Goal: Task Accomplishment & Management: Manage account settings

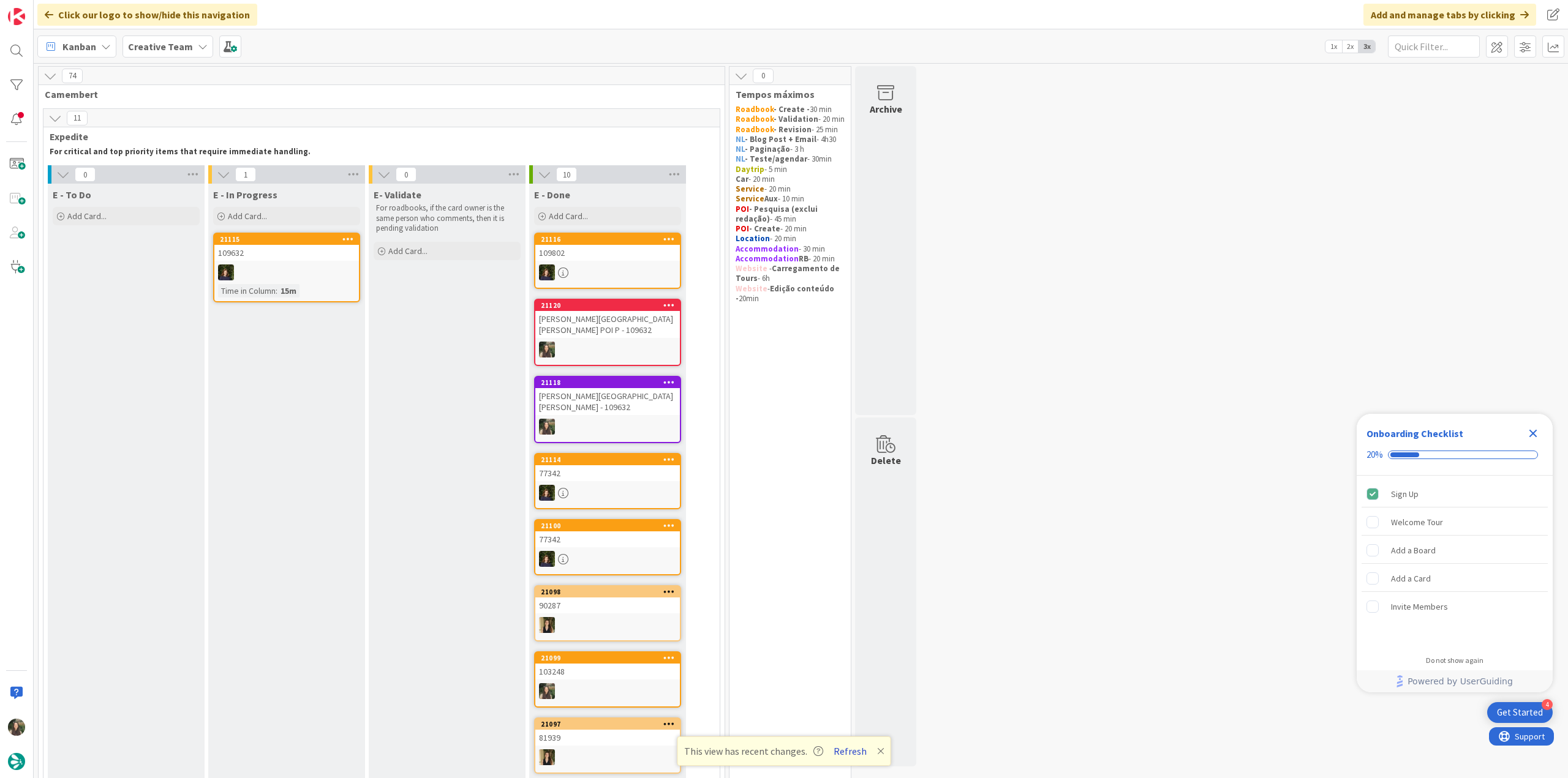
click at [849, 750] on button "Refresh" at bounding box center [850, 751] width 42 height 16
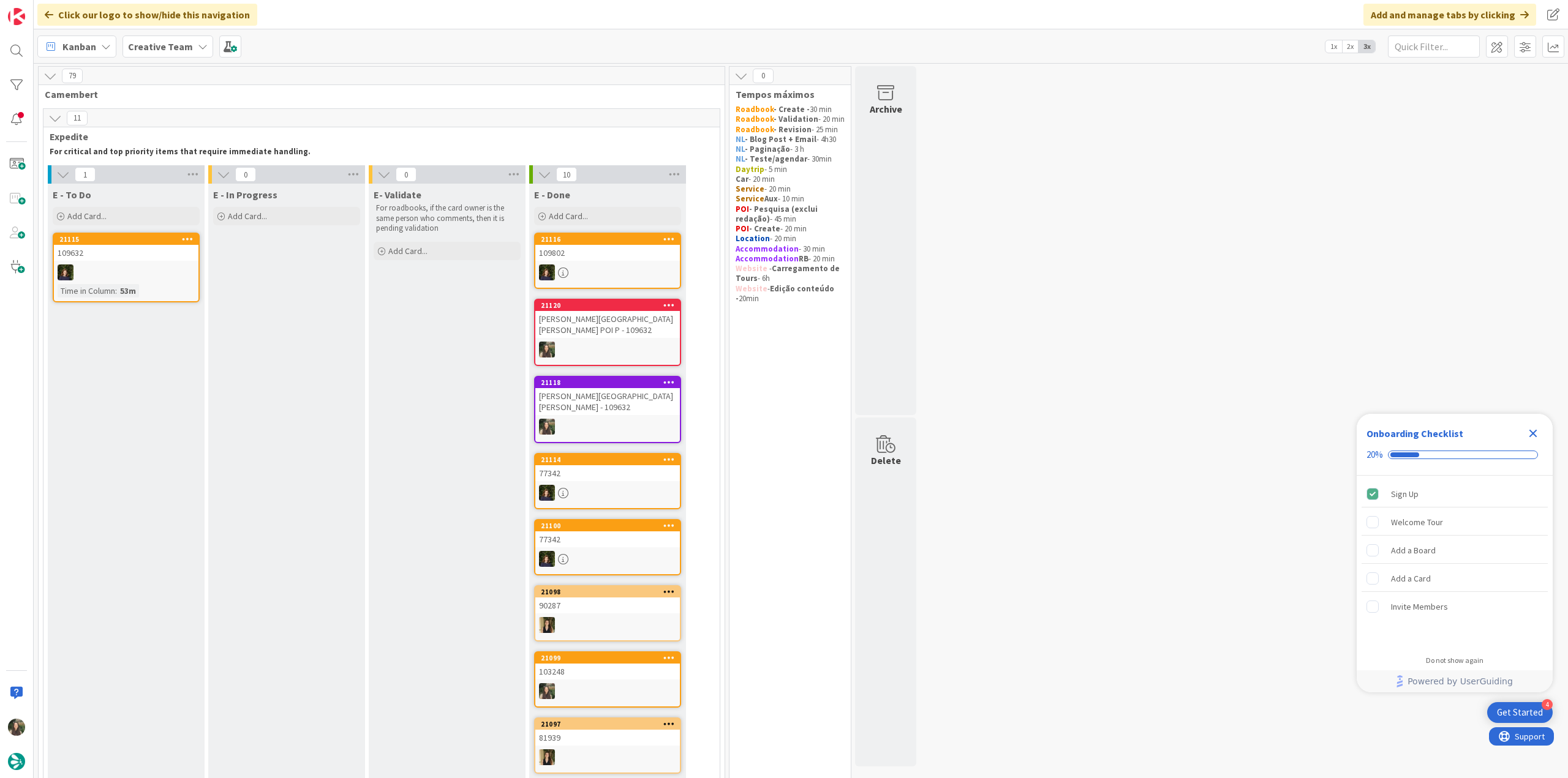
click at [1530, 434] on icon "Close Checklist" at bounding box center [1533, 433] width 15 height 15
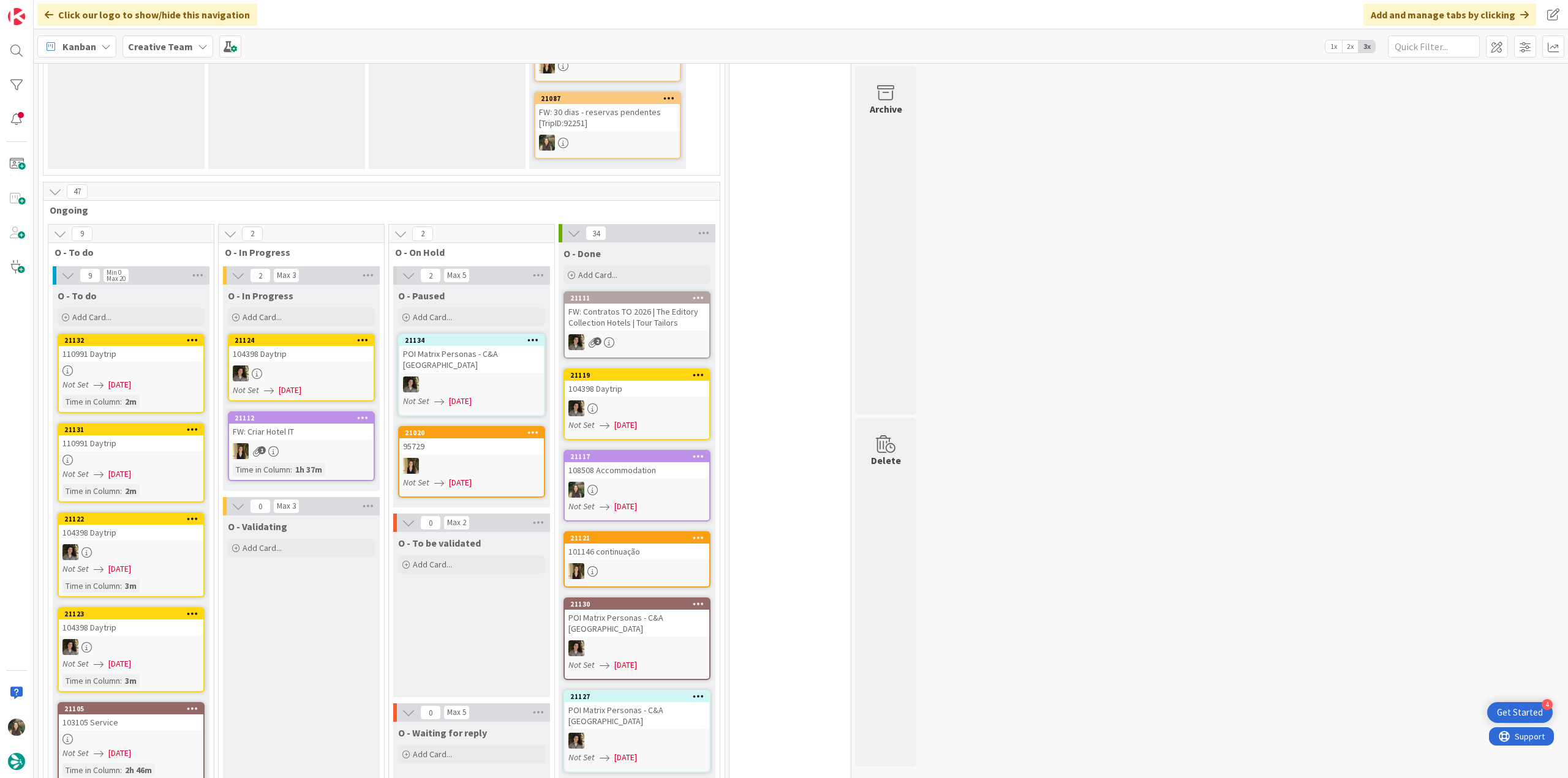
scroll to position [796, 0]
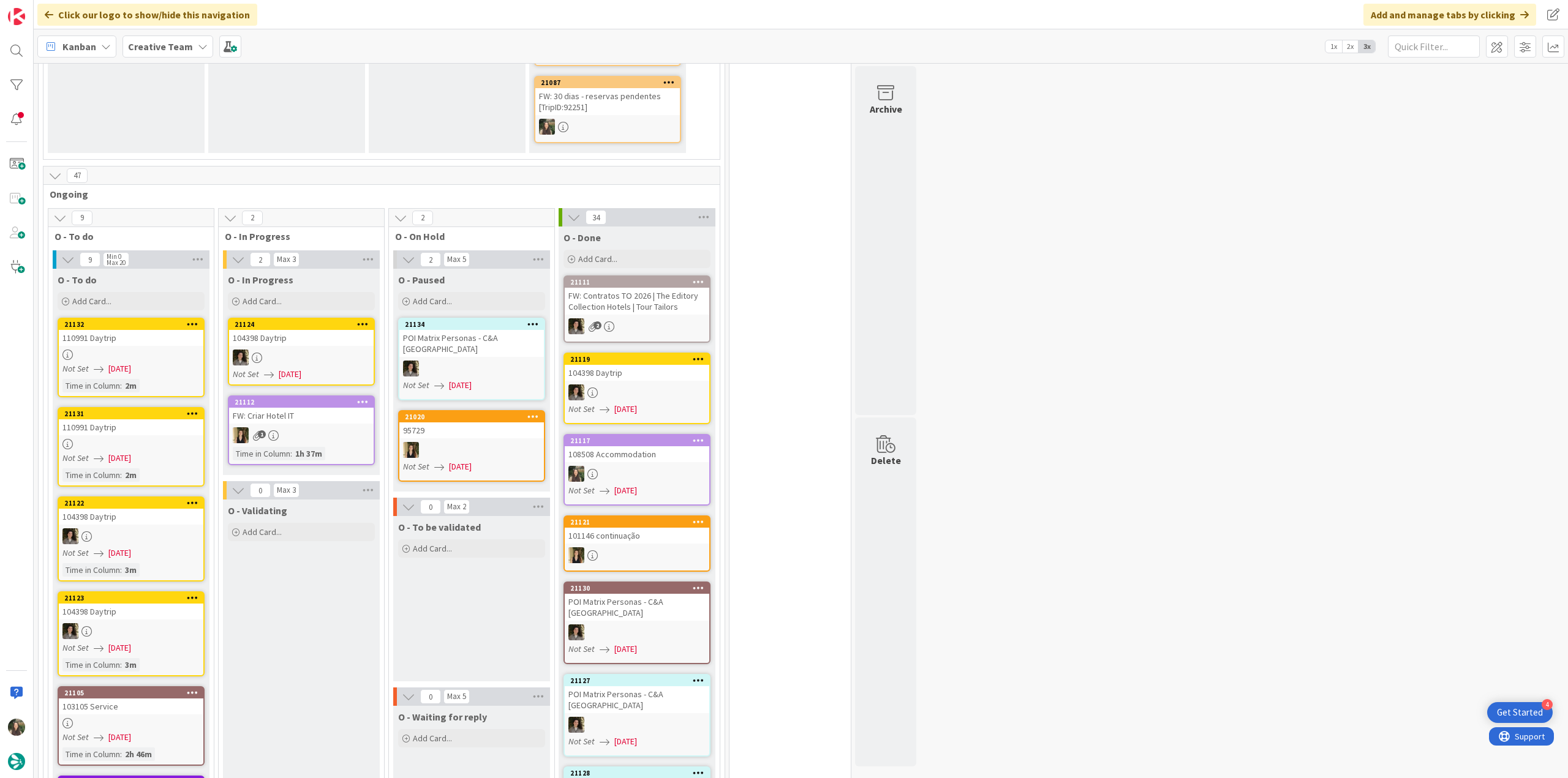
click at [160, 337] on link "21132 110991 Daytrip Not Set 08/18/2025 Time in Column : 2m" at bounding box center [131, 357] width 147 height 79
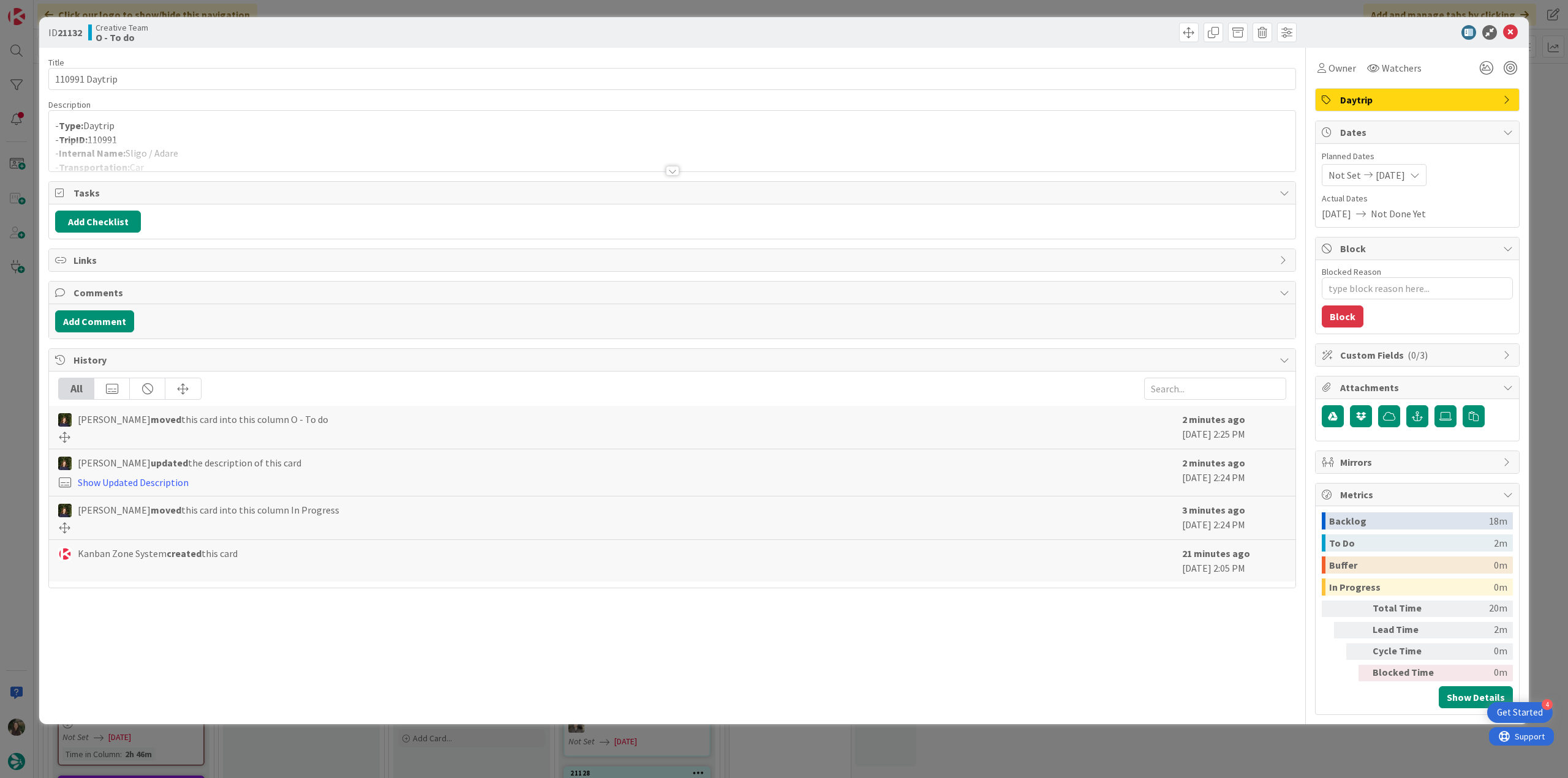
click at [1013, 146] on div at bounding box center [672, 156] width 1246 height 31
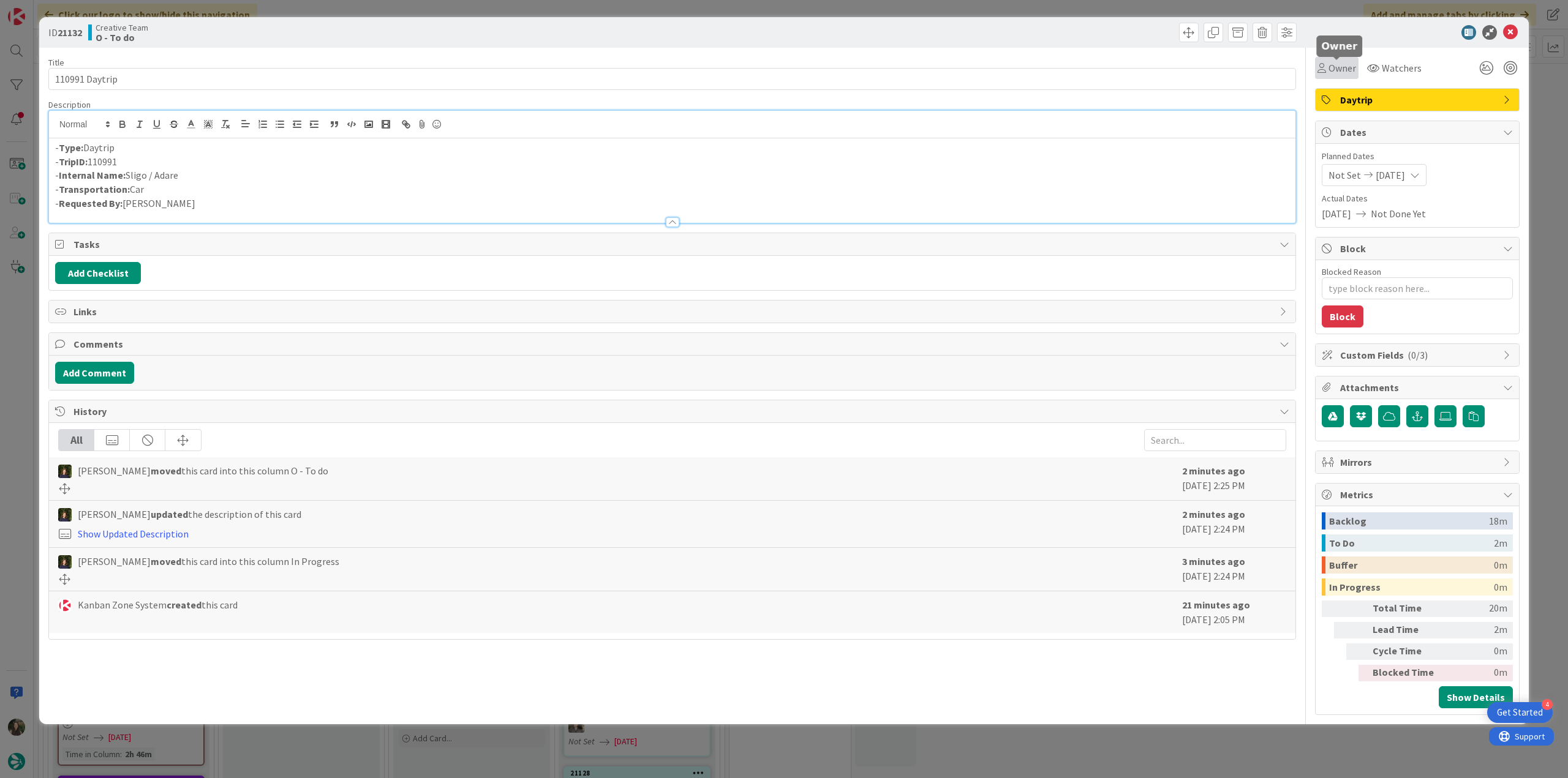
drag, startPoint x: 1339, startPoint y: 68, endPoint x: 1340, endPoint y: 76, distance: 8.1
click at [1340, 68] on span "Owner" at bounding box center [1342, 68] width 27 height 15
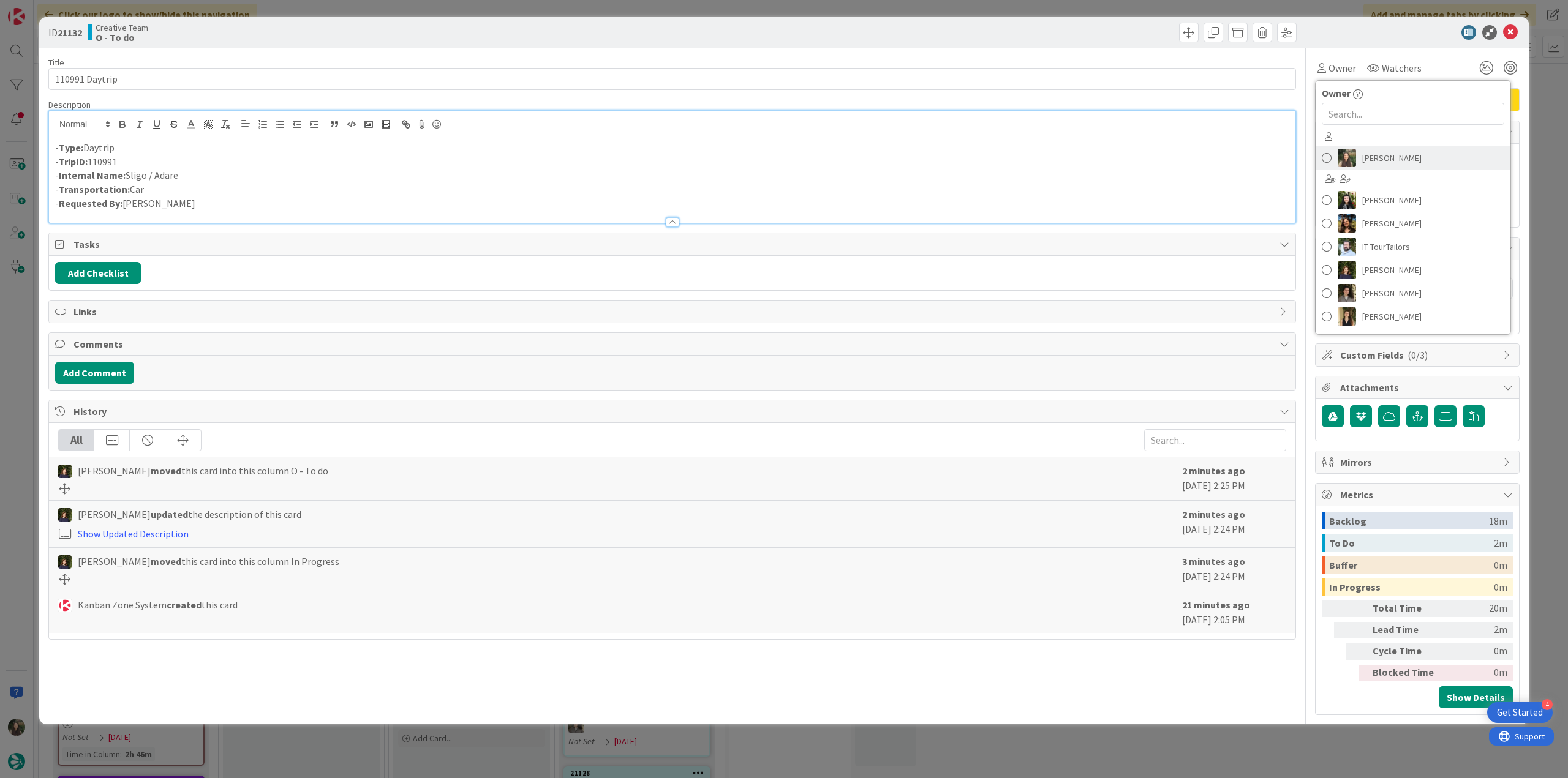
click at [1355, 147] on link "[PERSON_NAME]" at bounding box center [1413, 157] width 195 height 23
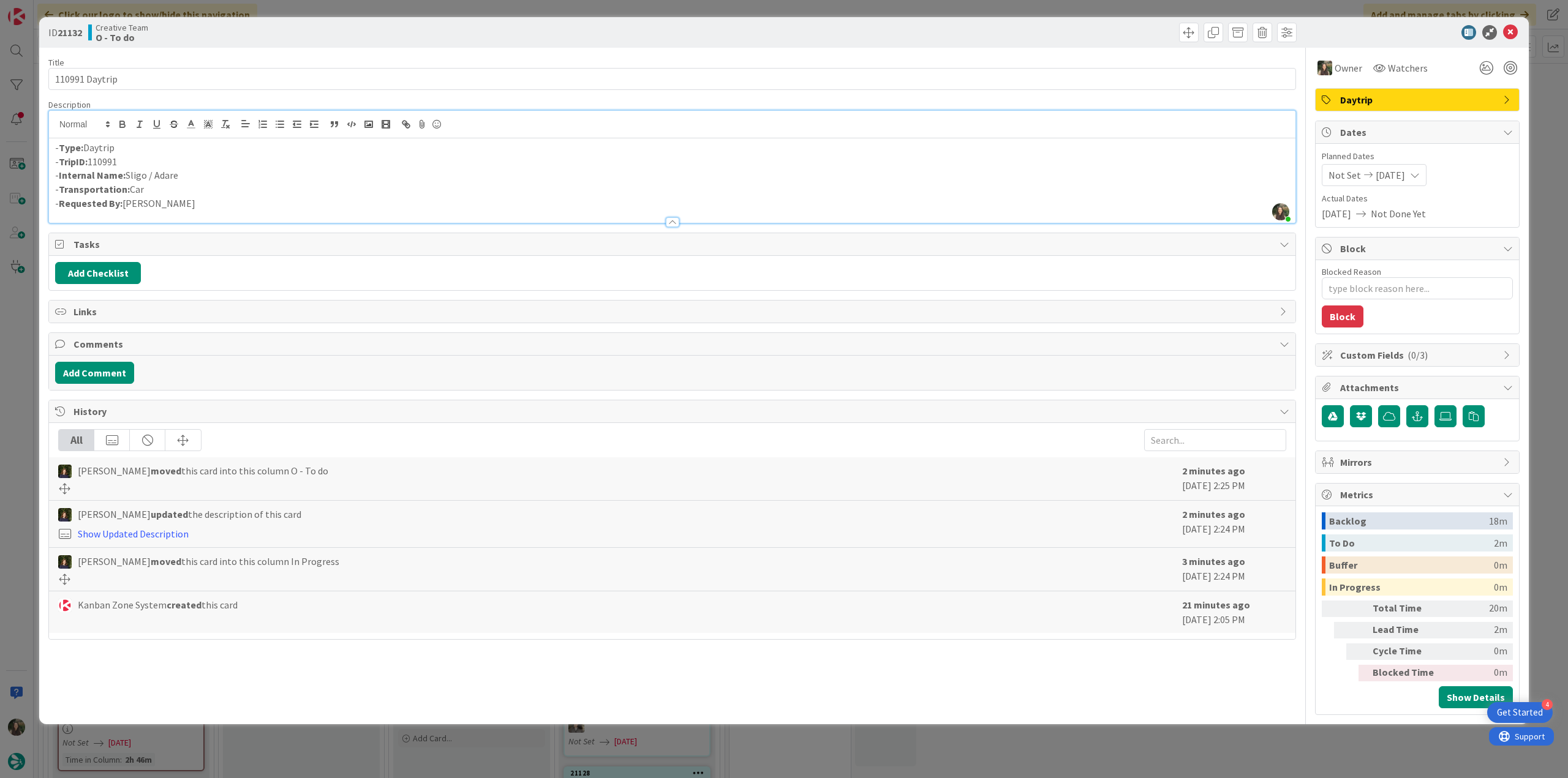
click at [14, 343] on div "ID 21132 Creative Team O - To do Title 14 / 128 110991 Daytrip Description Inês…" at bounding box center [784, 389] width 1568 height 778
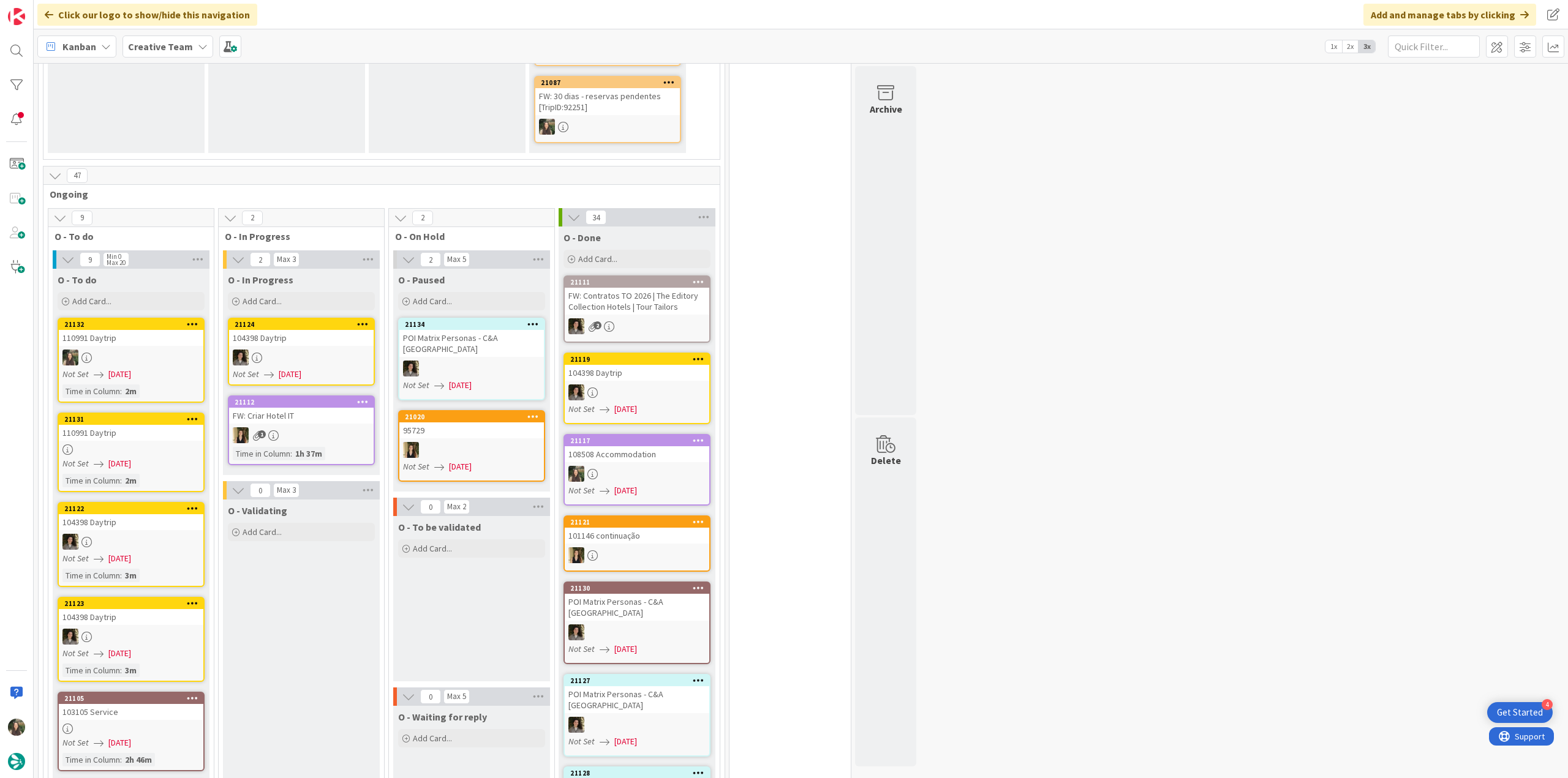
click at [135, 425] on div "110991 Daytrip" at bounding box center [130, 432] width 145 height 16
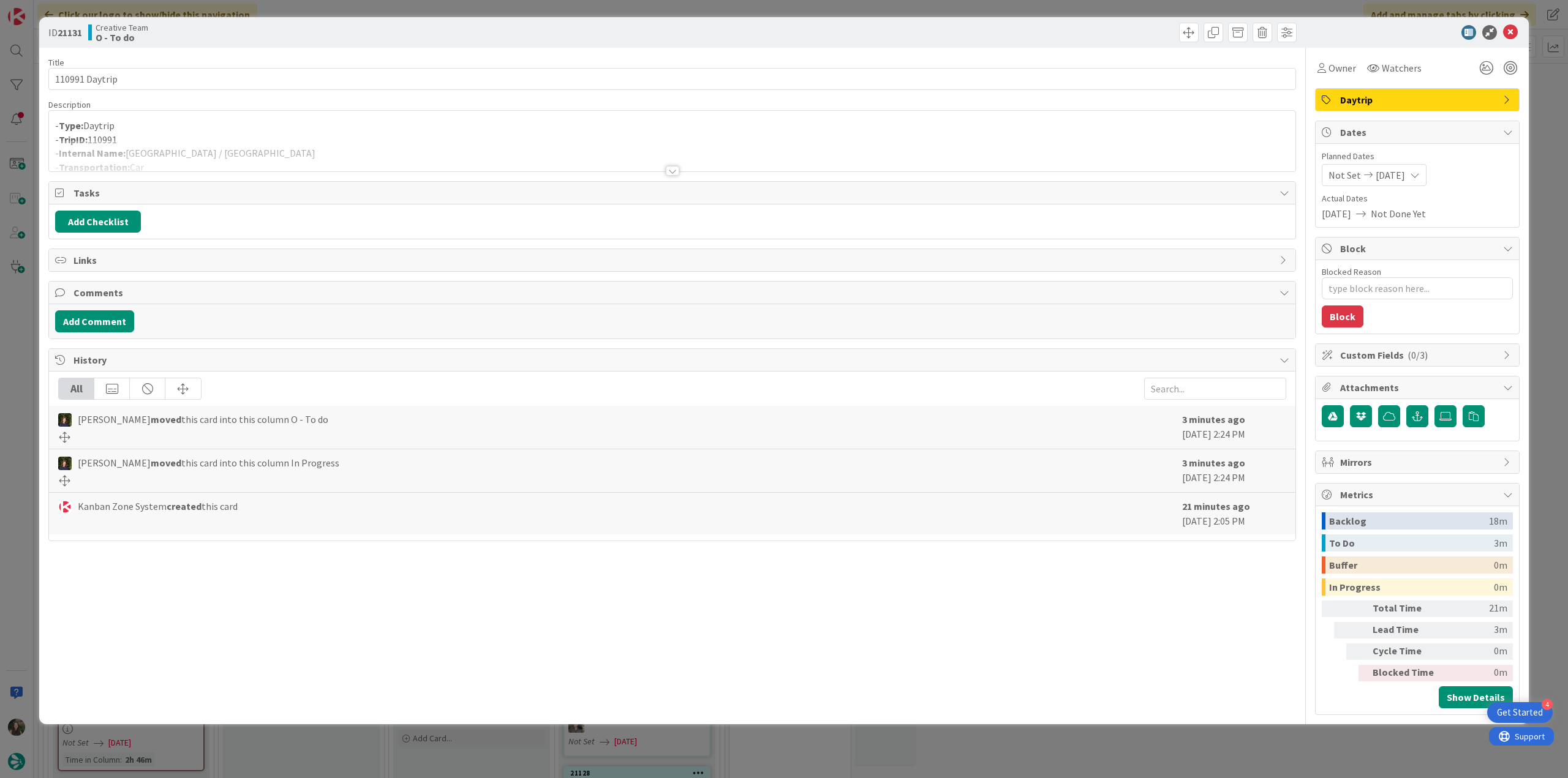
click at [555, 138] on p "- TripID: 110991" at bounding box center [672, 139] width 1234 height 14
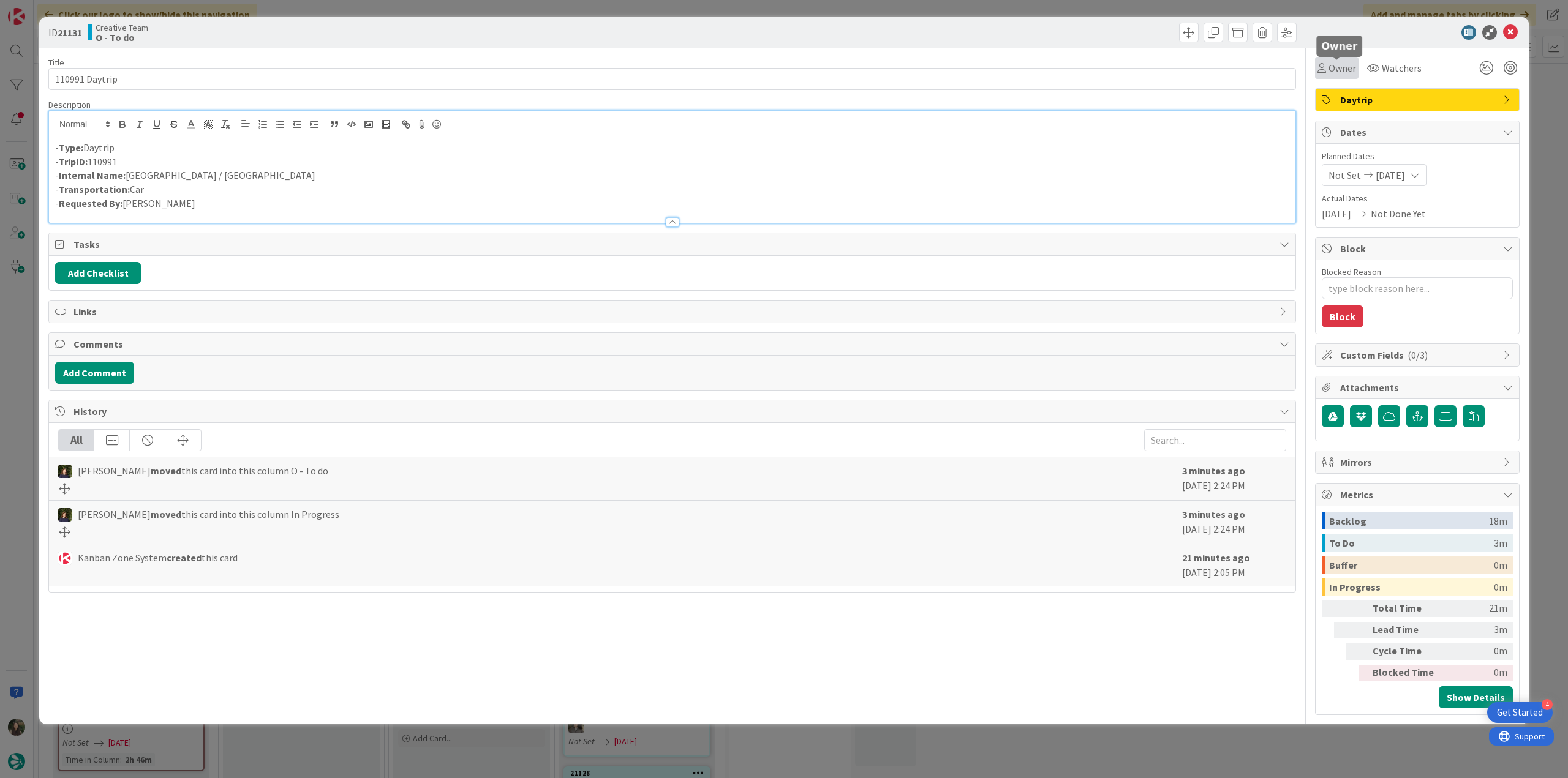
click at [1347, 70] on span "Owner" at bounding box center [1342, 68] width 27 height 15
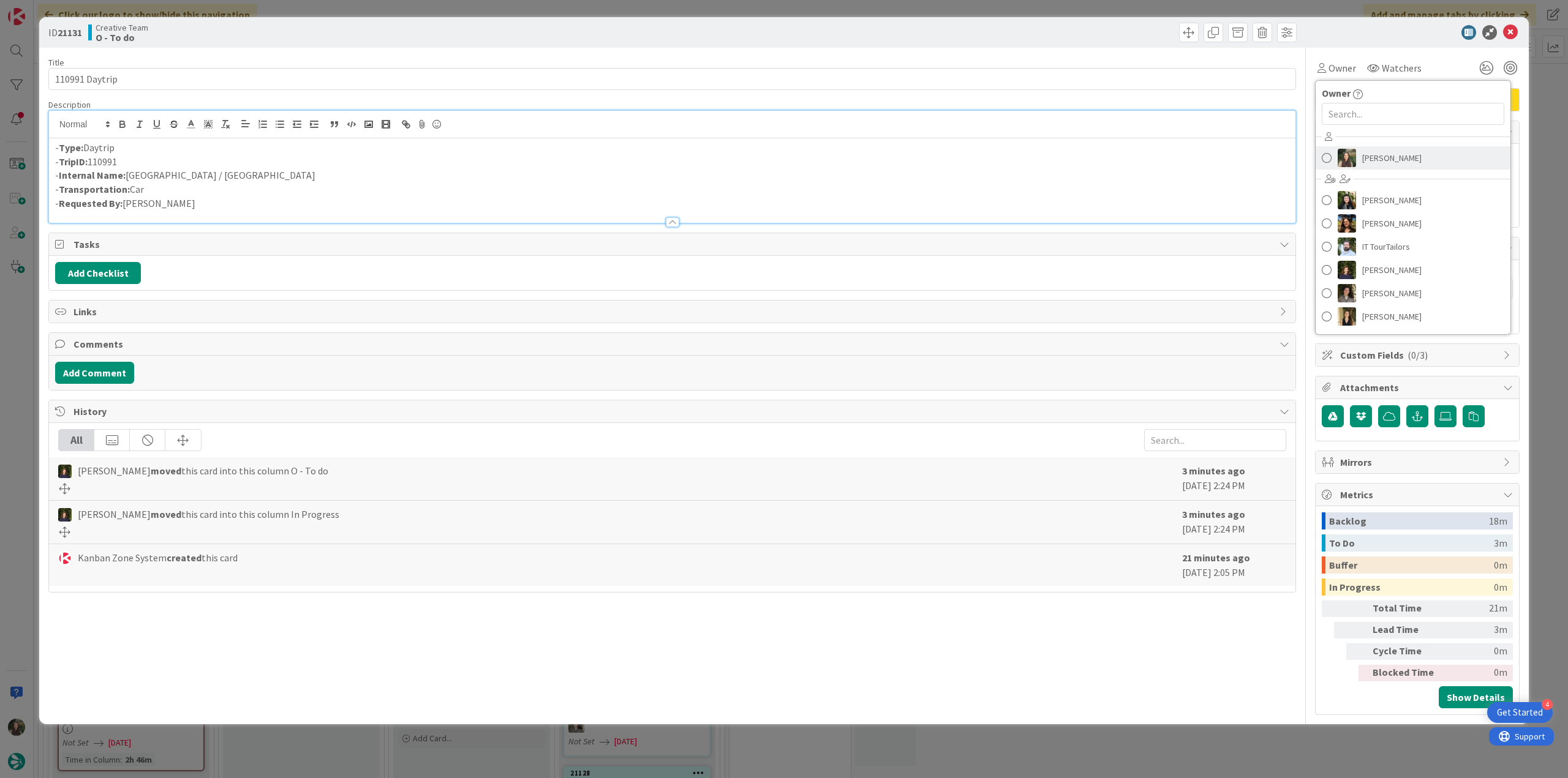
click at [1371, 160] on span "[PERSON_NAME]" at bounding box center [1392, 158] width 59 height 19
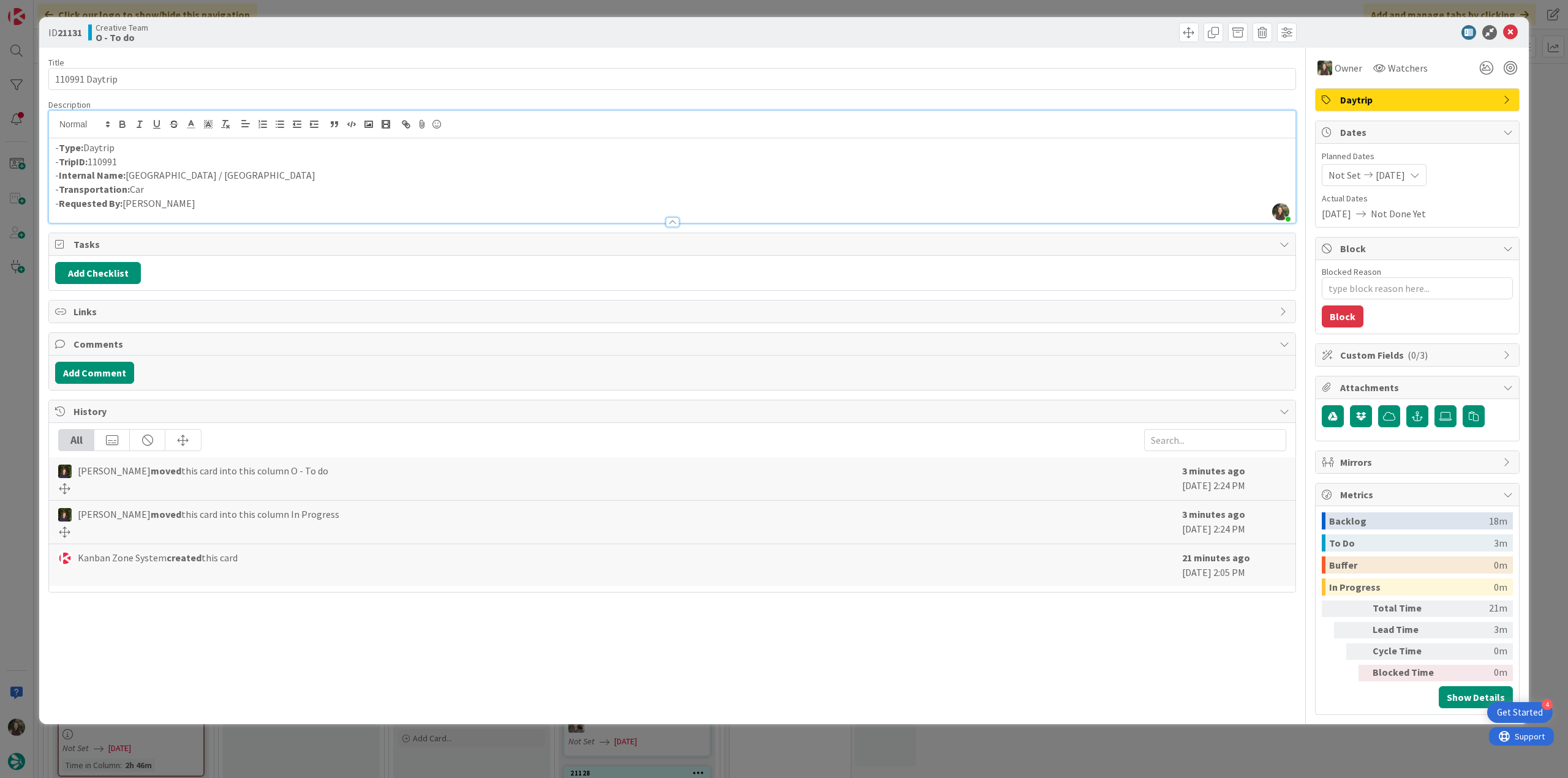
click at [1547, 227] on div "ID 21131 Creative Team O - To do Title 14 / 128 110991 Daytrip Description Inês…" at bounding box center [784, 389] width 1568 height 778
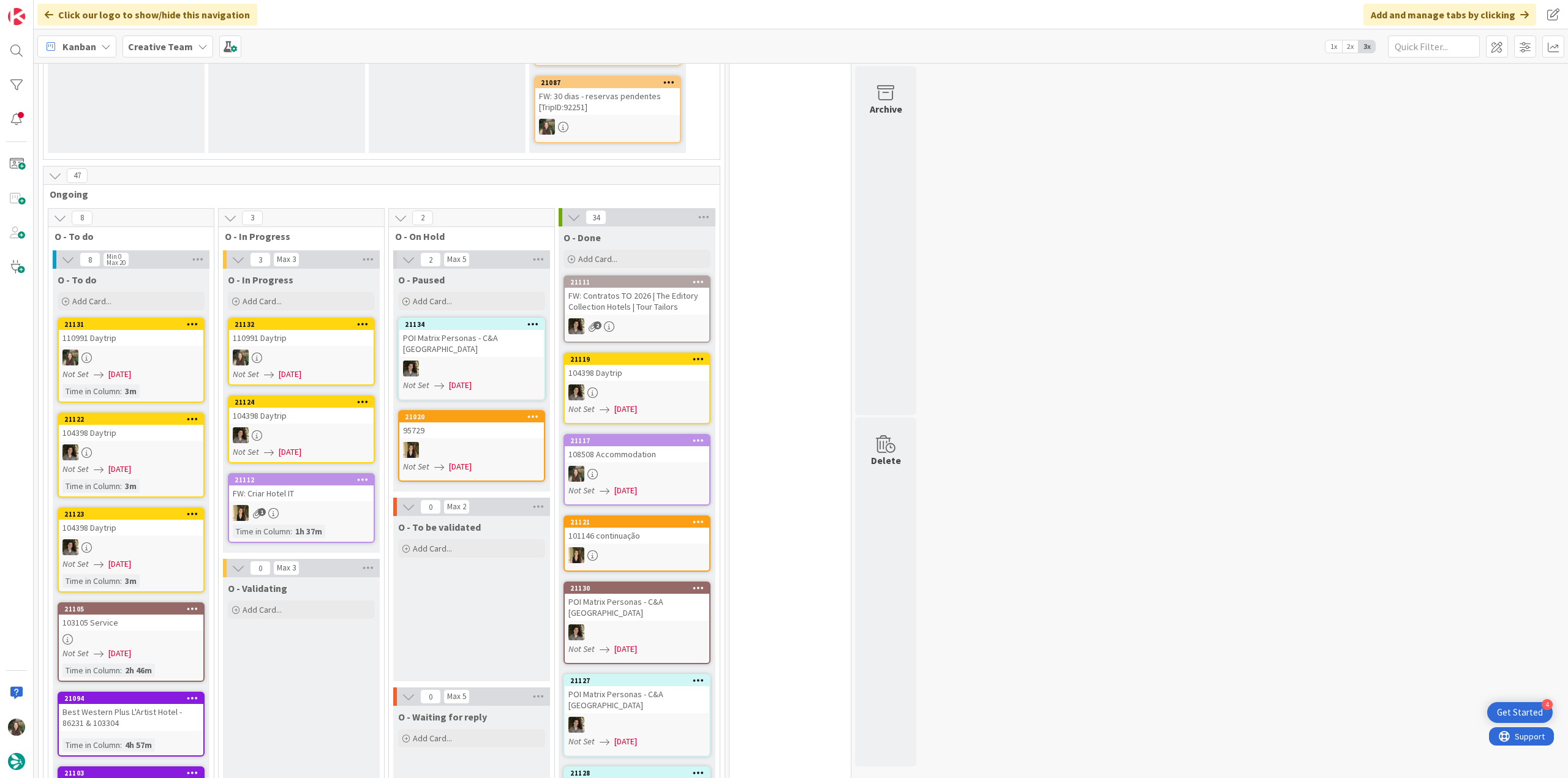
click at [293, 323] on link "21132 110991 Daytrip Not Set 08/18/2025" at bounding box center [301, 352] width 147 height 68
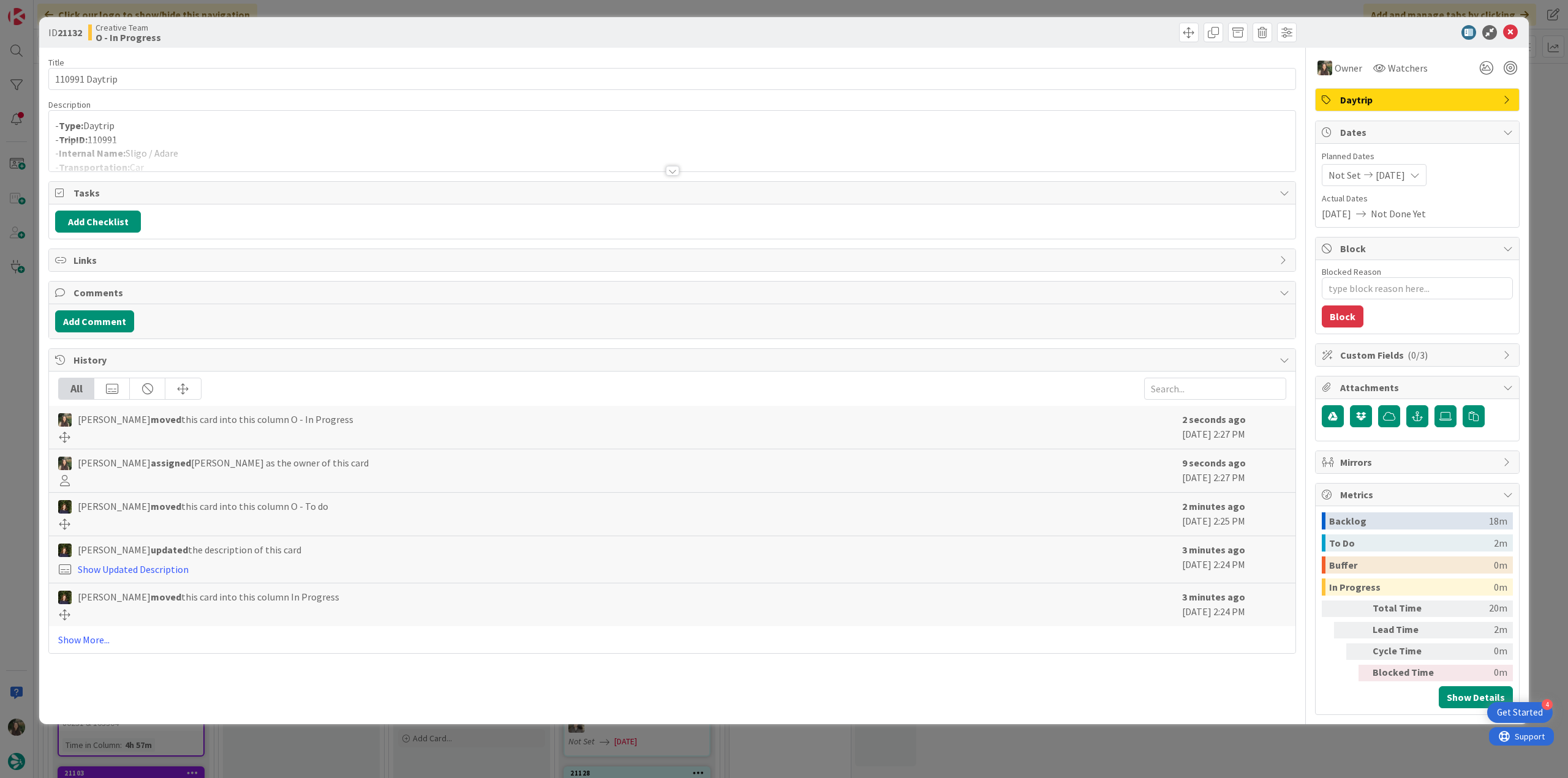
click at [228, 142] on div at bounding box center [672, 156] width 1246 height 31
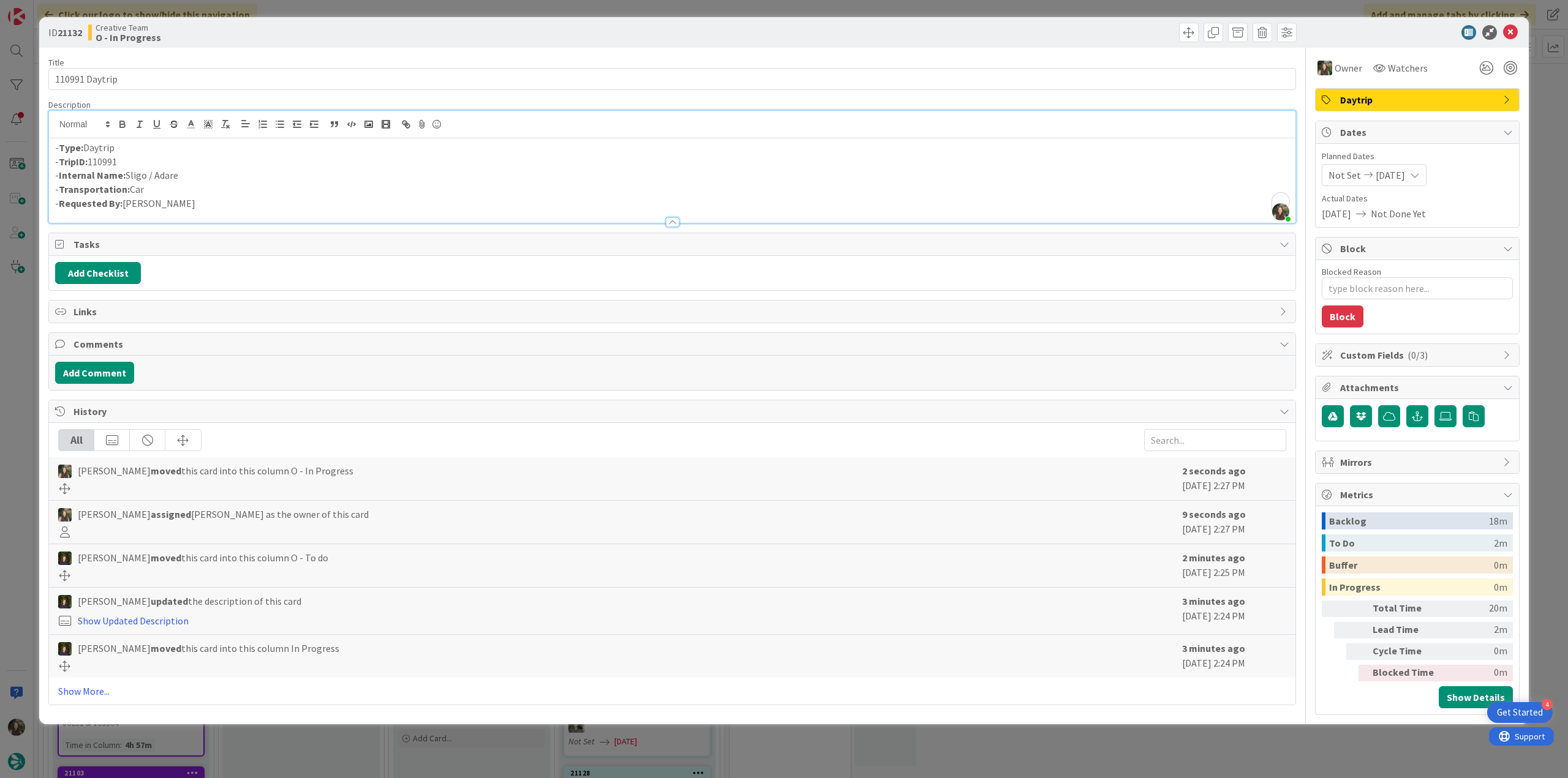
drag, startPoint x: 147, startPoint y: 172, endPoint x: 128, endPoint y: 173, distance: 19.0
click at [128, 173] on p "- Internal Name: Sligo / Adare" at bounding box center [672, 175] width 1234 height 14
copy p "Sligo / Adare"
click at [25, 325] on div "ID 21132 Creative Team O - In Progress Title 14 / 128 110991 Daytrip Descriptio…" at bounding box center [784, 389] width 1568 height 778
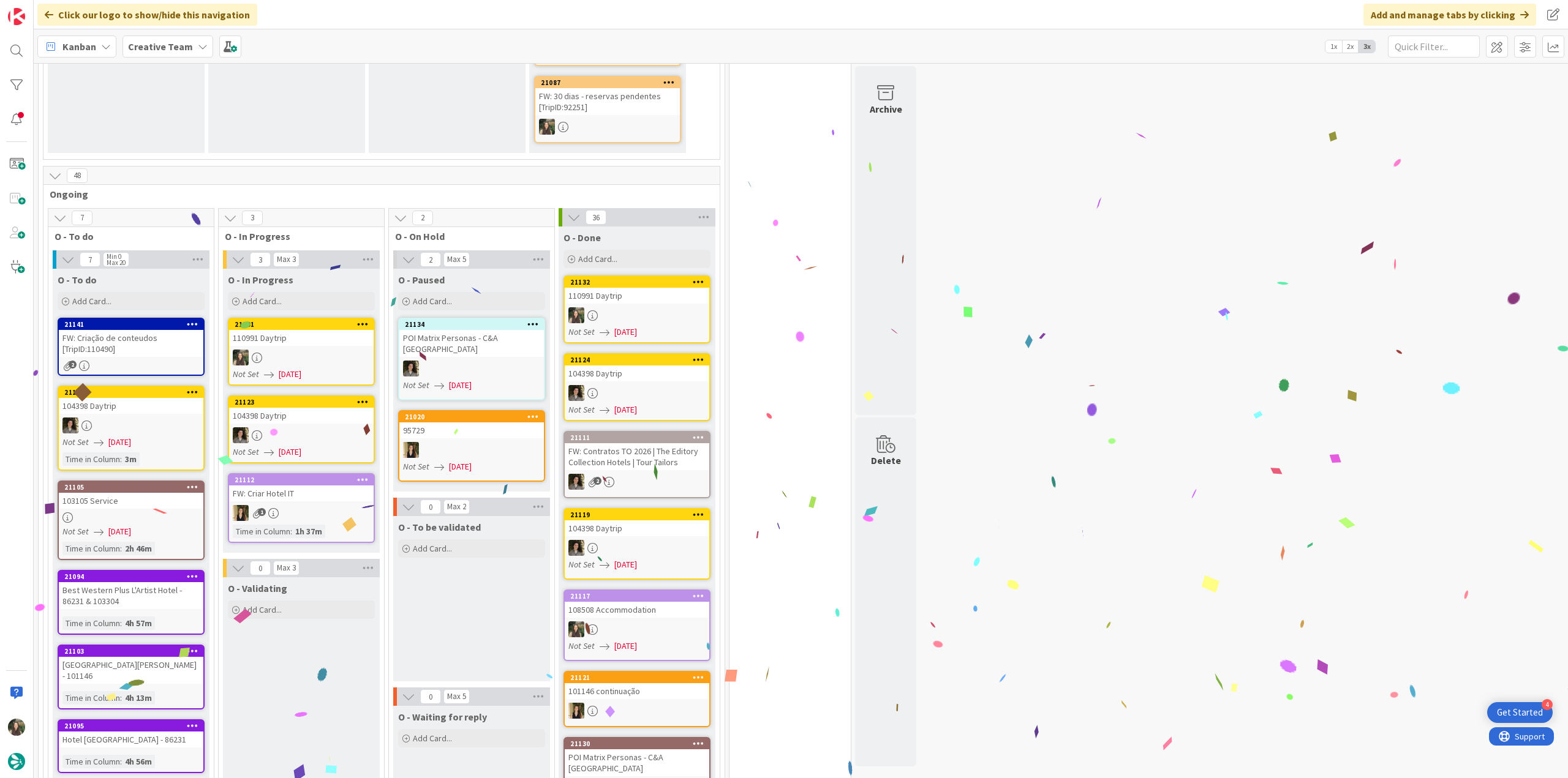
click at [326, 330] on div "110991 Daytrip" at bounding box center [301, 337] width 145 height 16
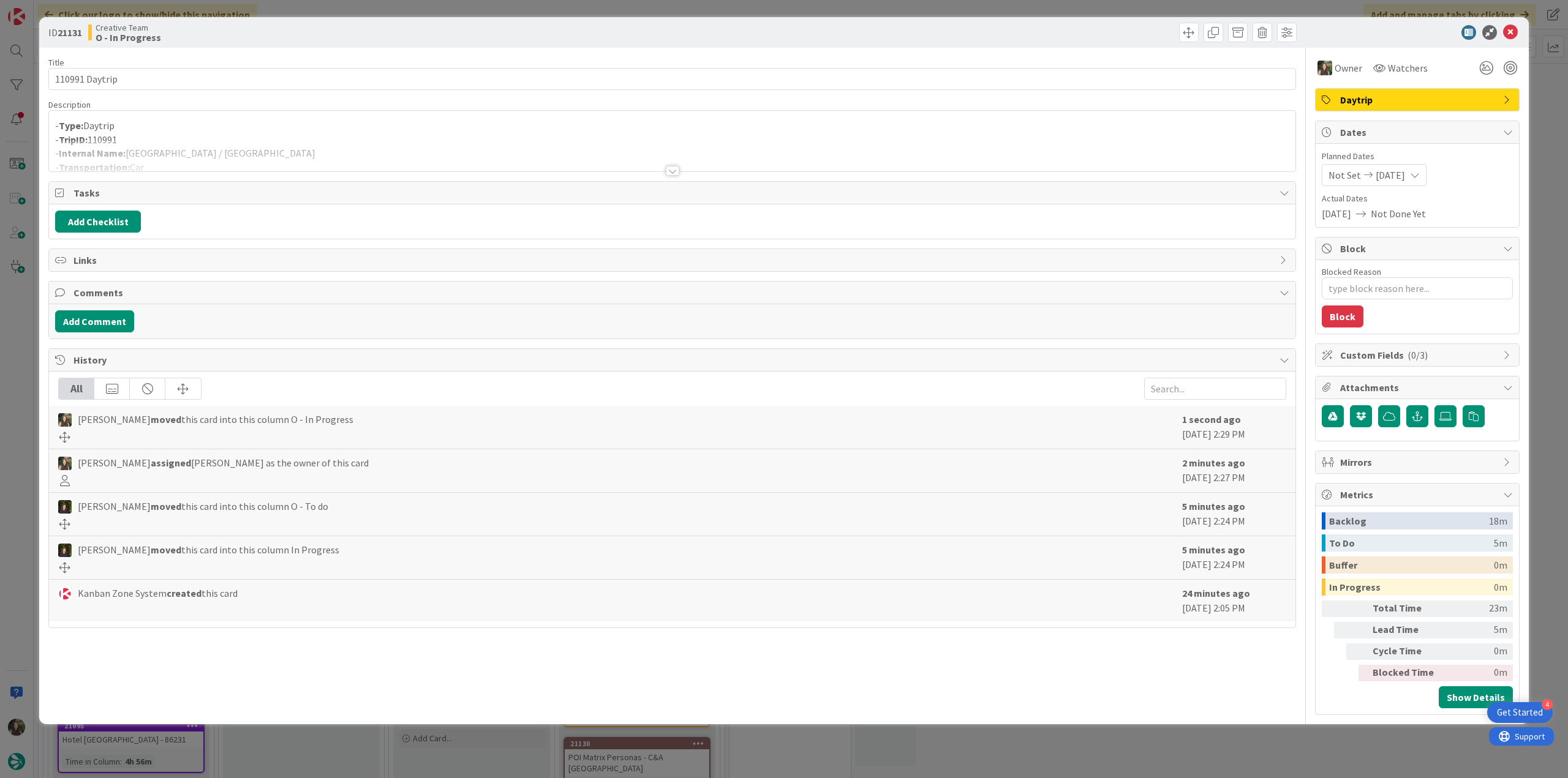
click at [185, 133] on div "- Type: Daytrip - TripID: 110991 - Internal Name: Galway / Sligo - Transportati…" at bounding box center [672, 142] width 1246 height 61
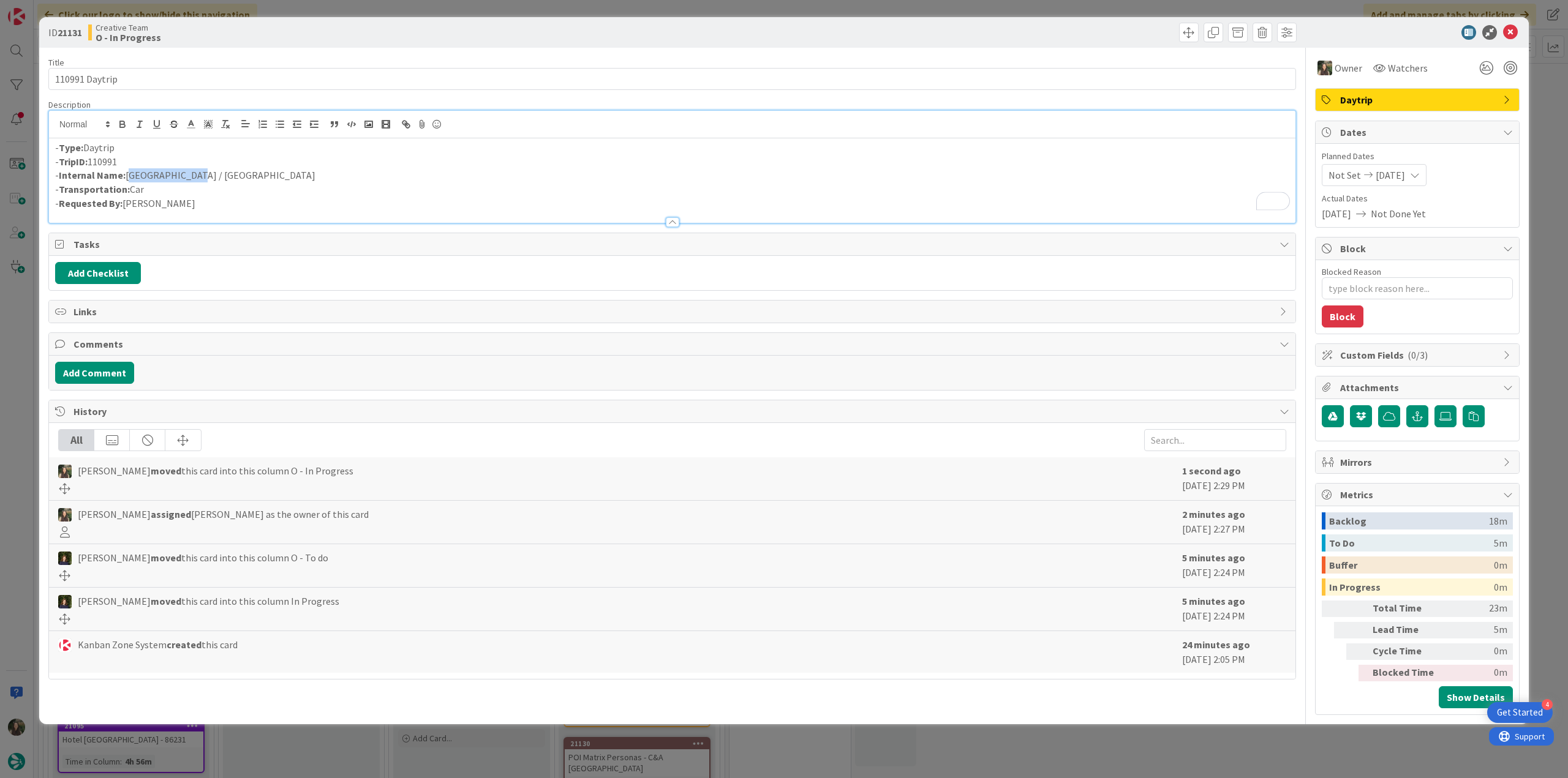
drag, startPoint x: 158, startPoint y: 174, endPoint x: 129, endPoint y: 173, distance: 29.0
click at [129, 173] on p "- Internal Name: Galway / Sligo" at bounding box center [672, 175] width 1234 height 14
copy p "Galway / Sligo"
click at [21, 343] on div "ID 21131 Creative Team O - In Progress Title 14 / 128 110991 Daytrip Descriptio…" at bounding box center [784, 389] width 1568 height 778
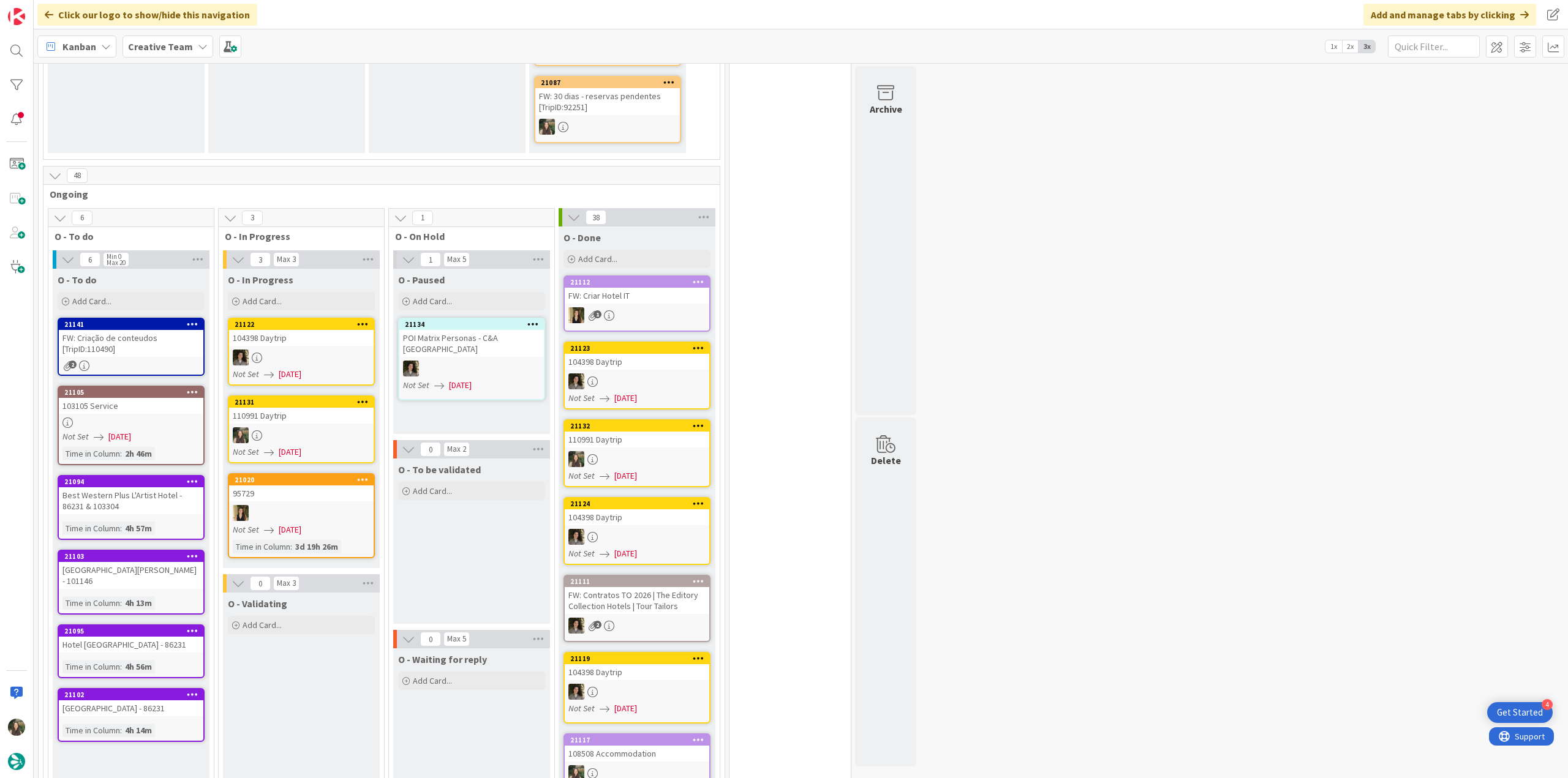
click at [333, 428] on div at bounding box center [301, 435] width 145 height 16
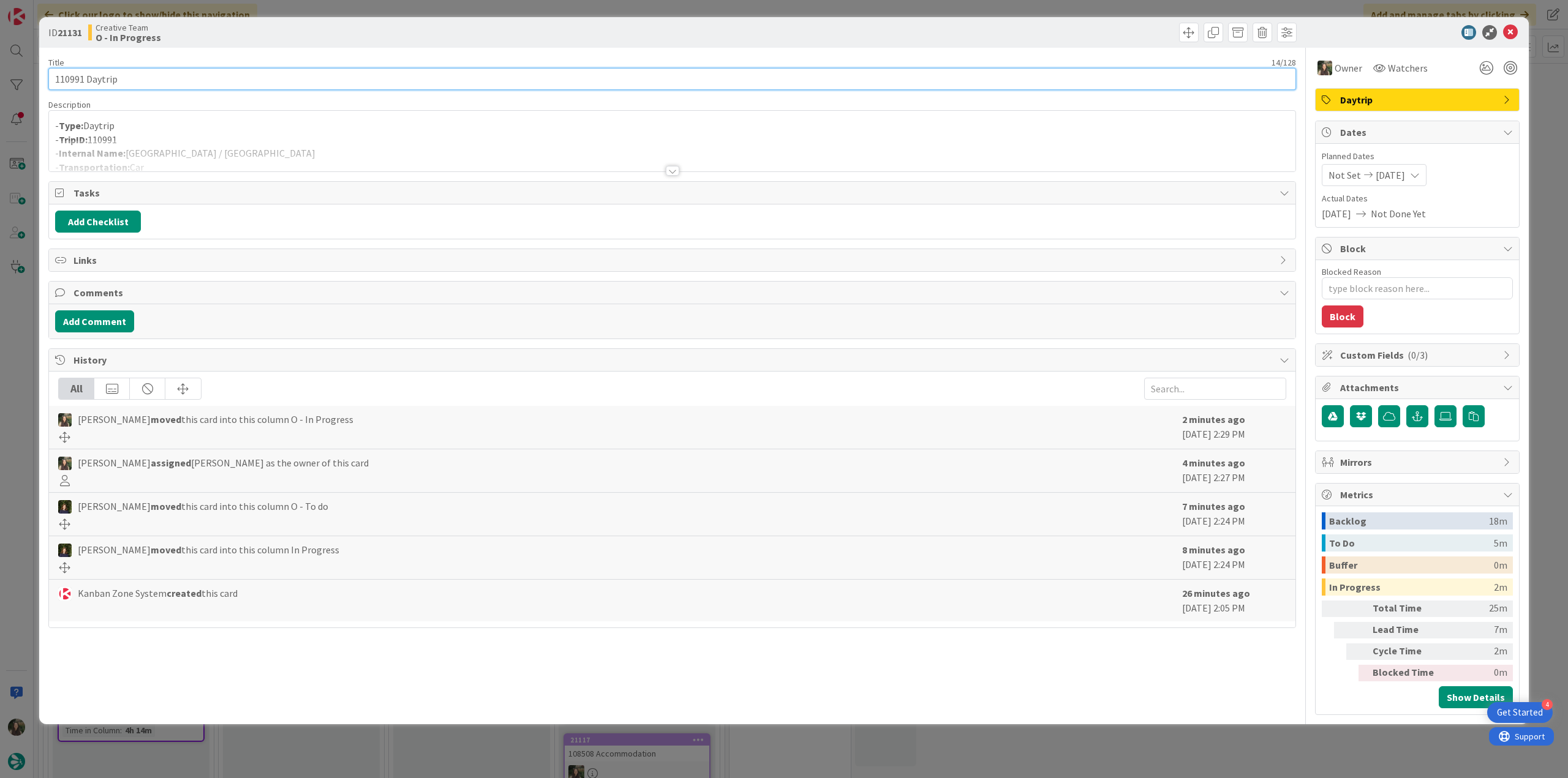
drag, startPoint x: 129, startPoint y: 76, endPoint x: 24, endPoint y: 79, distance: 105.0
click at [24, 79] on div "ID 21131 Creative Team O - In Progress Title 14 / 128 110991 Daytrip Descriptio…" at bounding box center [784, 389] width 1568 height 778
click at [202, 136] on div "Inês Gonçalves just joined - Type: Daytrip - TripID: 110991 - Internal Name: Ga…" at bounding box center [672, 142] width 1246 height 61
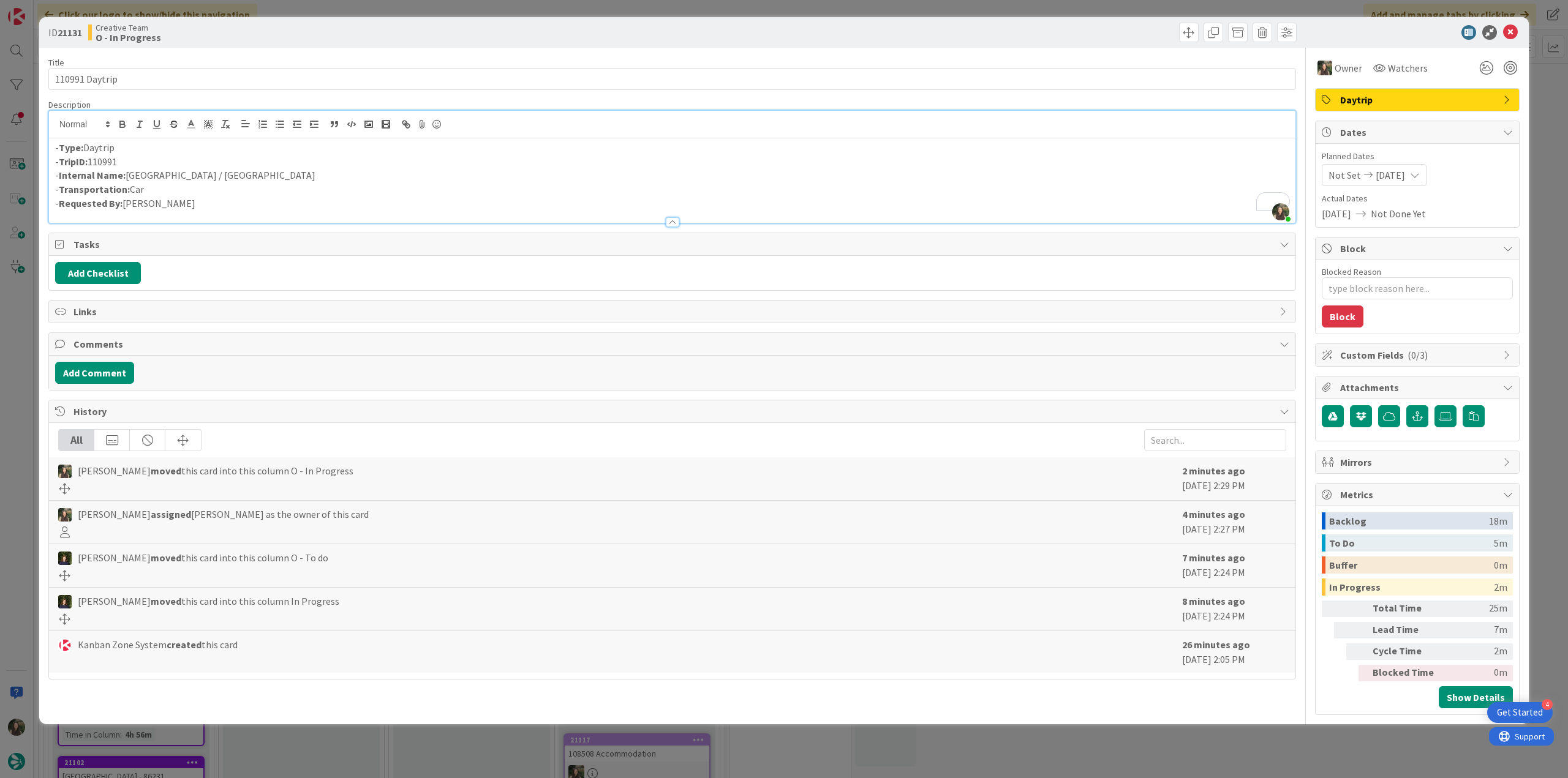
drag, startPoint x: 148, startPoint y: 170, endPoint x: 143, endPoint y: 174, distance: 6.4
click at [143, 174] on div "- Type: Daytrip - TripID: 110991 - Internal Name: Galway / Sligo - Transportati…" at bounding box center [672, 181] width 1246 height 84
click at [208, 177] on p "- Internal Name: Galway / Sligo" at bounding box center [672, 175] width 1234 height 14
drag, startPoint x: 185, startPoint y: 174, endPoint x: 129, endPoint y: 178, distance: 56.1
click at [129, 178] on p "- Internal Name: Galway / Sligo" at bounding box center [672, 175] width 1234 height 14
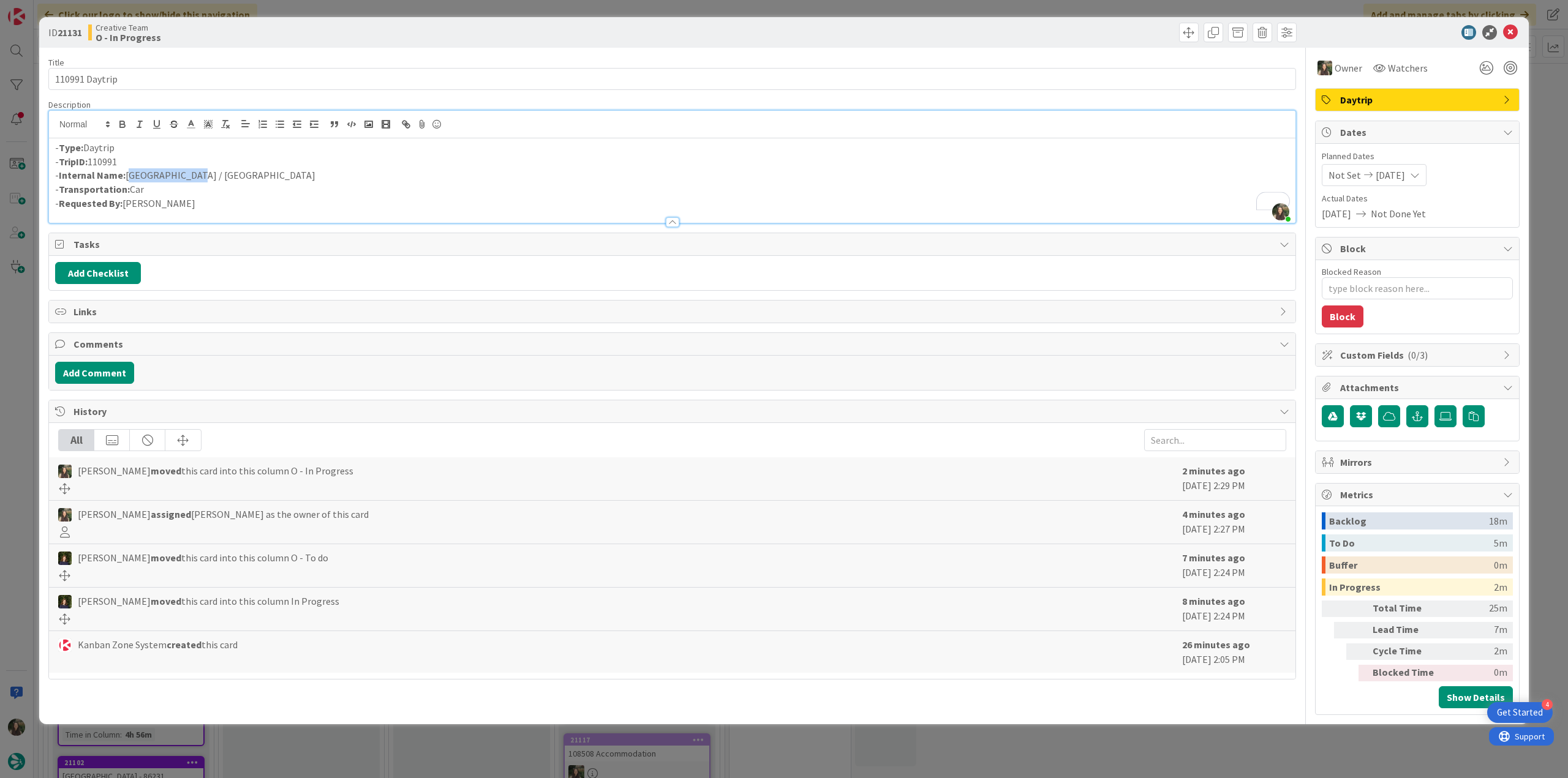
copy p "Galway / Sligo"
drag, startPoint x: 16, startPoint y: 314, endPoint x: 23, endPoint y: 314, distance: 7.0
click at [16, 314] on div "ID 21131 Creative Team O - In Progress Title 14 / 128 110991 Daytrip Descriptio…" at bounding box center [784, 389] width 1568 height 778
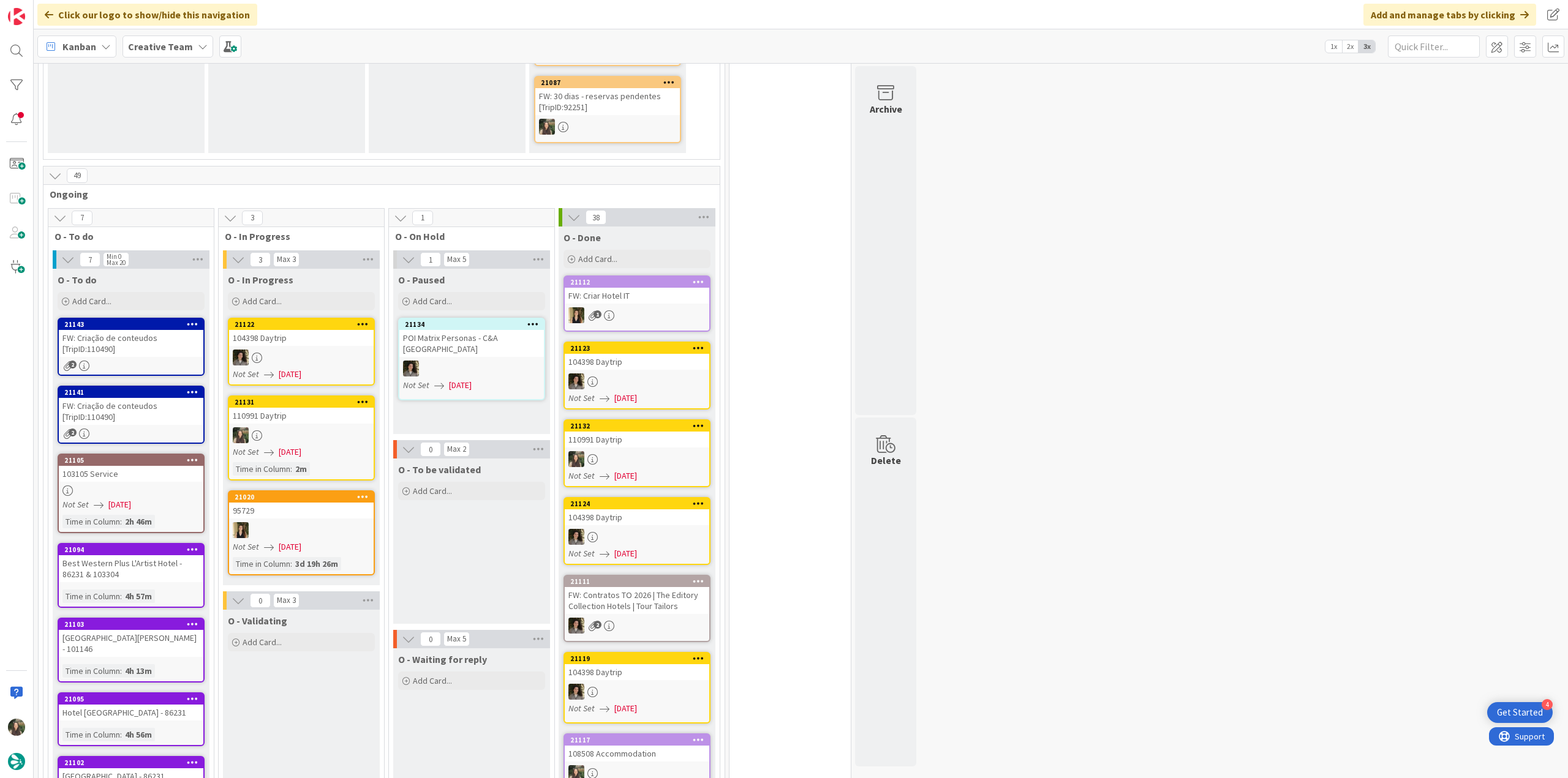
click at [659, 451] on div at bounding box center [637, 459] width 145 height 16
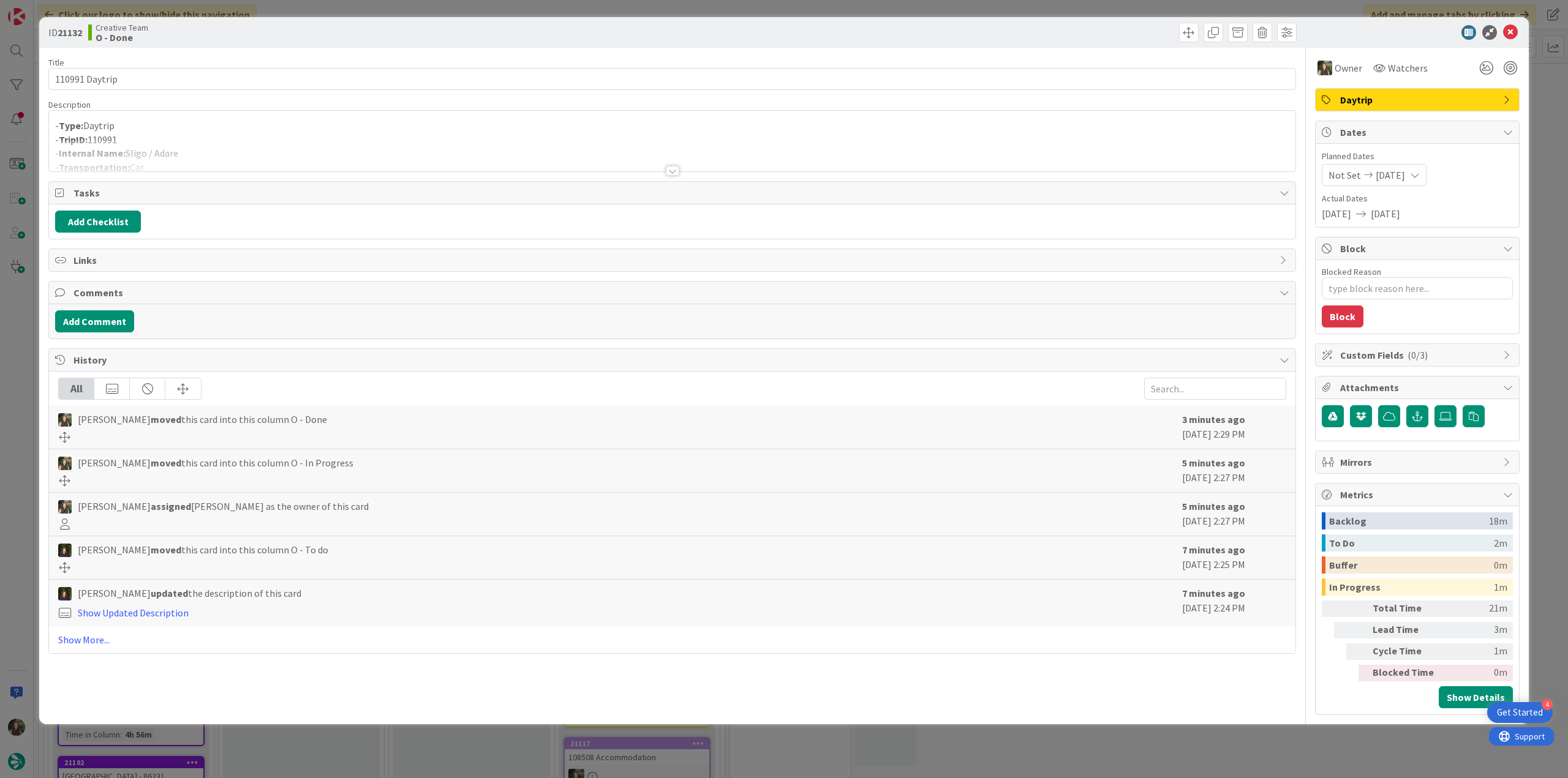
click at [215, 149] on div at bounding box center [672, 156] width 1246 height 31
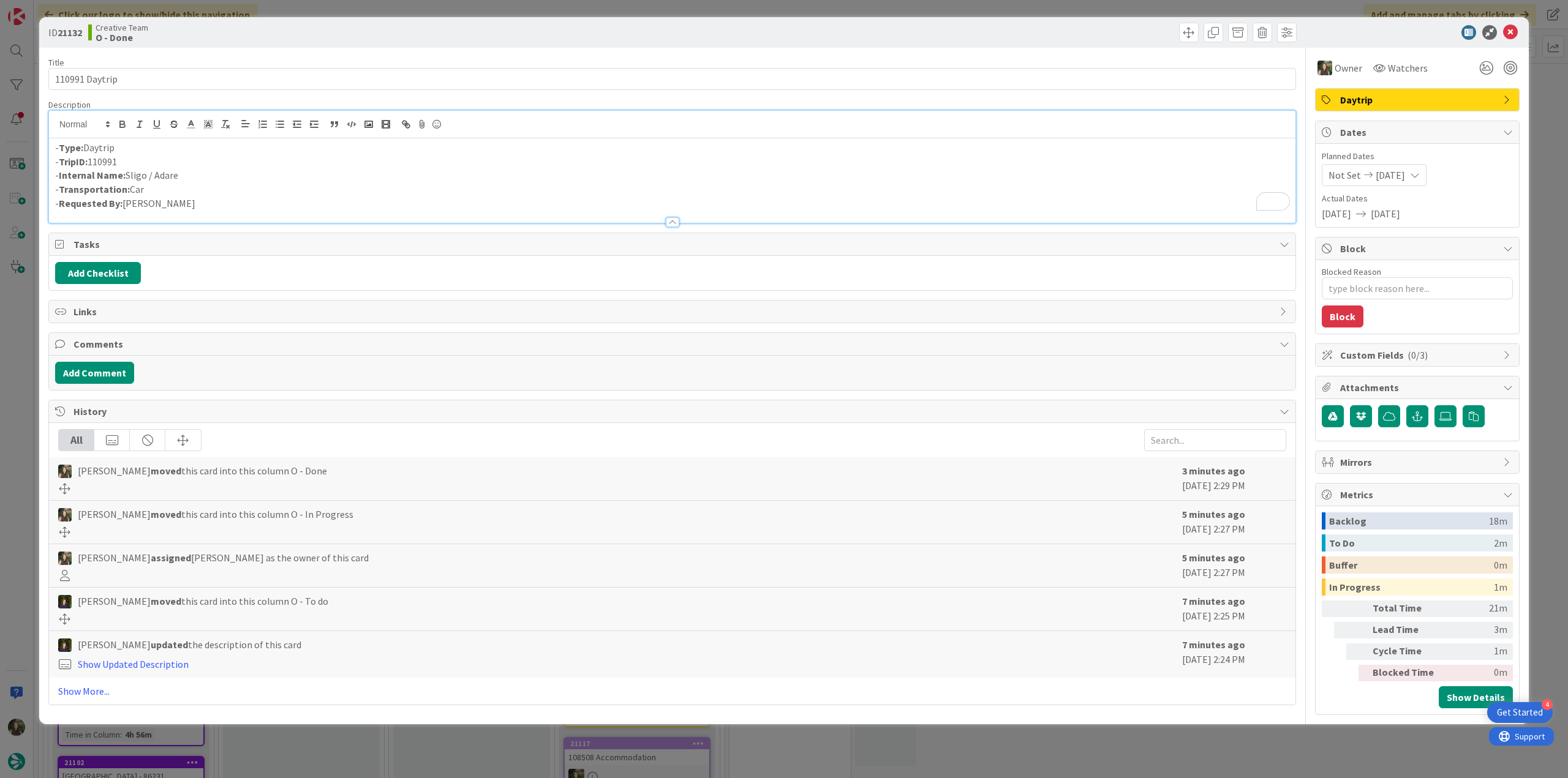
drag, startPoint x: 186, startPoint y: 169, endPoint x: 129, endPoint y: 172, distance: 57.1
click at [129, 172] on p "- Internal Name: Sligo / Adare" at bounding box center [672, 175] width 1234 height 14
copy p "Sligo / Adare"
click at [21, 341] on div "ID 21132 Creative Team O - Done Title 14 / 128 110991 Daytrip Description Inês …" at bounding box center [784, 389] width 1568 height 778
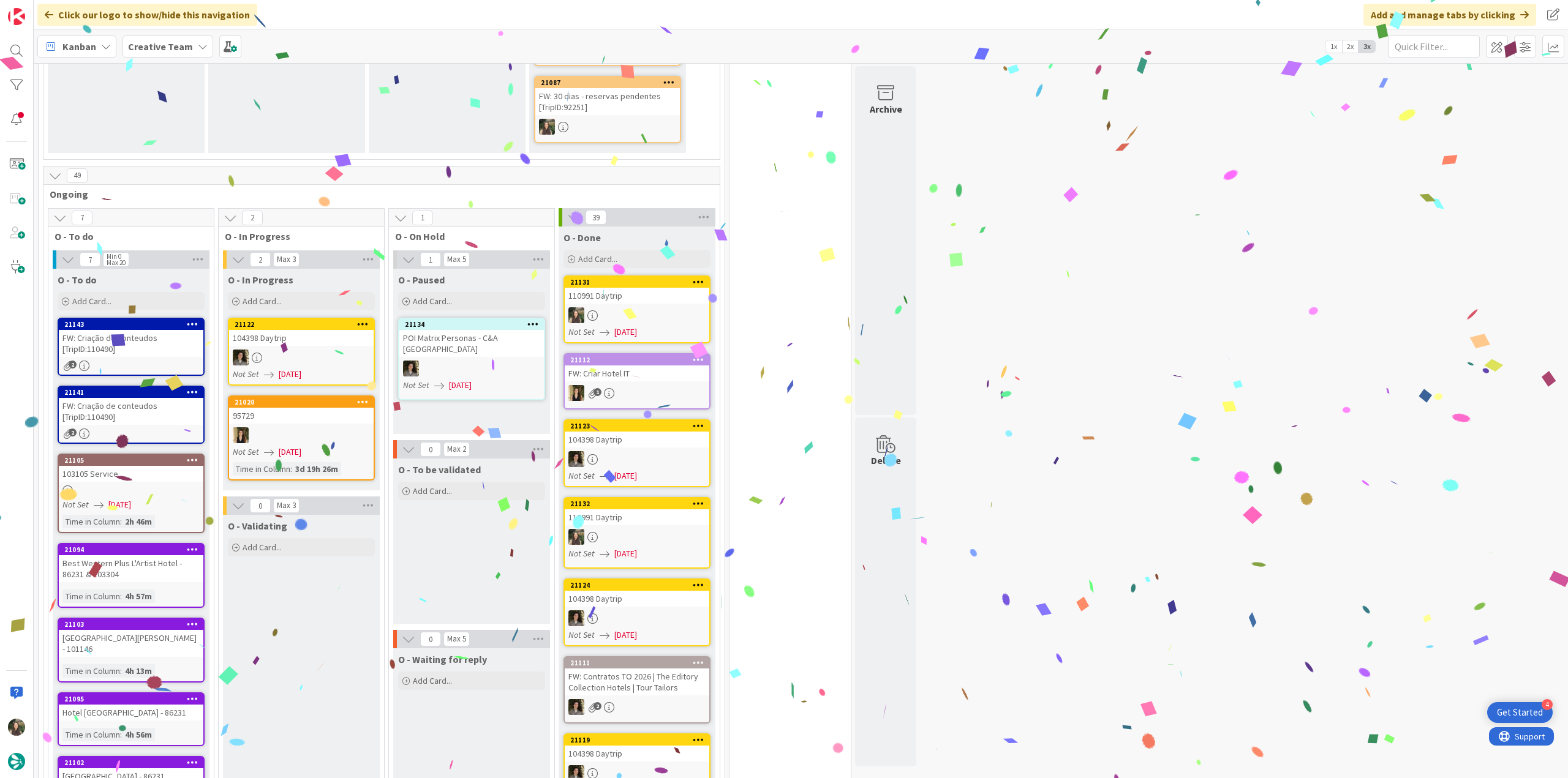
click at [649, 287] on div "110991 Daytrip" at bounding box center [637, 295] width 145 height 16
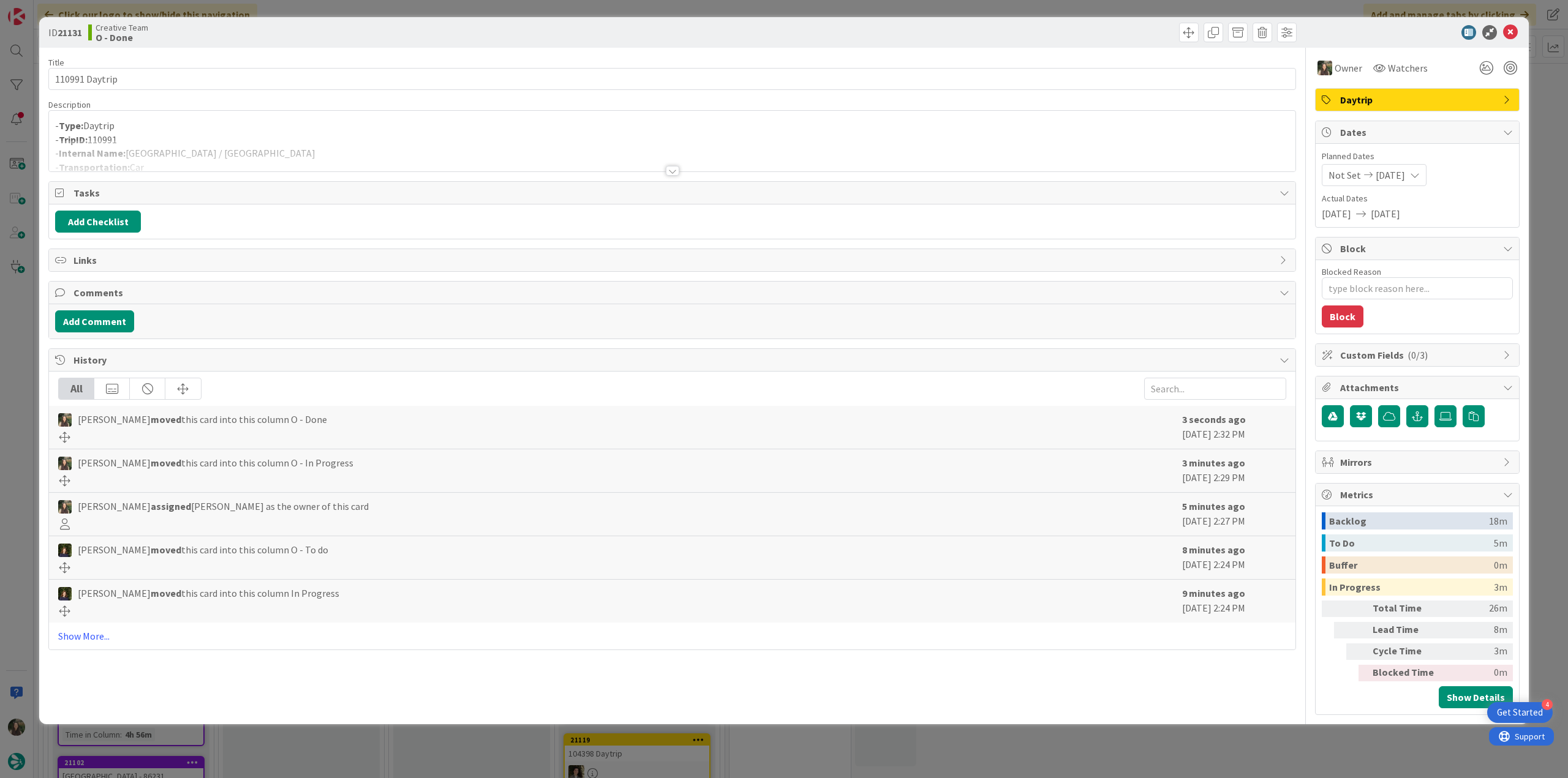
click at [236, 142] on div at bounding box center [672, 156] width 1246 height 31
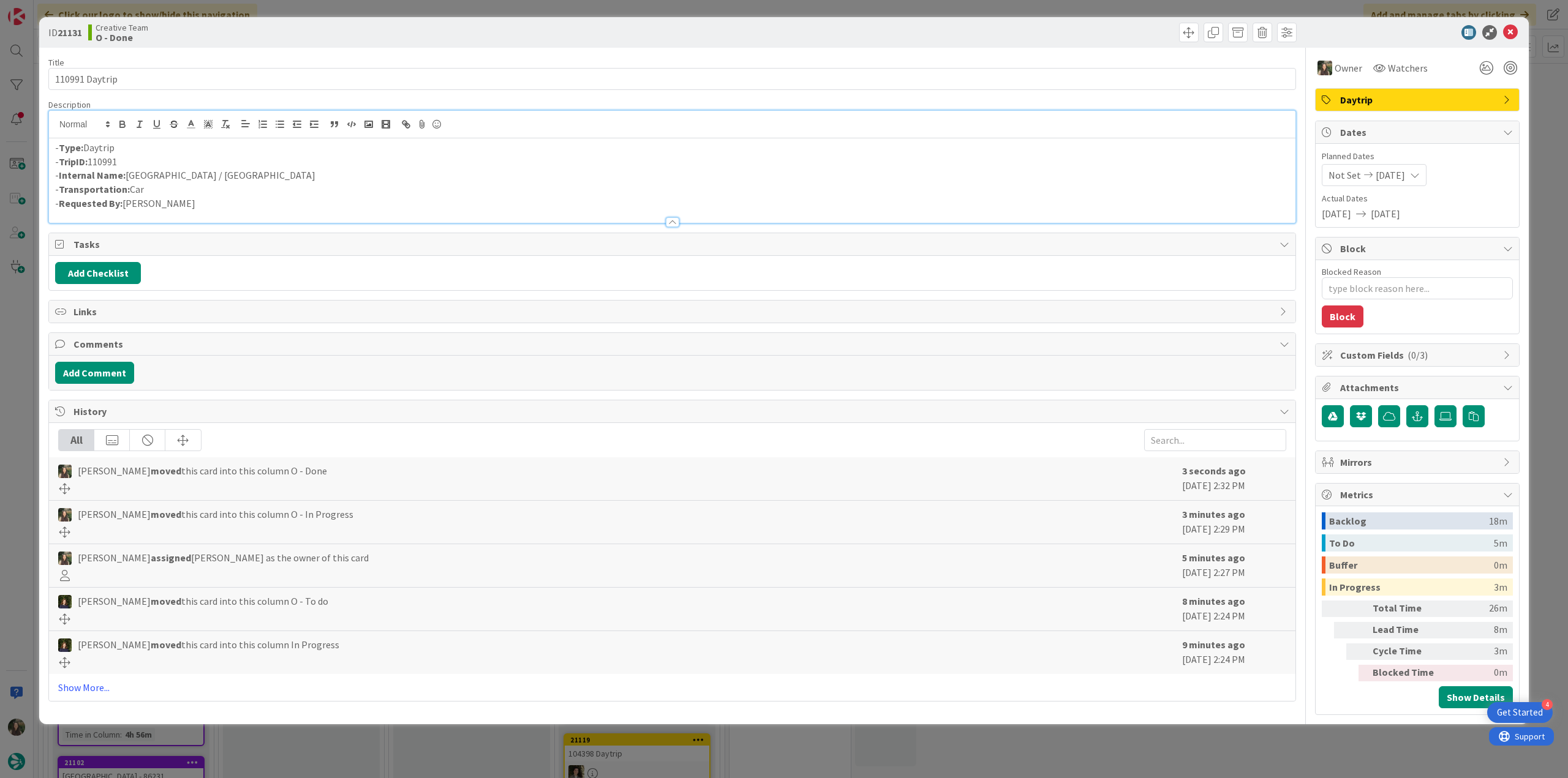
click at [17, 319] on div "ID 21131 Creative Team O - Done Title 14 / 128 110991 Daytrip Description - Typ…" at bounding box center [784, 389] width 1568 height 778
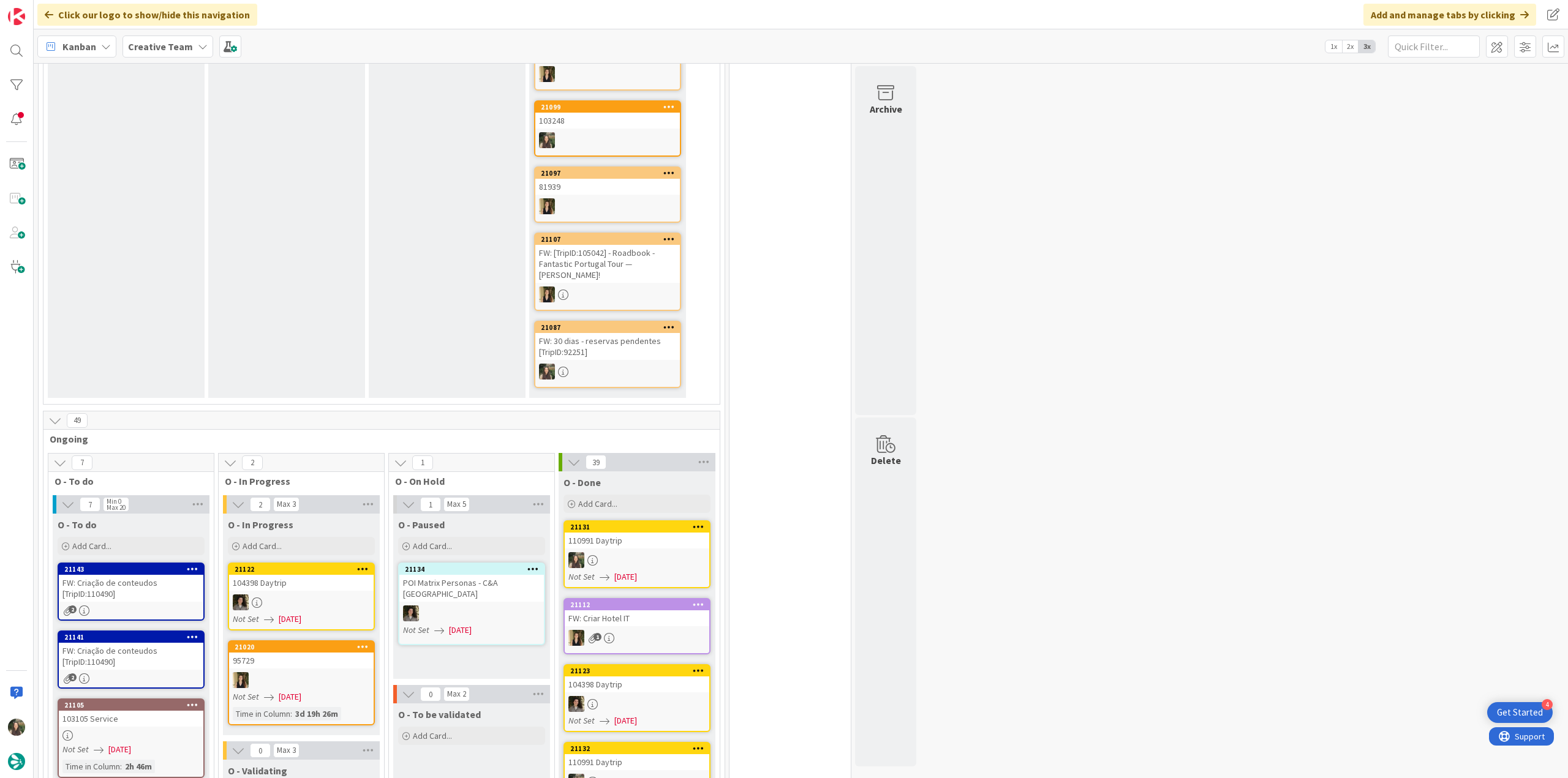
scroll to position [796, 0]
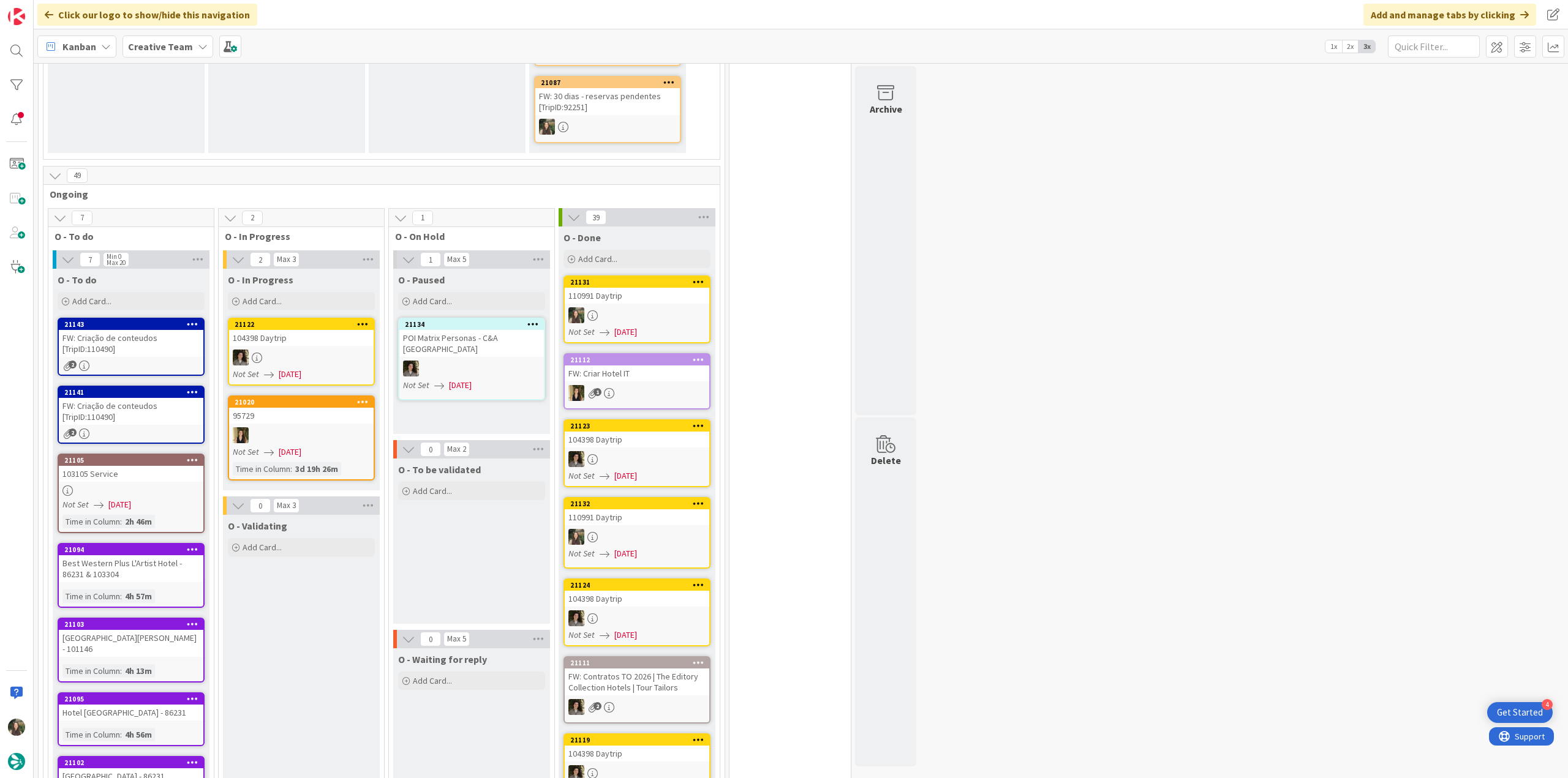
click at [188, 330] on div "FW: Criação de conteudos [TripID:110490]" at bounding box center [130, 343] width 145 height 27
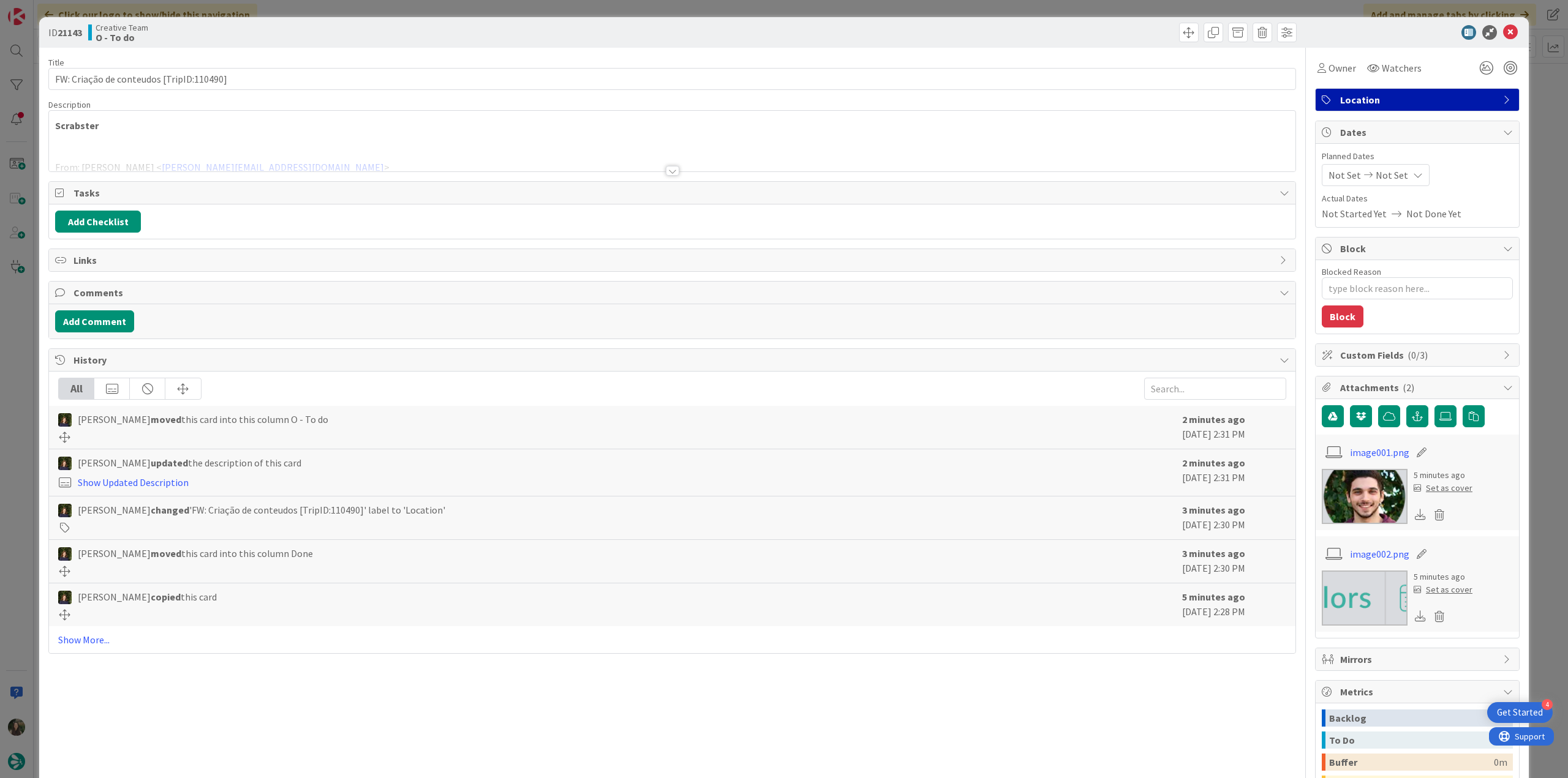
click at [245, 149] on div at bounding box center [672, 156] width 1246 height 31
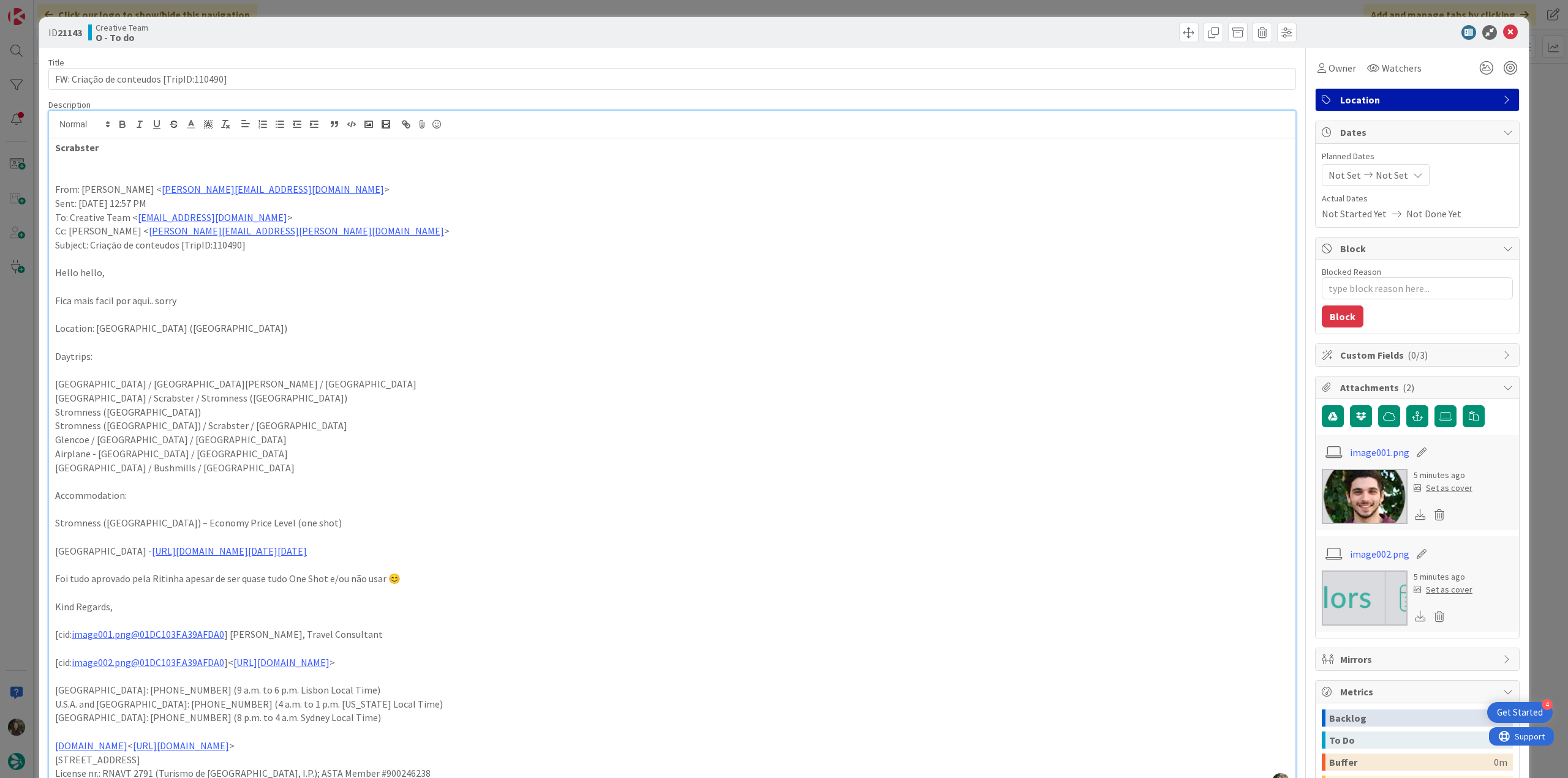
click at [15, 362] on div "ID 21143 Creative Team O - To do Title 40 / 128 FW: Criação de conteudos [TripI…" at bounding box center [784, 389] width 1568 height 778
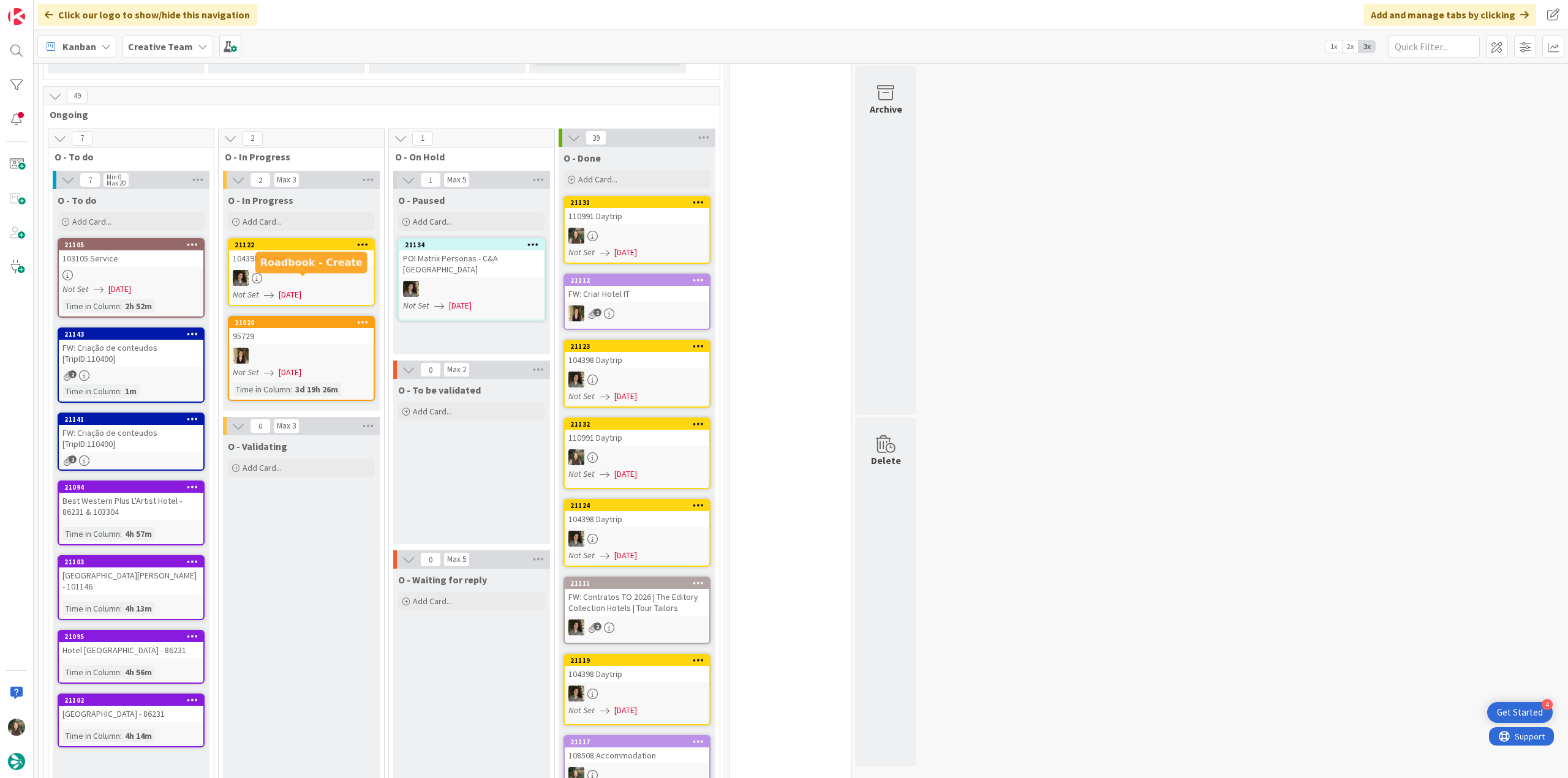
scroll to position [857, 0]
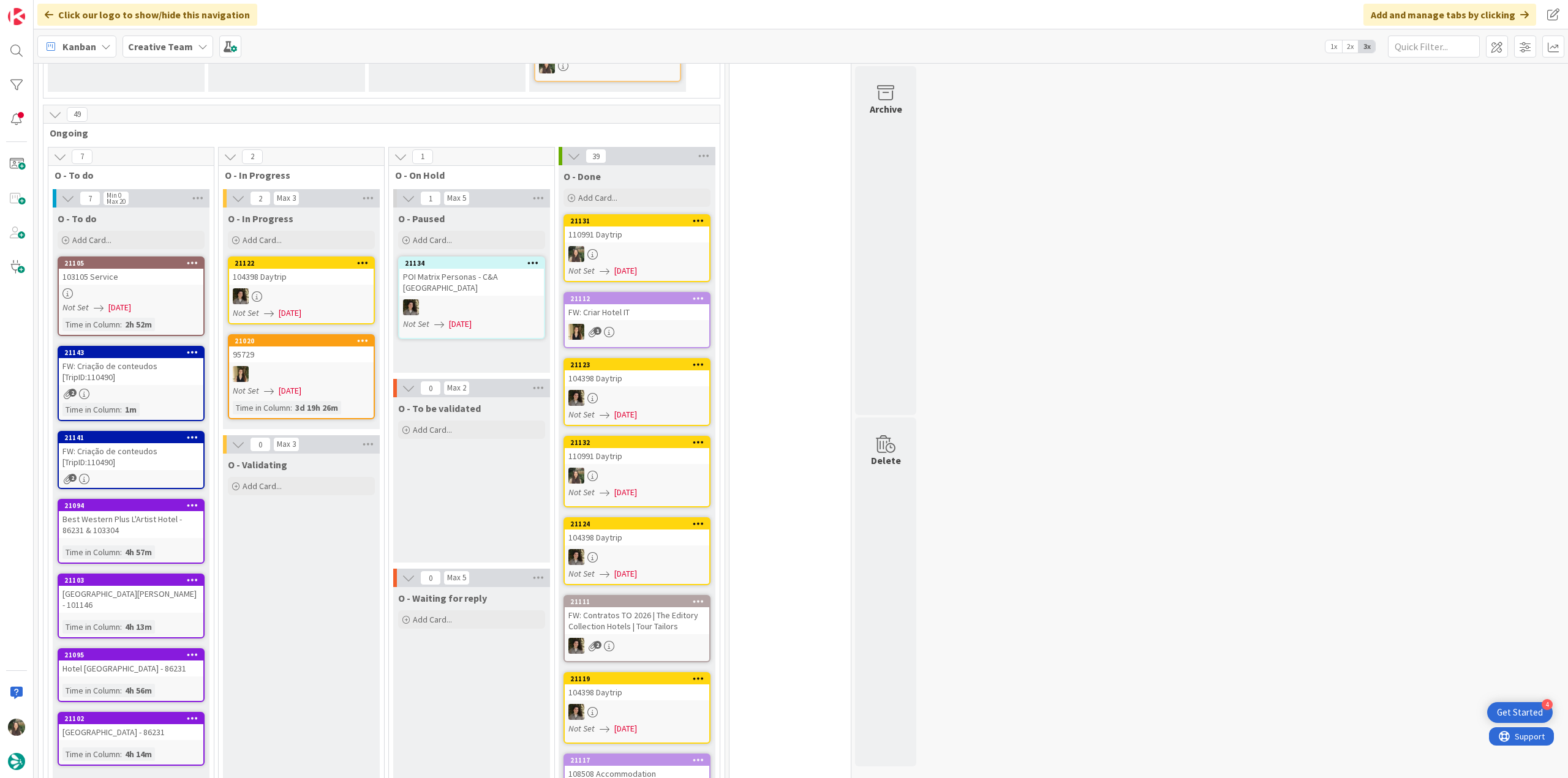
click at [174, 358] on div "FW: Criação de conteudos [TripID:110490]" at bounding box center [130, 371] width 145 height 27
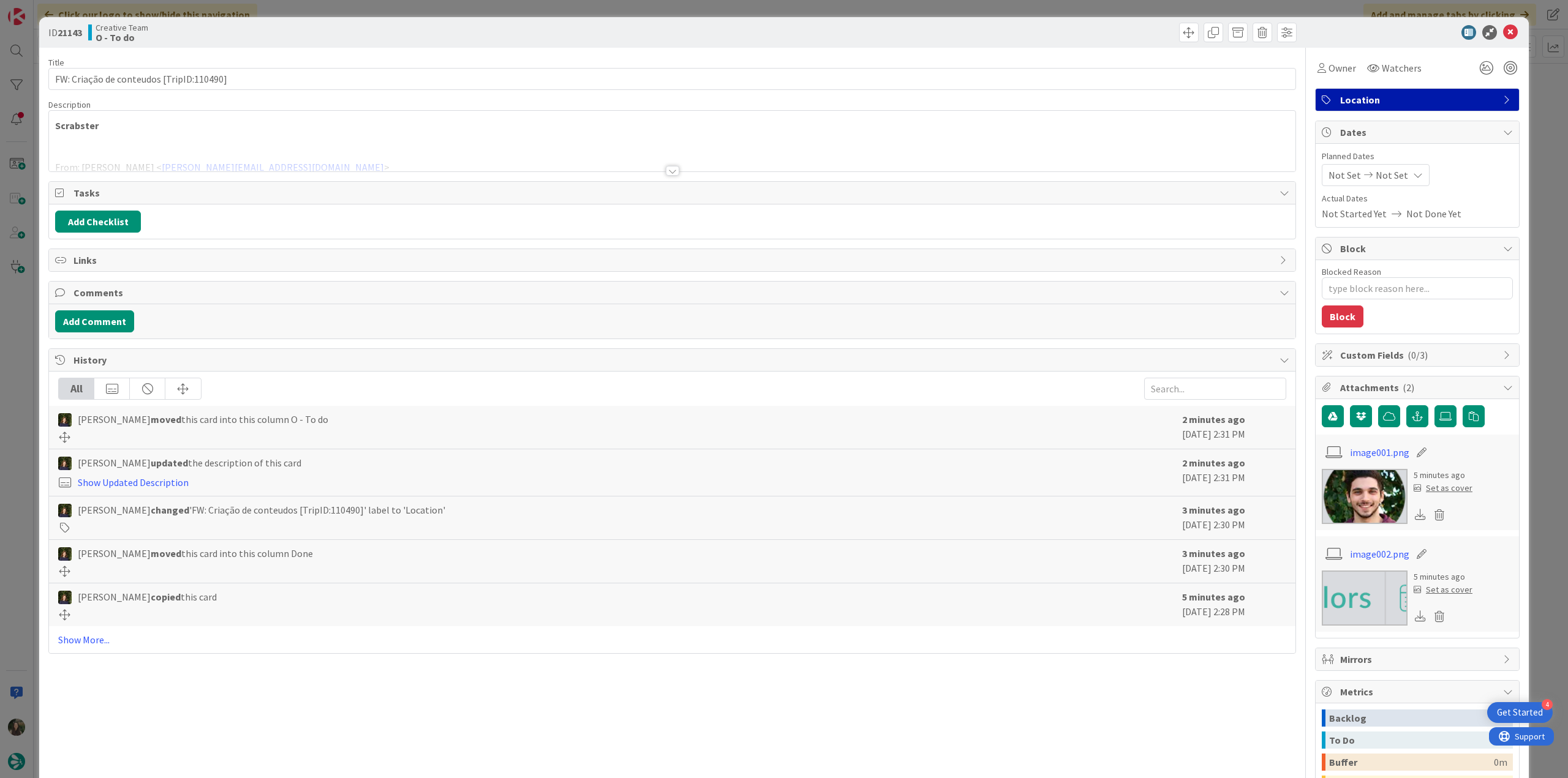
click at [272, 140] on div at bounding box center [672, 156] width 1246 height 31
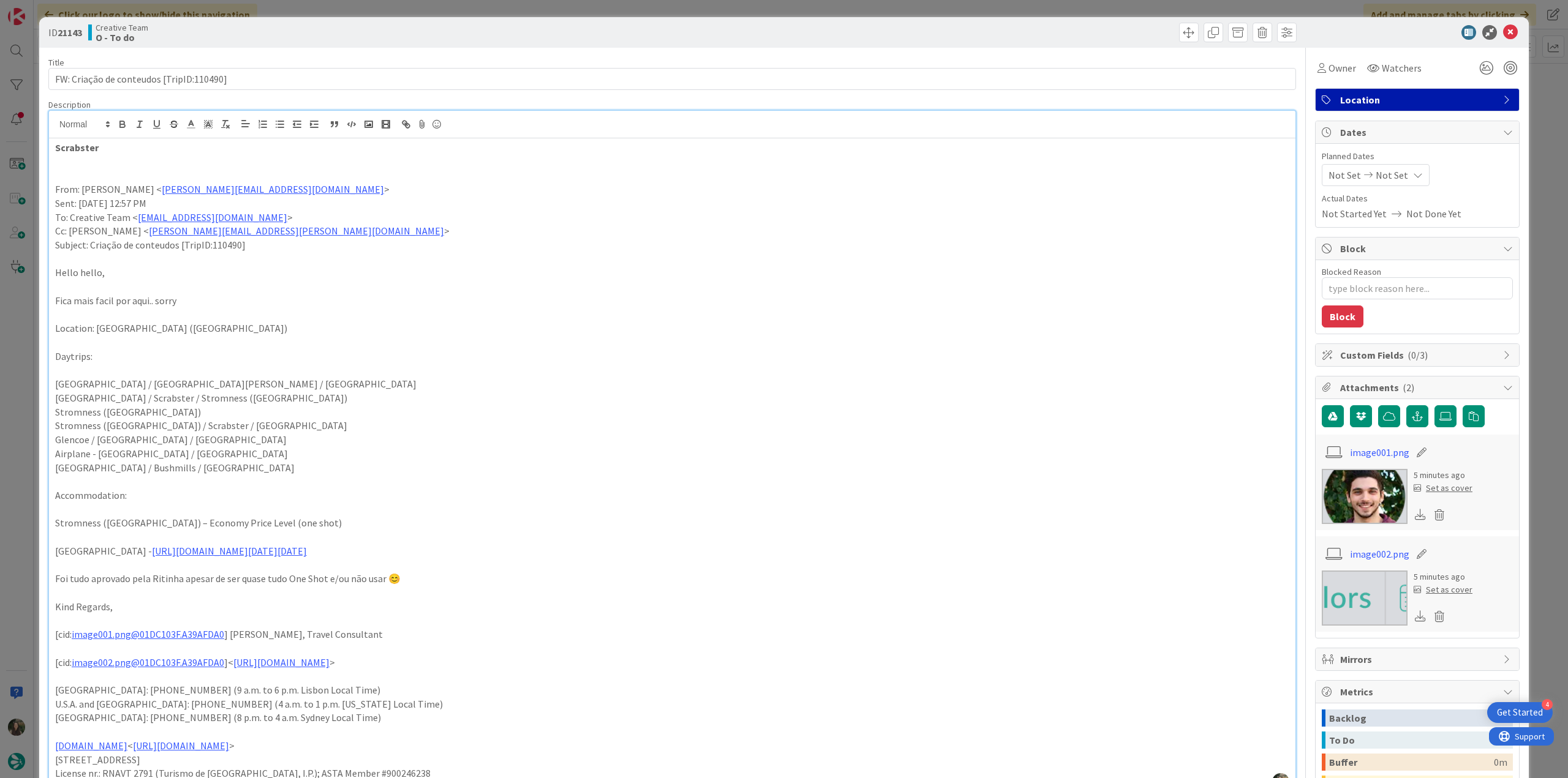
click at [81, 146] on strong "Scrabster" at bounding box center [76, 147] width 44 height 13
click at [82, 146] on strong "Scrabster" at bounding box center [76, 147] width 44 height 13
click at [73, 150] on strong "Scrabster" at bounding box center [76, 147] width 44 height 13
copy strong "Scrabster"
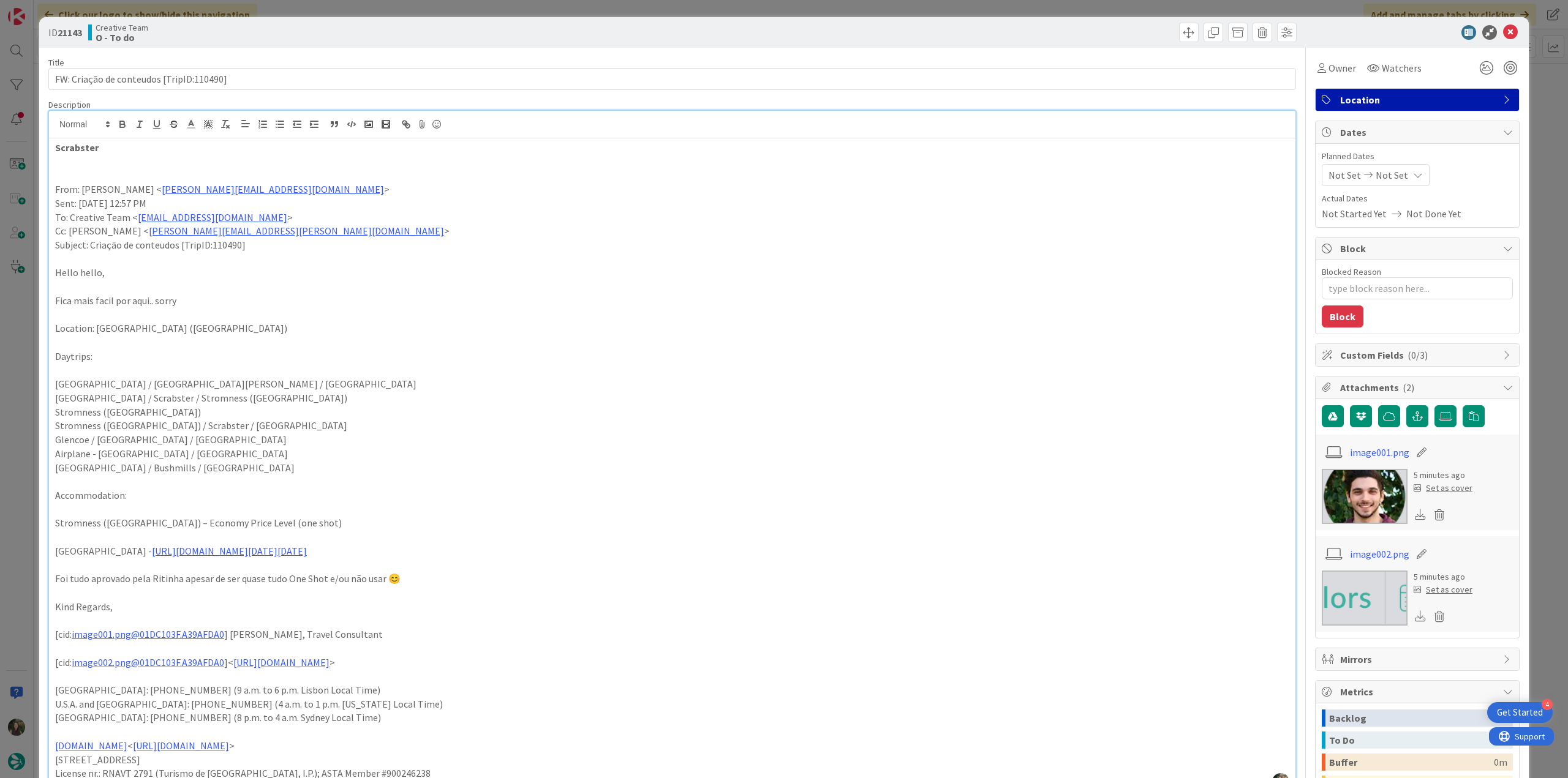
click at [23, 396] on div "ID 21143 Creative Team O - To do Title 40 / 128 FW: Criação de conteudos [TripI…" at bounding box center [784, 389] width 1568 height 778
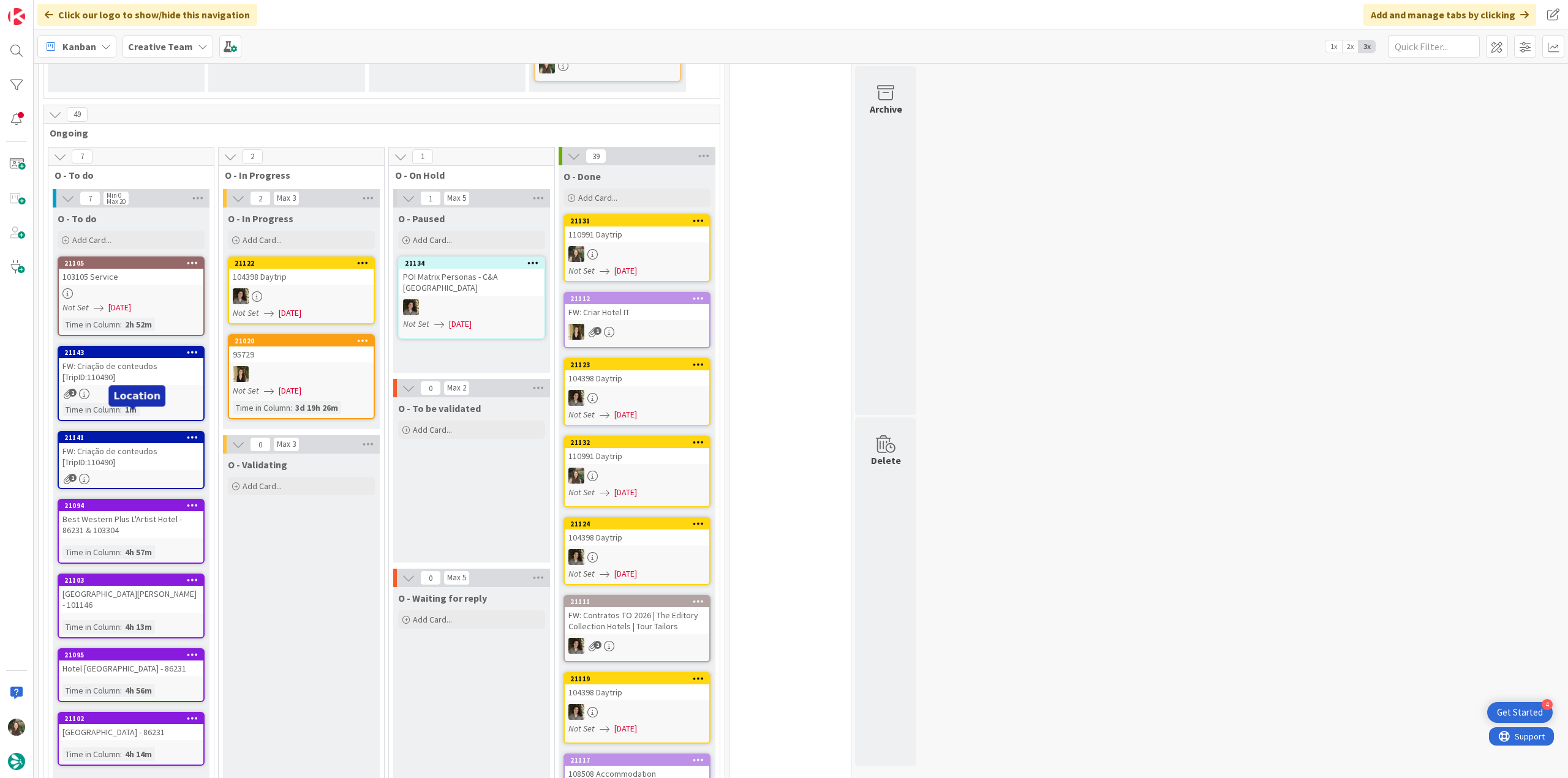
click at [139, 443] on div "FW: Criação de conteudos [TripID:110490]" at bounding box center [130, 456] width 145 height 27
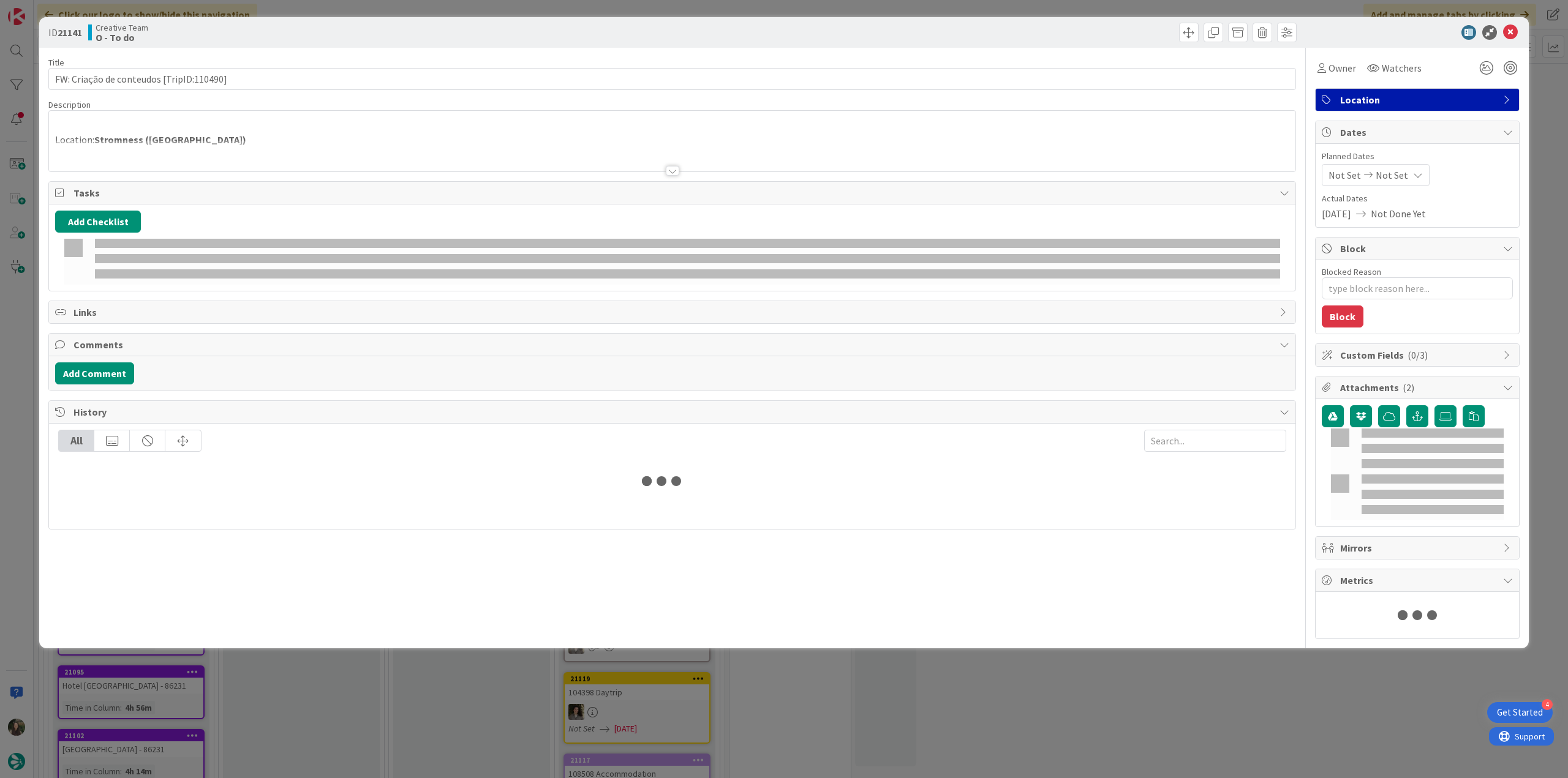
type textarea "x"
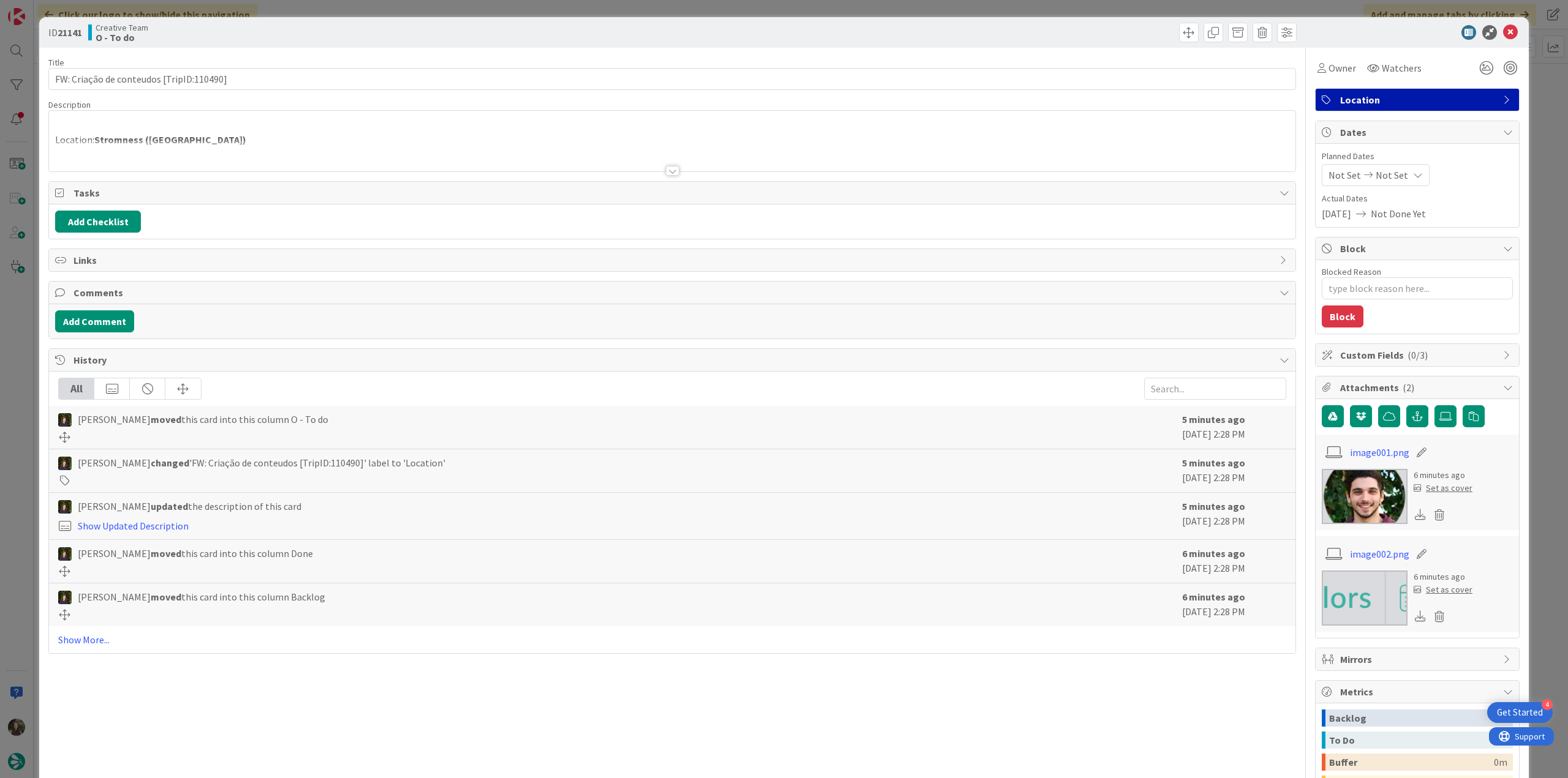
click at [225, 145] on div at bounding box center [672, 156] width 1246 height 31
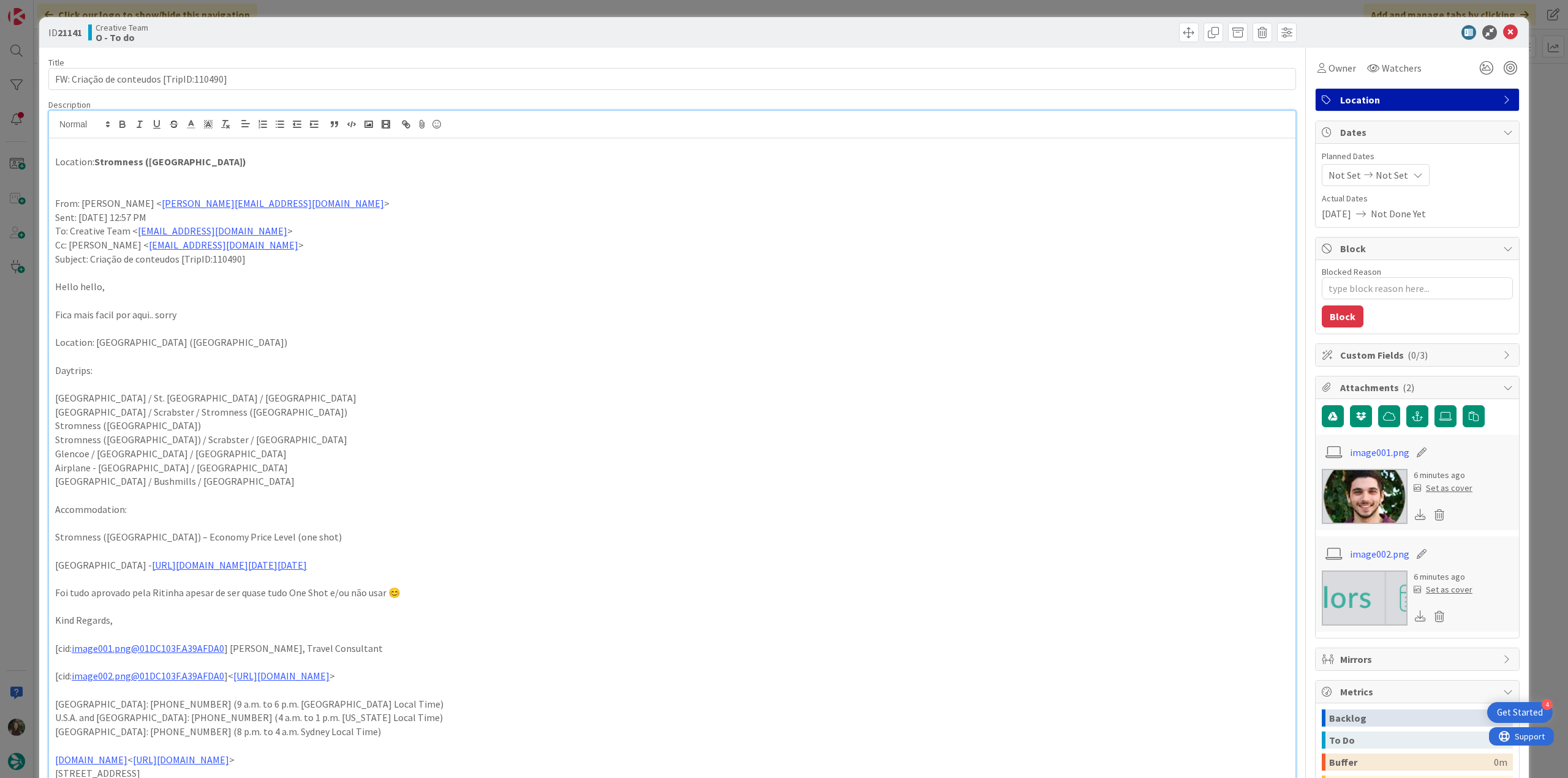
scroll to position [857, 0]
drag, startPoint x: 182, startPoint y: 161, endPoint x: 96, endPoint y: 161, distance: 86.0
click at [95, 161] on p "Location: [GEOGRAPHIC_DATA] ([GEOGRAPHIC_DATA])" at bounding box center [672, 162] width 1234 height 14
copy strong "Stromness ([GEOGRAPHIC_DATA])"
click at [25, 402] on div "ID 21141 Creative Team O - To do Title 40 / 128 FW: Criação de conteudos [TripI…" at bounding box center [784, 389] width 1568 height 778
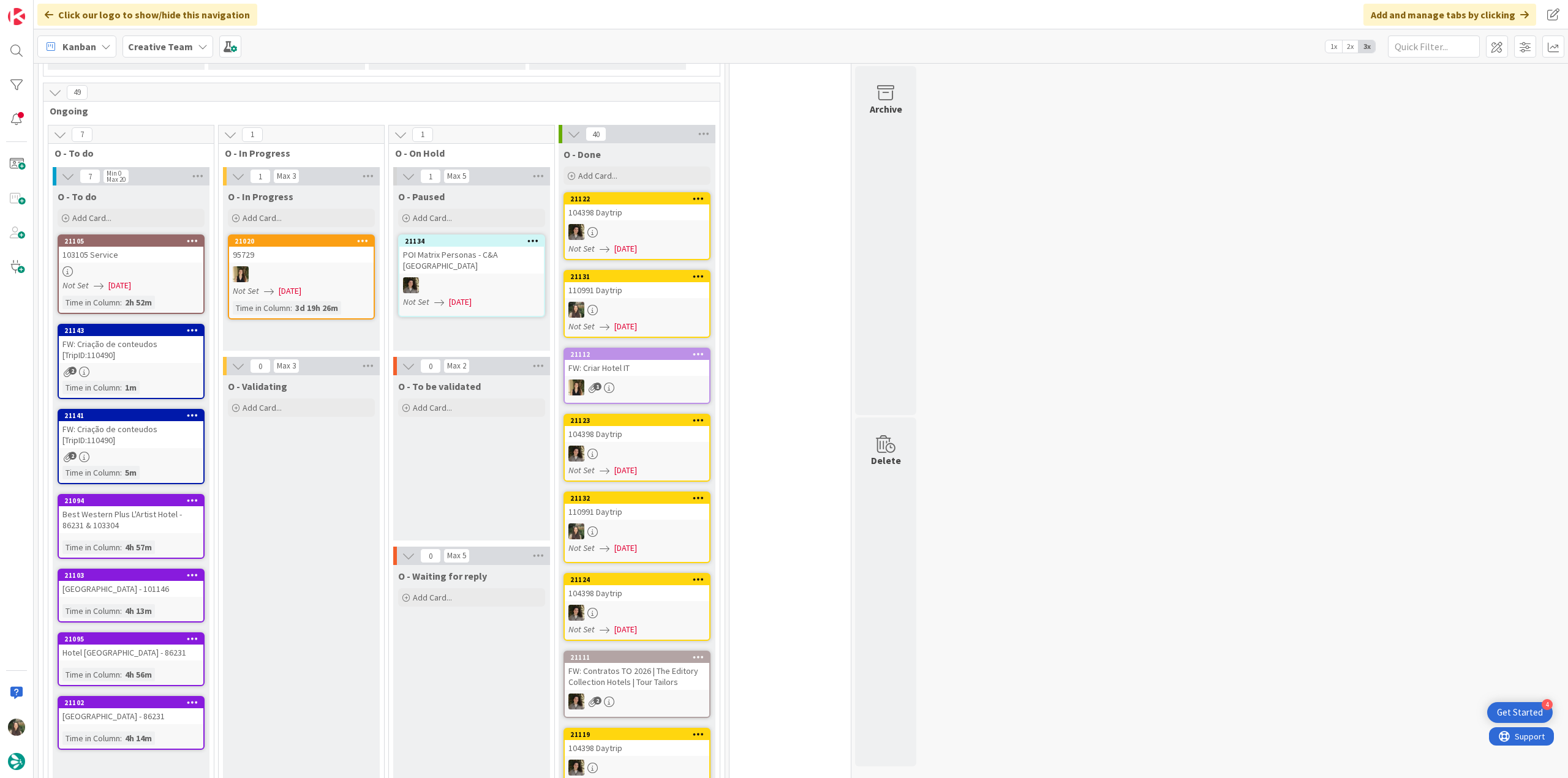
click at [160, 432] on div "FW: Criação de conteudos [TripID:110490]" at bounding box center [130, 434] width 145 height 27
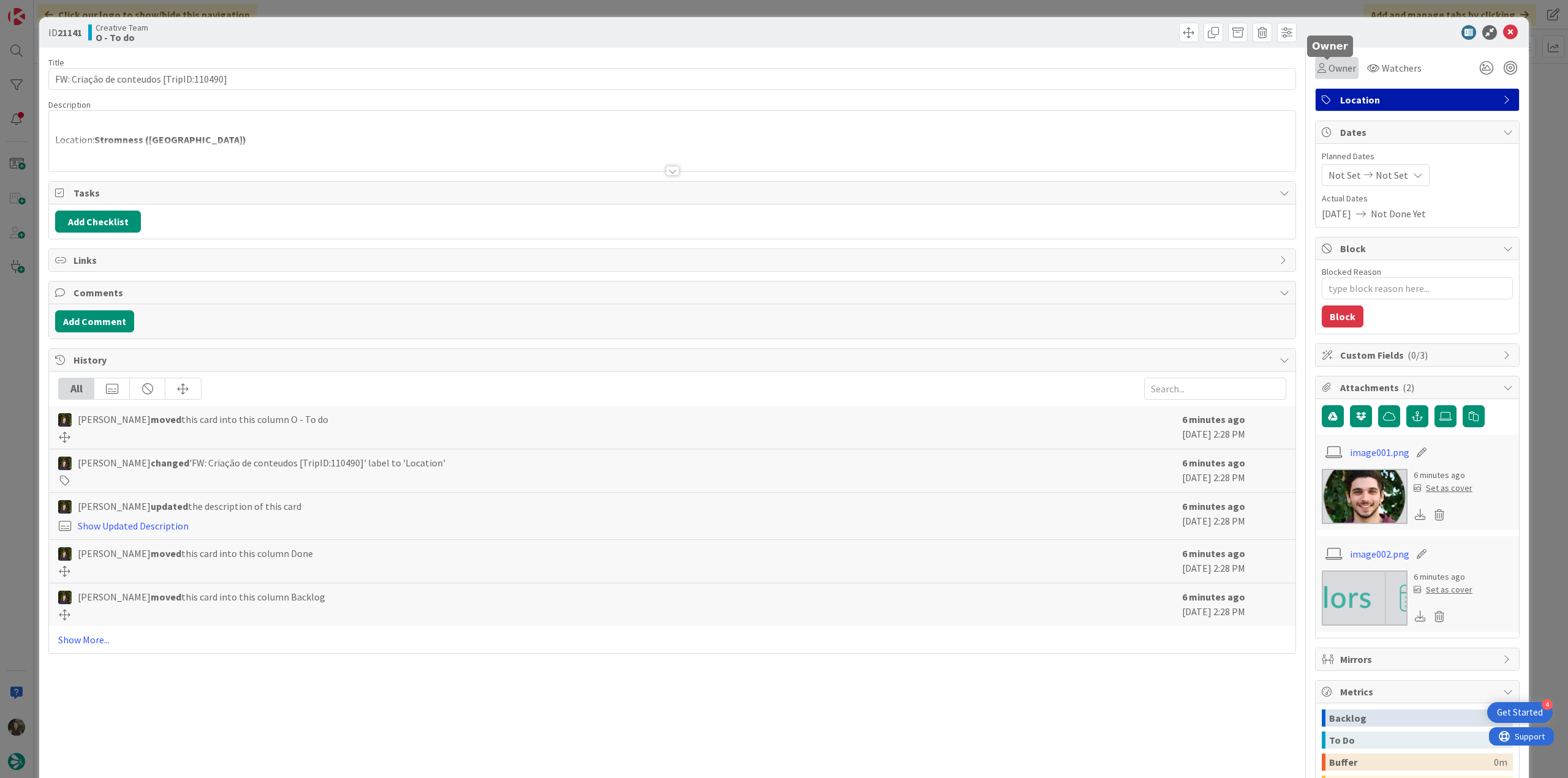
click at [1345, 69] on span "Owner" at bounding box center [1342, 68] width 27 height 15
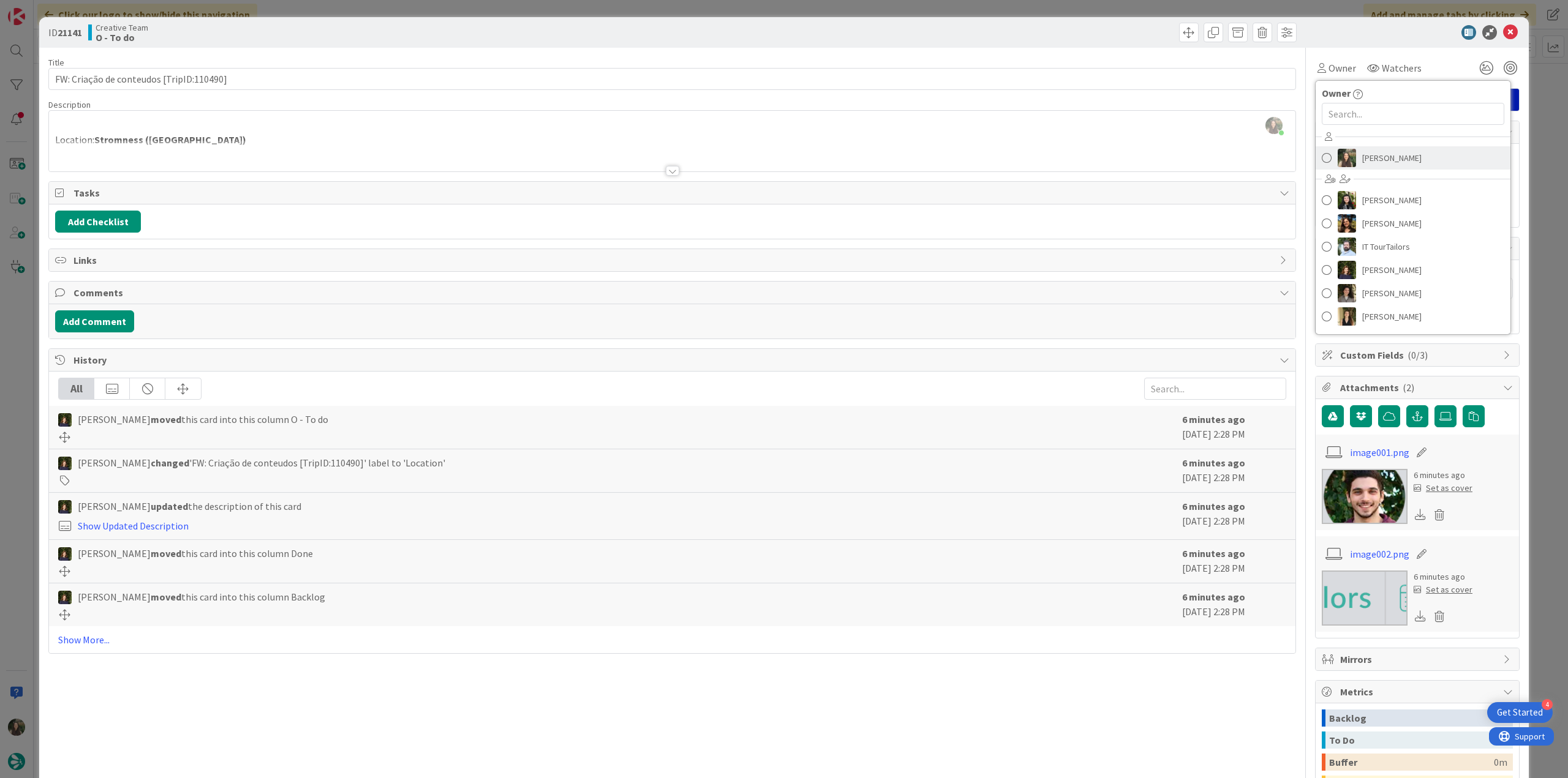
click at [1369, 155] on span "[PERSON_NAME]" at bounding box center [1392, 158] width 59 height 19
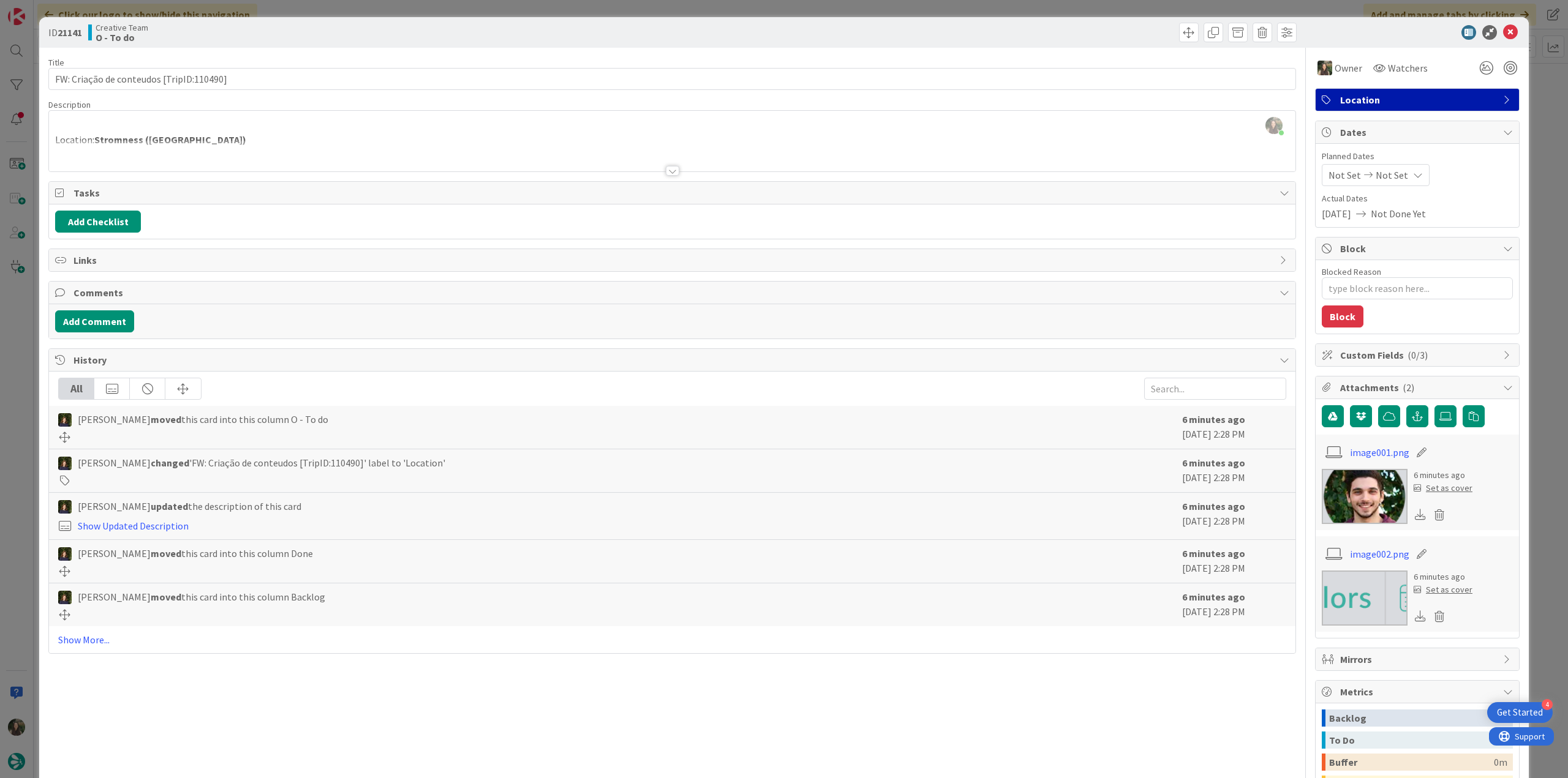
click at [1528, 107] on div "ID 21141 Creative Team O - To do Title 40 / 128 FW: Criação de conteudos [TripI…" at bounding box center [784, 389] width 1568 height 778
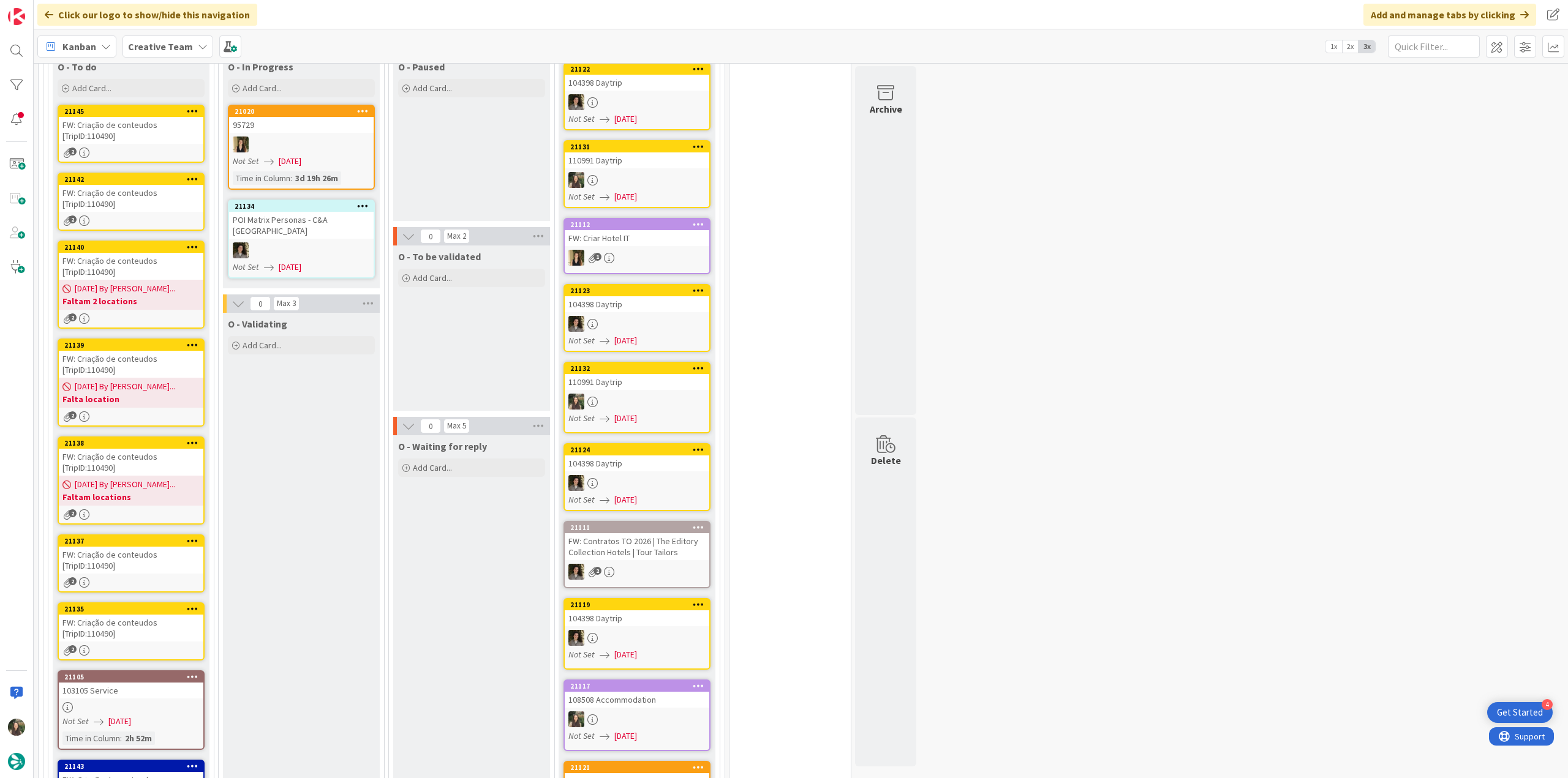
scroll to position [918, 0]
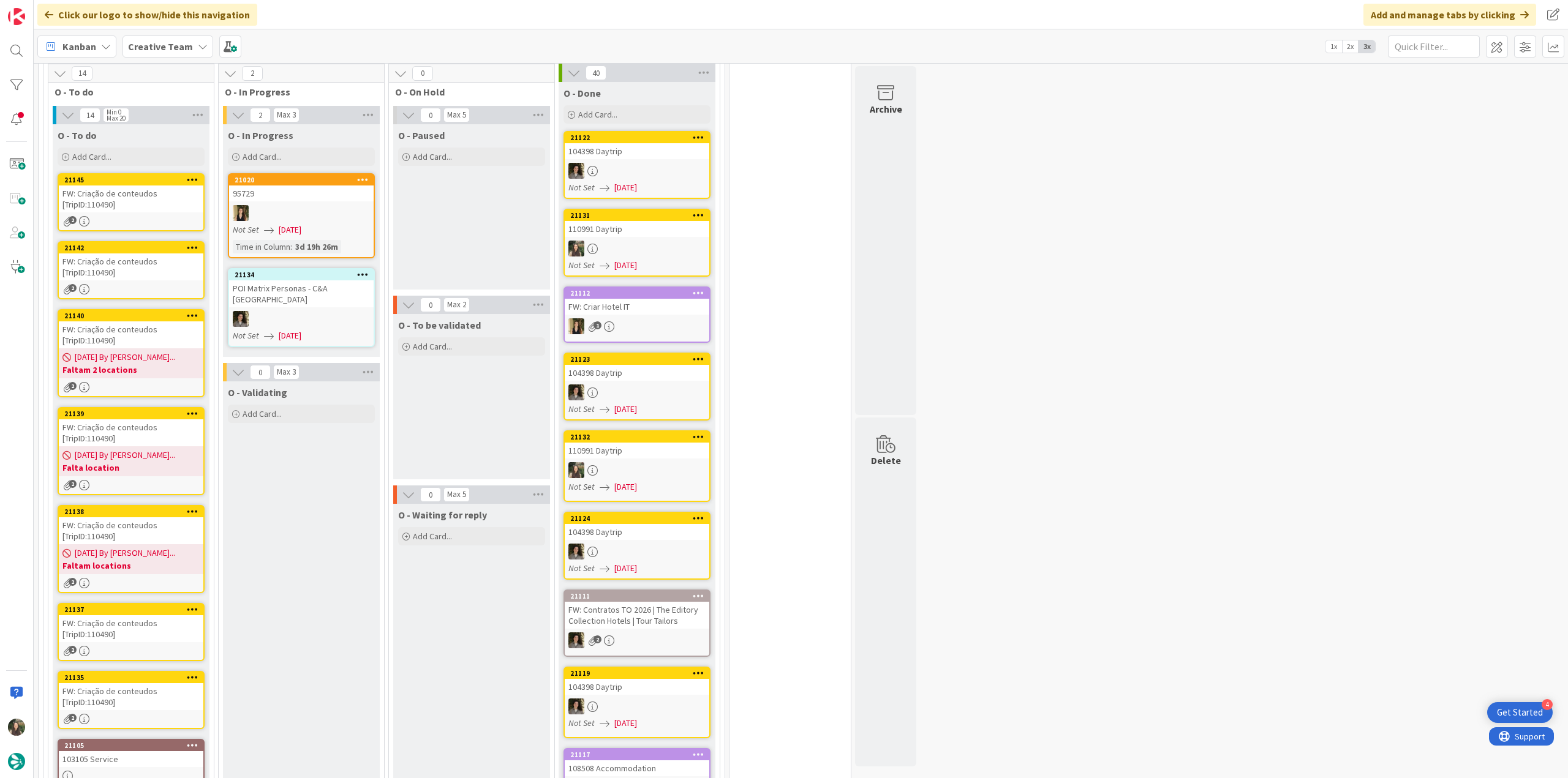
click at [171, 208] on div "FW: Criação de conteudos [TripID:110490]" at bounding box center [130, 199] width 145 height 27
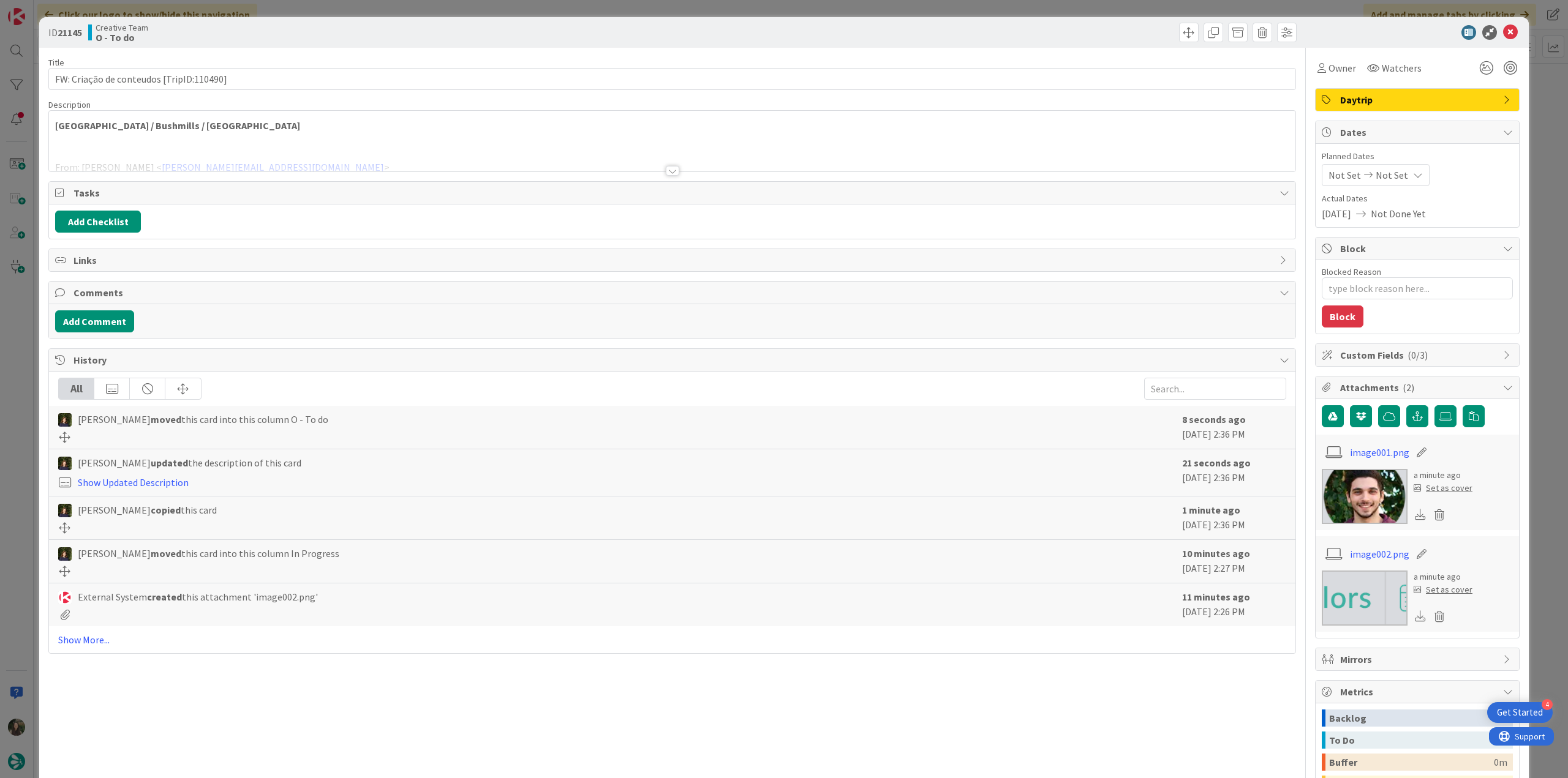
click at [329, 142] on div at bounding box center [672, 156] width 1246 height 31
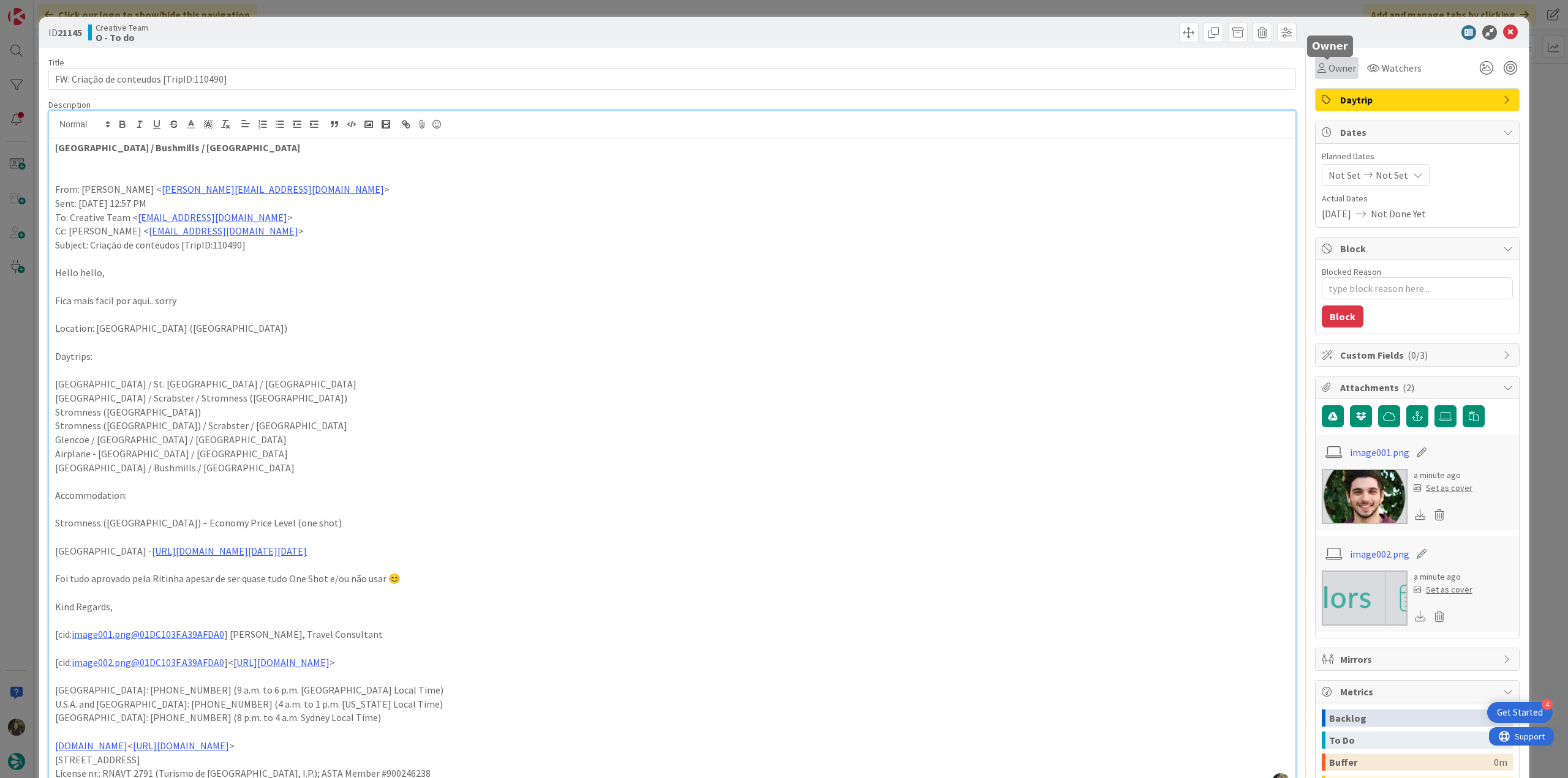
click at [1329, 73] on span "Owner" at bounding box center [1342, 68] width 27 height 15
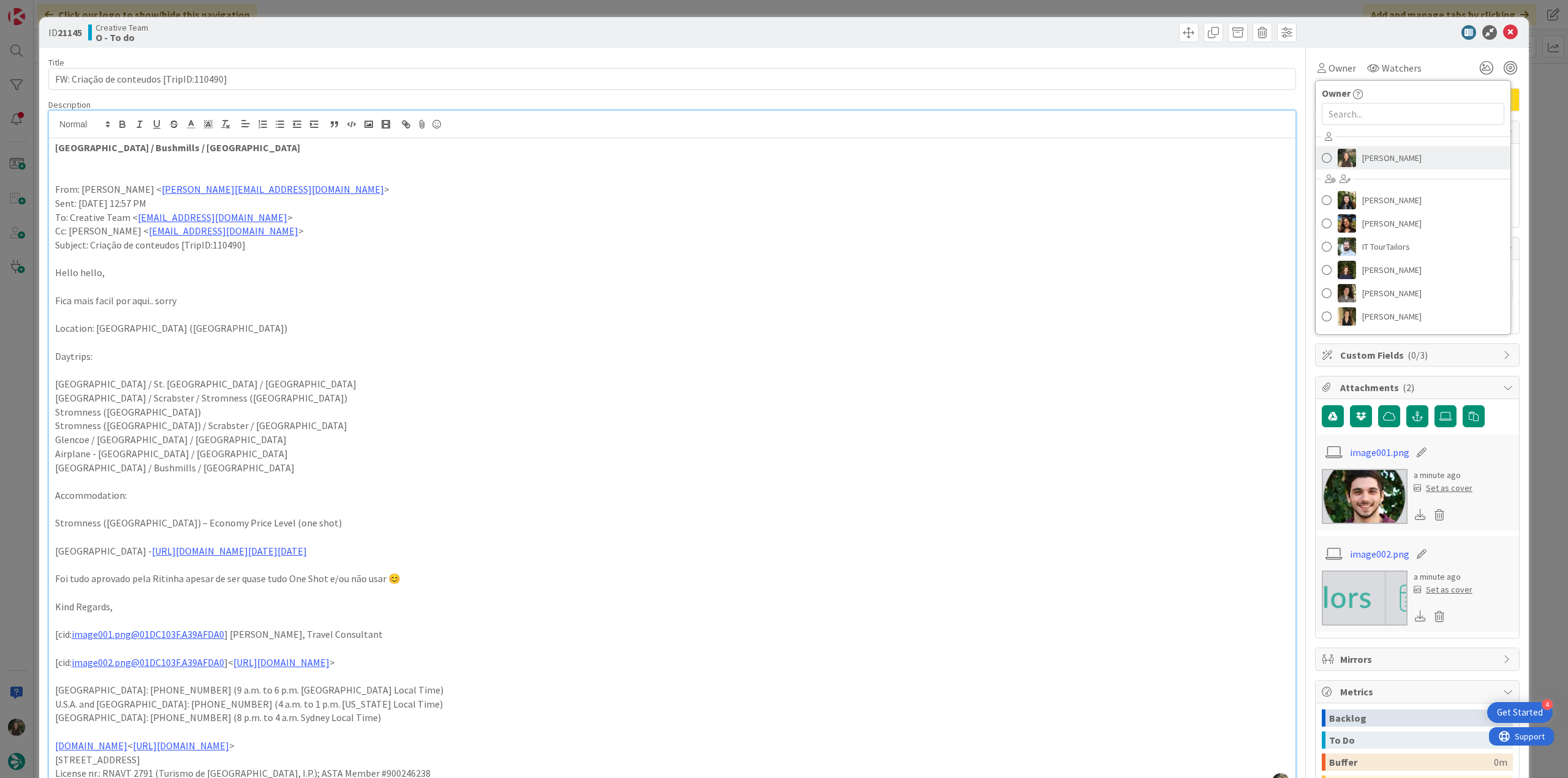
click at [1374, 160] on span "[PERSON_NAME]" at bounding box center [1392, 158] width 59 height 19
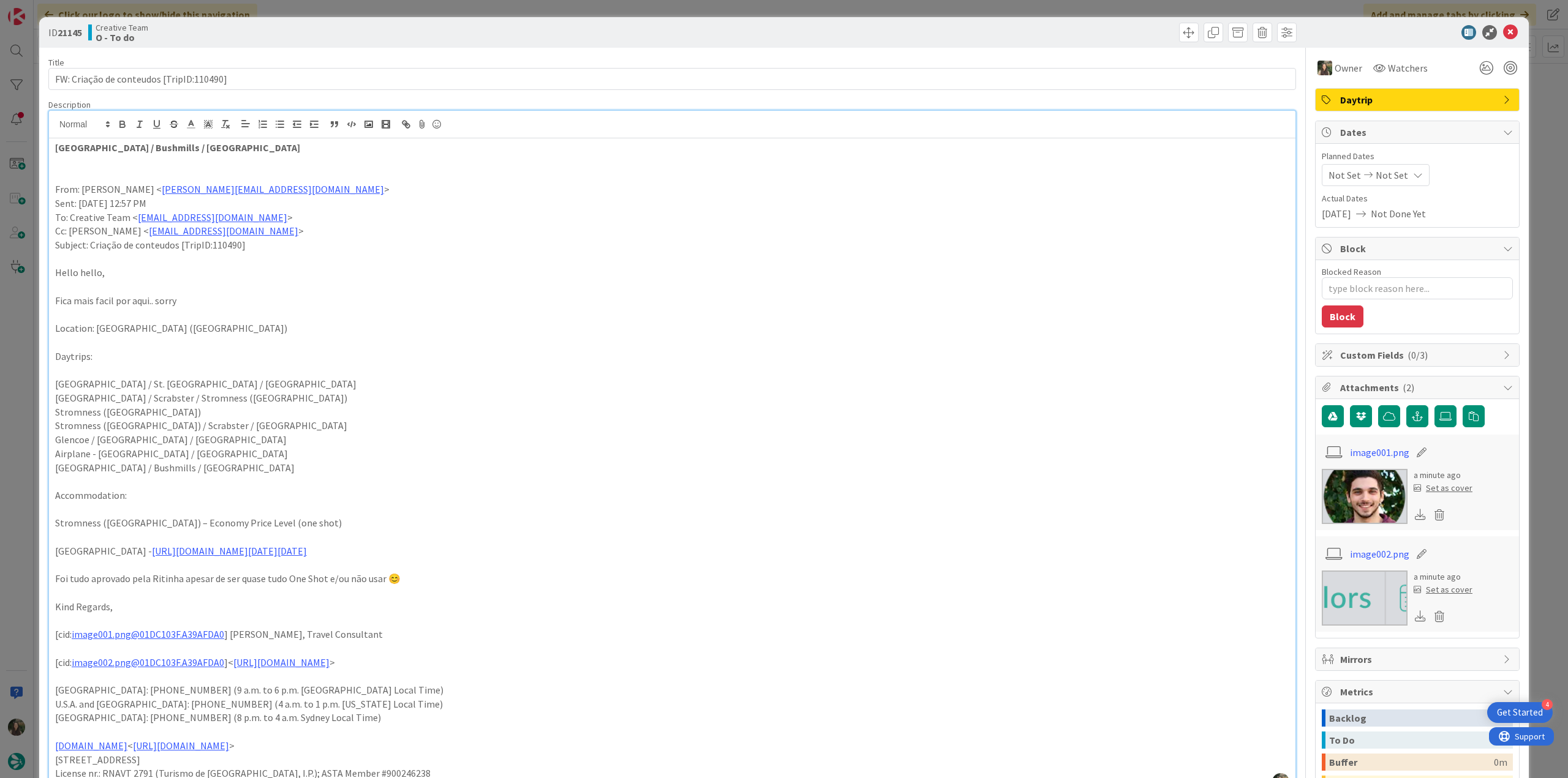
click at [1530, 103] on div "ID 21145 Creative Team O - To do Title 40 / 128 FW: Criação de conteudos [TripI…" at bounding box center [784, 389] width 1568 height 778
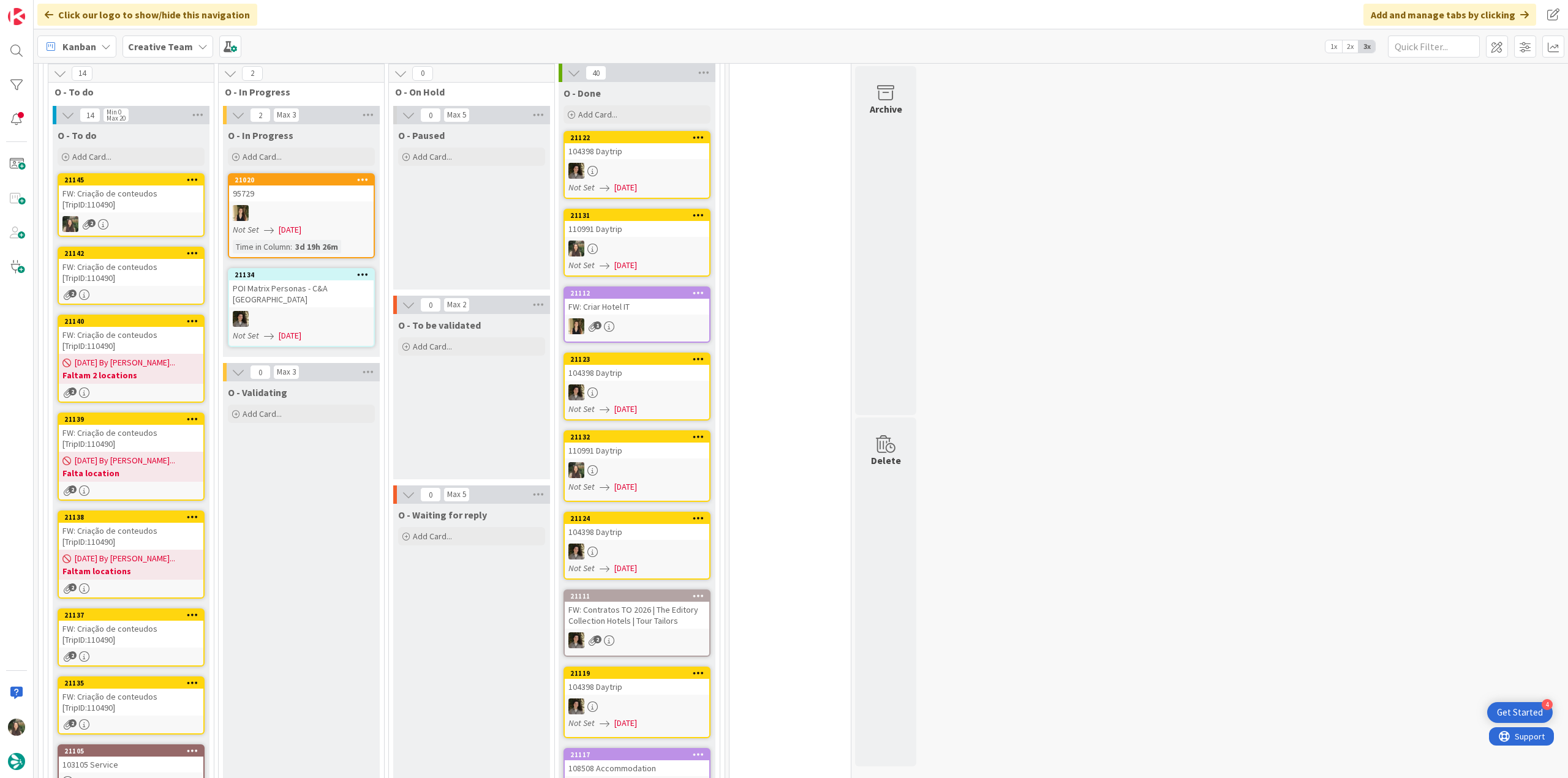
click at [154, 280] on div "FW: Criação de conteudos [TripID:110490]" at bounding box center [130, 273] width 145 height 27
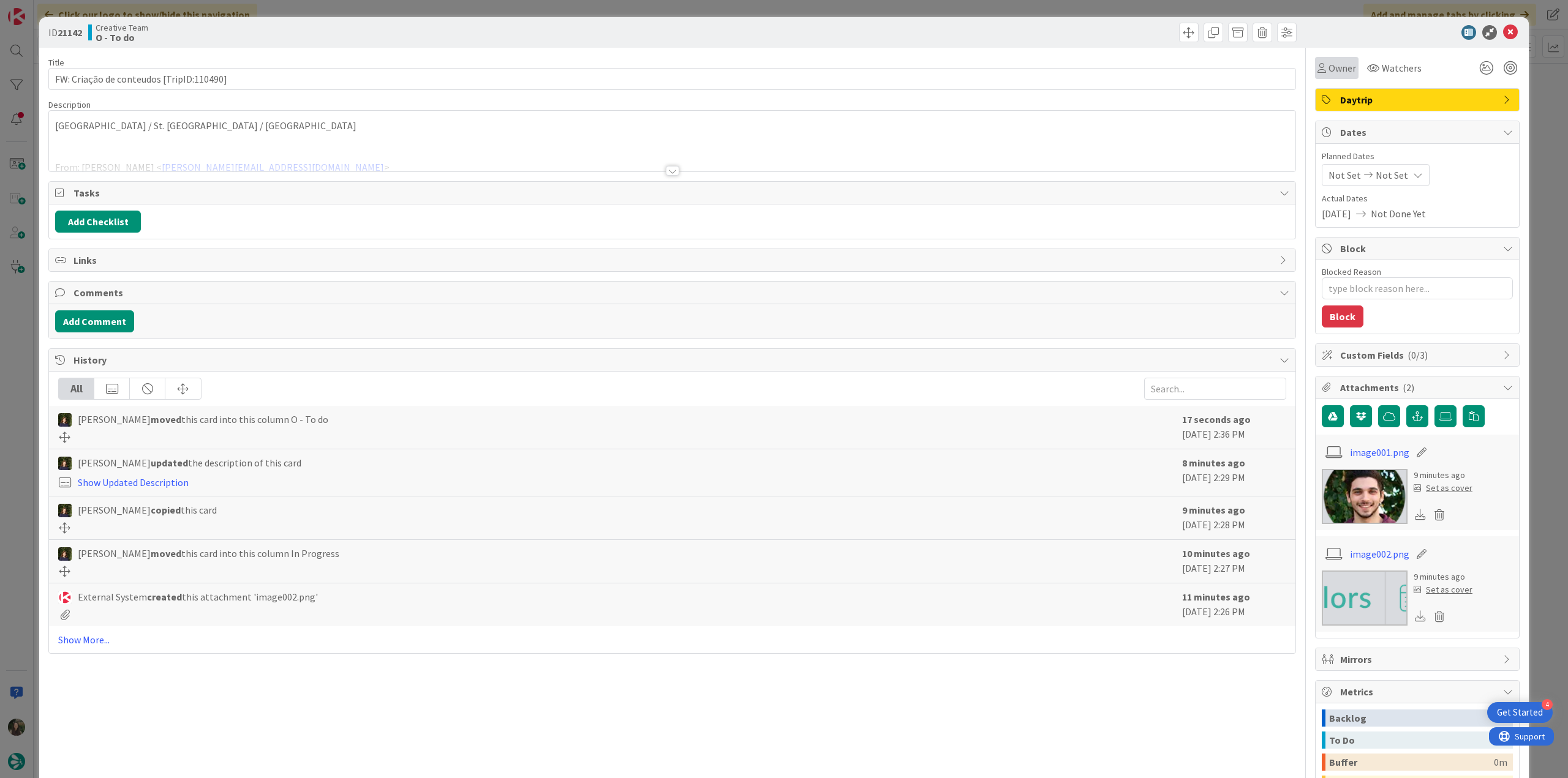
click at [1323, 76] on div "Owner" at bounding box center [1337, 68] width 44 height 22
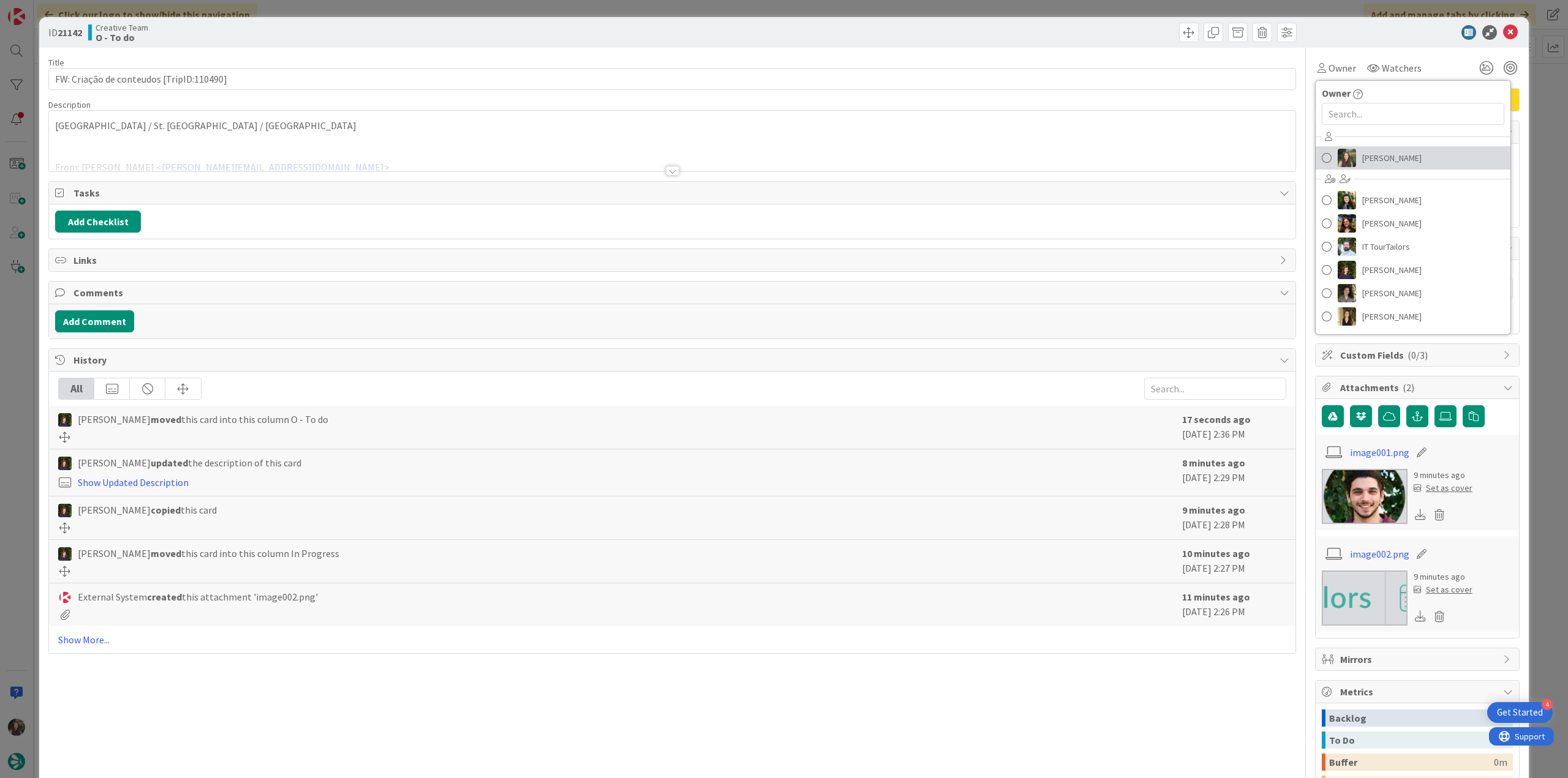
click at [1346, 149] on img at bounding box center [1347, 158] width 19 height 19
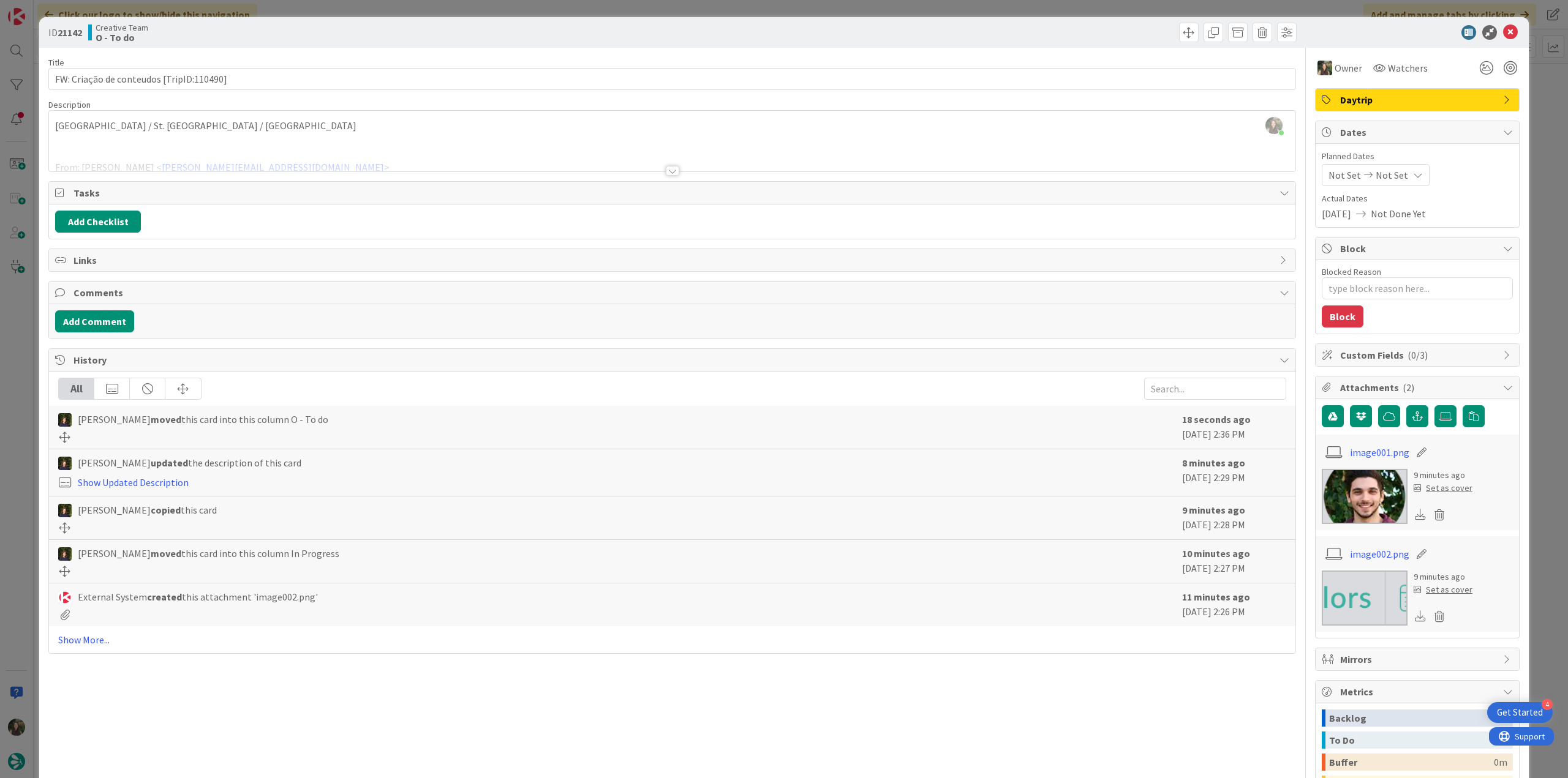
click at [1523, 110] on div "ID 21142 Creative Team O - To do Title 40 / 128 FW: Criação de conteudos [TripI…" at bounding box center [784, 389] width 1568 height 778
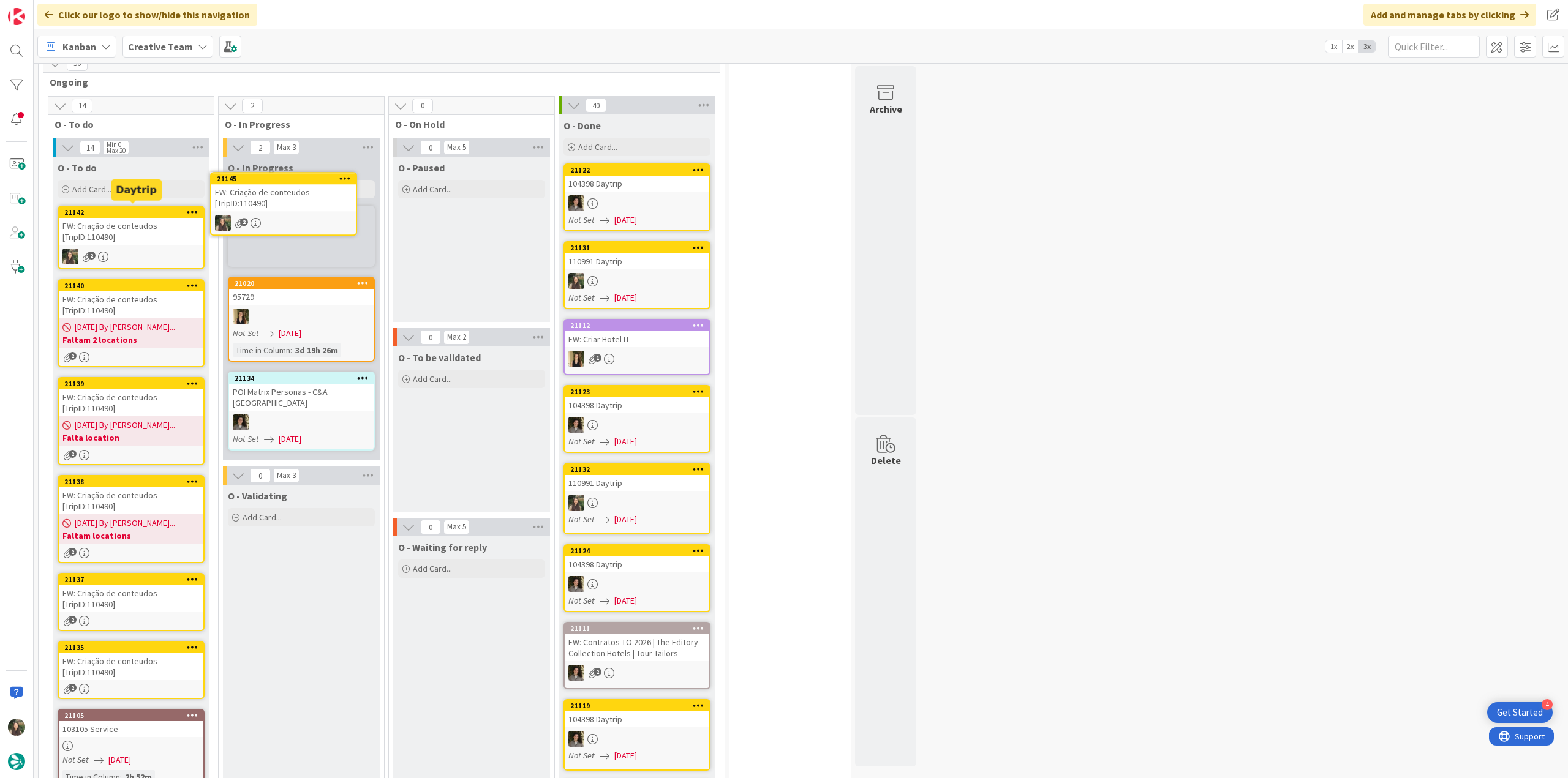
scroll to position [886, 0]
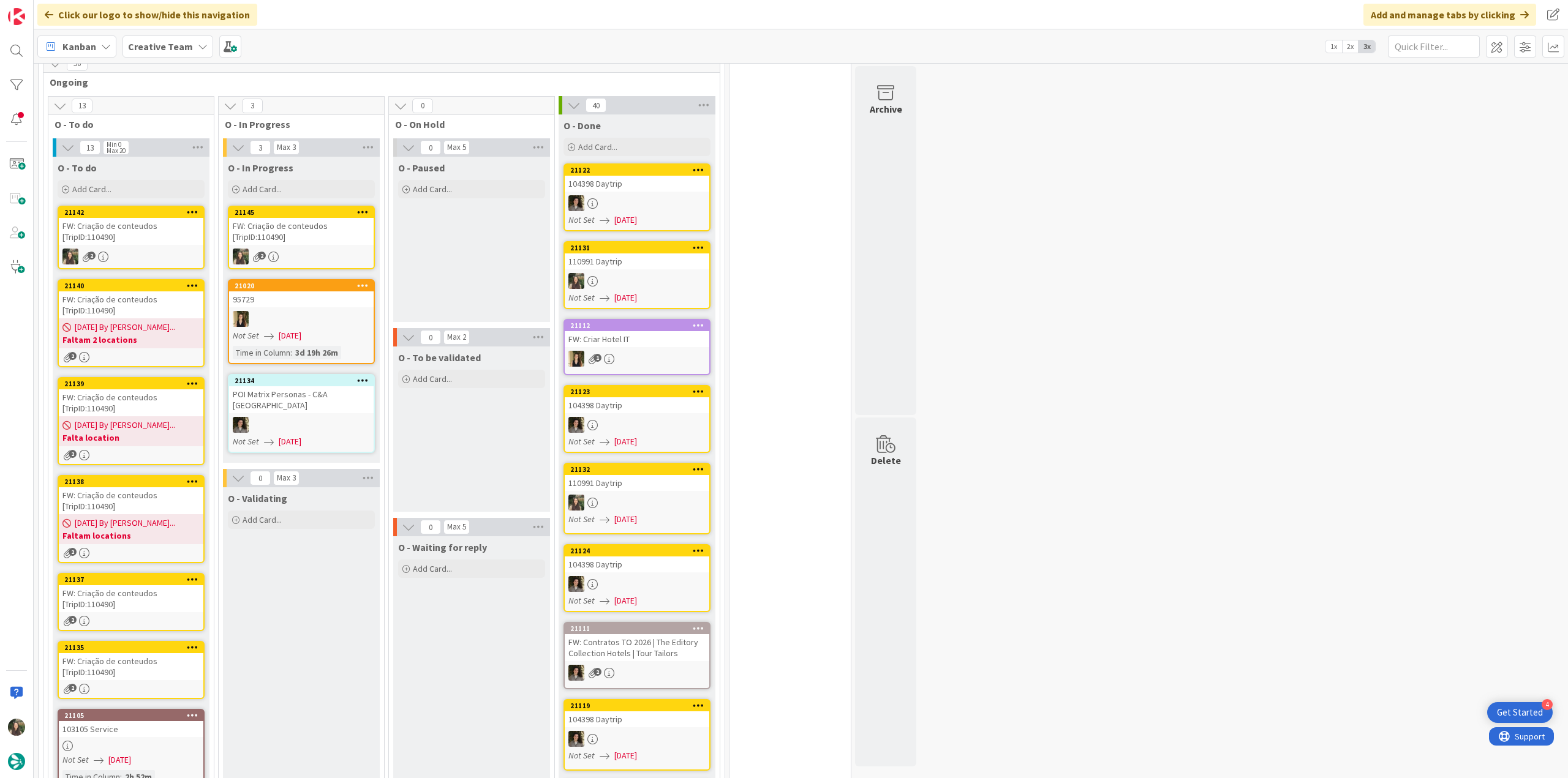
click at [317, 226] on div "FW: Criação de conteudos [TripID:110490]" at bounding box center [301, 231] width 145 height 27
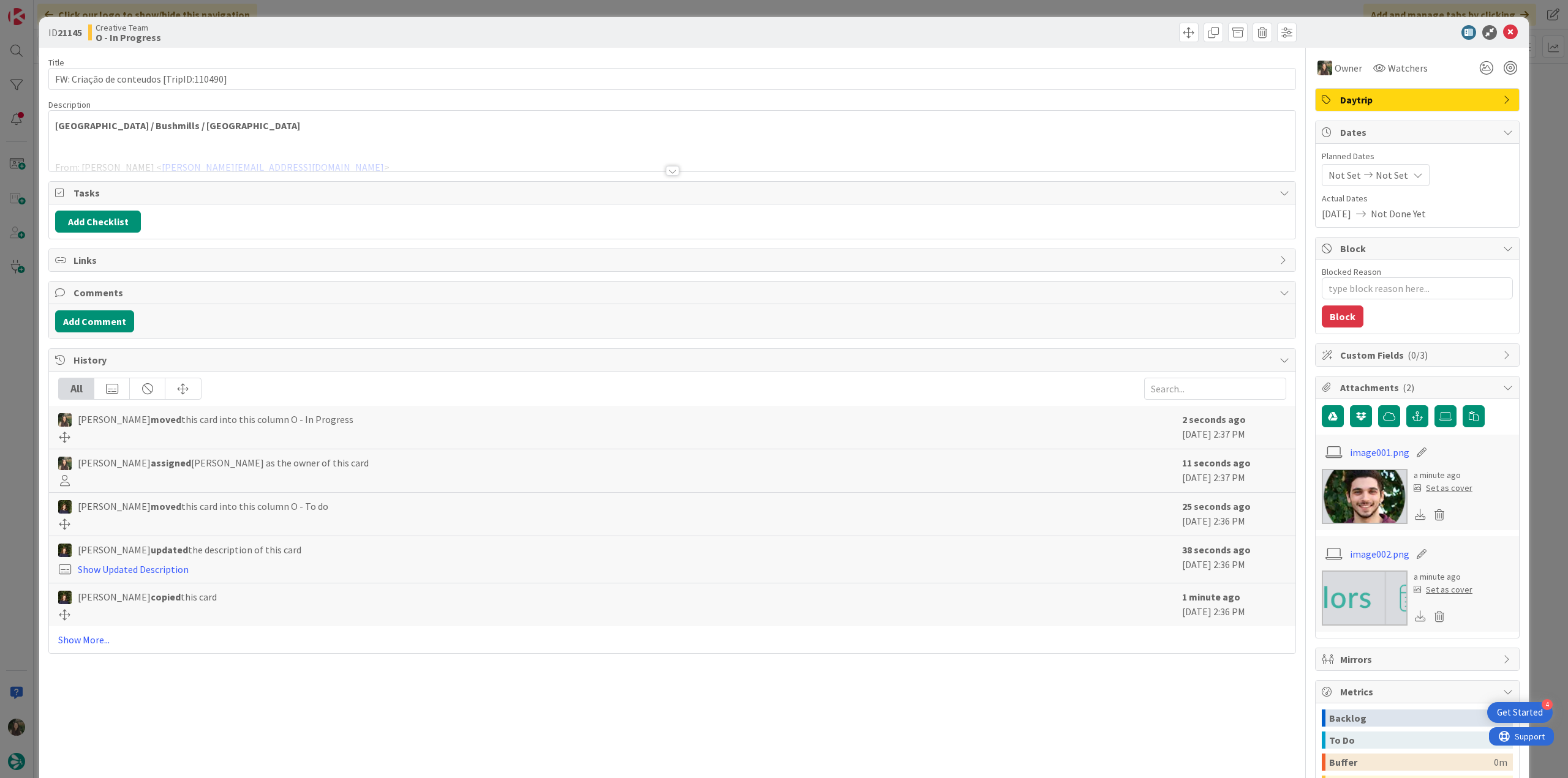
click at [231, 140] on div at bounding box center [672, 156] width 1246 height 31
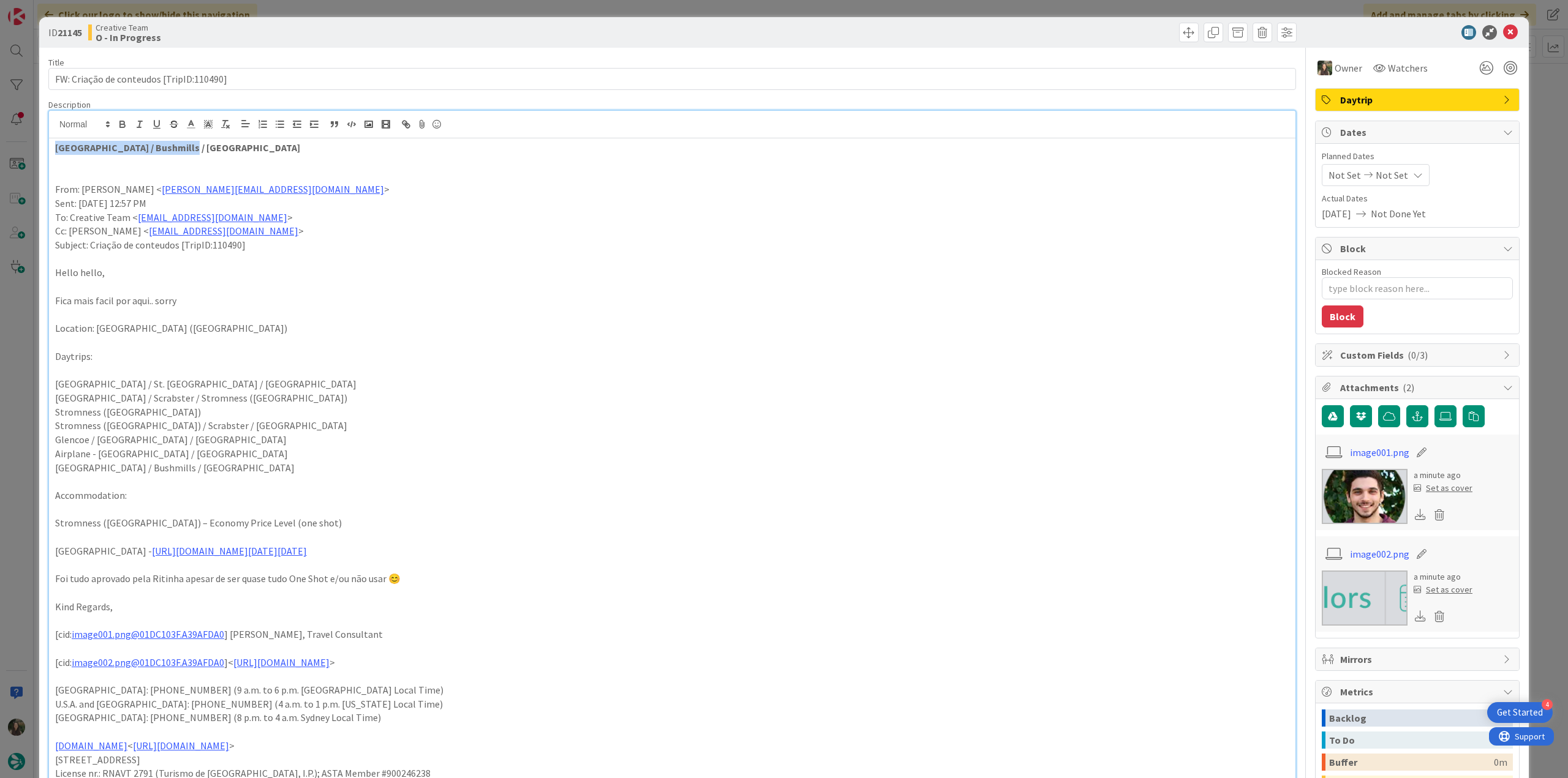
drag, startPoint x: 179, startPoint y: 142, endPoint x: 53, endPoint y: 147, distance: 126.1
click at [50, 146] on div "Belfast / Bushmills / Donegal From: João Galinha < joao.galinha@tourtailors.com…" at bounding box center [672, 465] width 1246 height 654
copy strong "[GEOGRAPHIC_DATA] / Bushmills / [GEOGRAPHIC_DATA]"
click at [27, 358] on div "ID 21145 Creative Team O - In Progress Title 40 / 128 FW: Criação de conteudos …" at bounding box center [784, 389] width 1568 height 778
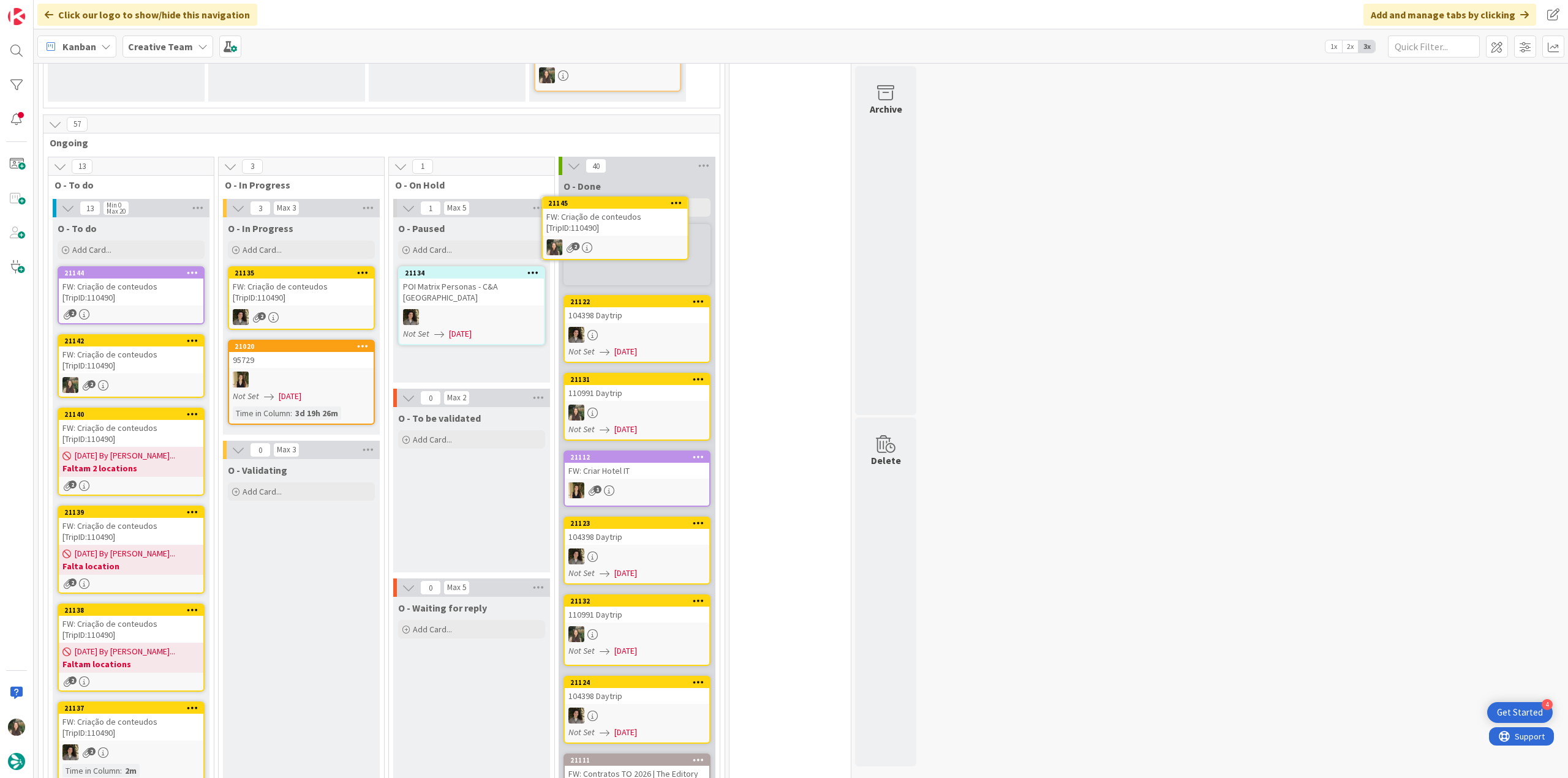
scroll to position [823, 0]
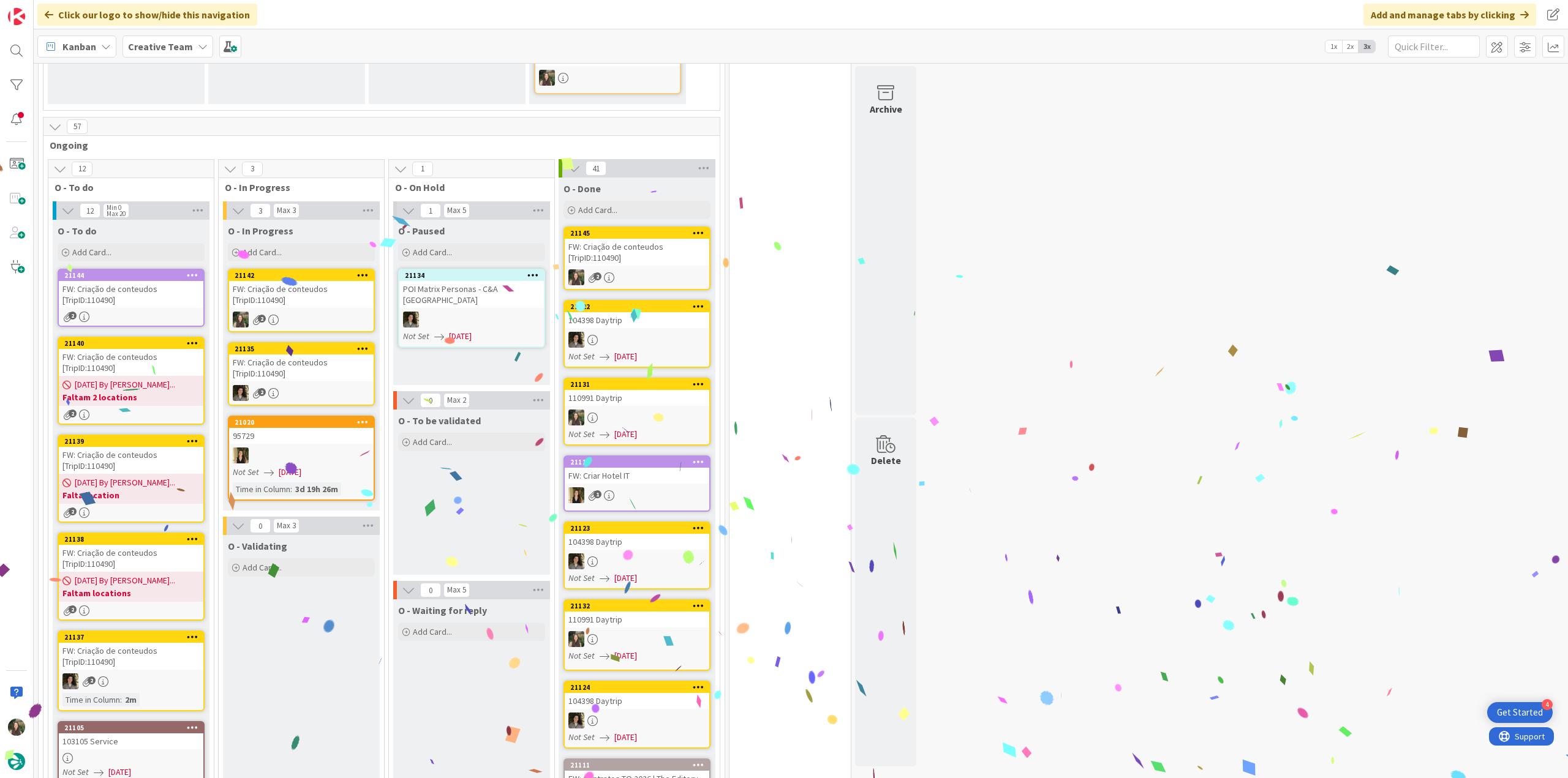
click at [314, 287] on div "FW: Criação de conteudos [TripID:110490]" at bounding box center [301, 294] width 145 height 27
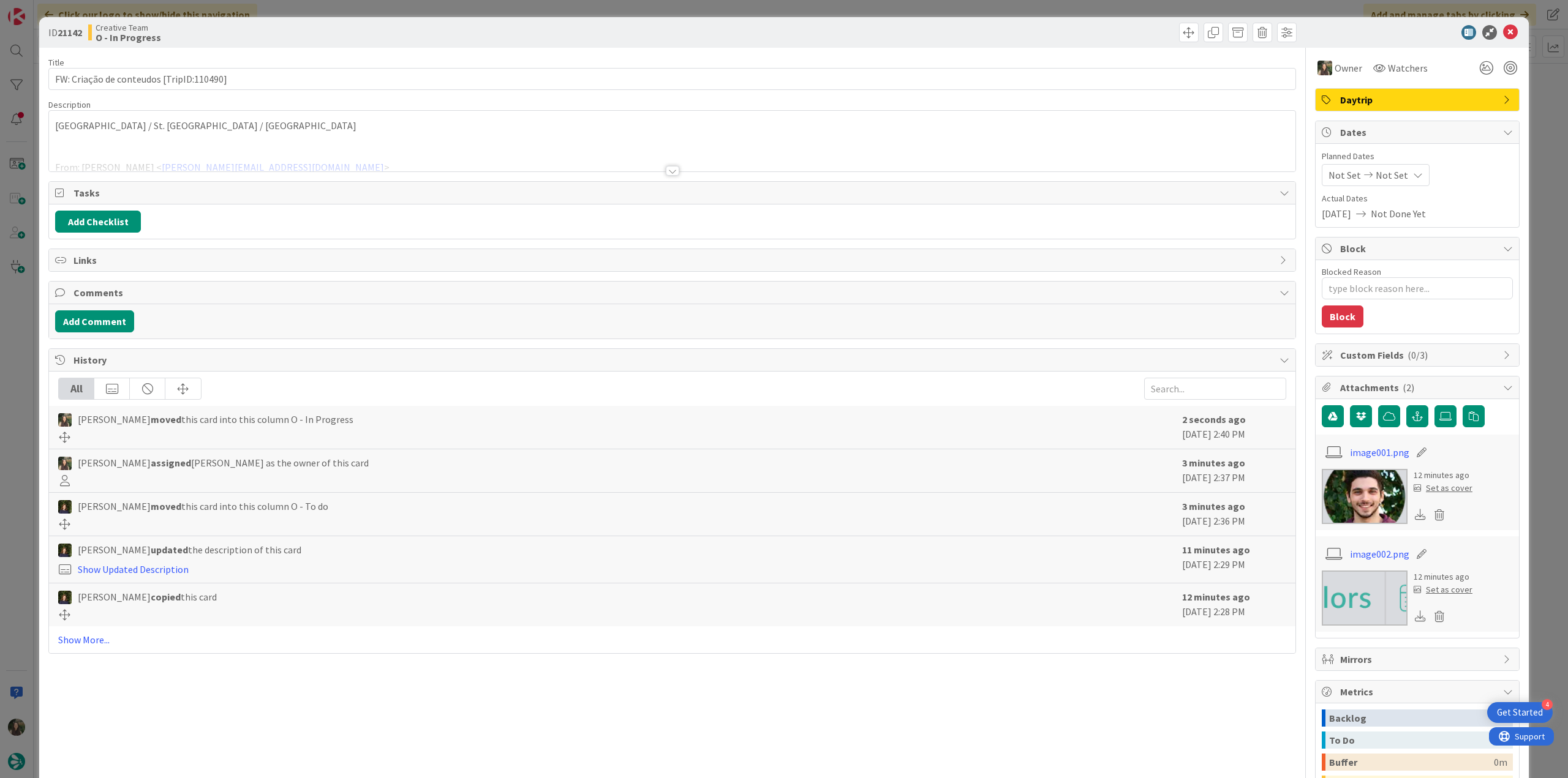
click at [219, 128] on p "[GEOGRAPHIC_DATA] / [GEOGRAPHIC_DATA][PERSON_NAME] / [GEOGRAPHIC_DATA]" at bounding box center [672, 125] width 1234 height 14
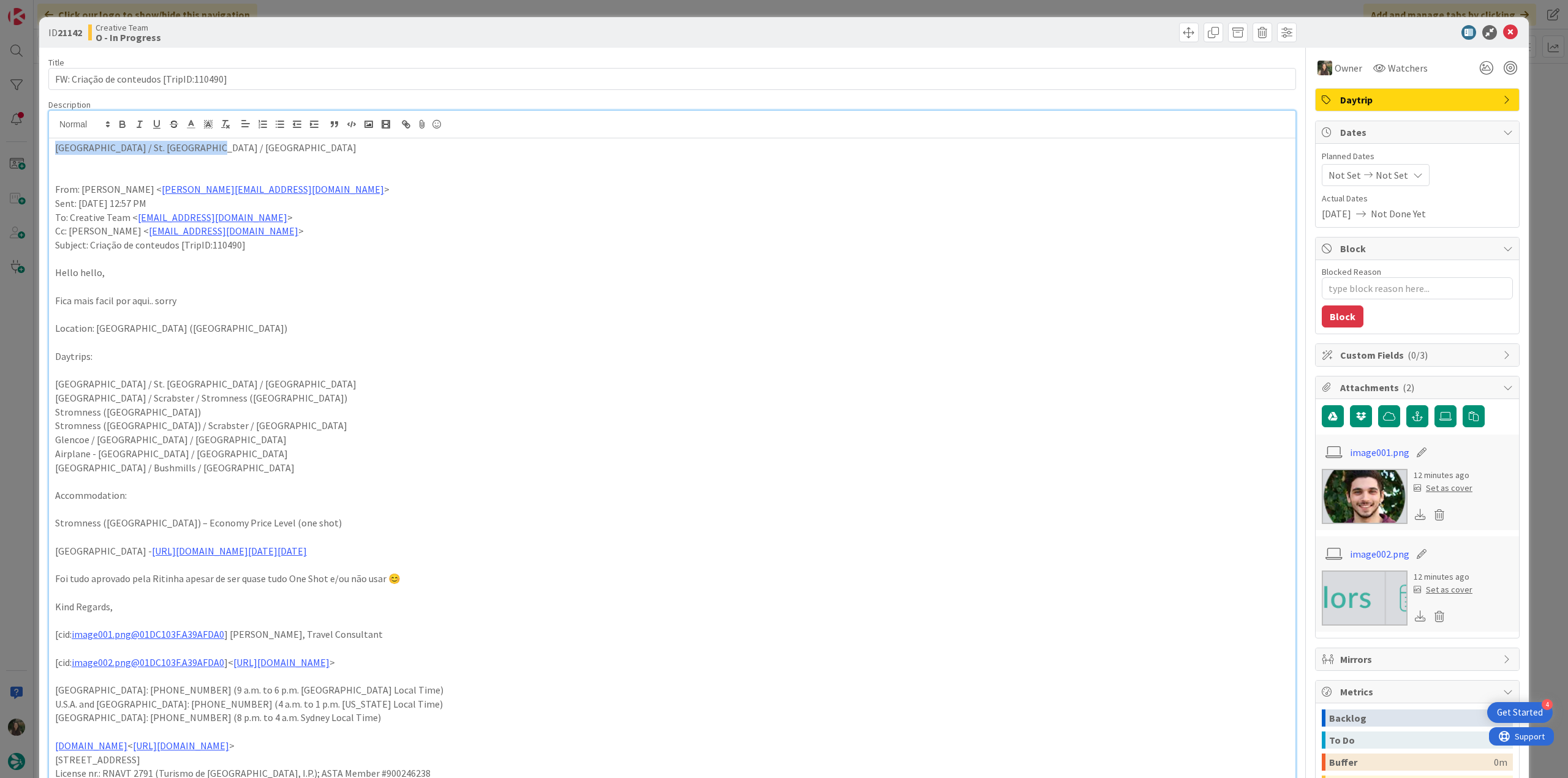
drag, startPoint x: 212, startPoint y: 143, endPoint x: 64, endPoint y: 151, distance: 148.2
click at [53, 148] on div "Edinburgh / St. Andrews / Inverness From: João Galinha < joao.galinha@tourtailo…" at bounding box center [672, 465] width 1246 height 654
copy p "[GEOGRAPHIC_DATA] / [GEOGRAPHIC_DATA][PERSON_NAME] / [GEOGRAPHIC_DATA]"
click at [35, 350] on div "ID 21142 Creative Team O - In Progress Title 40 / 128 FW: Criação de conteudos …" at bounding box center [784, 389] width 1568 height 778
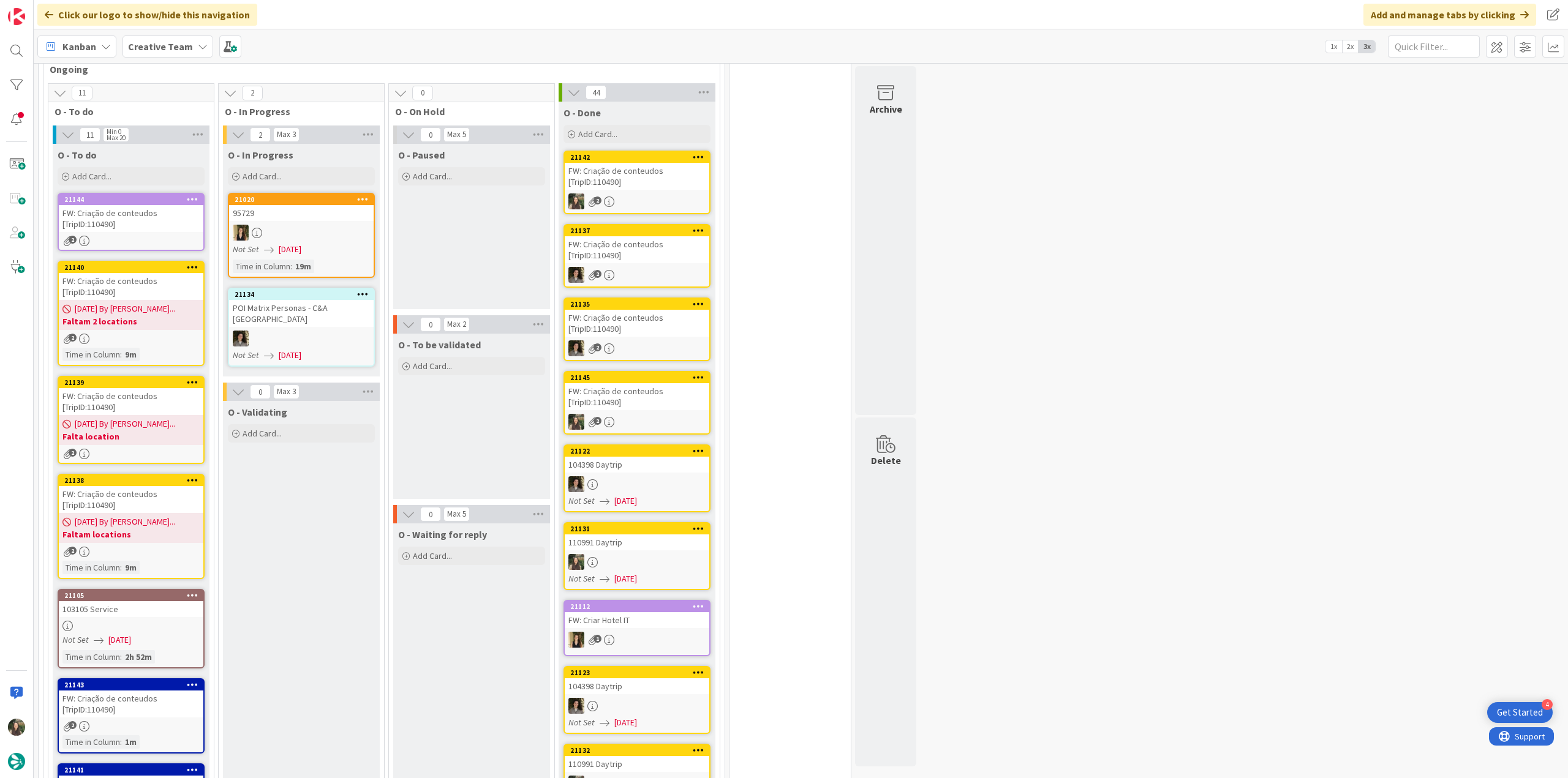
scroll to position [918, 0]
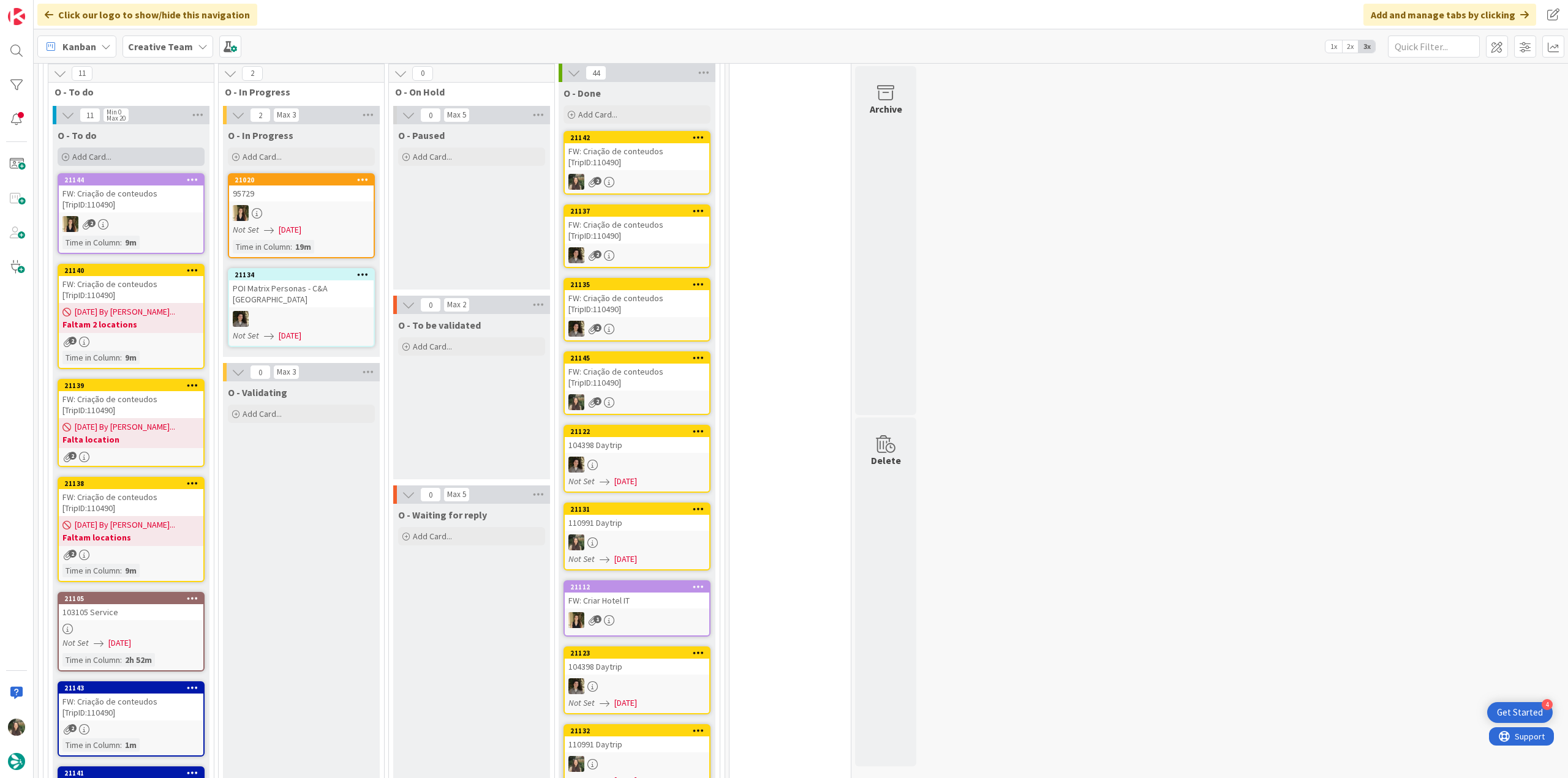
click at [130, 157] on div "Add Card..." at bounding box center [131, 156] width 147 height 19
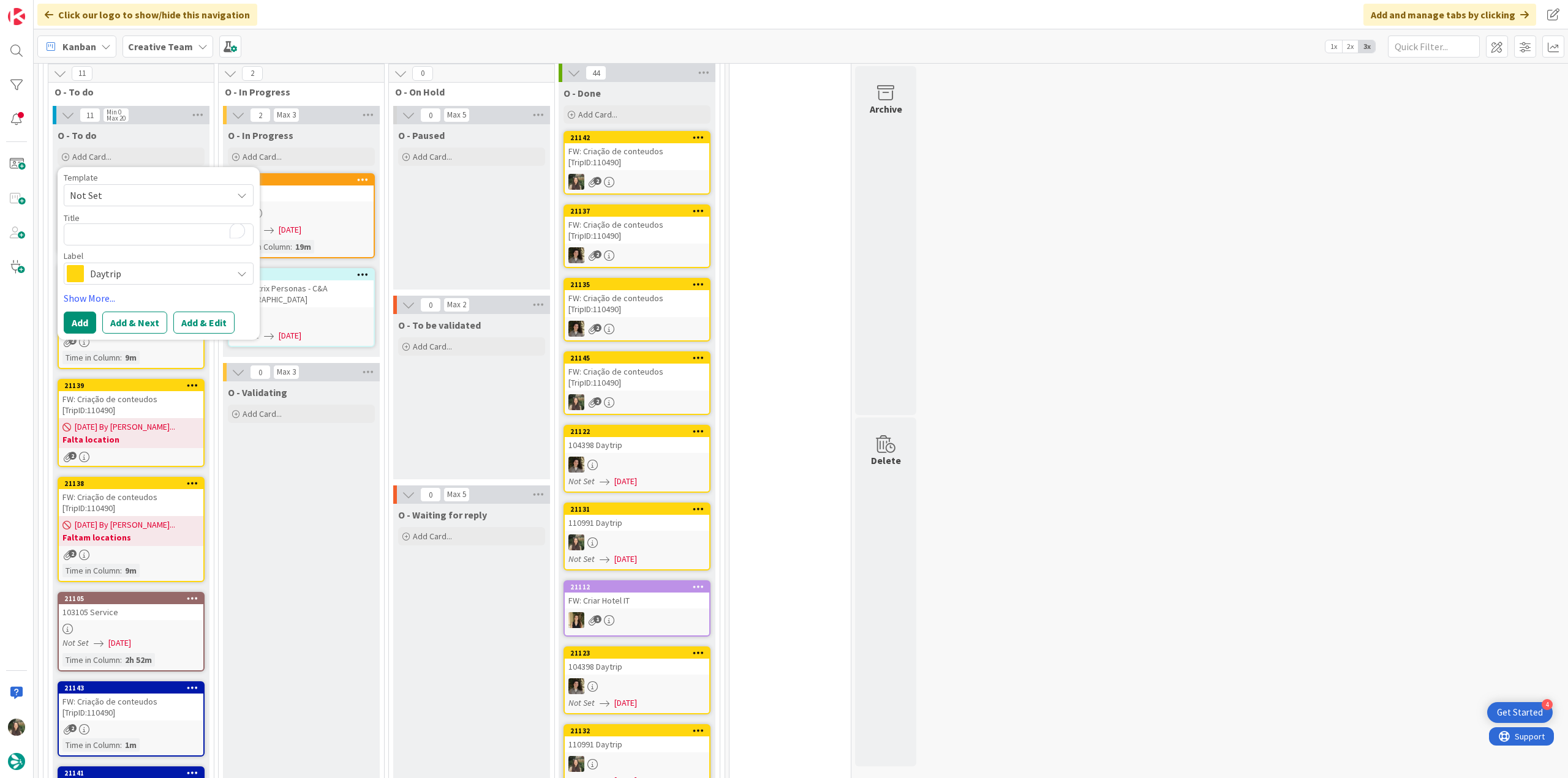
type textarea "x"
type textarea "[GEOGRAPHIC_DATA] / [GEOGRAPHIC_DATA]"
click at [83, 320] on button "Add" at bounding box center [80, 323] width 33 height 22
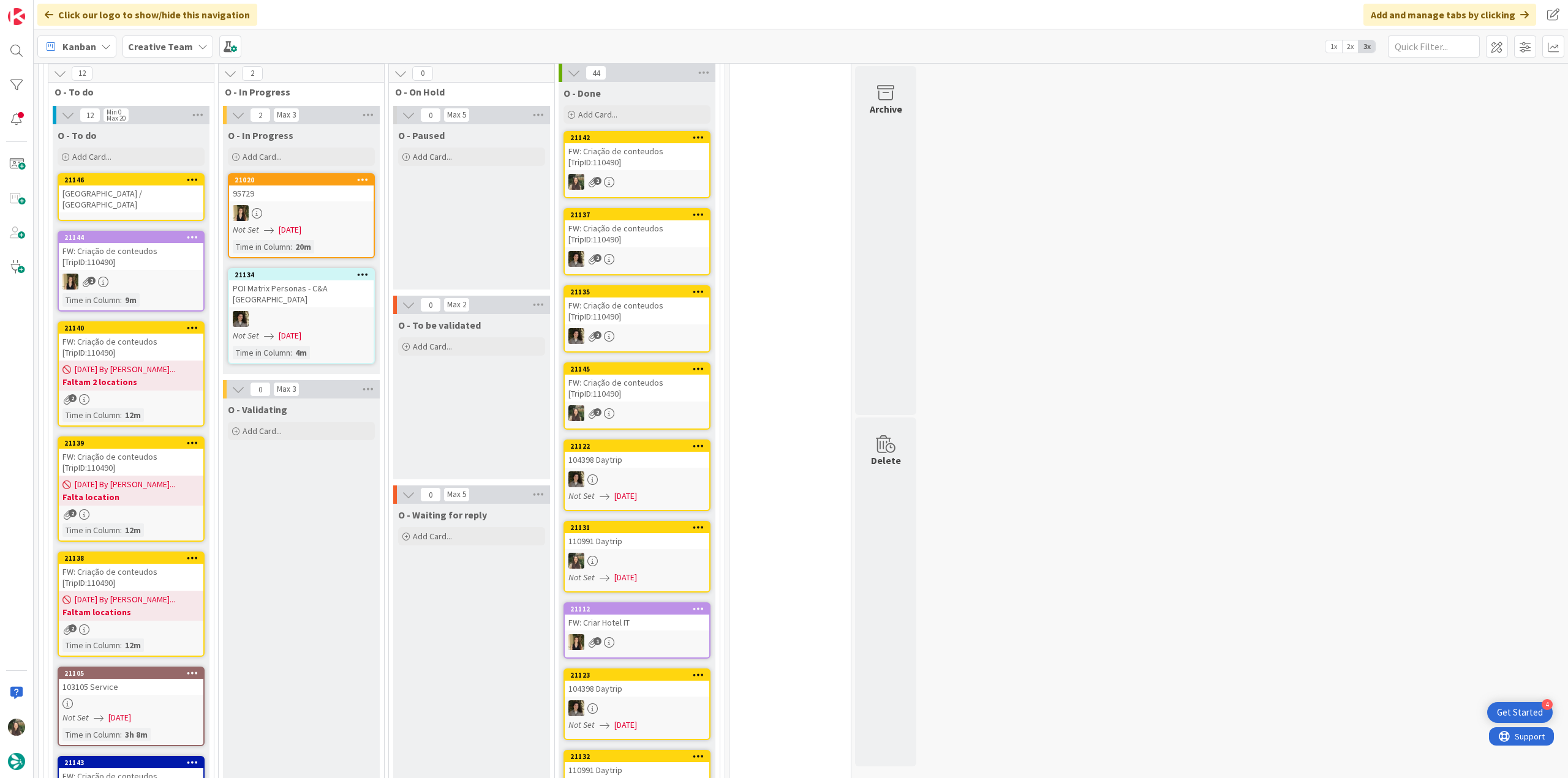
click at [119, 193] on div "[GEOGRAPHIC_DATA] / [GEOGRAPHIC_DATA]" at bounding box center [130, 199] width 145 height 27
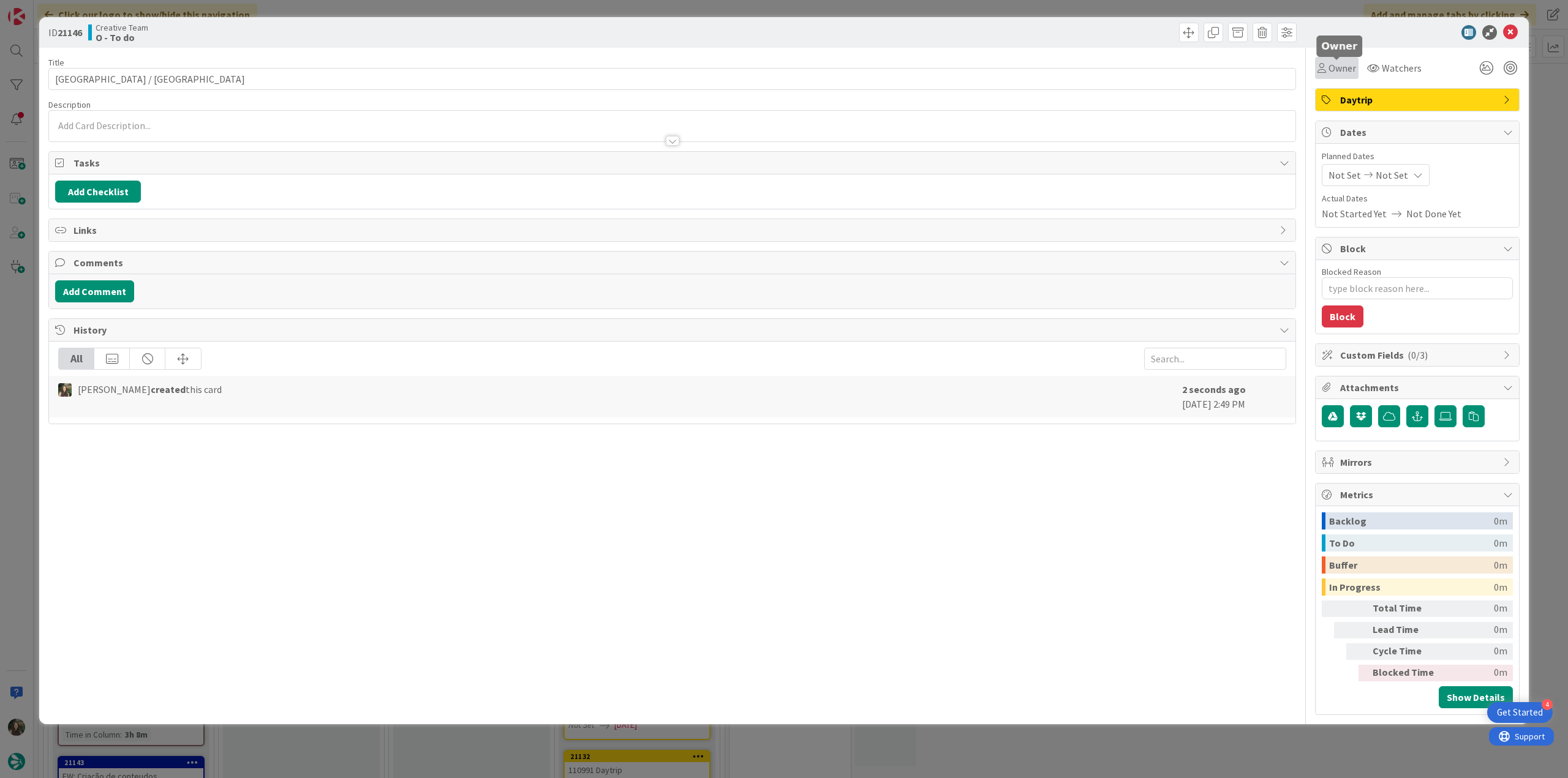
click at [1346, 70] on span "Owner" at bounding box center [1342, 68] width 27 height 15
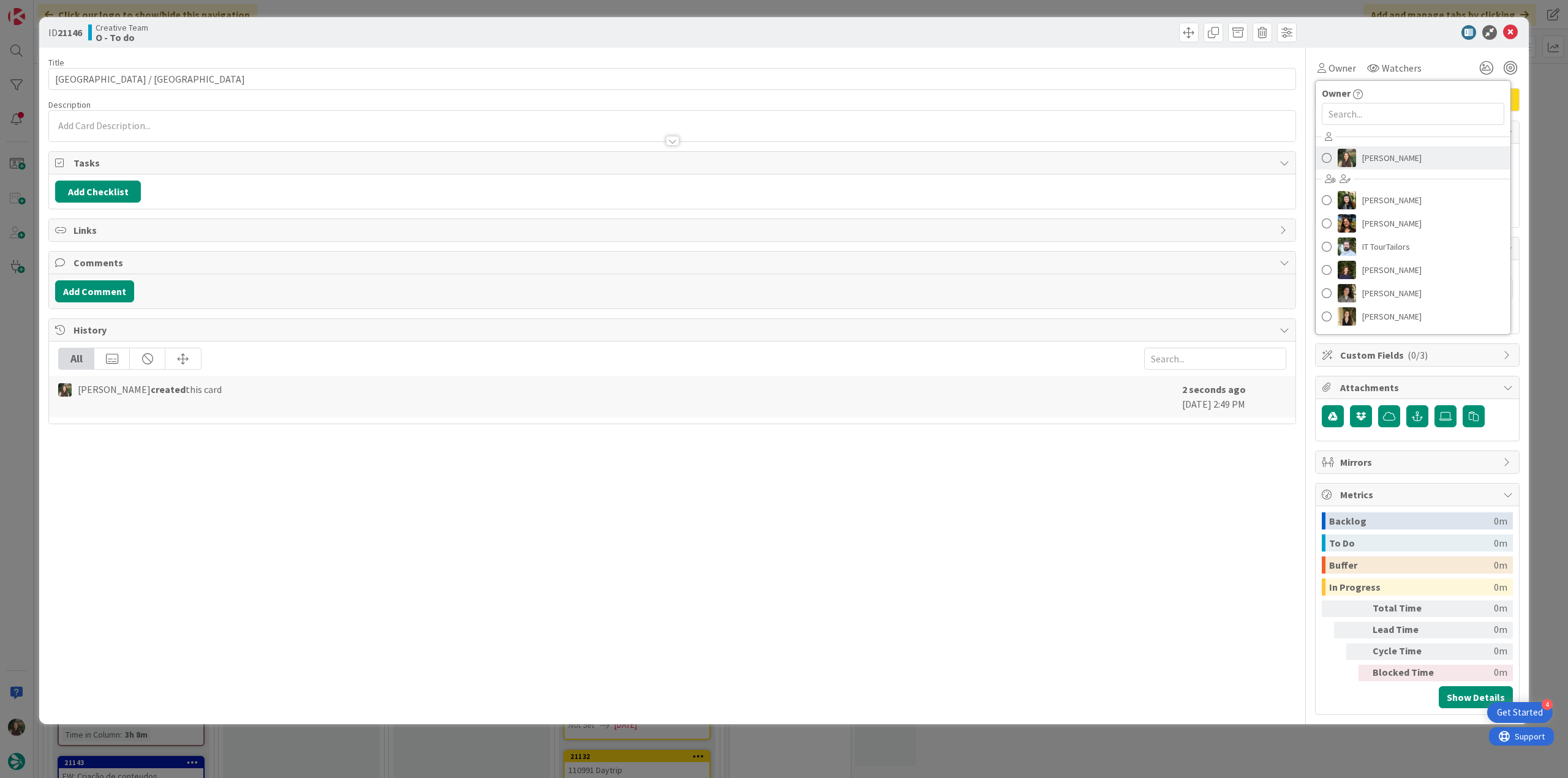
click at [1355, 153] on img at bounding box center [1347, 158] width 19 height 19
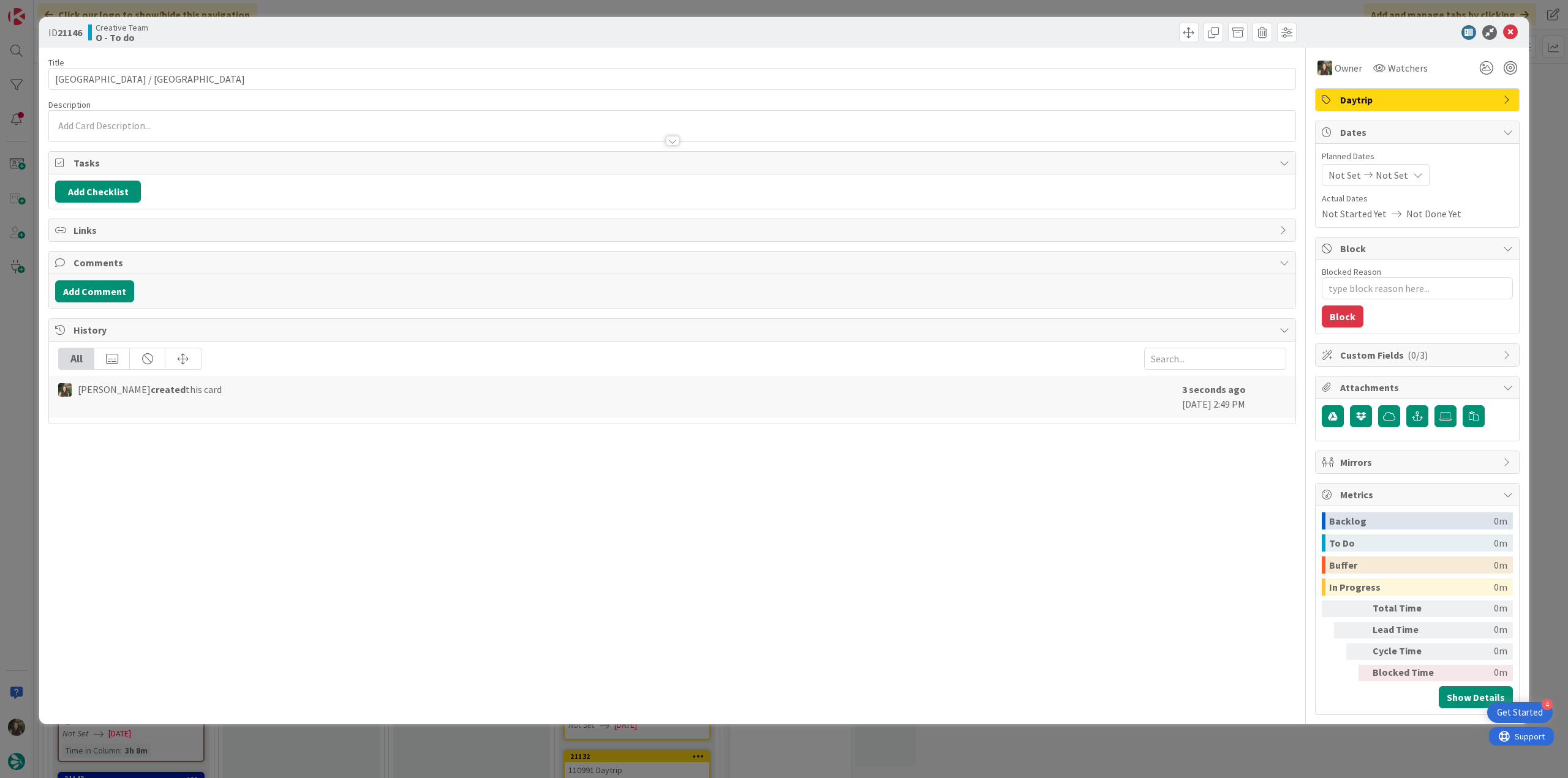
click at [1535, 111] on div "ID 21146 Creative Team O - To do Title 15 / 128 Galway / Adare Description Owne…" at bounding box center [784, 389] width 1568 height 778
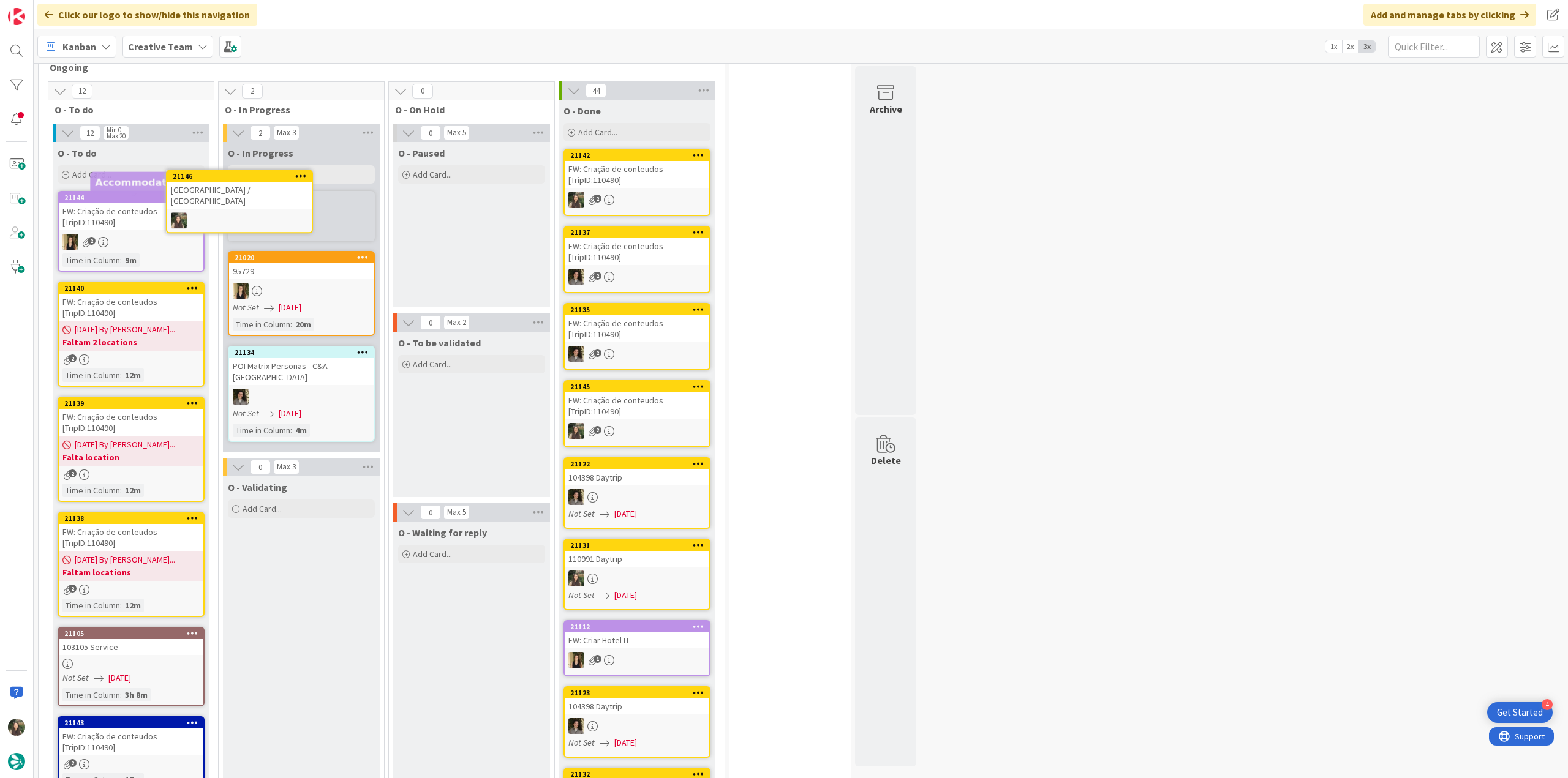
scroll to position [894, 0]
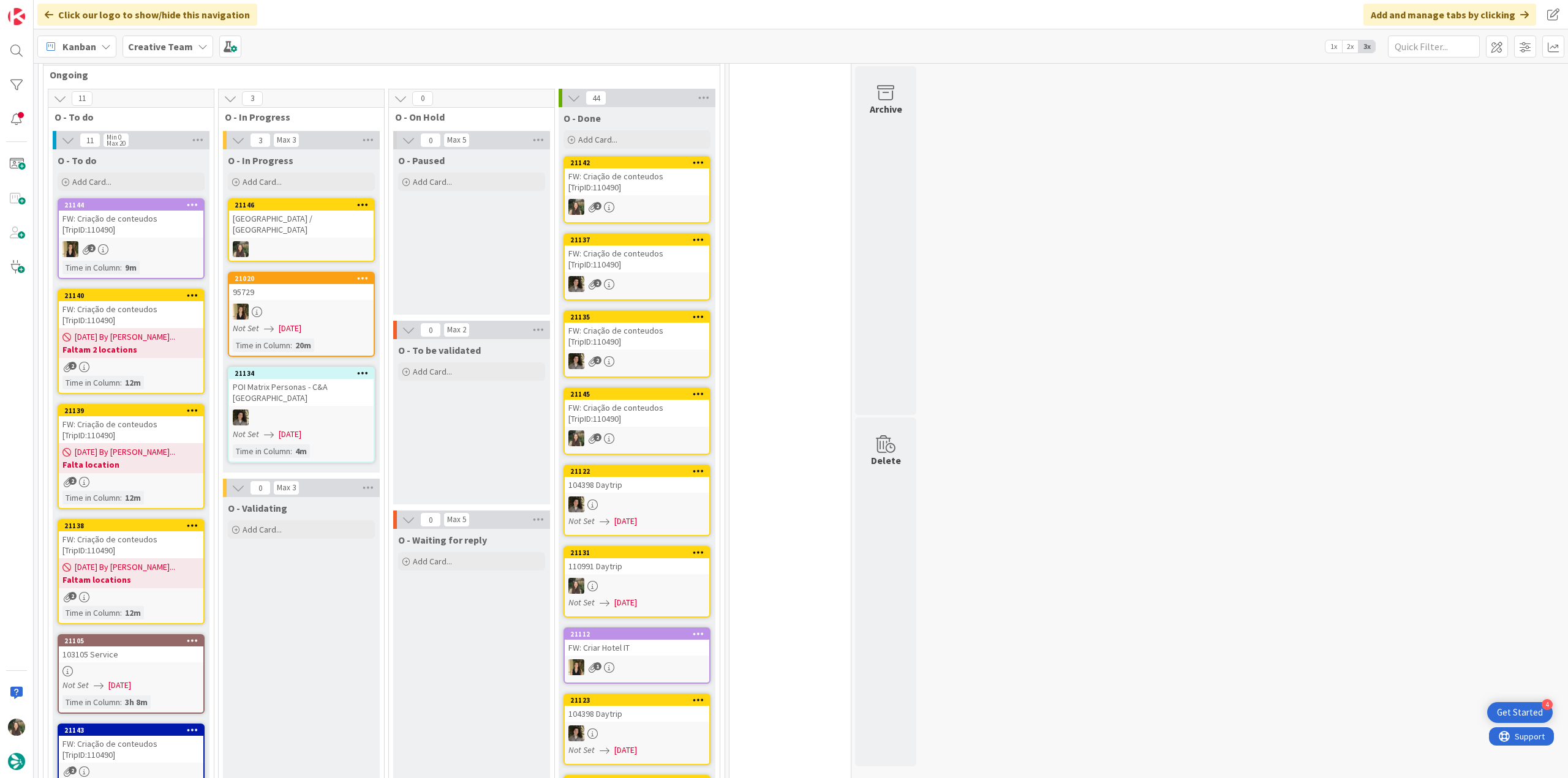
click at [300, 228] on link "21146 Galway / Adare" at bounding box center [301, 230] width 147 height 64
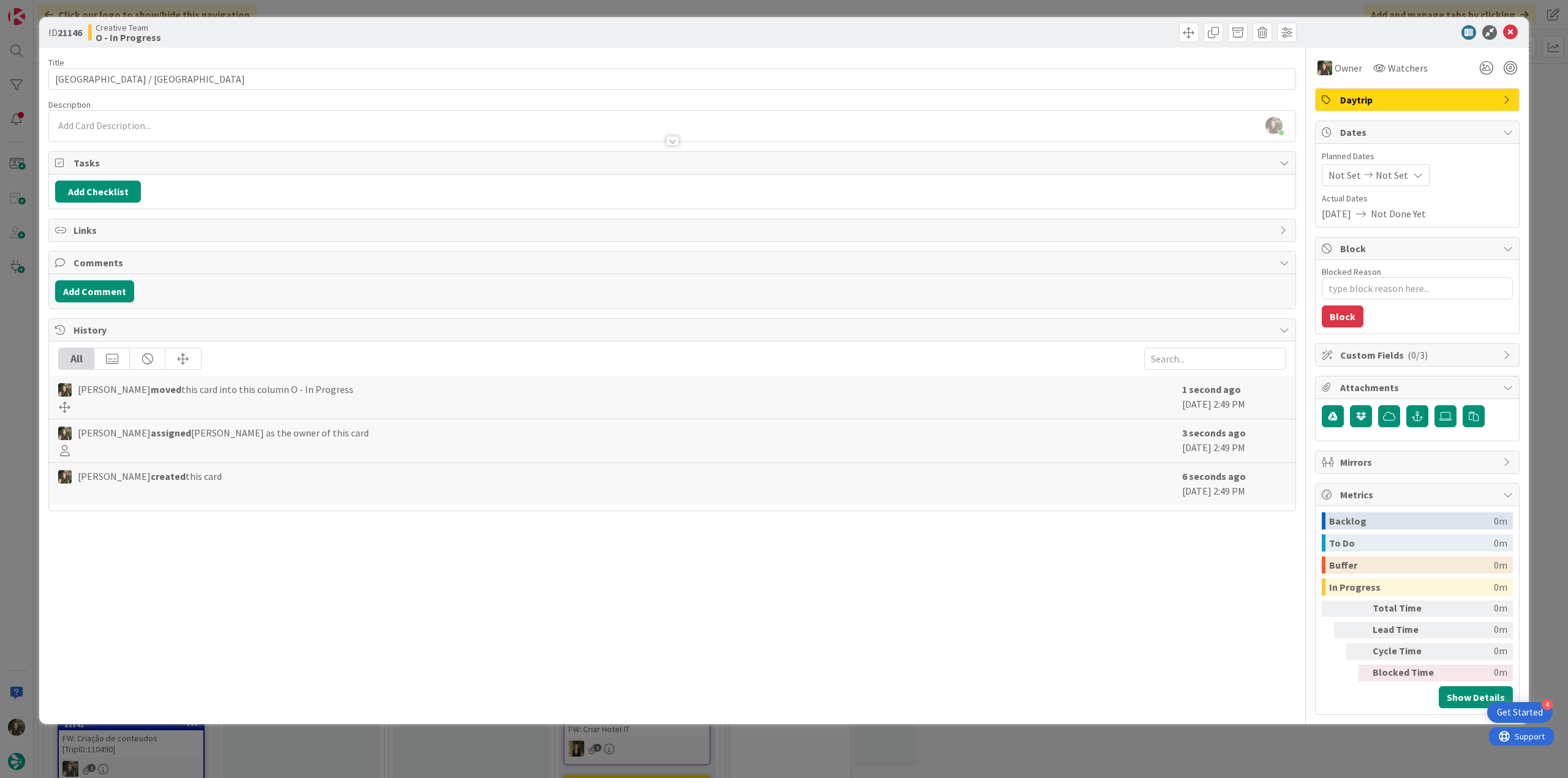
click at [19, 337] on div "ID 21146 Creative Team O - In Progress Title 15 / 128 Galway / Adare Descriptio…" at bounding box center [784, 389] width 1568 height 778
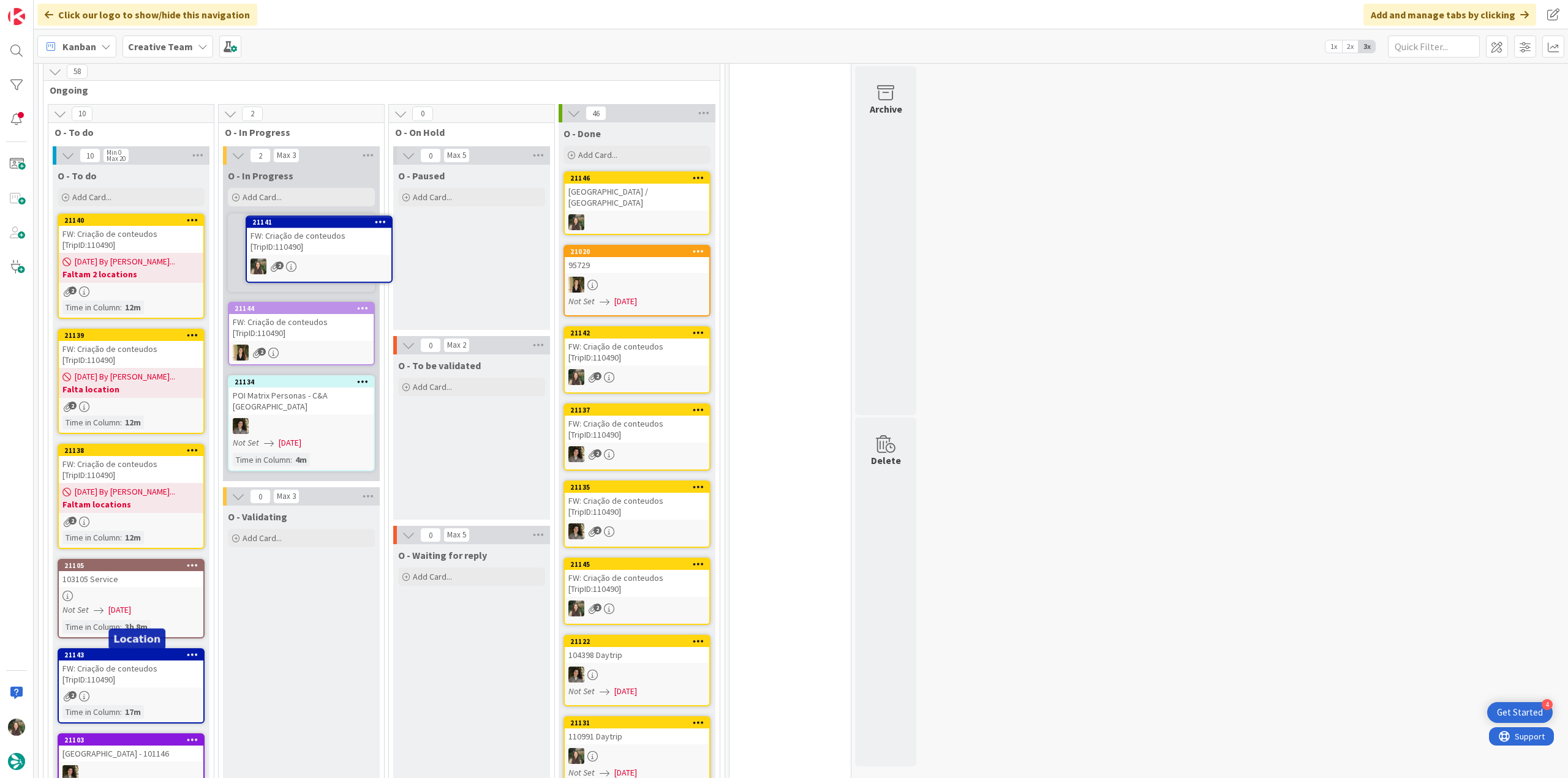
scroll to position [874, 0]
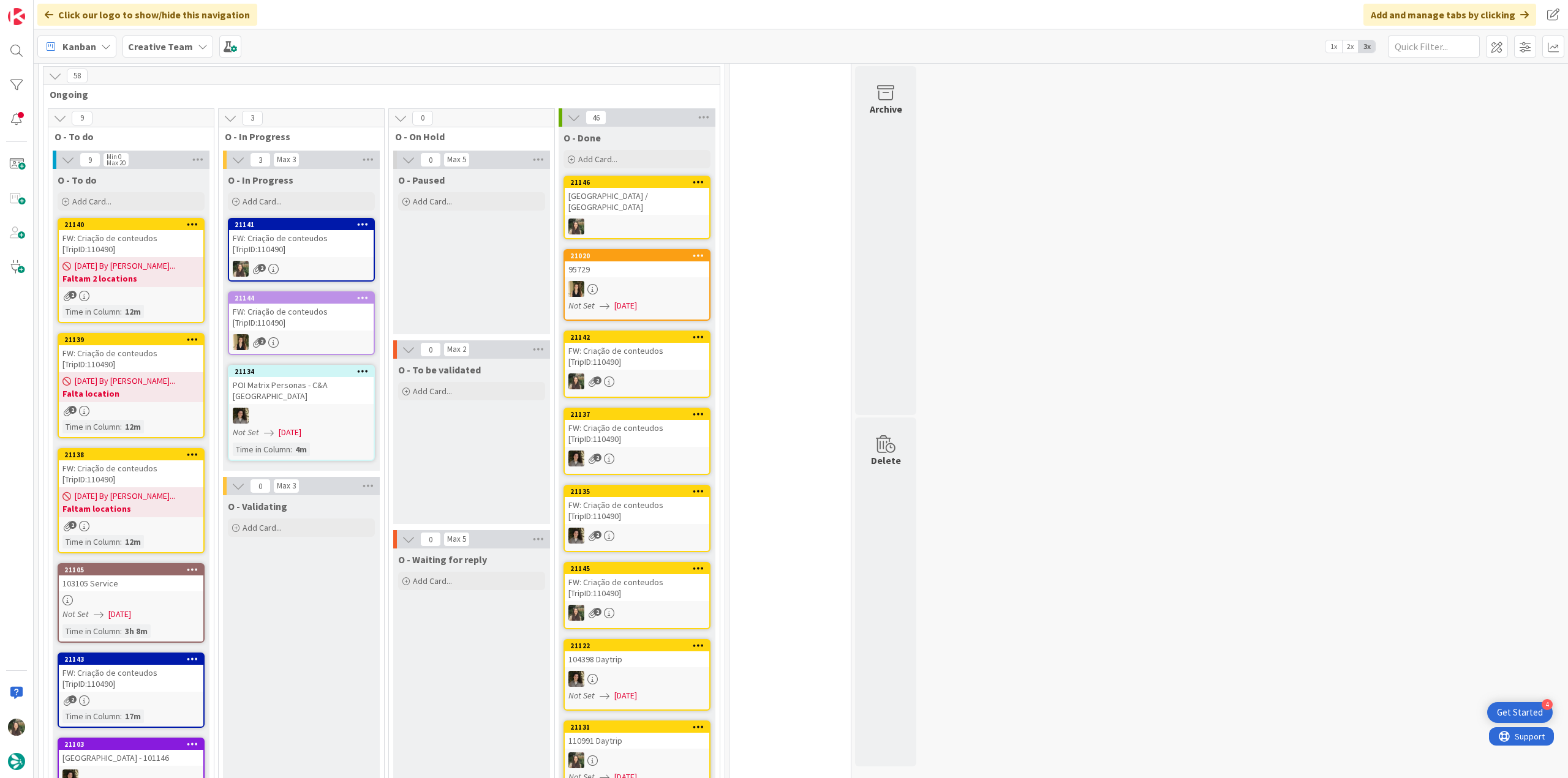
click at [285, 248] on div "FW: Criação de conteudos [TripID:110490]" at bounding box center [301, 244] width 145 height 27
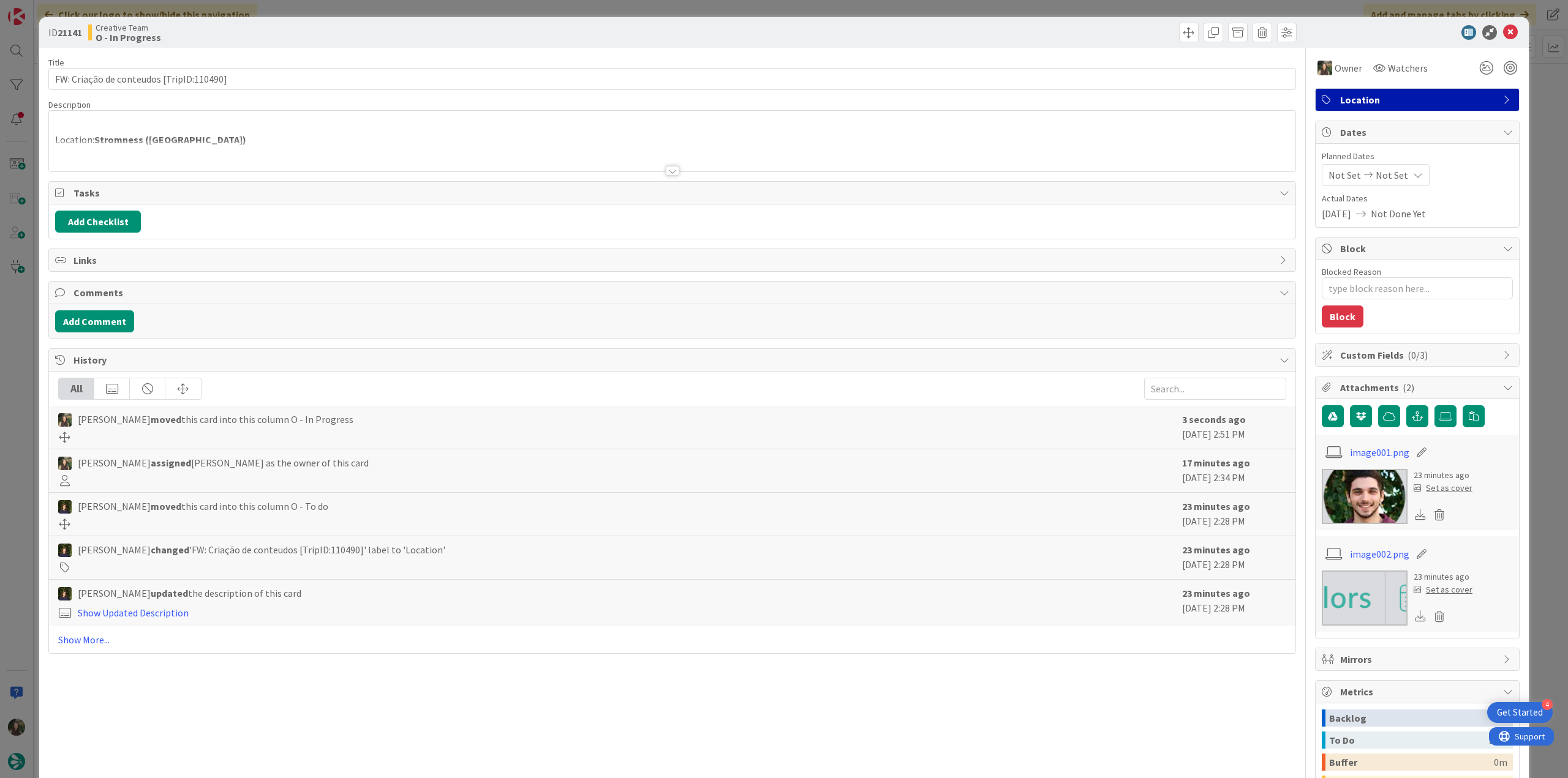
type textarea "x"
click at [191, 136] on div "Location: Stromness (Orkney) From: João Galinha < joao.galinha@tourtailors.com …" at bounding box center [672, 142] width 1246 height 61
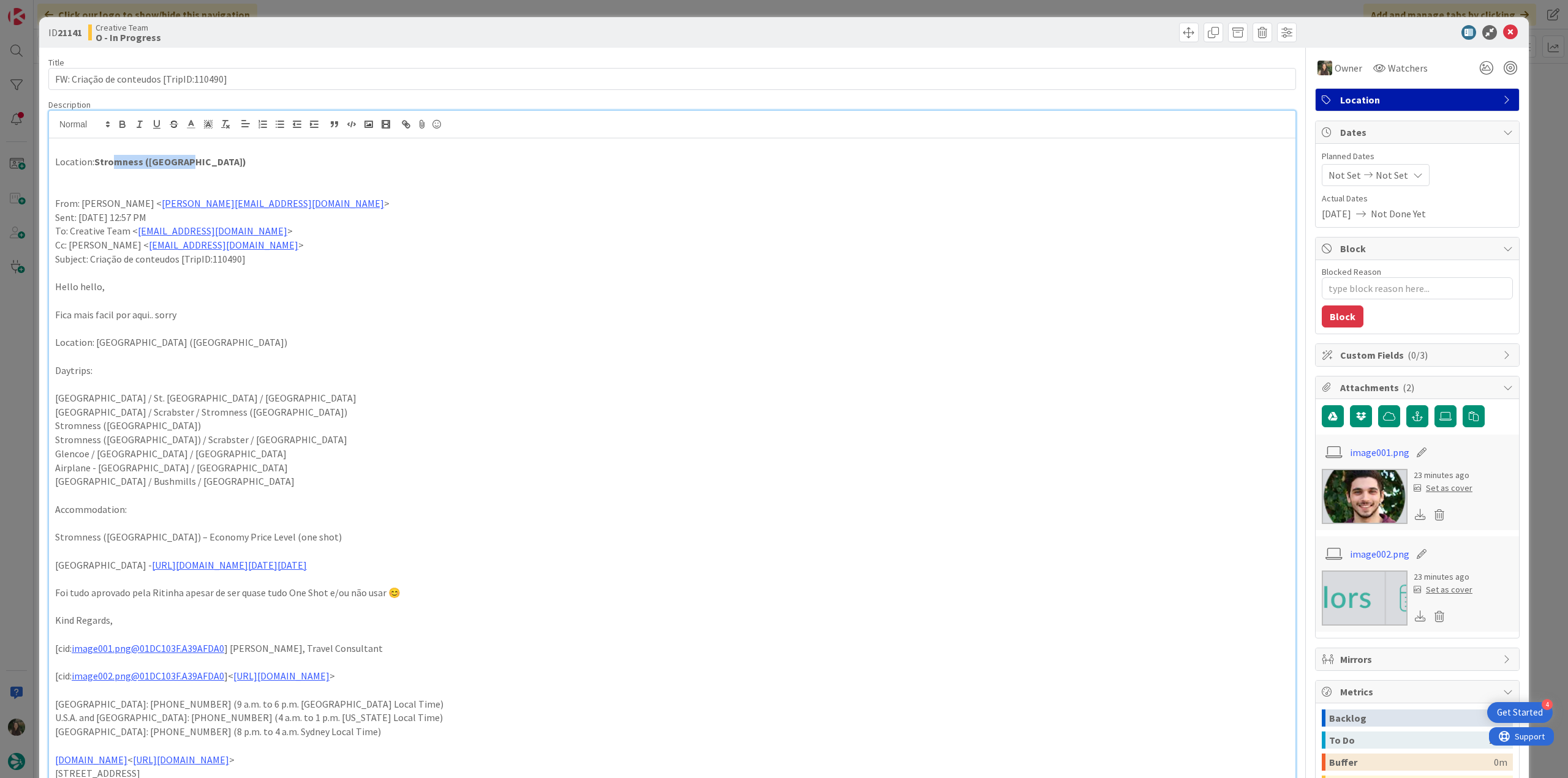
scroll to position [874, 0]
drag, startPoint x: 185, startPoint y: 159, endPoint x: 93, endPoint y: 162, distance: 92.0
click at [93, 162] on p "Location: Stromness (Orkney)" at bounding box center [672, 162] width 1234 height 14
copy strong "Stromness ([GEOGRAPHIC_DATA])"
click at [300, 196] on p "From: [PERSON_NAME] < [EMAIL_ADDRESS][DOMAIN_NAME] >" at bounding box center [672, 203] width 1234 height 14
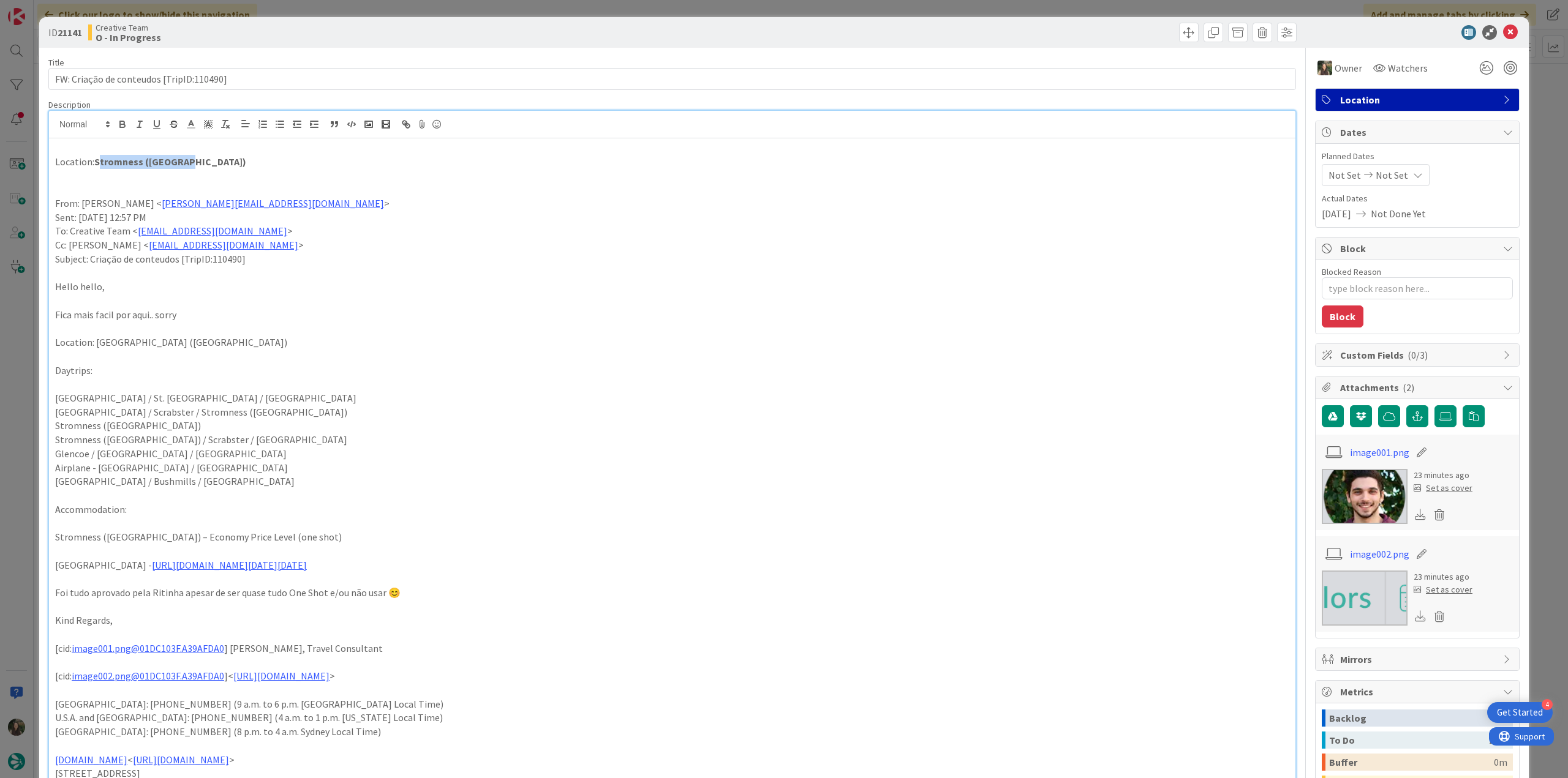
drag, startPoint x: 171, startPoint y: 162, endPoint x: 96, endPoint y: 162, distance: 75.0
click at [96, 162] on p "Location: Stromness (Orkney)" at bounding box center [672, 162] width 1234 height 14
copy strong "Stromness ([GEOGRAPHIC_DATA])"
click at [31, 348] on div "ID 21141 Creative Team O - In Progress Title 40 / 128 FW: Criação de conteudos …" at bounding box center [784, 389] width 1568 height 778
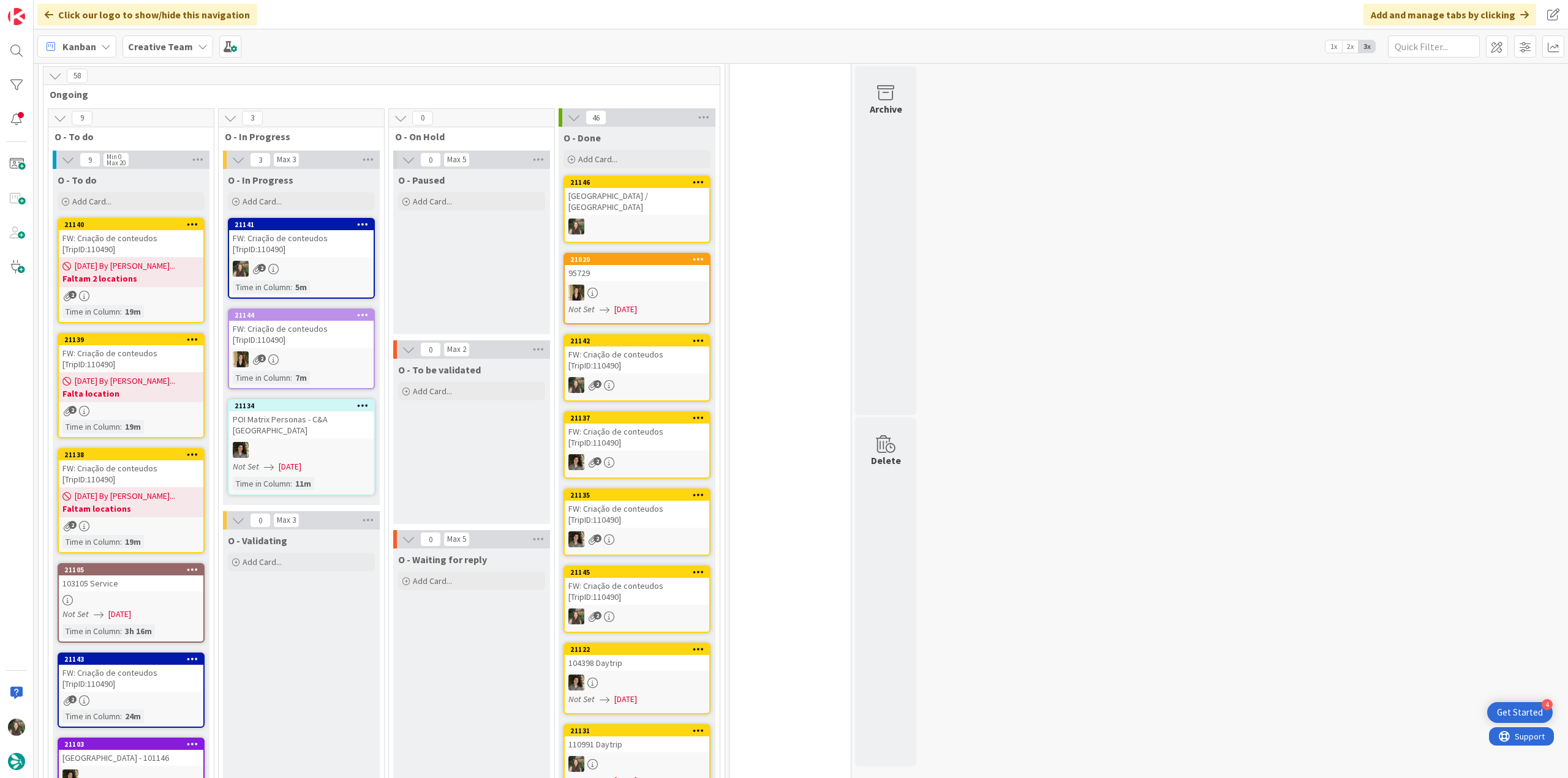
click at [173, 257] on div "08/18/2025 By Margarida... Faltam 2 locations" at bounding box center [130, 272] width 145 height 30
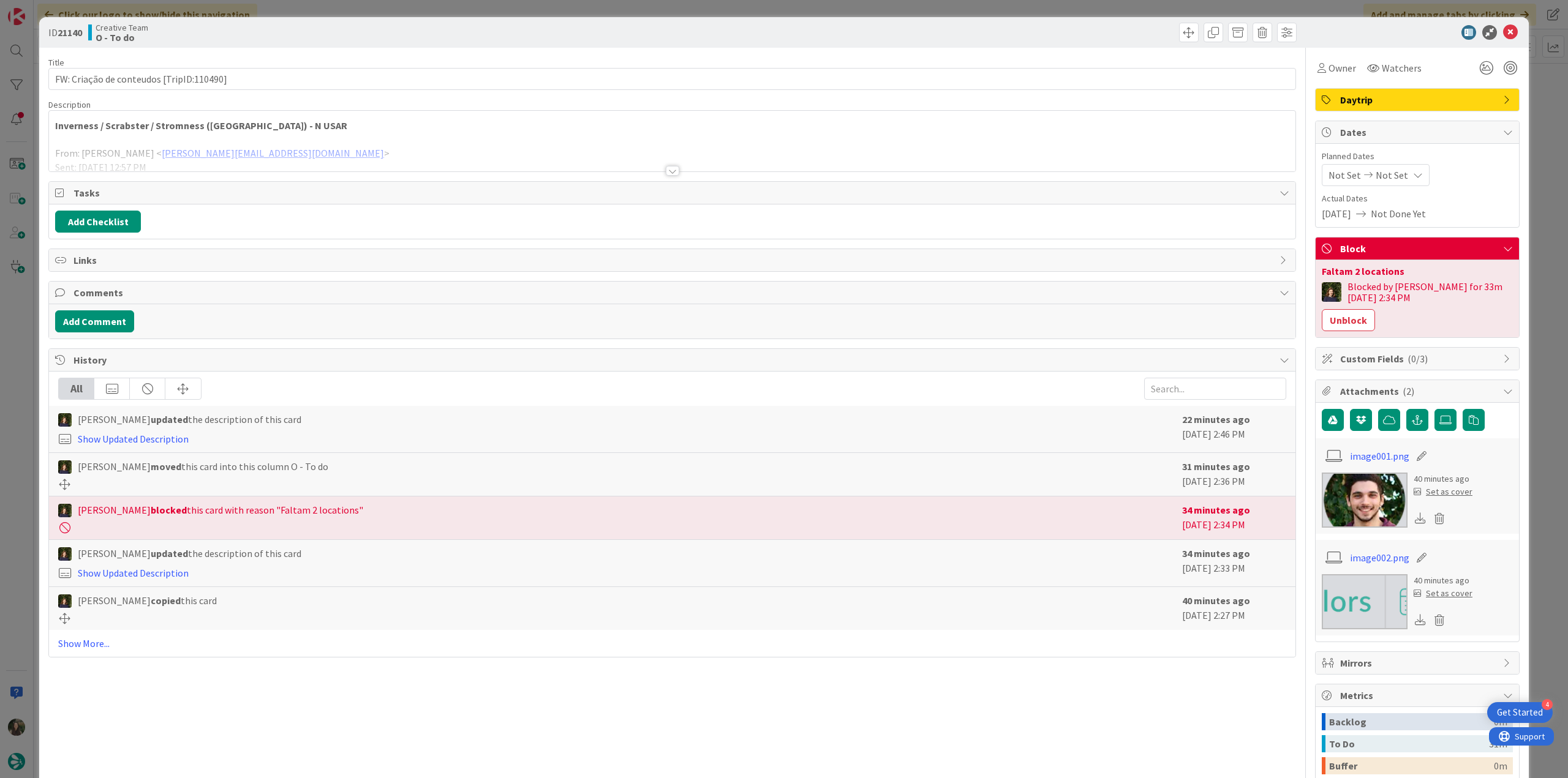
click at [27, 325] on div "ID 21140 Creative Team O - To do Title 40 / 128 FW: Criação de conteudos [TripI…" at bounding box center [784, 389] width 1568 height 778
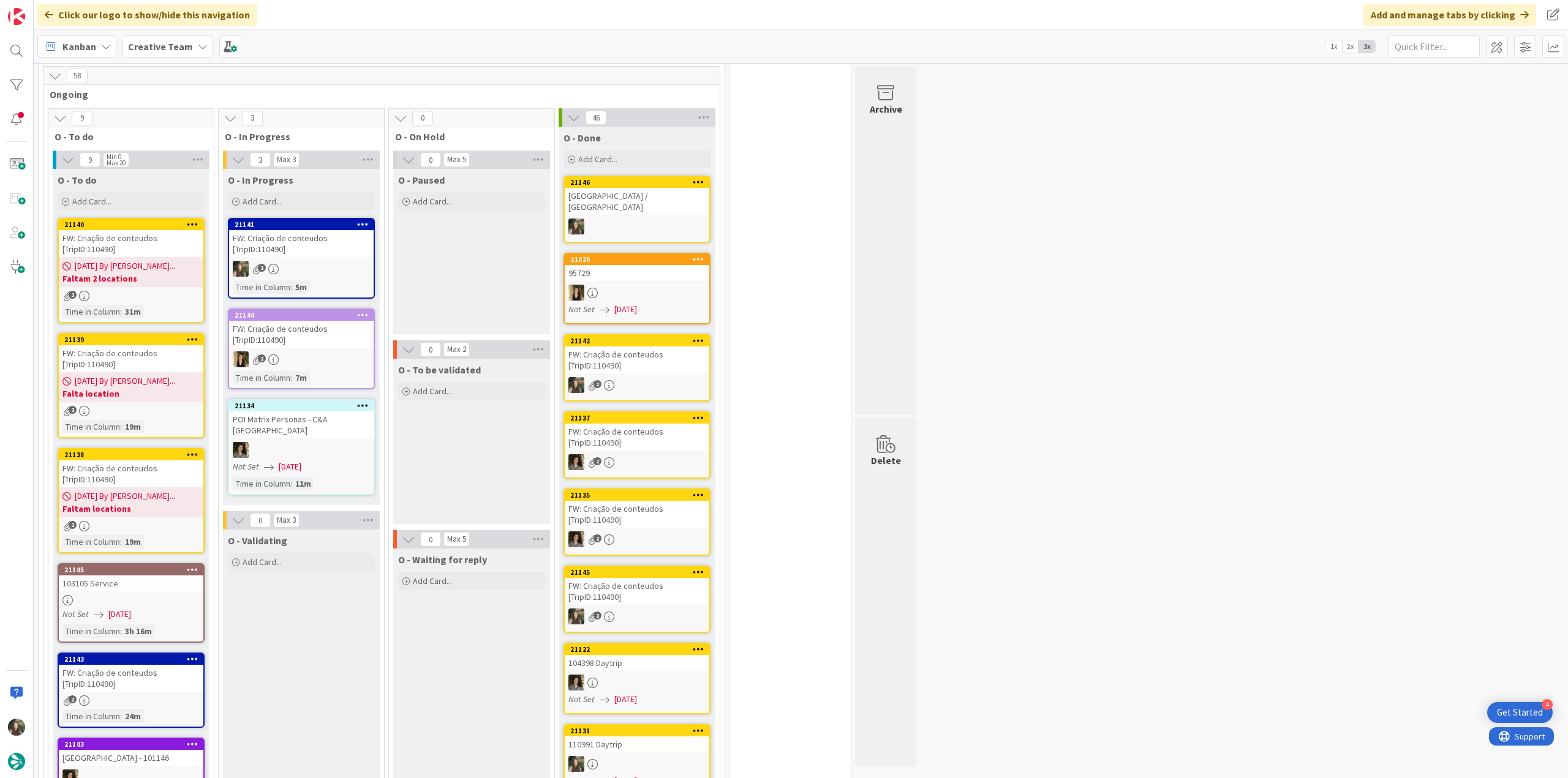
click at [126, 375] on span "[DATE] By [PERSON_NAME]..." at bounding box center [125, 381] width 101 height 13
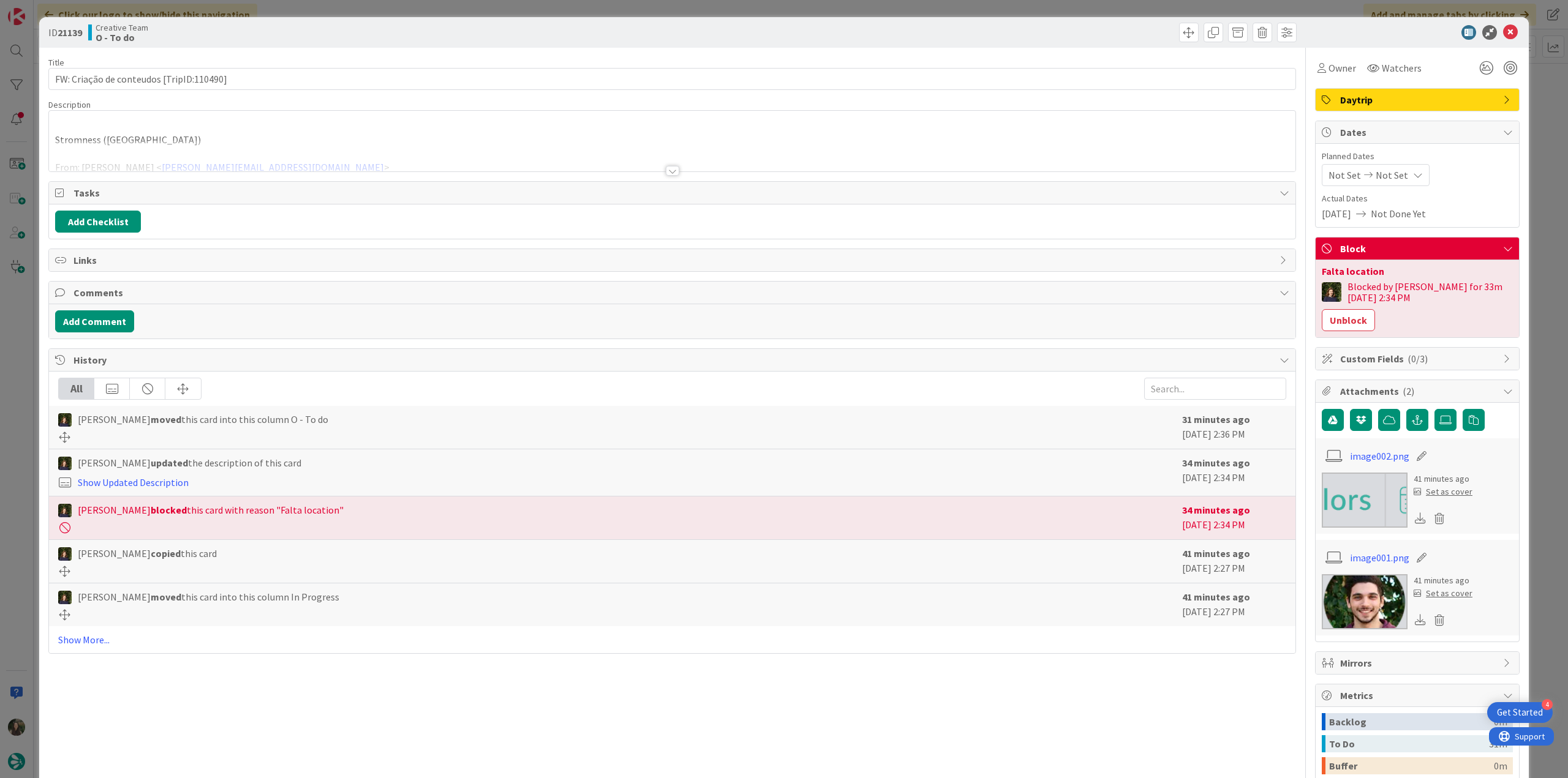
click at [242, 140] on div at bounding box center [672, 156] width 1246 height 31
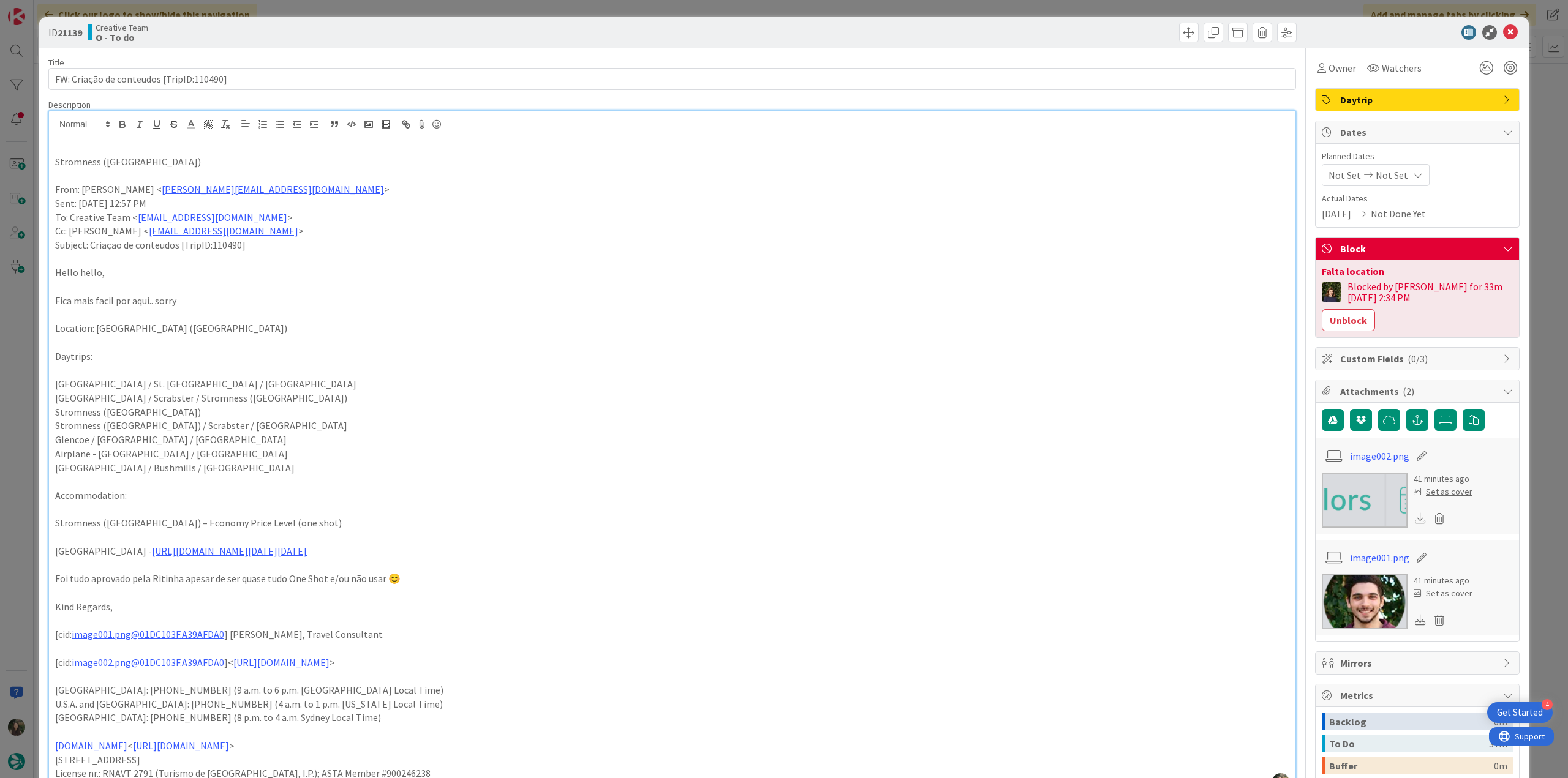
click at [28, 367] on div "ID 21139 Creative Team O - To do Title 40 / 128 FW: Criação de conteudos [TripI…" at bounding box center [784, 389] width 1568 height 778
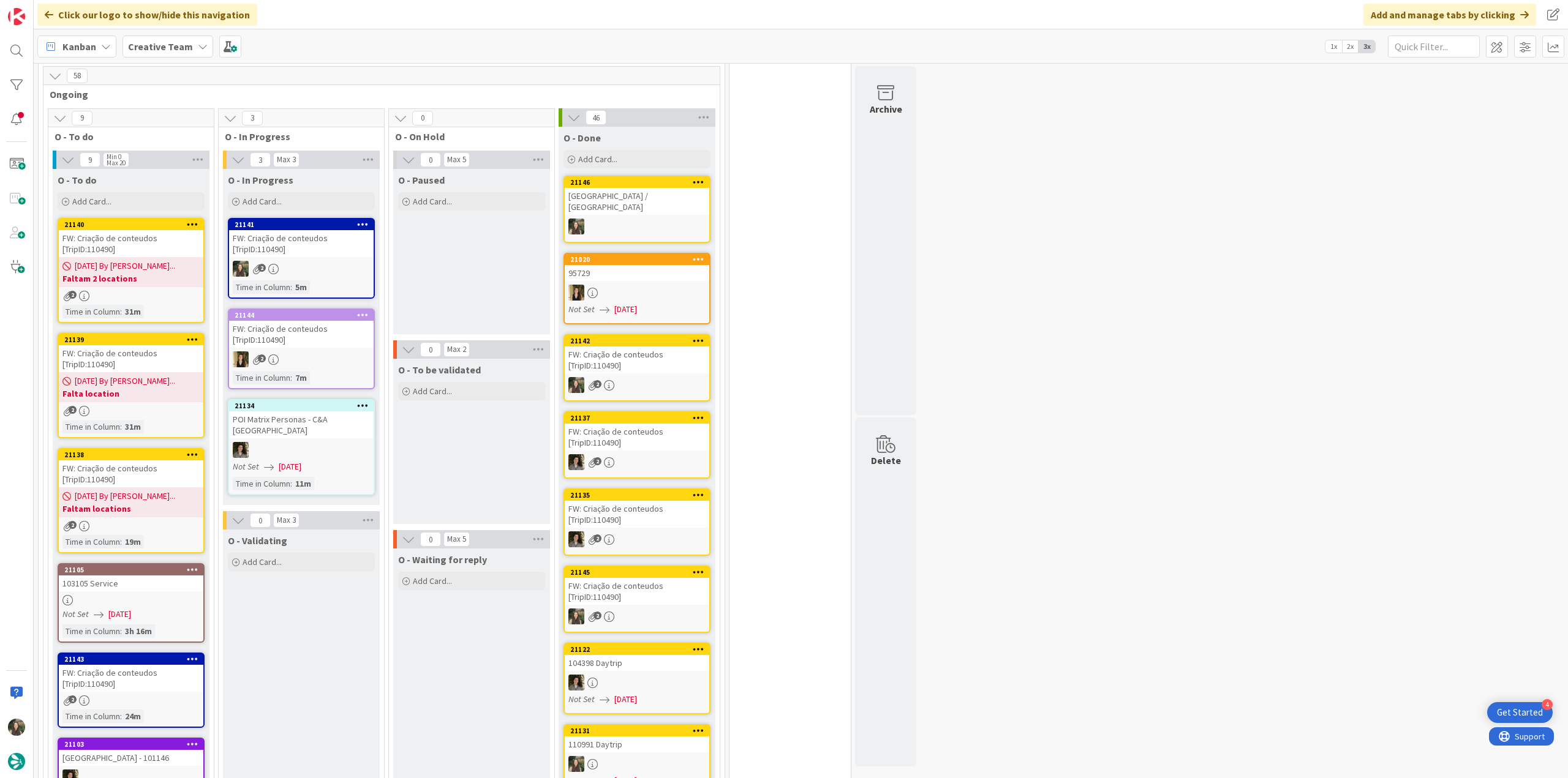
click at [130, 352] on div "FW: Criação de conteudos [TripID:110490]" at bounding box center [130, 359] width 145 height 27
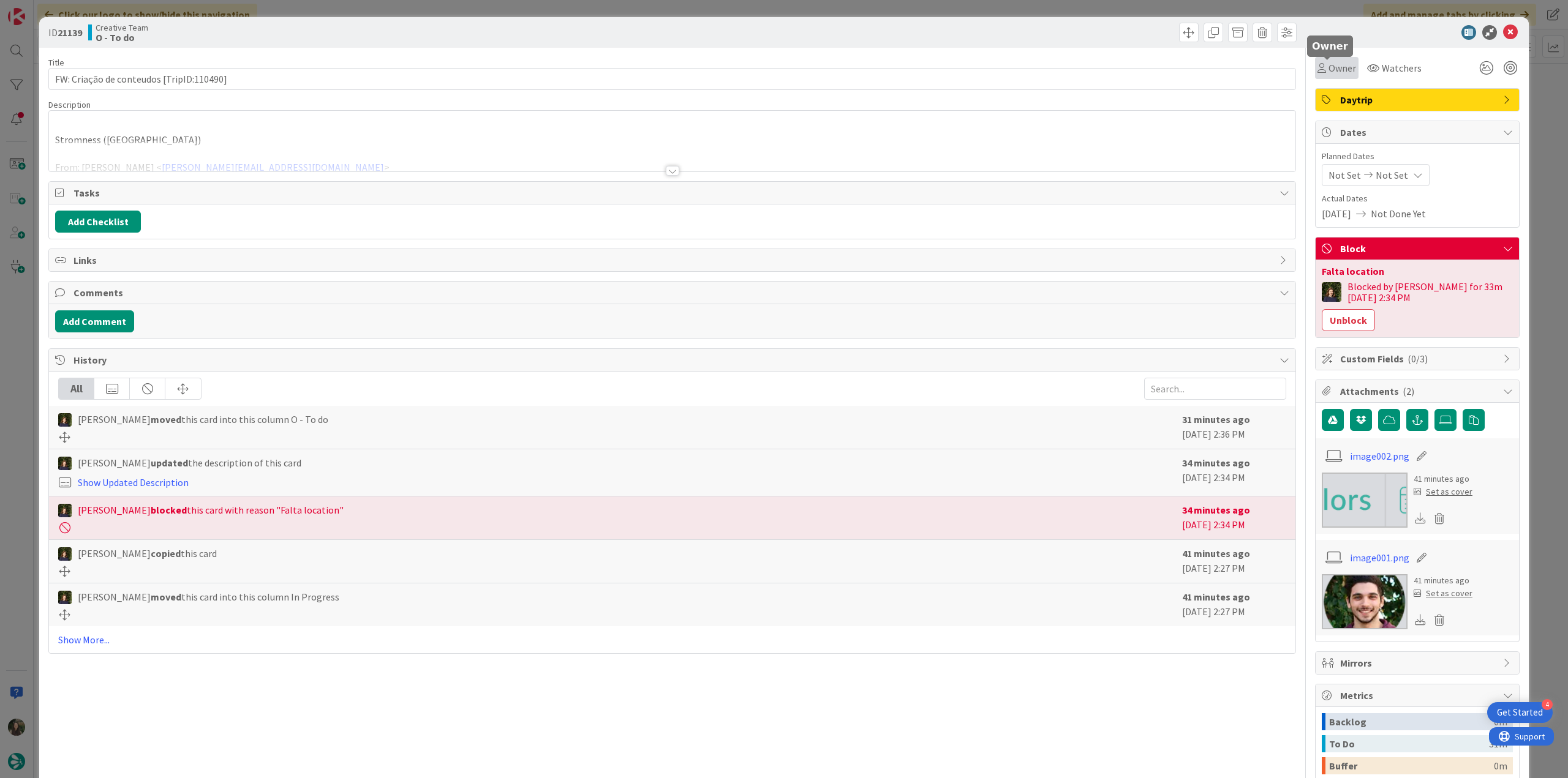
click at [1346, 70] on span "Owner" at bounding box center [1342, 68] width 27 height 15
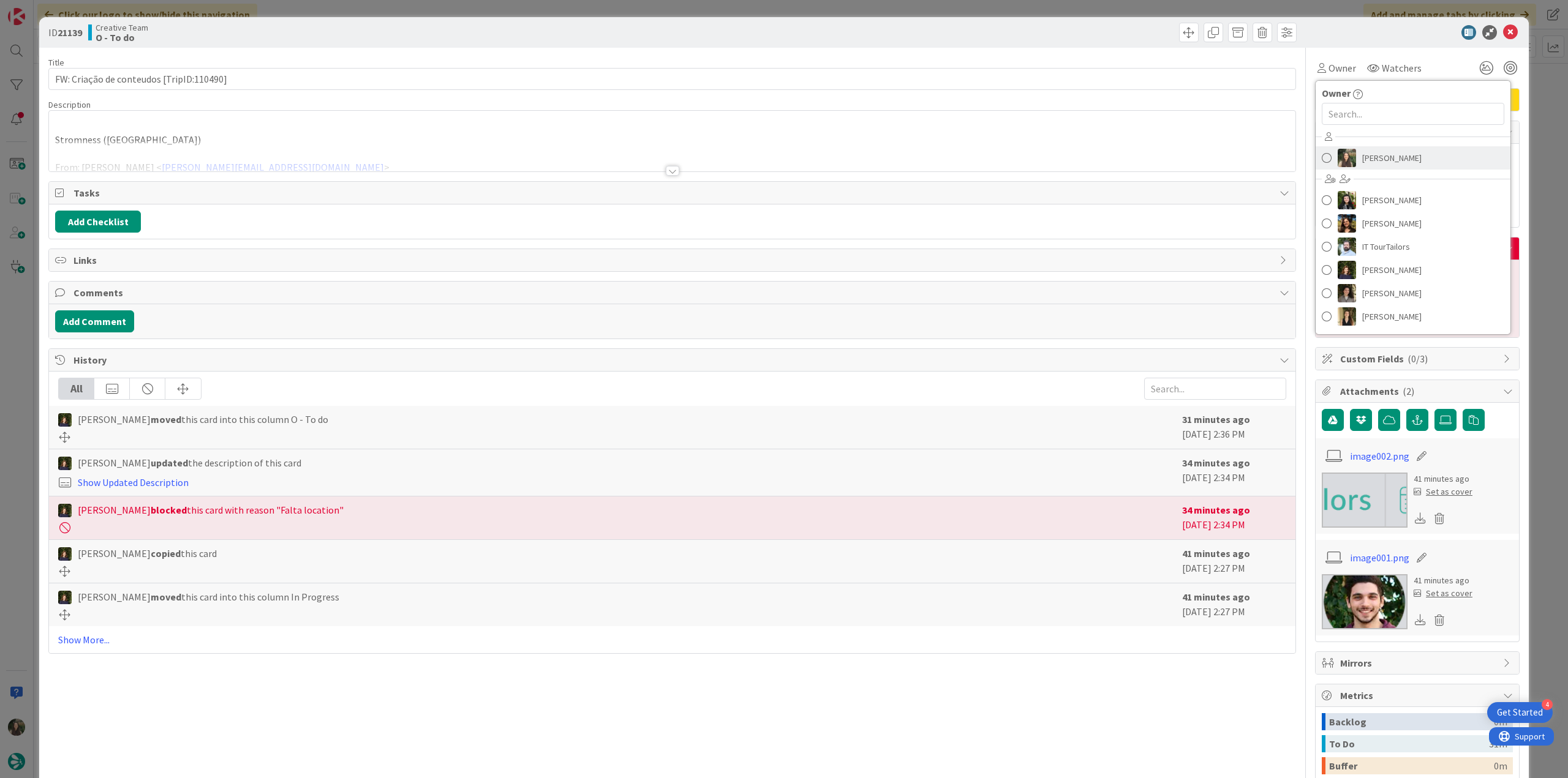
click at [1363, 155] on span "[PERSON_NAME]" at bounding box center [1392, 158] width 59 height 19
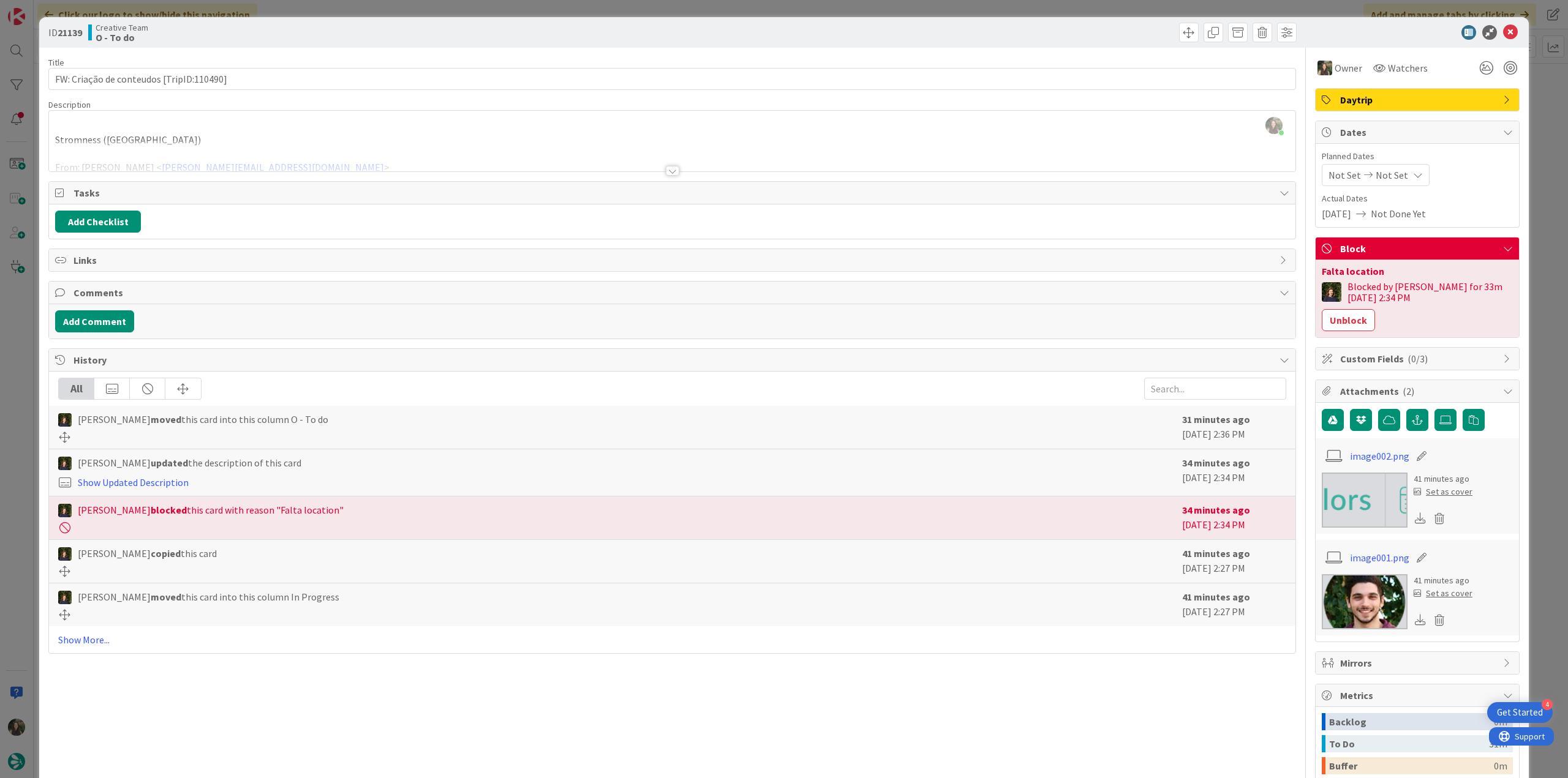
click at [1540, 97] on div "ID 21139 Creative Team O - To do Title 40 / 128 FW: Criação de conteudos [TripI…" at bounding box center [784, 389] width 1568 height 778
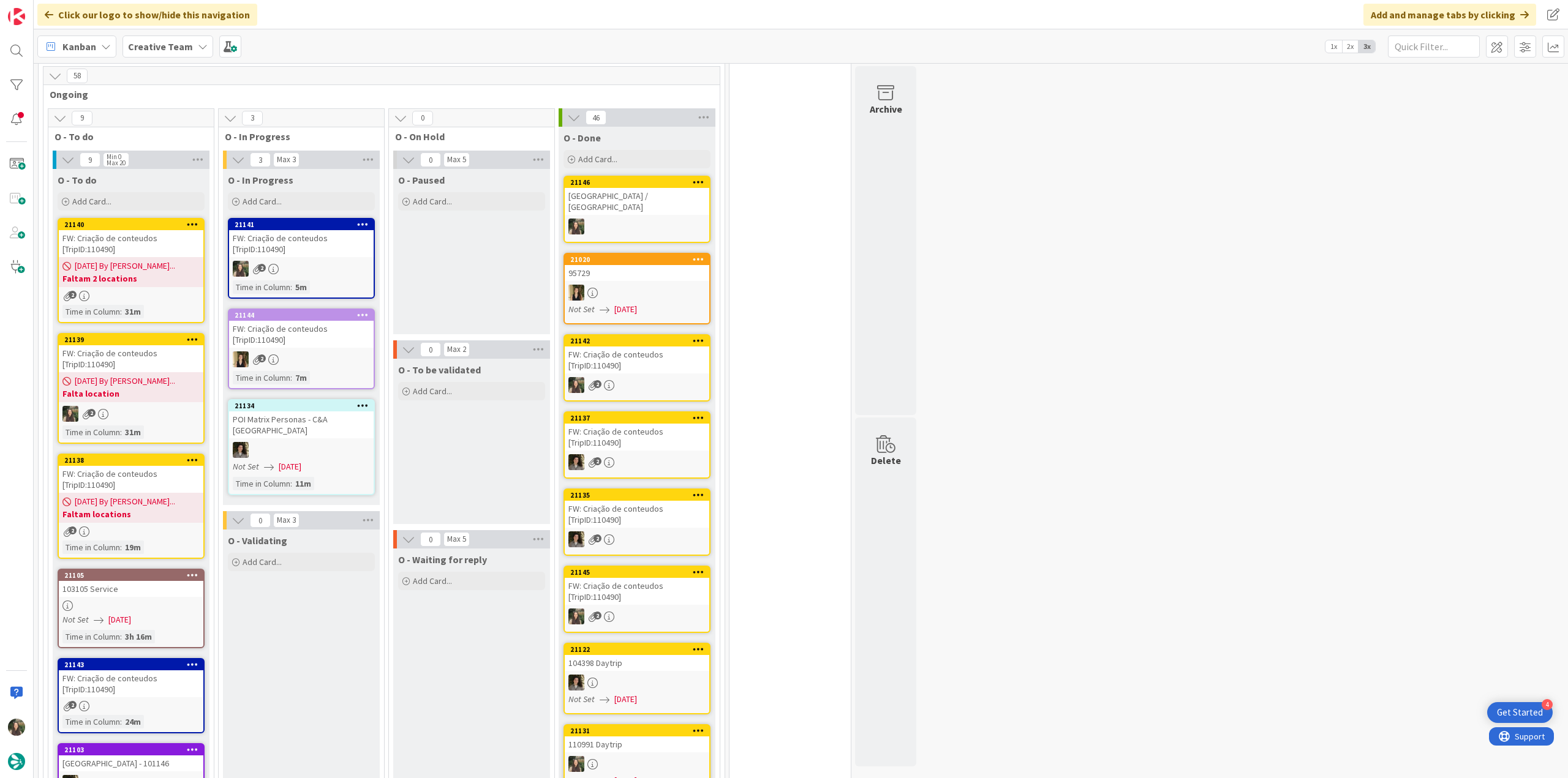
click at [139, 493] on div "08/18/2025 By Margarida... Faltam locations" at bounding box center [130, 508] width 145 height 30
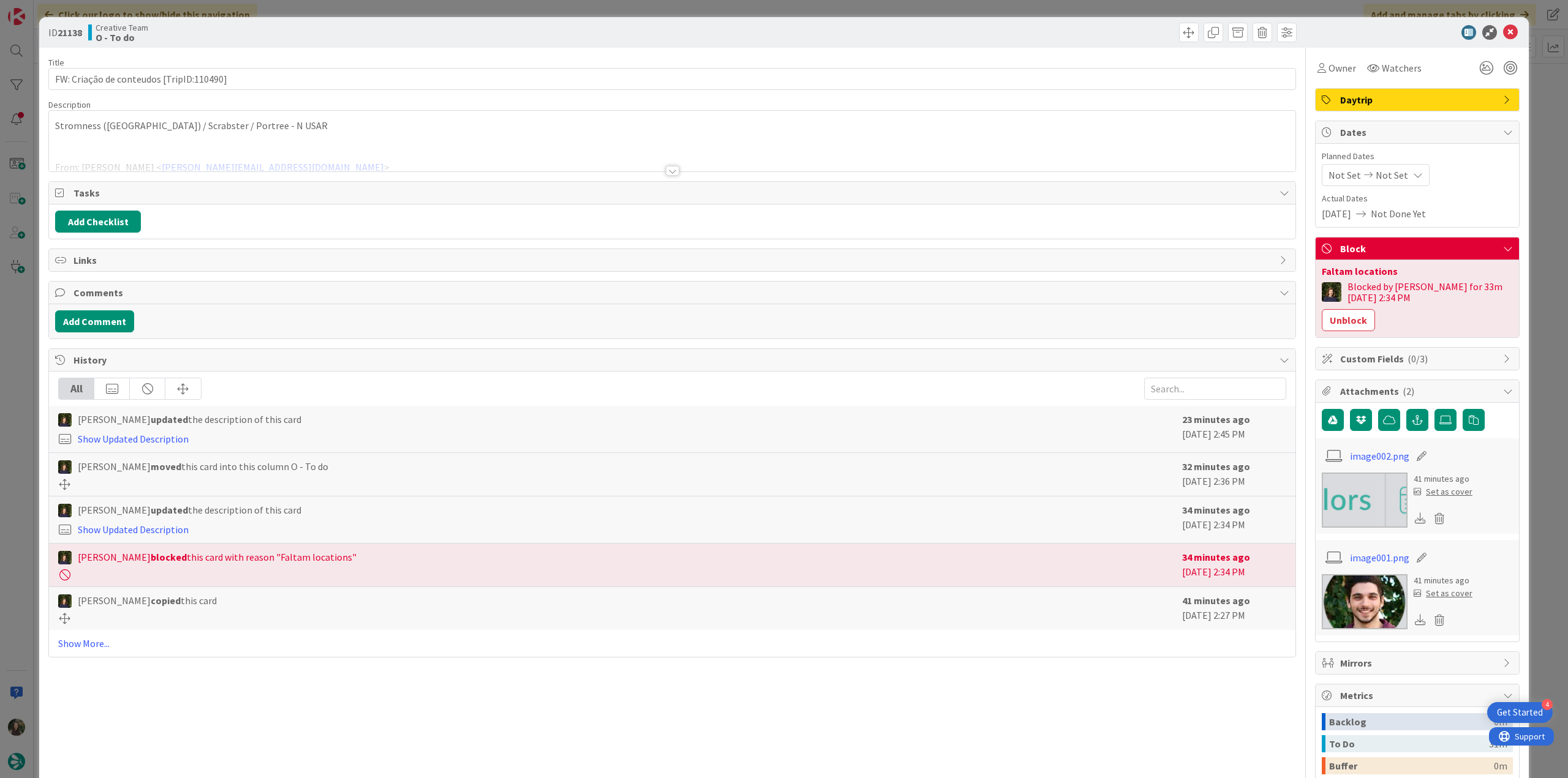
click at [24, 382] on div "ID 21138 Creative Team O - To do Title 40 / 128 FW: Criação de conteudos [TripI…" at bounding box center [784, 389] width 1568 height 778
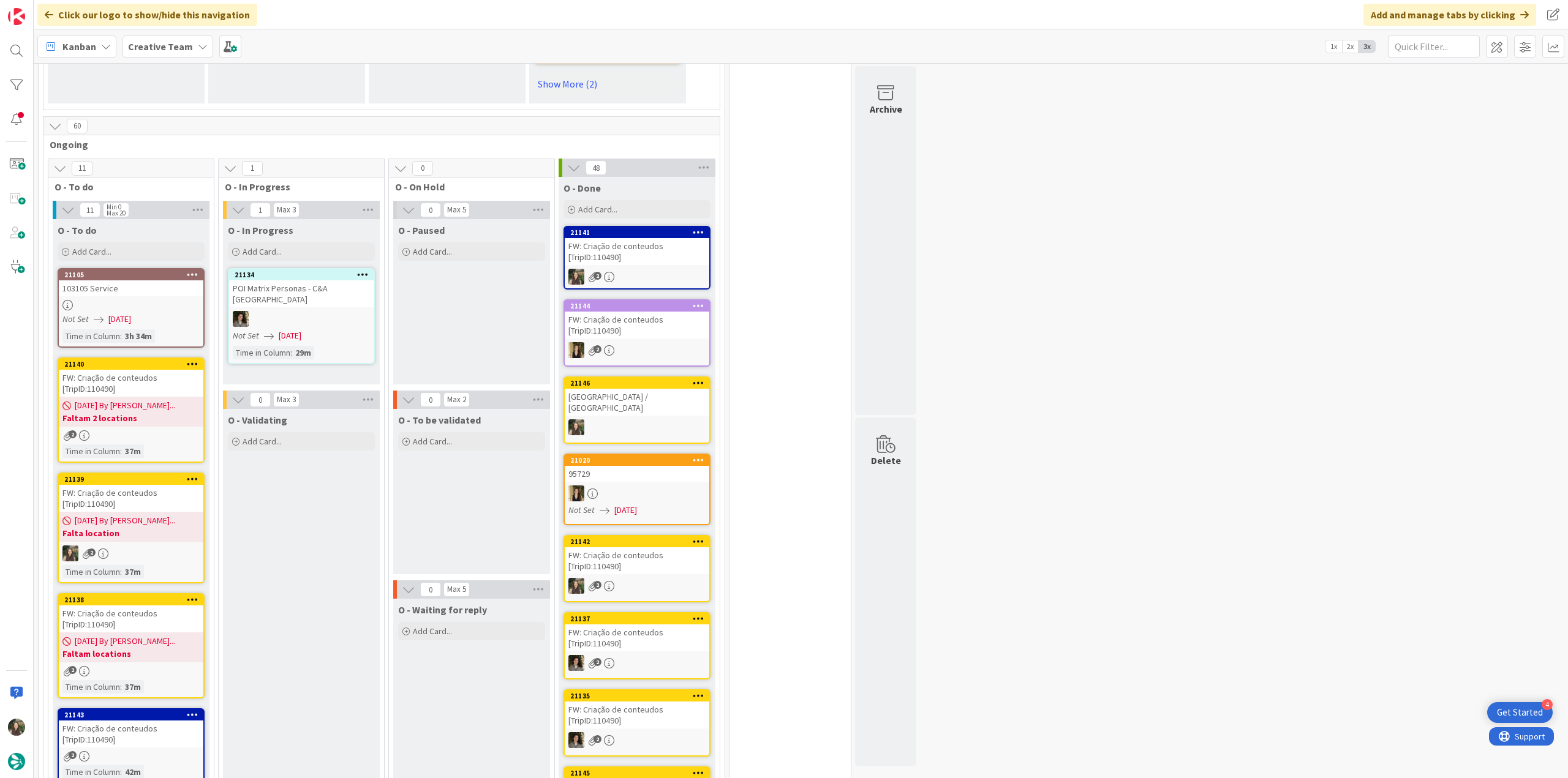
scroll to position [826, 0]
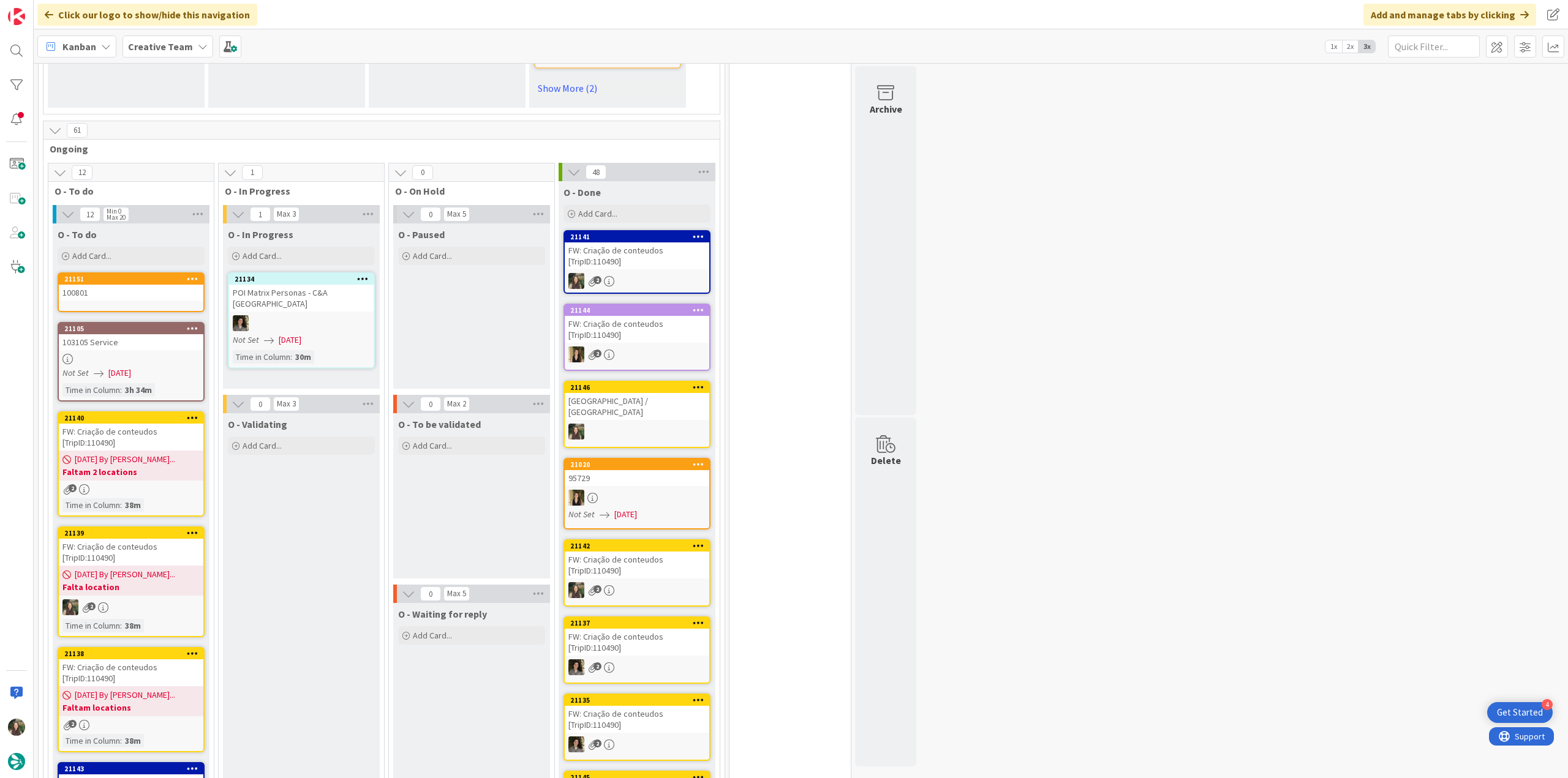
click at [172, 565] on div "08/18/2025 By Margarida... Falta location" at bounding box center [130, 580] width 145 height 30
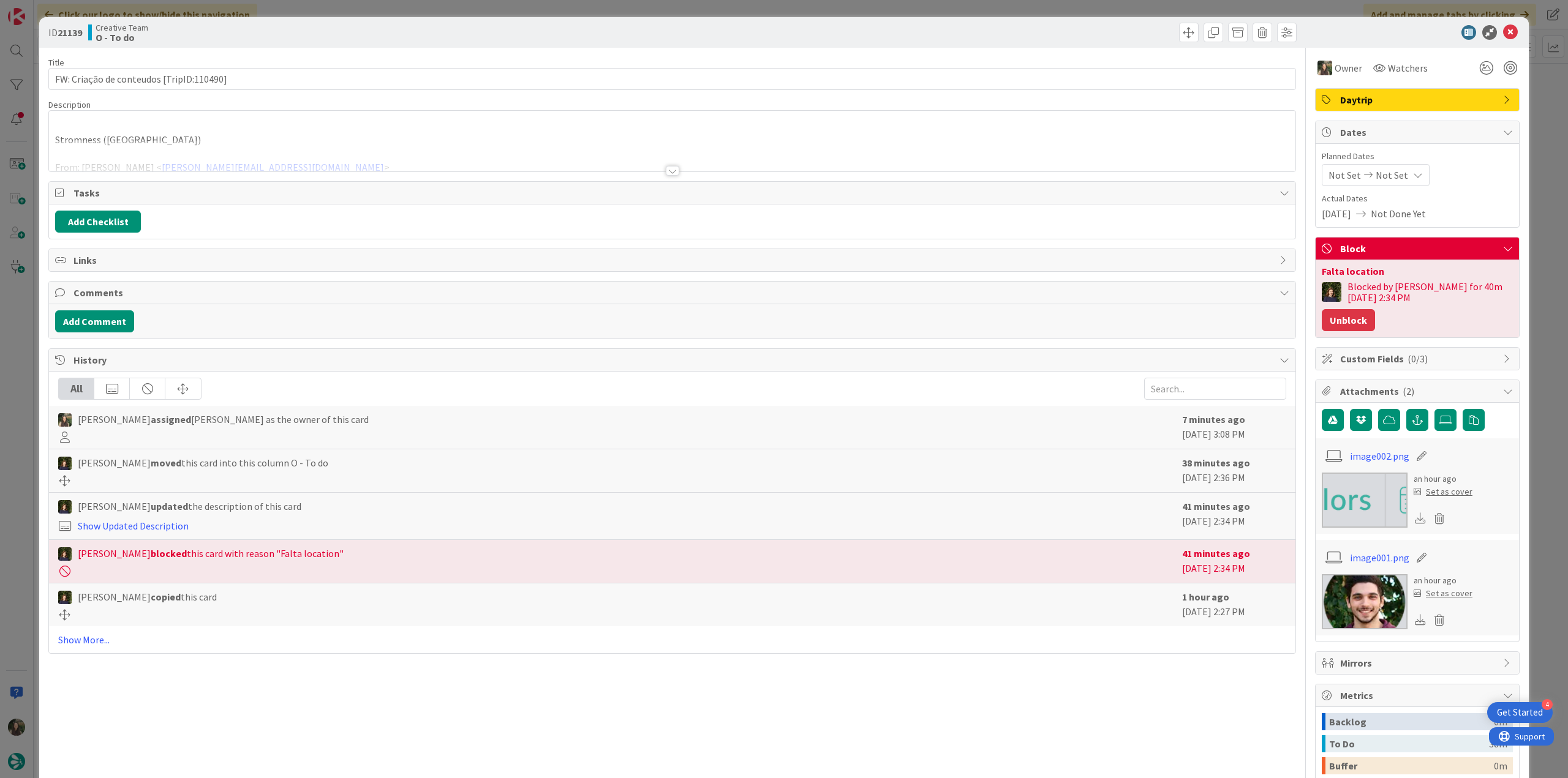
click at [1352, 318] on button "Unblock" at bounding box center [1349, 320] width 53 height 22
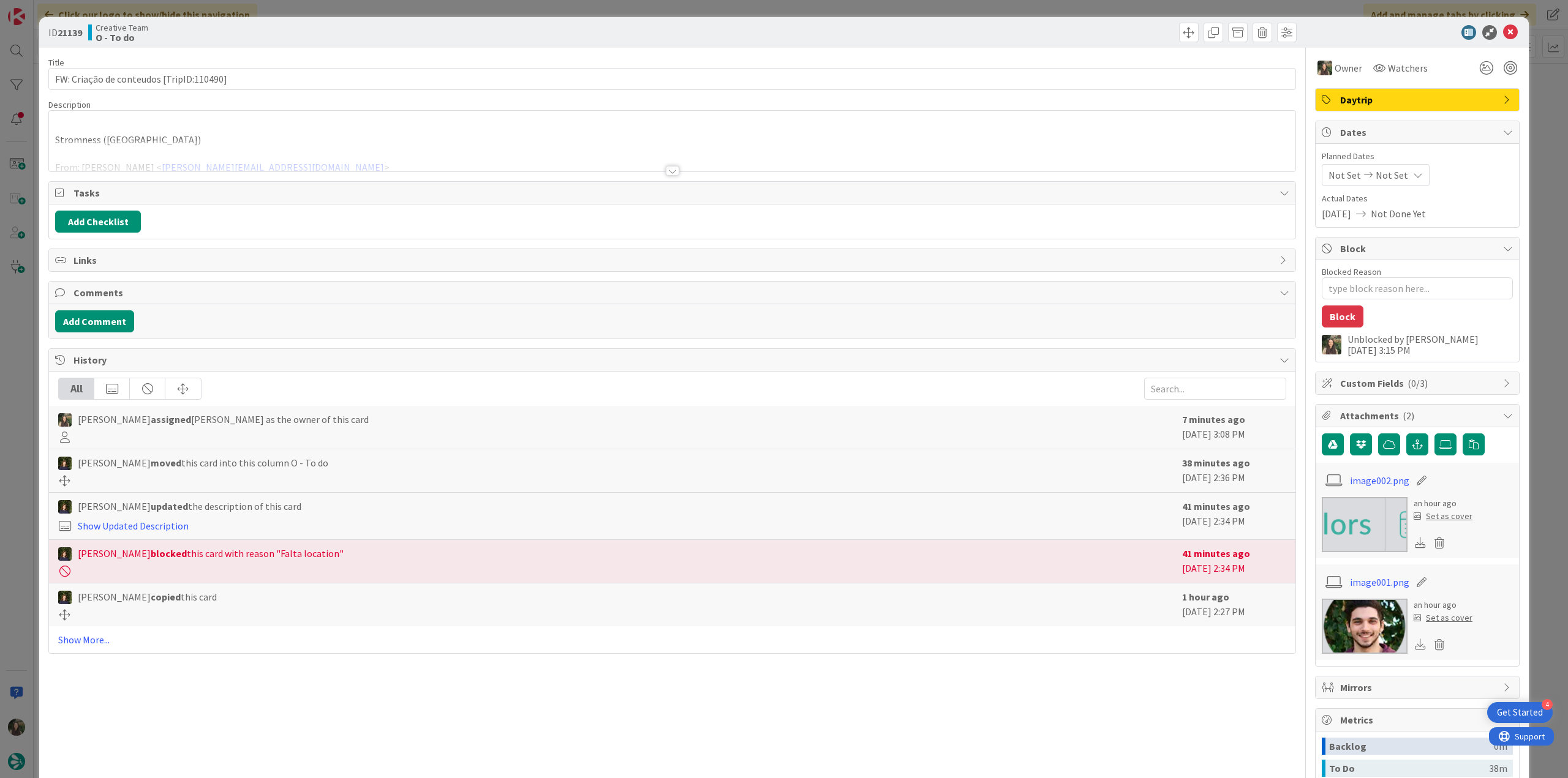
click at [1539, 244] on div "ID 21139 Creative Team O - To do Title 40 / 128 FW: Criação de conteudos [TripI…" at bounding box center [784, 389] width 1568 height 778
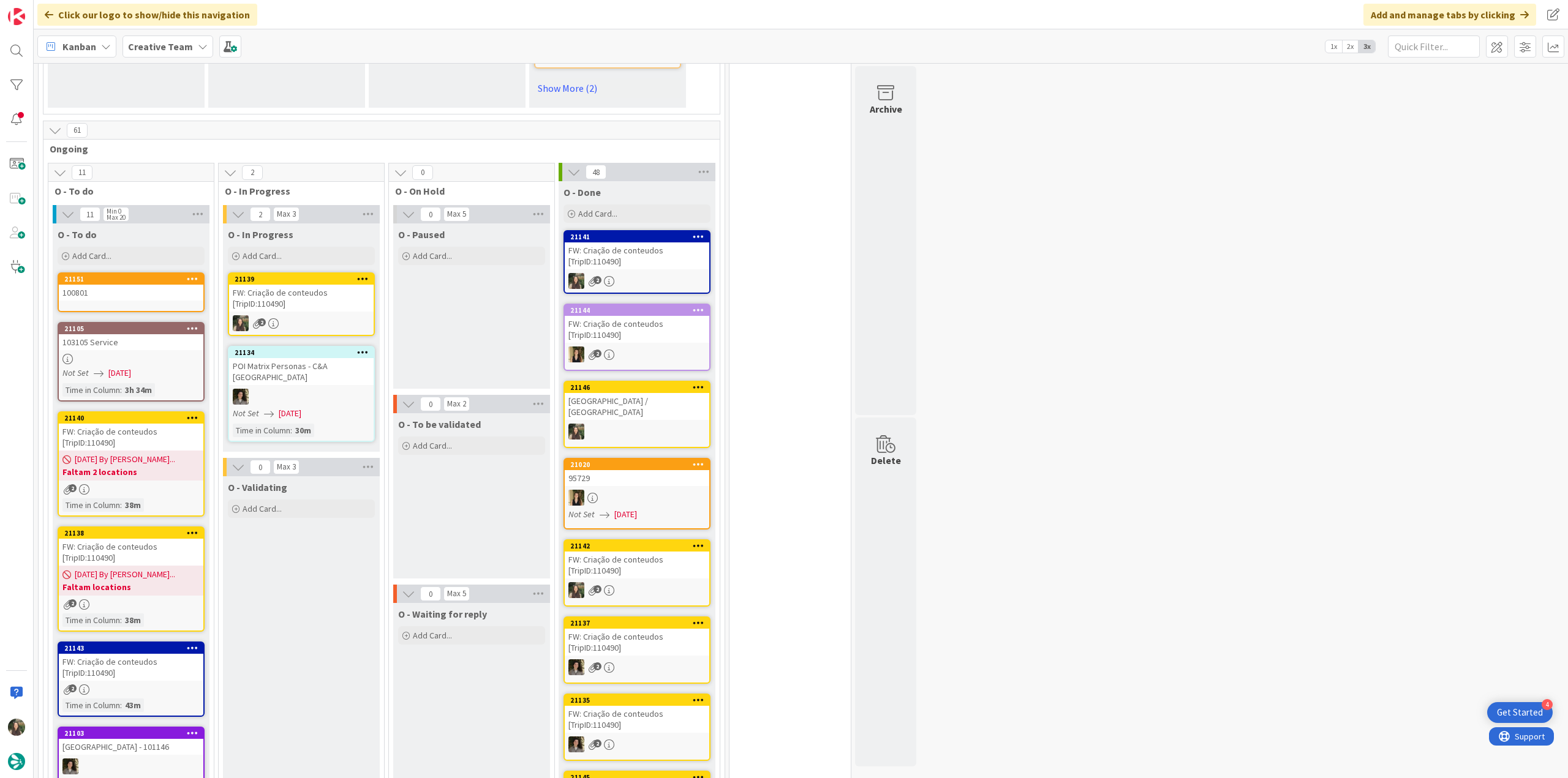
click at [331, 285] on div "FW: Criação de conteudos [TripID:110490]" at bounding box center [301, 298] width 145 height 27
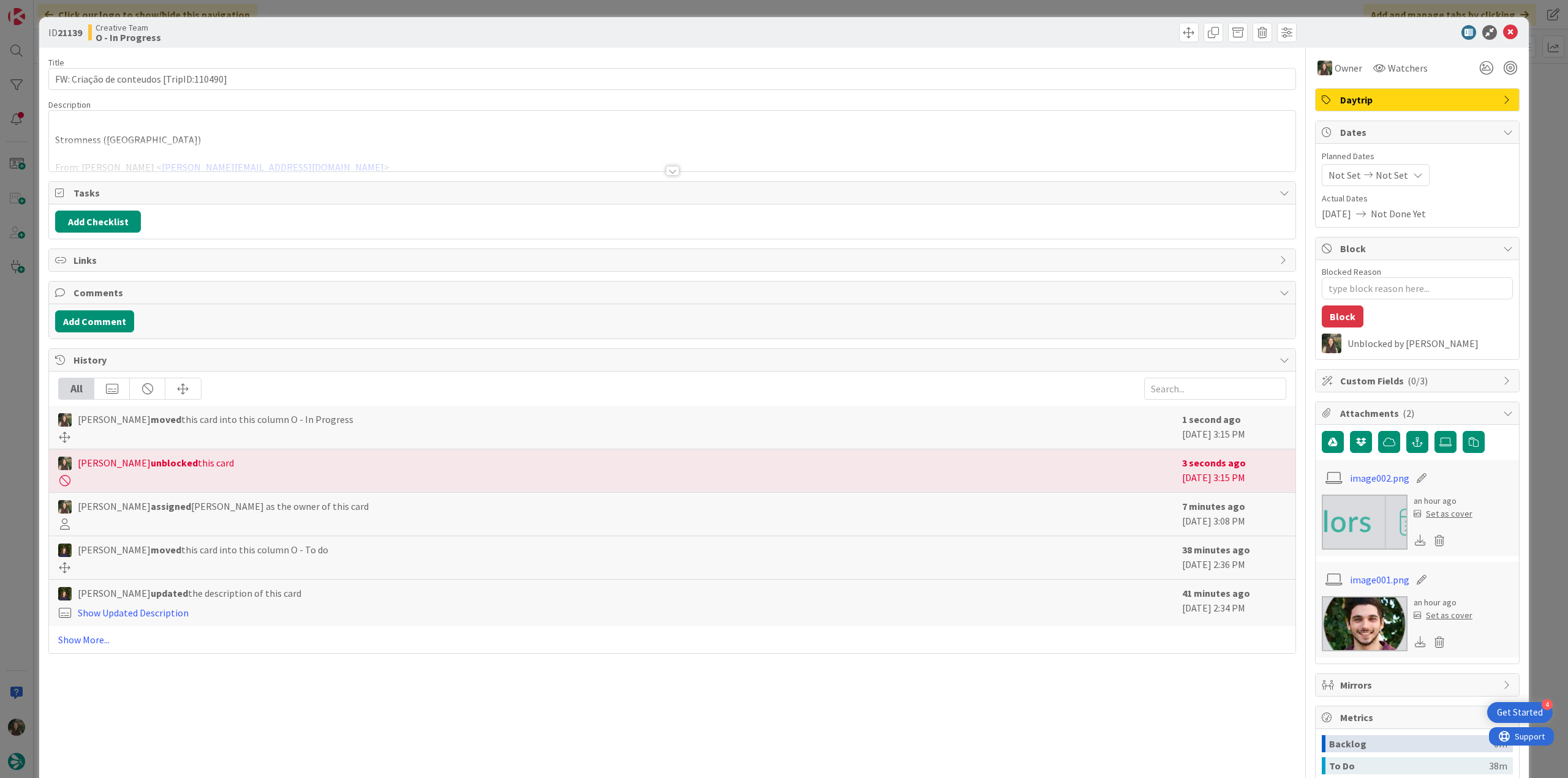
click at [178, 135] on div "Stromness (Orkney) From: João Galinha < joao.galinha@tourtailors.com > Sent: Mo…" at bounding box center [672, 142] width 1246 height 61
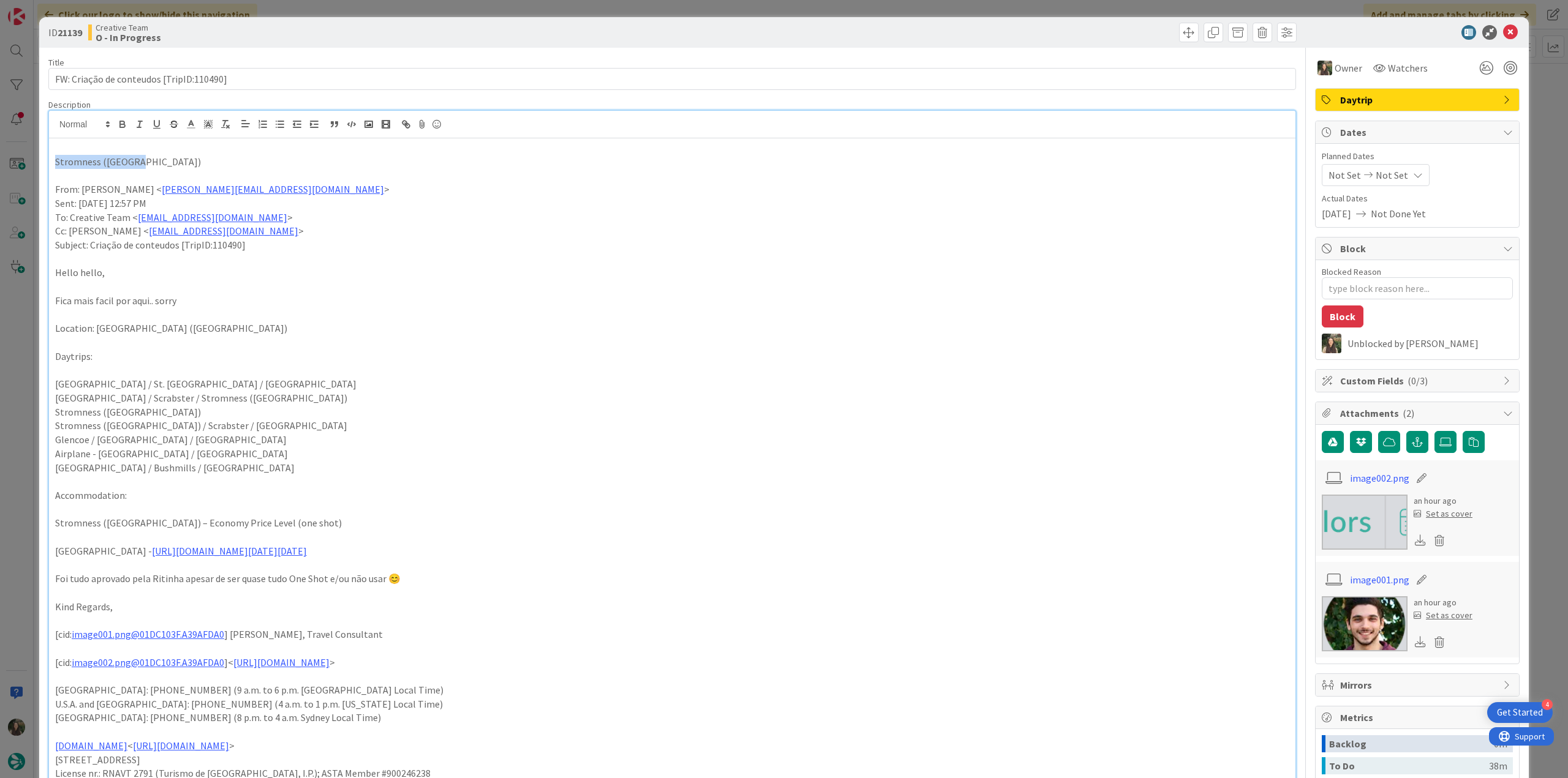
drag, startPoint x: 148, startPoint y: 159, endPoint x: 42, endPoint y: 164, distance: 106.1
click at [44, 164] on div "ID 21139 Creative Team O - In Progress Title 40 / 128 FW: Criação de conteudos …" at bounding box center [784, 651] width 1490 height 1267
copy p "Stromness (Orkney)"
click at [27, 356] on div "ID 21139 Creative Team O - In Progress Title 40 / 128 FW: Criação de conteudos …" at bounding box center [784, 389] width 1568 height 778
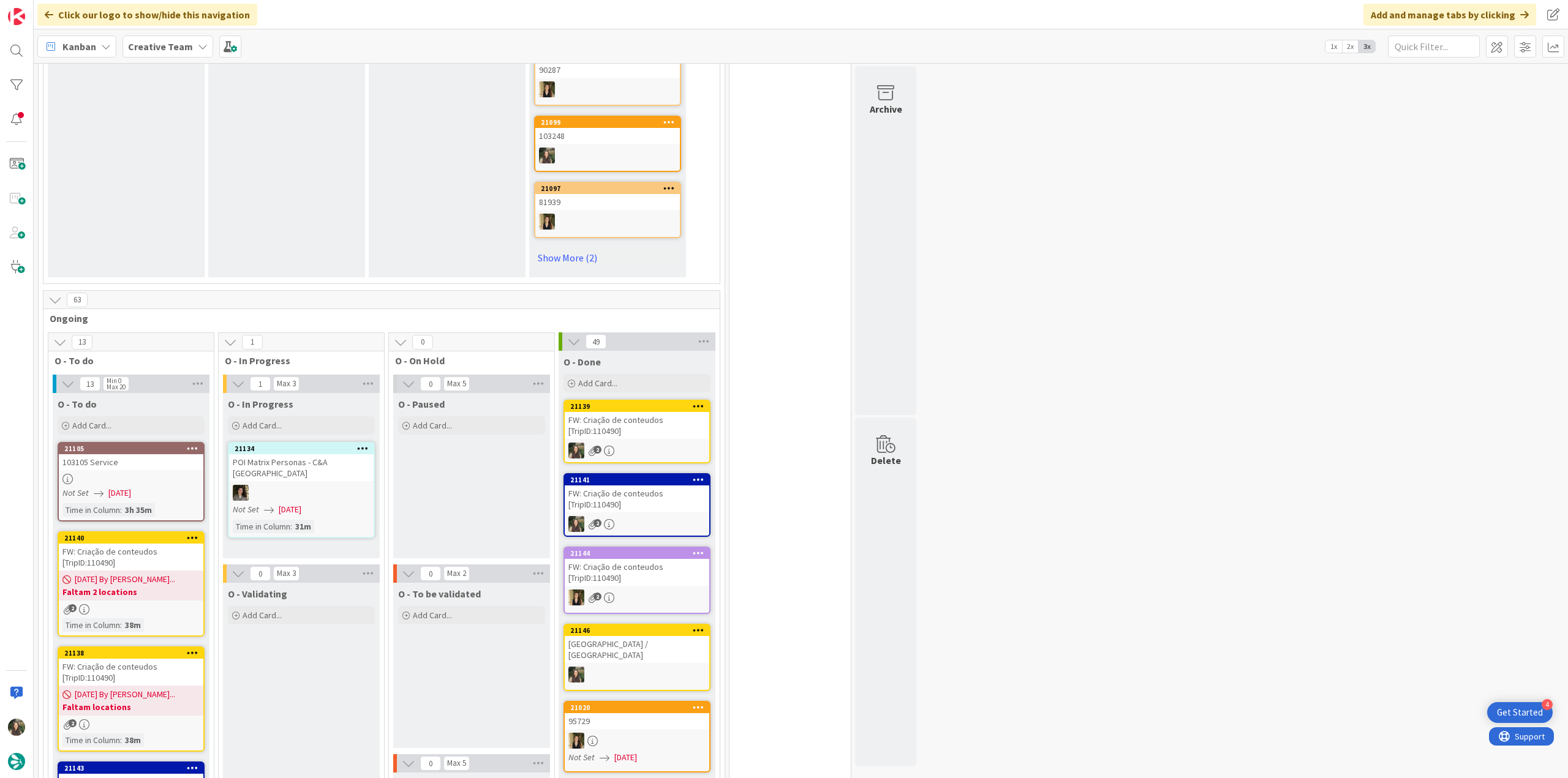
scroll to position [796, 0]
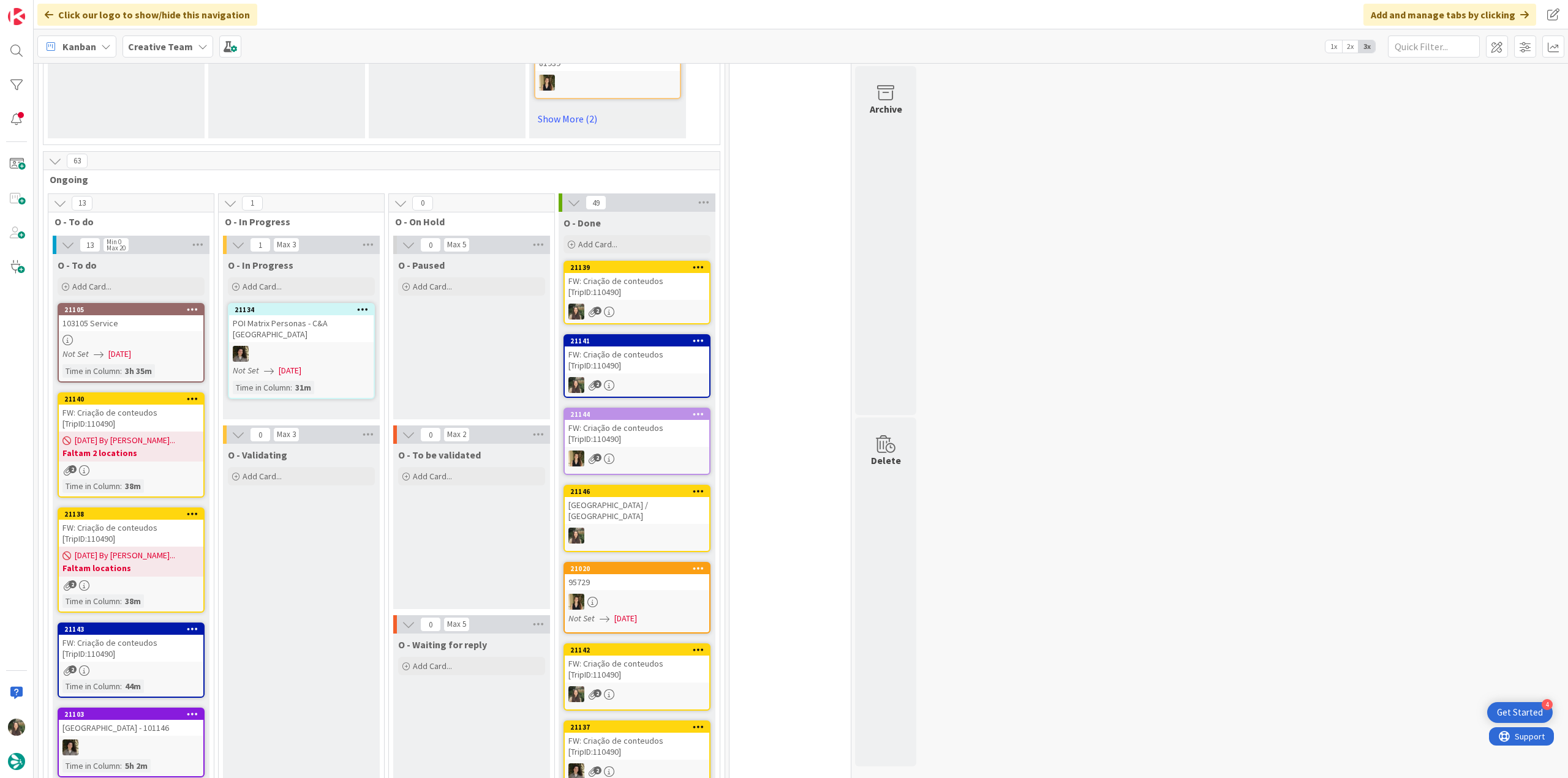
click at [156, 335] on div at bounding box center [130, 340] width 145 height 10
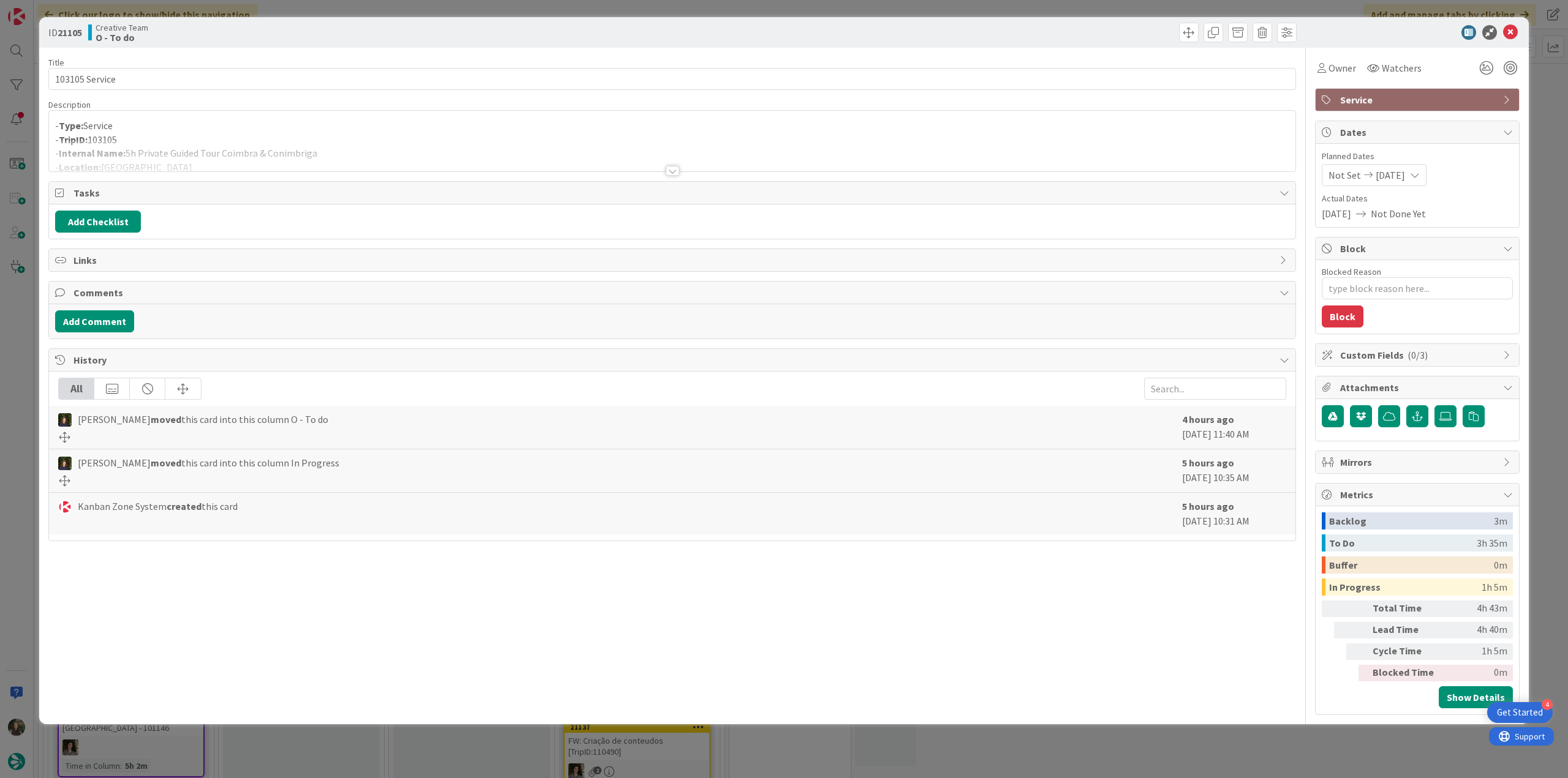
click at [21, 374] on div "ID 21105 Creative Team O - To do Title 14 / 128 103105 Service Description - Ty…" at bounding box center [784, 389] width 1568 height 778
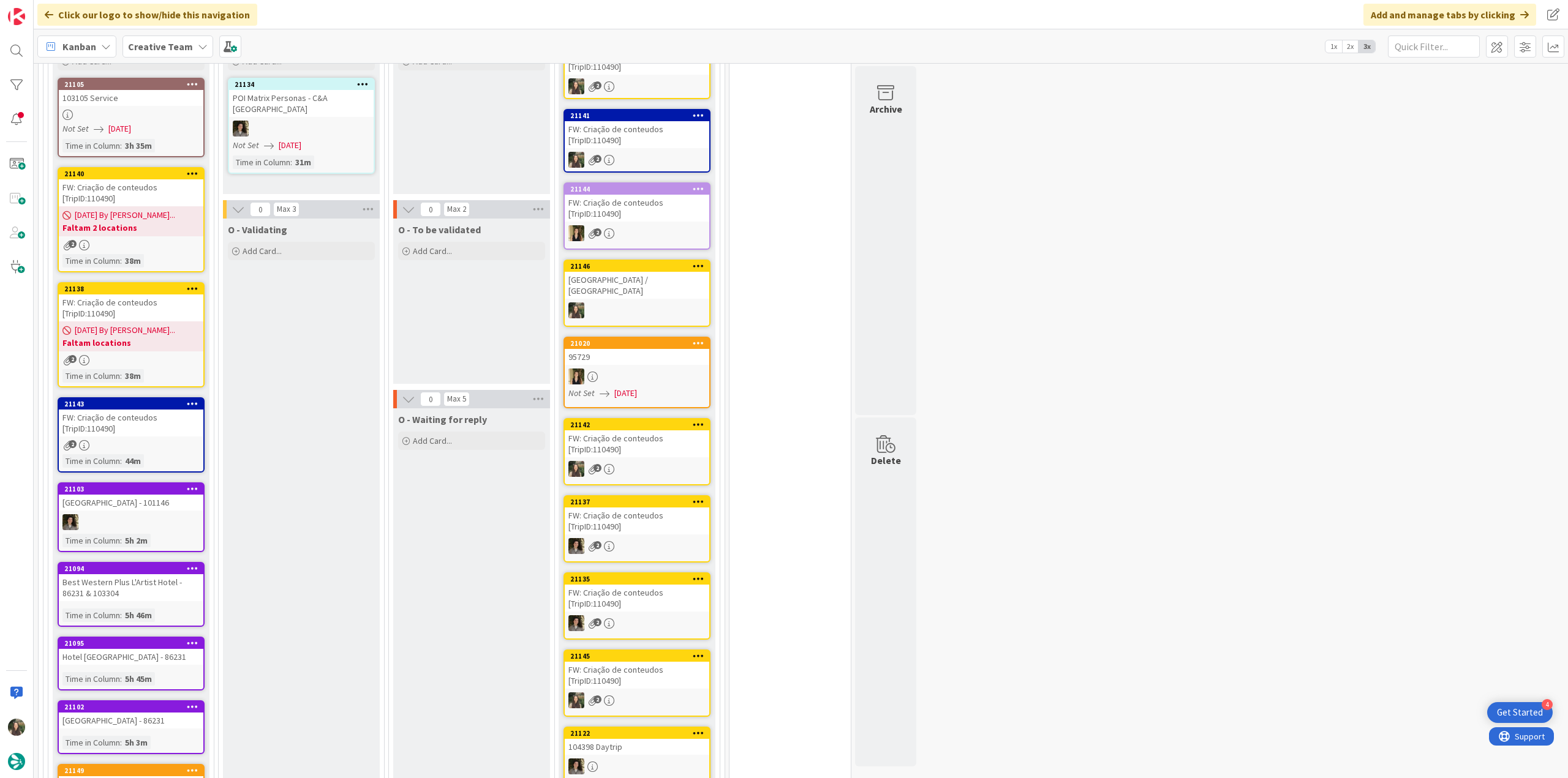
scroll to position [1041, 0]
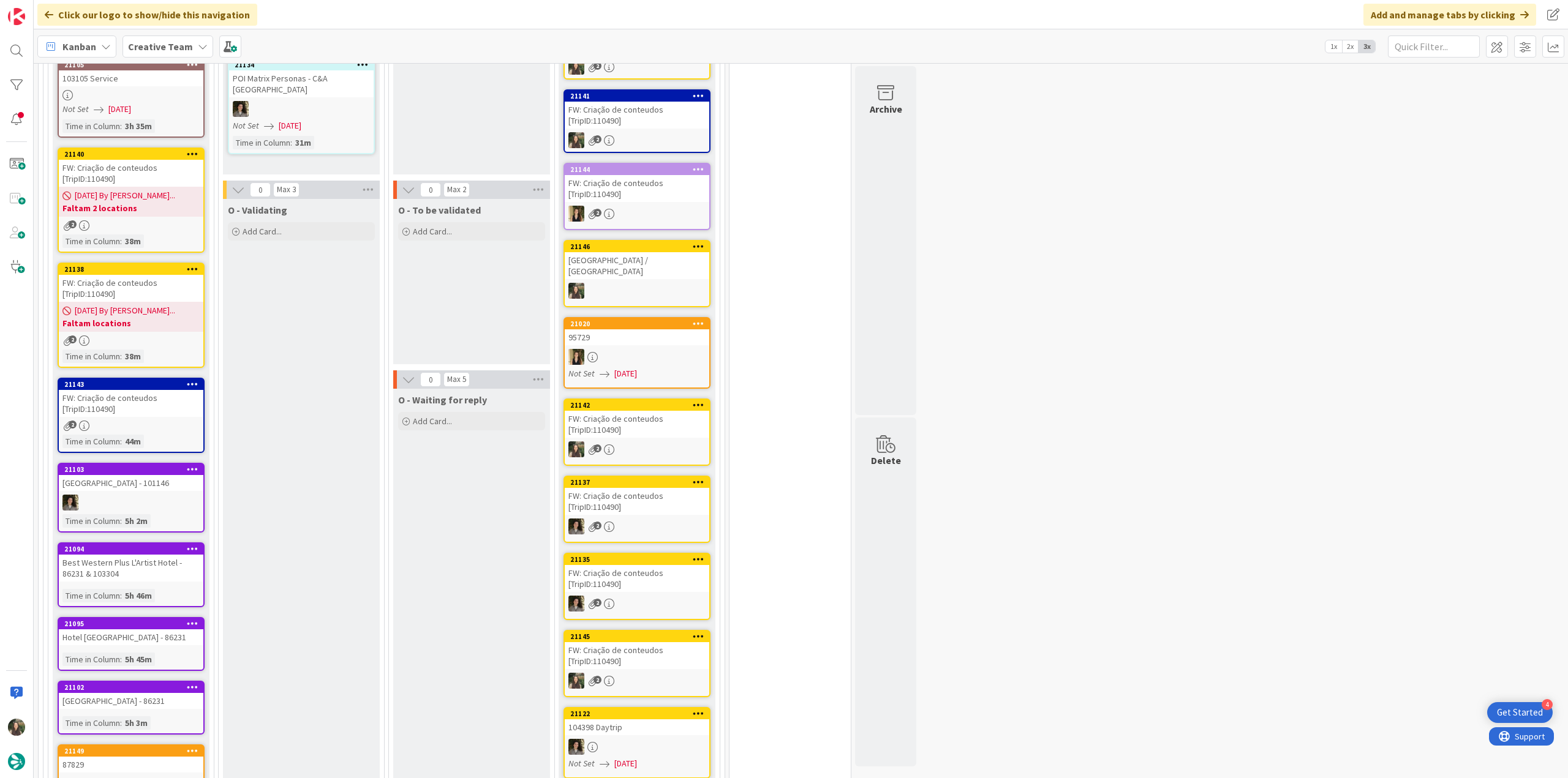
click at [182, 421] on div "2" at bounding box center [130, 426] width 145 height 10
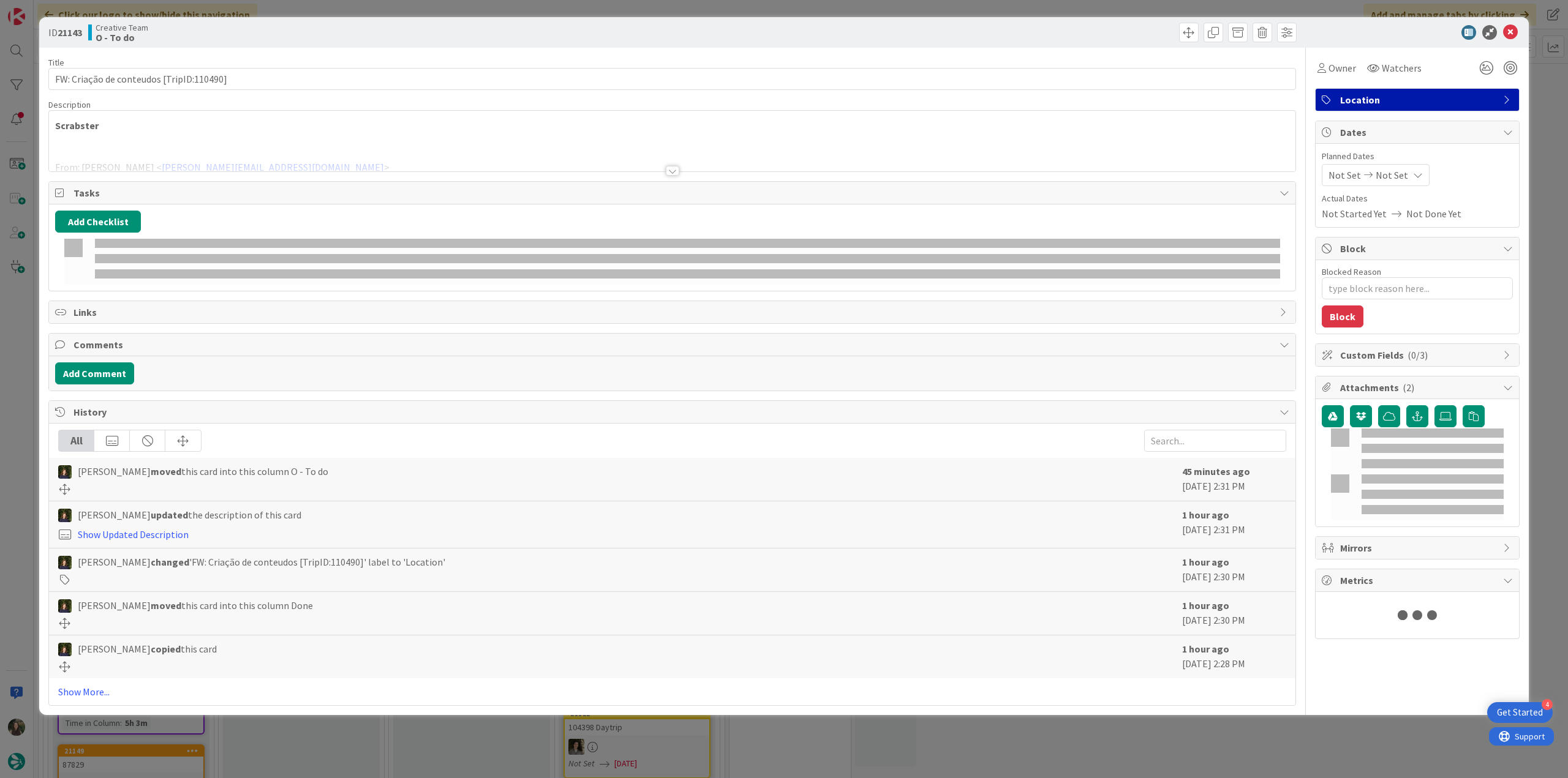
type textarea "x"
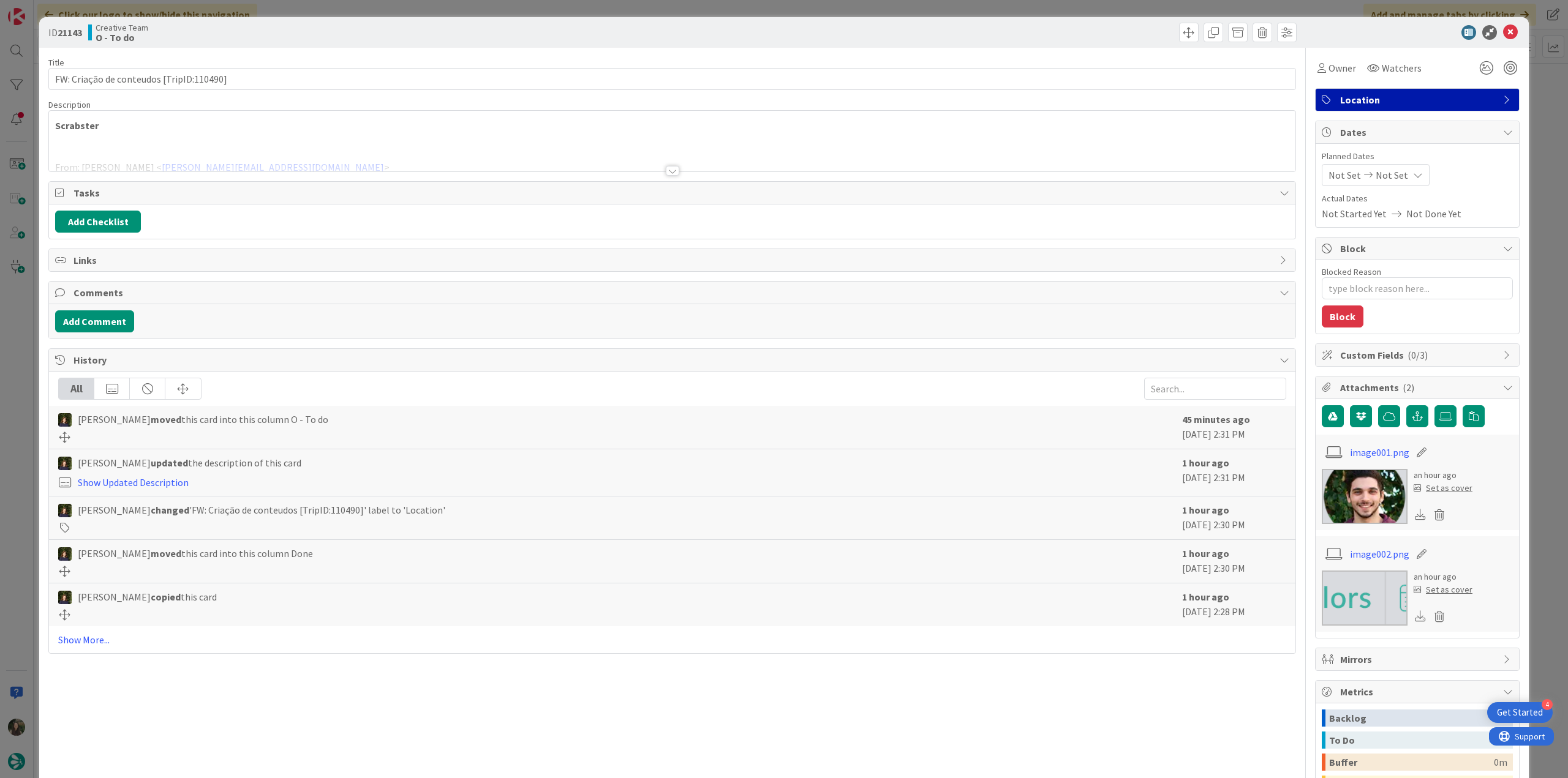
click at [326, 147] on div at bounding box center [672, 156] width 1246 height 31
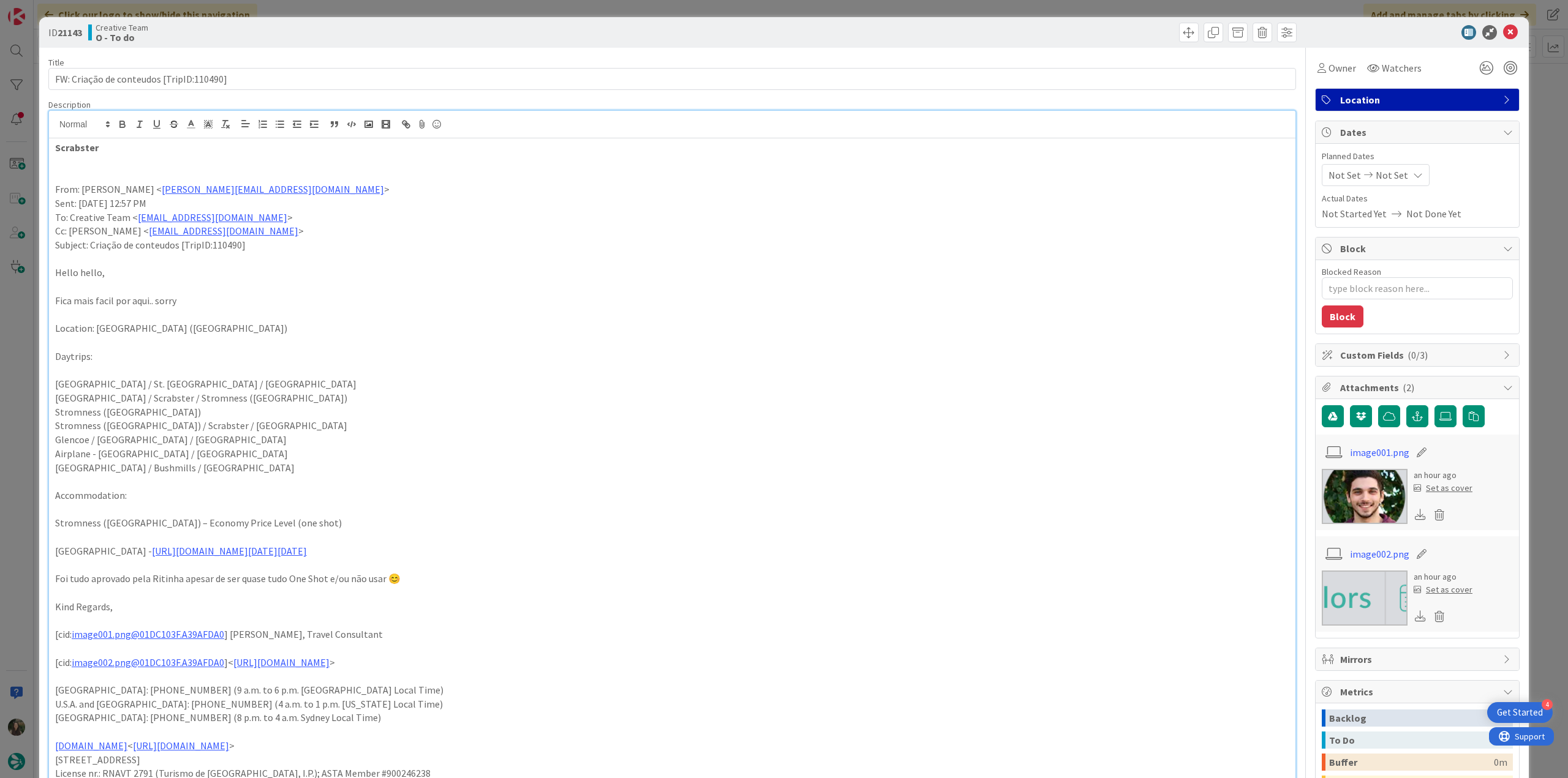
click at [85, 150] on strong "Scrabster" at bounding box center [76, 147] width 44 height 13
copy strong "Scrabster"
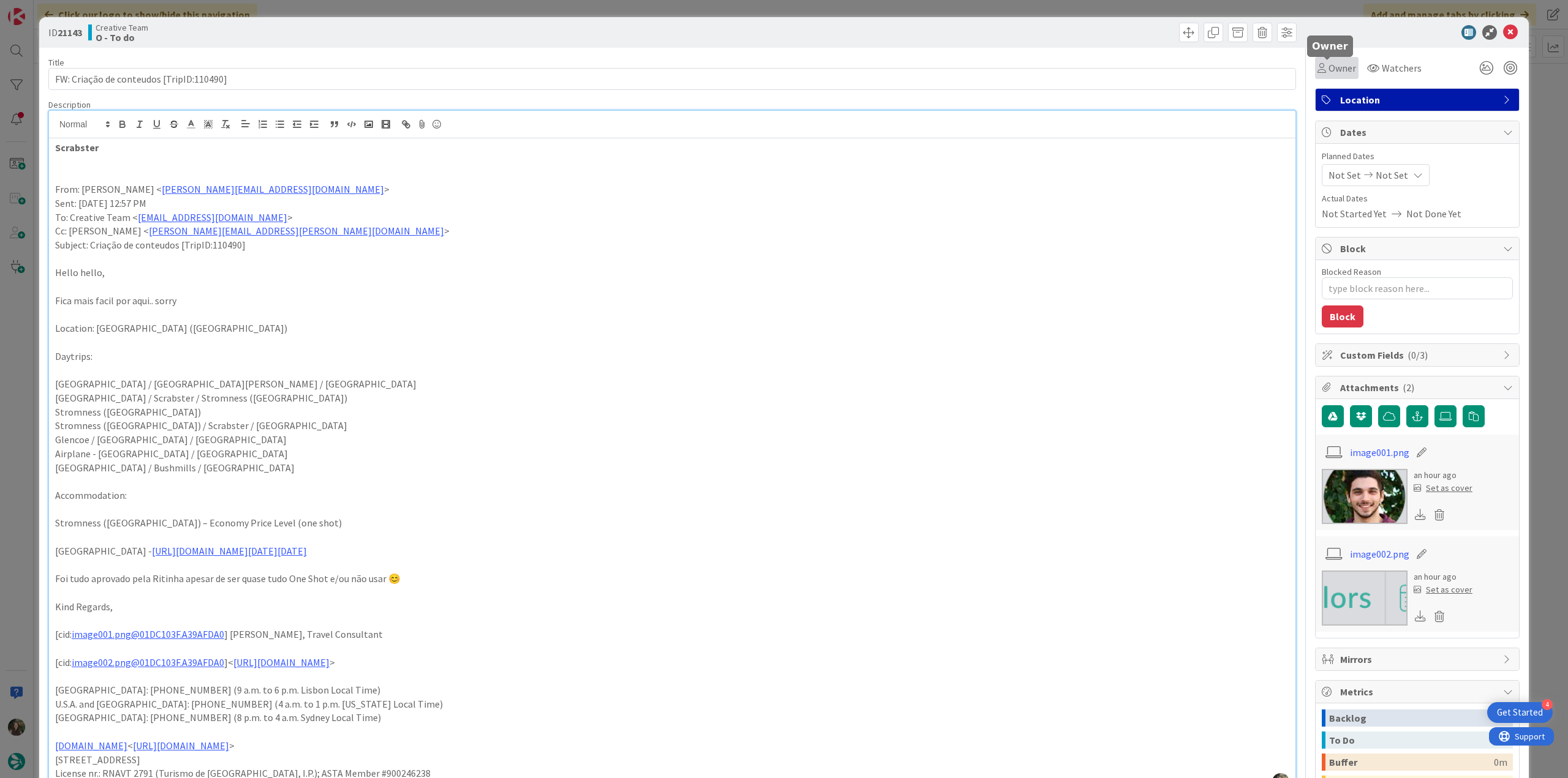
drag, startPoint x: 1333, startPoint y: 65, endPoint x: 1341, endPoint y: 76, distance: 13.6
click at [1333, 65] on span "Owner" at bounding box center [1342, 68] width 27 height 15
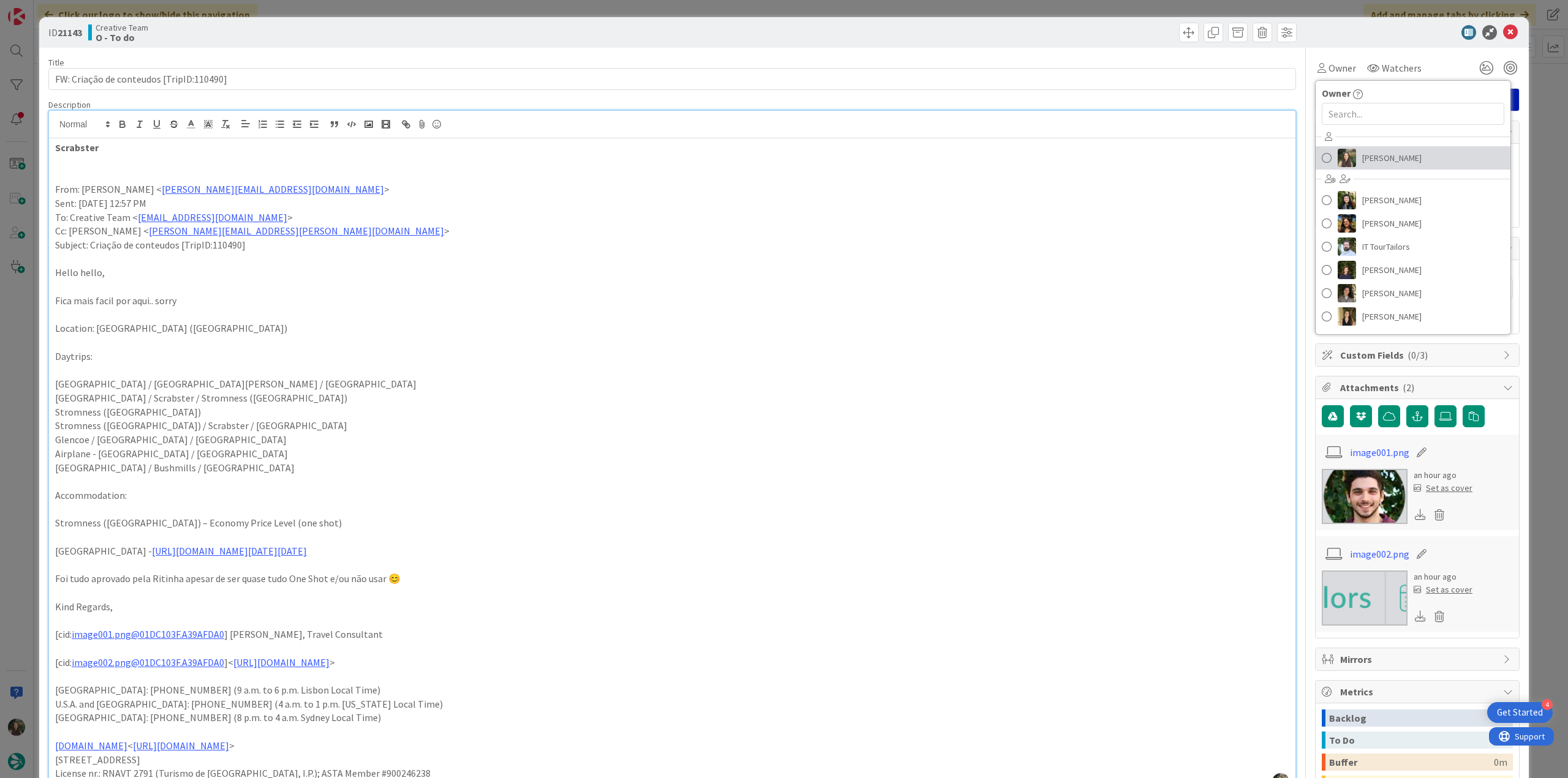
click at [1375, 155] on span "[PERSON_NAME]" at bounding box center [1392, 158] width 59 height 19
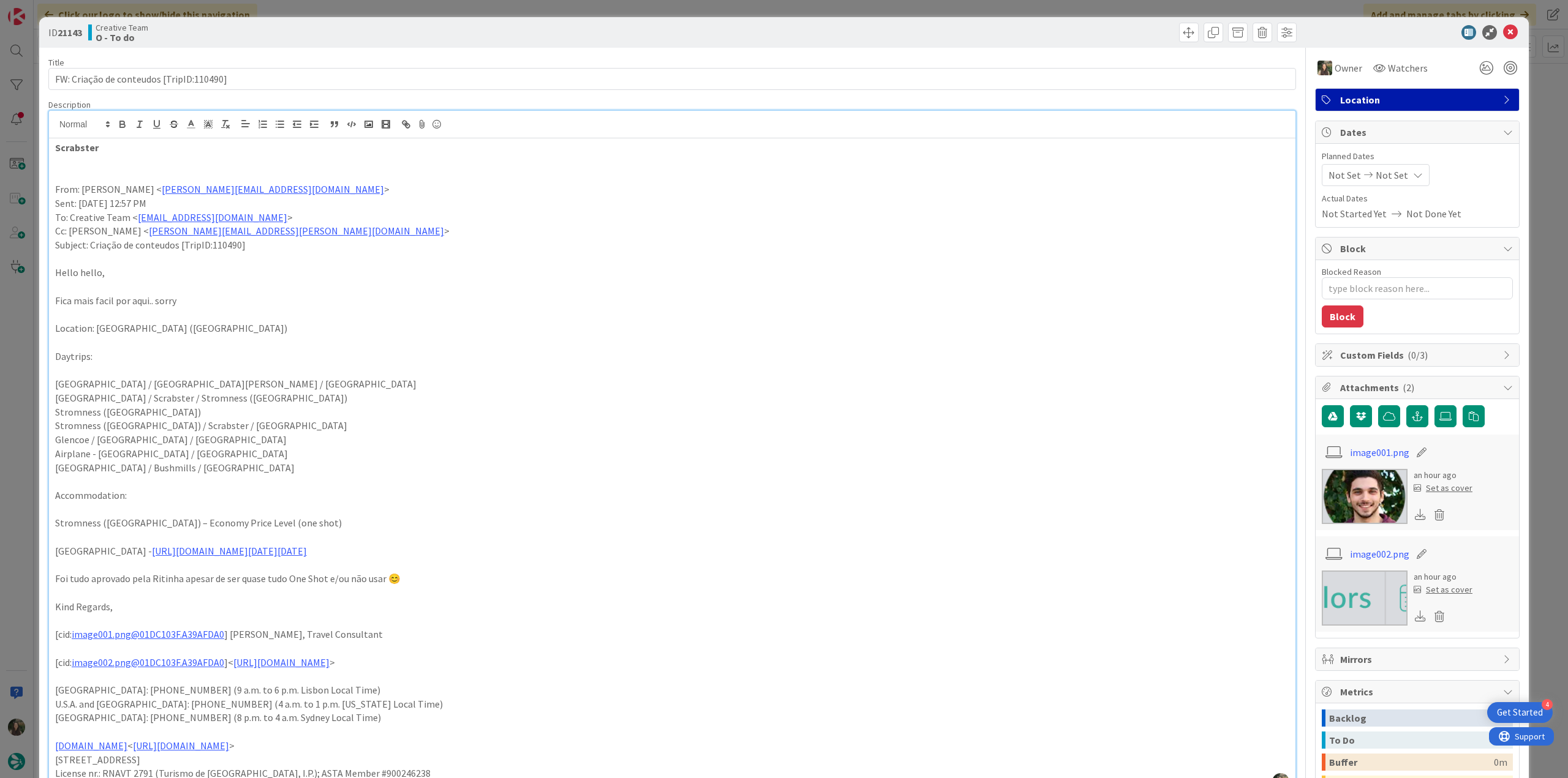
click at [1531, 103] on div "ID 21143 Creative Team O - To do Title 40 / 128 FW: Criação de conteudos [TripI…" at bounding box center [784, 389] width 1568 height 778
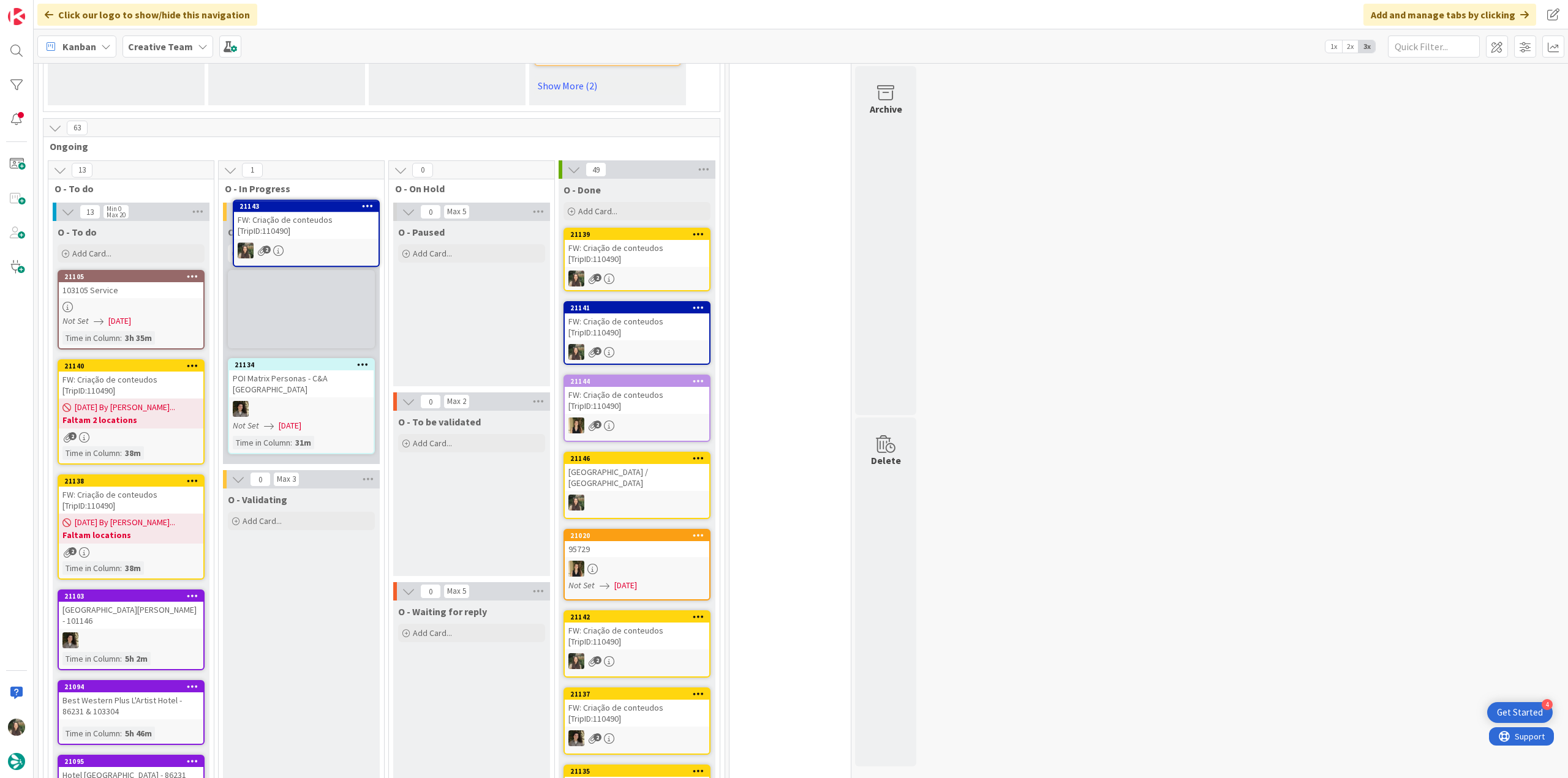
scroll to position [851, 0]
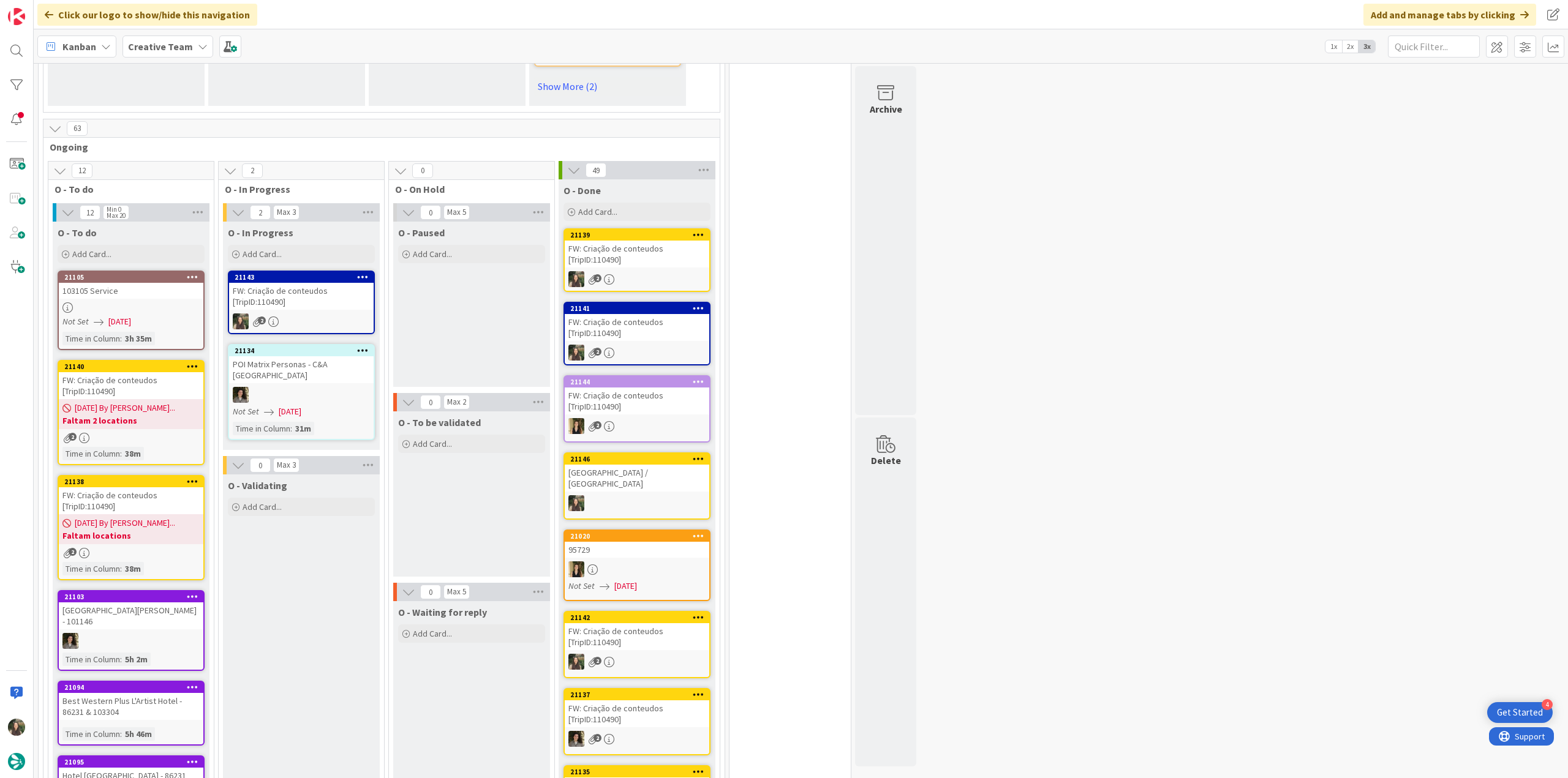
click at [161, 372] on div "FW: Criação de conteudos [TripID:110490]" at bounding box center [130, 385] width 145 height 27
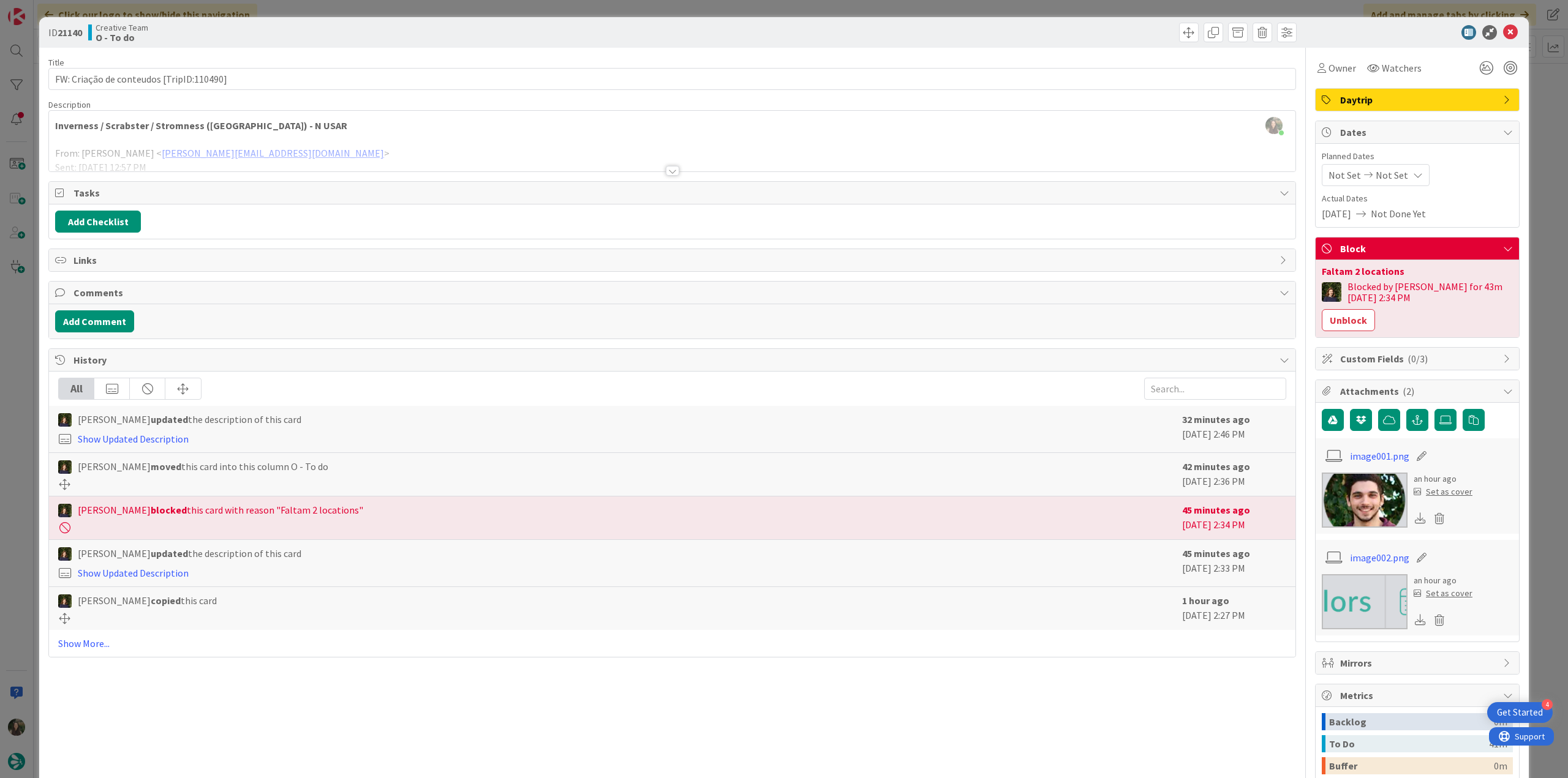
click at [87, 130] on div "[PERSON_NAME] just joined Inverness / Scrabster / [GEOGRAPHIC_DATA] ([GEOGRAPHI…" at bounding box center [672, 142] width 1246 height 61
click at [87, 129] on span at bounding box center [81, 122] width 60 height 15
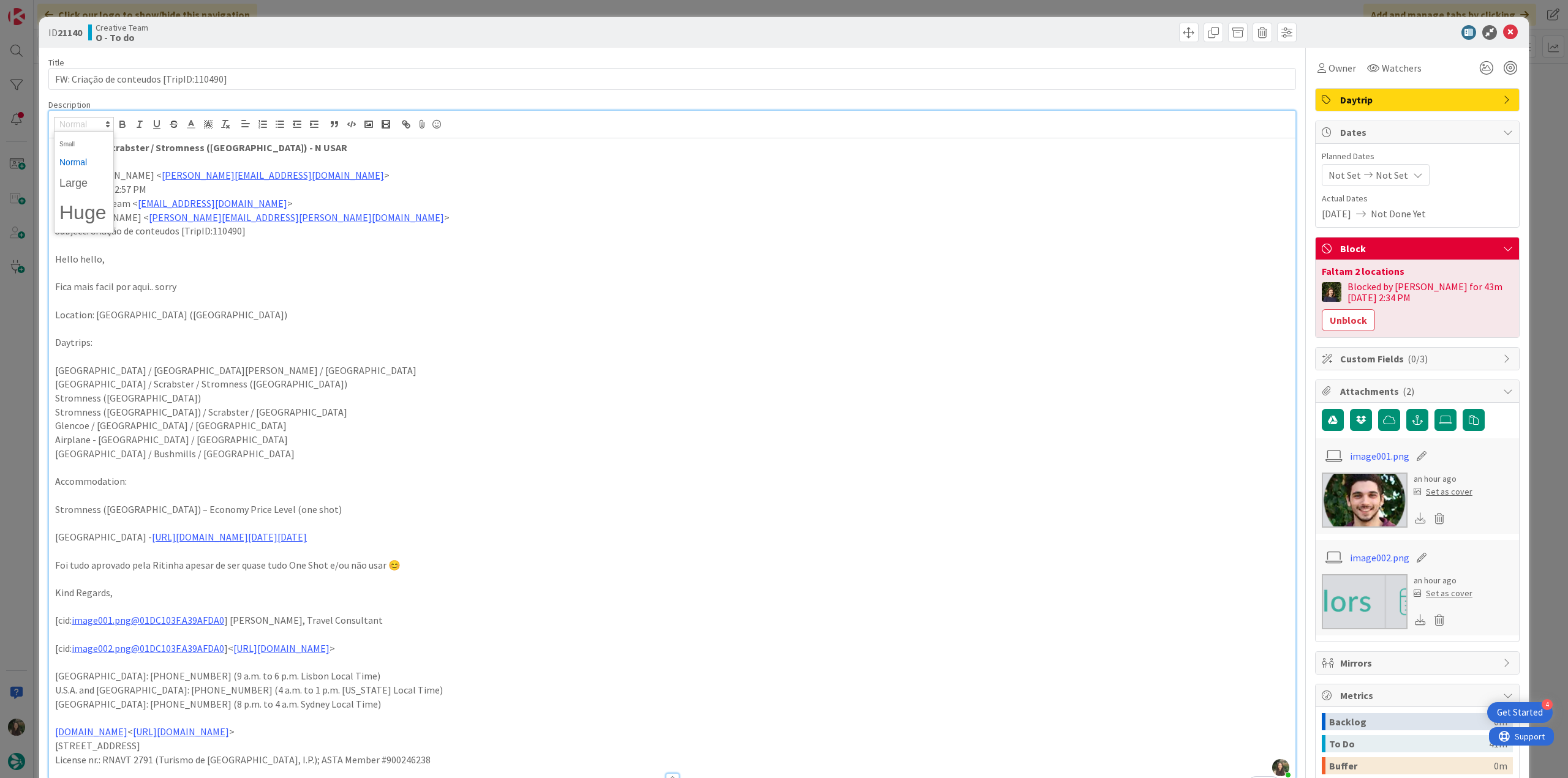
click at [477, 308] on p "Location: [GEOGRAPHIC_DATA] ([GEOGRAPHIC_DATA])" at bounding box center [672, 315] width 1234 height 14
click at [87, 151] on strong "Inverness / Scrabster / Stromness ([GEOGRAPHIC_DATA]) - N USAR" at bounding box center [201, 147] width 292 height 13
copy strong "Inverness"
click at [182, 147] on strong "Inverness / Scrabster / Stromness ([GEOGRAPHIC_DATA]) - N USAR" at bounding box center [201, 147] width 292 height 13
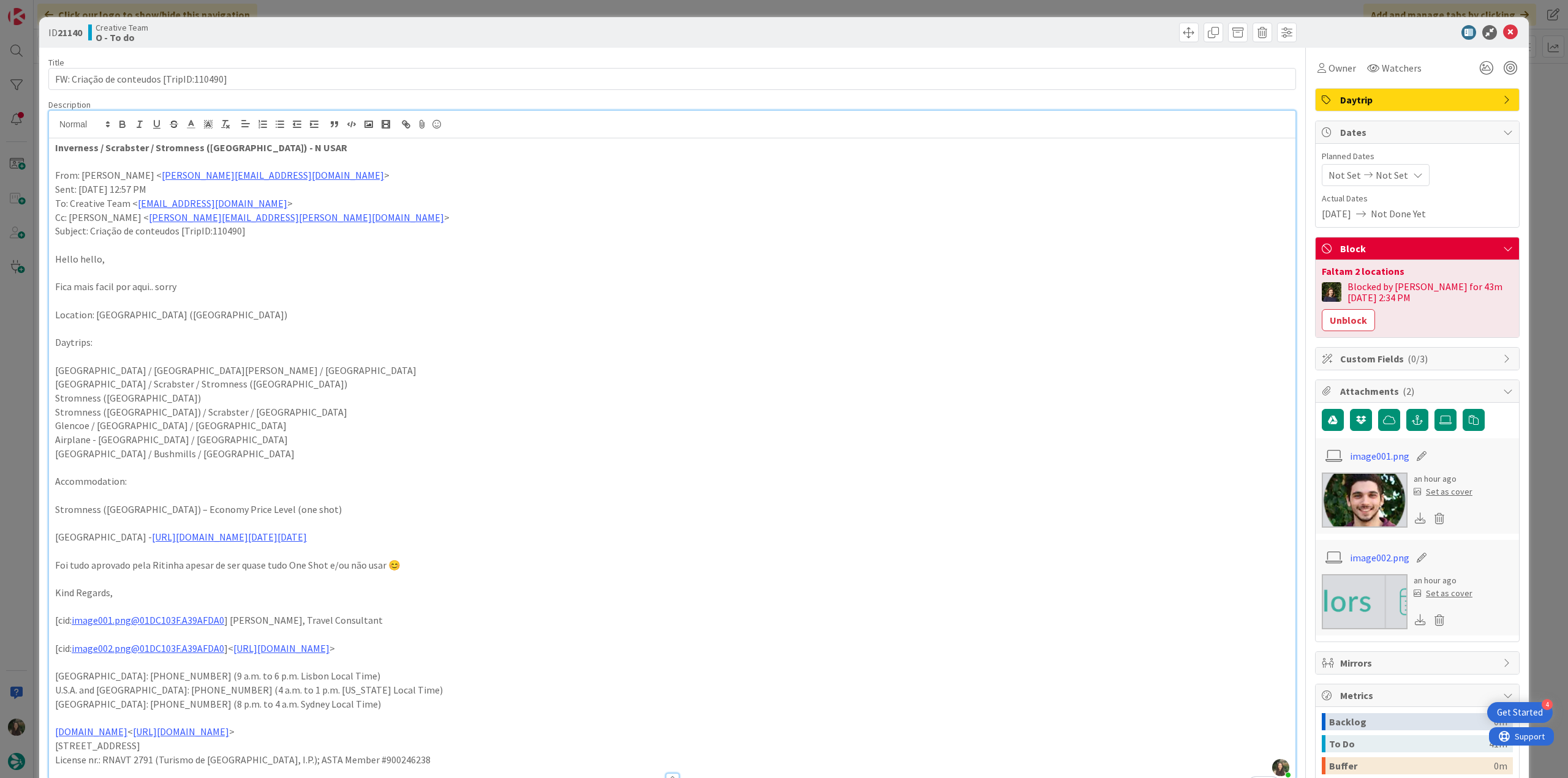
click at [171, 151] on strong "Inverness / Scrabster / Stromness ([GEOGRAPHIC_DATA]) - N USAR" at bounding box center [201, 147] width 292 height 13
copy strong "Stromness"
click at [16, 349] on div "ID 21140 Creative Team O - To do Title 40 / 128 FW: Criação de conteudos [TripI…" at bounding box center [784, 389] width 1568 height 778
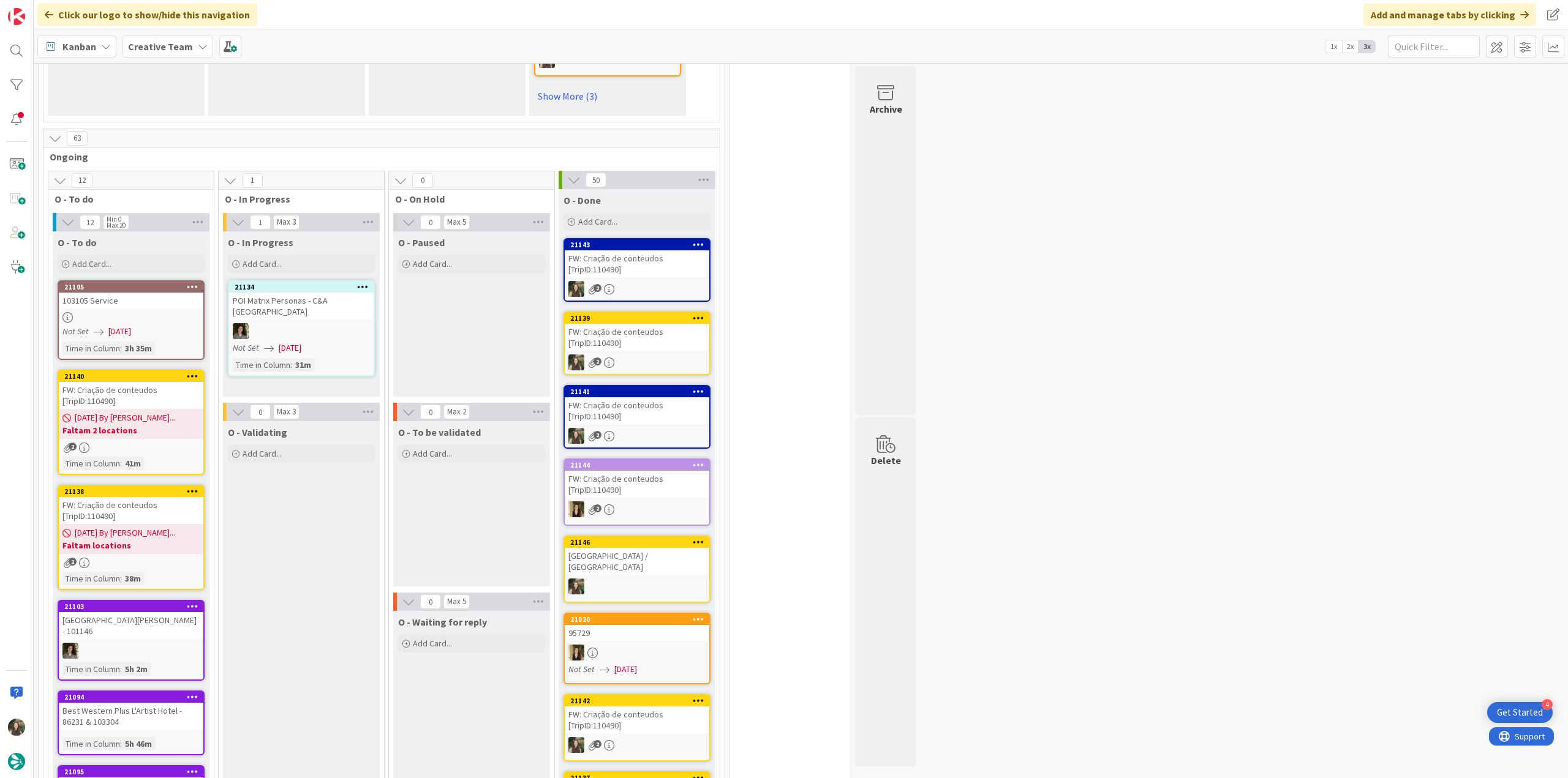
click at [140, 425] on b "Faltam 2 locations" at bounding box center [130, 430] width 137 height 13
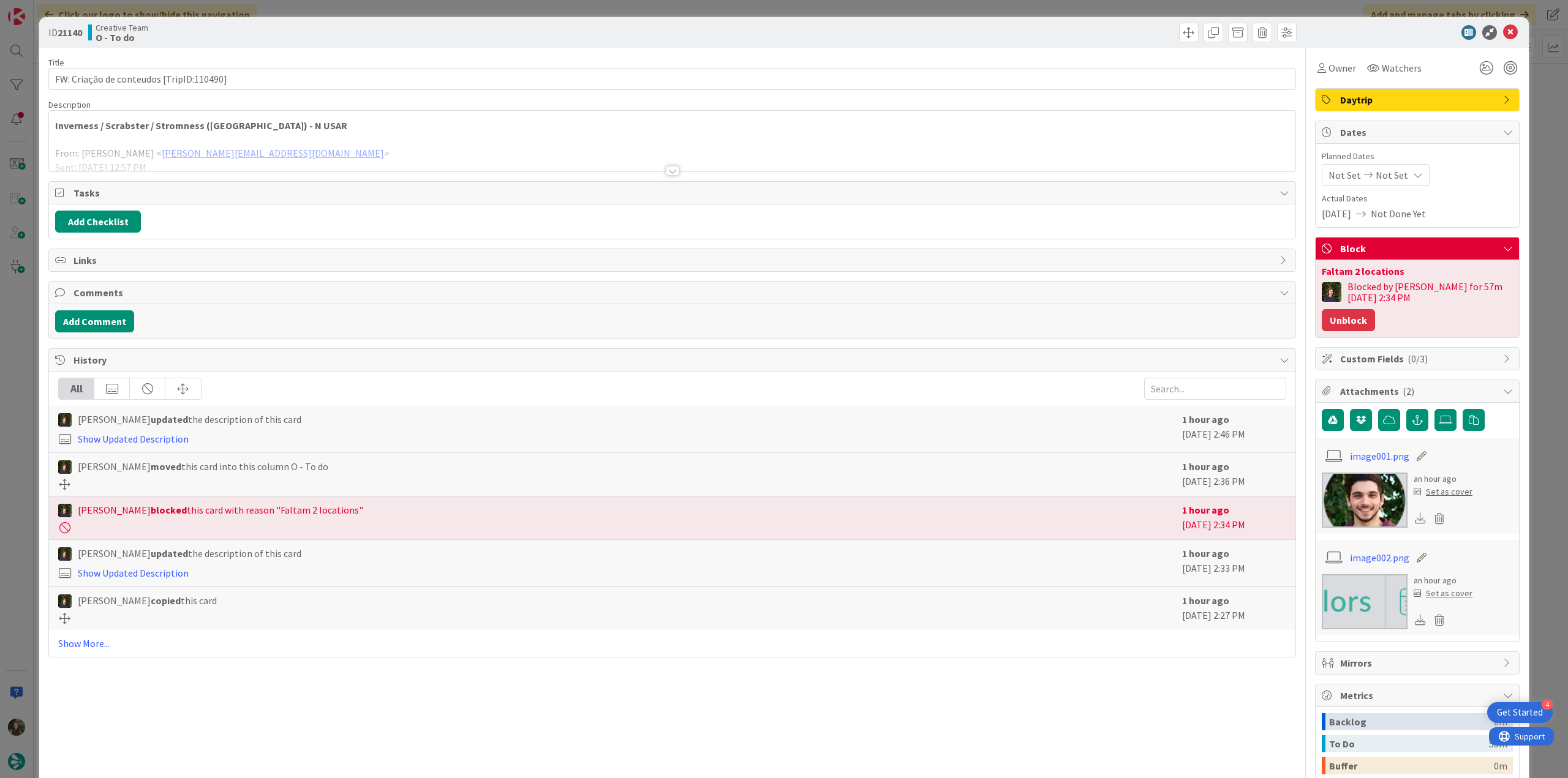
click at [1337, 319] on button "Unblock" at bounding box center [1349, 320] width 53 height 22
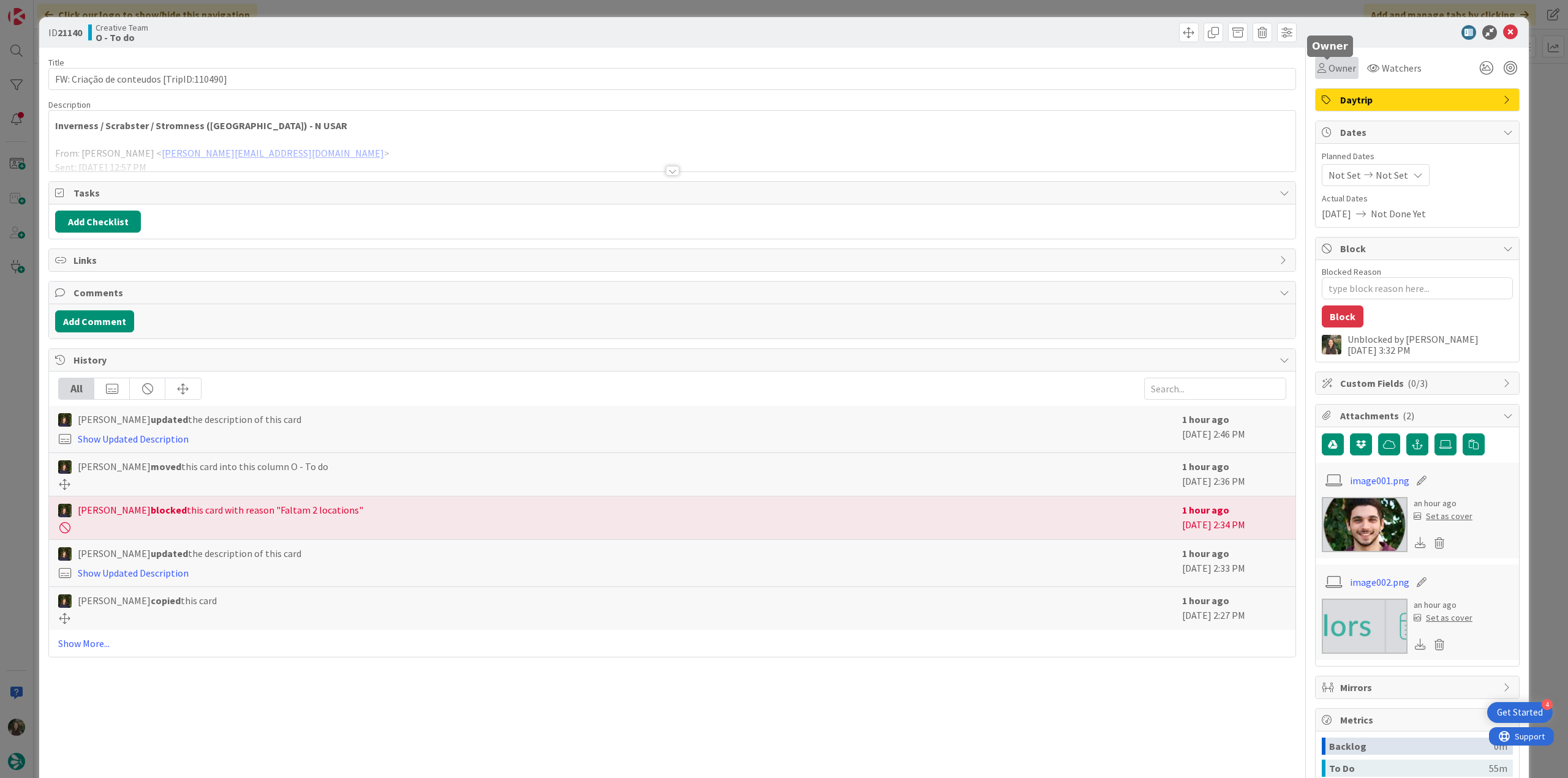
click at [1337, 69] on span "Owner" at bounding box center [1342, 68] width 27 height 15
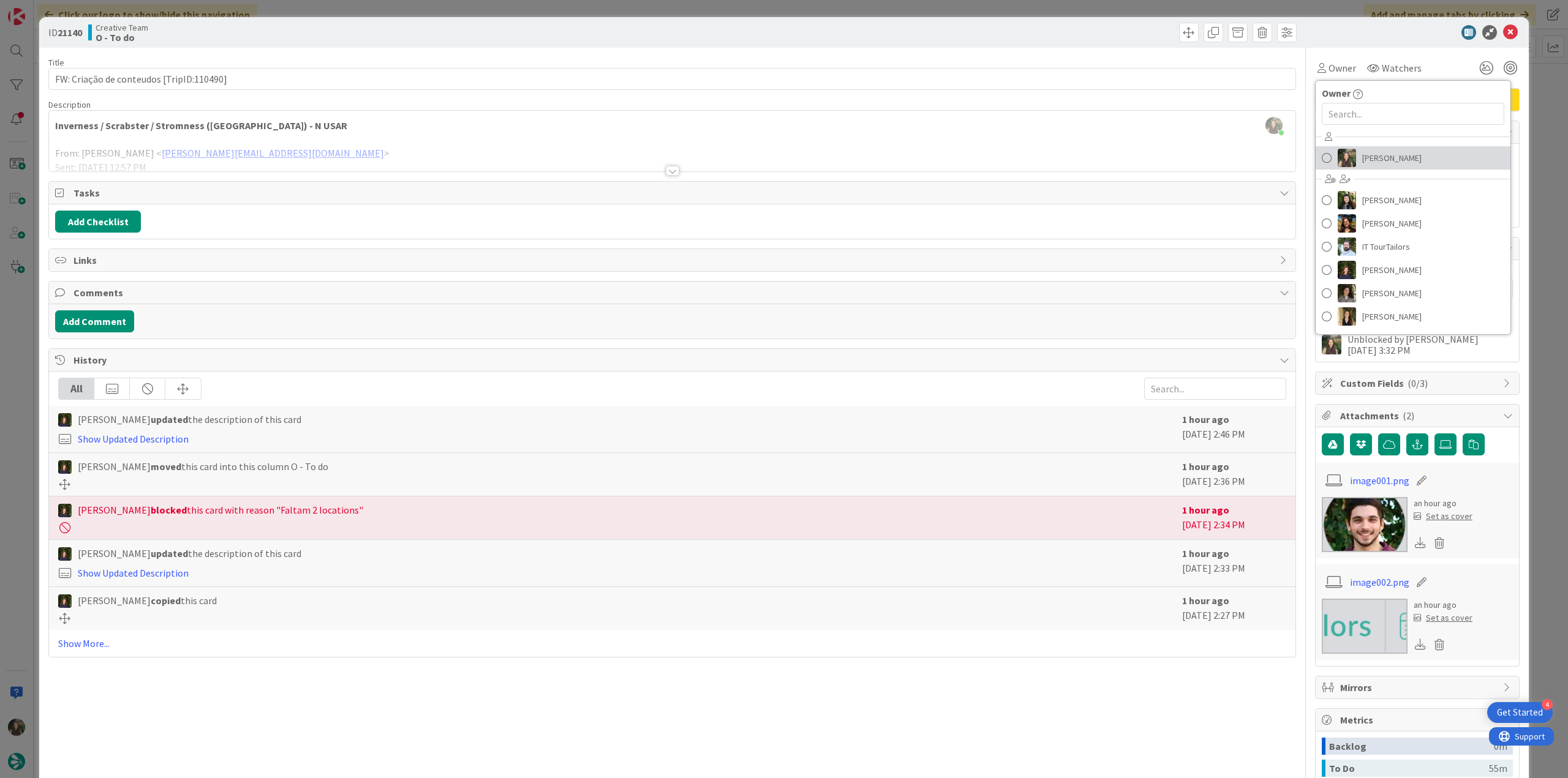
click at [1363, 150] on span "[PERSON_NAME]" at bounding box center [1392, 158] width 59 height 19
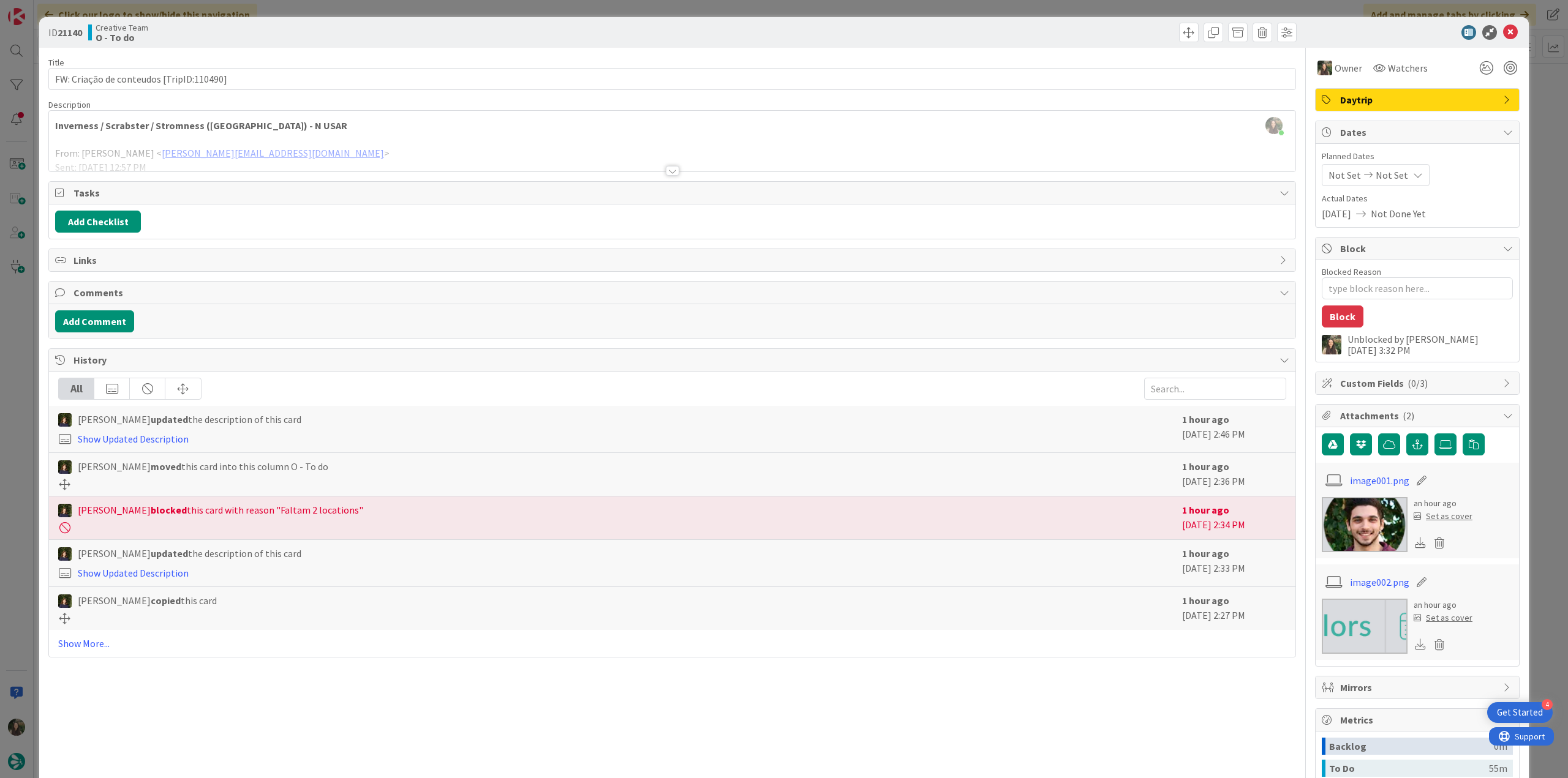
click at [1535, 126] on div "ID 21140 Creative Team O - To do Title 40 / 128 FW: Criação de conteudos [TripI…" at bounding box center [784, 389] width 1568 height 778
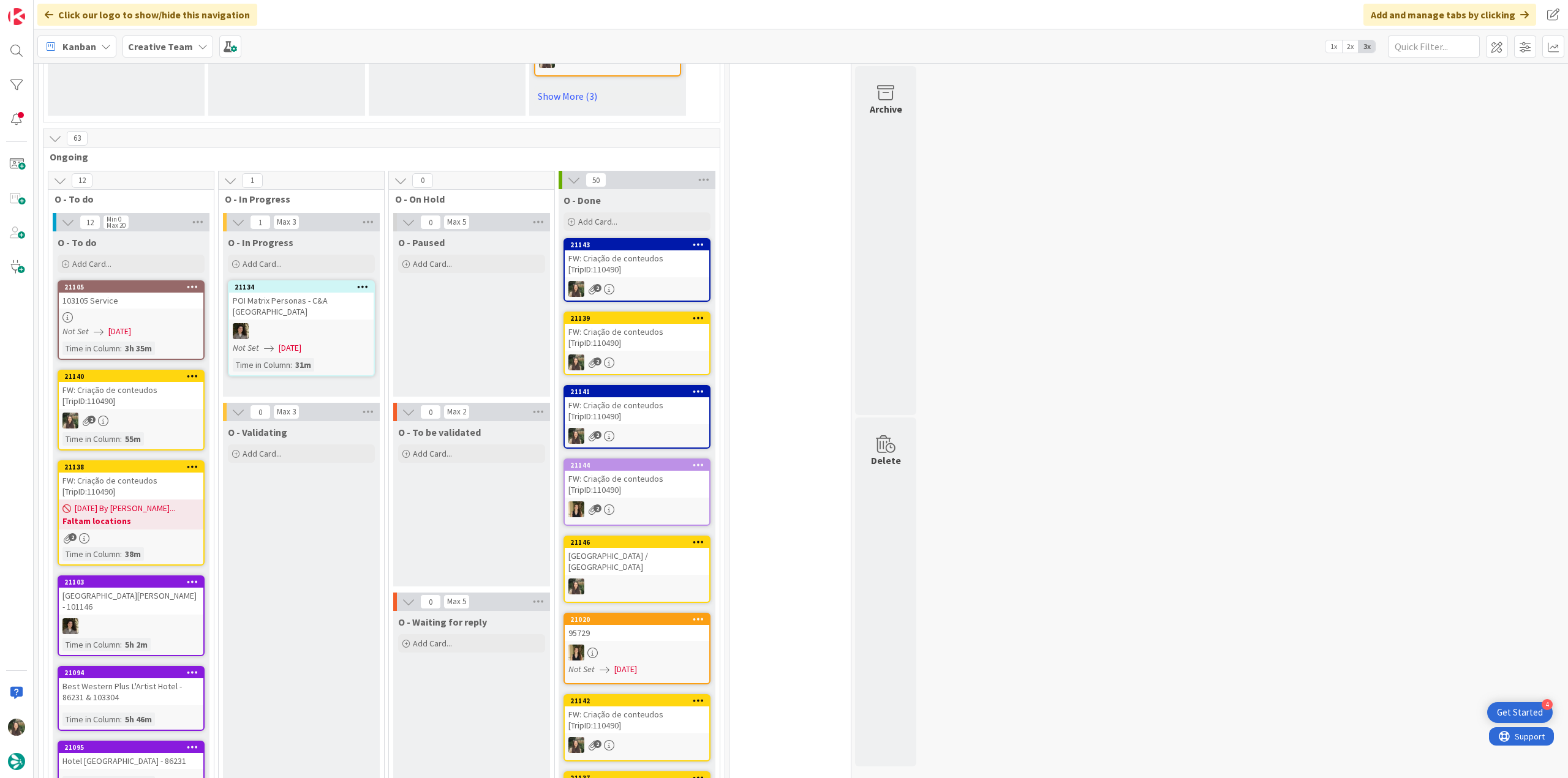
click at [179, 499] on div "[DATE] By [PERSON_NAME]... Faltam locations" at bounding box center [130, 514] width 145 height 30
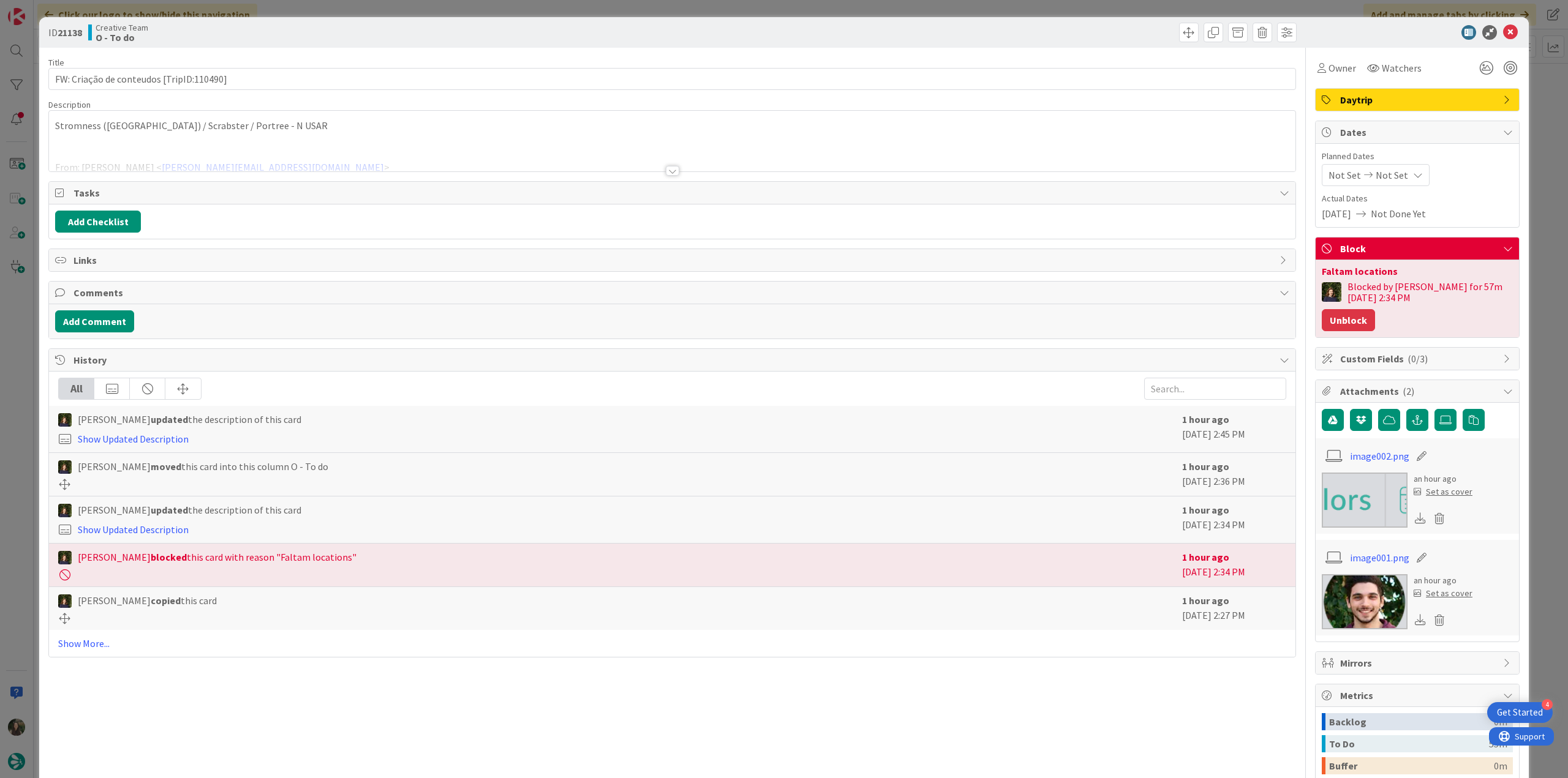
click at [1339, 324] on button "Unblock" at bounding box center [1349, 320] width 53 height 22
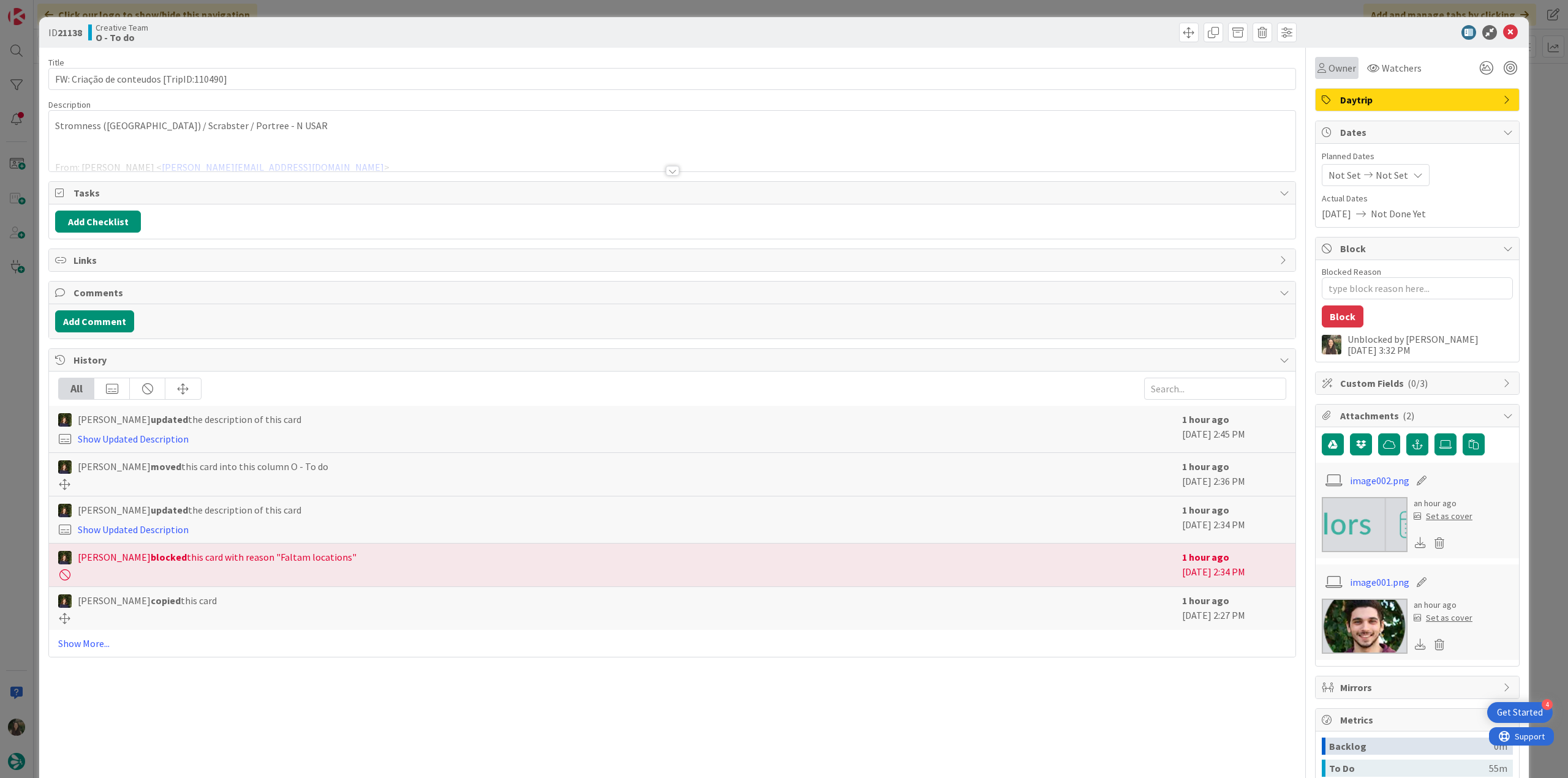
click at [1329, 72] on span "Owner" at bounding box center [1342, 68] width 27 height 15
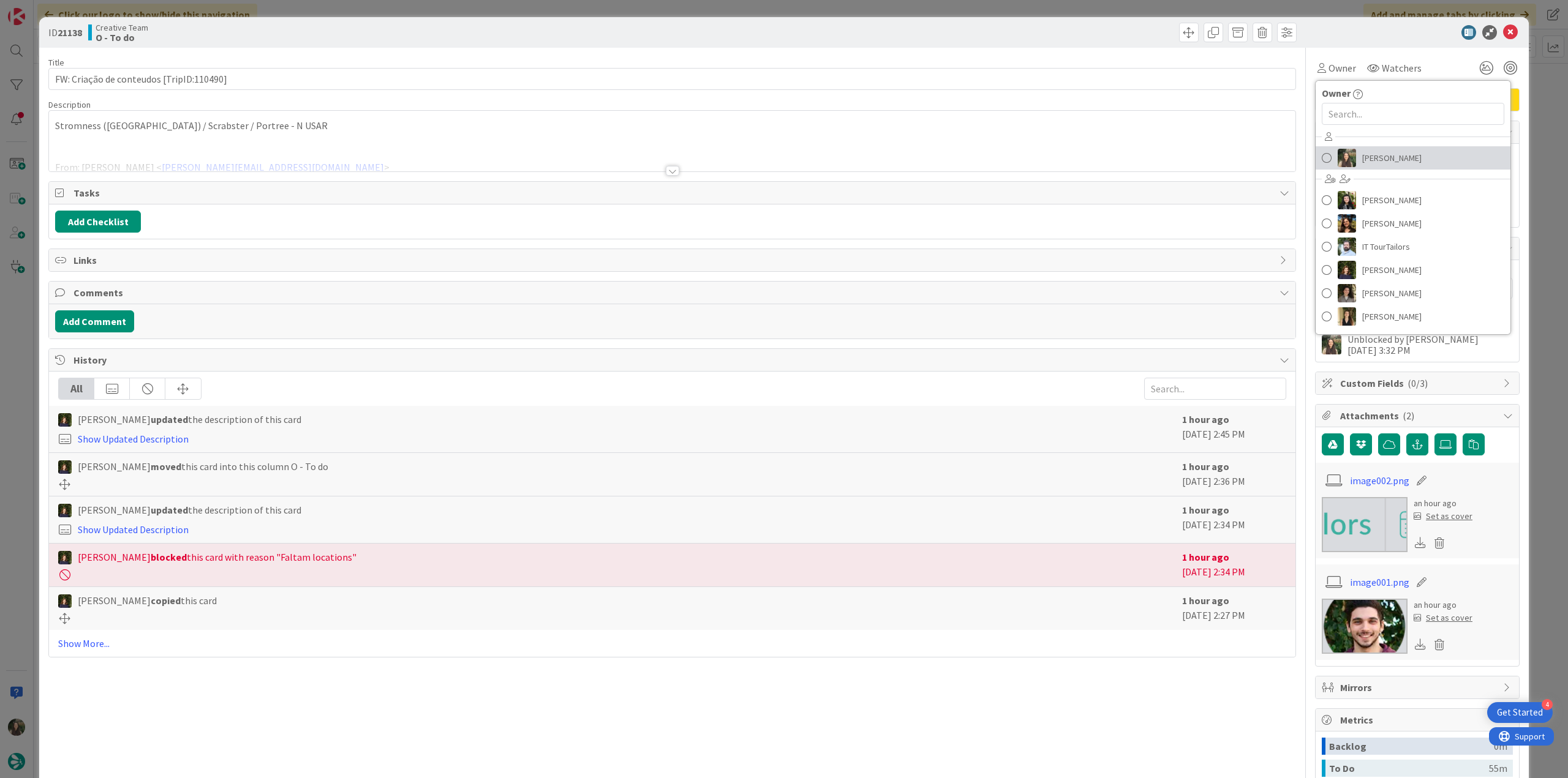
click at [1363, 151] on span "[PERSON_NAME]" at bounding box center [1392, 158] width 59 height 19
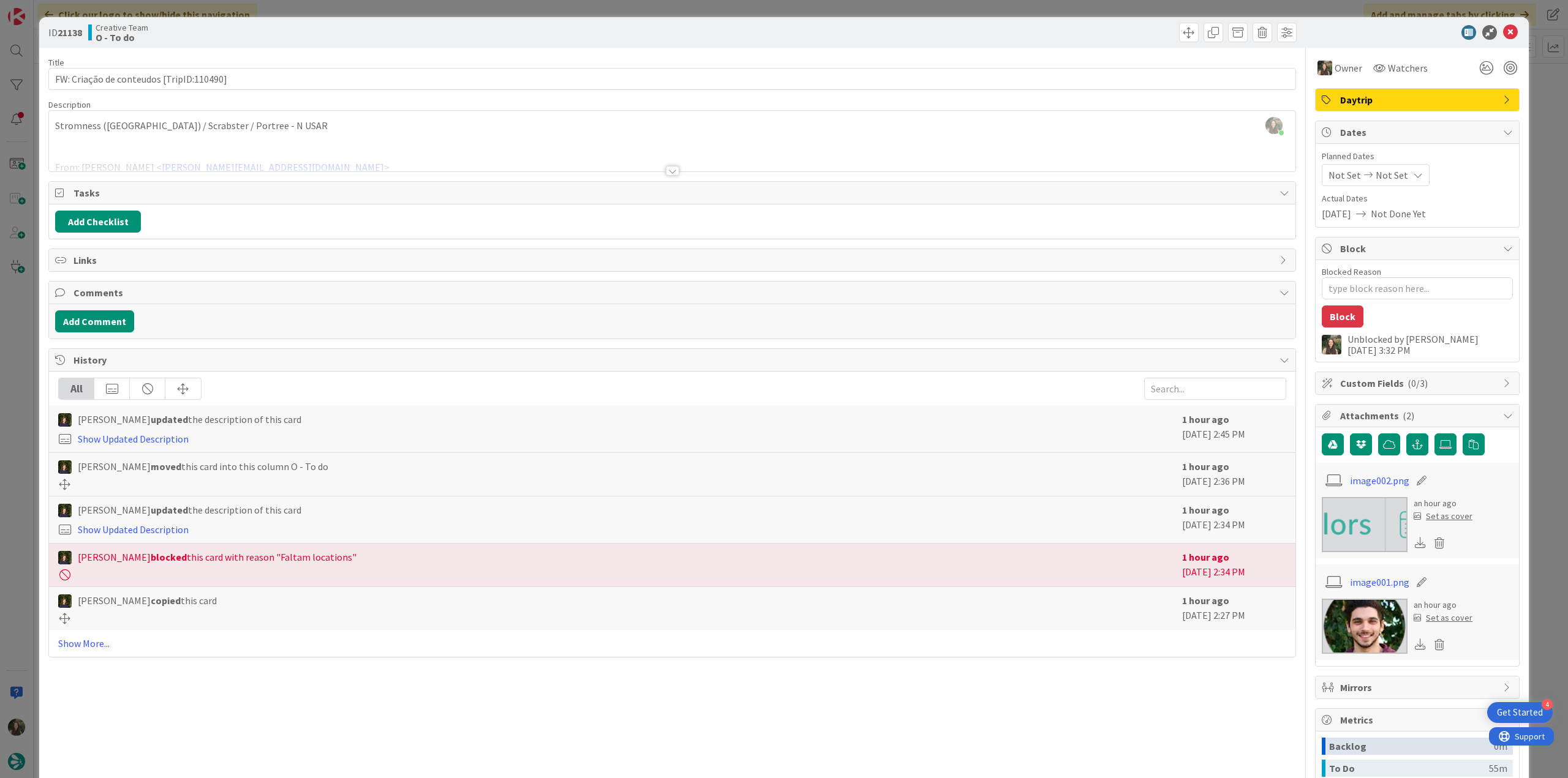
click at [1534, 92] on div "ID 21138 Creative Team O - To do Title 40 / 128 FW: Criação de conteudos [TripI…" at bounding box center [784, 389] width 1568 height 778
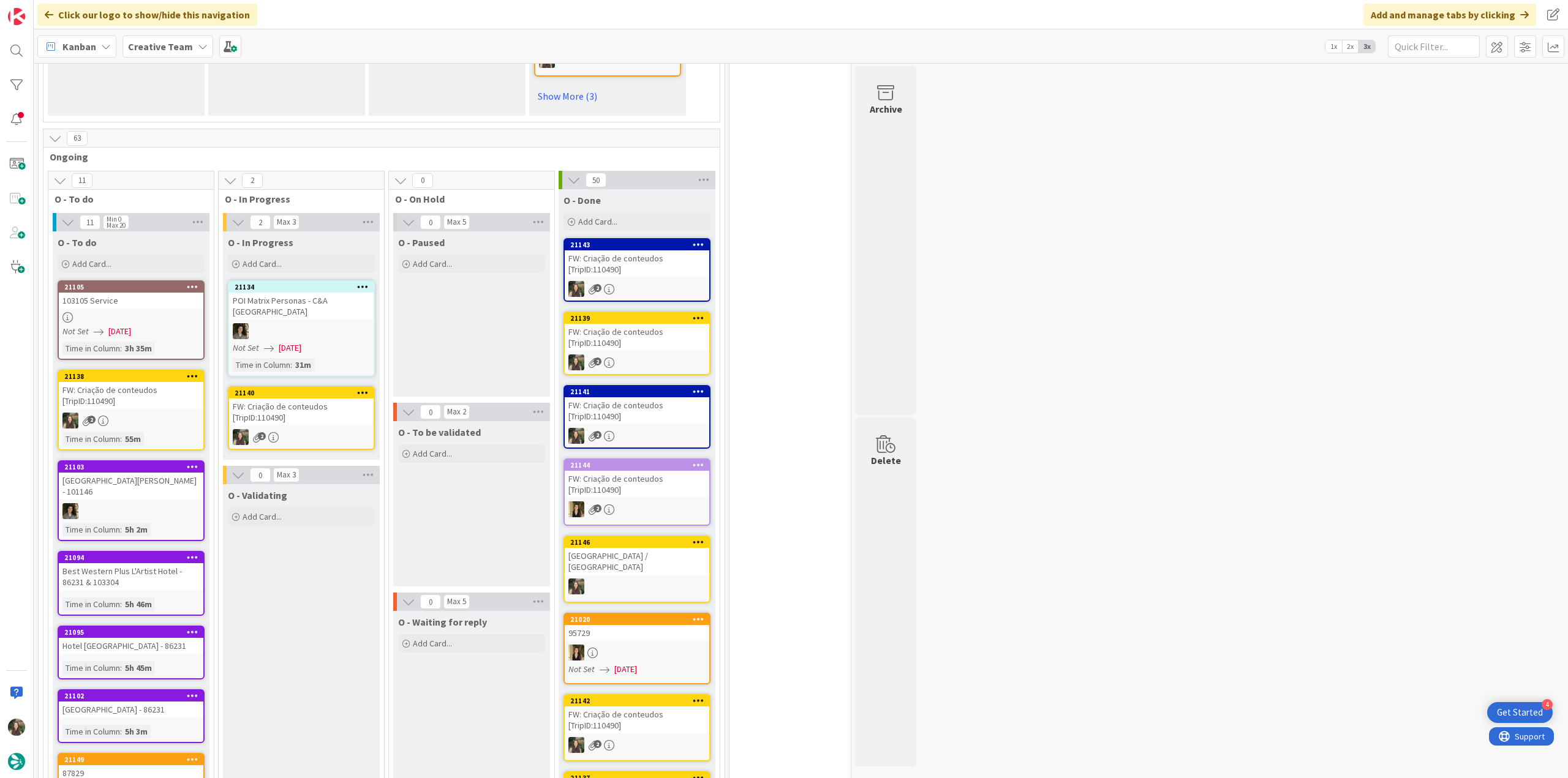
click at [300, 399] on div "FW: Criação de conteudos [TripID:110490]" at bounding box center [301, 412] width 145 height 27
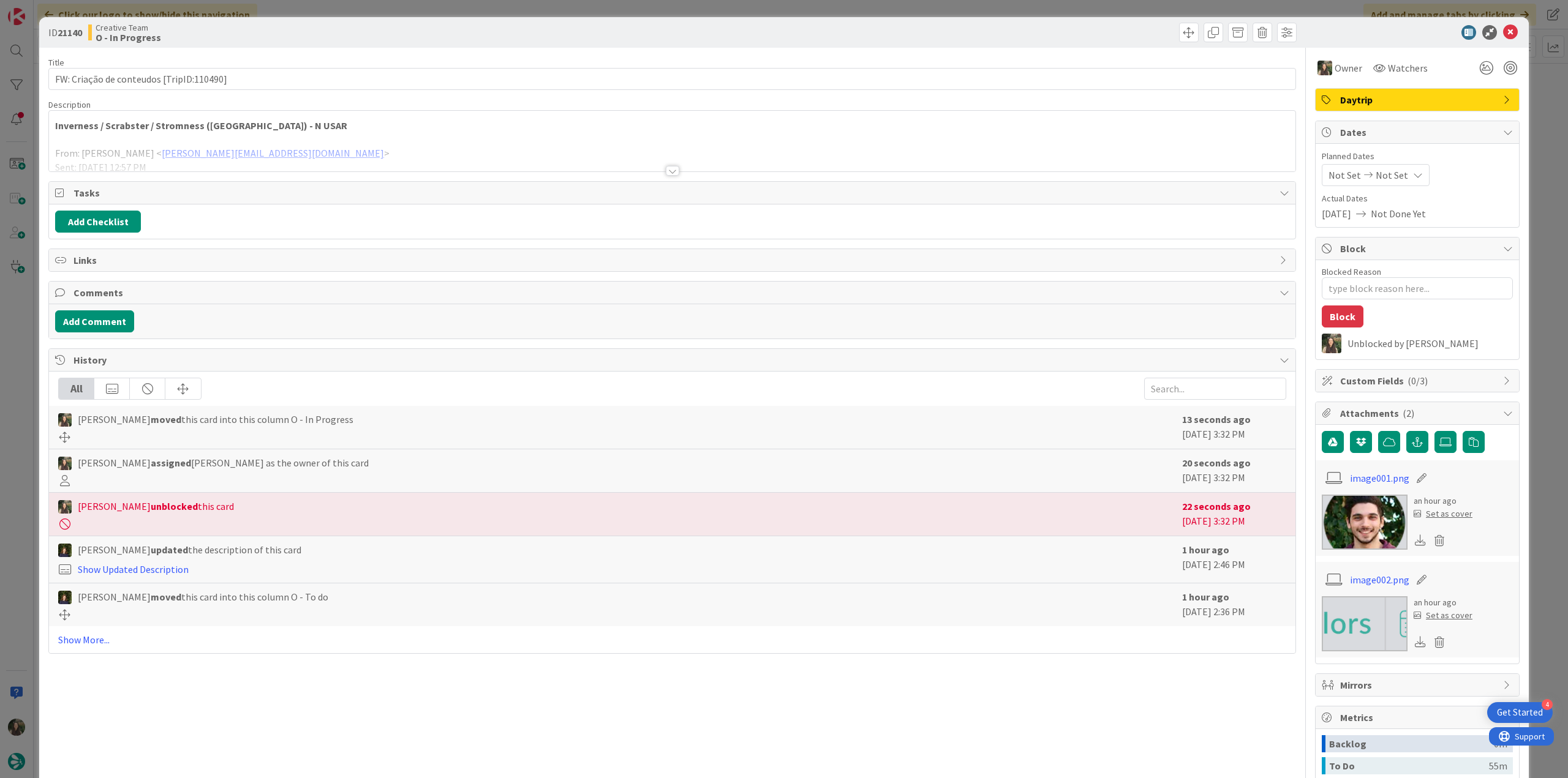
click at [311, 122] on p "Inverness / Scrabster / Stromness ([GEOGRAPHIC_DATA]) - N USAR" at bounding box center [672, 125] width 1234 height 14
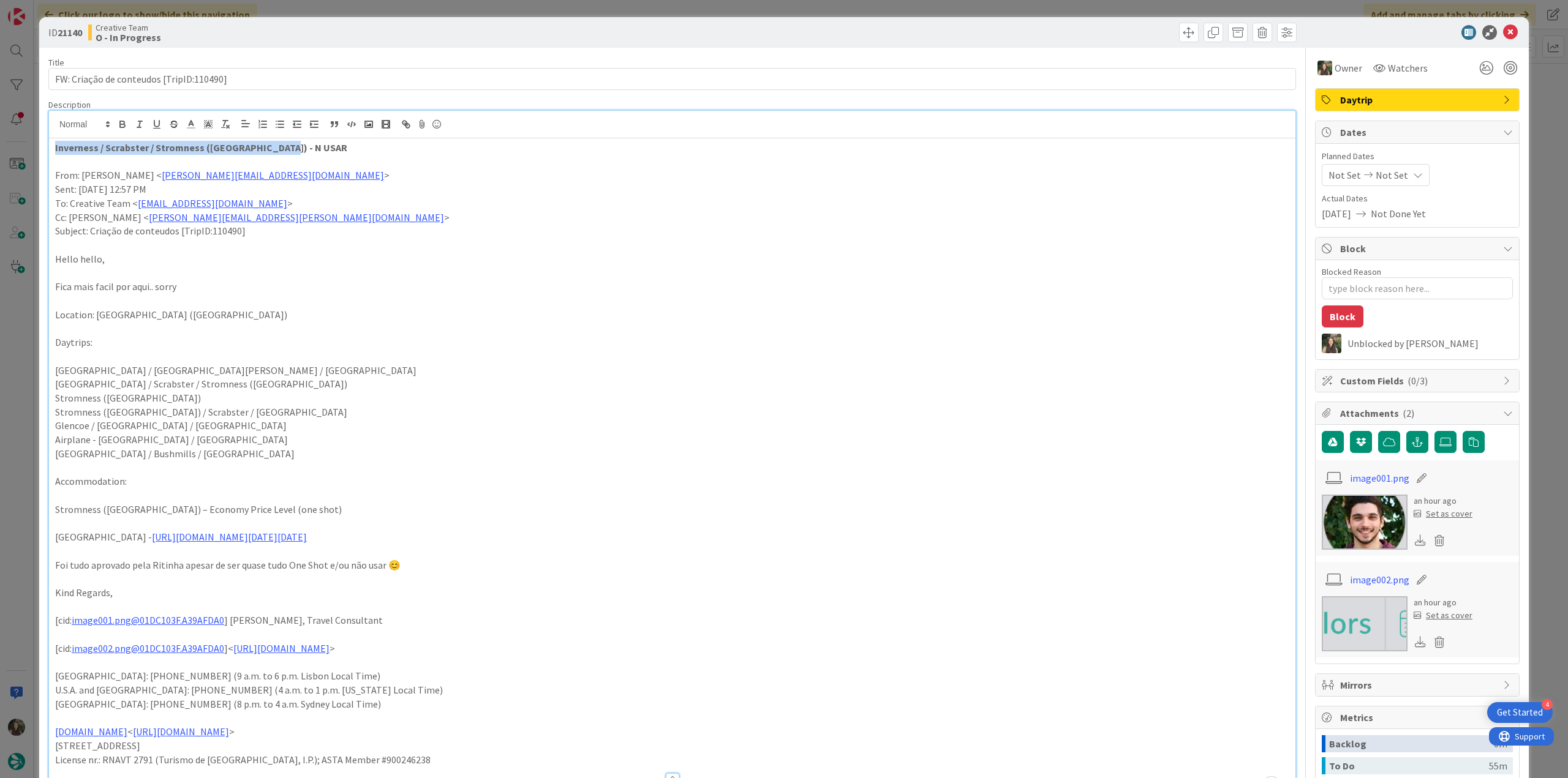
drag, startPoint x: 298, startPoint y: 143, endPoint x: 39, endPoint y: 147, distance: 259.0
click at [39, 147] on div "ID 21140 Creative Team O - In Progress Title 40 / 128 FW: Criação de conteudos …" at bounding box center [784, 643] width 1490 height 1253
copy strong "Inverness / Scrabster / Stromness ([GEOGRAPHIC_DATA]) - N USAR"
click at [36, 330] on div "ID 21140 Creative Team O - In Progress Title 40 / 128 FW: Criação de conteudos …" at bounding box center [784, 389] width 1568 height 778
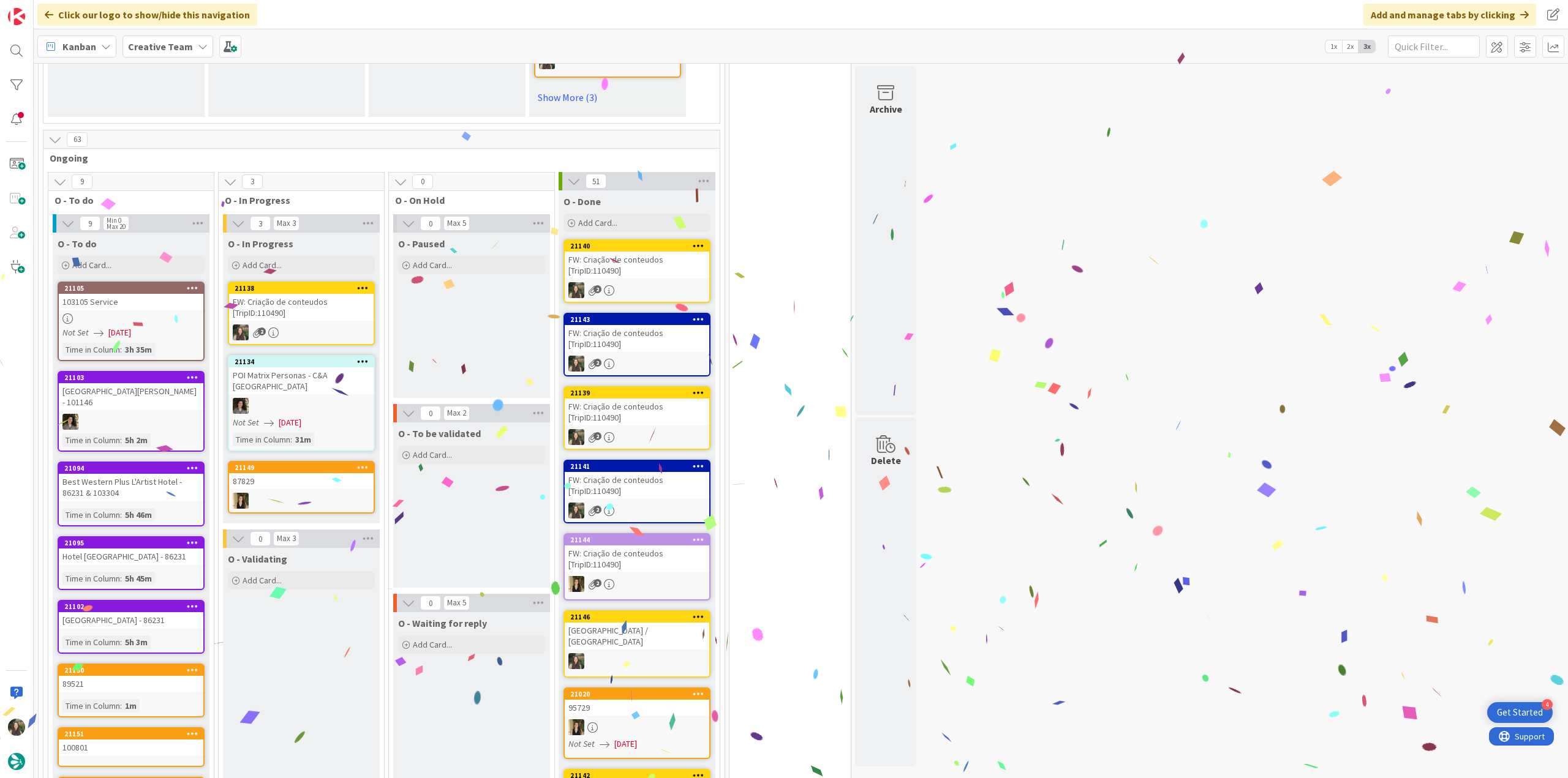
click at [321, 294] on div "FW: Criação de conteudos [TripID:110490]" at bounding box center [301, 307] width 145 height 27
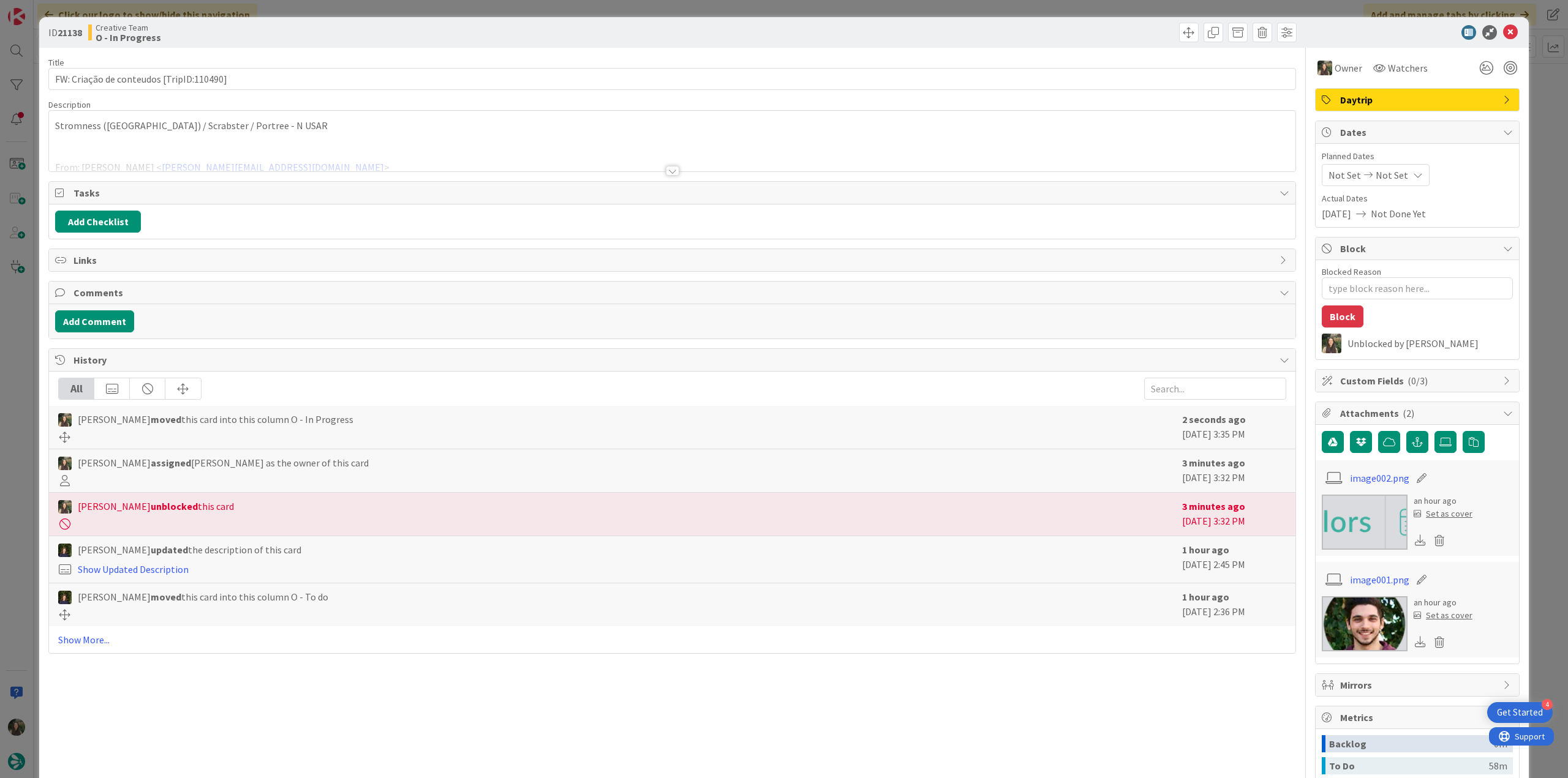
type textarea "x"
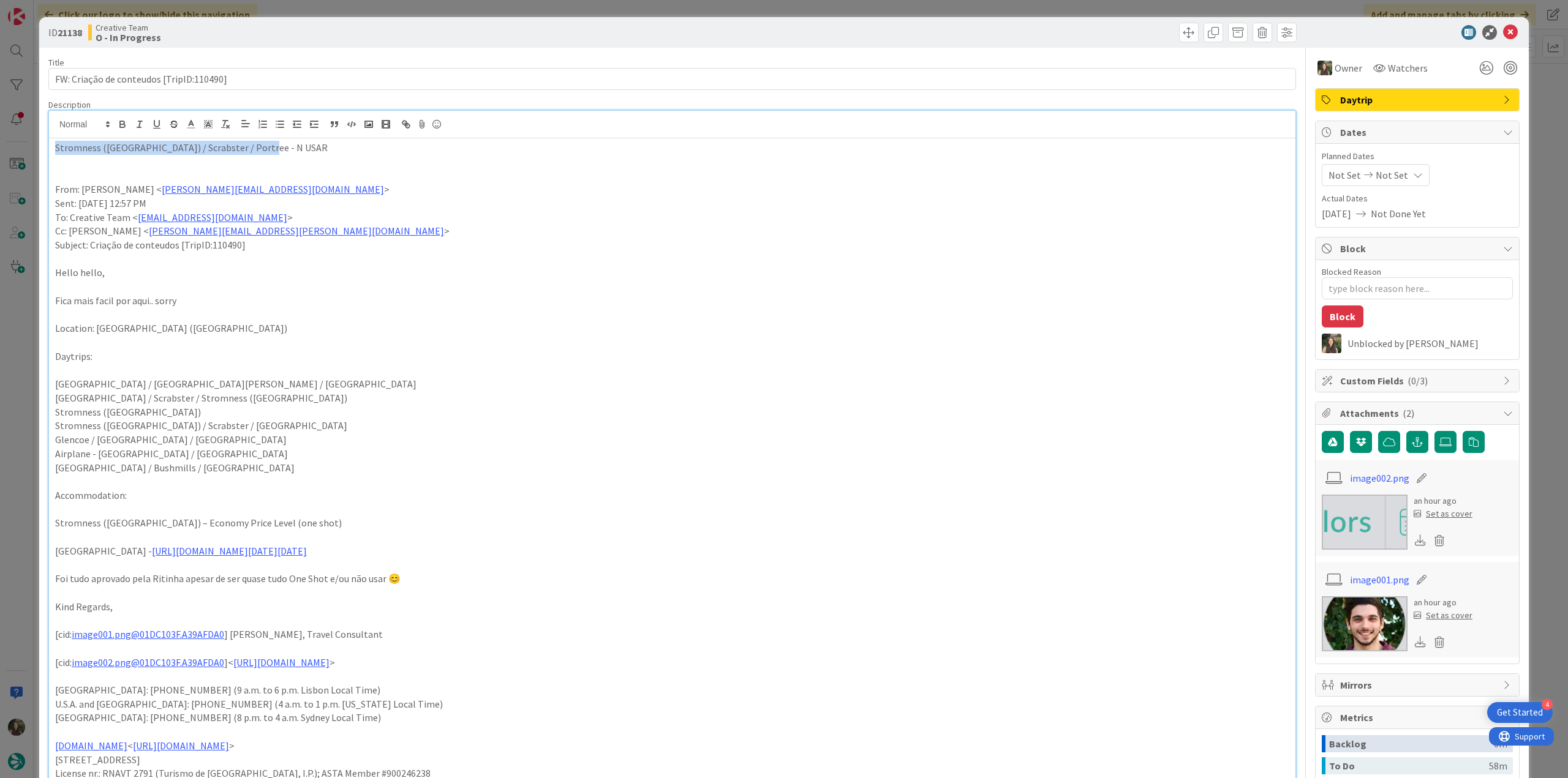
drag, startPoint x: 262, startPoint y: 126, endPoint x: 43, endPoint y: 136, distance: 219.2
click at [43, 136] on div "ID 21138 Creative Team O - In Progress Title 40 / 128 FW: Criação de conteudos …" at bounding box center [784, 651] width 1490 height 1267
copy p "Stromness ([GEOGRAPHIC_DATA]) / Scrabster / Portree - N USAR"
click at [19, 417] on div "ID 21138 Creative Team O - In Progress Title 40 / 128 FW: Criação de conteudos …" at bounding box center [784, 389] width 1568 height 778
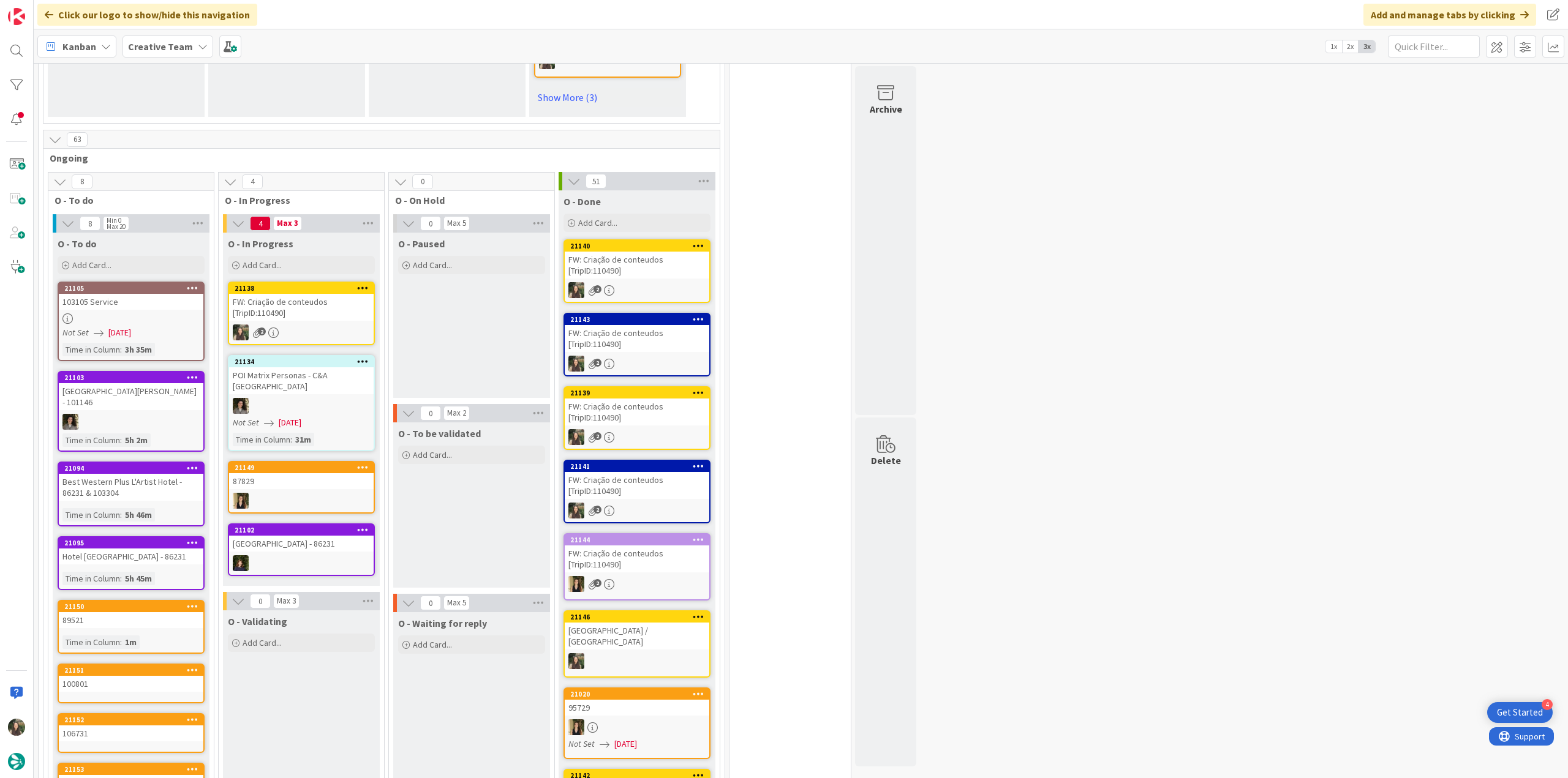
click at [328, 294] on div "FW: Criação de conteudos [TripID:110490]" at bounding box center [301, 307] width 145 height 27
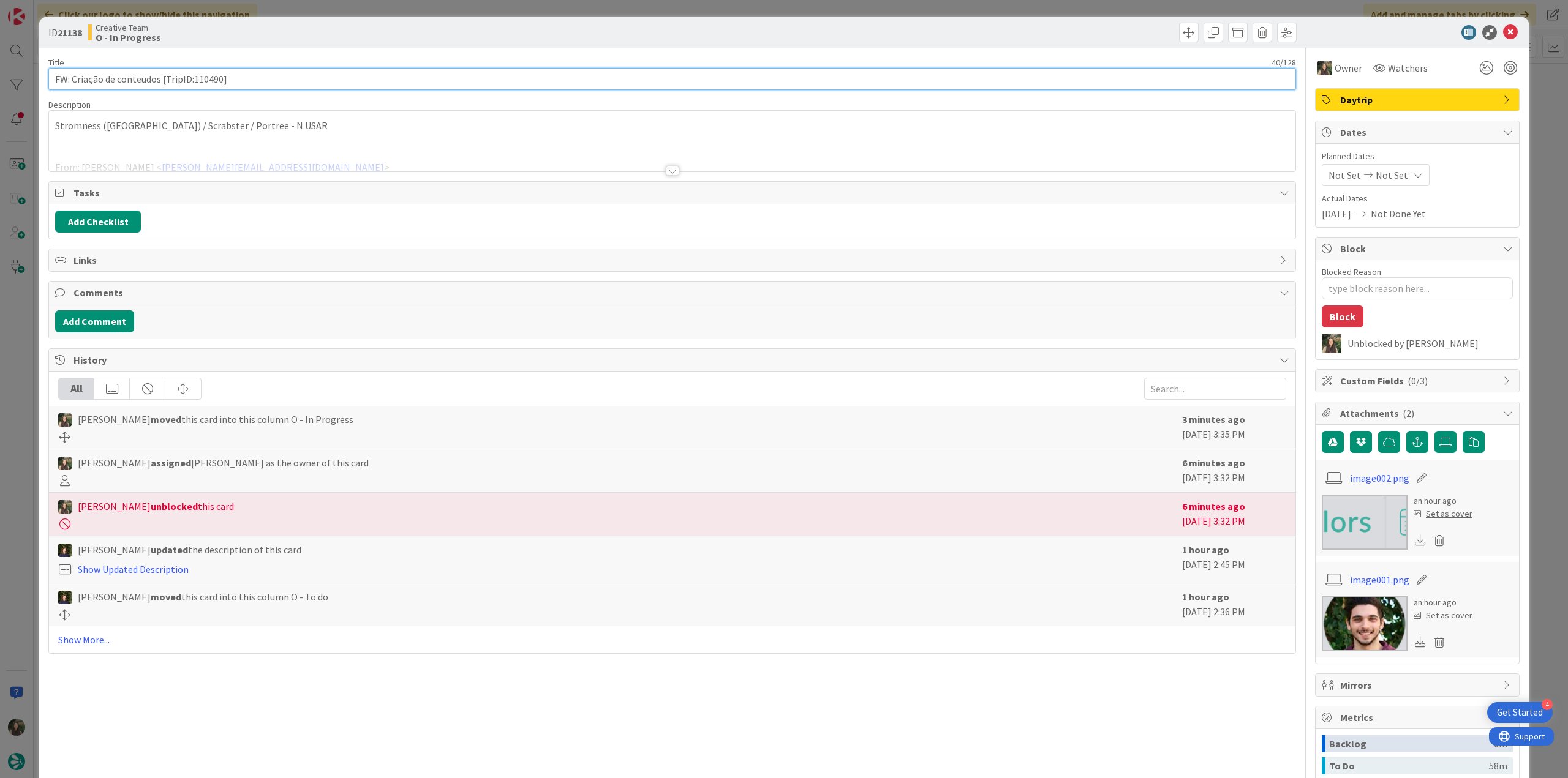
drag, startPoint x: 242, startPoint y: 74, endPoint x: 73, endPoint y: 80, distance: 169.1
click at [73, 80] on input "FW: Criação de conteudos [TripID:110490]" at bounding box center [672, 79] width 1248 height 22
click at [368, 155] on div at bounding box center [672, 156] width 1246 height 31
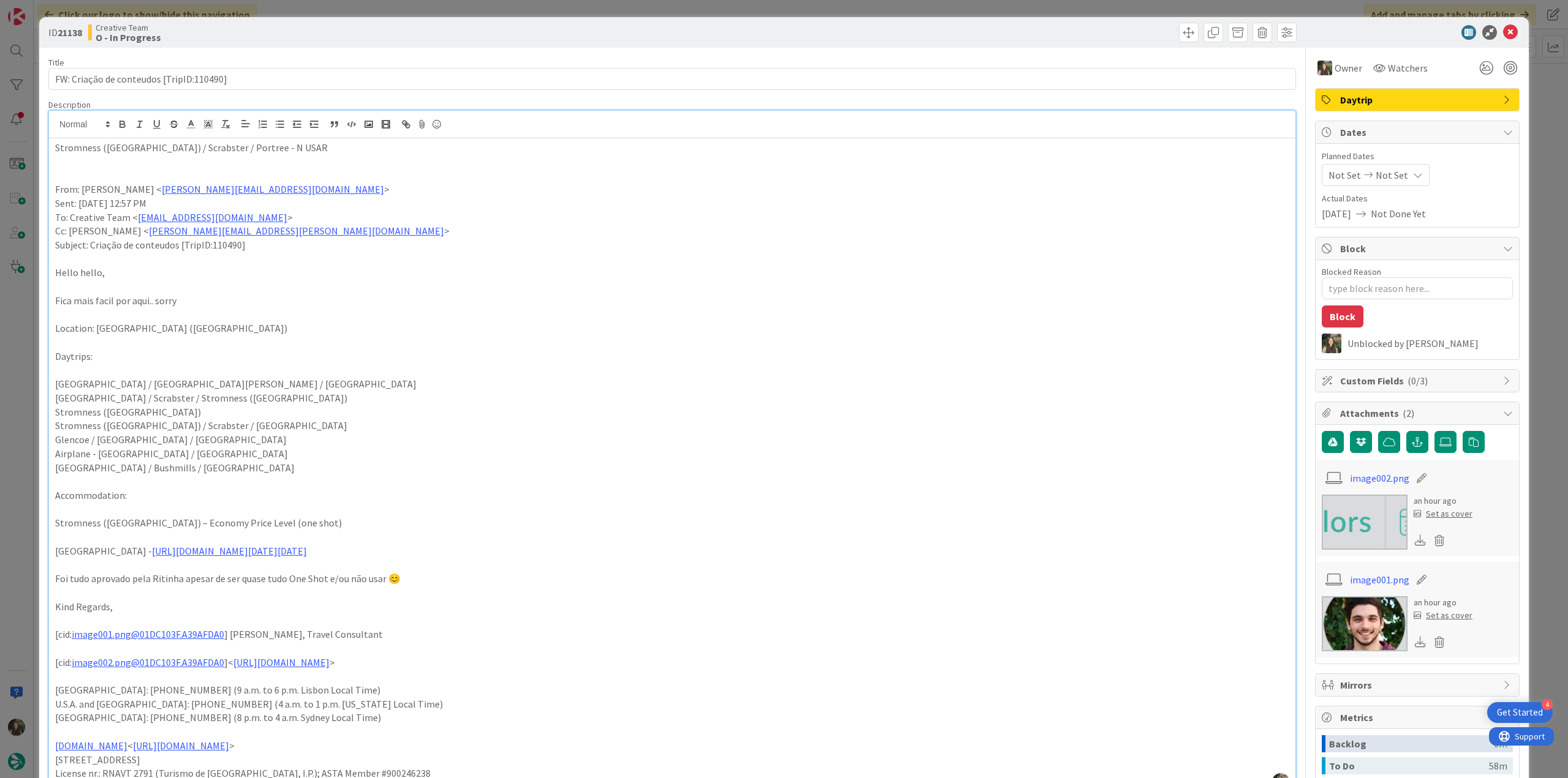
click at [12, 463] on div "ID 21138 Creative Team O - In Progress Title 40 / 128 FW: Criação de conteudos …" at bounding box center [784, 389] width 1568 height 778
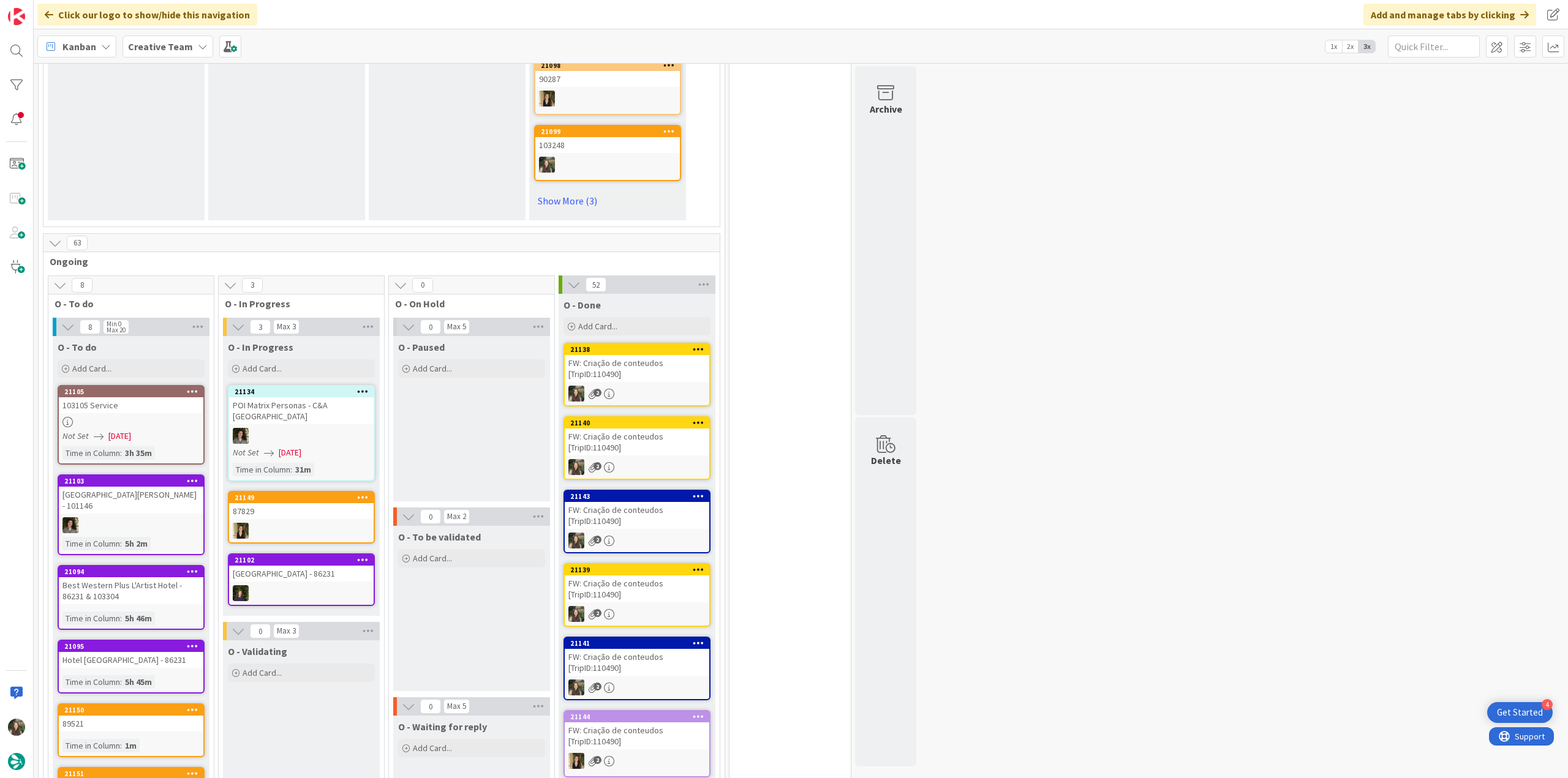
scroll to position [857, 0]
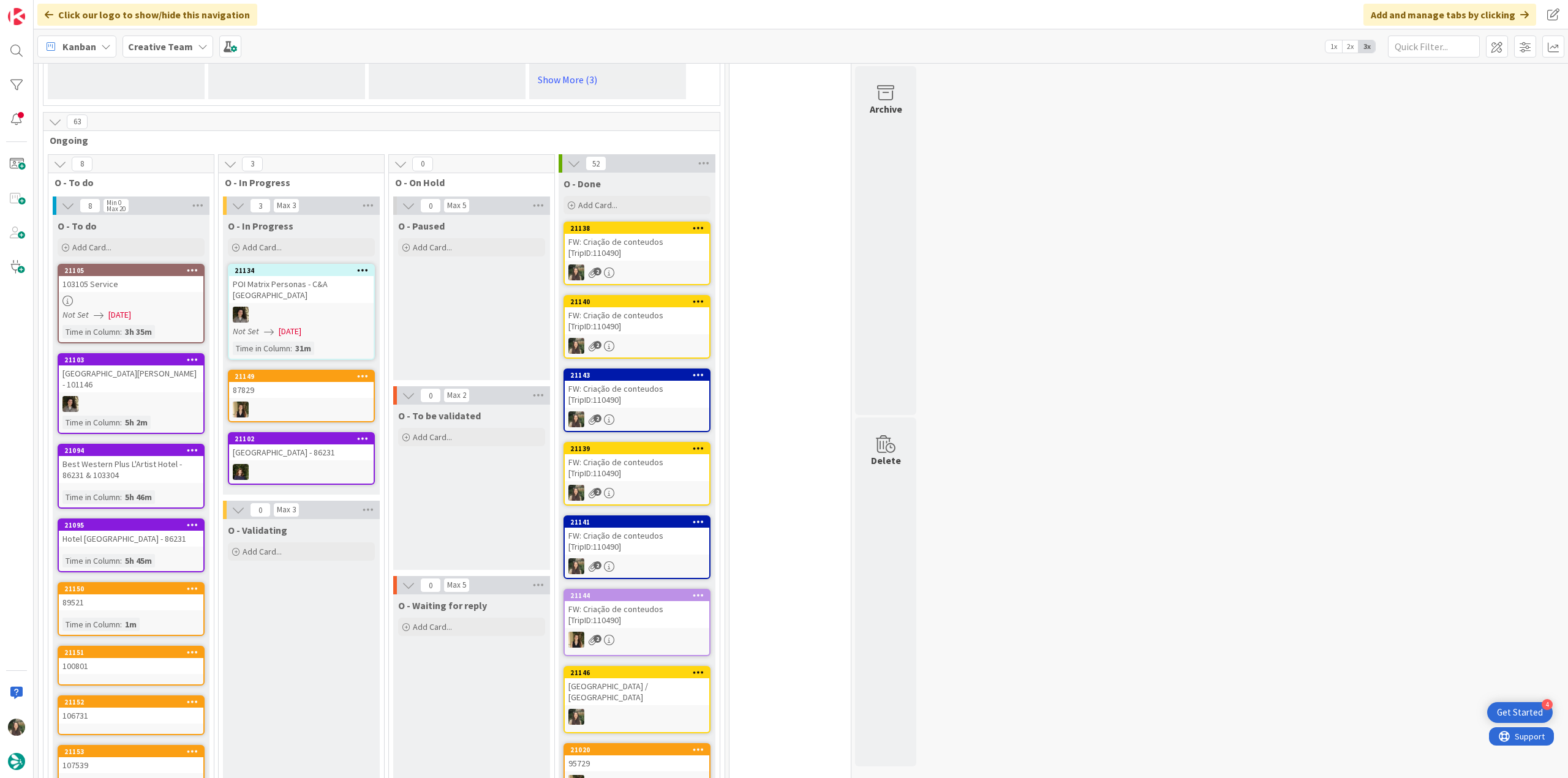
click at [168, 296] on div at bounding box center [130, 301] width 145 height 10
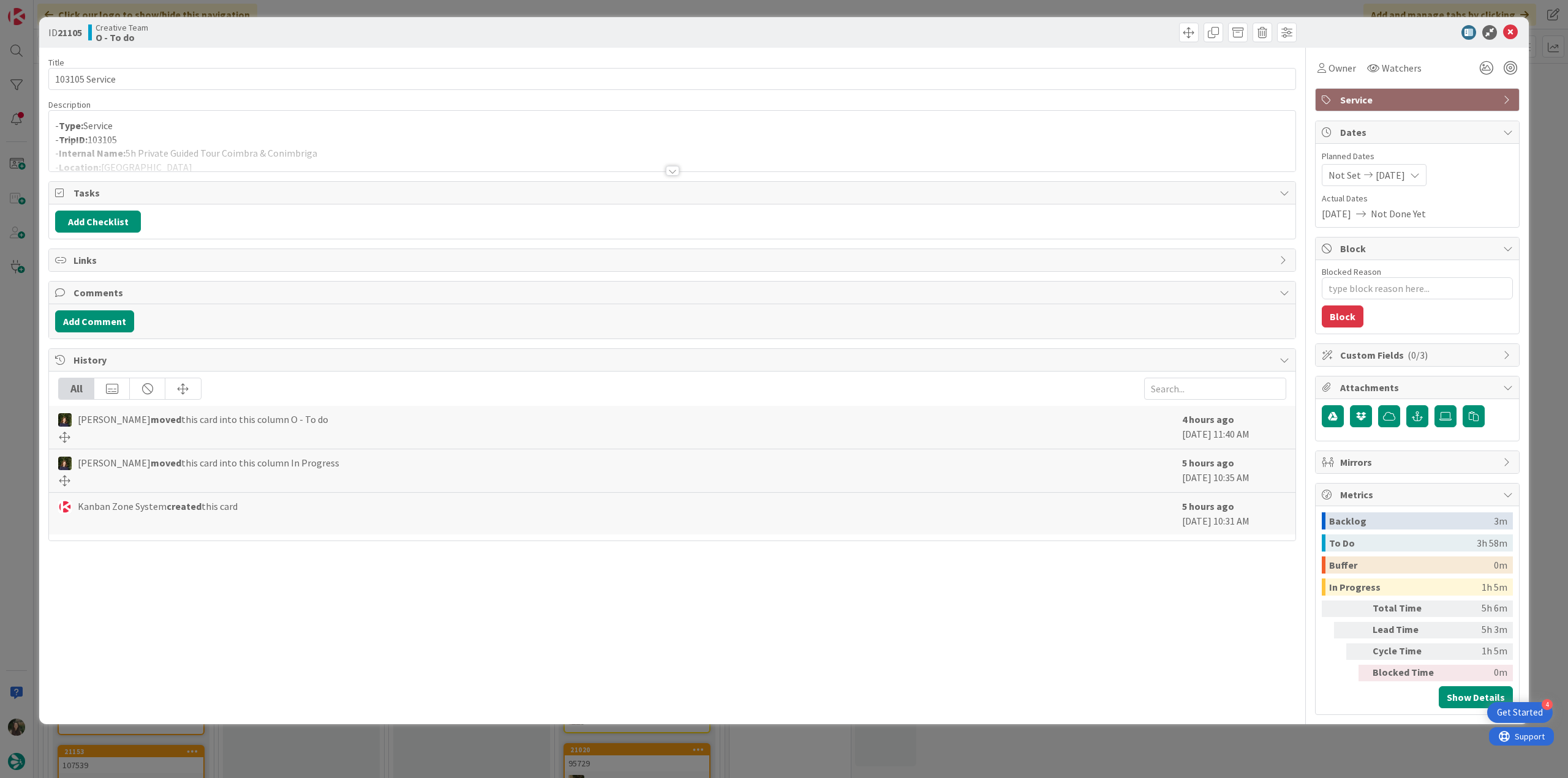
click at [375, 140] on div at bounding box center [672, 156] width 1246 height 31
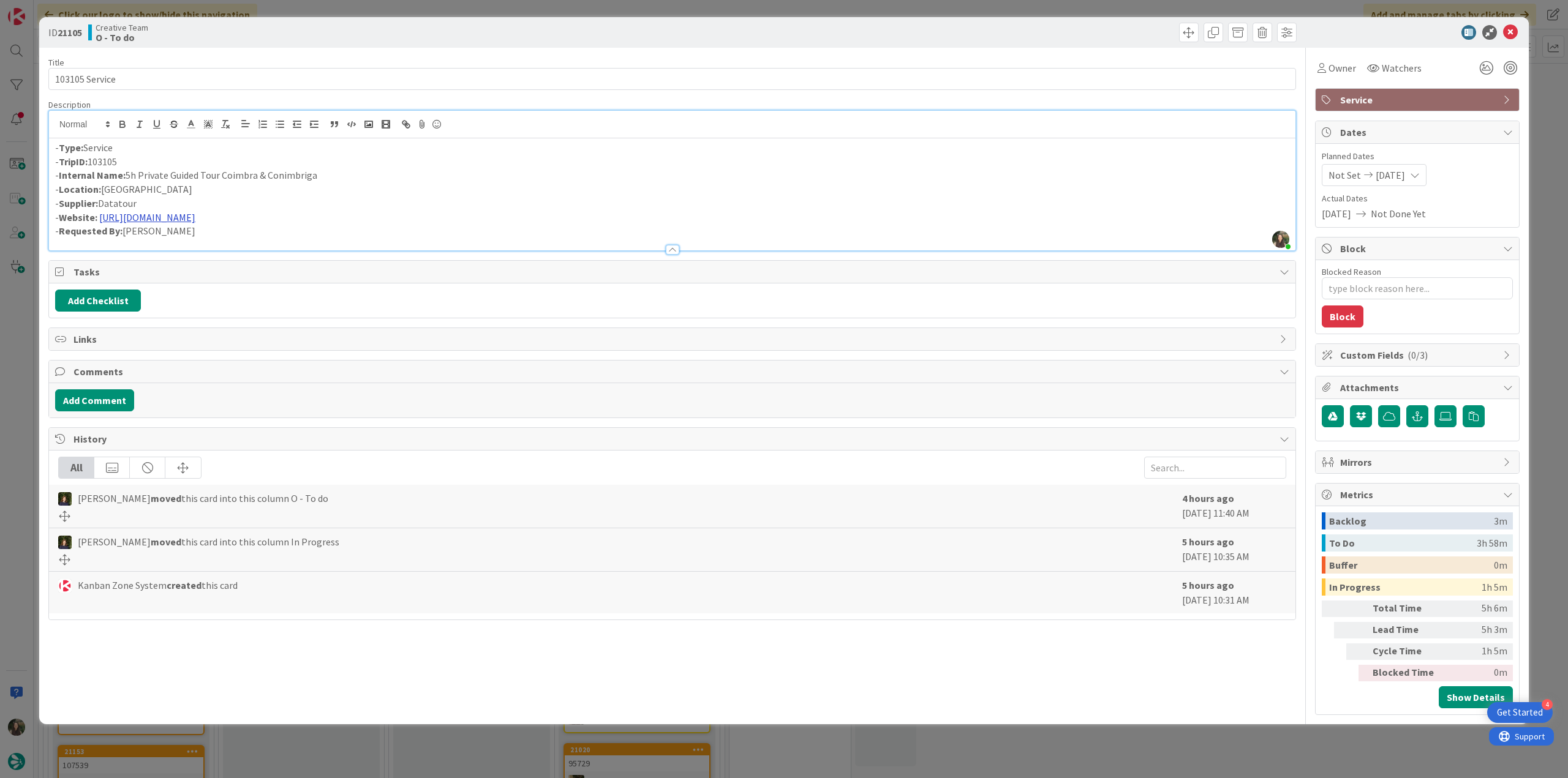
click at [158, 215] on link "https://datatour.pt/pt/" at bounding box center [148, 217] width 96 height 13
click at [129, 234] on link "https://datatour.pt/pt" at bounding box center [140, 241] width 84 height 16
drag, startPoint x: 312, startPoint y: 179, endPoint x: 126, endPoint y: 174, distance: 186.1
click at [126, 174] on p "- Internal Name: 5h Private Guided Tour Coimbra & Conimbriga" at bounding box center [672, 175] width 1234 height 14
copy p "5h Private Guided Tour Coimbra & Conimbriga"
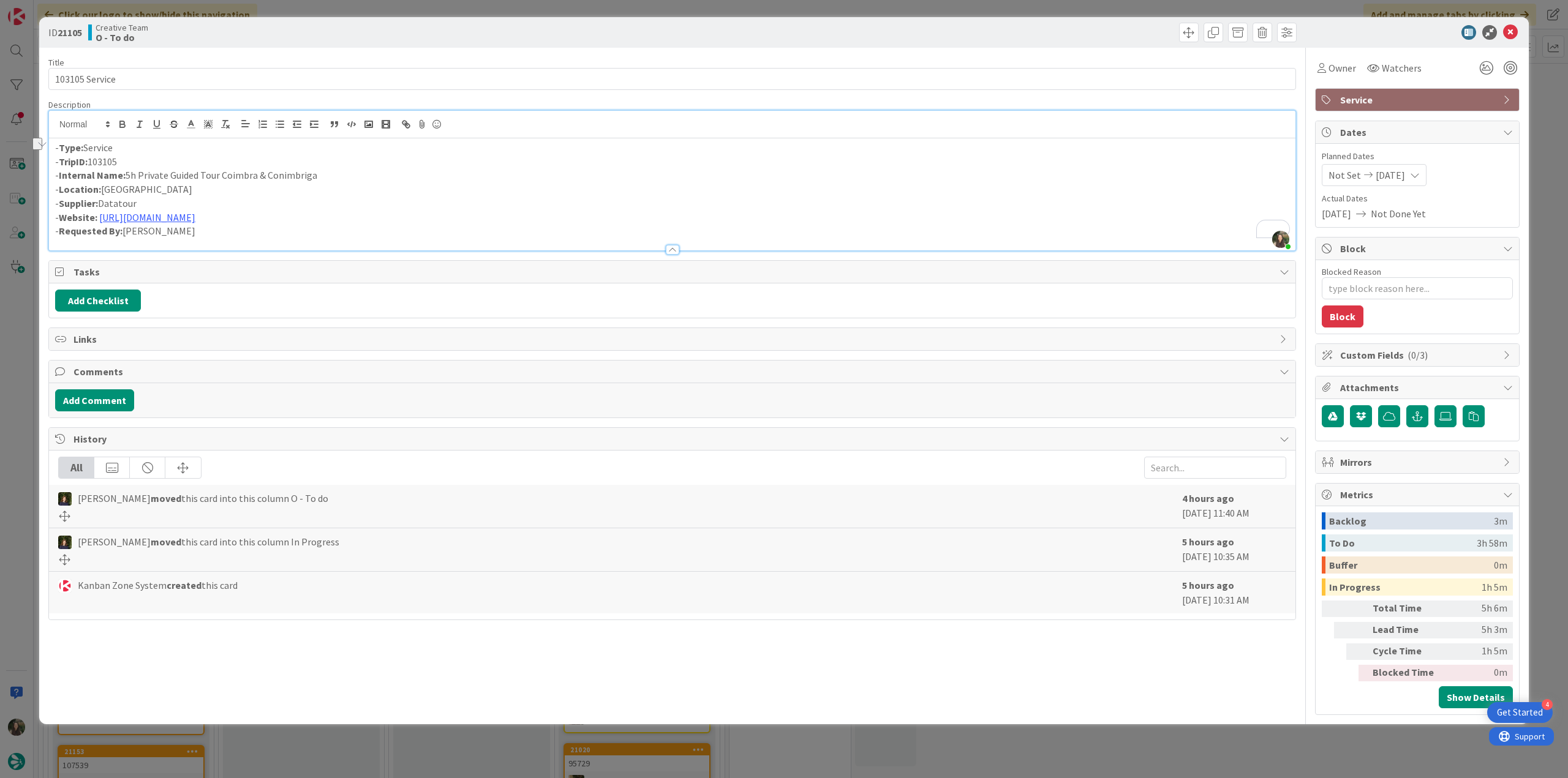
click at [11, 368] on div "ID 21105 Creative Team O - To do Title 14 / 128 103105 Service Description Inês…" at bounding box center [784, 389] width 1568 height 778
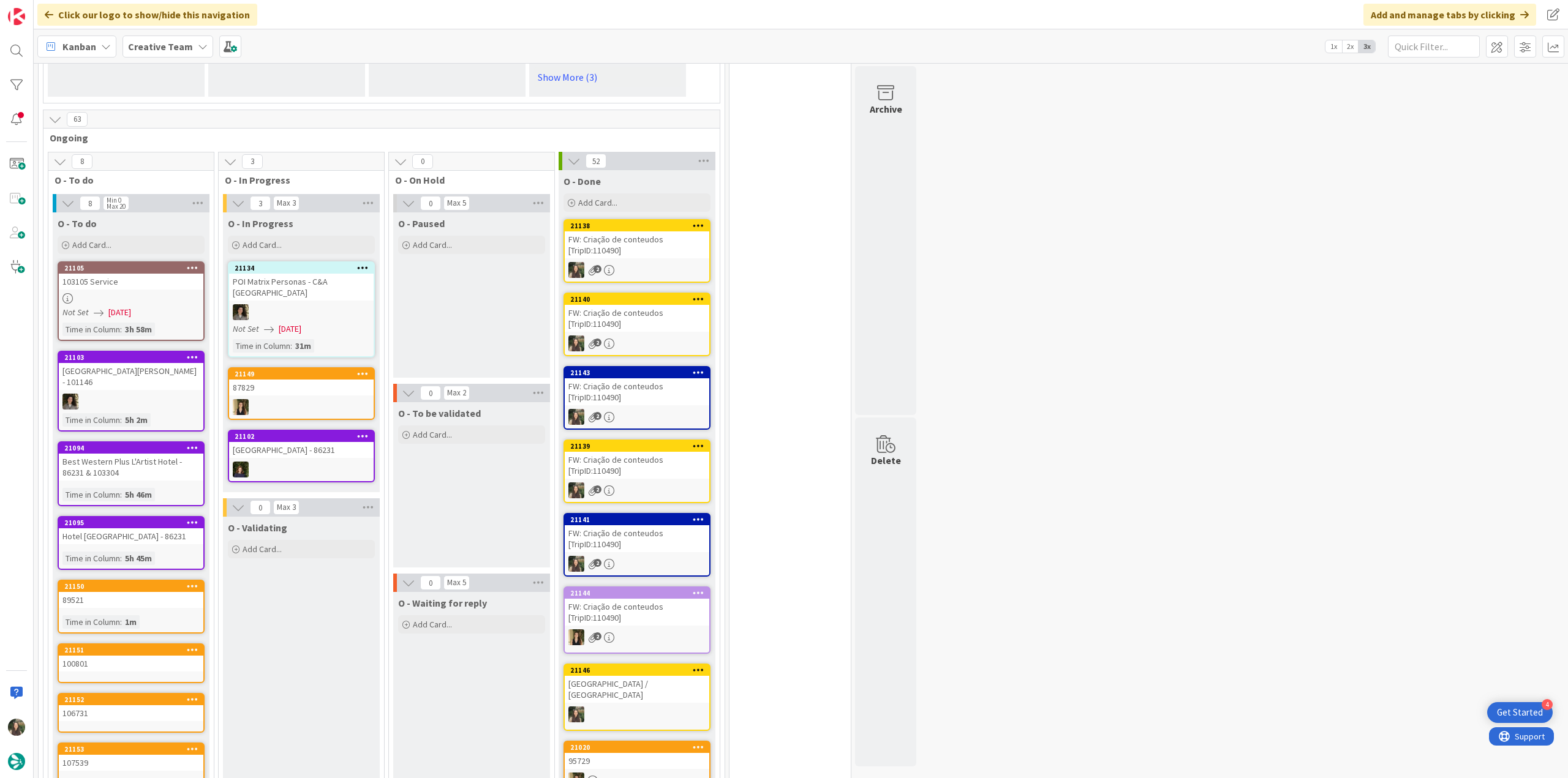
scroll to position [857, 0]
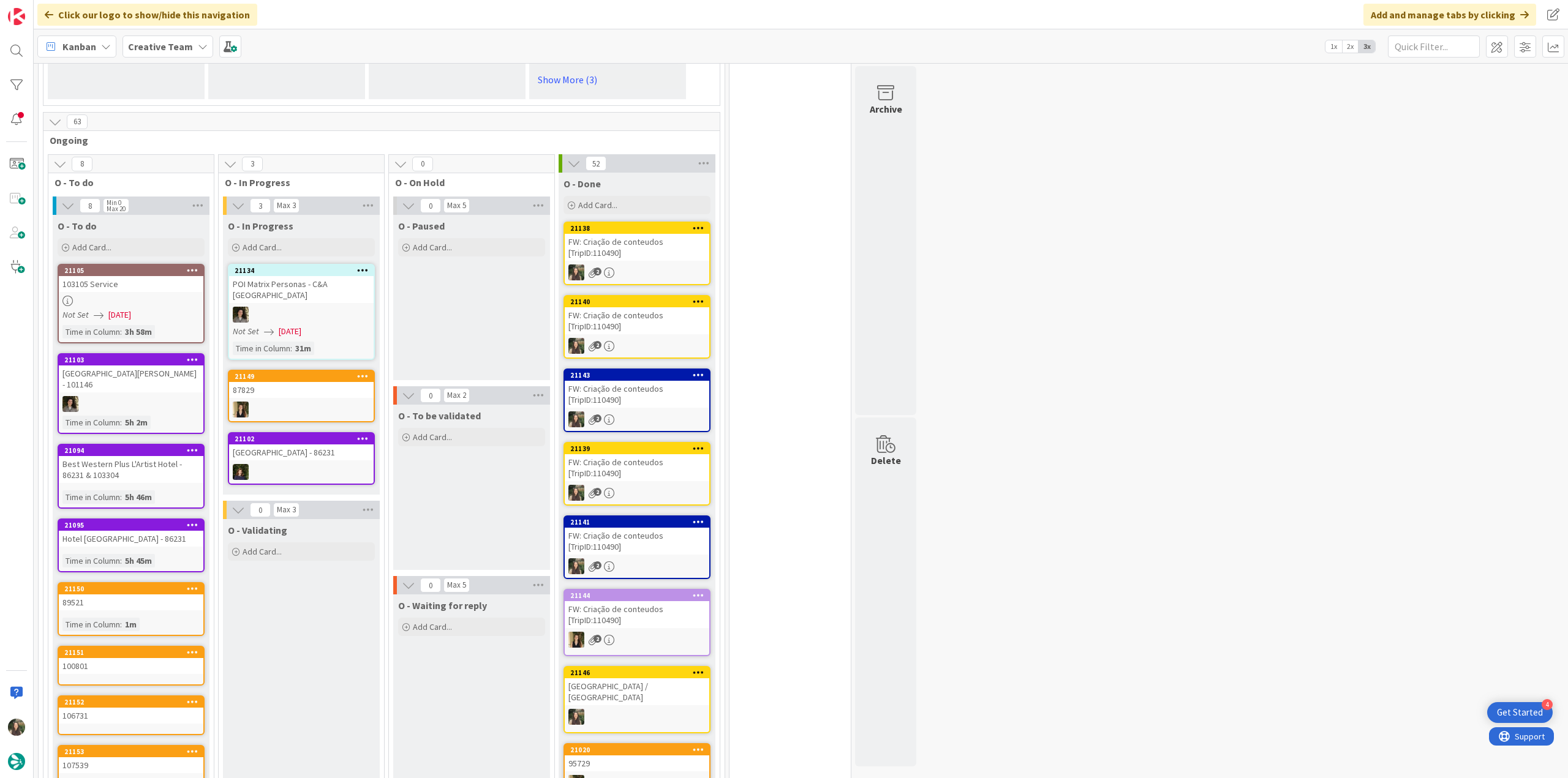
click at [162, 456] on div "Best Western Plus L'Artist Hotel - 86231 & 103304" at bounding box center [130, 470] width 145 height 27
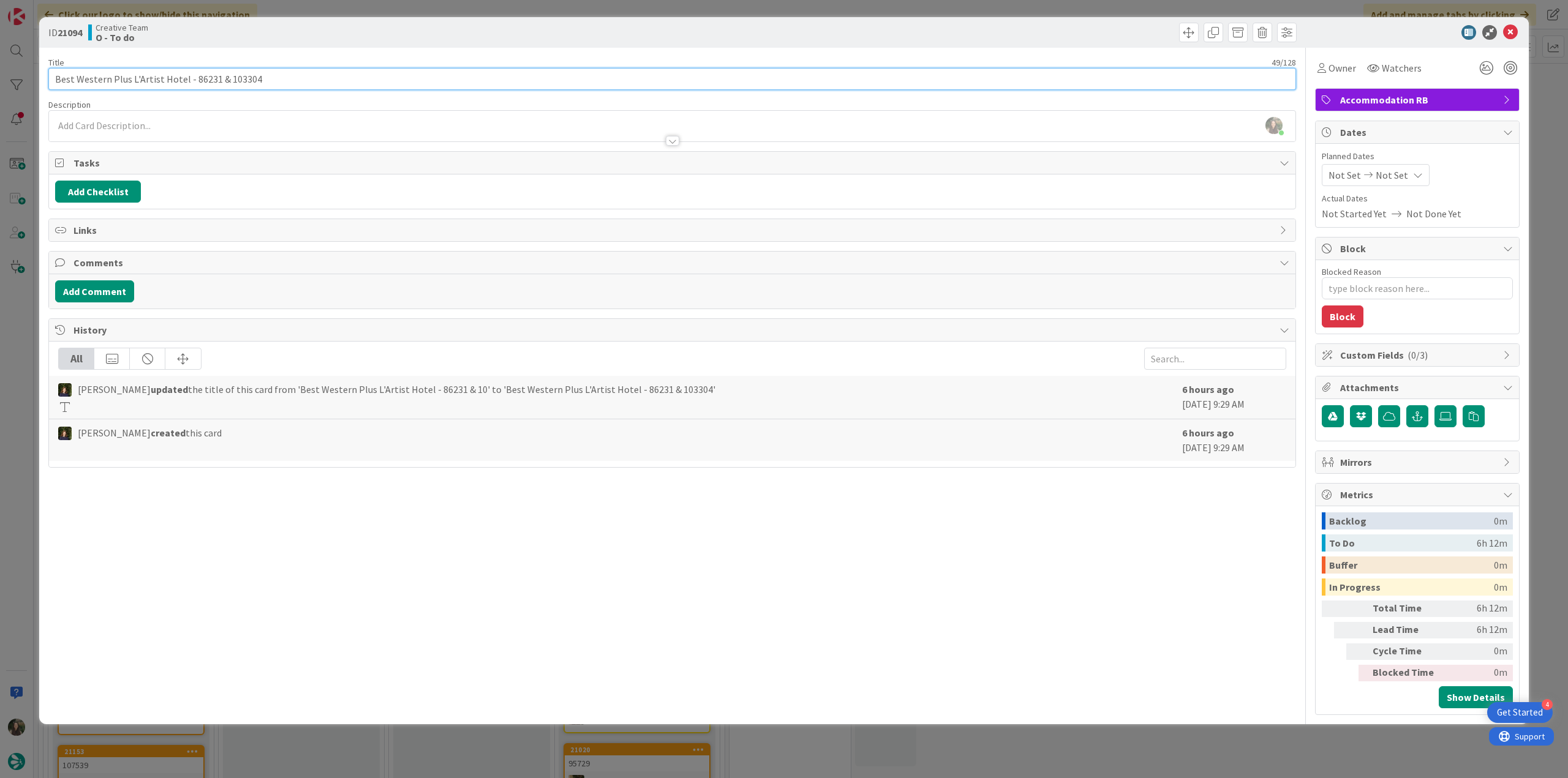
drag, startPoint x: 182, startPoint y: 80, endPoint x: 54, endPoint y: 82, distance: 128.0
click at [54, 82] on input "Best Western Plus L'Artist Hotel - 86231 & 103304" at bounding box center [672, 79] width 1248 height 22
click at [1357, 63] on div "Owner" at bounding box center [1337, 68] width 44 height 22
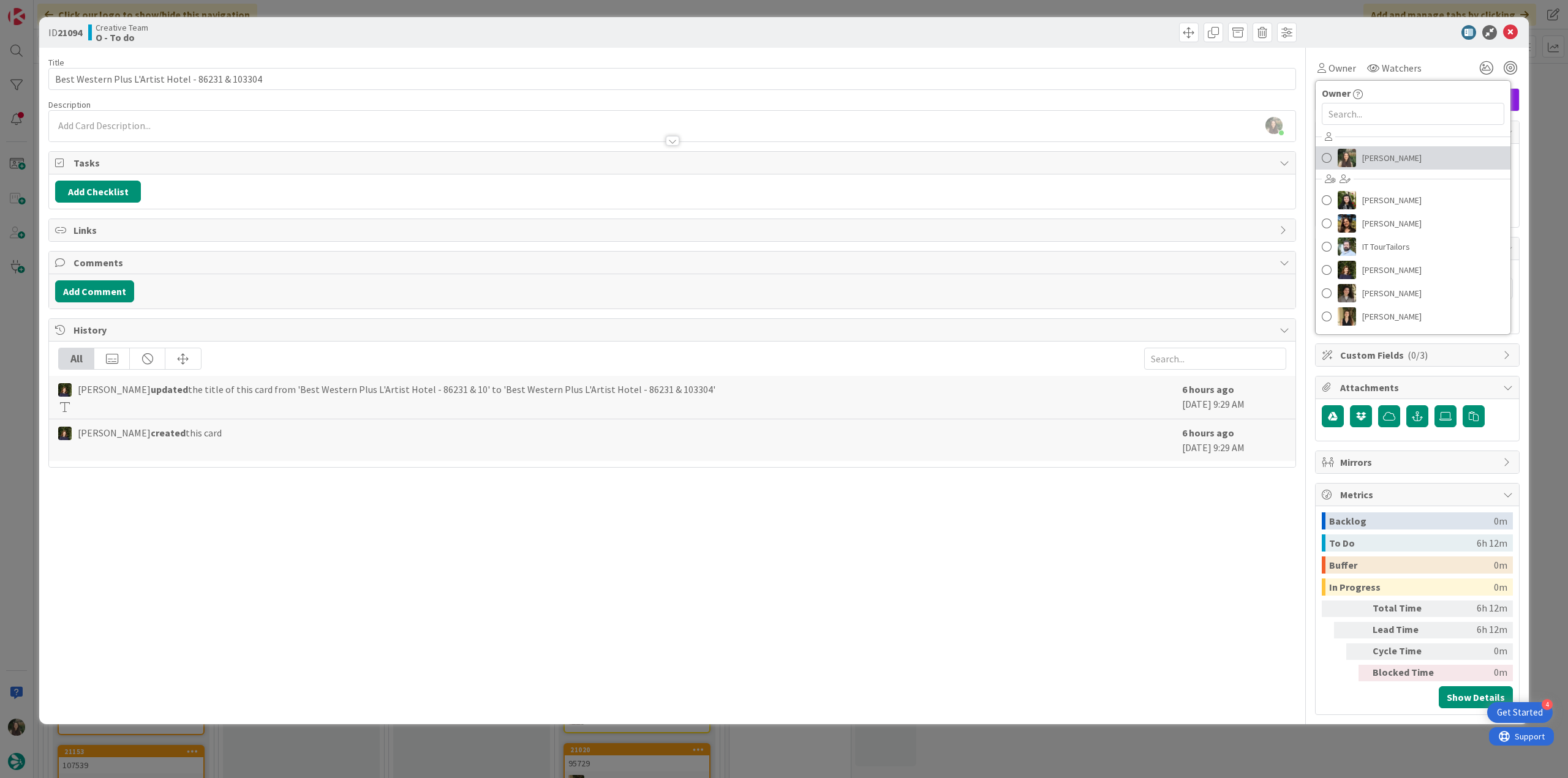
click at [1373, 149] on span "[PERSON_NAME]" at bounding box center [1392, 158] width 59 height 19
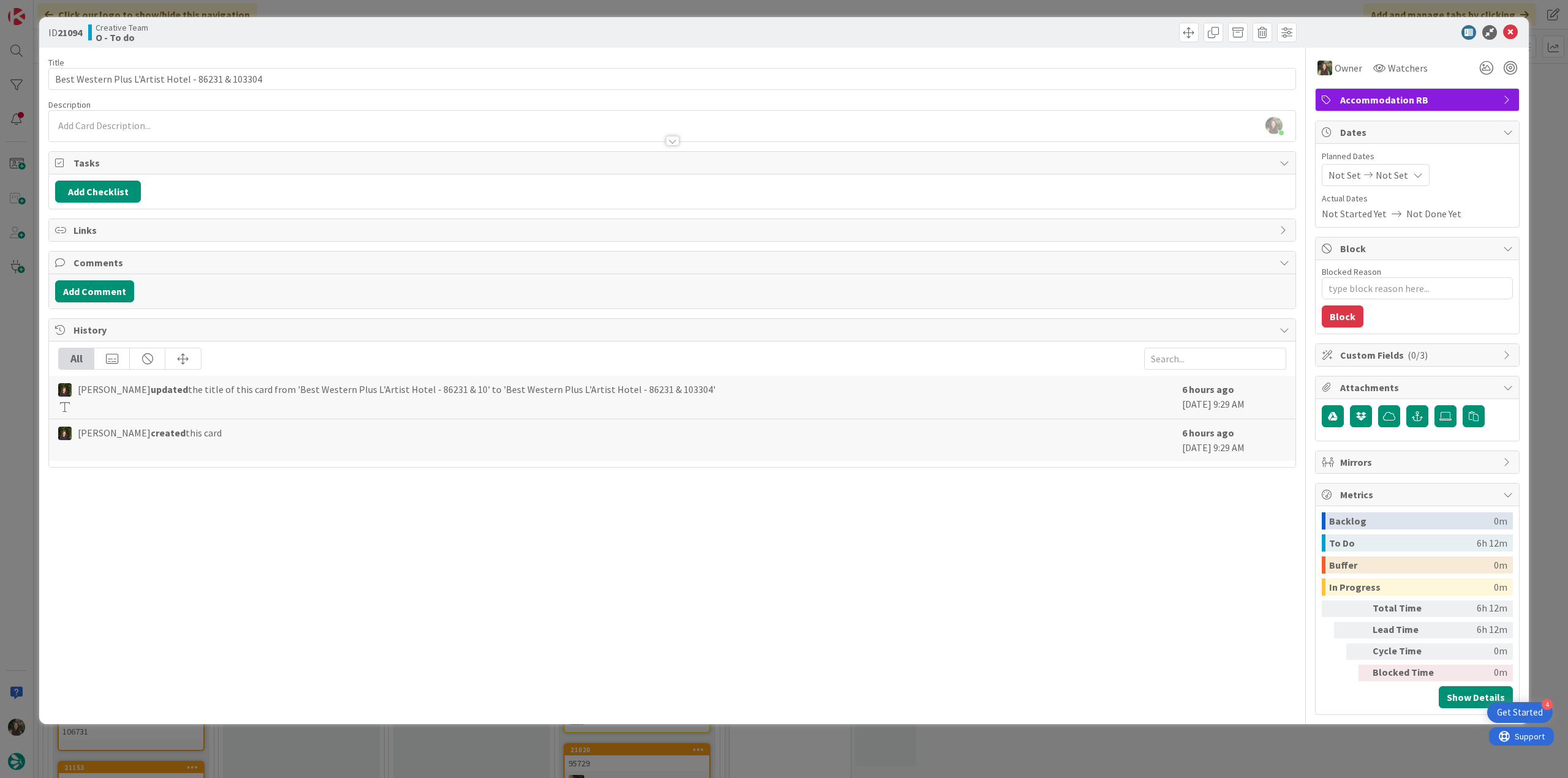
click at [19, 345] on div "ID 21094 Creative Team O - To do Title 49 / 128 Best Western Plus L'Artist Hote…" at bounding box center [784, 389] width 1568 height 778
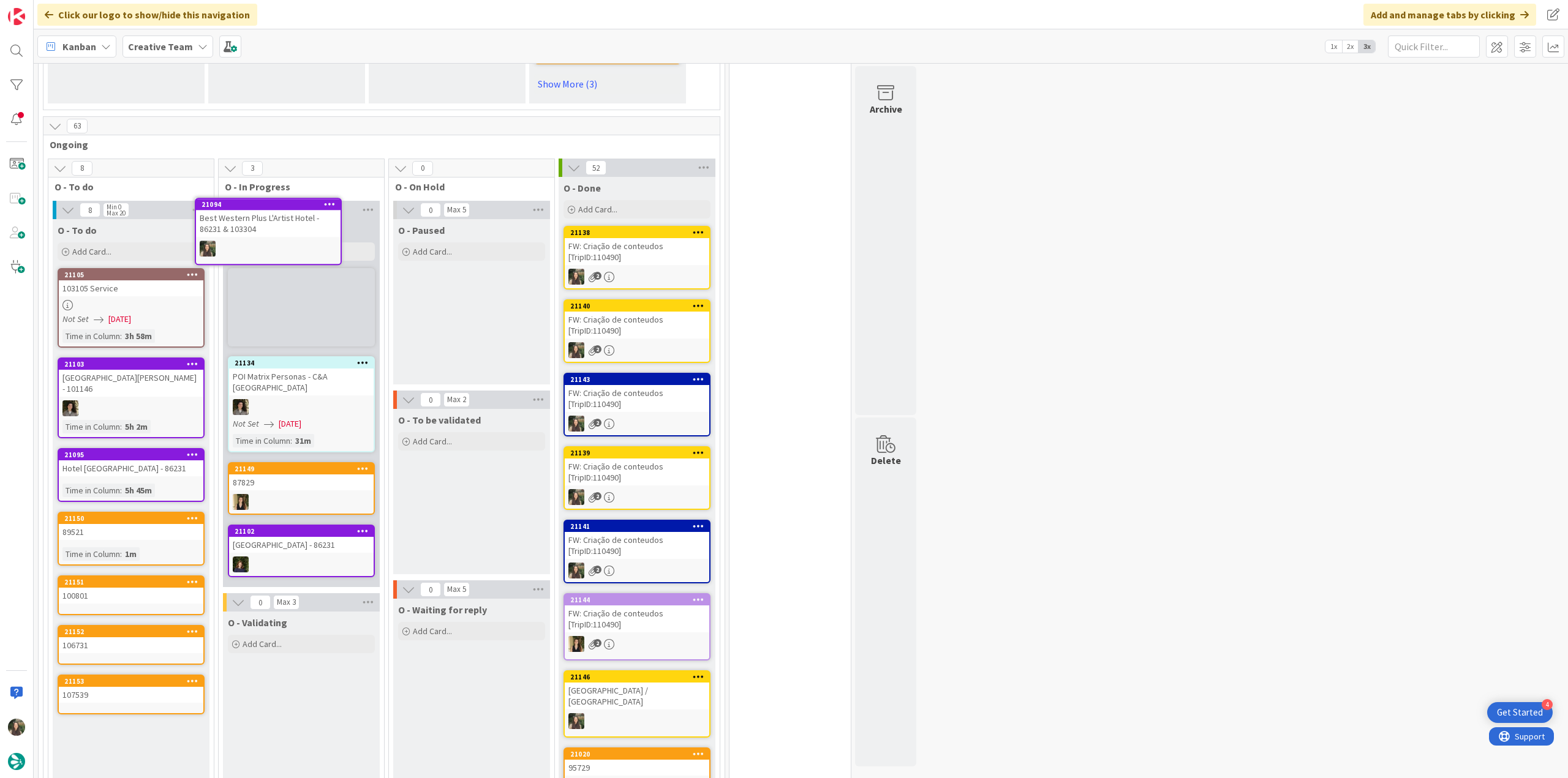
scroll to position [852, 0]
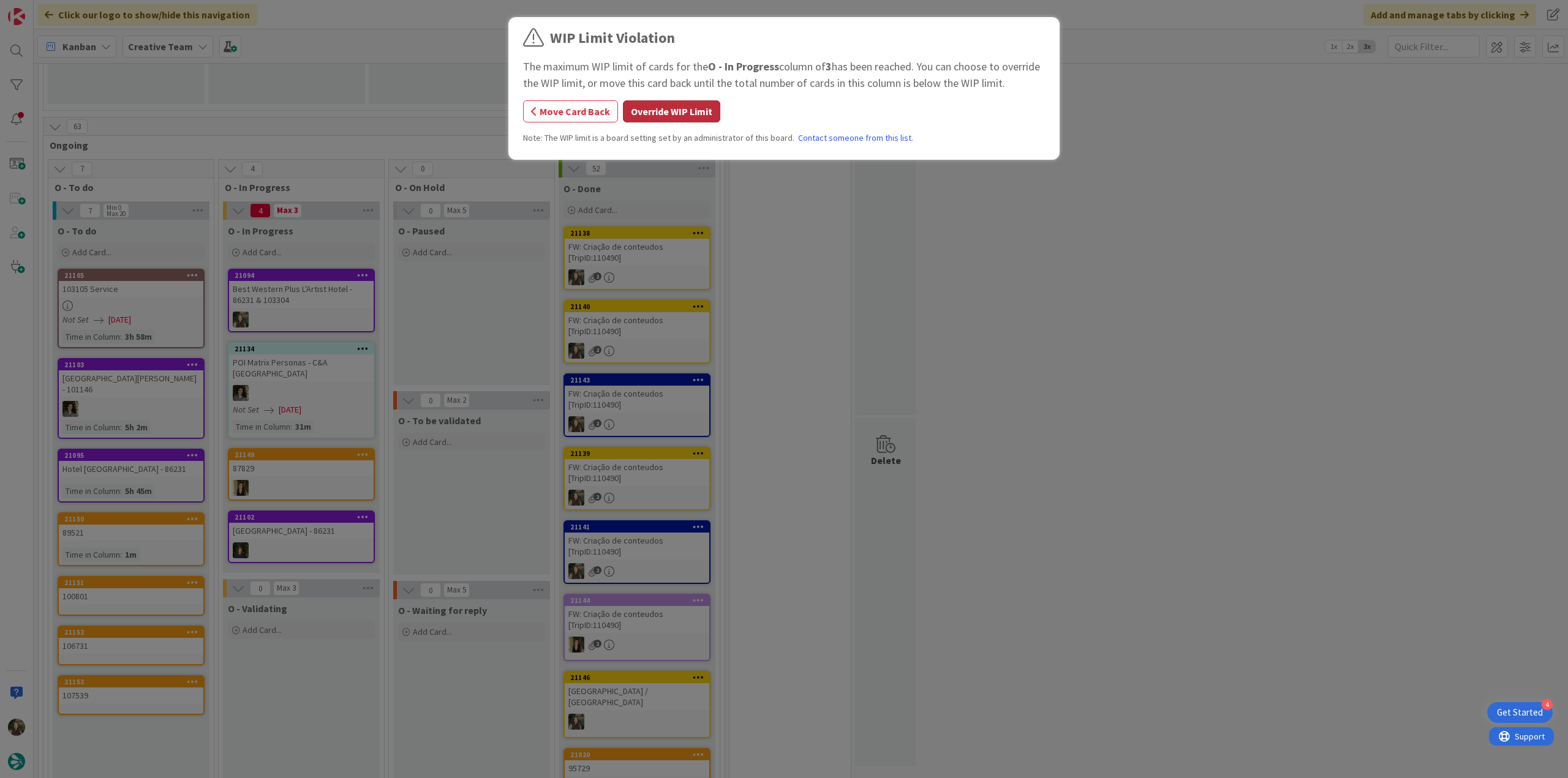
click at [655, 114] on button "Override WIP Limit" at bounding box center [671, 112] width 97 height 22
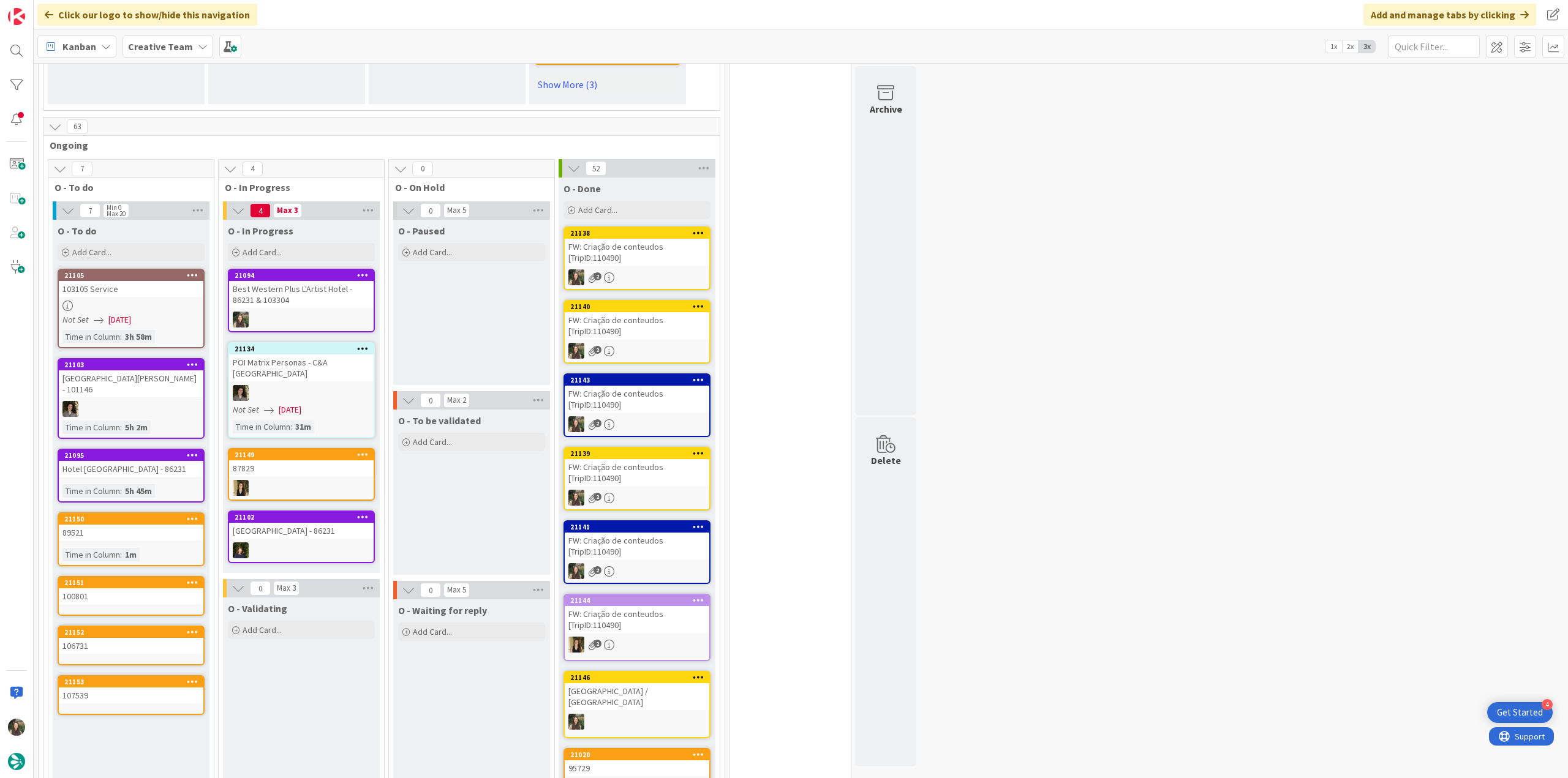
click at [278, 273] on link "21094 Best Western Plus L'Artist Hotel - 86231 & 103304" at bounding box center [301, 301] width 147 height 64
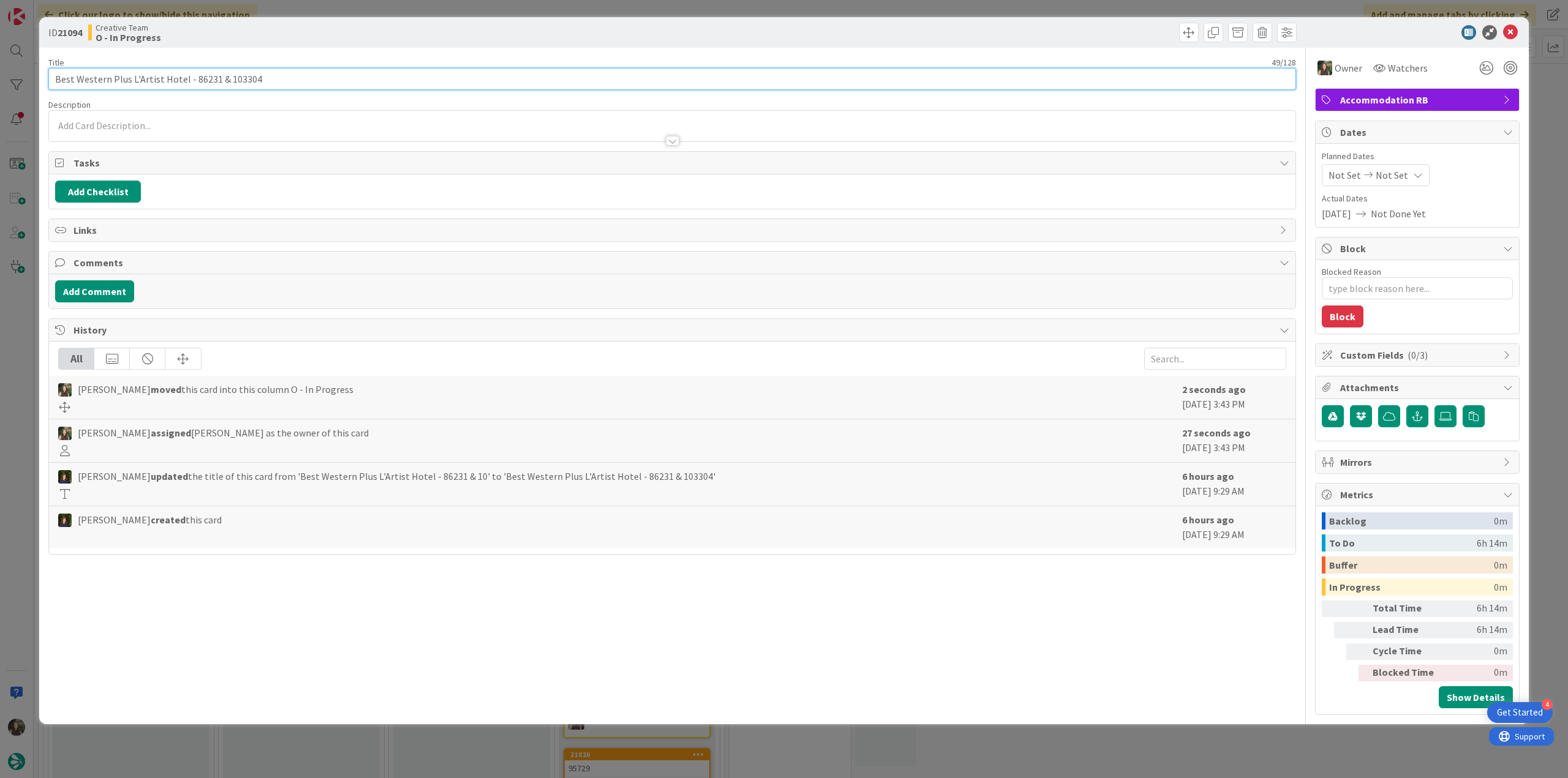
drag, startPoint x: 182, startPoint y: 77, endPoint x: 21, endPoint y: 71, distance: 161.1
click at [19, 70] on div "ID 21094 Creative Team O - In Progress Title 49 / 128 Best Western Plus L'Artis…" at bounding box center [784, 389] width 1568 height 778
click at [4, 399] on div "ID 21094 Creative Team O - In Progress Title 49 / 128 Best Western Plus L'Artis…" at bounding box center [784, 389] width 1568 height 778
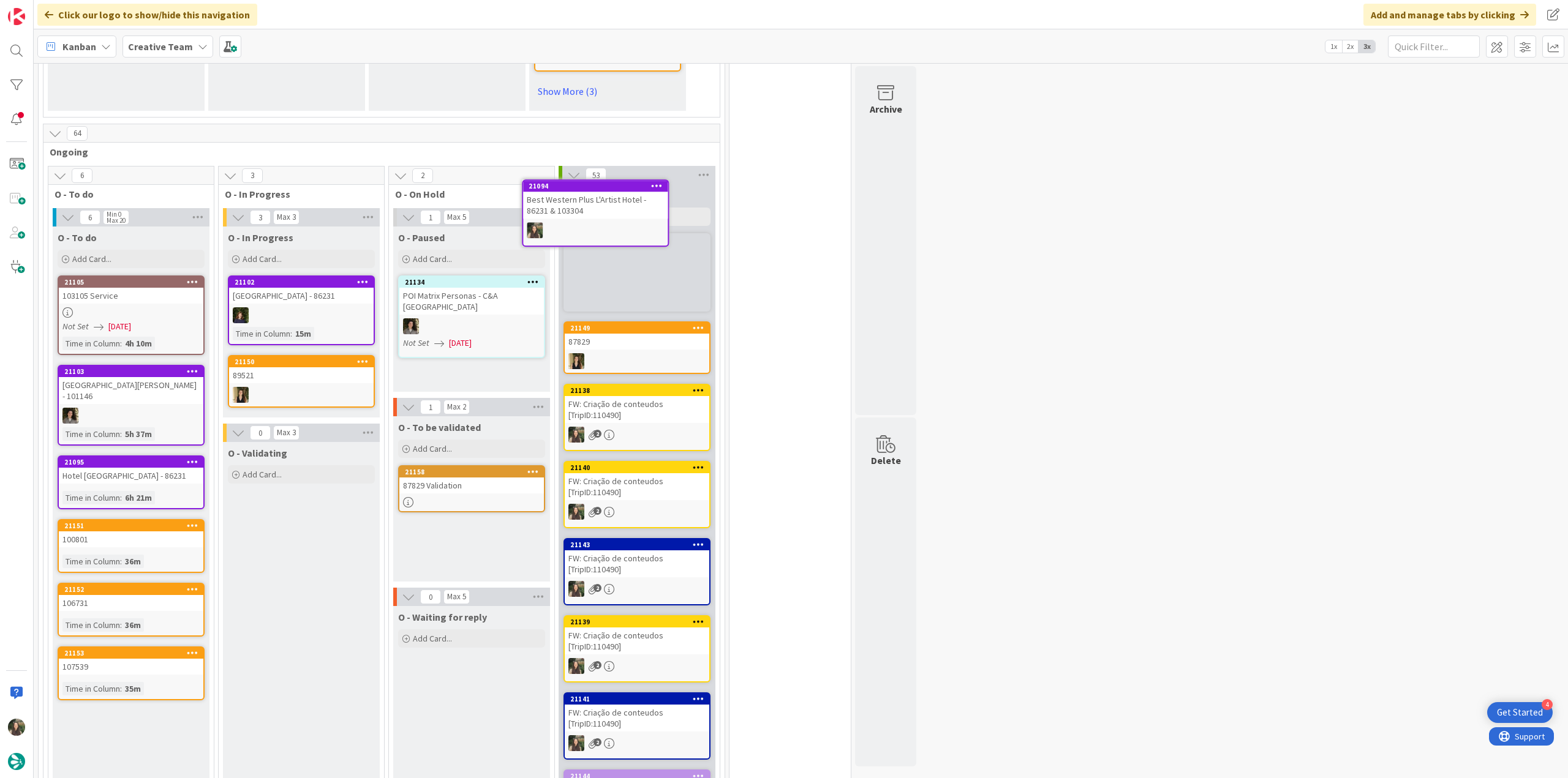
scroll to position [845, 0]
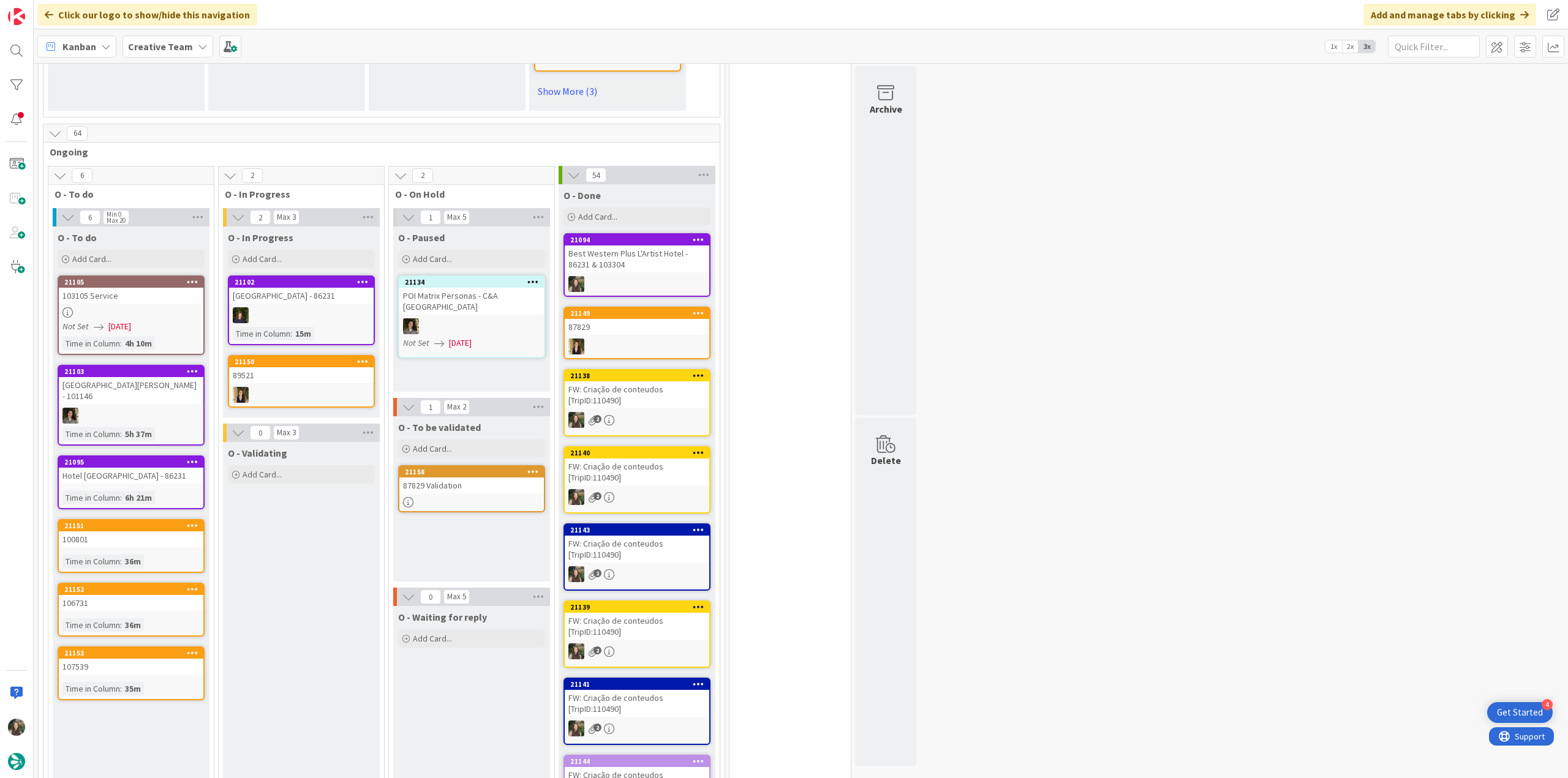
click at [463, 497] on div at bounding box center [472, 502] width 145 height 10
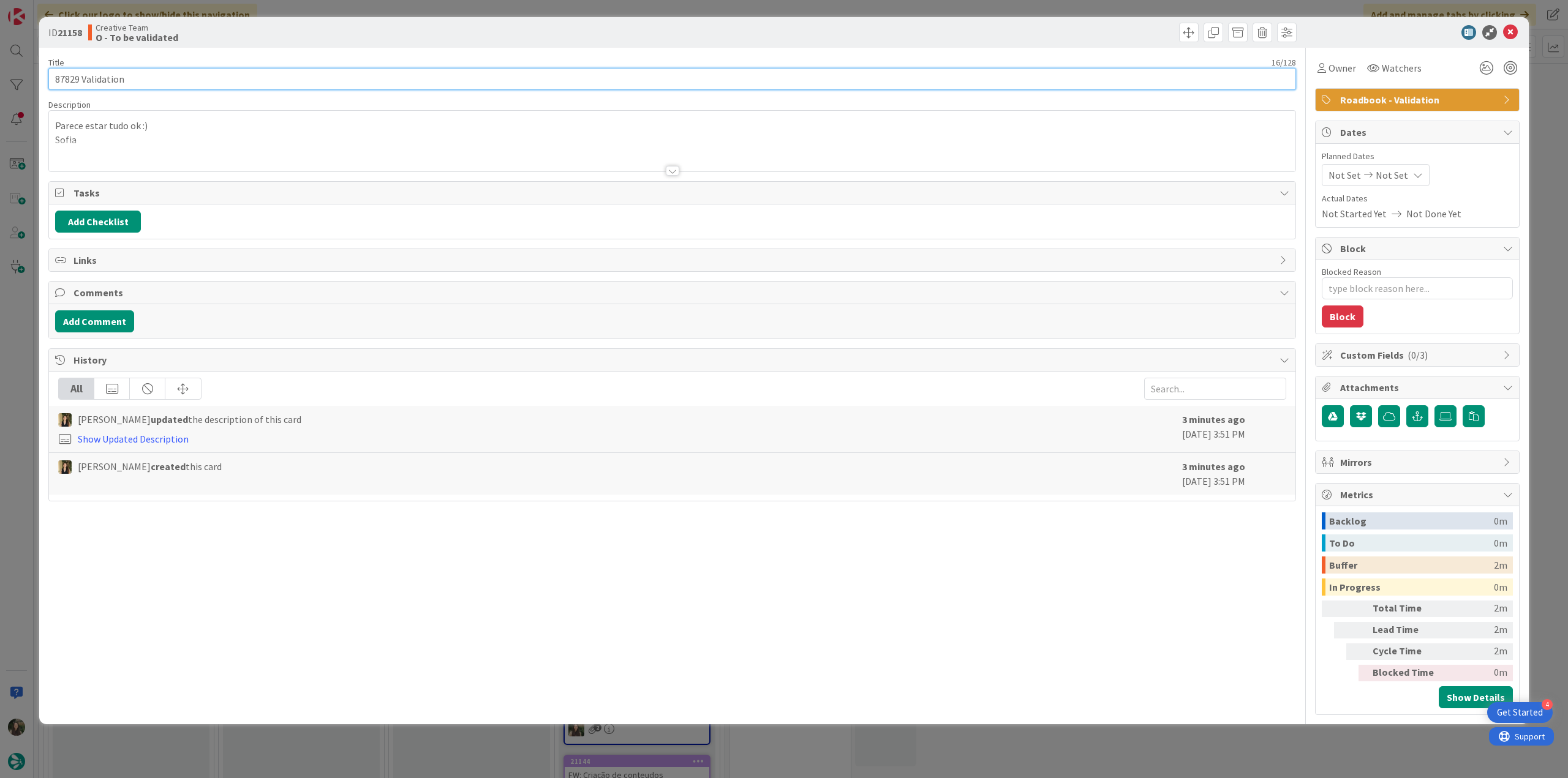
click at [69, 78] on input "87829 Validation" at bounding box center [672, 79] width 1248 height 22
click at [1349, 67] on span "Owner" at bounding box center [1342, 68] width 27 height 15
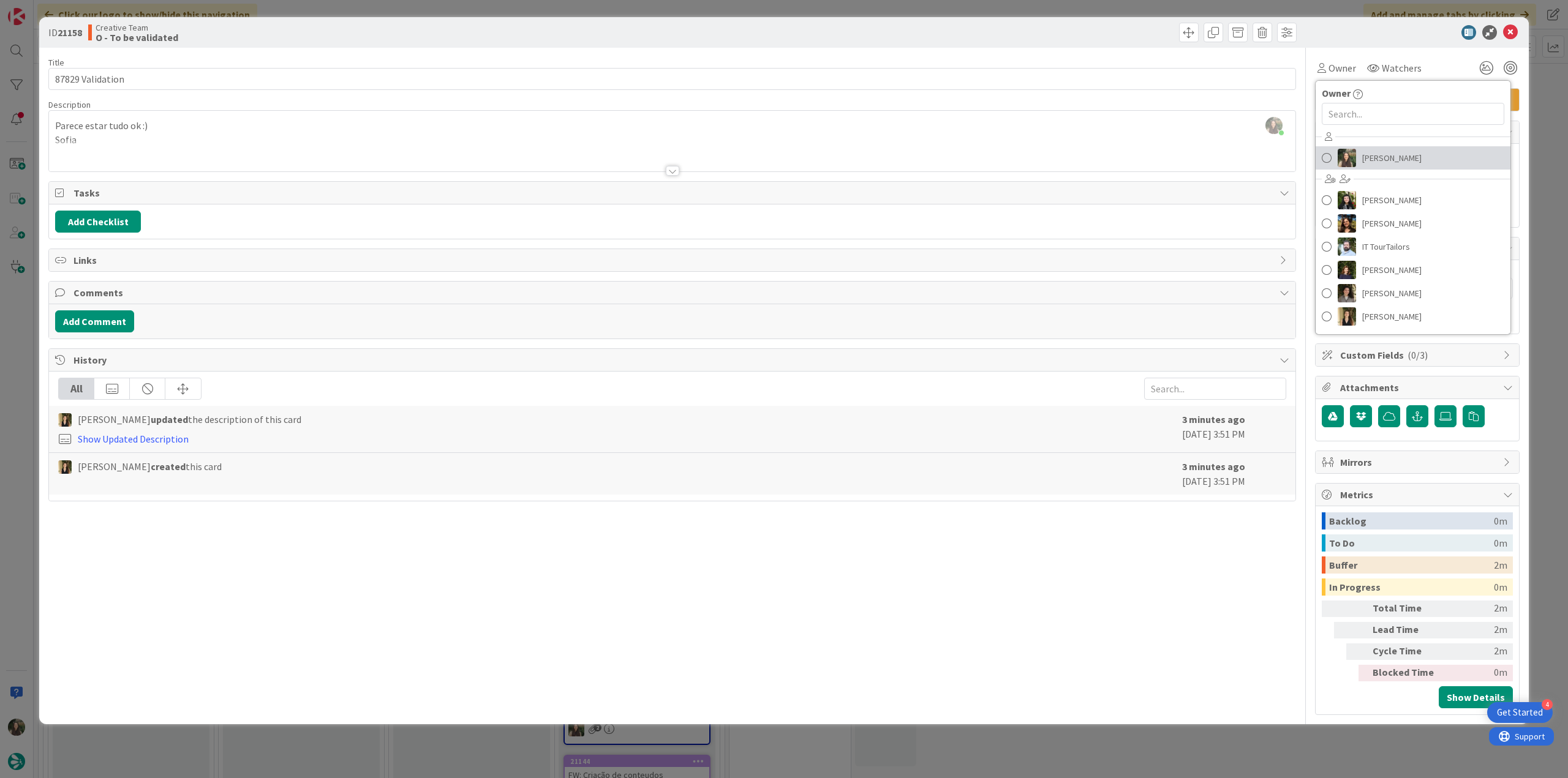
click at [1392, 159] on span "[PERSON_NAME]" at bounding box center [1392, 158] width 59 height 19
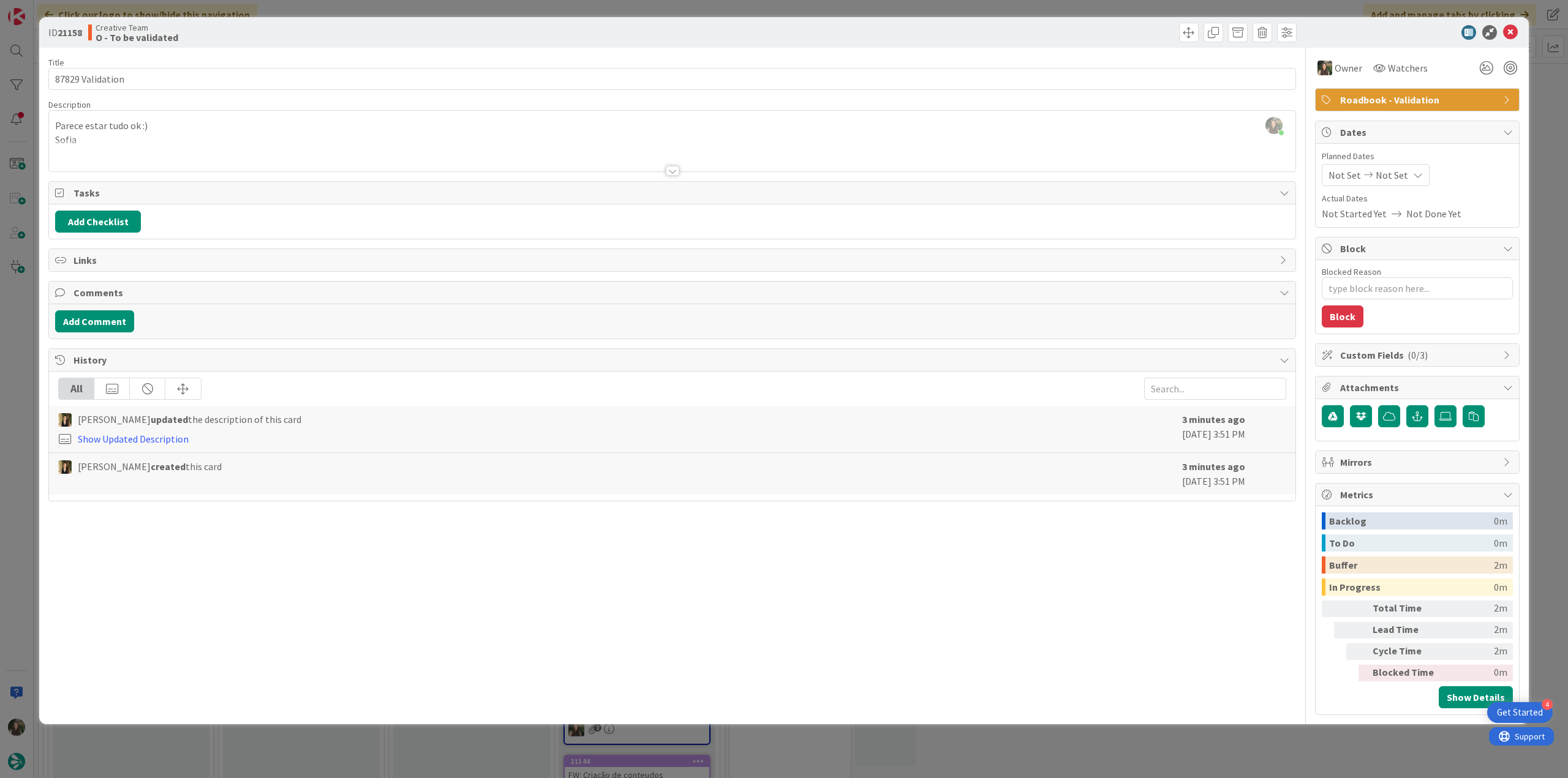
click at [1535, 118] on div "ID 21158 Creative Team O - To be validated Title 16 / 128 87829 Validation Desc…" at bounding box center [784, 389] width 1568 height 778
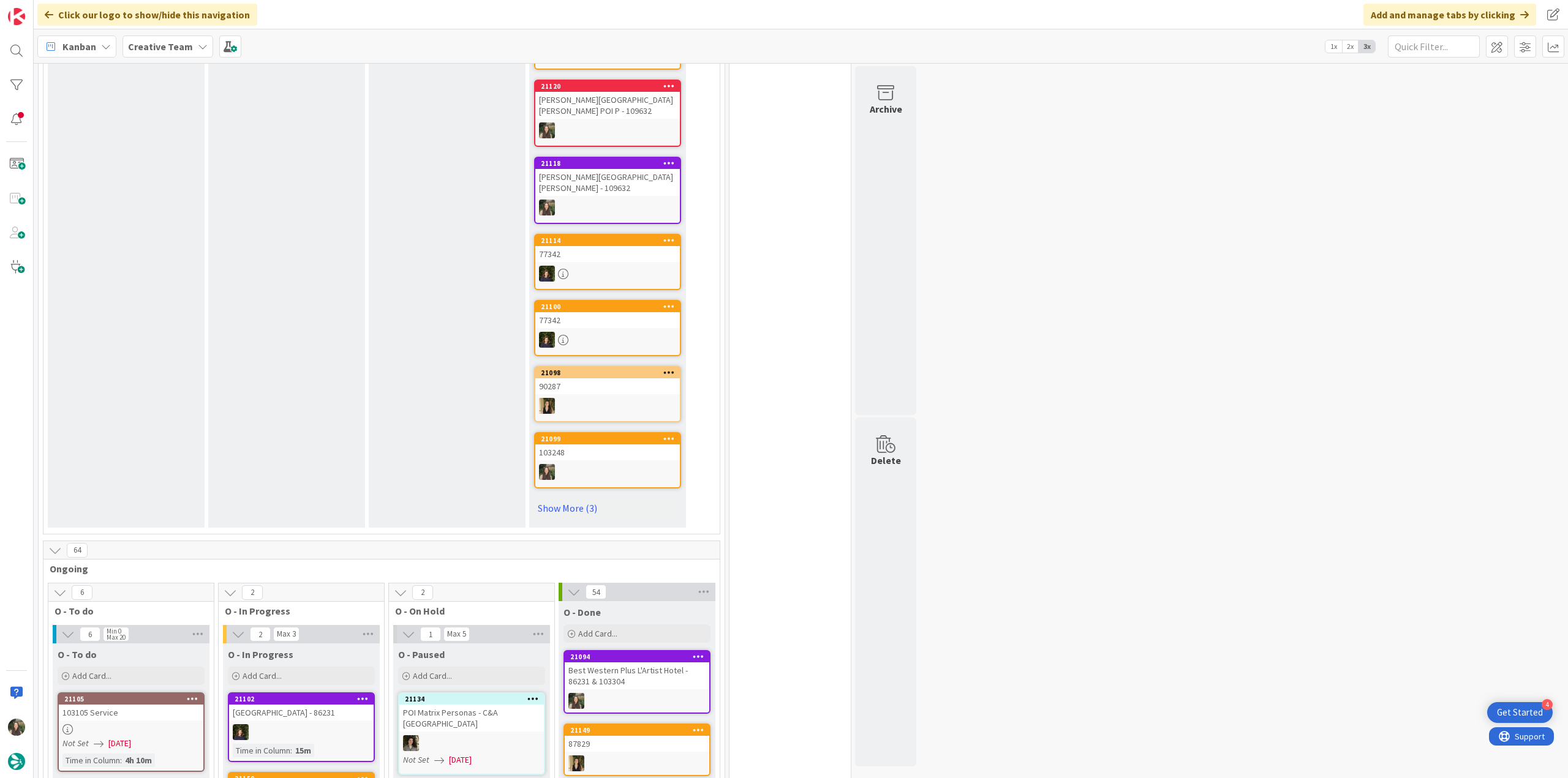
scroll to position [796, 0]
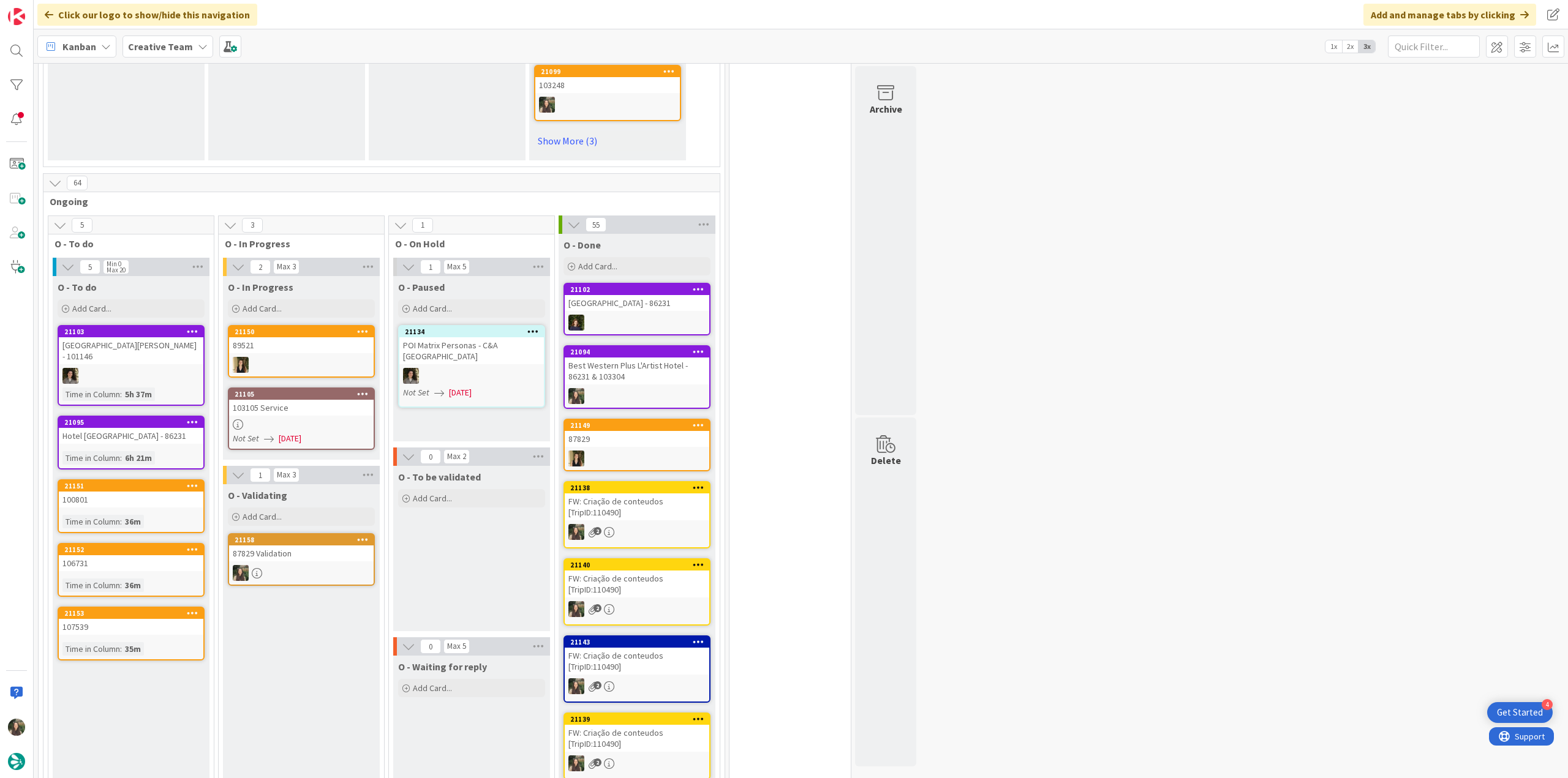
click at [321, 545] on div "87829 Validation" at bounding box center [301, 553] width 145 height 16
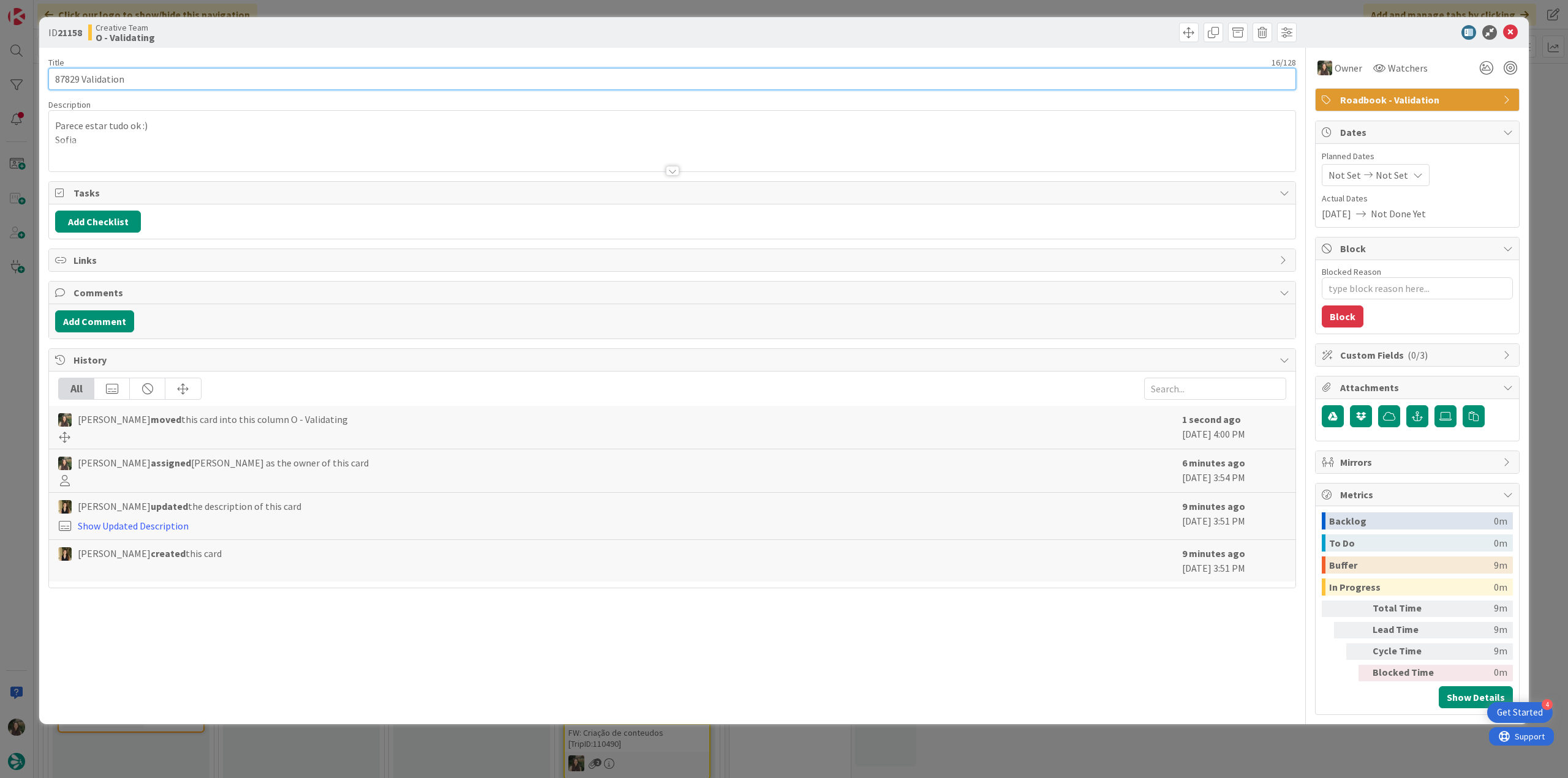
click at [73, 78] on input "87829 Validation" at bounding box center [672, 79] width 1248 height 22
click at [16, 416] on div "ID 21158 Creative Team O - Validating Title 16 / 128 87829 Validation Descripti…" at bounding box center [784, 389] width 1568 height 778
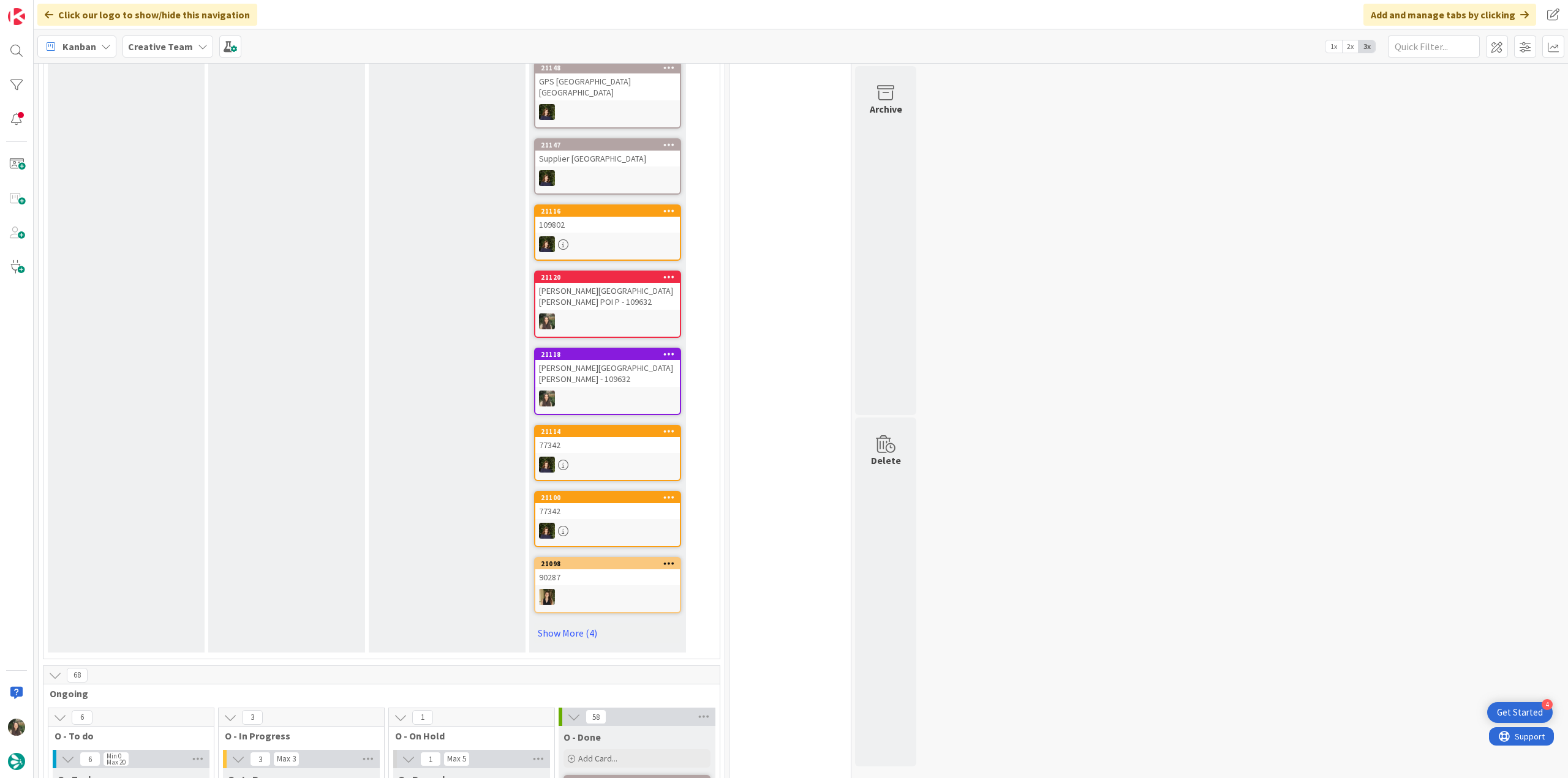
scroll to position [551, 0]
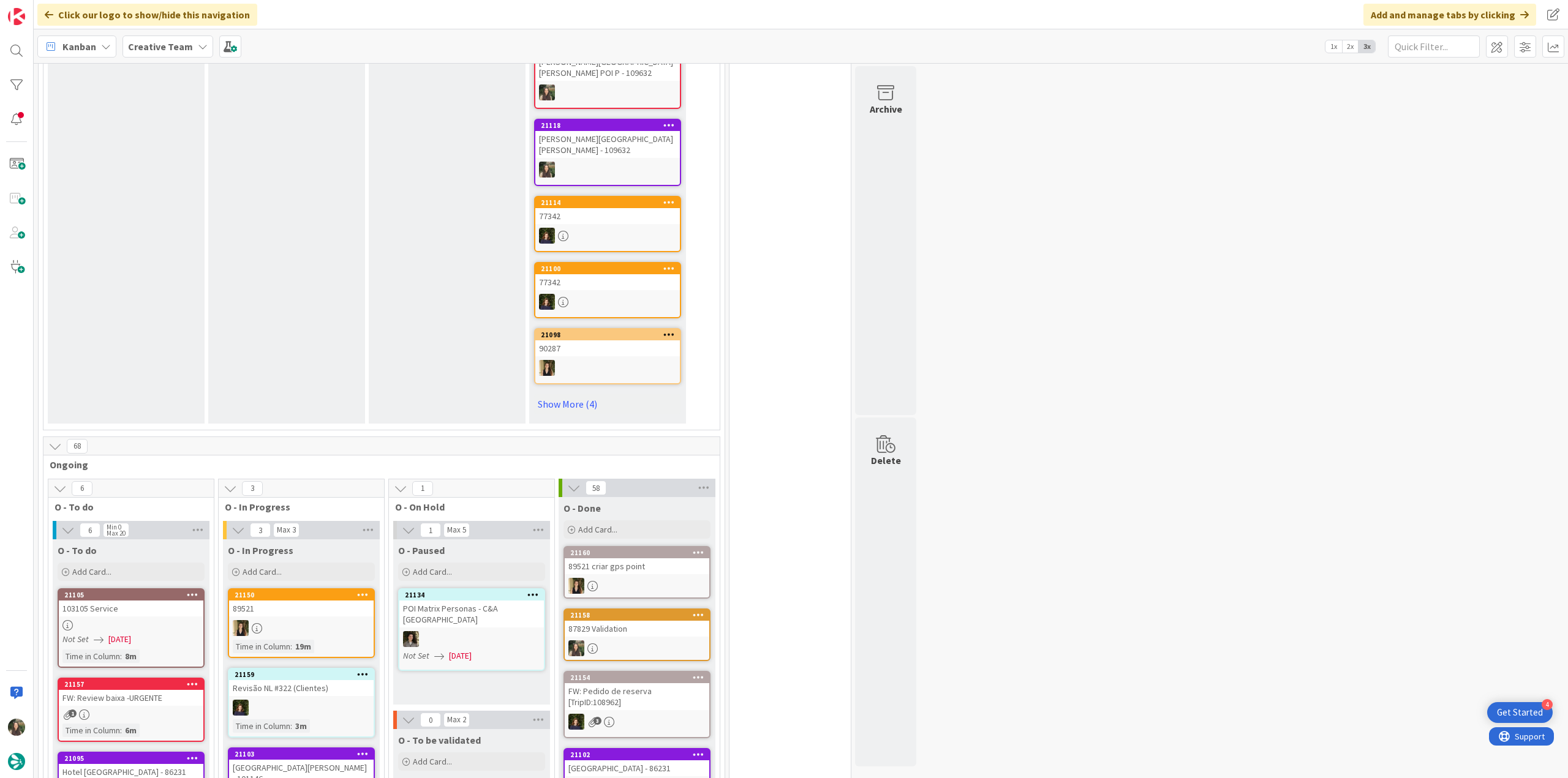
click at [180, 620] on div at bounding box center [130, 625] width 145 height 10
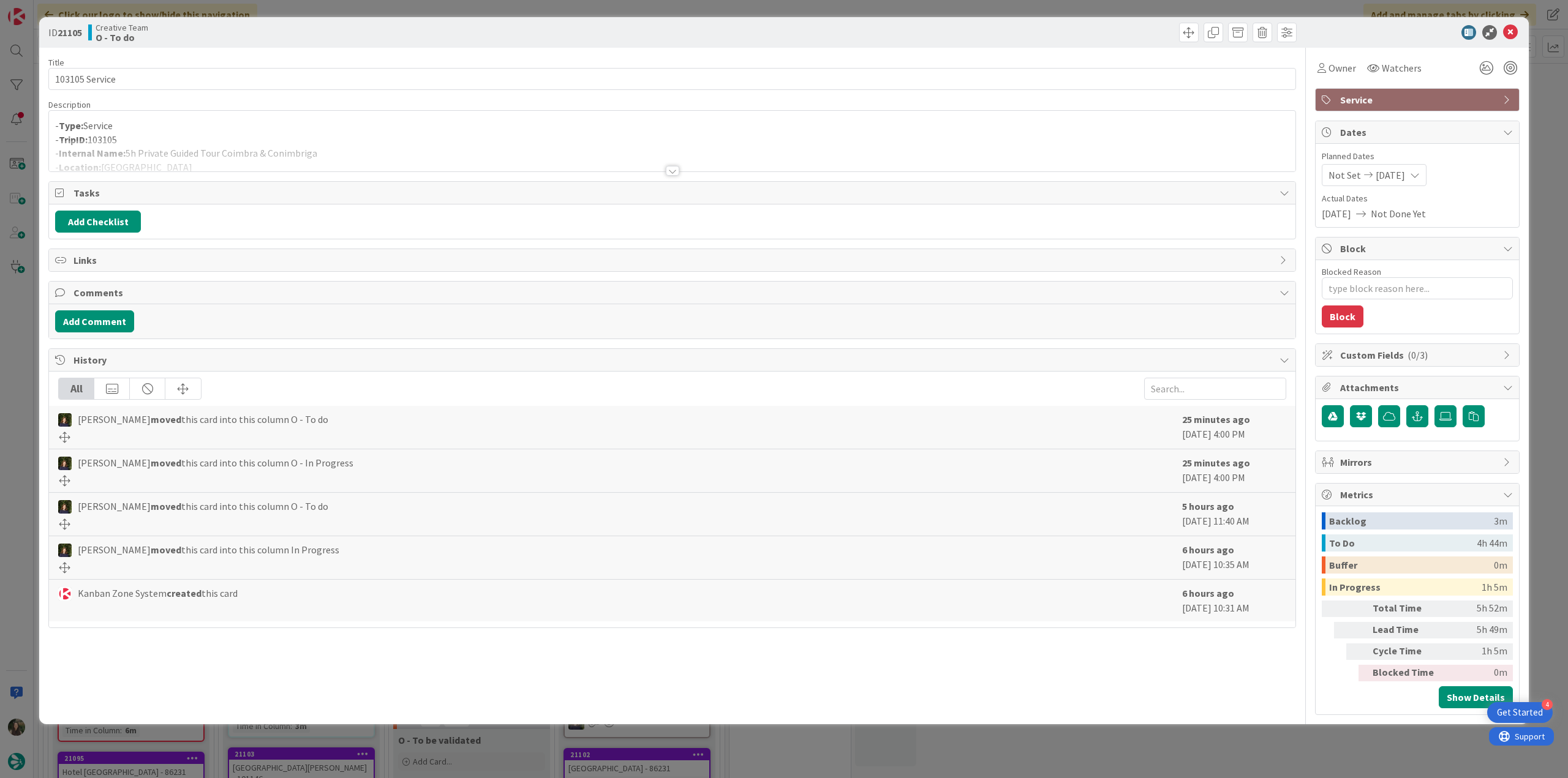
click at [16, 350] on div "ID 21105 Creative Team O - To do Title 14 / 128 103105 Service Description - Ty…" at bounding box center [784, 389] width 1568 height 778
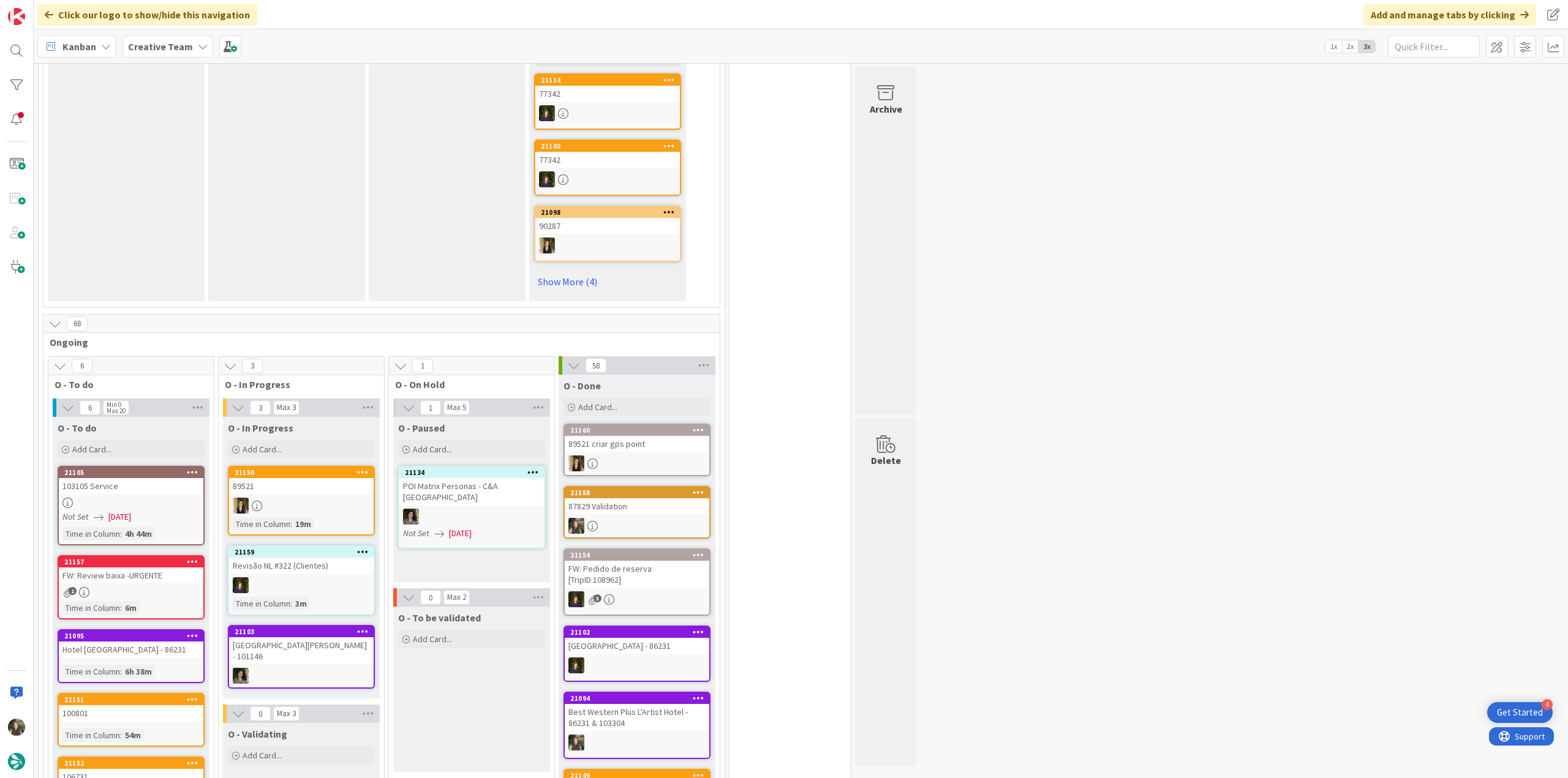
scroll to position [918, 0]
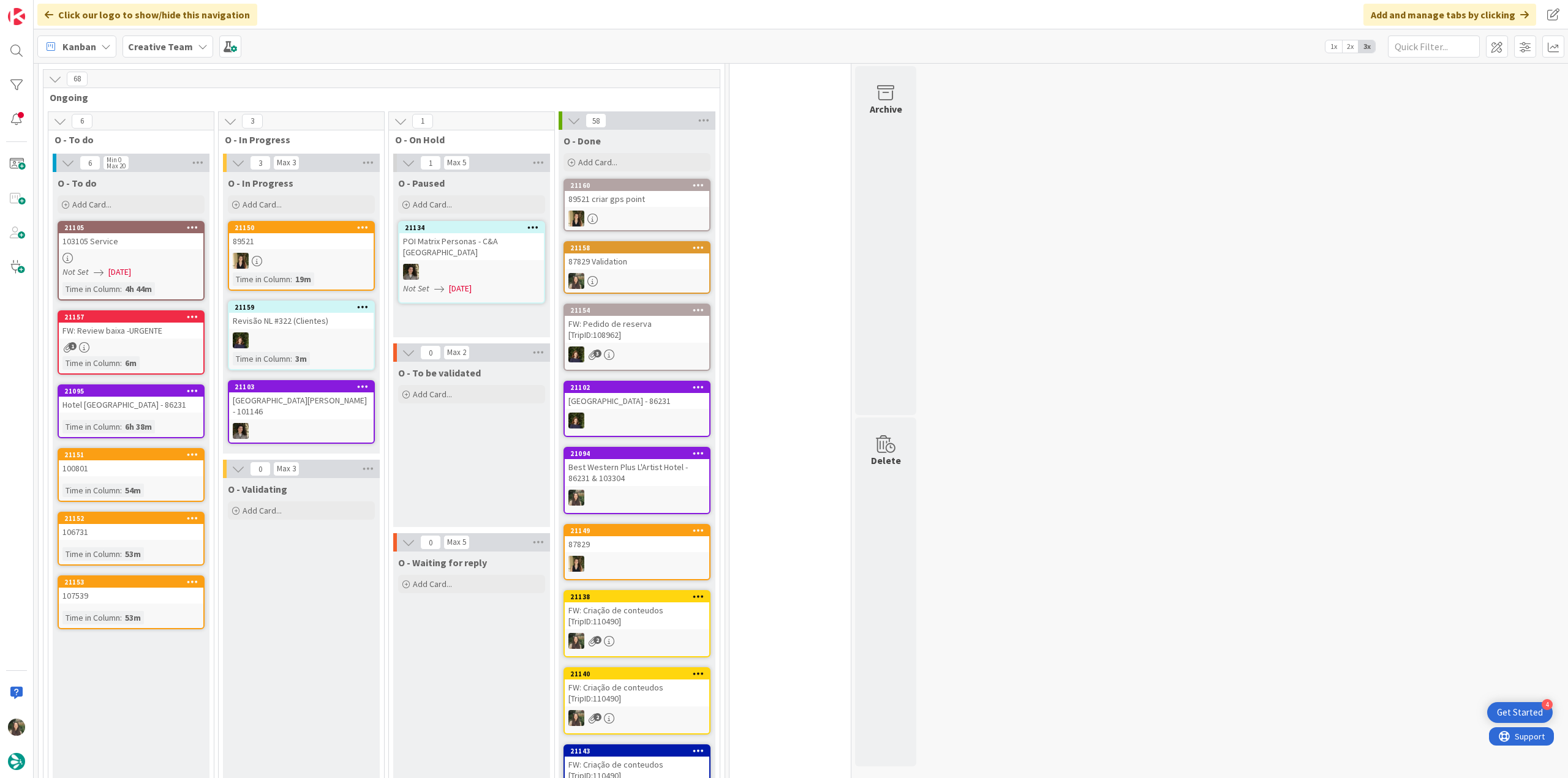
click at [182, 342] on div "1" at bounding box center [130, 348] width 145 height 10
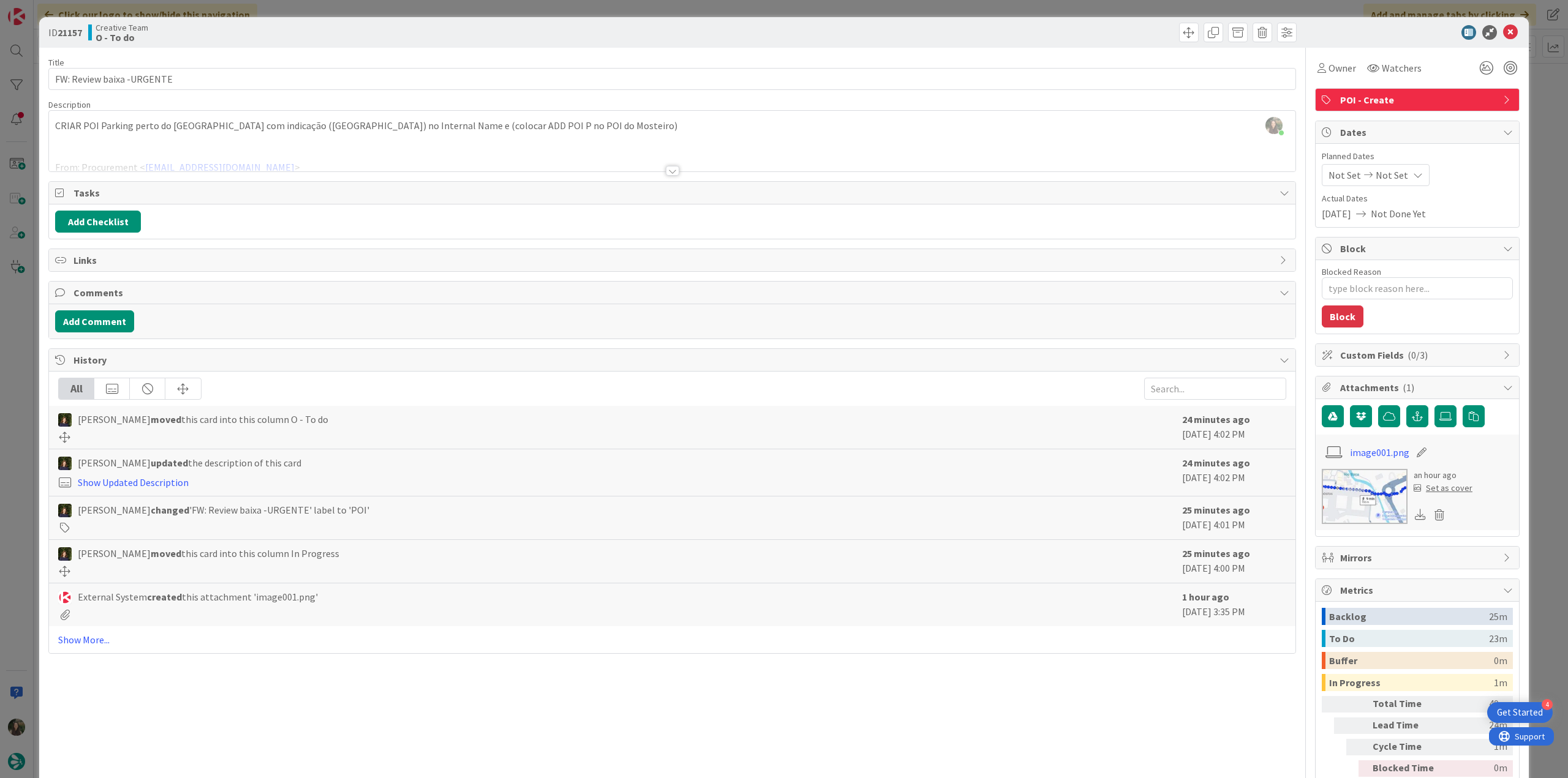
click at [22, 326] on div "ID 21157 Creative Team O - To do Title 25 / 128 FW: Review baixa -URGENTE Descr…" at bounding box center [784, 389] width 1568 height 778
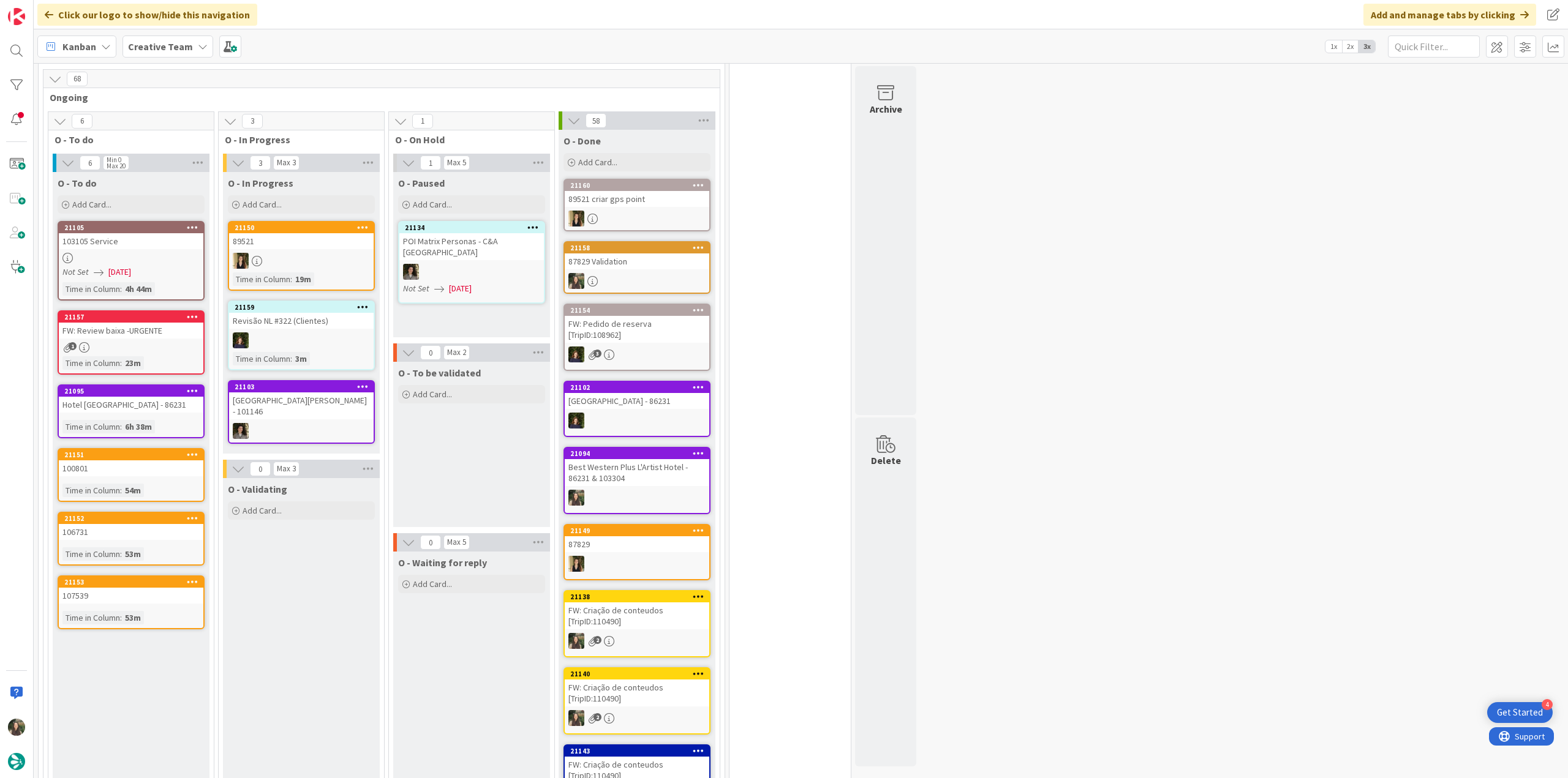
click at [156, 460] on div "100801" at bounding box center [130, 468] width 145 height 16
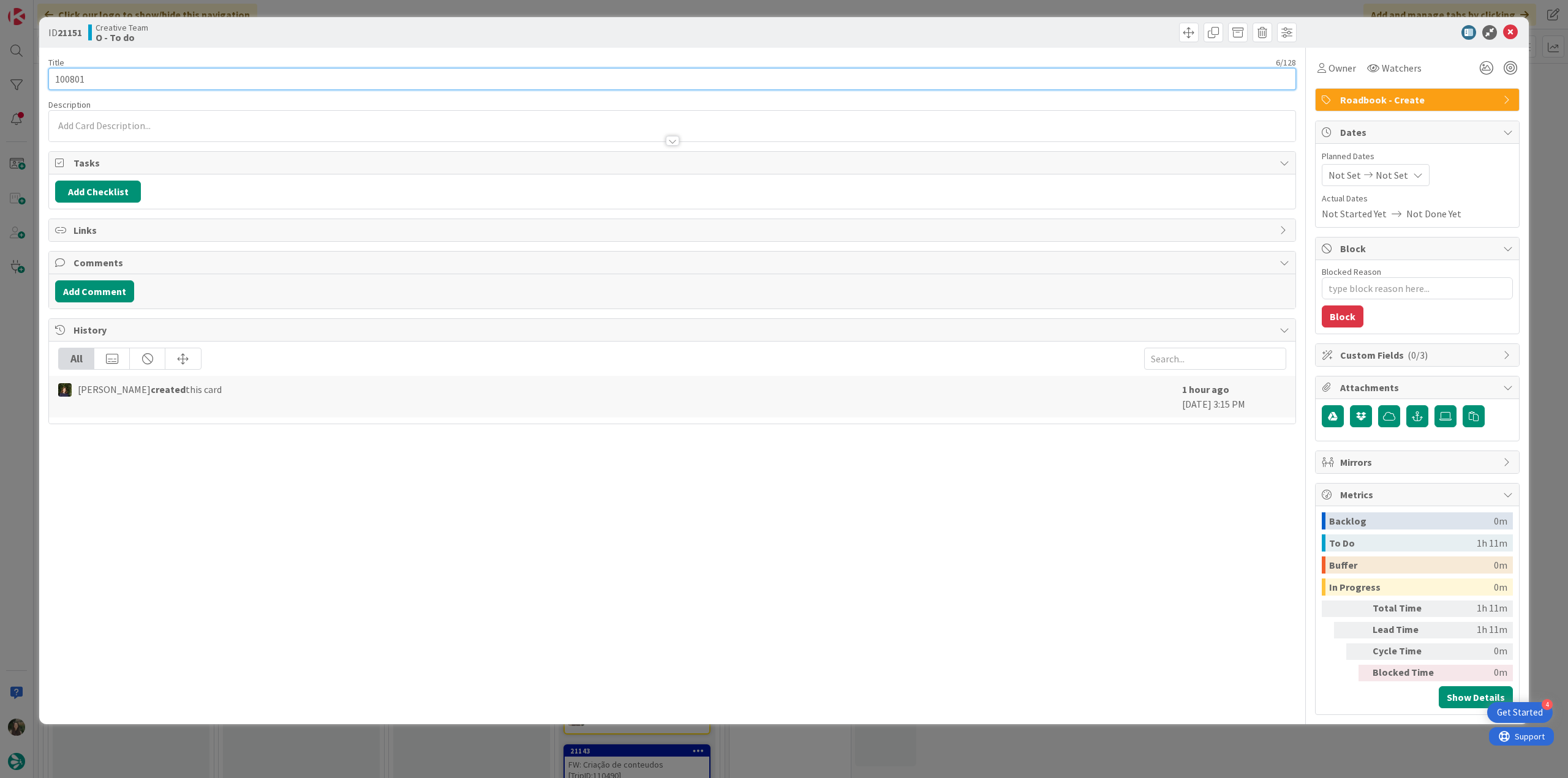
click at [78, 79] on input "100801" at bounding box center [672, 79] width 1248 height 22
click at [1332, 73] on span "Owner" at bounding box center [1342, 68] width 27 height 15
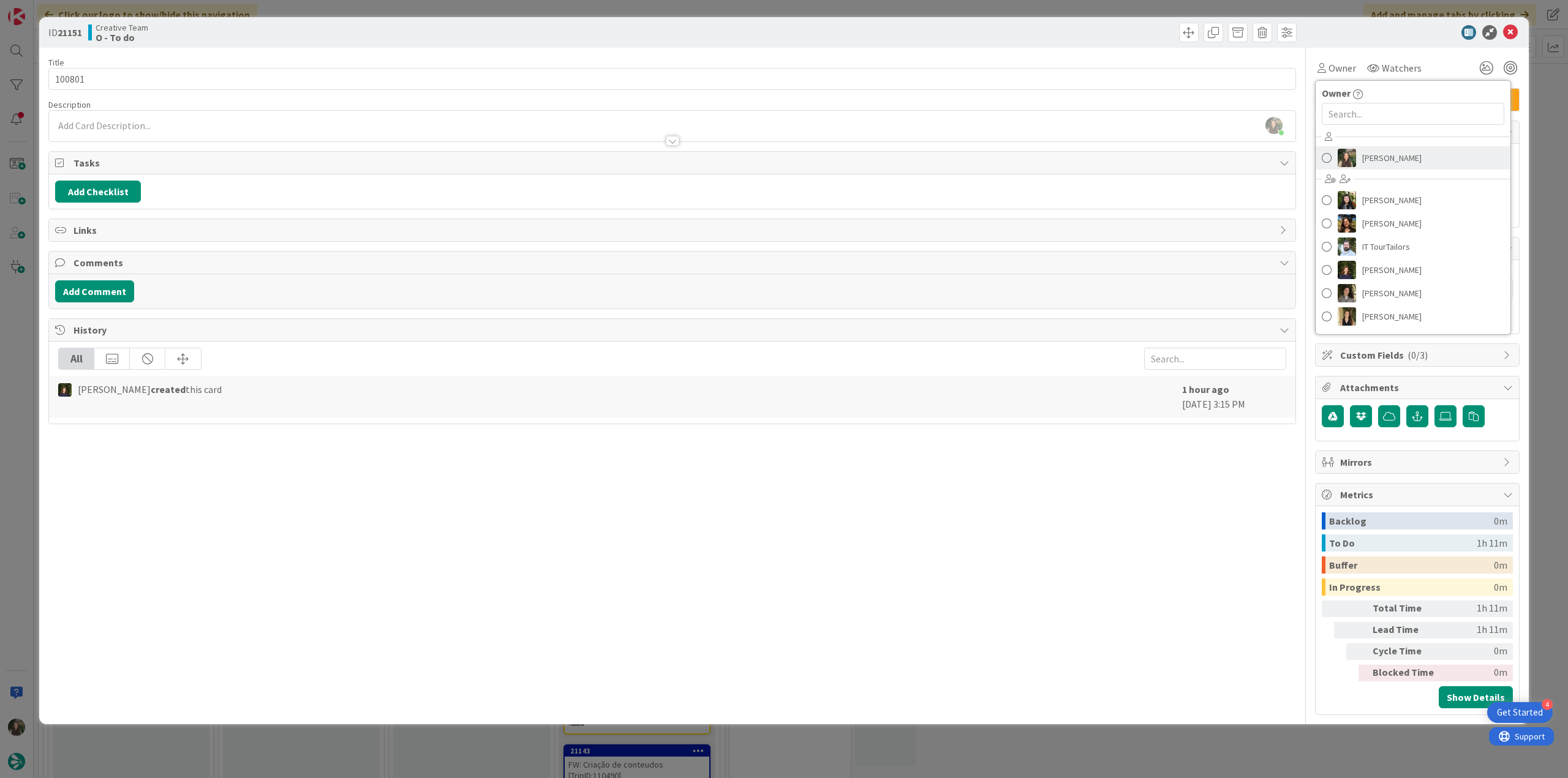
click at [1386, 164] on span "[PERSON_NAME]" at bounding box center [1392, 158] width 59 height 19
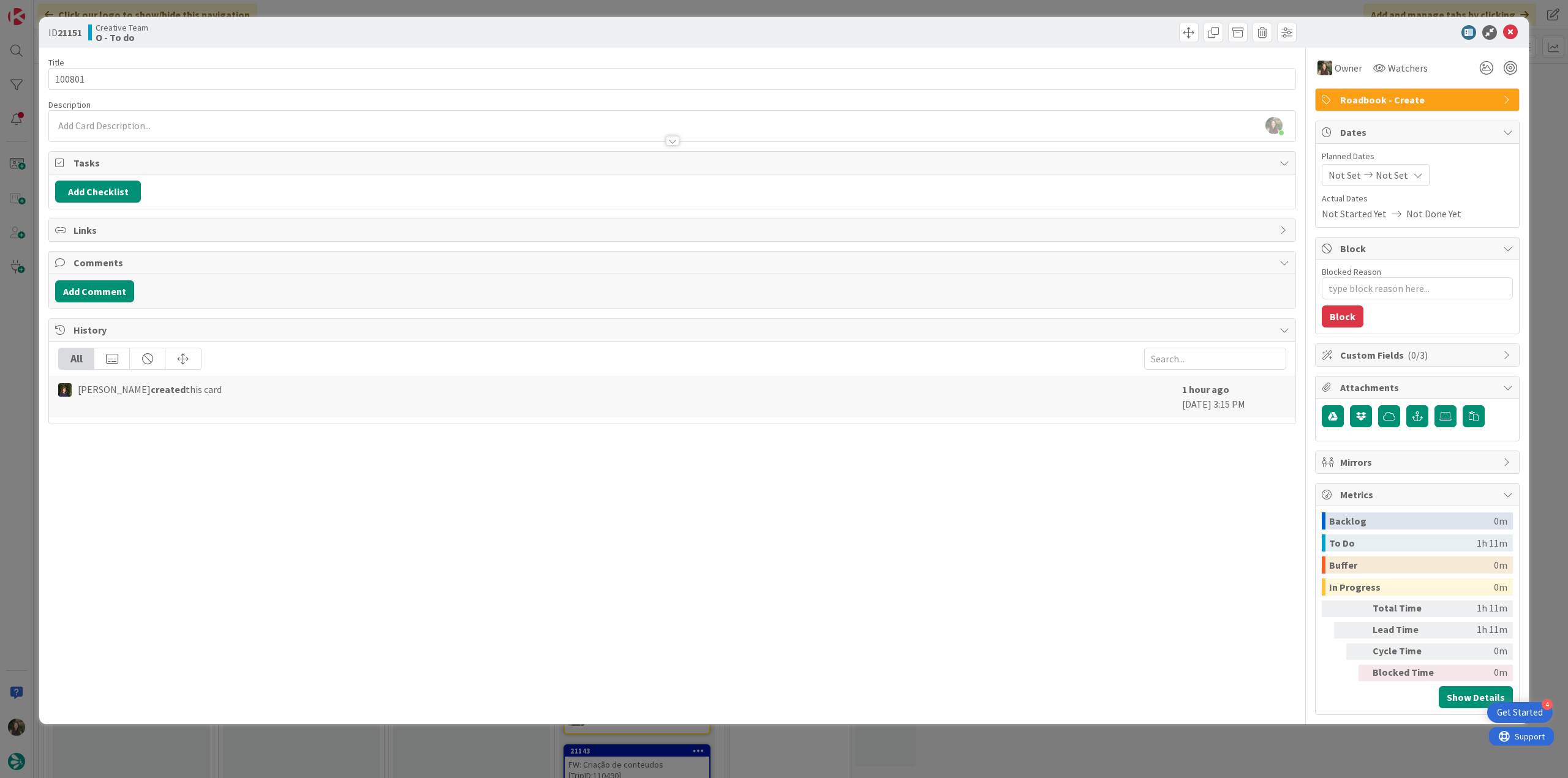
click at [1538, 129] on div "ID 21151 Creative Team O - To do Title 6 / 128 100801 Description Inês Gonçalve…" at bounding box center [784, 389] width 1568 height 778
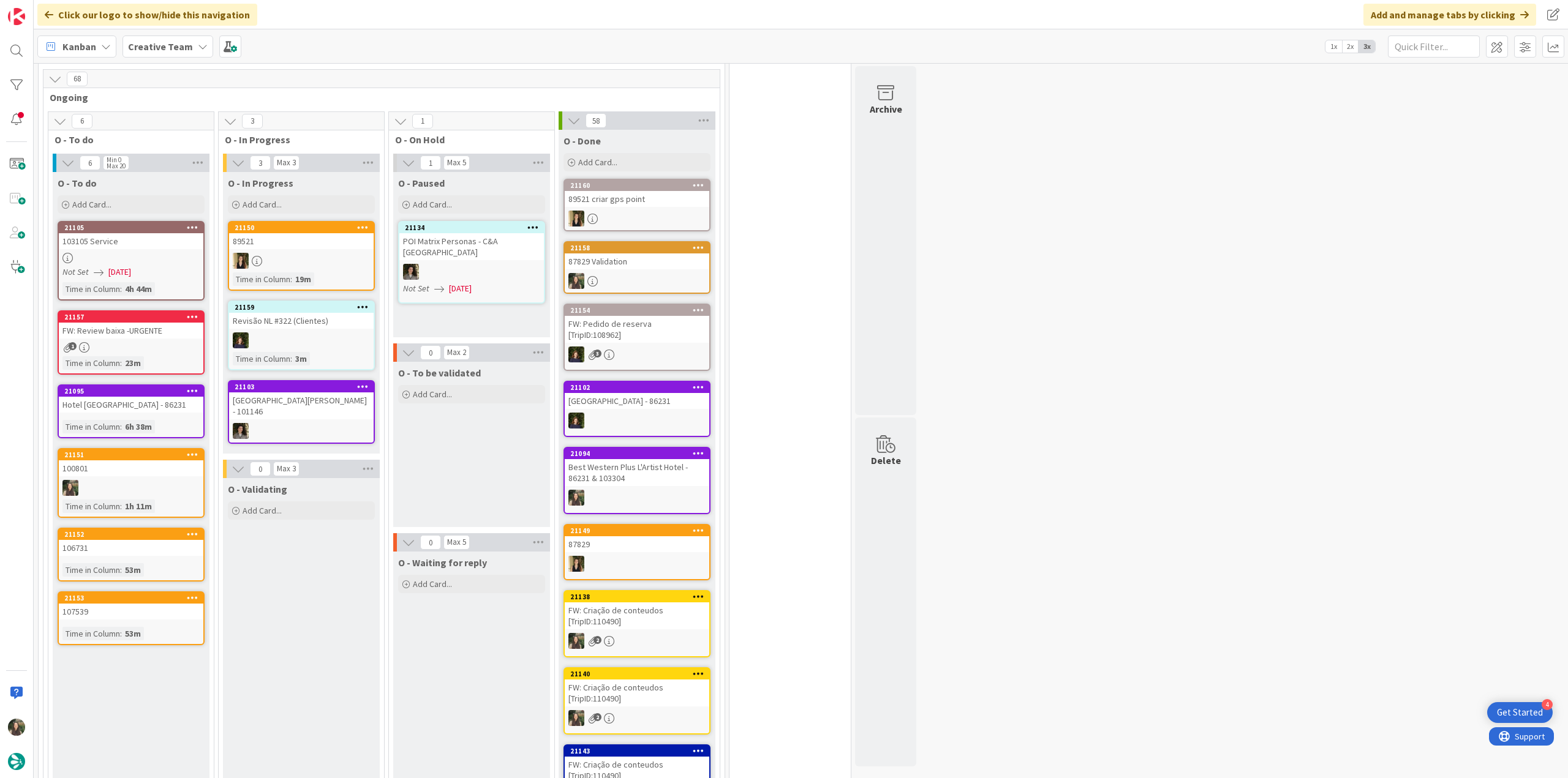
click at [182, 253] on div at bounding box center [130, 258] width 145 height 10
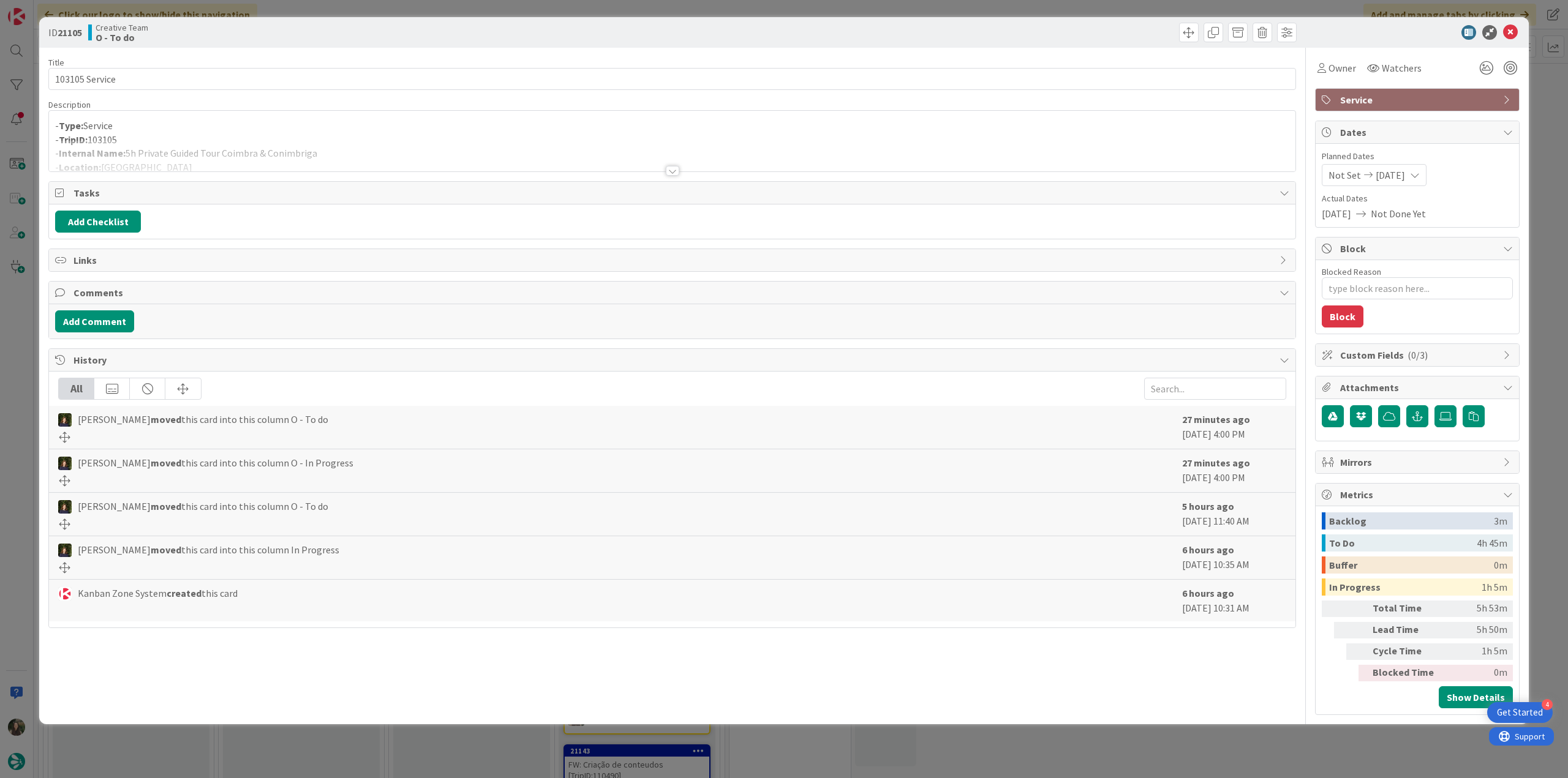
click at [307, 133] on p "- TripID: 103105" at bounding box center [672, 139] width 1234 height 14
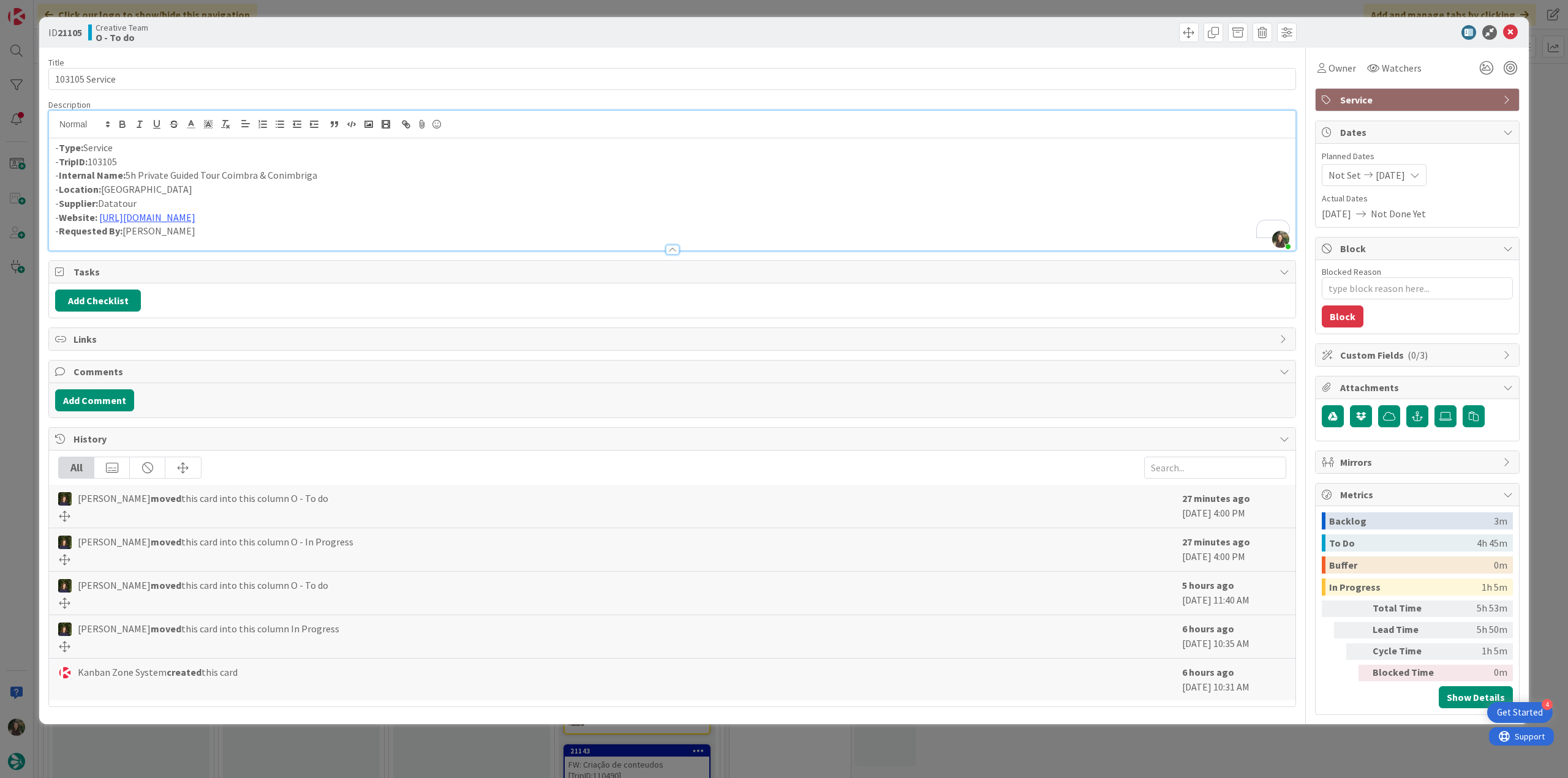
click at [13, 305] on div "ID 21105 Creative Team O - To do Title 14 / 128 103105 Service Description Inês…" at bounding box center [784, 389] width 1568 height 778
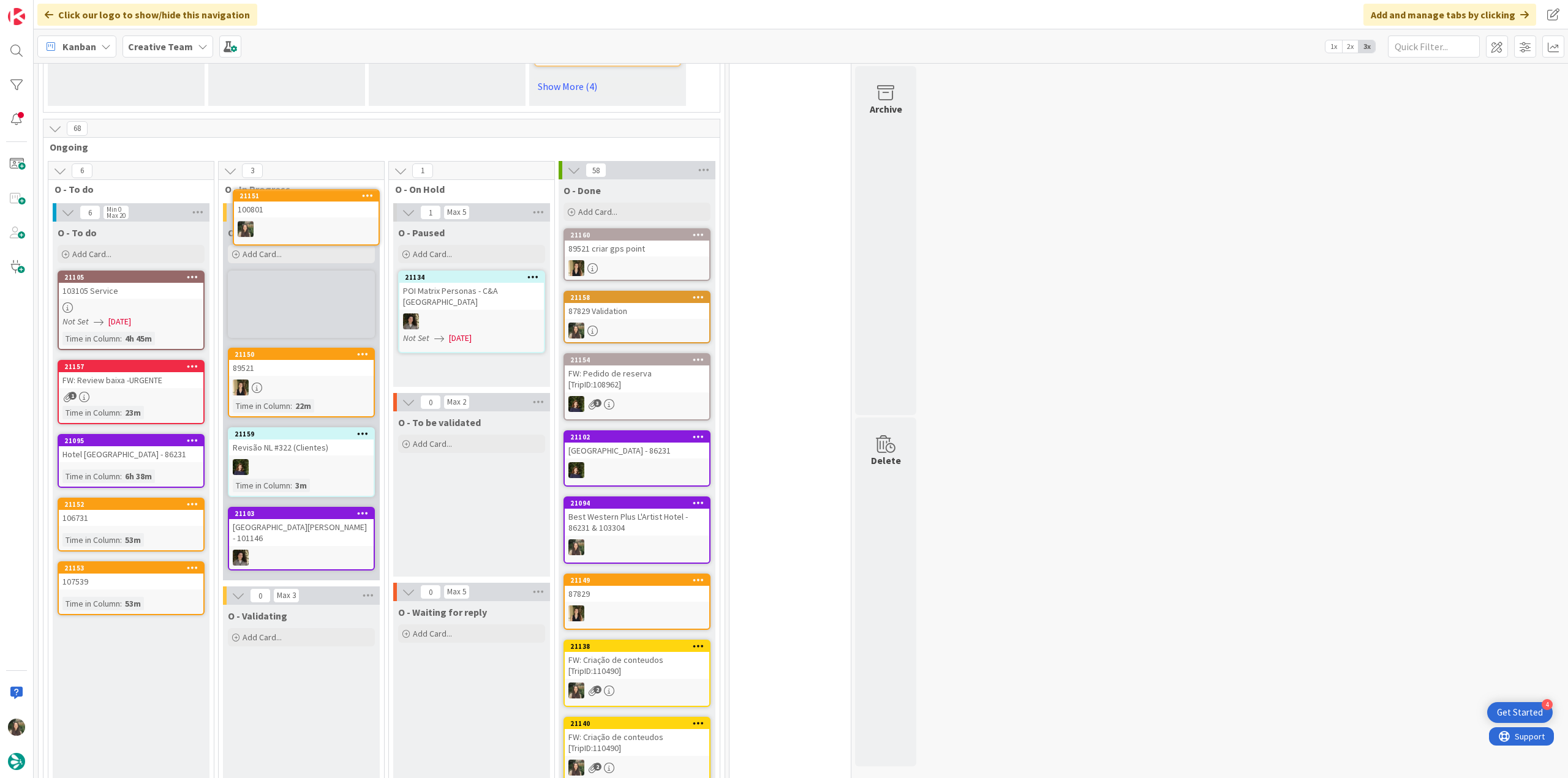
scroll to position [864, 0]
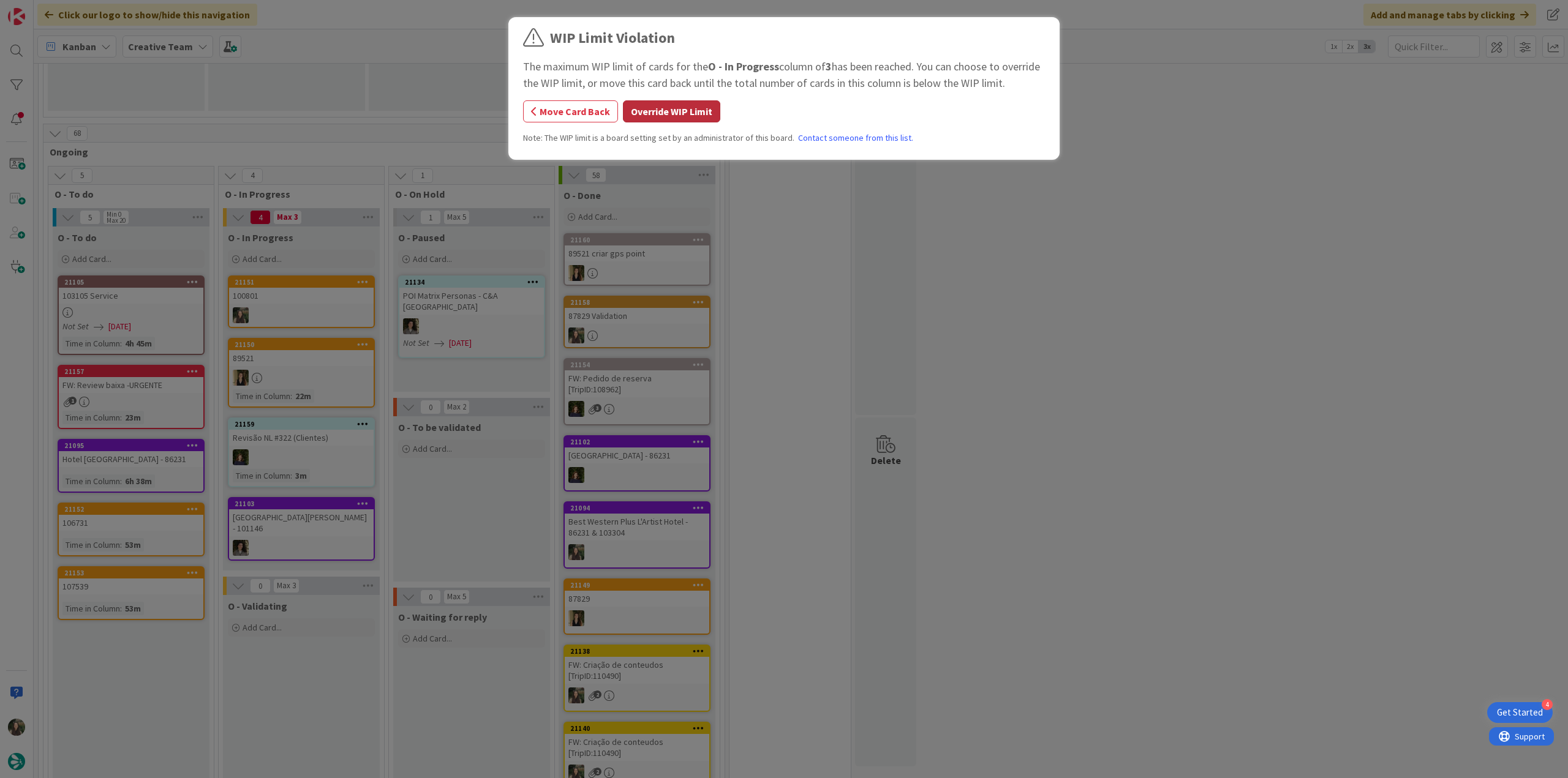
click at [661, 115] on button "Override WIP Limit" at bounding box center [671, 112] width 97 height 22
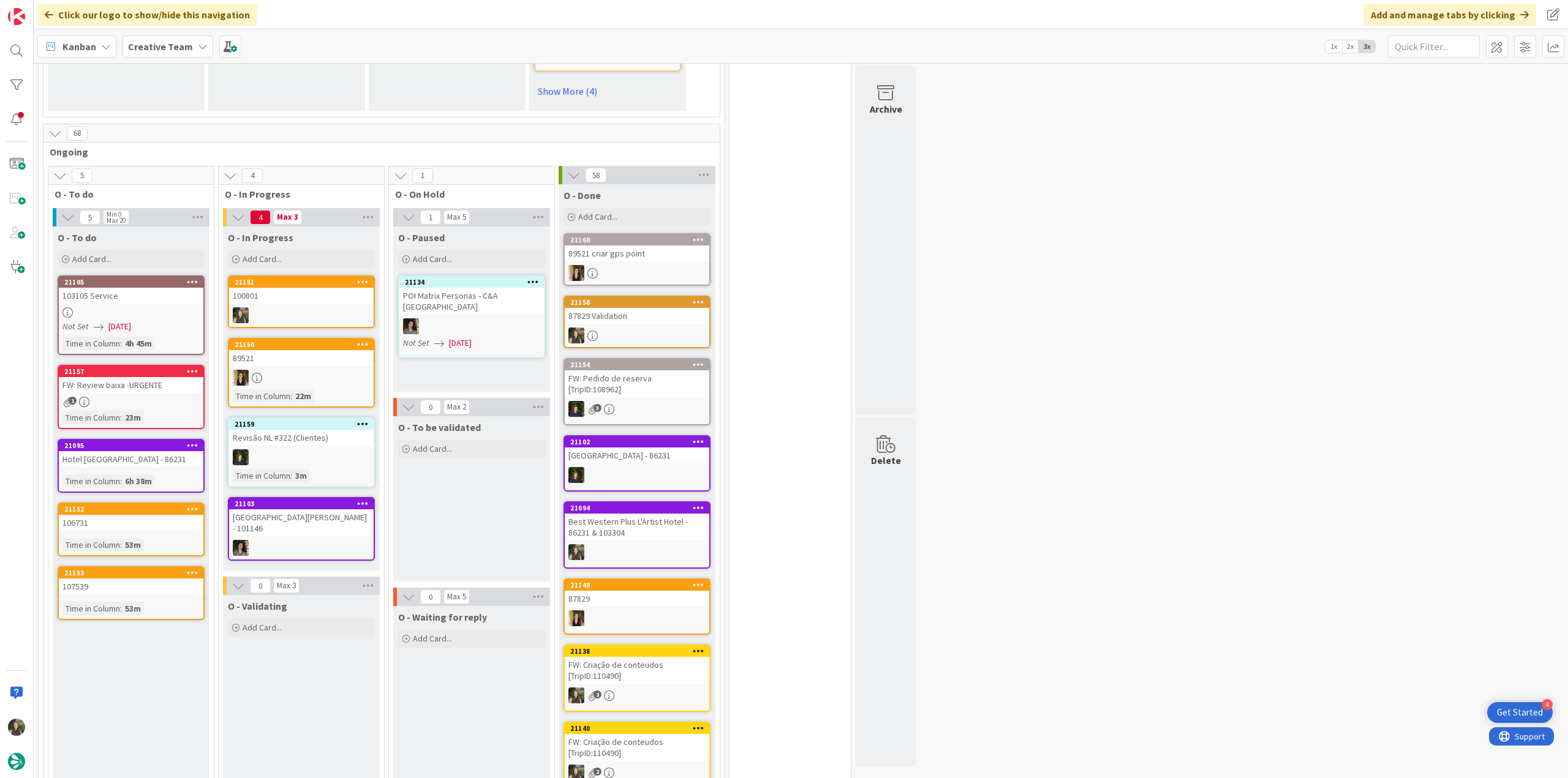
click at [308, 287] on div "100801" at bounding box center [301, 295] width 145 height 16
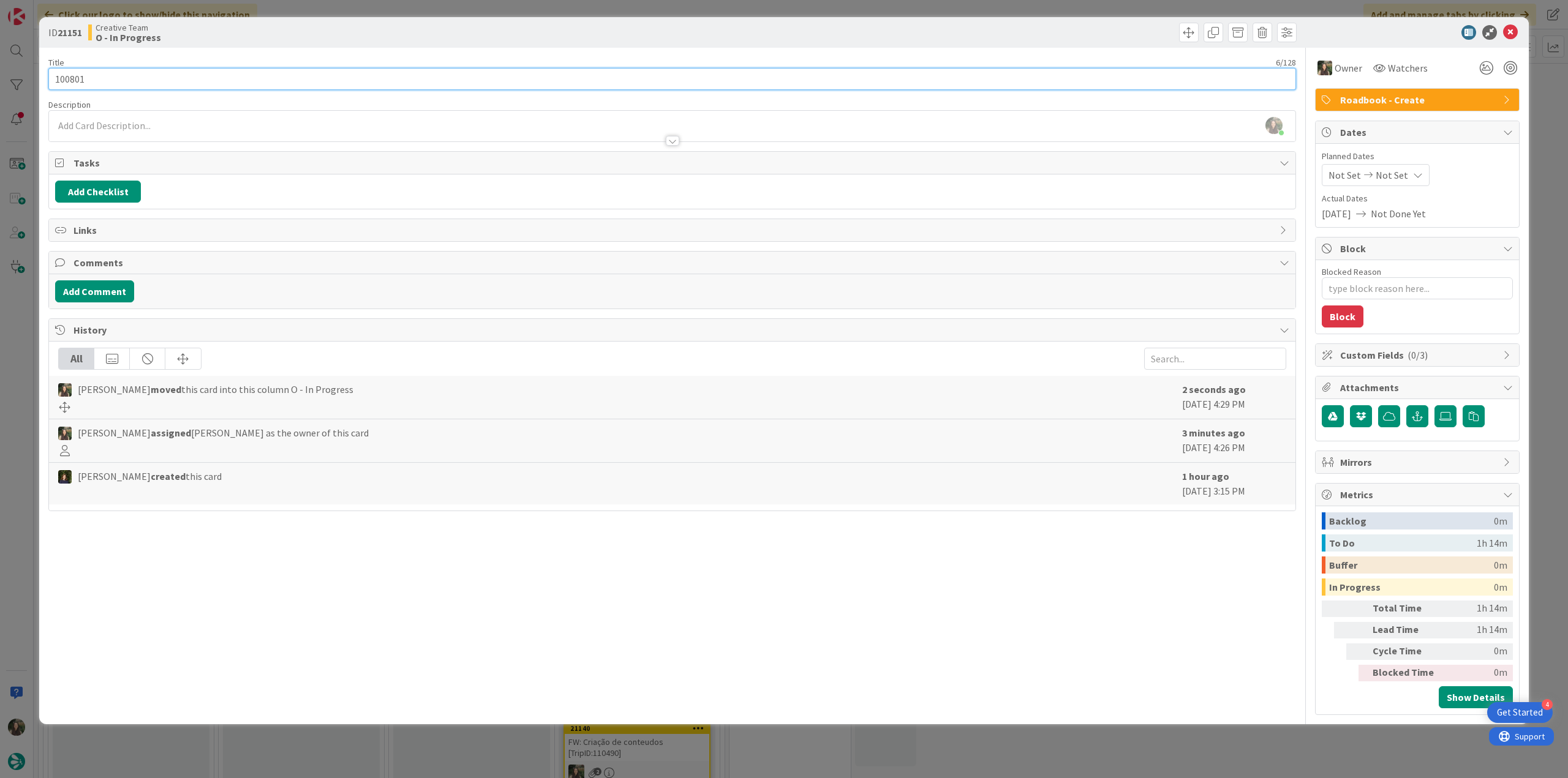
click at [66, 82] on input "100801" at bounding box center [672, 79] width 1248 height 22
click at [13, 390] on div "ID 21151 Creative Team O - In Progress Title 6 / 128 100801 Description Inês Go…" at bounding box center [784, 389] width 1568 height 778
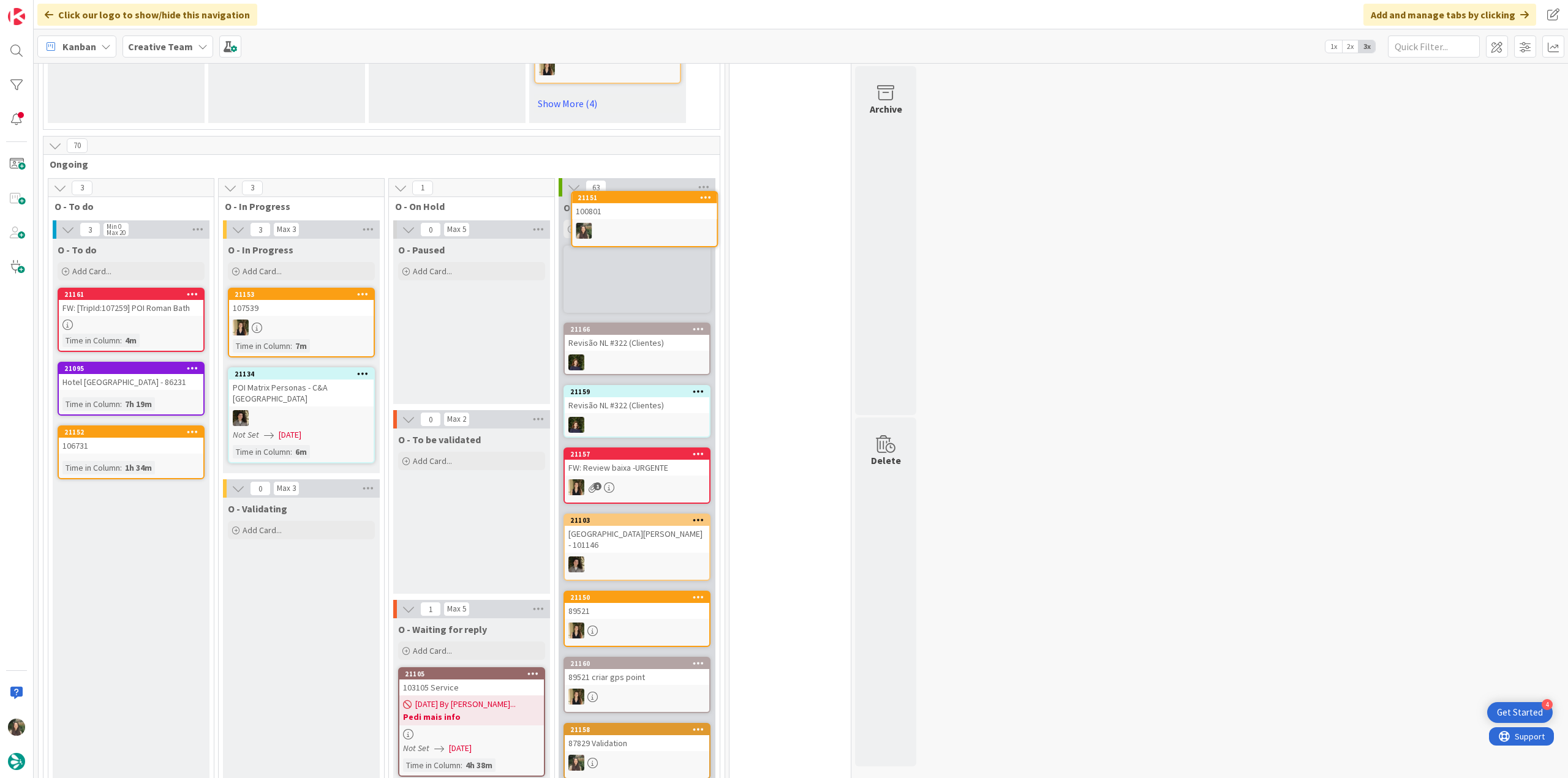
scroll to position [854, 0]
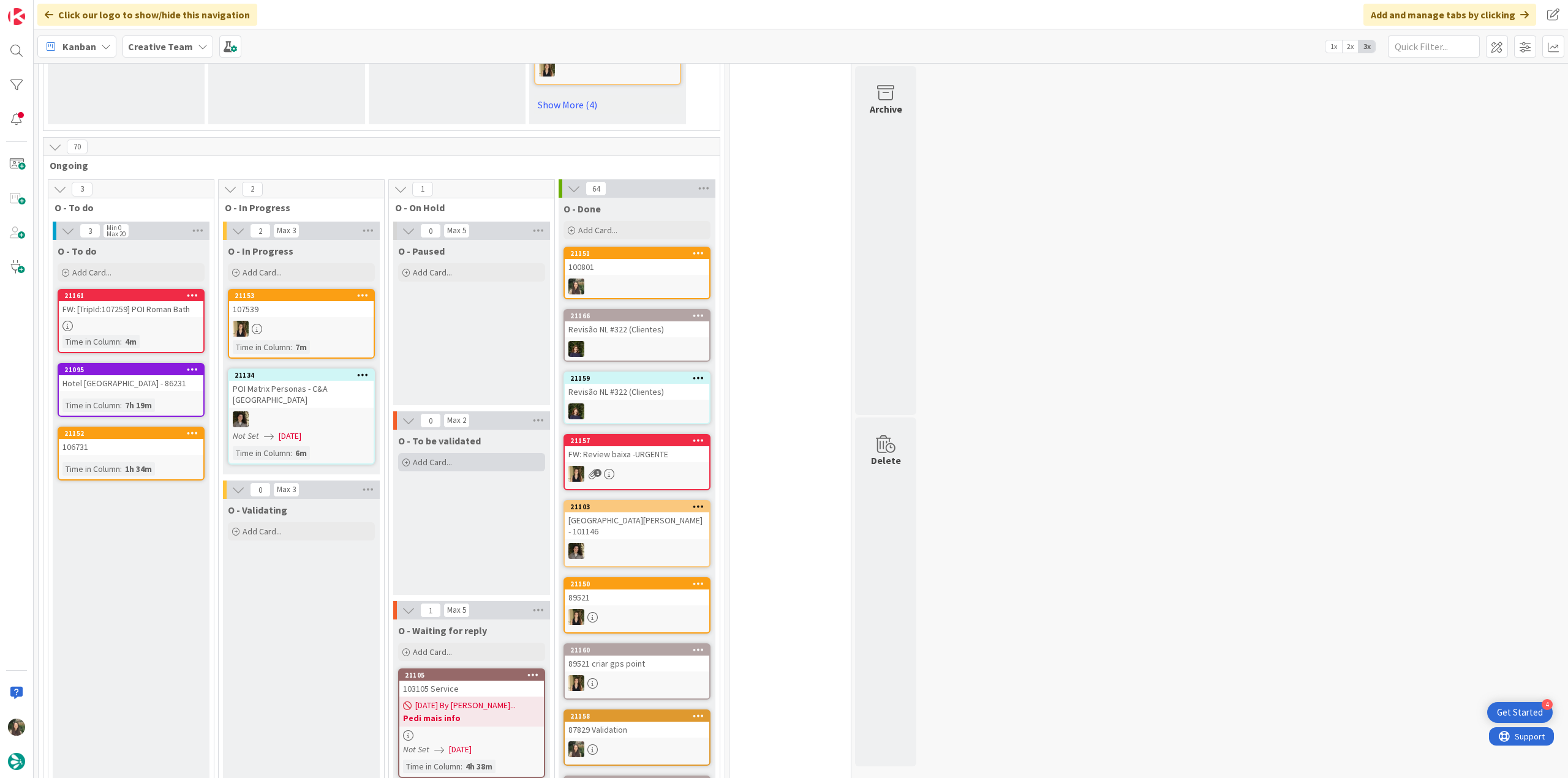
click at [472, 453] on div "Add Card..." at bounding box center [472, 462] width 147 height 19
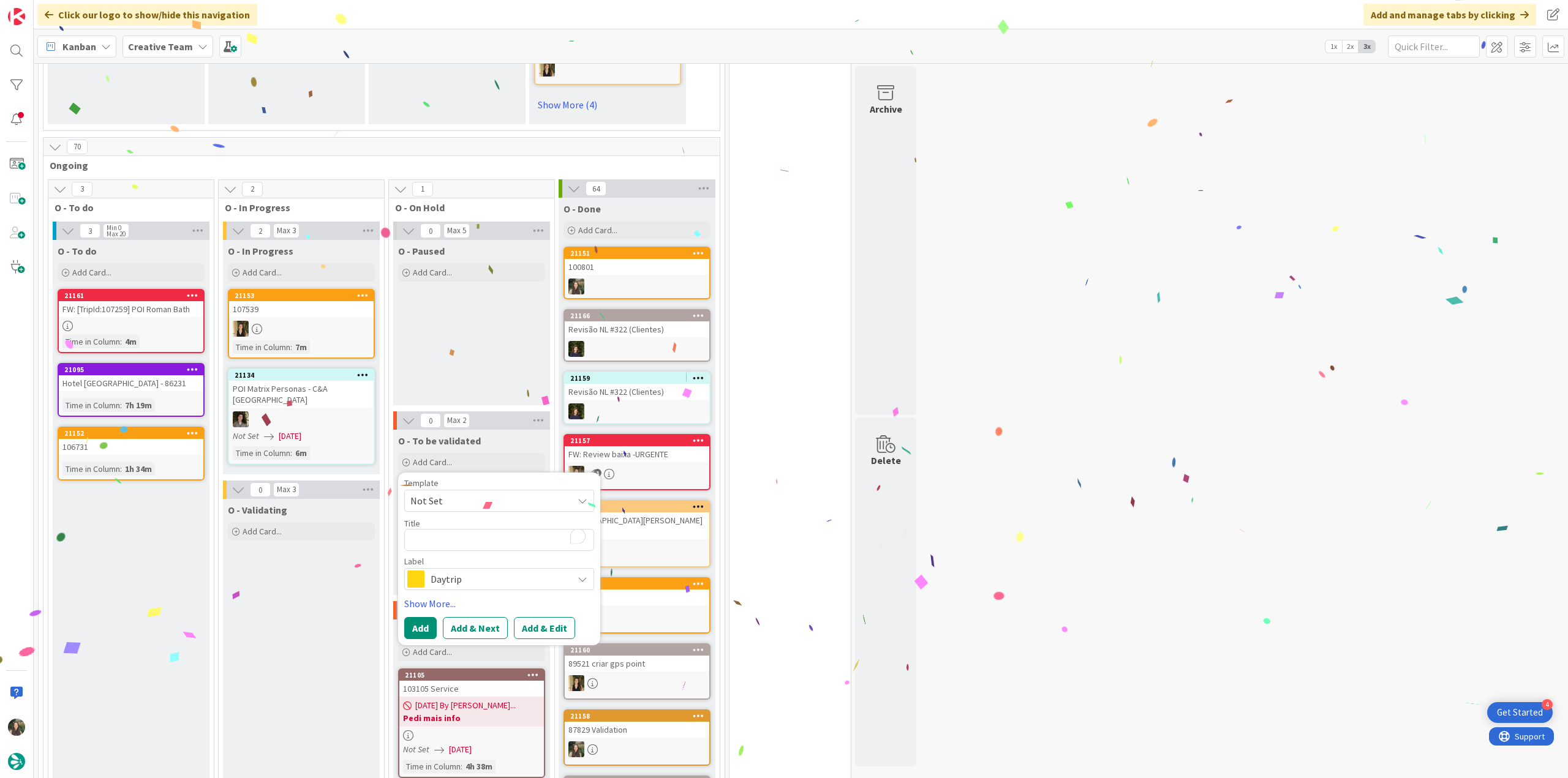
type textarea "x"
type textarea "100801"
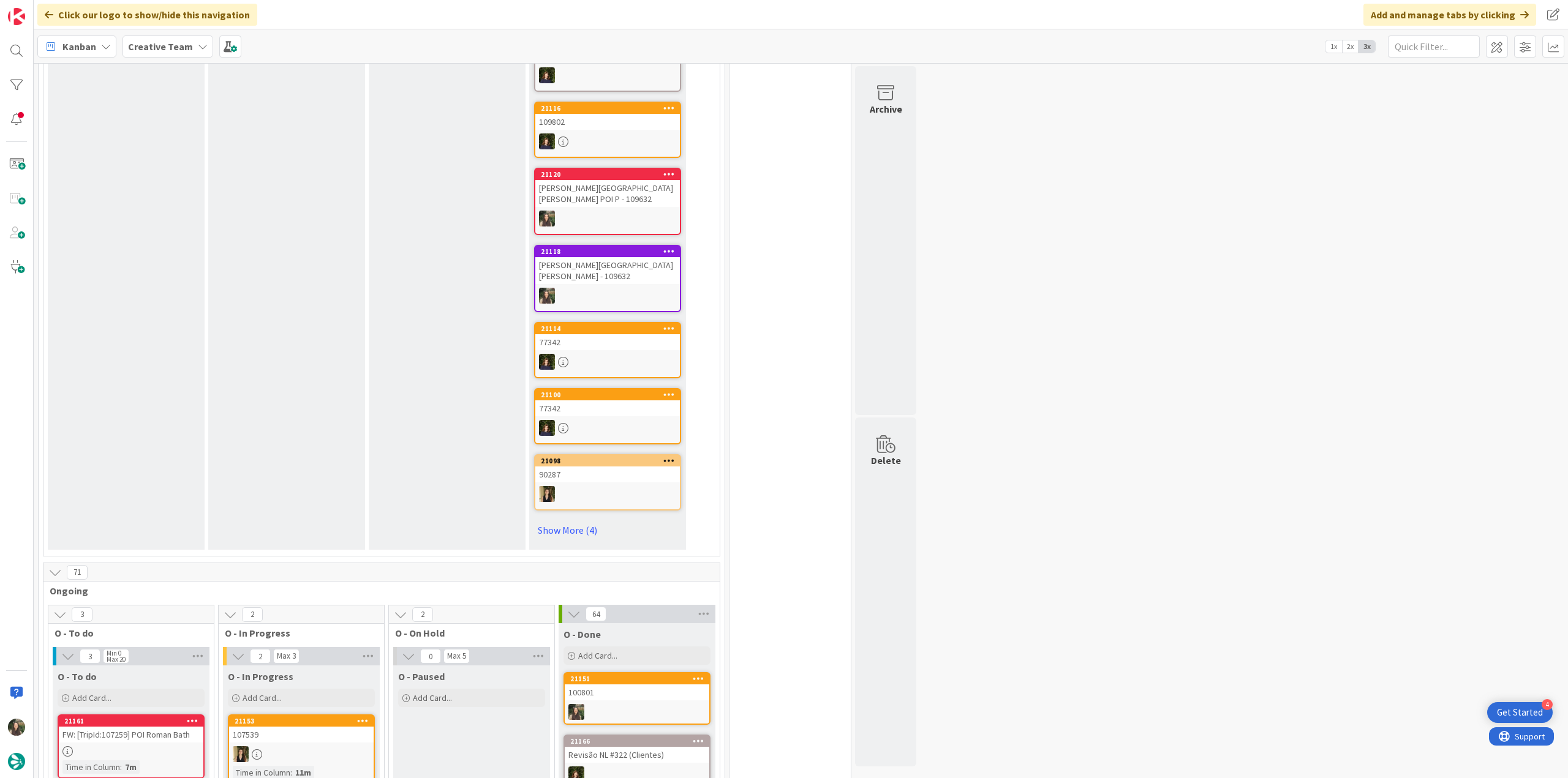
scroll to position [217, 0]
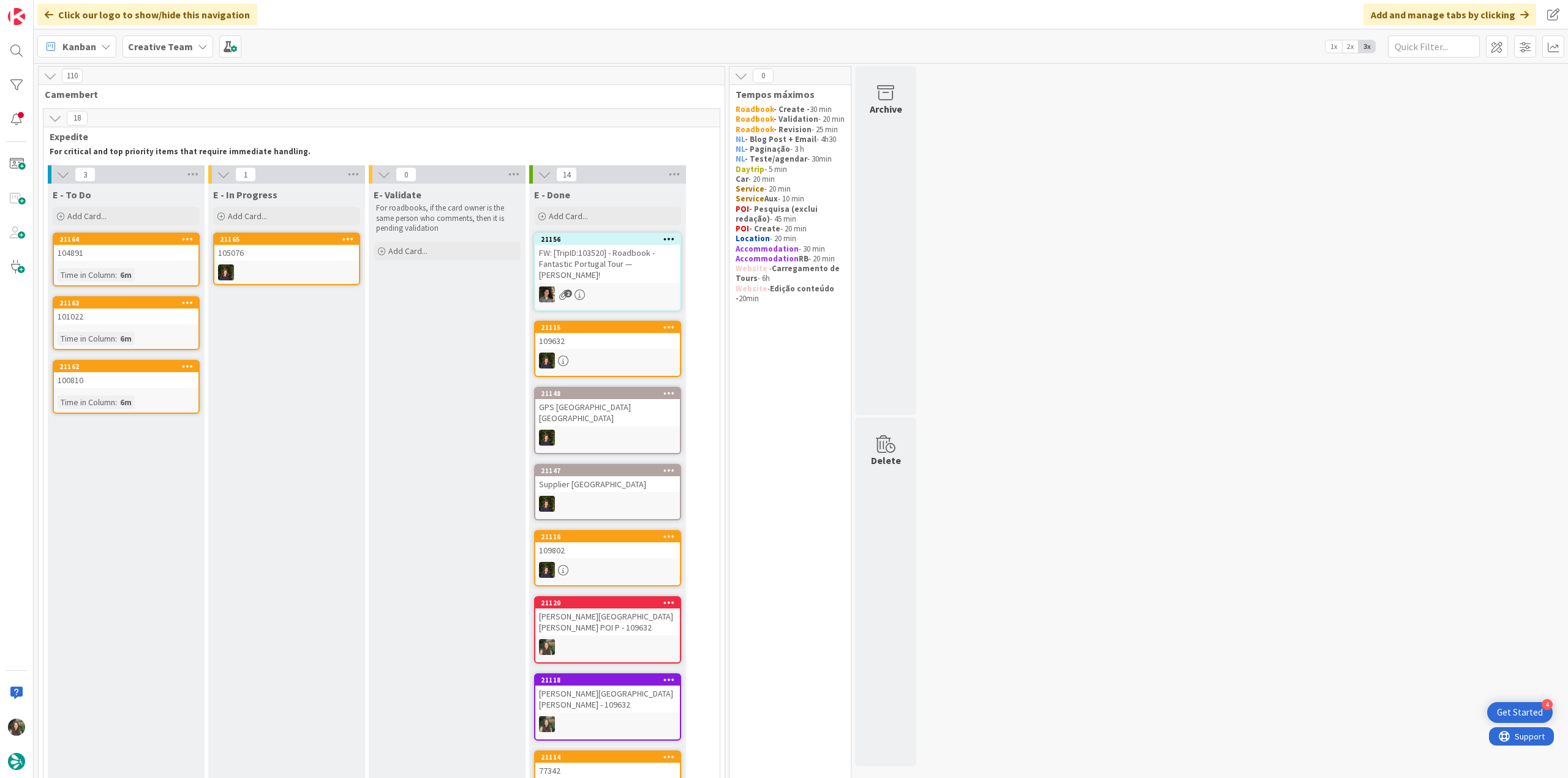
click at [174, 259] on div "104891" at bounding box center [126, 253] width 145 height 16
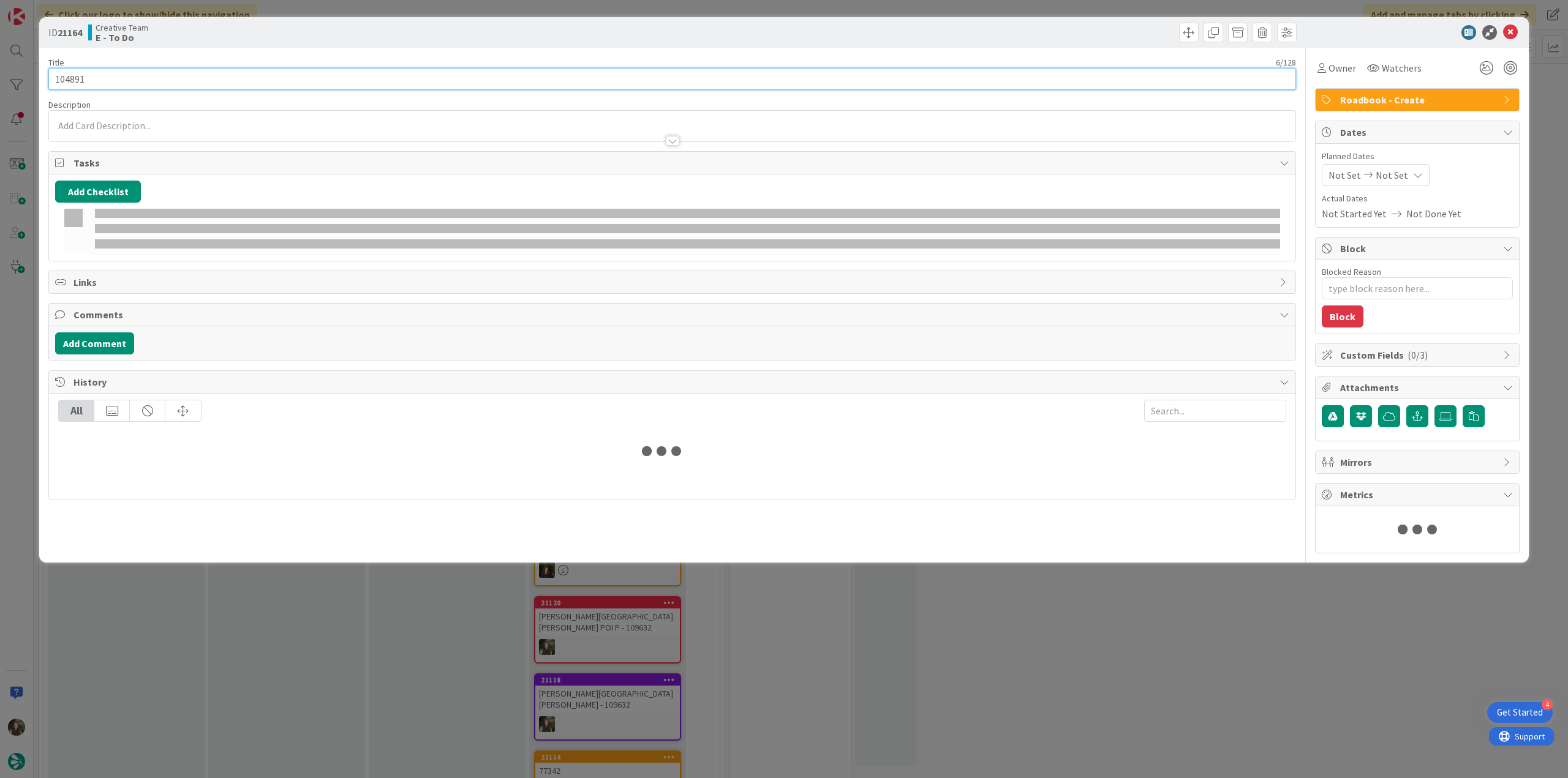
click at [78, 78] on input "104891" at bounding box center [672, 79] width 1248 height 22
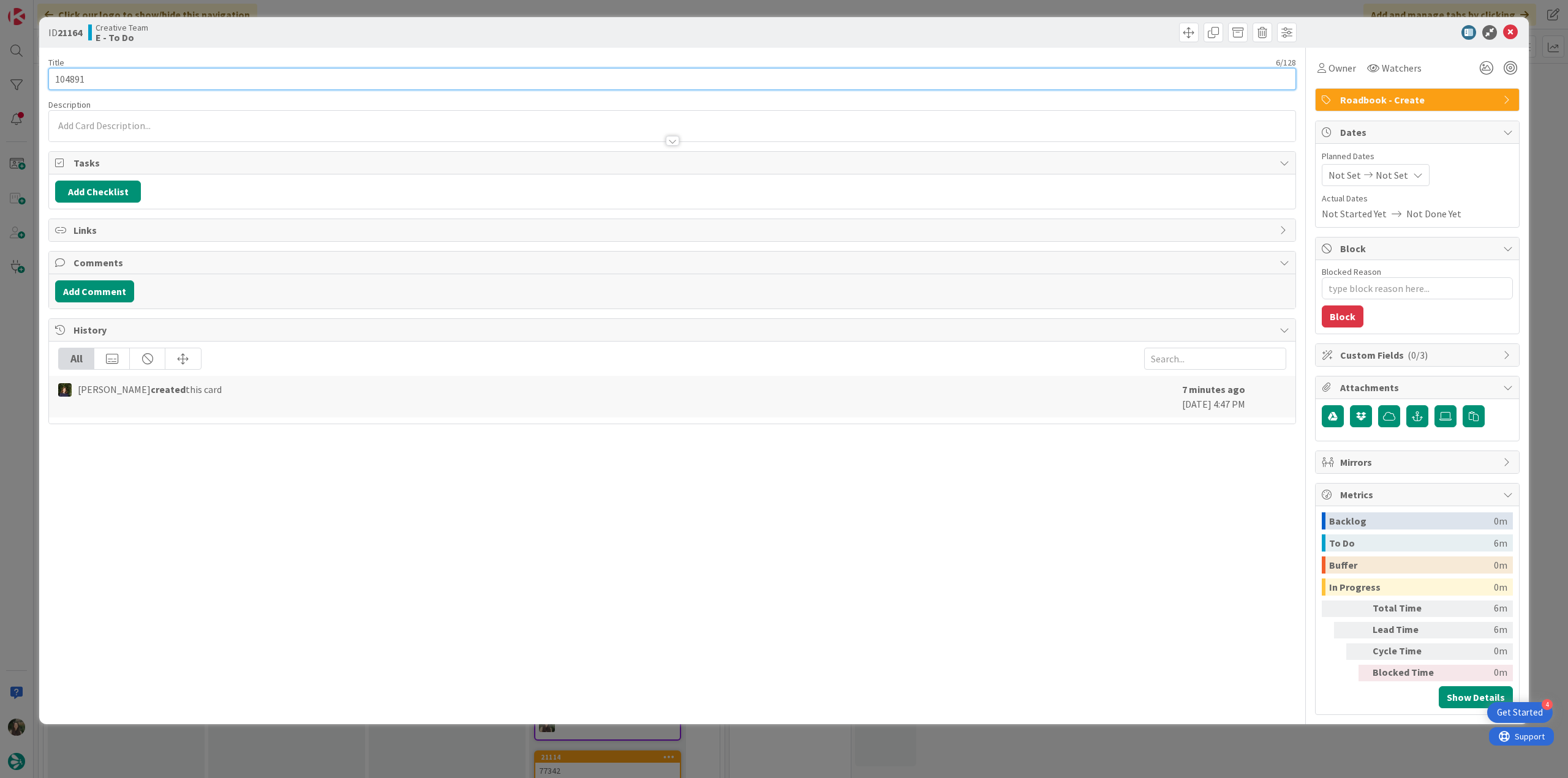
click at [78, 78] on input "104891" at bounding box center [672, 79] width 1248 height 22
click at [13, 322] on div "ID 21164 Creative Team E - To Do Title 6 / 128 104891 Description [PERSON_NAME]…" at bounding box center [784, 389] width 1568 height 778
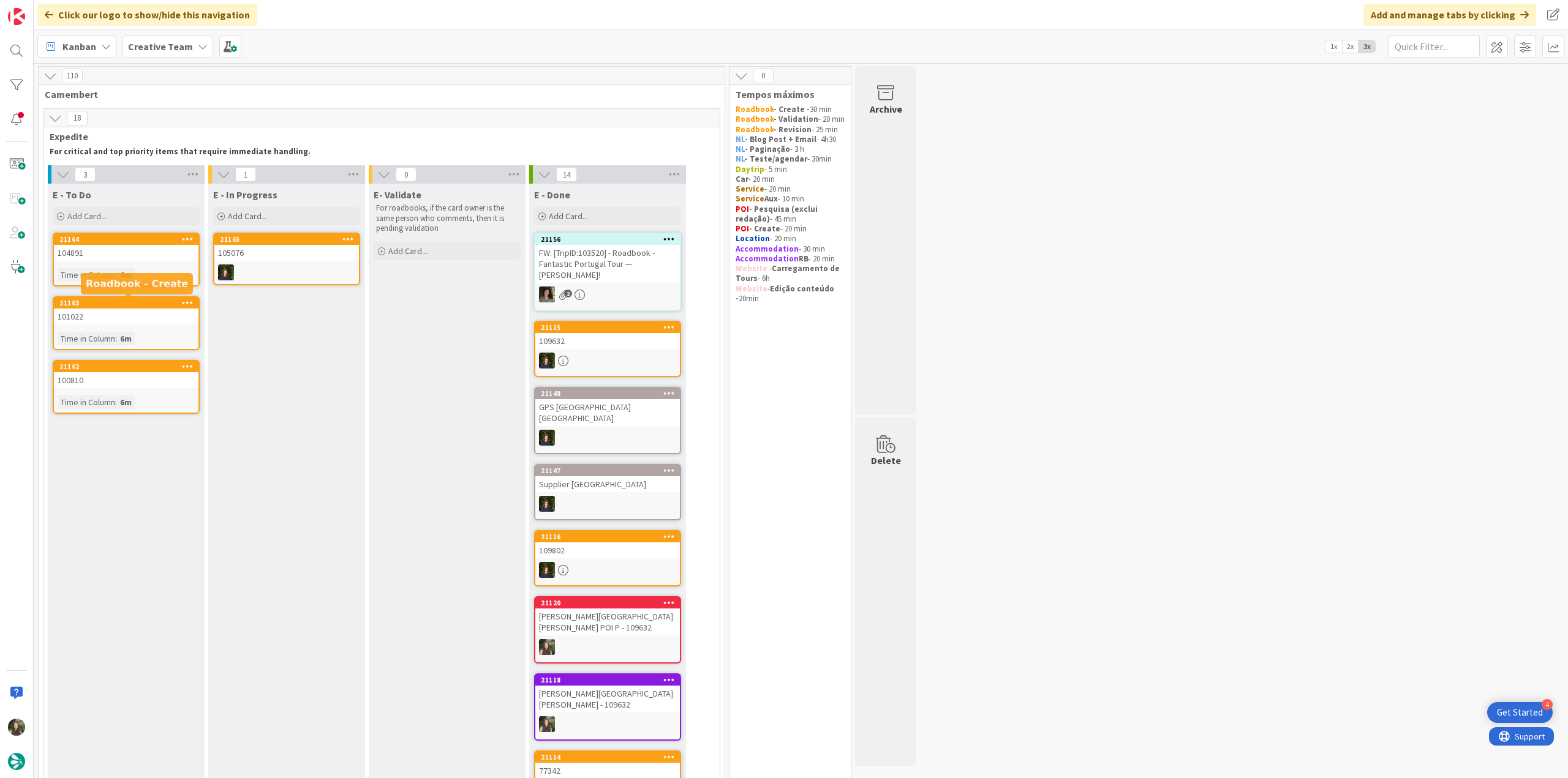
click at [113, 319] on div "101022" at bounding box center [126, 316] width 145 height 16
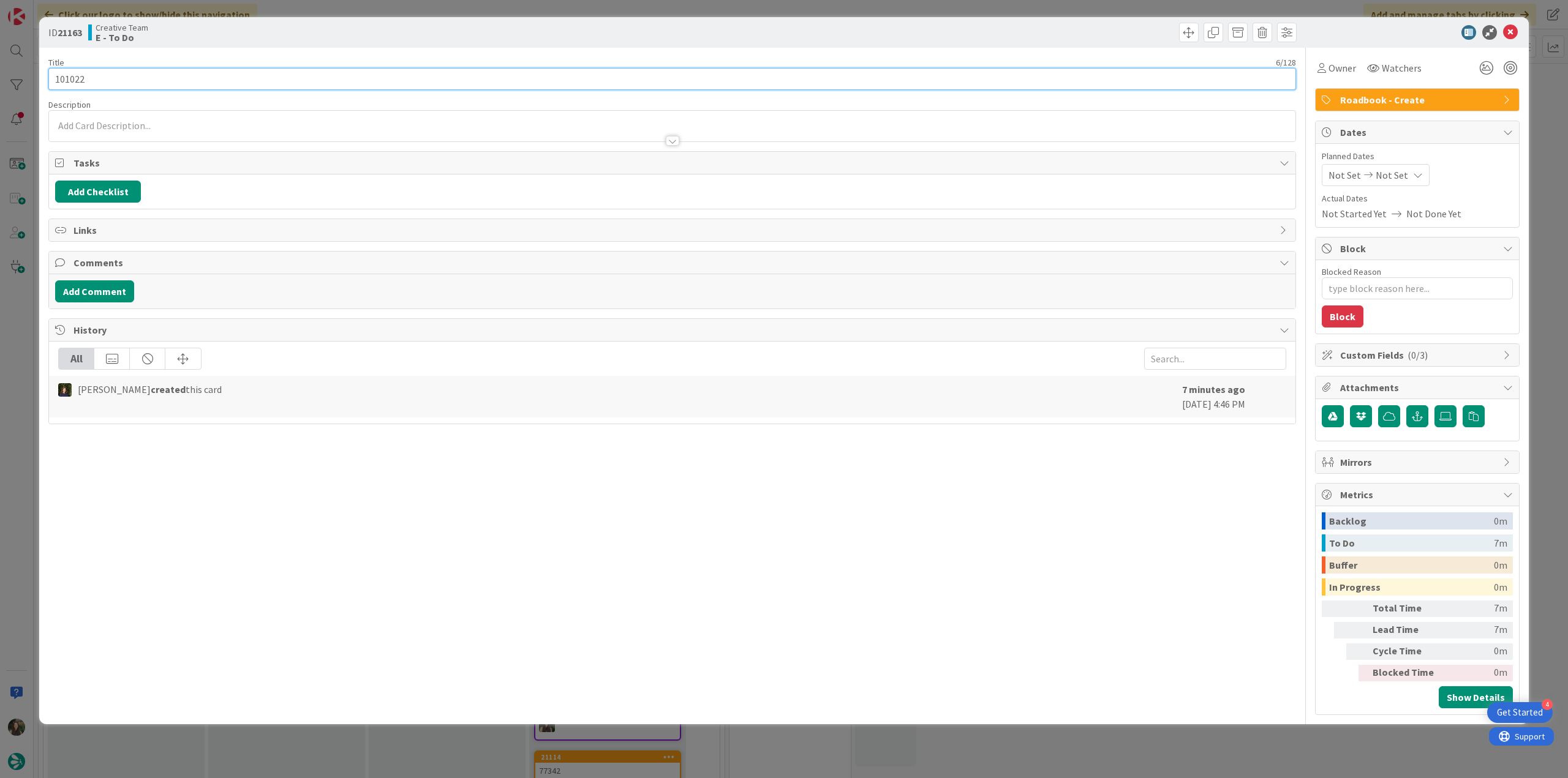
click at [79, 74] on input "101022" at bounding box center [672, 79] width 1248 height 22
click at [1337, 74] on span "Owner" at bounding box center [1342, 68] width 27 height 15
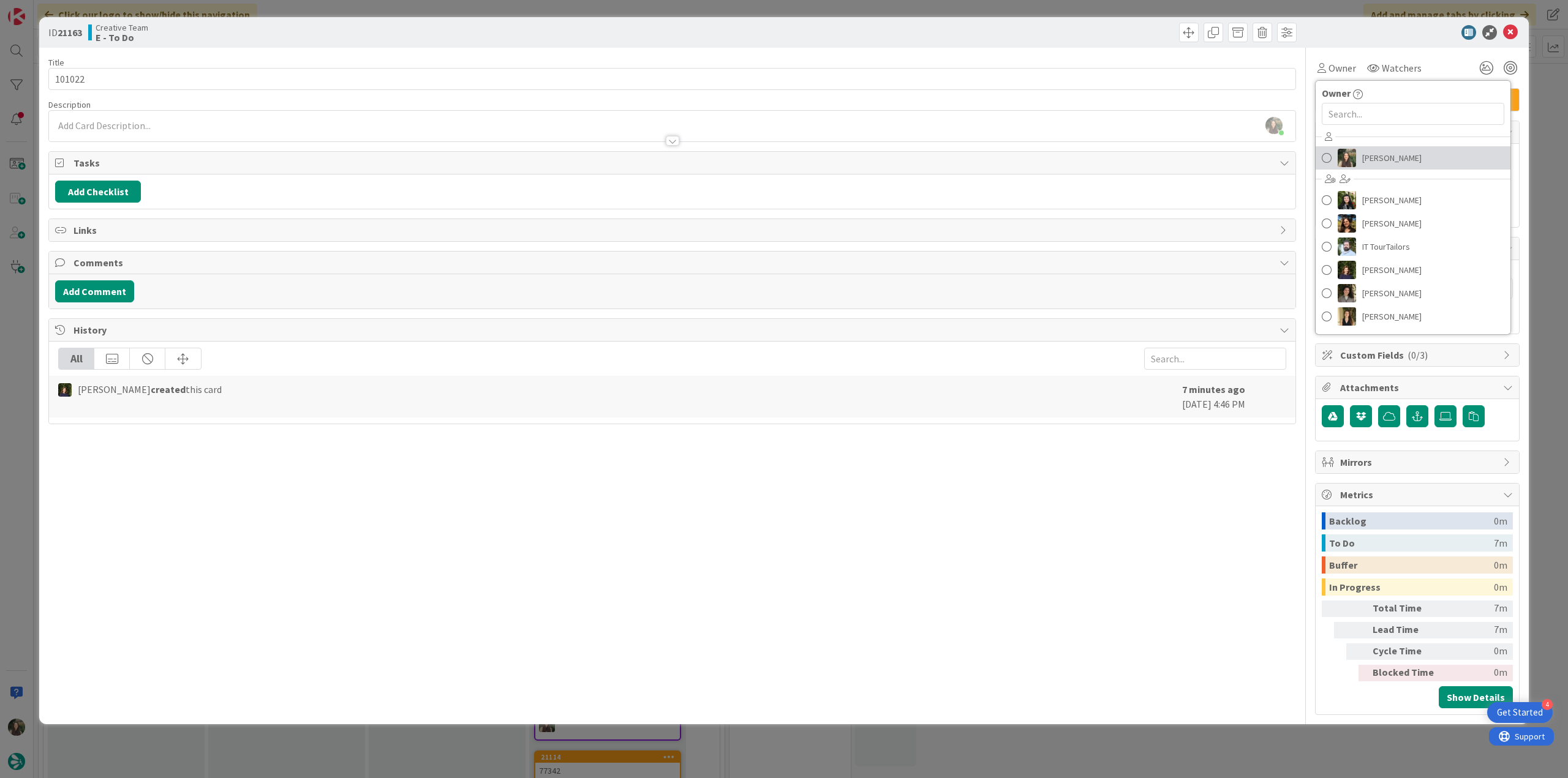
drag, startPoint x: 1380, startPoint y: 156, endPoint x: 1392, endPoint y: 159, distance: 12.4
click at [1380, 156] on span "[PERSON_NAME]" at bounding box center [1392, 158] width 59 height 19
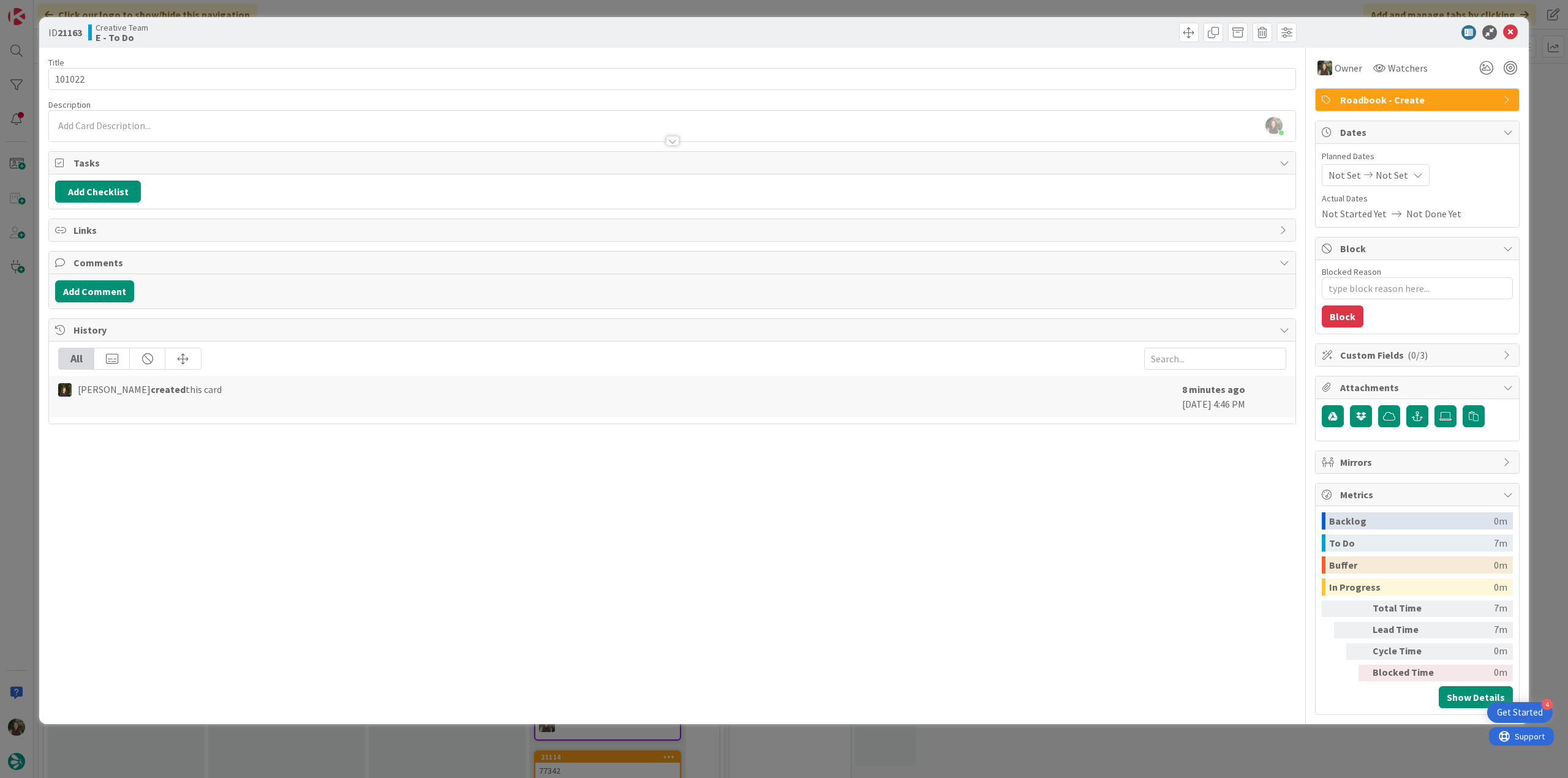
click at [1537, 127] on div "ID 21163 Creative Team E - To Do Title 6 / 128 101022 Description [PERSON_NAME]…" at bounding box center [784, 389] width 1568 height 778
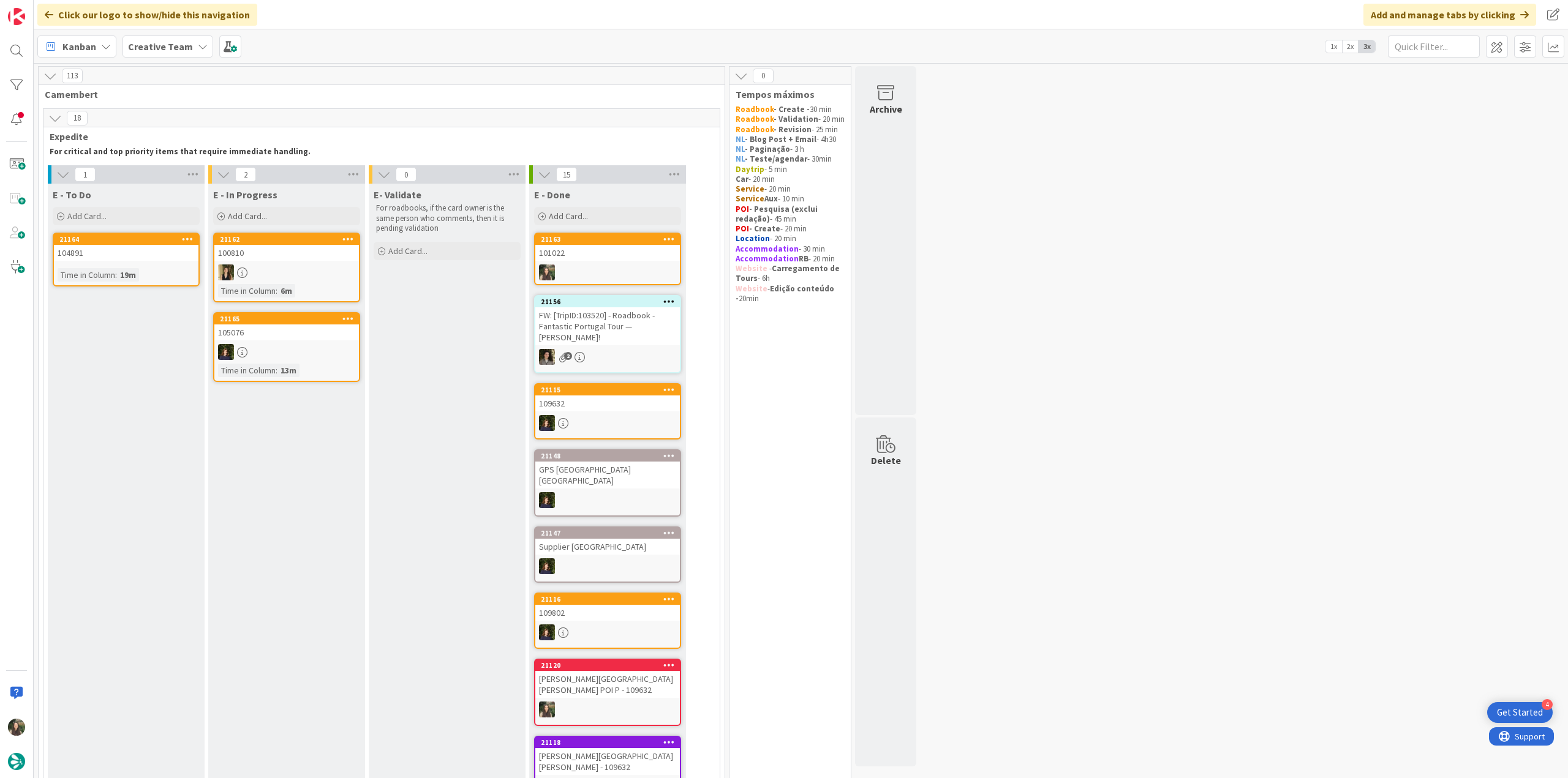
click at [616, 261] on link "21163 101022" at bounding box center [608, 259] width 147 height 53
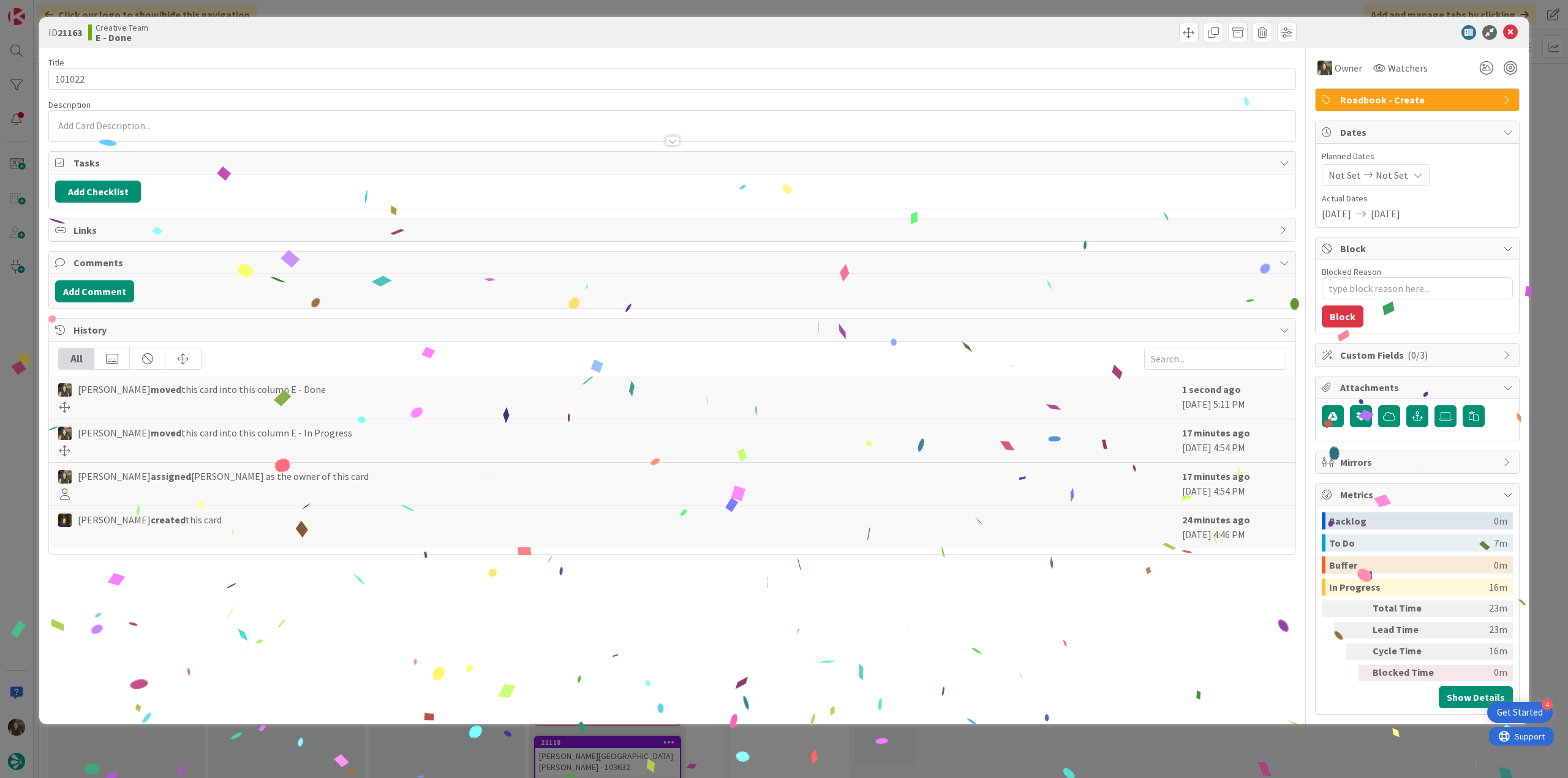
click at [1192, 754] on div "ID 21163 Creative Team E - Done Title 6 / 128 101022 Description Owner Watchers…" at bounding box center [784, 389] width 1568 height 778
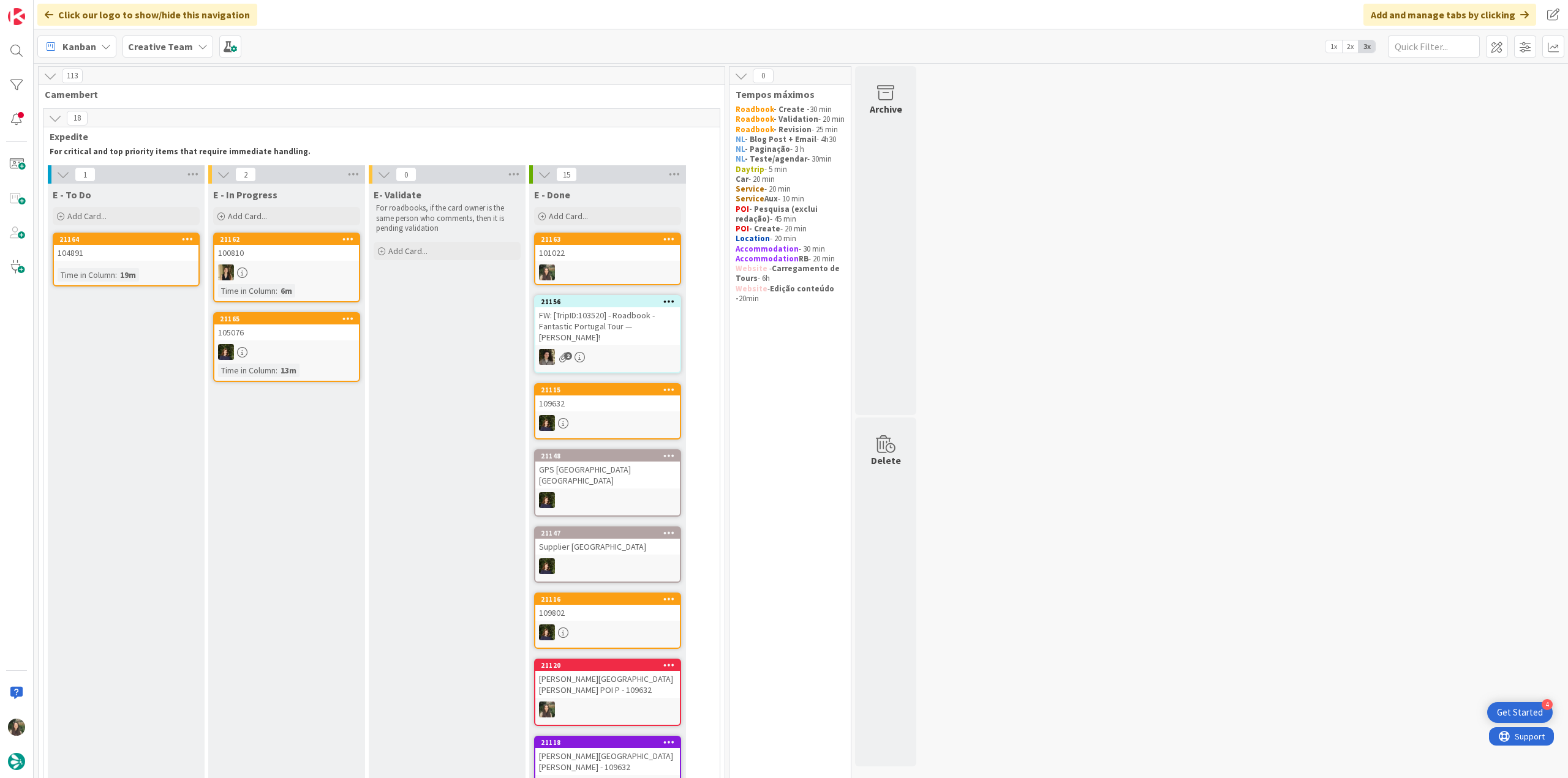
click at [143, 258] on div "104891" at bounding box center [126, 253] width 145 height 16
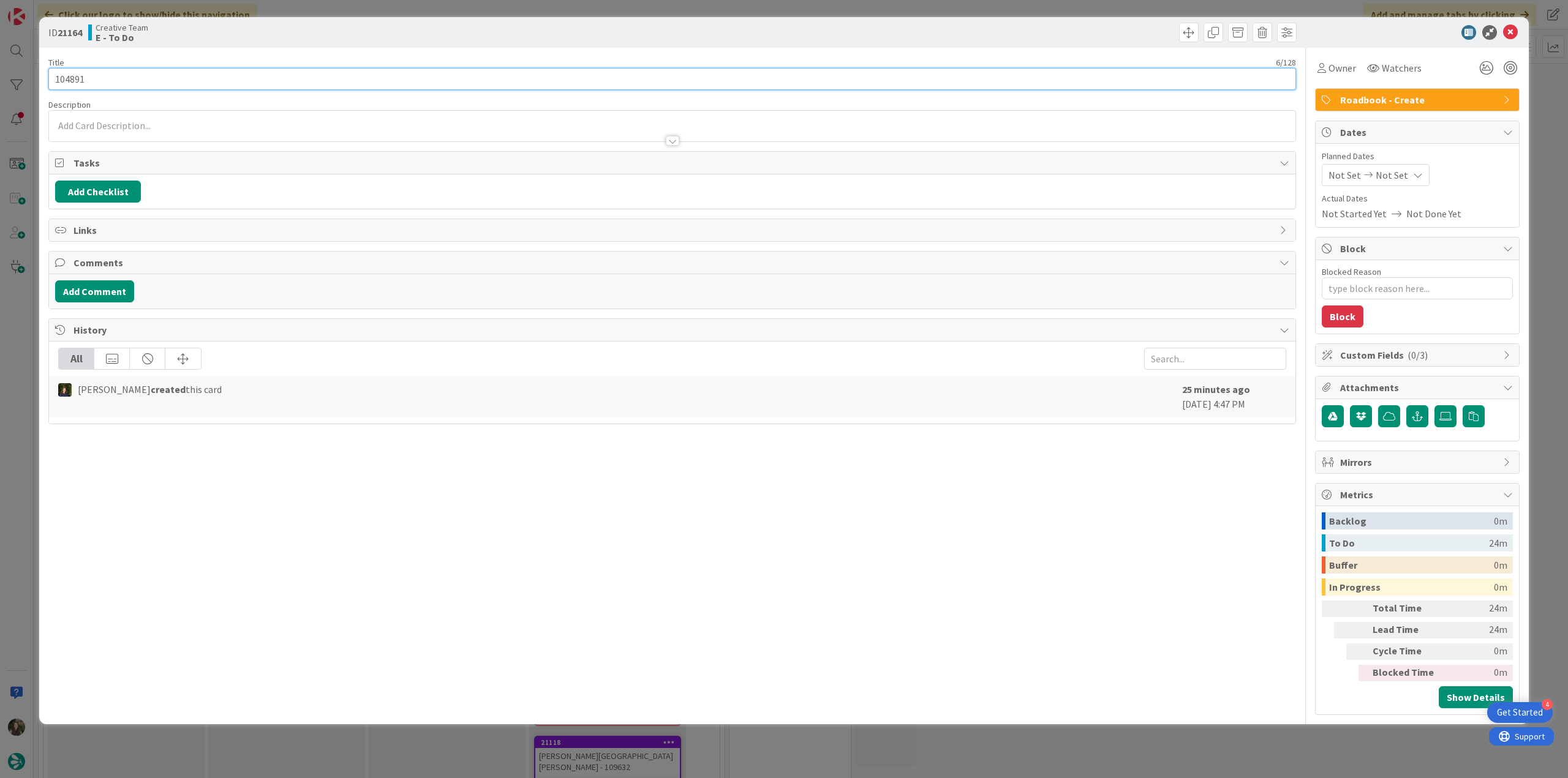
click at [68, 80] on input "104891" at bounding box center [672, 79] width 1248 height 22
click at [26, 356] on div "ID 21164 Creative Team E - To Do Title 6 / 128 104891 Description [PERSON_NAME]…" at bounding box center [784, 389] width 1568 height 778
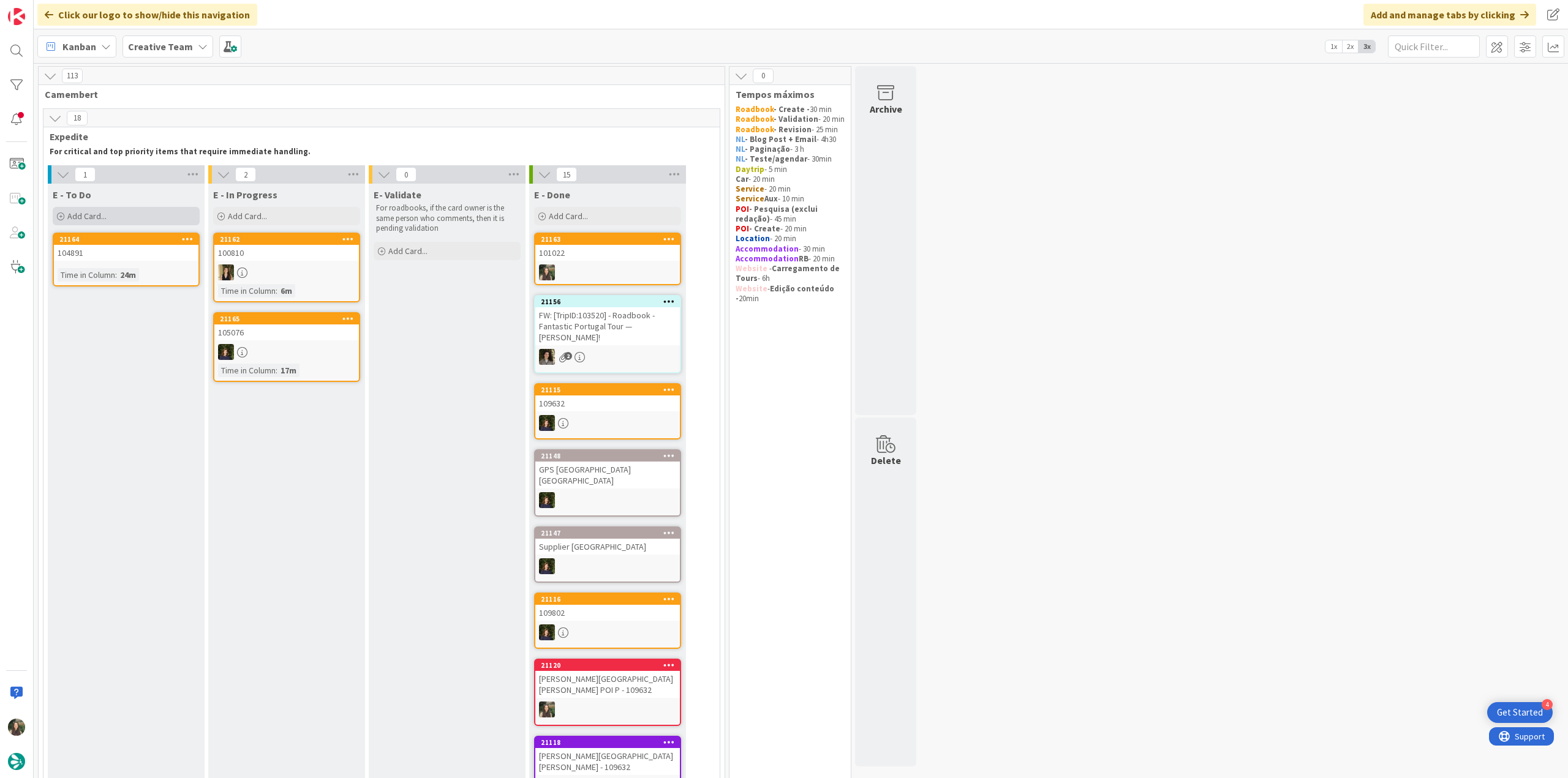
click at [124, 211] on div "Add Card..." at bounding box center [126, 216] width 147 height 19
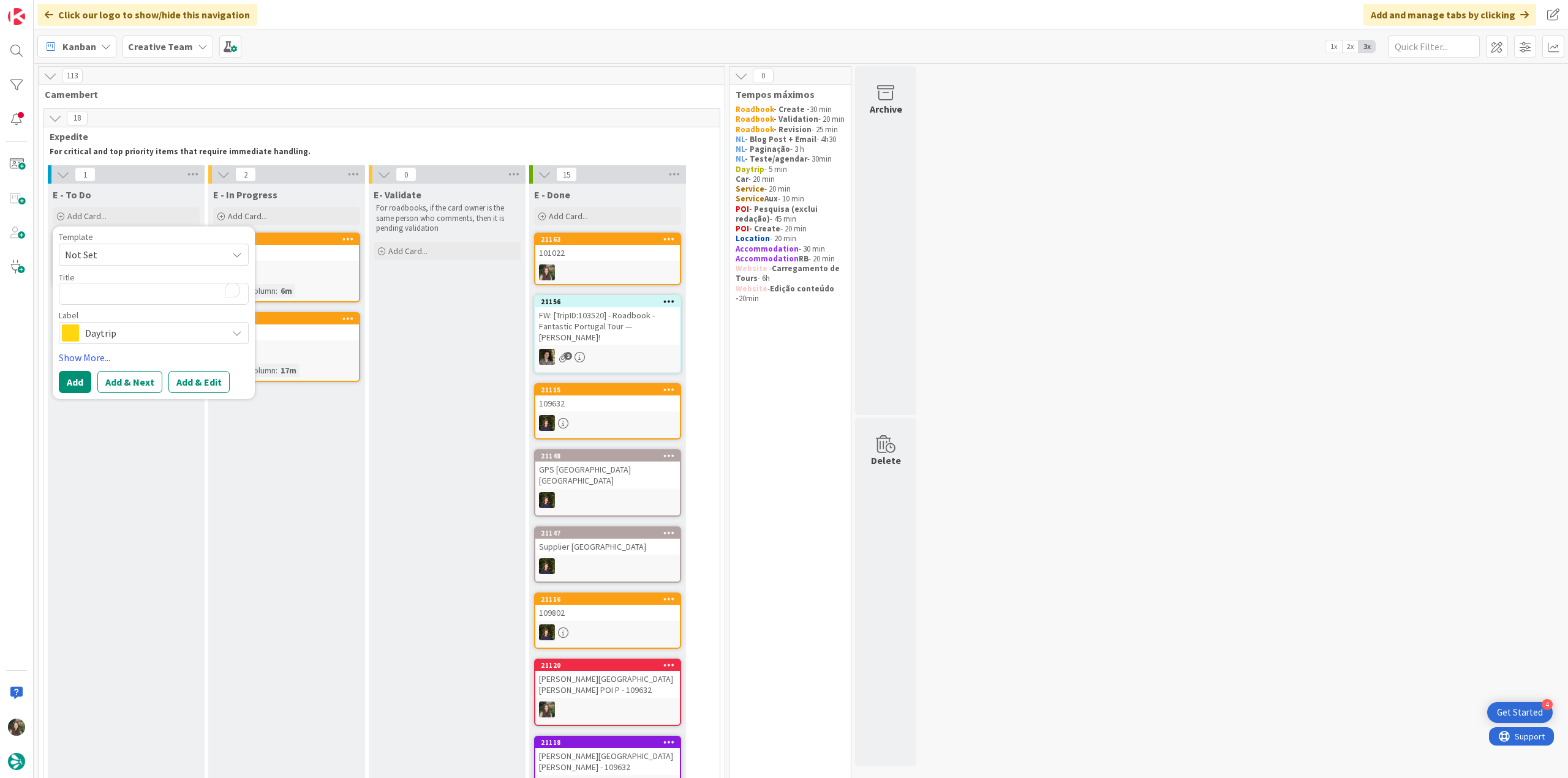
type textarea "x"
type textarea "Masseria [PERSON_NAME]"
click at [133, 329] on span "Daytrip" at bounding box center [153, 333] width 136 height 17
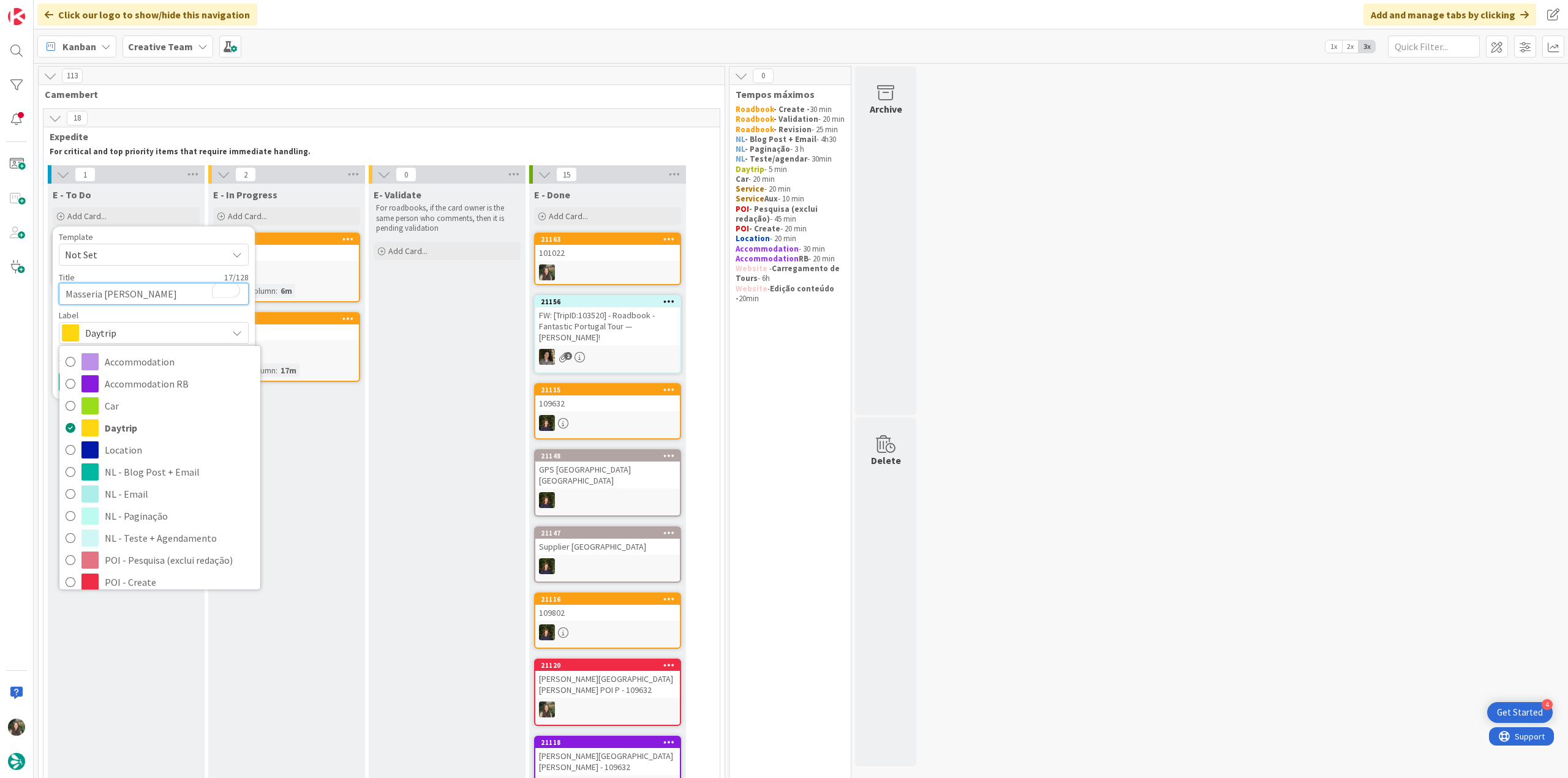
click at [160, 293] on textarea "Masseria [PERSON_NAME]" at bounding box center [153, 294] width 190 height 22
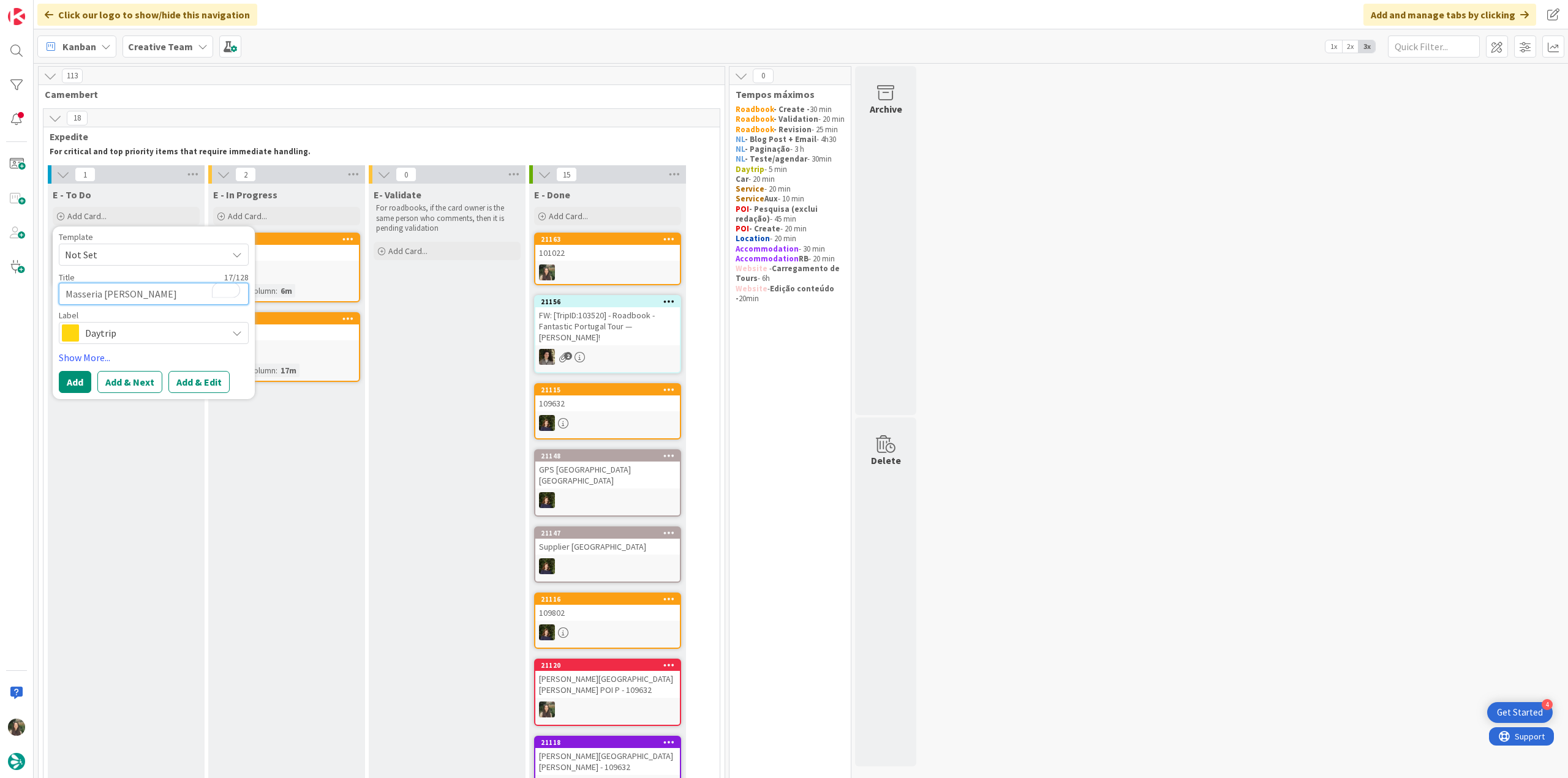
type textarea "x"
type textarea "Masseria [PERSON_NAME]"
type textarea "x"
type textarea "Masseria [PERSON_NAME] -"
type textarea "x"
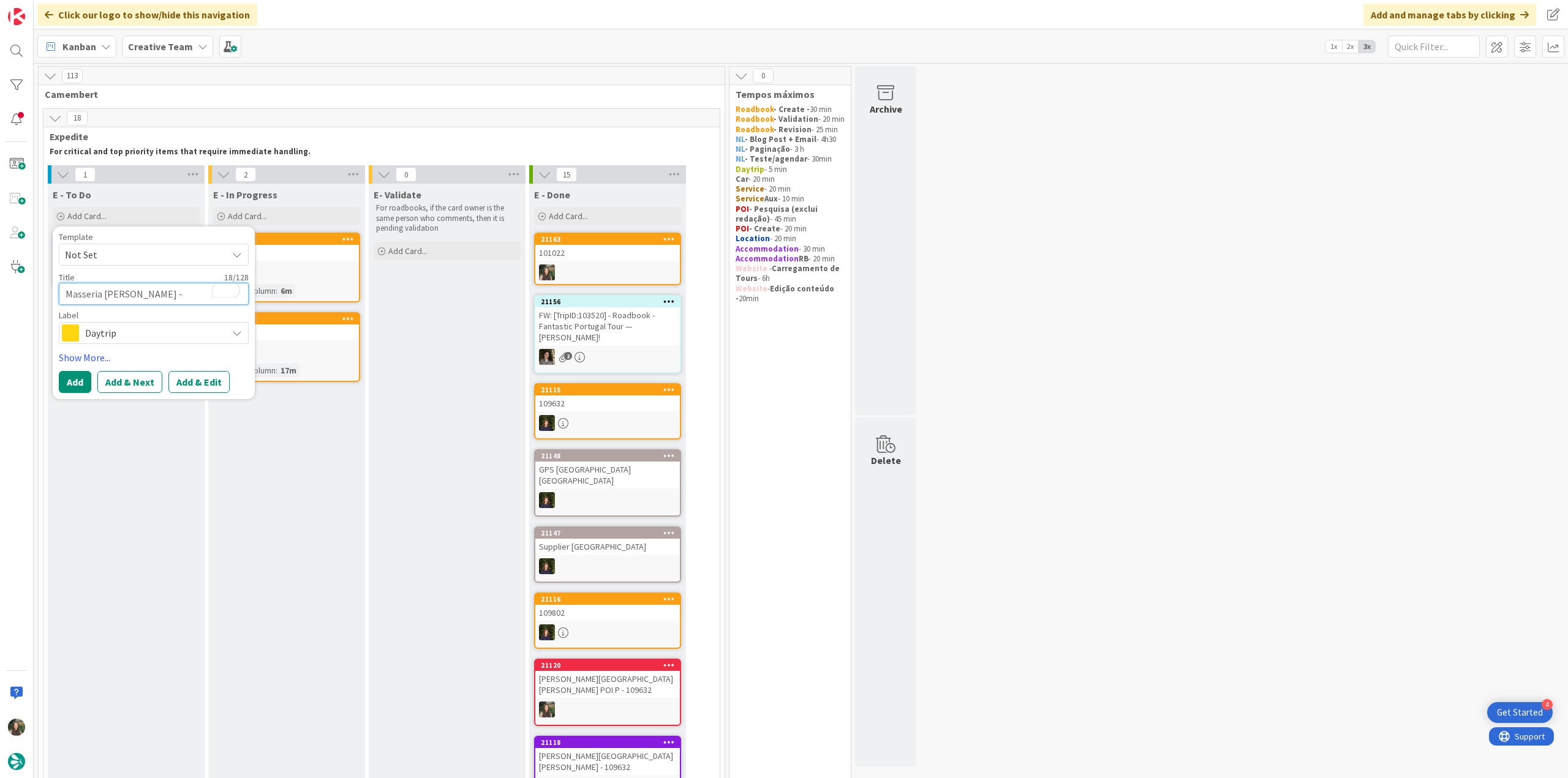
type textarea "Masseria [PERSON_NAME] -"
paste textarea "104891"
type textarea "x"
type textarea "Masseria [PERSON_NAME] - 104891"
click at [164, 329] on span "Daytrip" at bounding box center [153, 333] width 136 height 17
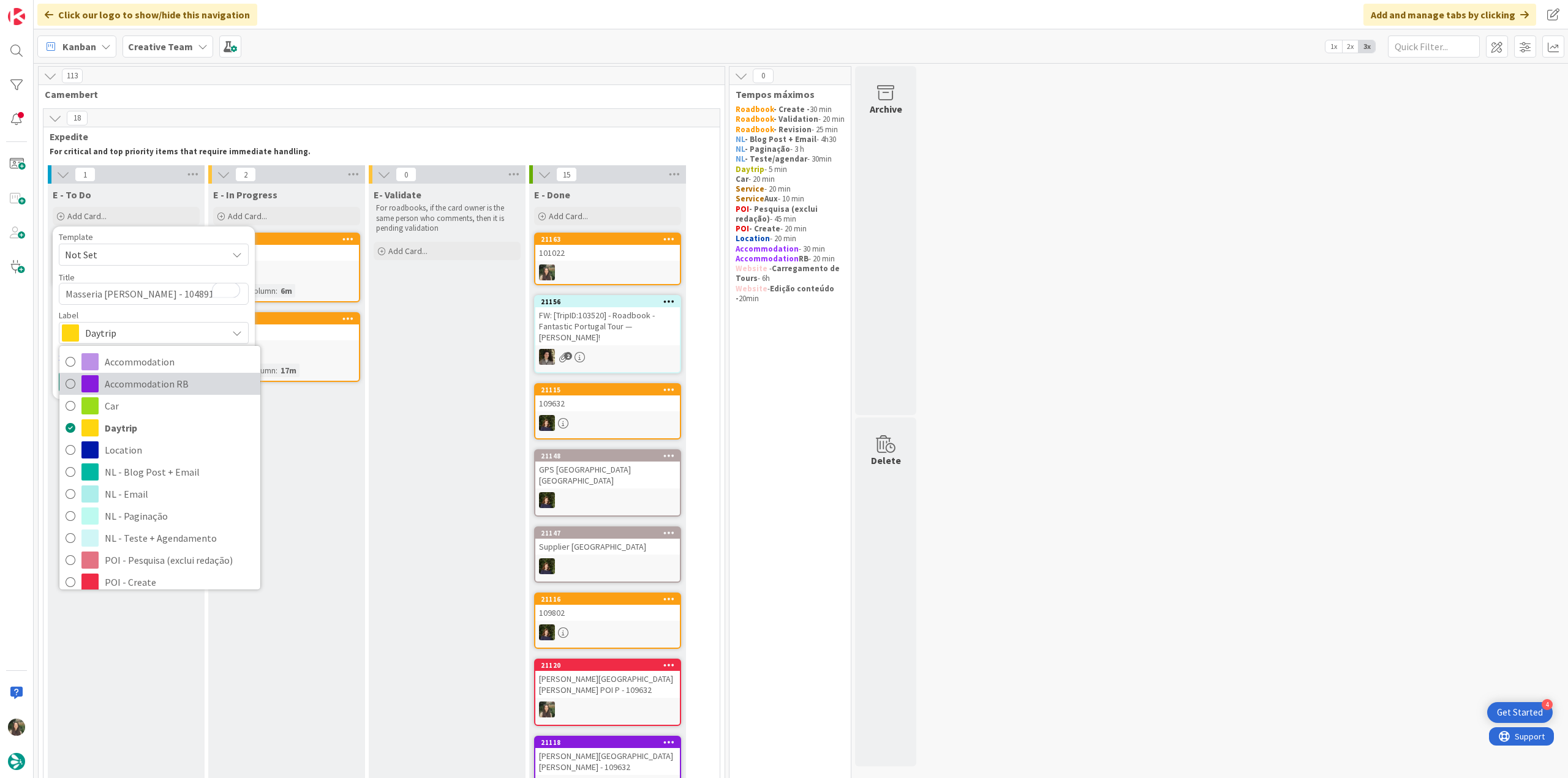
click at [164, 378] on span "Accommodation RB" at bounding box center [179, 384] width 150 height 19
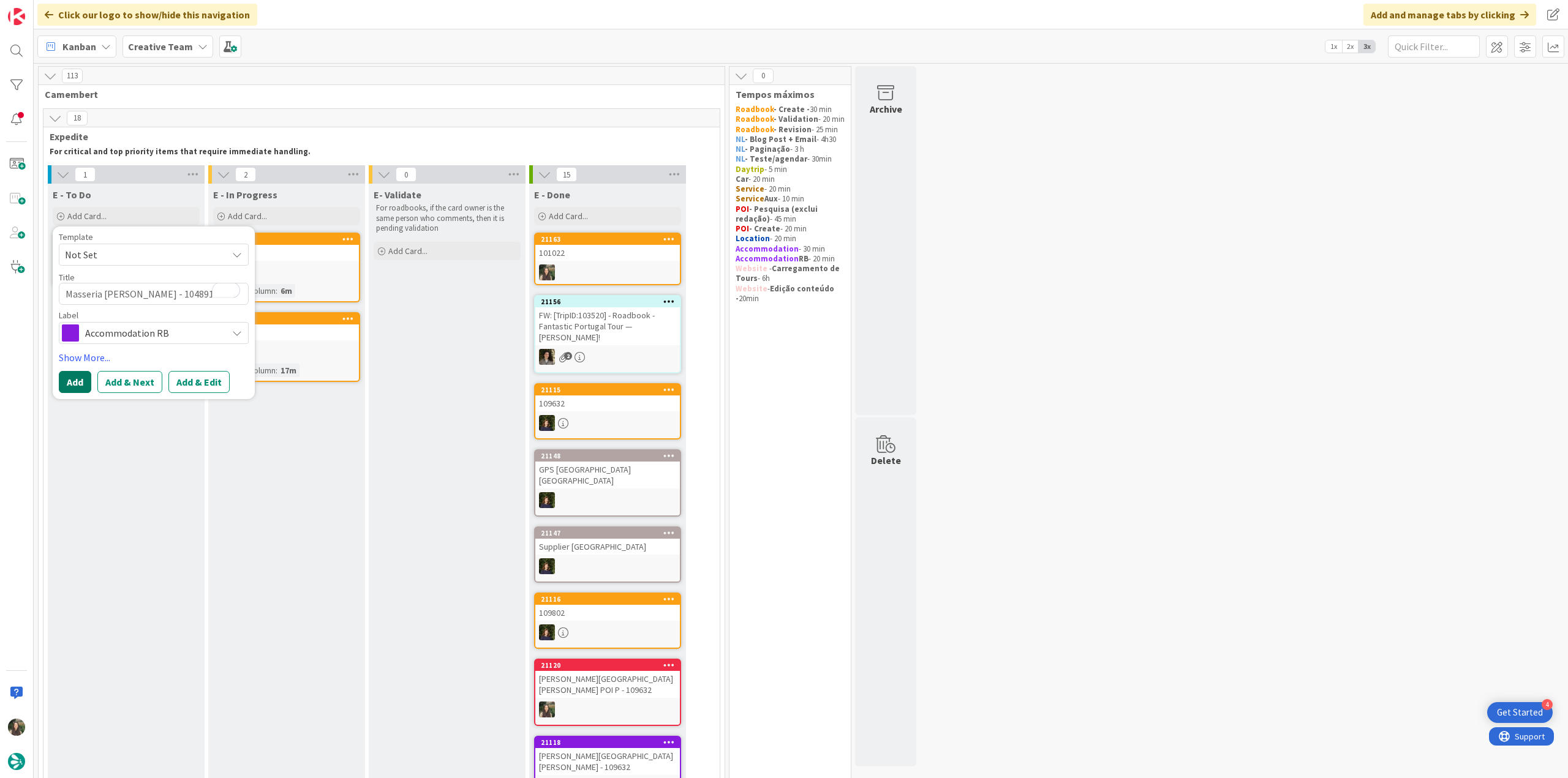
click at [83, 379] on button "Add" at bounding box center [75, 382] width 33 height 22
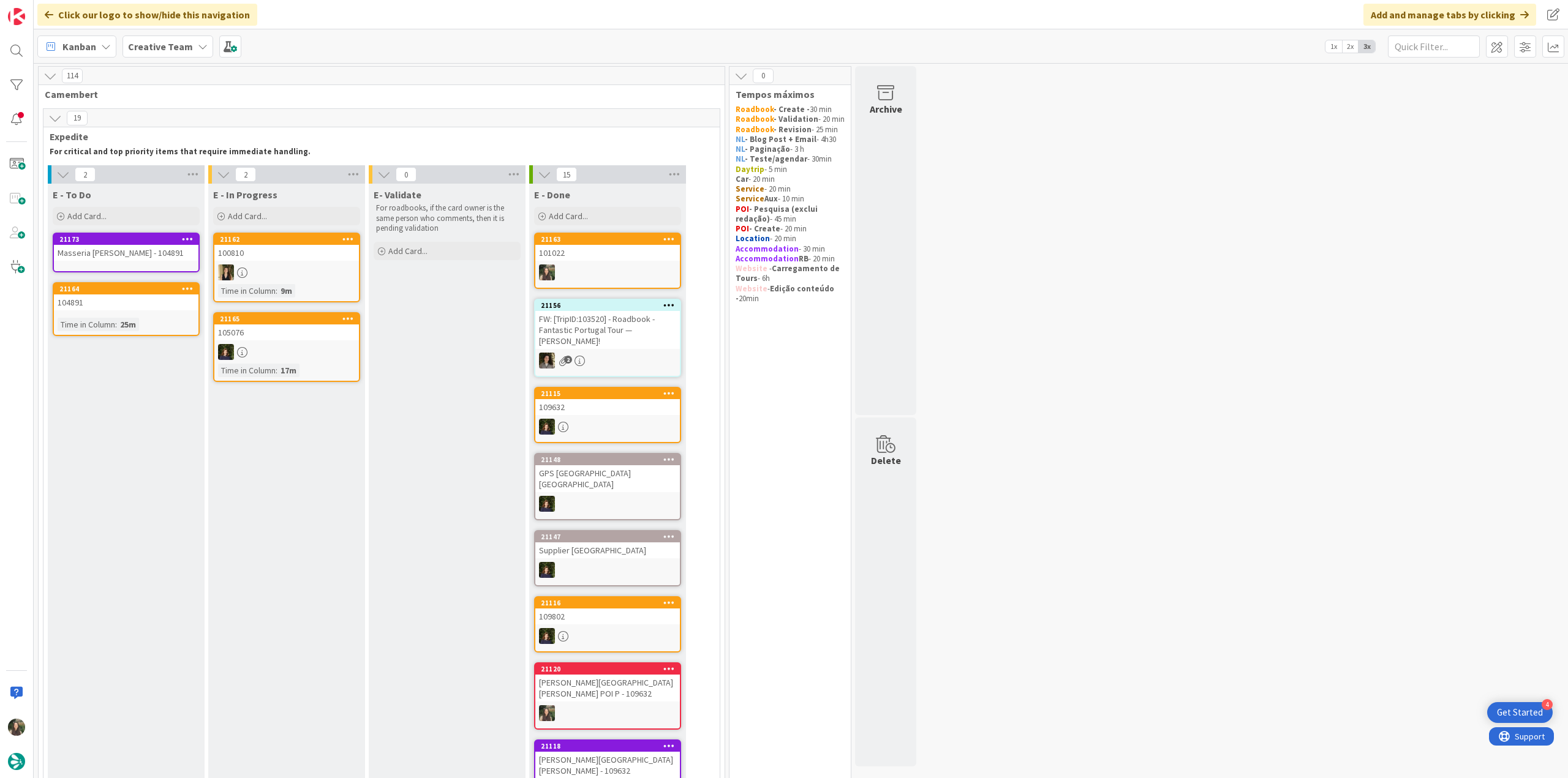
click at [124, 256] on div "Masseria [PERSON_NAME] - 104891" at bounding box center [126, 253] width 145 height 16
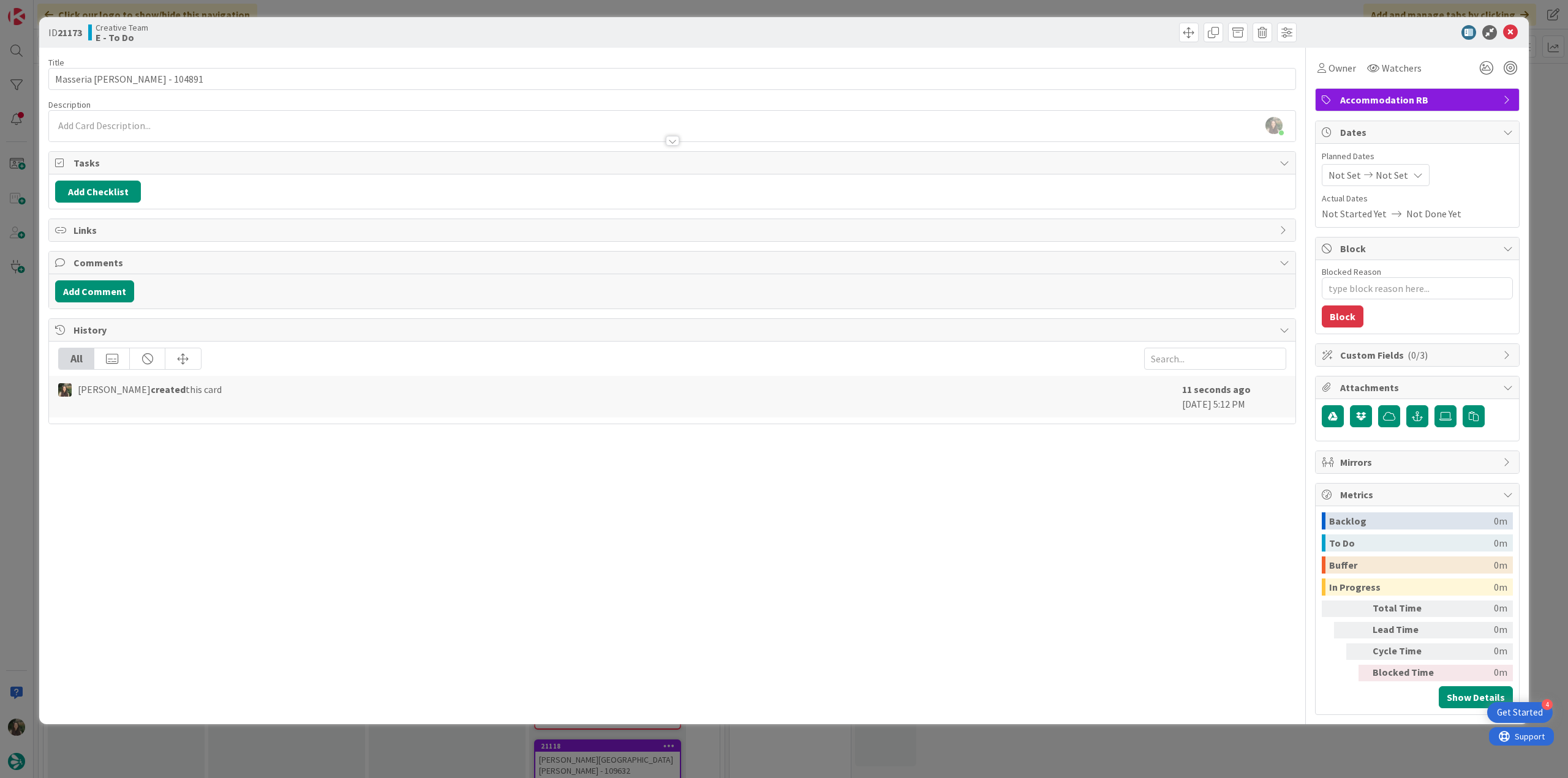
click at [19, 330] on div "ID 21173 Creative Team E - To Do Title 26 / 128 Masseria [PERSON_NAME] - 104891…" at bounding box center [784, 389] width 1568 height 778
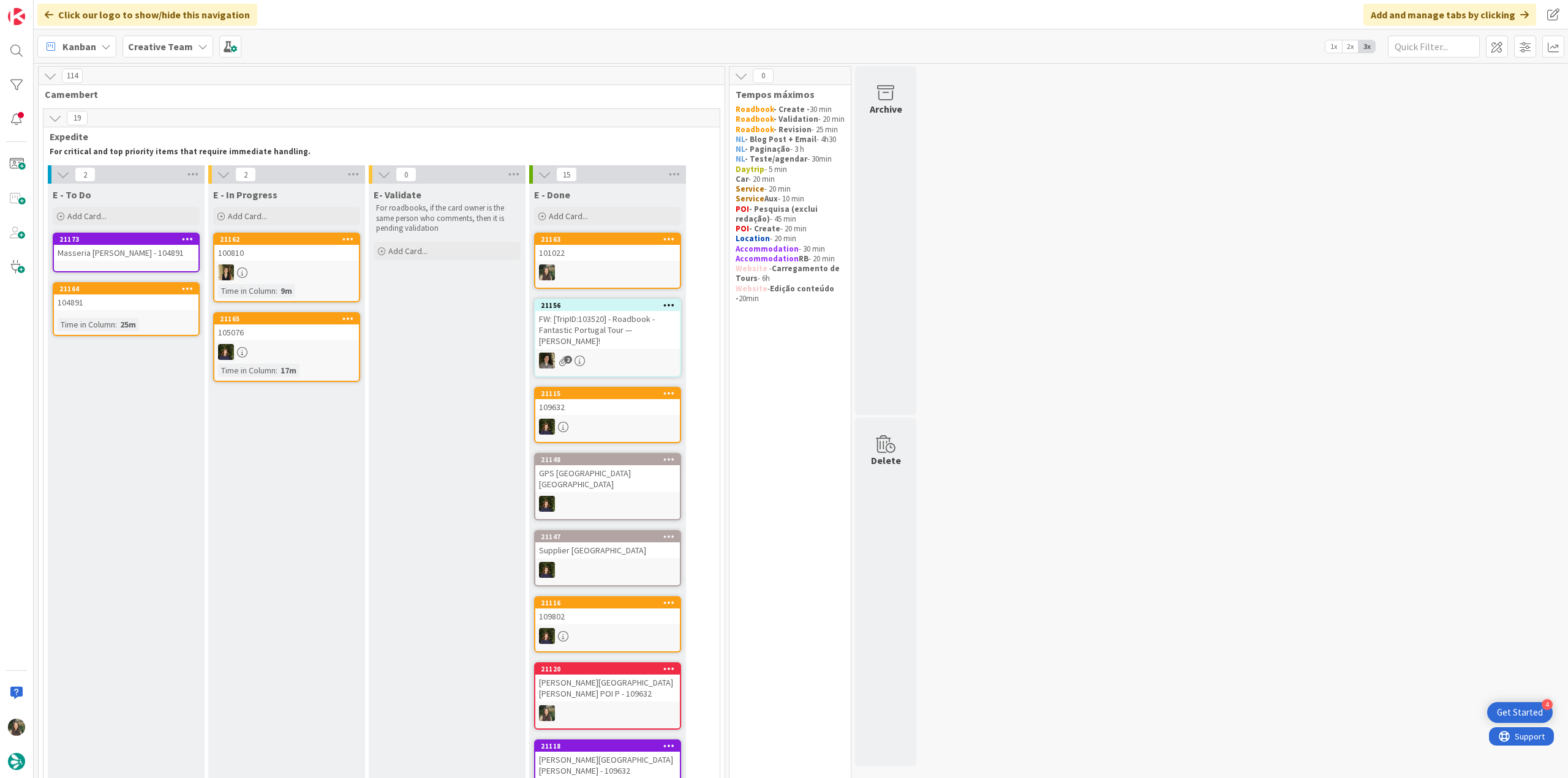
click at [180, 249] on div "Masseria [PERSON_NAME] - 104891" at bounding box center [126, 253] width 145 height 16
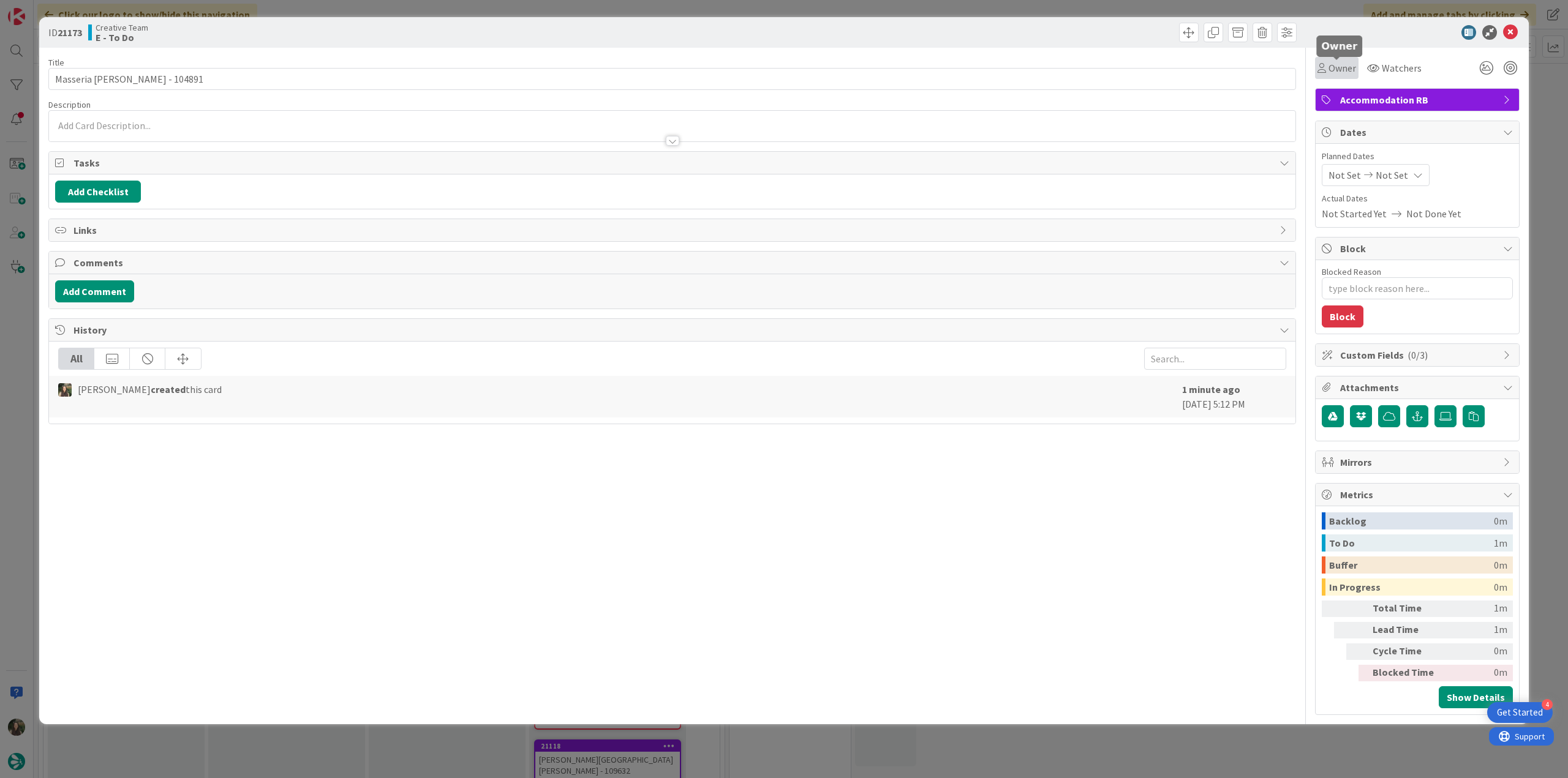
click at [1349, 68] on span "Owner" at bounding box center [1342, 68] width 27 height 15
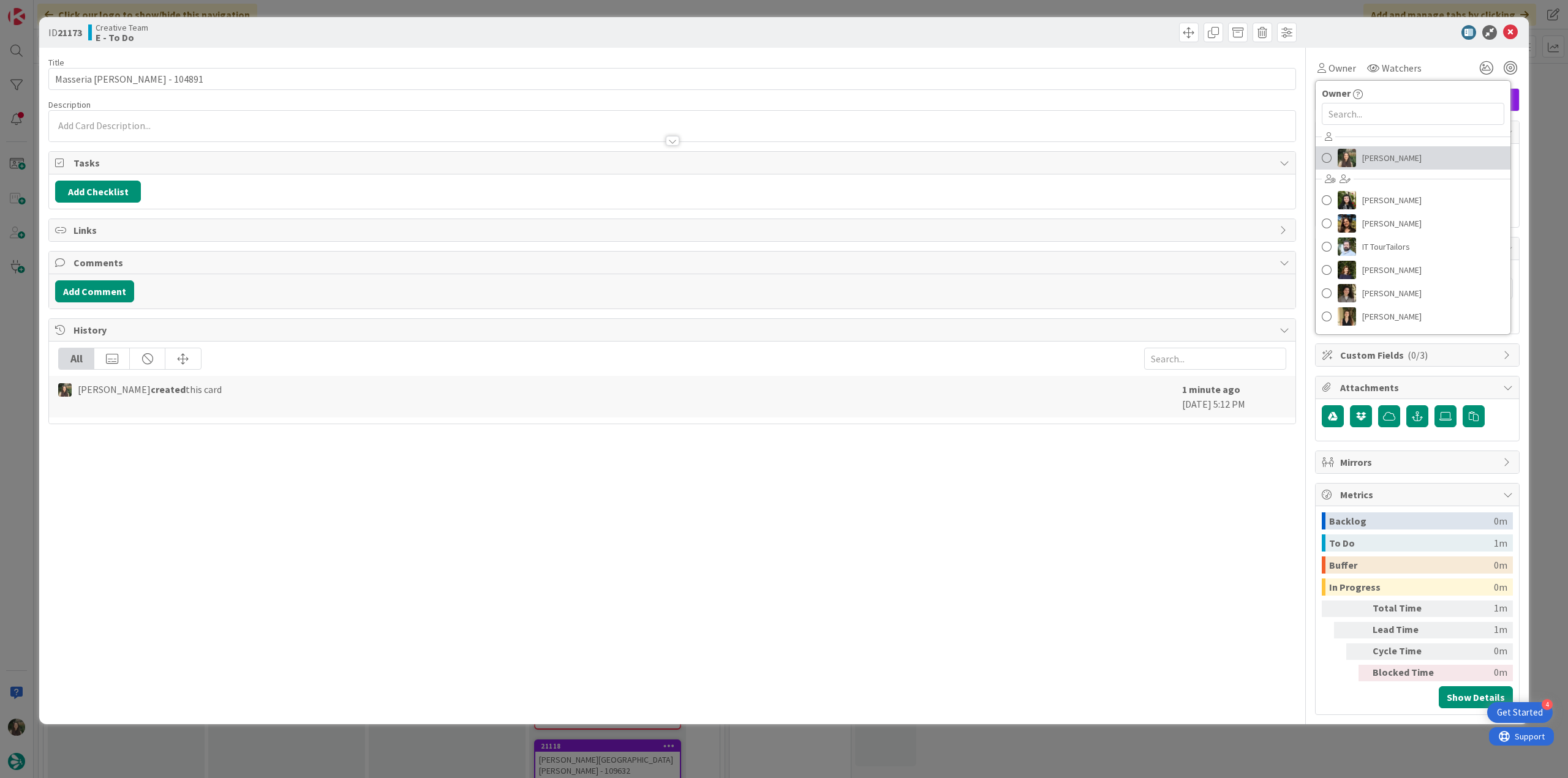
click at [1378, 159] on span "[PERSON_NAME]" at bounding box center [1392, 158] width 59 height 19
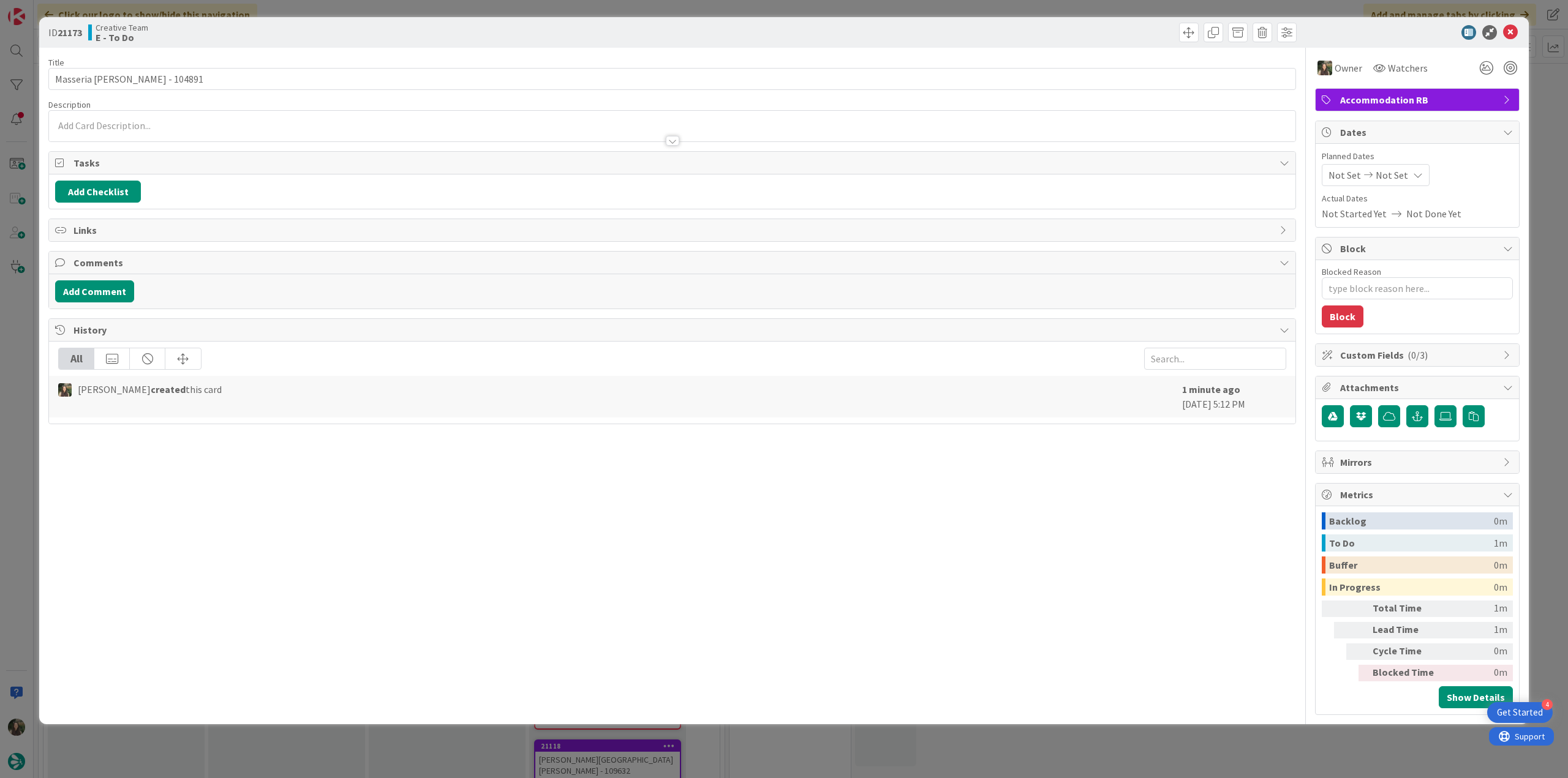
click at [1539, 90] on div "ID 21173 Creative Team E - To Do Title 26 / 128 [PERSON_NAME] - 104891 Descript…" at bounding box center [784, 389] width 1568 height 778
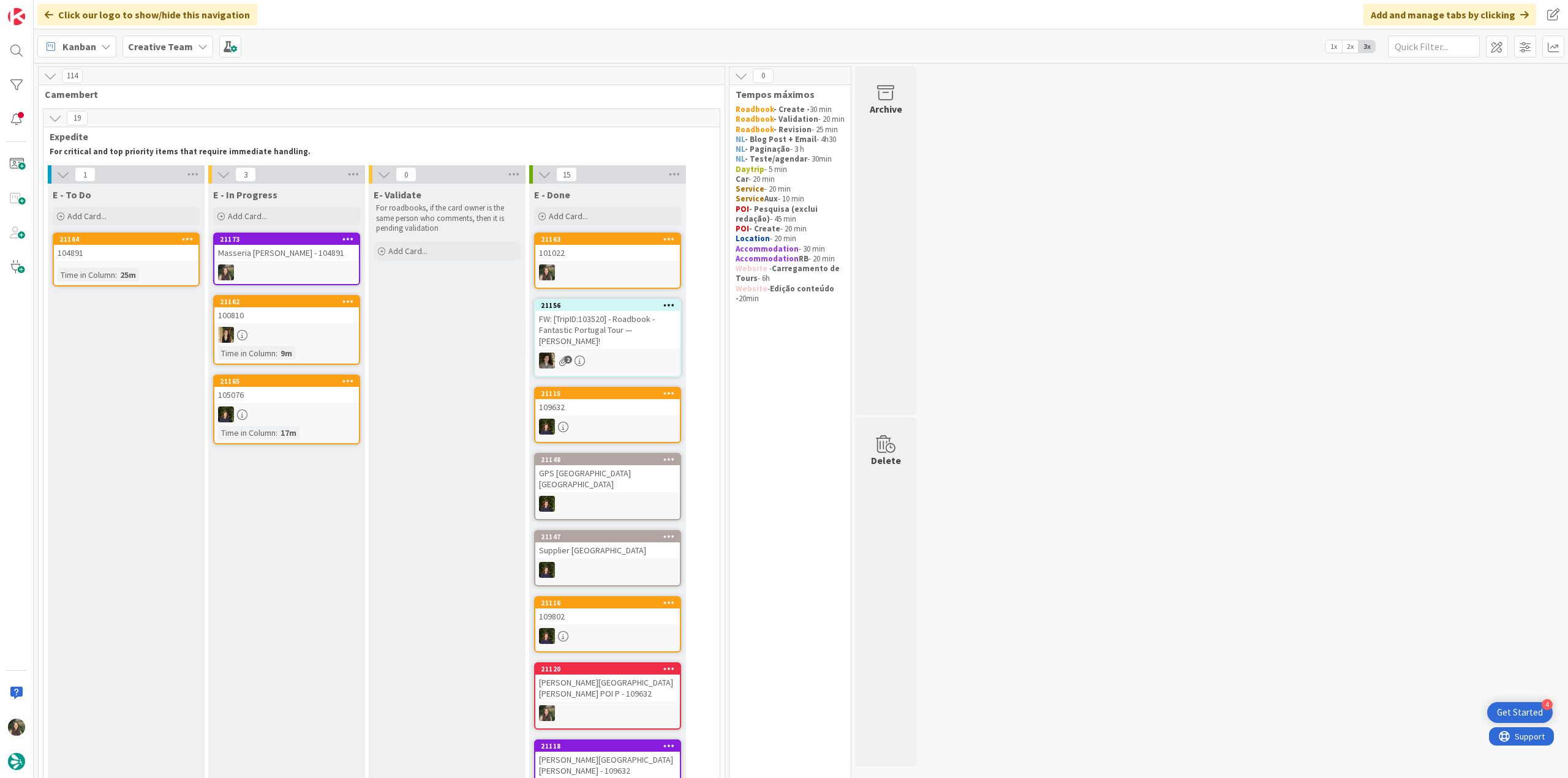
click at [288, 259] on div "Masseria [PERSON_NAME] - 104891" at bounding box center [286, 253] width 145 height 16
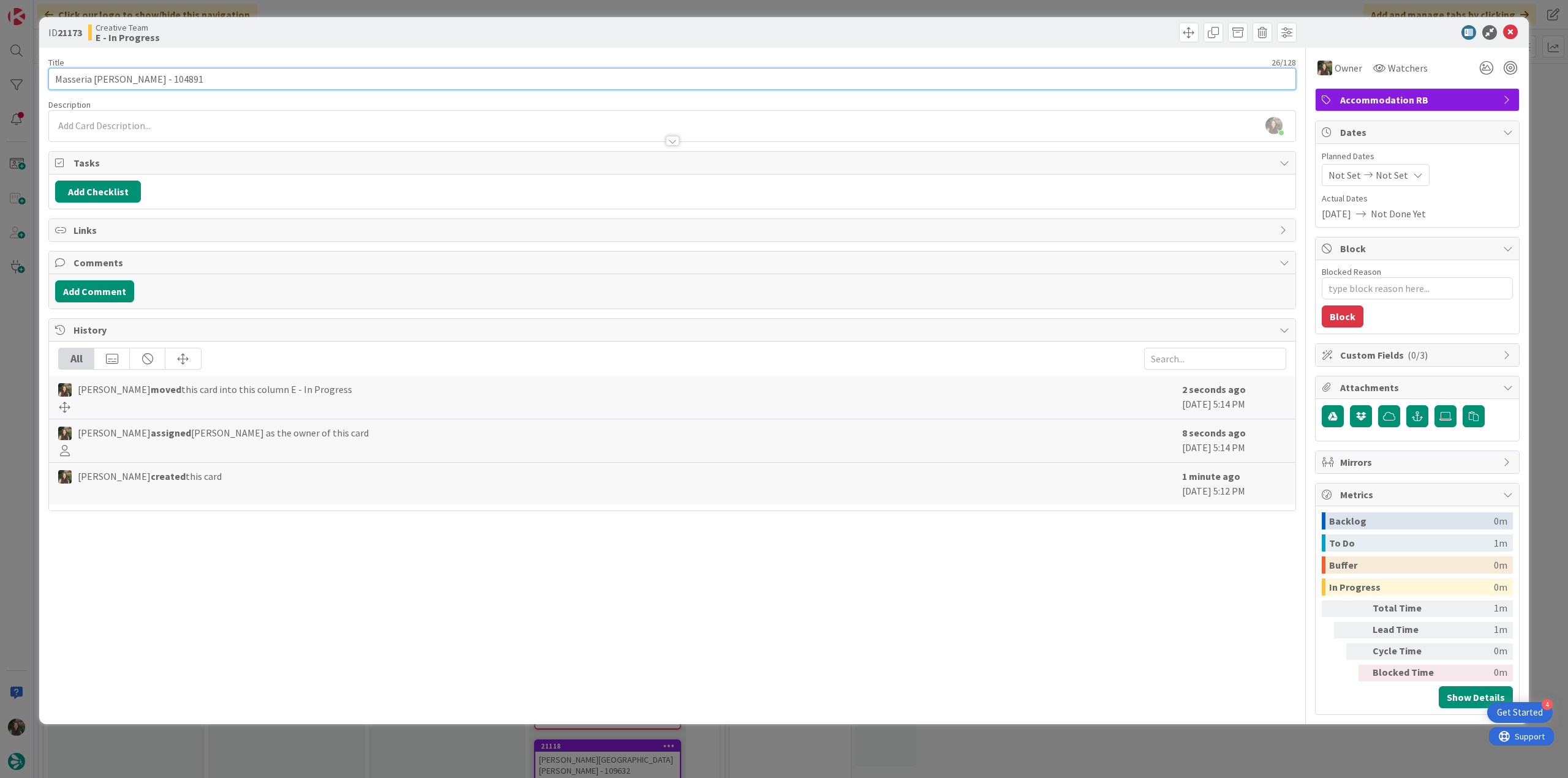
drag, startPoint x: 57, startPoint y: 79, endPoint x: 130, endPoint y: 79, distance: 73.0
click at [130, 79] on input "Masseria [PERSON_NAME] - 104891" at bounding box center [672, 79] width 1248 height 22
type textarea "x"
click at [25, 339] on div "ID 21173 Creative Team E - In Progress Title 26 / 128 [PERSON_NAME] - 104891 De…" at bounding box center [784, 389] width 1568 height 778
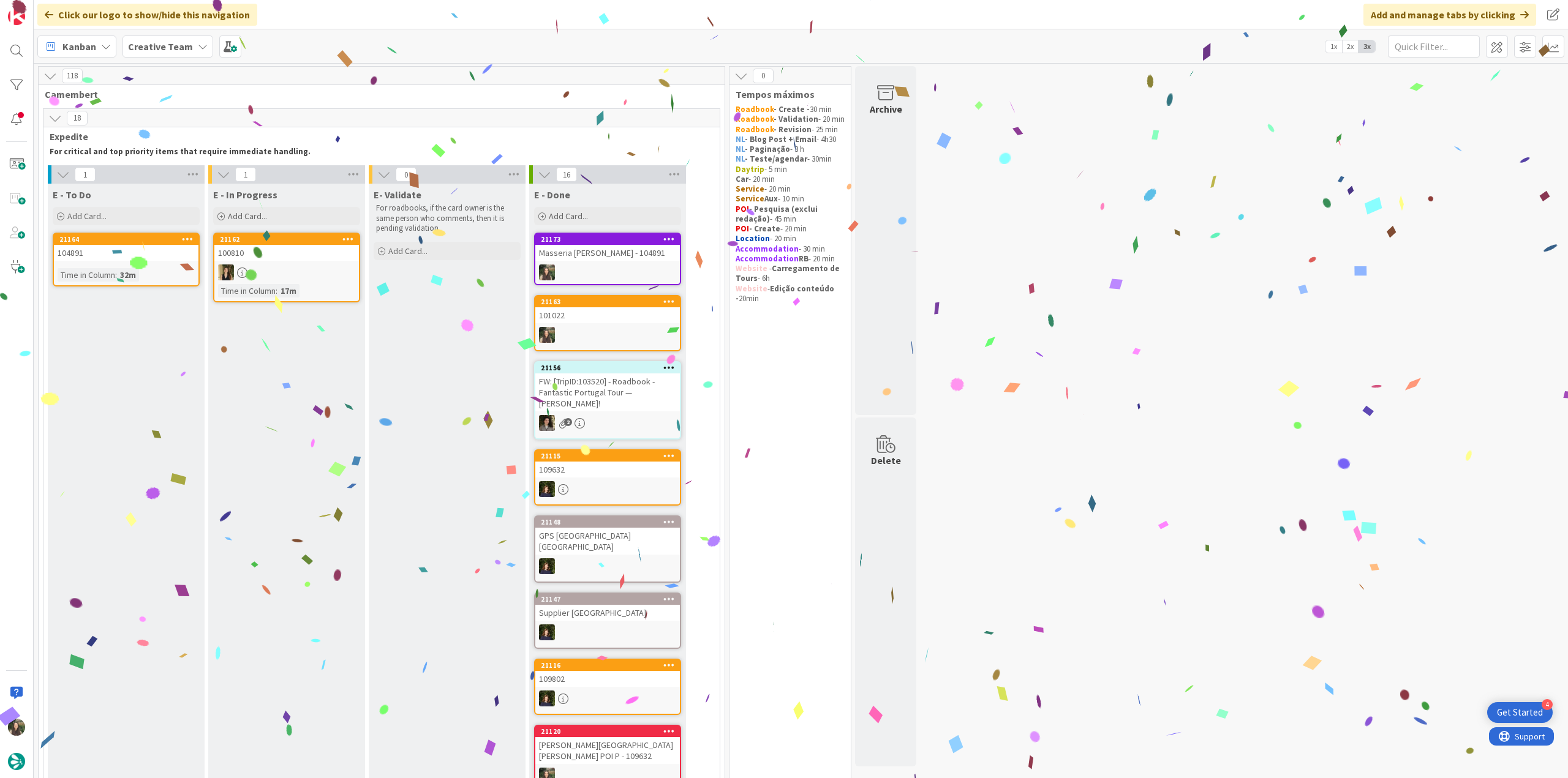
click at [637, 259] on div "Masseria [PERSON_NAME] - 104891" at bounding box center [607, 253] width 145 height 16
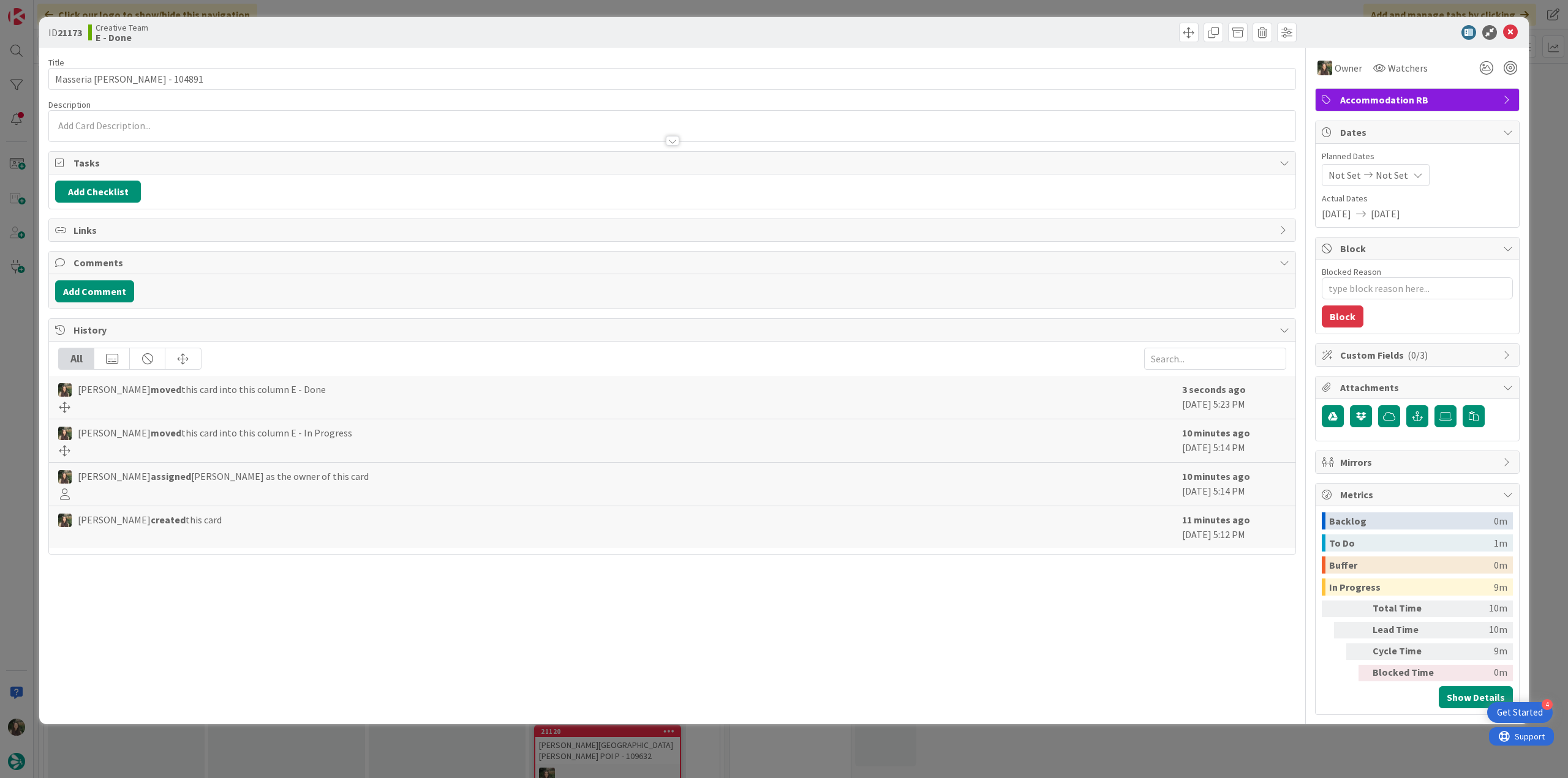
click at [1243, 754] on div "ID 21173 Creative Team E - Done Title 26 / 128 [PERSON_NAME] - 104891 Descripti…" at bounding box center [784, 389] width 1568 height 778
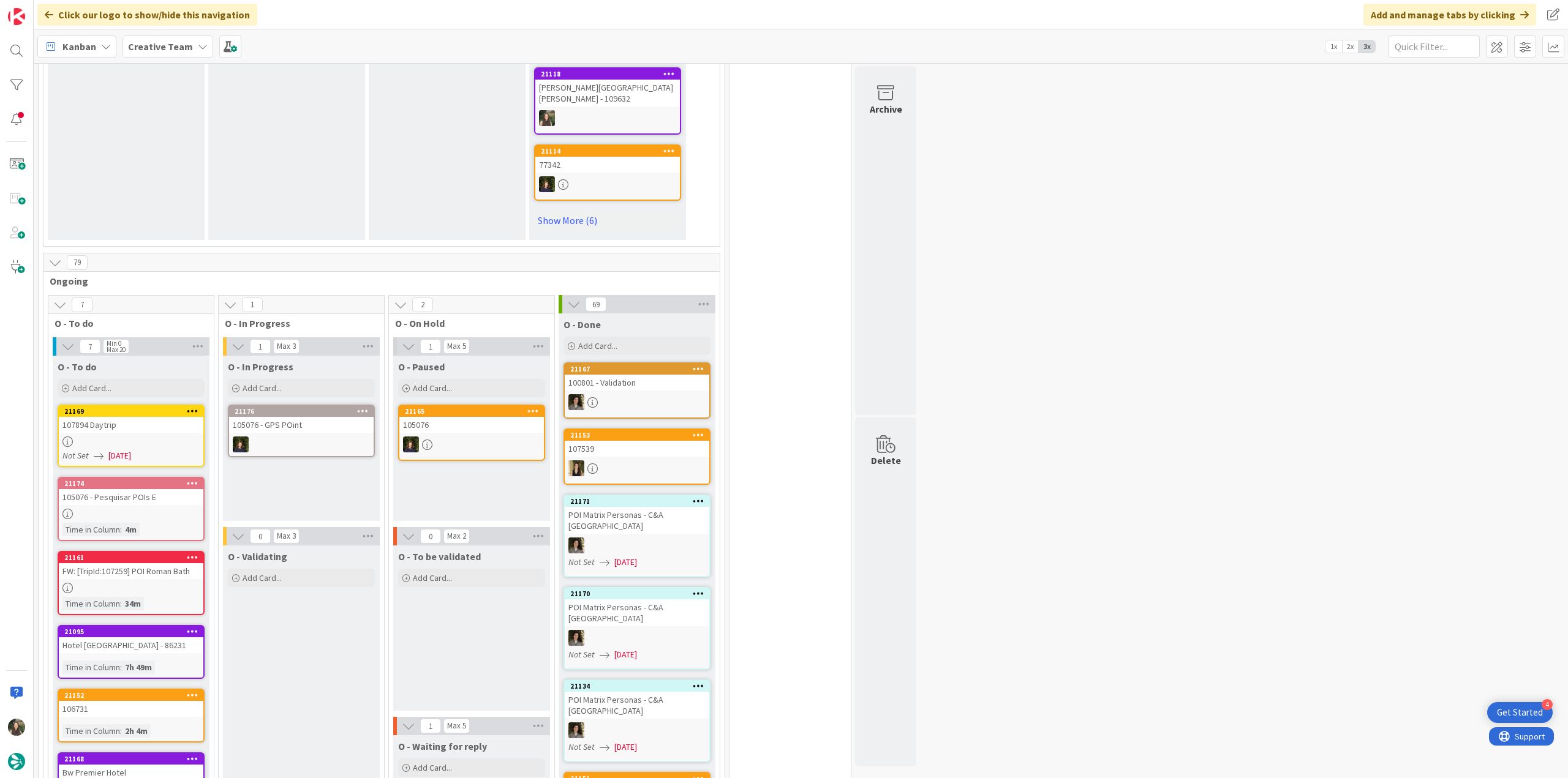
scroll to position [735, 0]
click at [170, 436] on div at bounding box center [130, 442] width 145 height 10
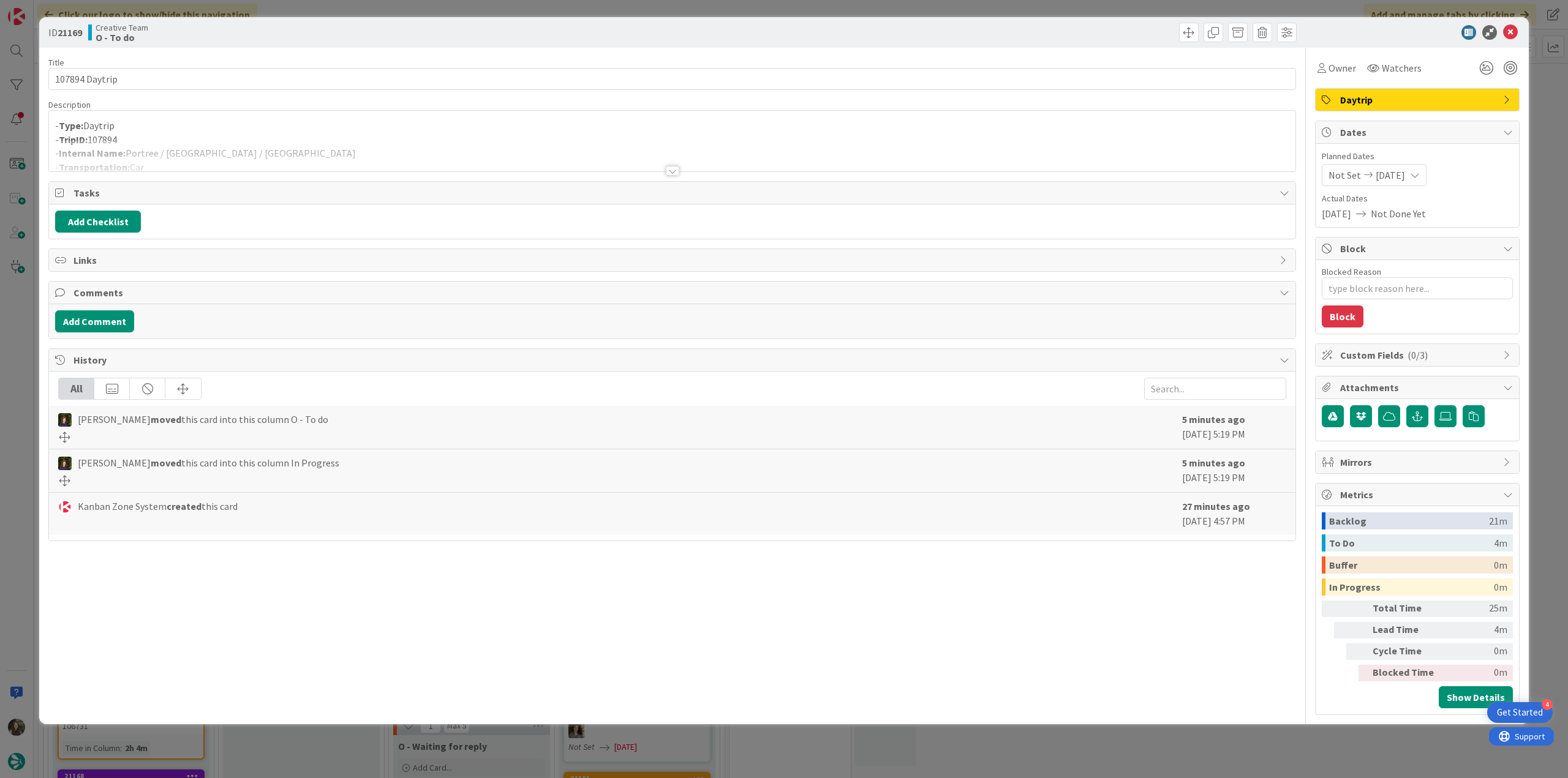
click at [350, 140] on div at bounding box center [672, 156] width 1246 height 31
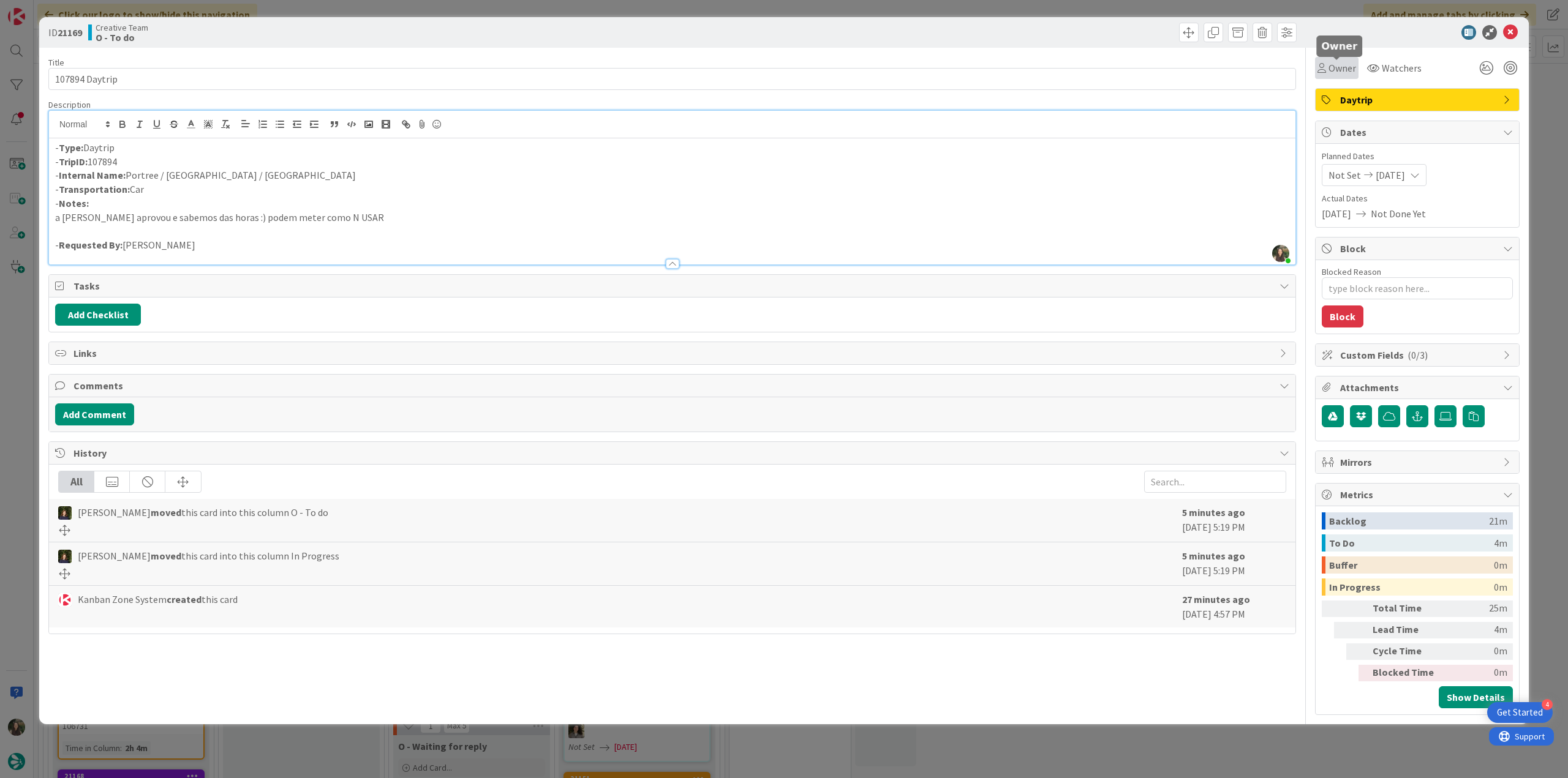
click at [1337, 67] on span "Owner" at bounding box center [1342, 68] width 27 height 15
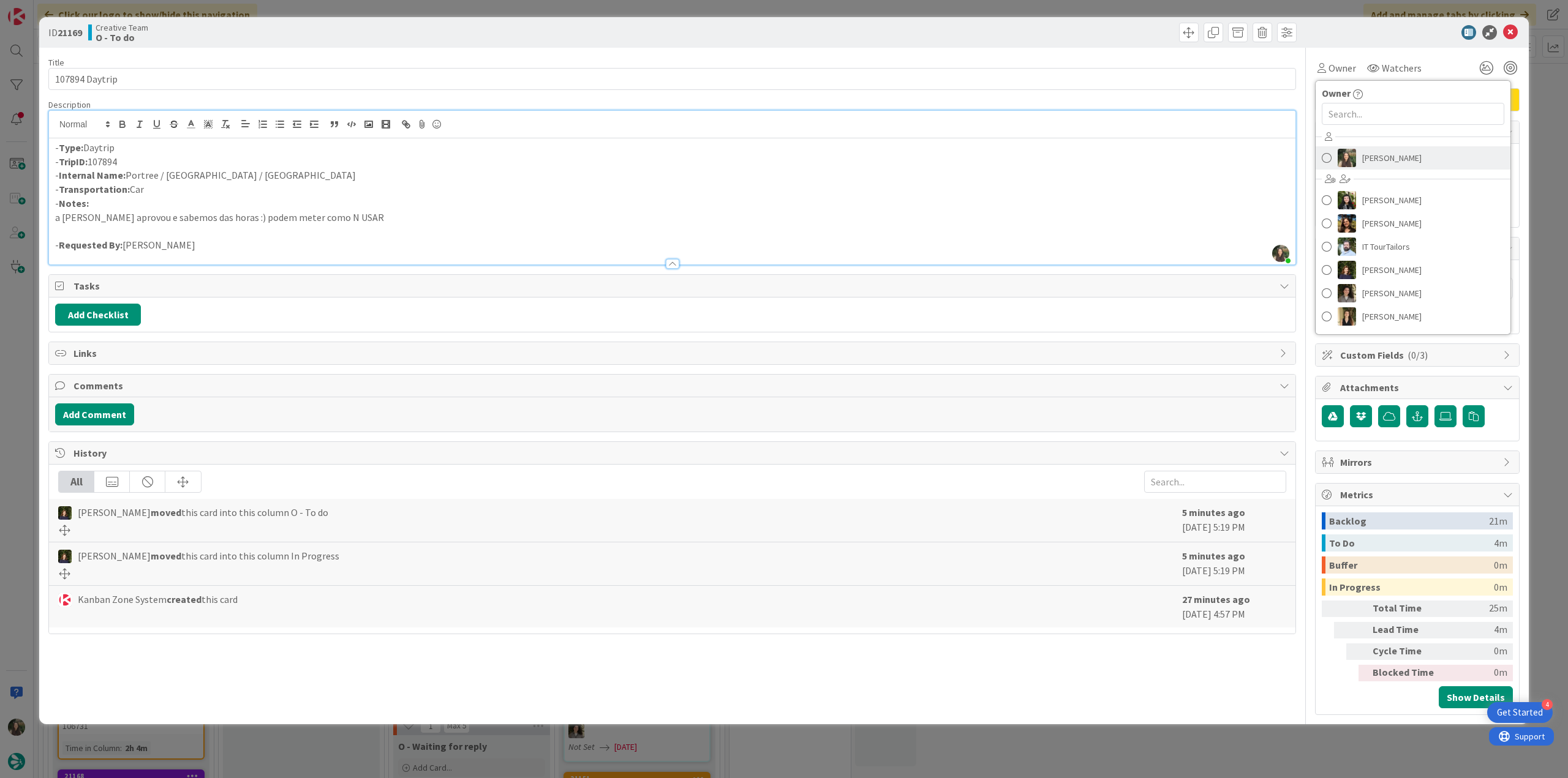
click at [1375, 164] on span "[PERSON_NAME]" at bounding box center [1392, 158] width 59 height 19
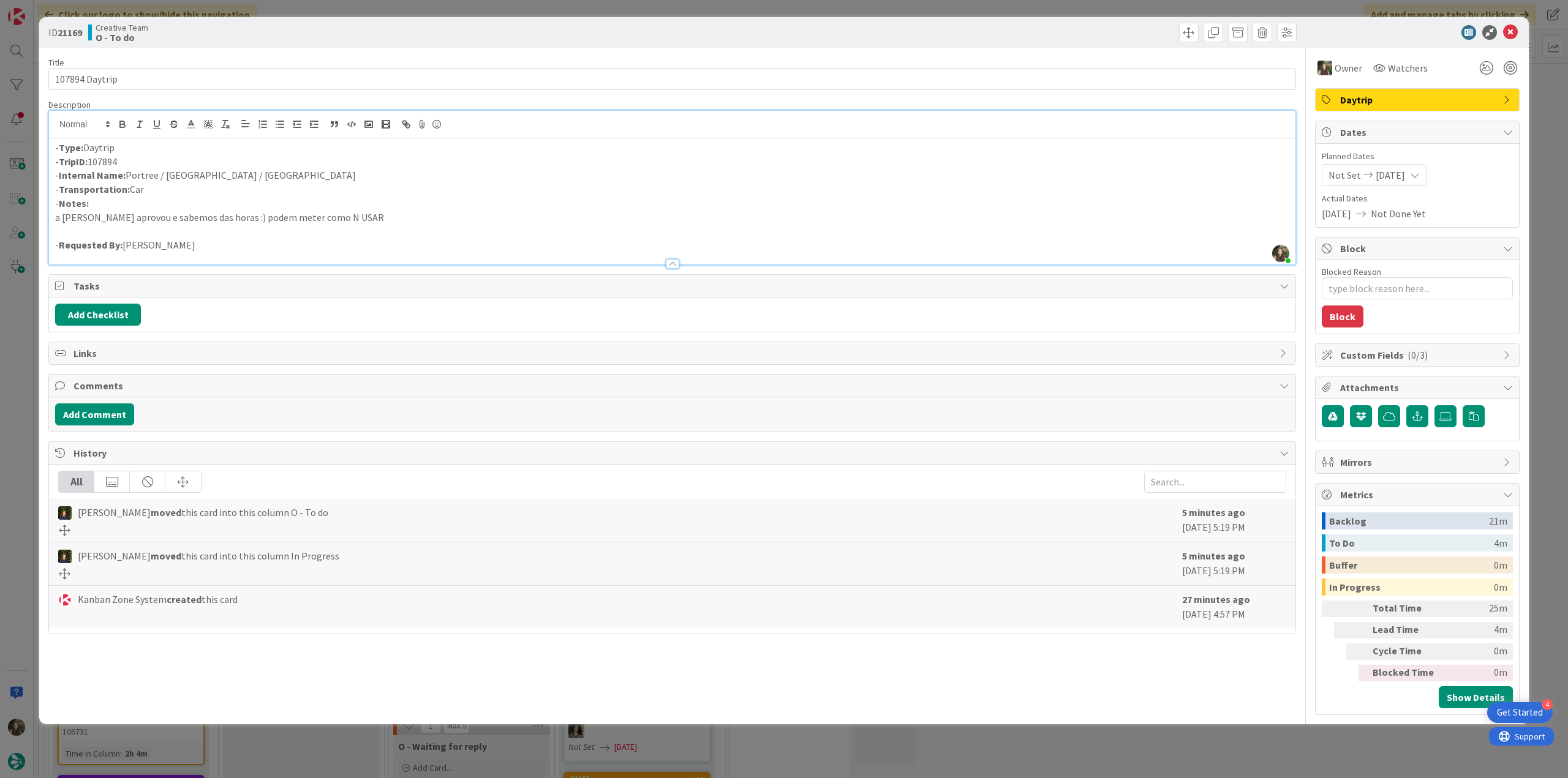
click at [1535, 121] on div "ID 21169 Creative Team O - To do Title 14 / 128 107894 Daytrip Description Inês…" at bounding box center [784, 389] width 1568 height 778
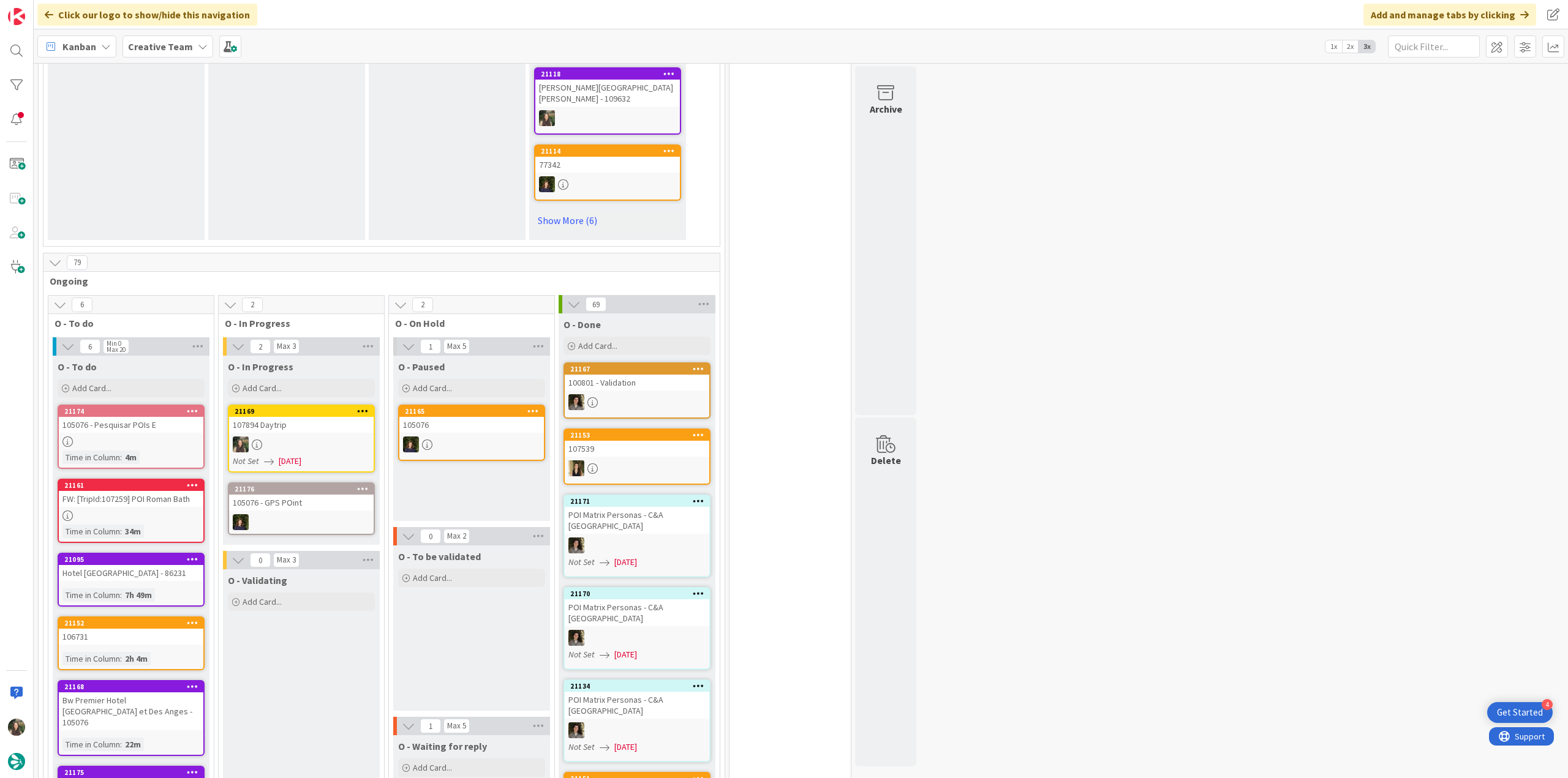
click at [336, 436] on div at bounding box center [301, 444] width 145 height 16
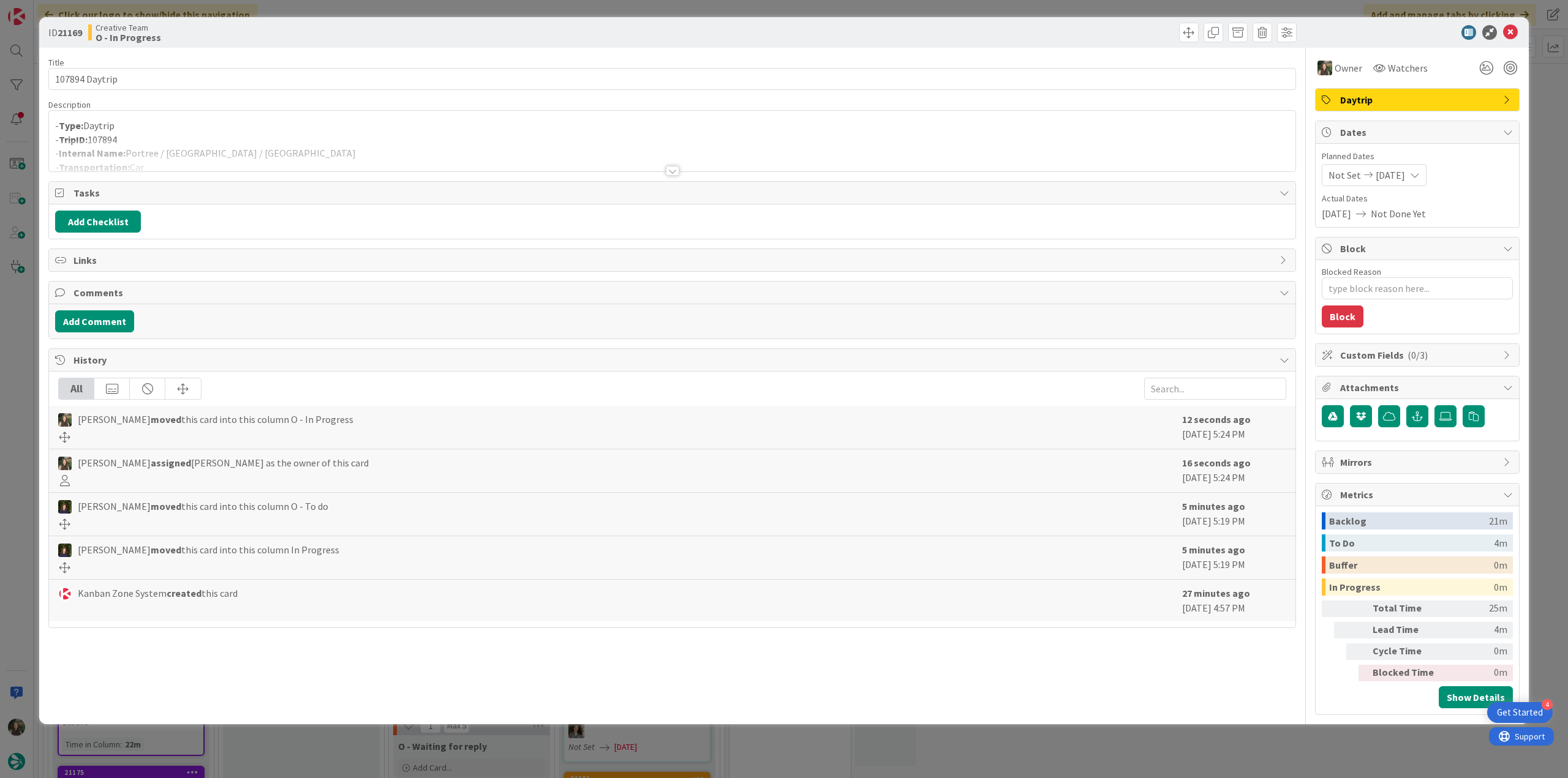
click at [207, 134] on p "- TripID: 107894" at bounding box center [672, 139] width 1234 height 14
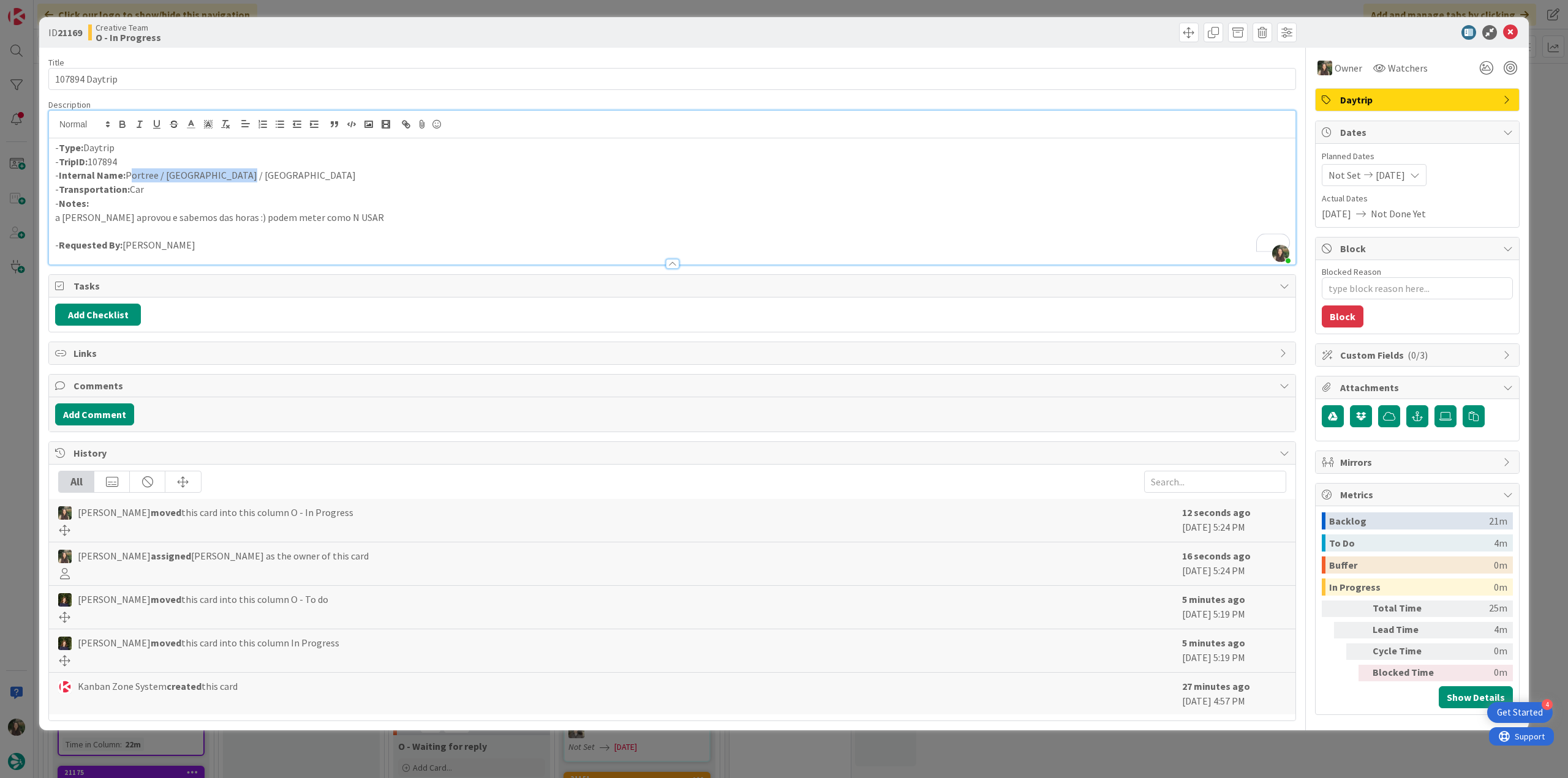
drag, startPoint x: 239, startPoint y: 175, endPoint x: 128, endPoint y: 173, distance: 111.0
click at [128, 173] on p "- Internal Name: Portree / Tarbet / Glasgow" at bounding box center [672, 175] width 1234 height 14
copy p "Portree / Tarbet / Glasgow"
click at [23, 330] on div "ID 21169 Creative Team O - In Progress Title 14 / 128 107894 Daytrip Descriptio…" at bounding box center [784, 389] width 1568 height 778
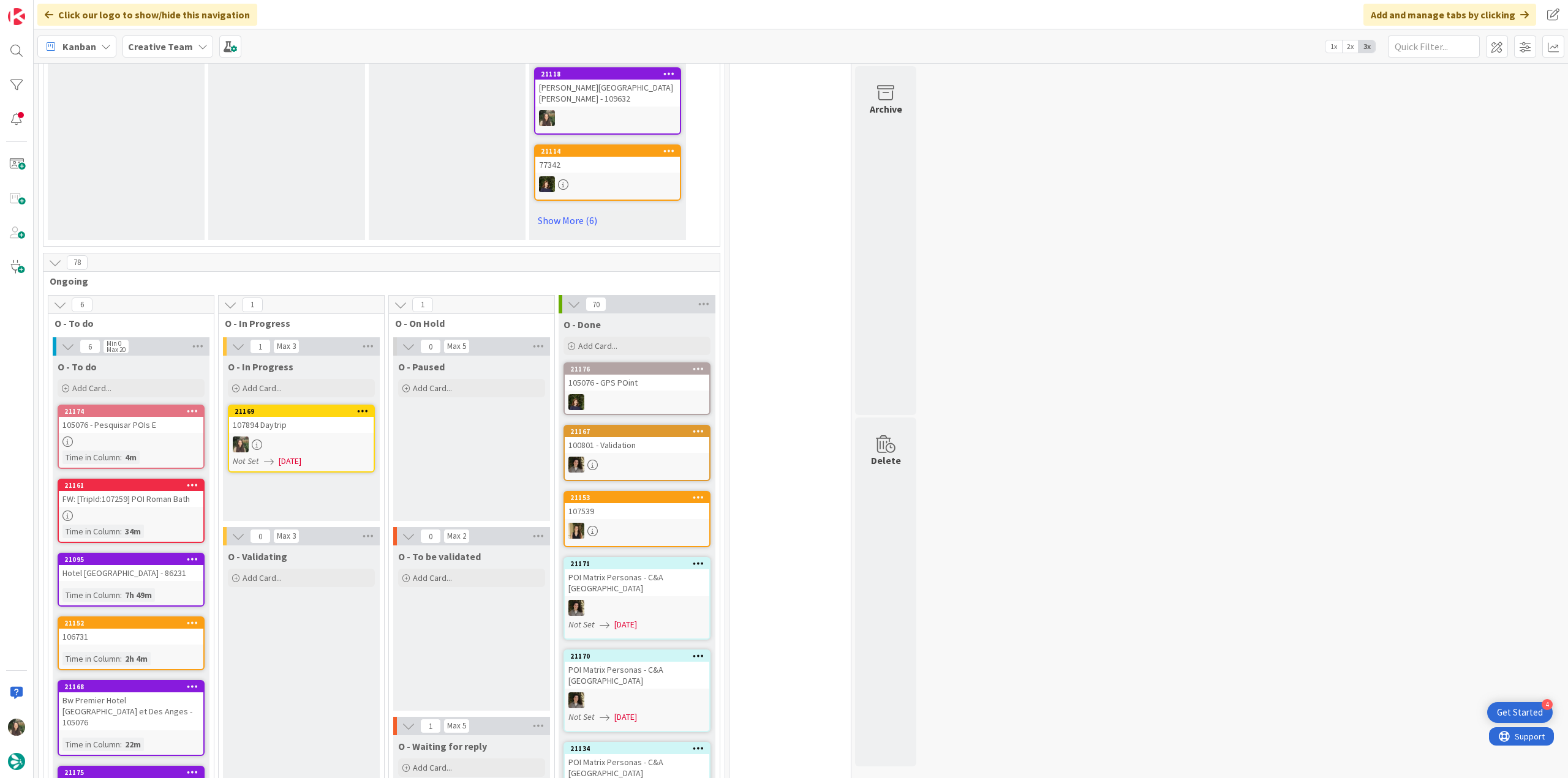
click at [280, 436] on div at bounding box center [301, 444] width 145 height 16
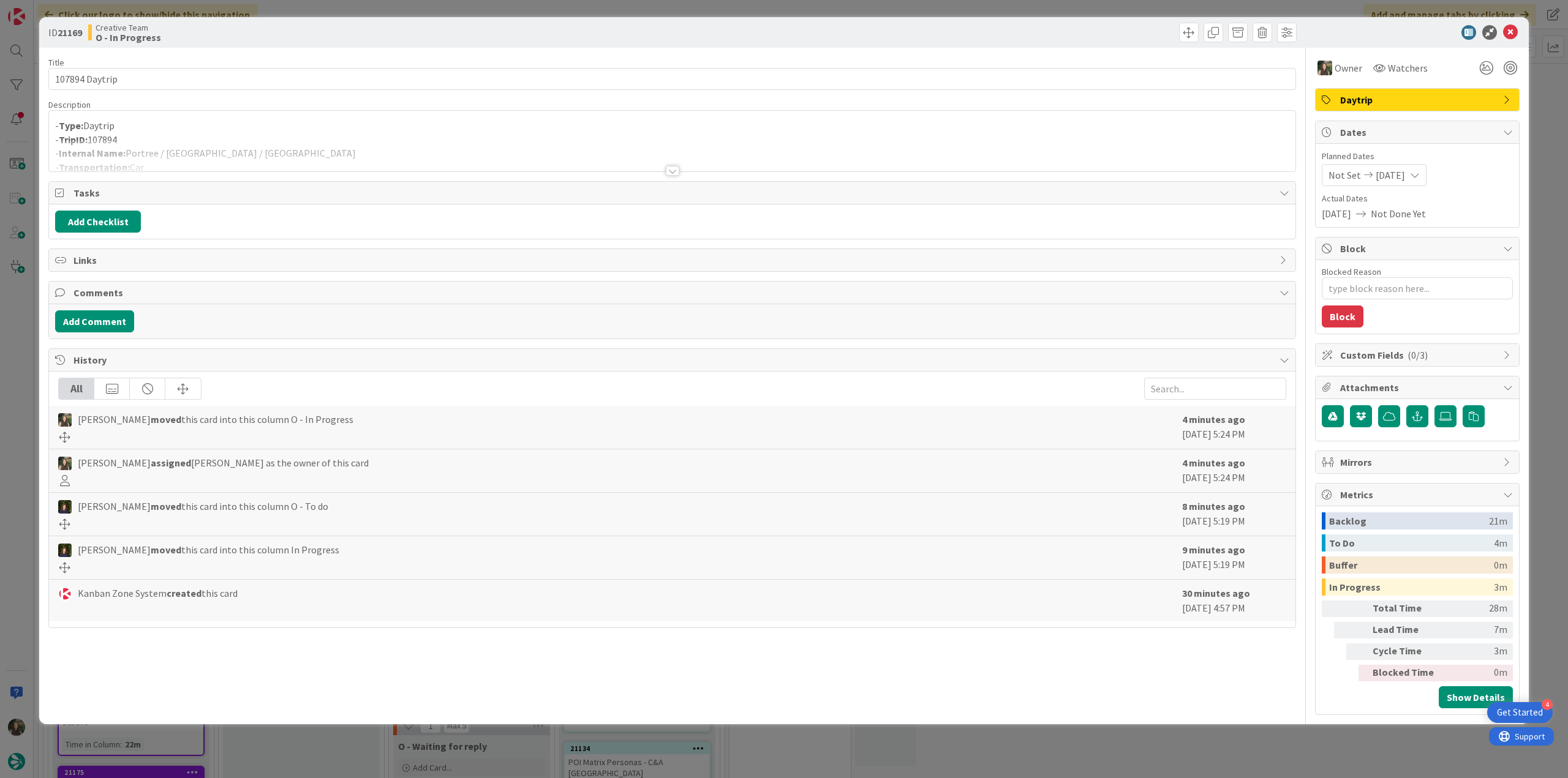
click at [284, 150] on div at bounding box center [672, 156] width 1246 height 31
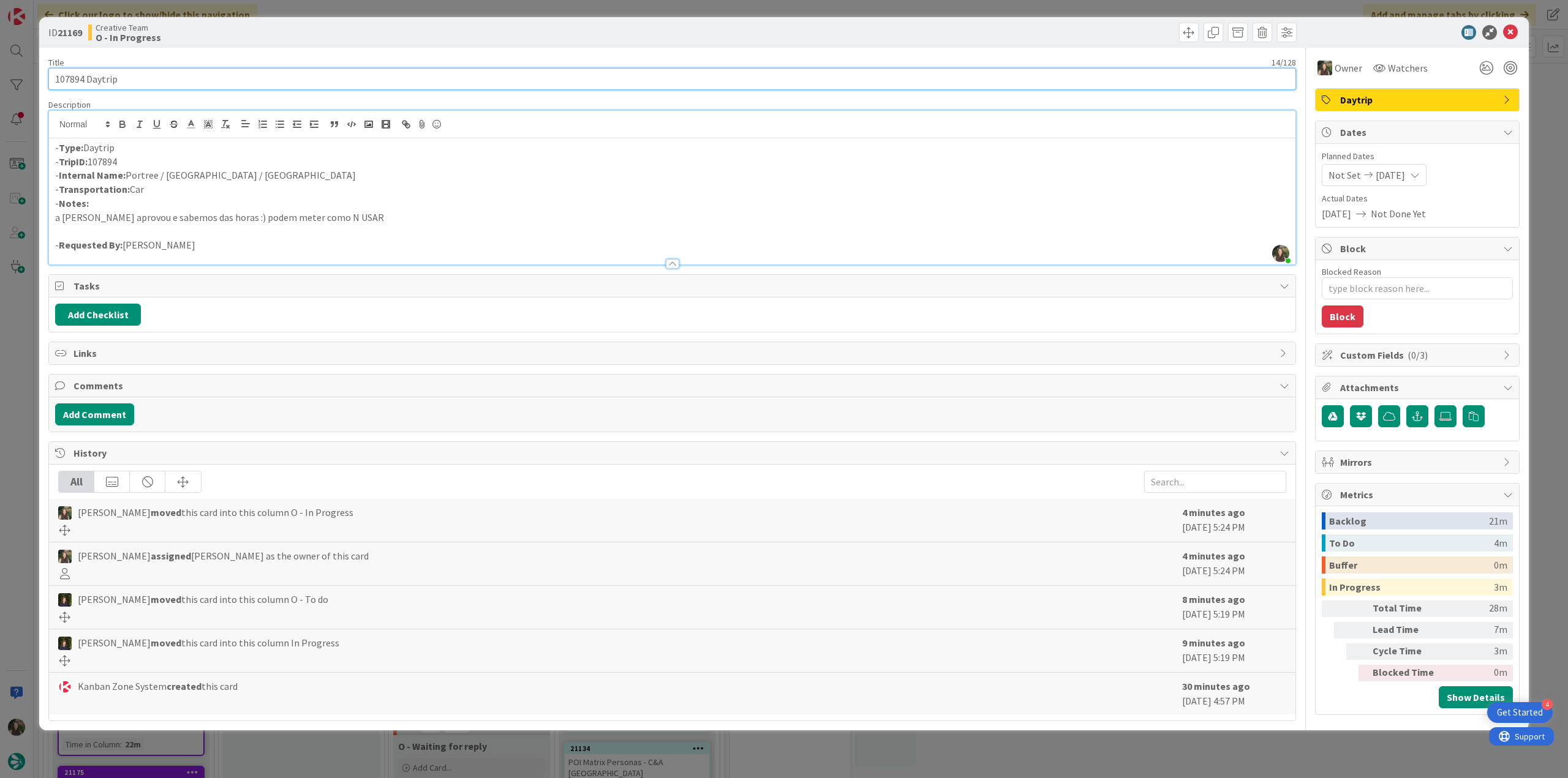
drag, startPoint x: 135, startPoint y: 75, endPoint x: 3, endPoint y: 93, distance: 133.2
click at [13, 82] on div "ID 21169 Creative Team O - In Progress Title 14 / 128 107894 Daytrip Descriptio…" at bounding box center [784, 389] width 1568 height 778
drag, startPoint x: 13, startPoint y: 425, endPoint x: 26, endPoint y: 426, distance: 13.0
click at [14, 425] on div "ID 21169 Creative Team O - In Progress Title 14 / 128 107894 Daytrip Descriptio…" at bounding box center [784, 389] width 1568 height 778
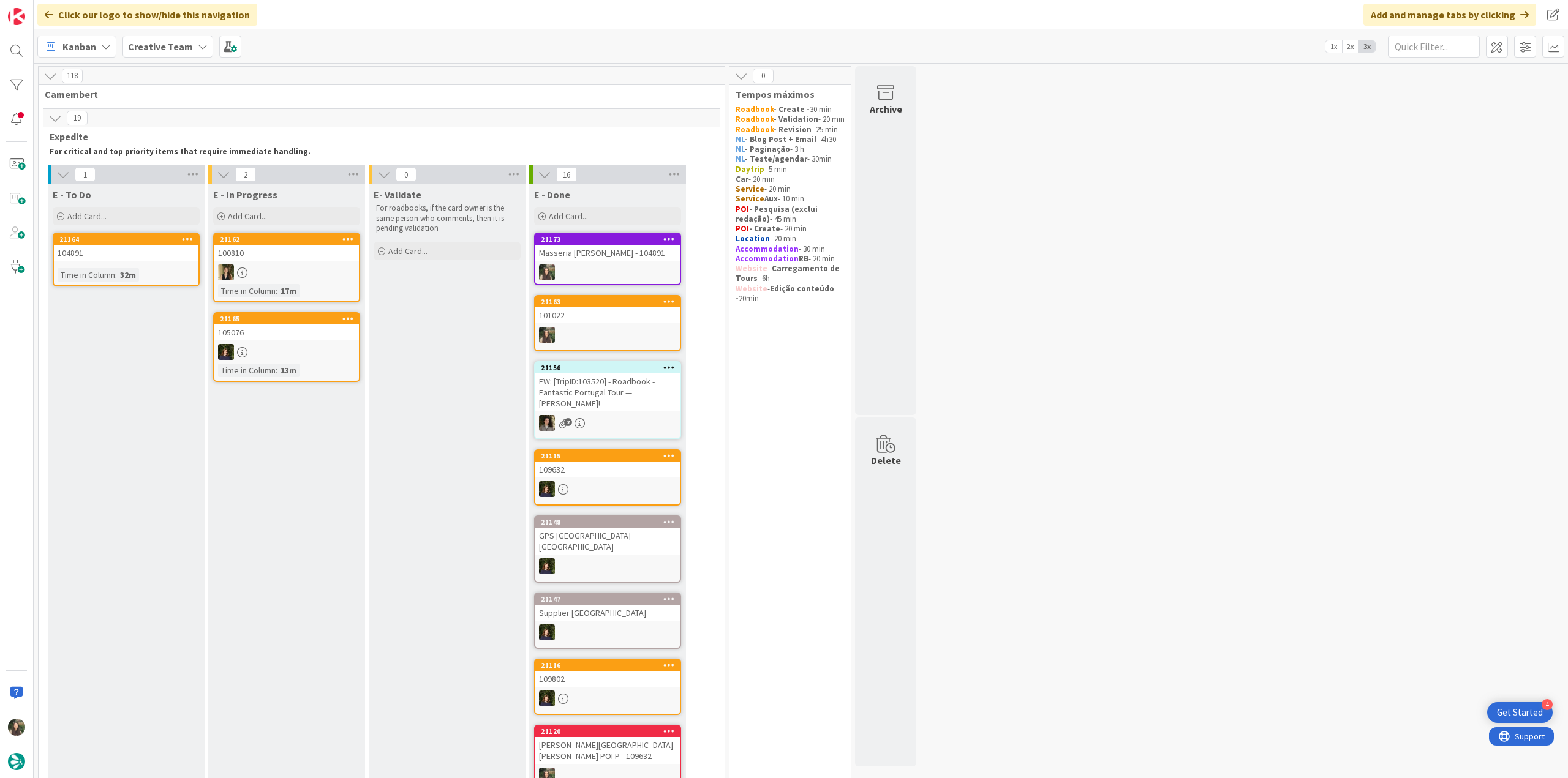
click at [168, 256] on div "104891" at bounding box center [126, 253] width 145 height 16
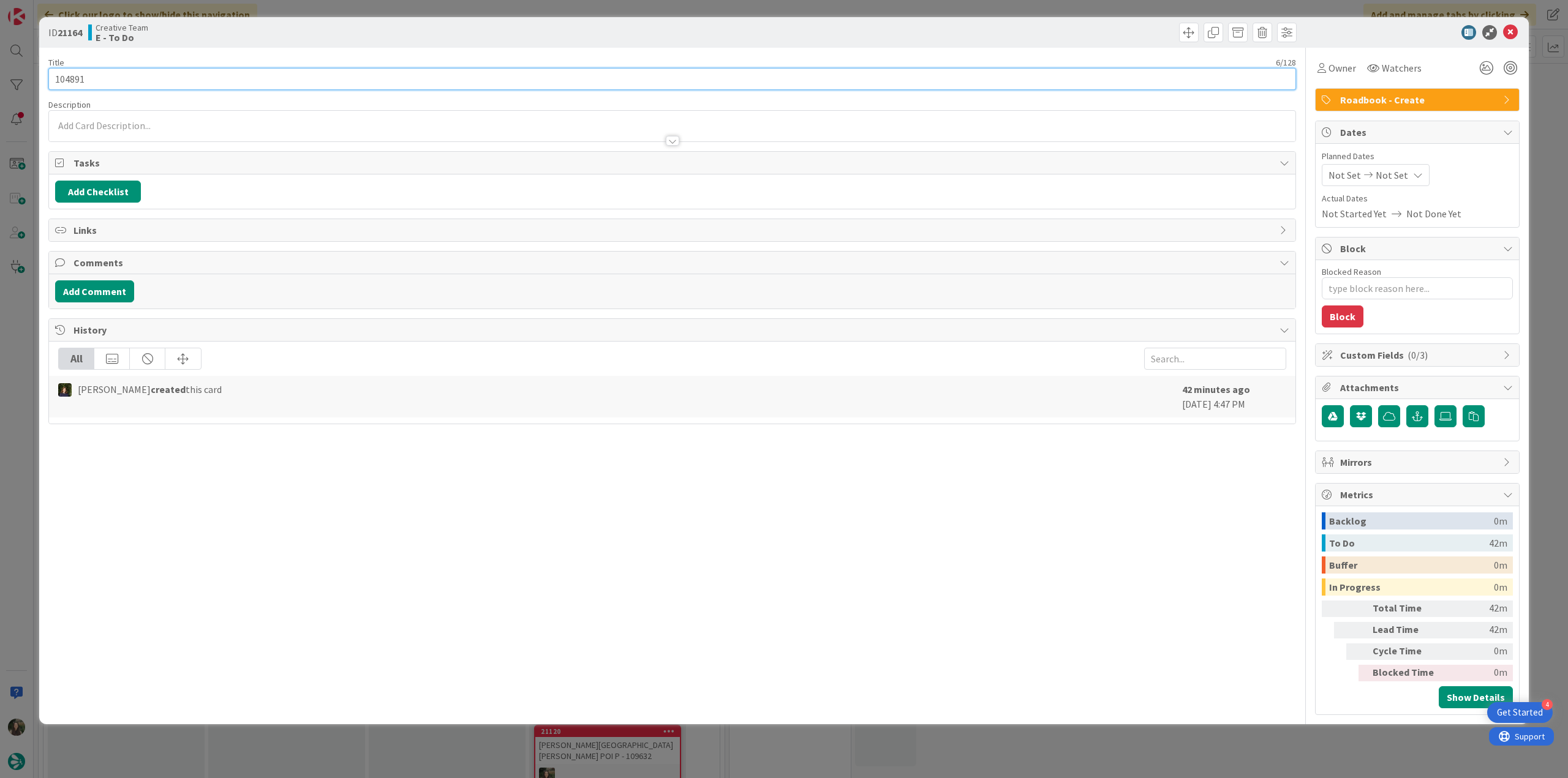
click at [65, 83] on input "104891" at bounding box center [672, 79] width 1248 height 22
click at [1350, 76] on div "Owner" at bounding box center [1337, 68] width 44 height 22
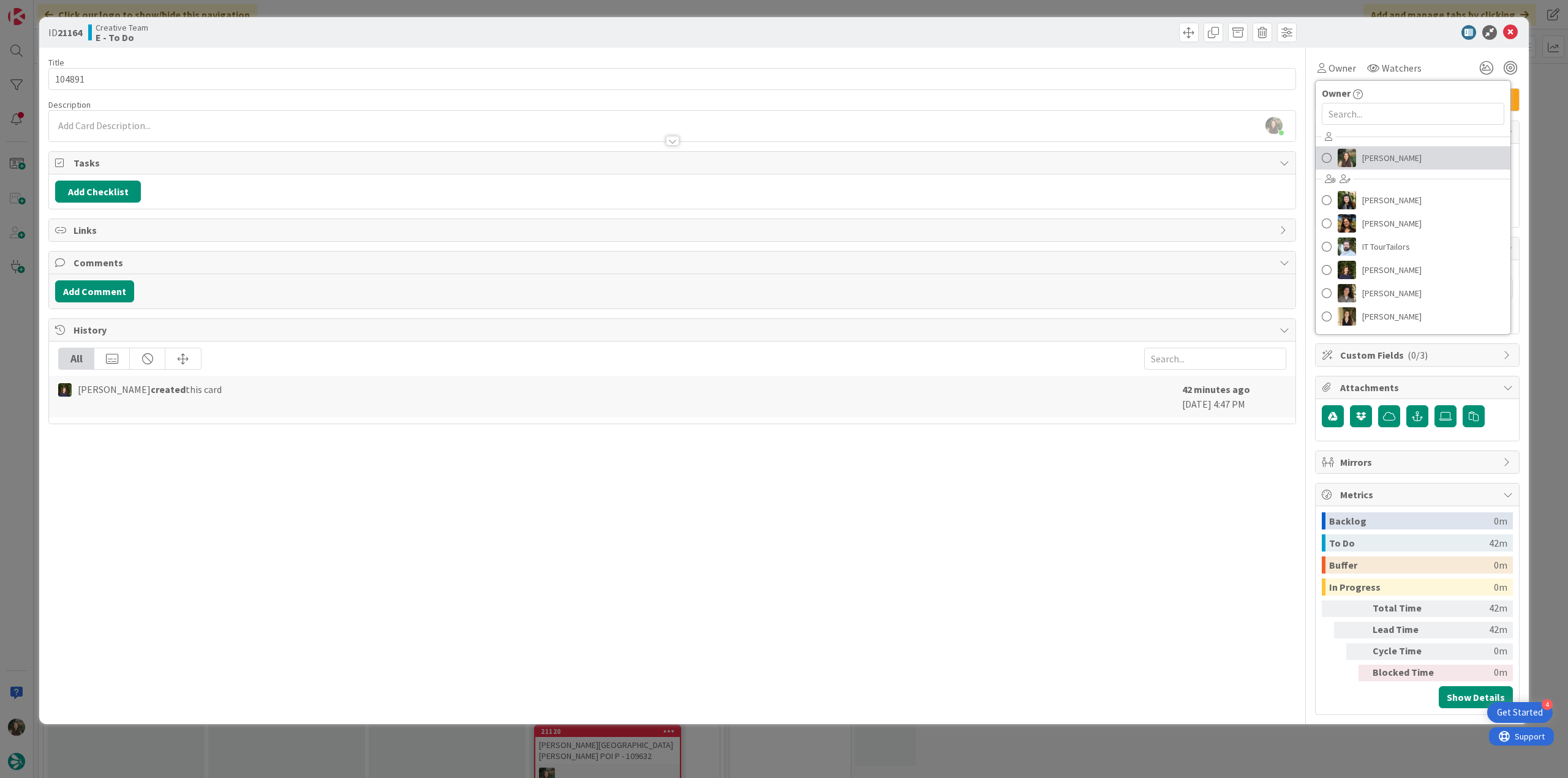
click at [1380, 156] on span "[PERSON_NAME]" at bounding box center [1392, 158] width 59 height 19
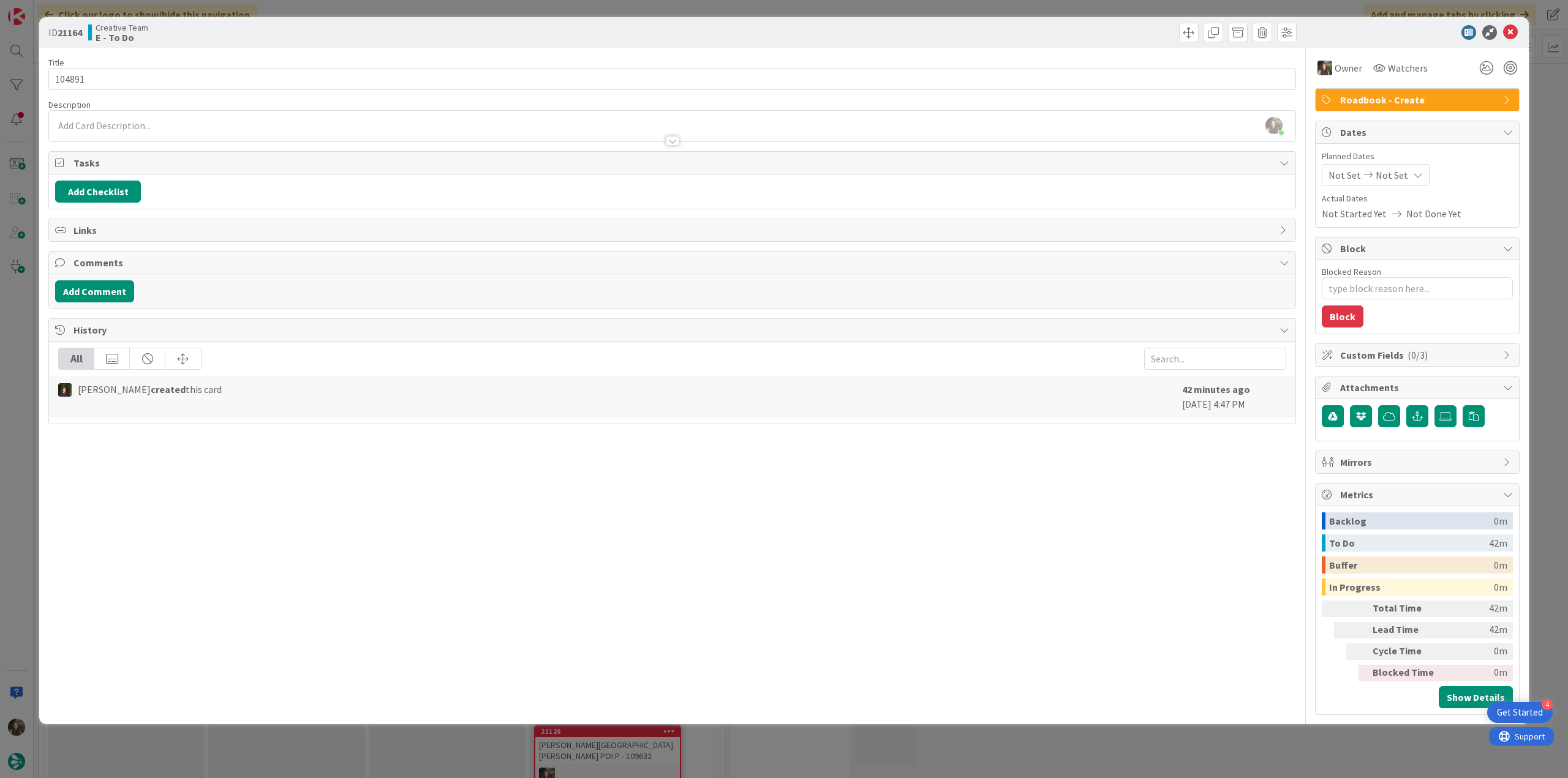
click at [1543, 106] on div "ID 21164 Creative Team E - To Do Title 6 / 128 104891 Description Inês Gonçalve…" at bounding box center [784, 389] width 1568 height 778
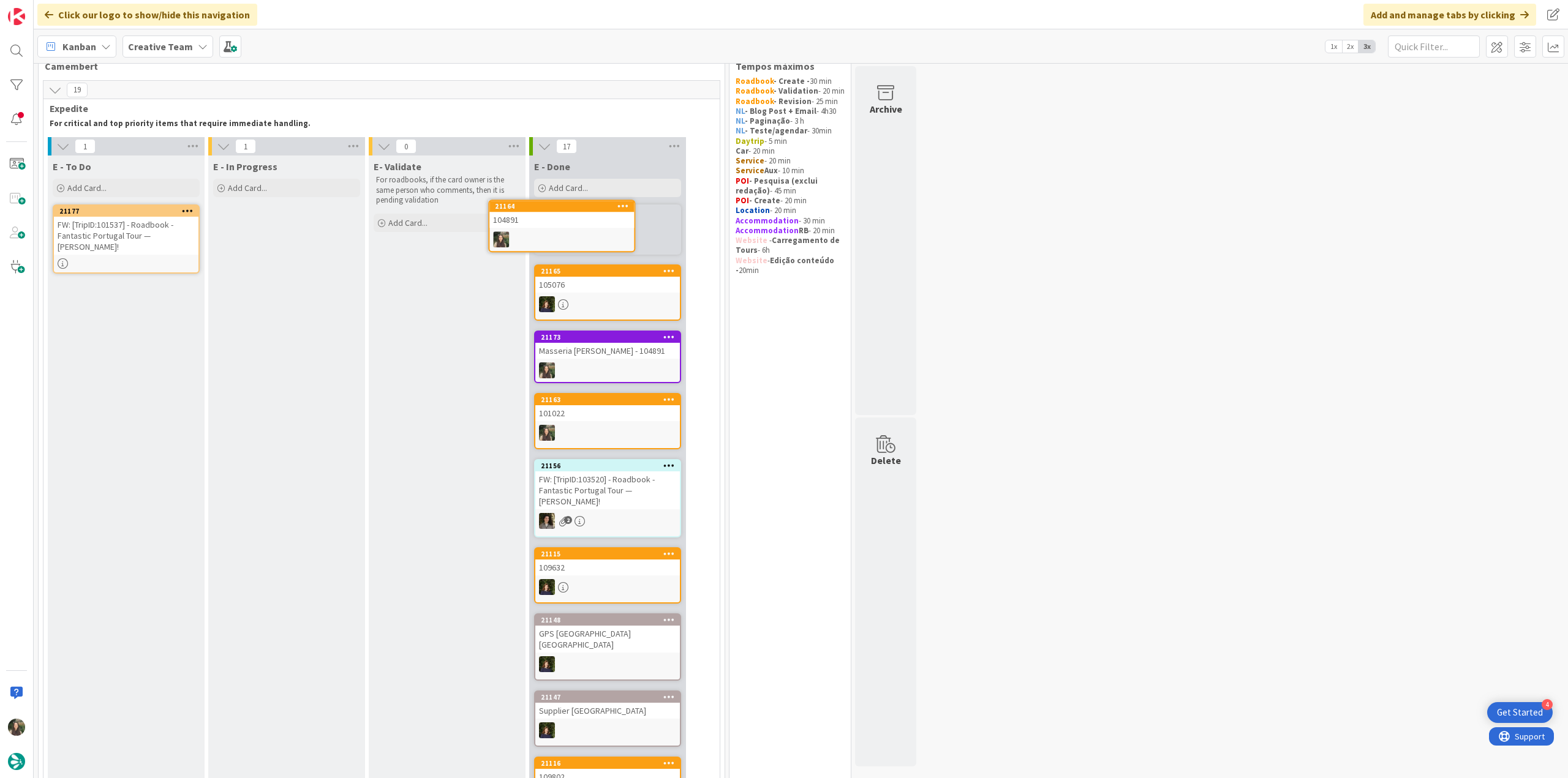
scroll to position [26, 0]
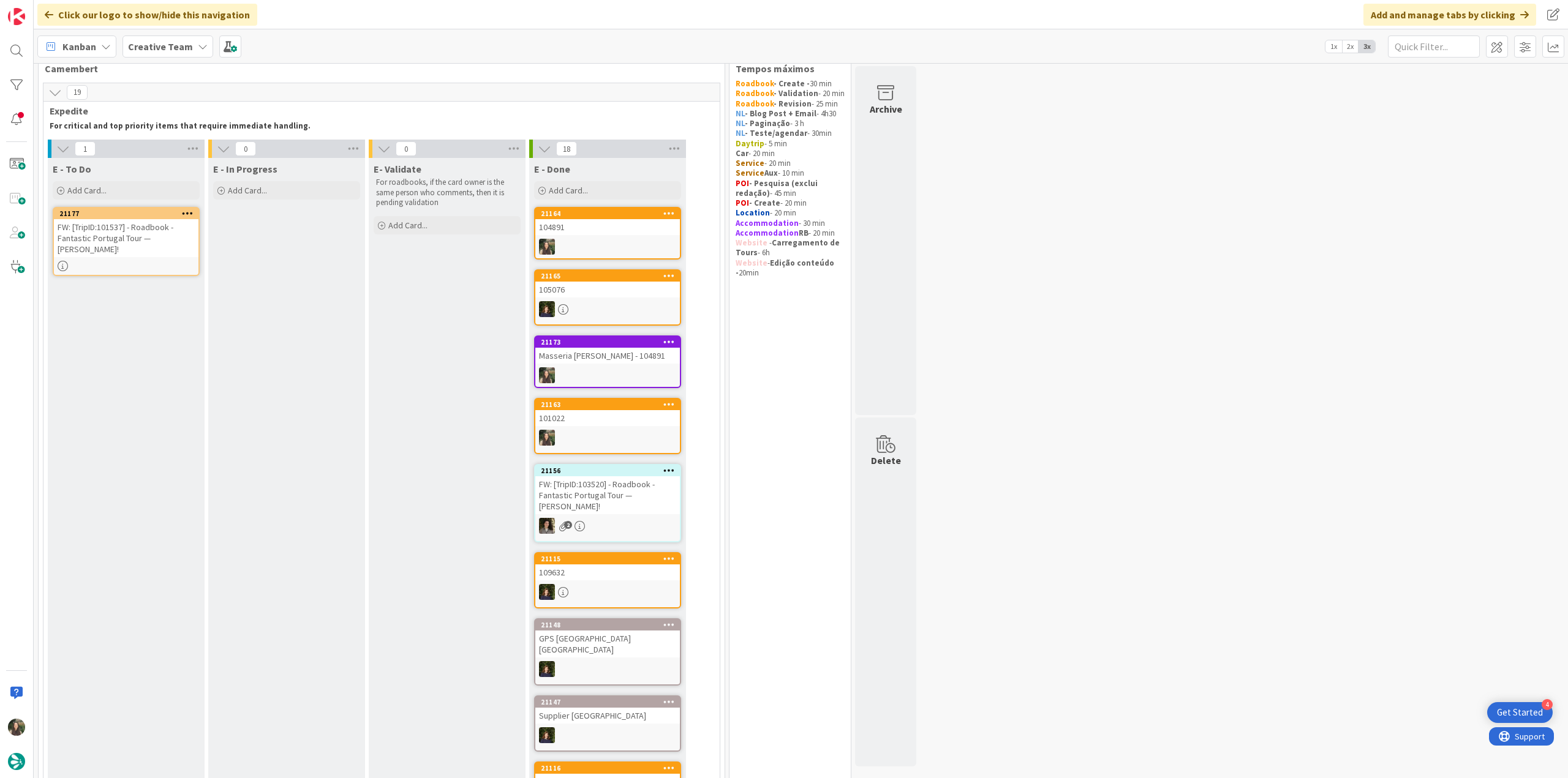
click at [591, 227] on div "104891" at bounding box center [607, 227] width 145 height 16
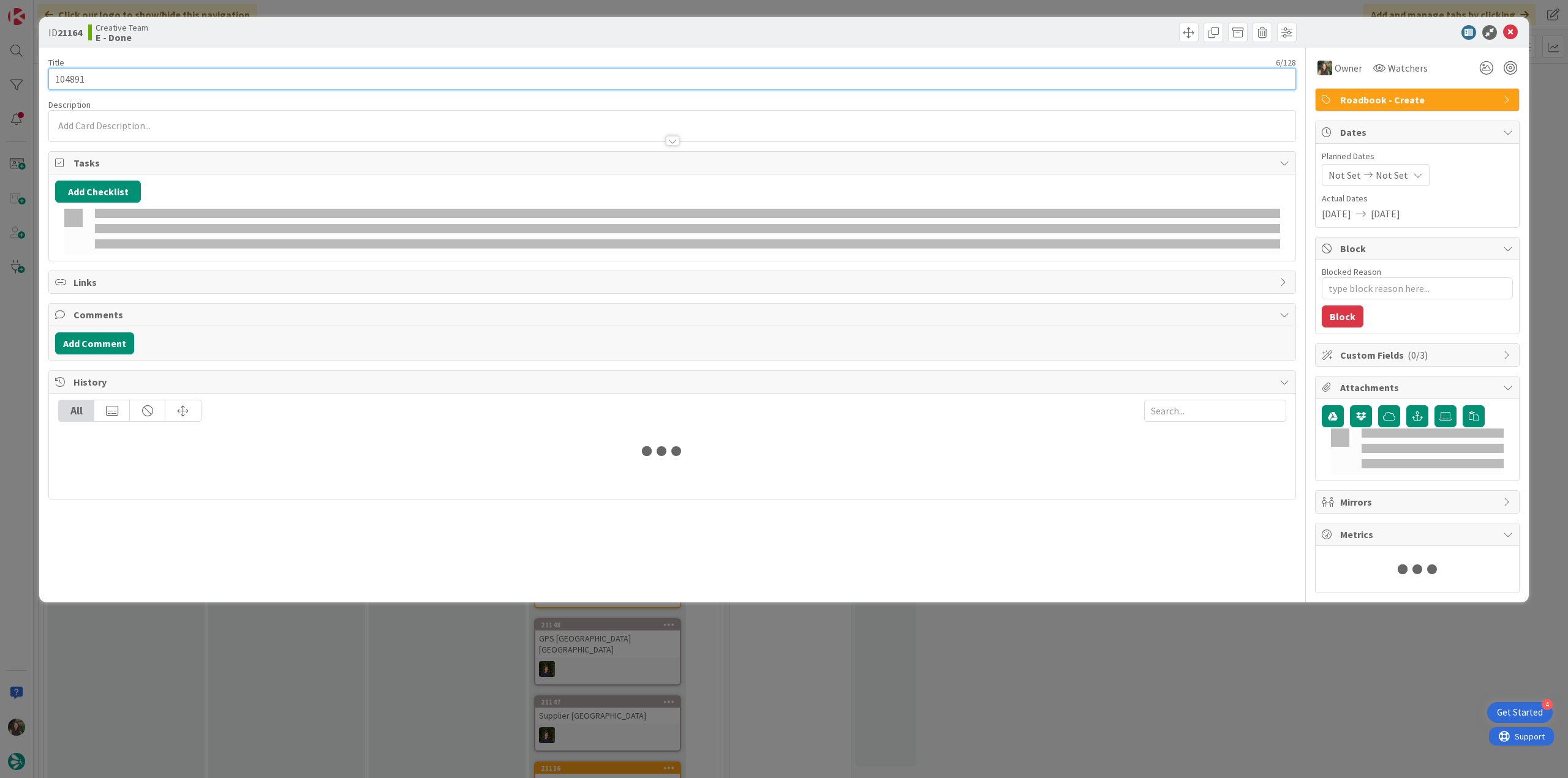
click at [69, 81] on input "104891" at bounding box center [672, 79] width 1248 height 22
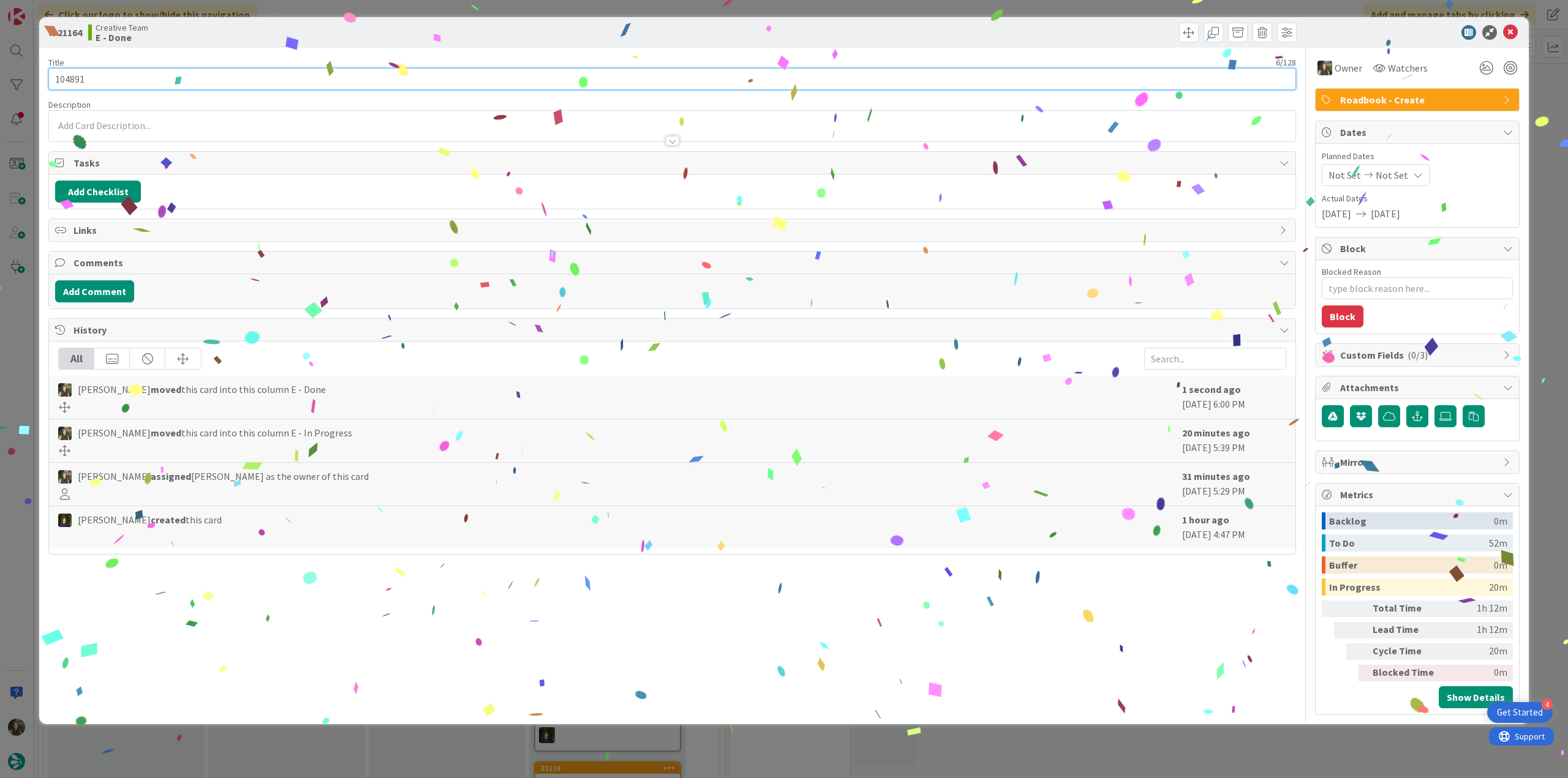
click at [69, 81] on input "104891" at bounding box center [672, 79] width 1248 height 22
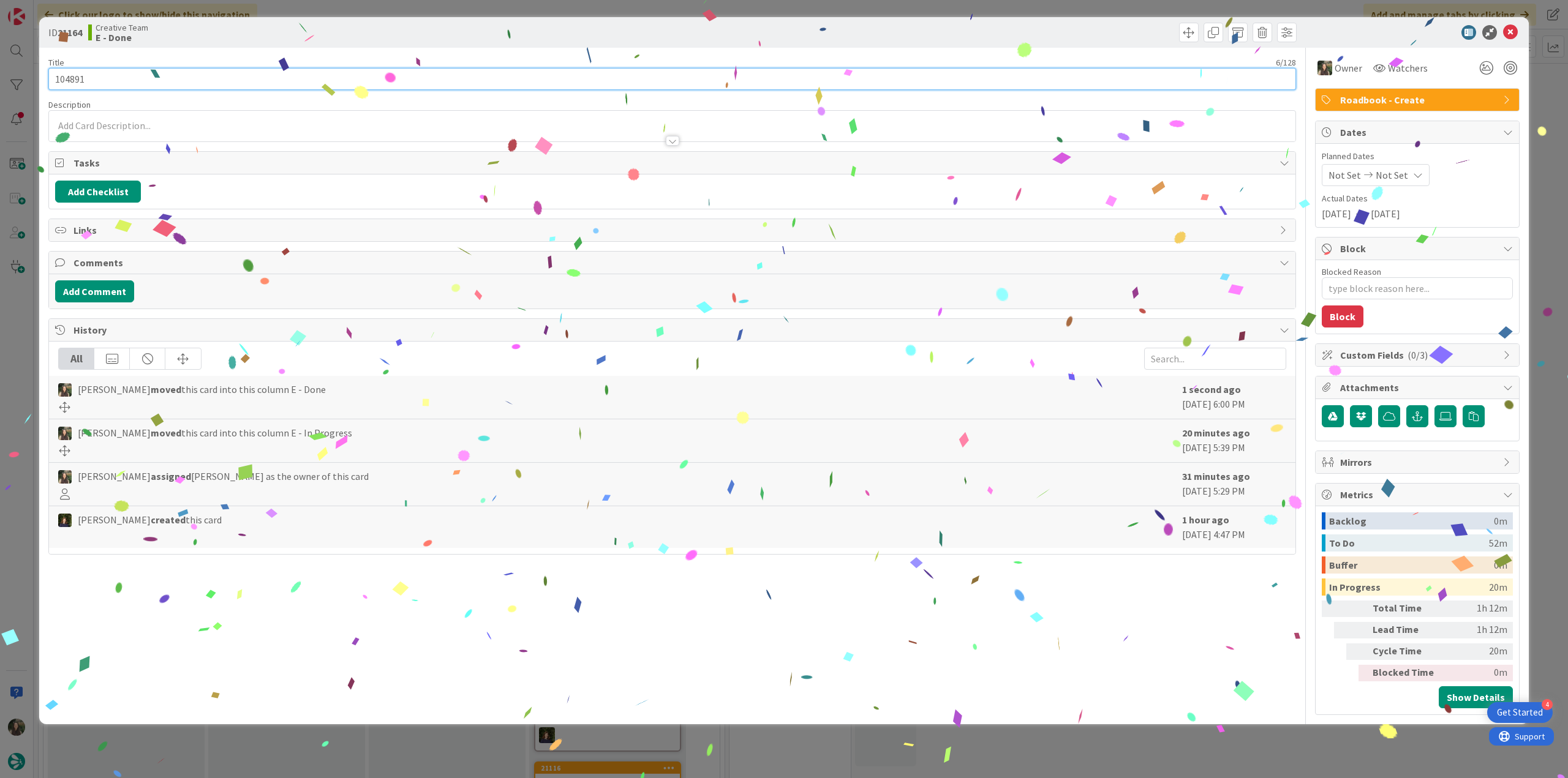
type textarea "x"
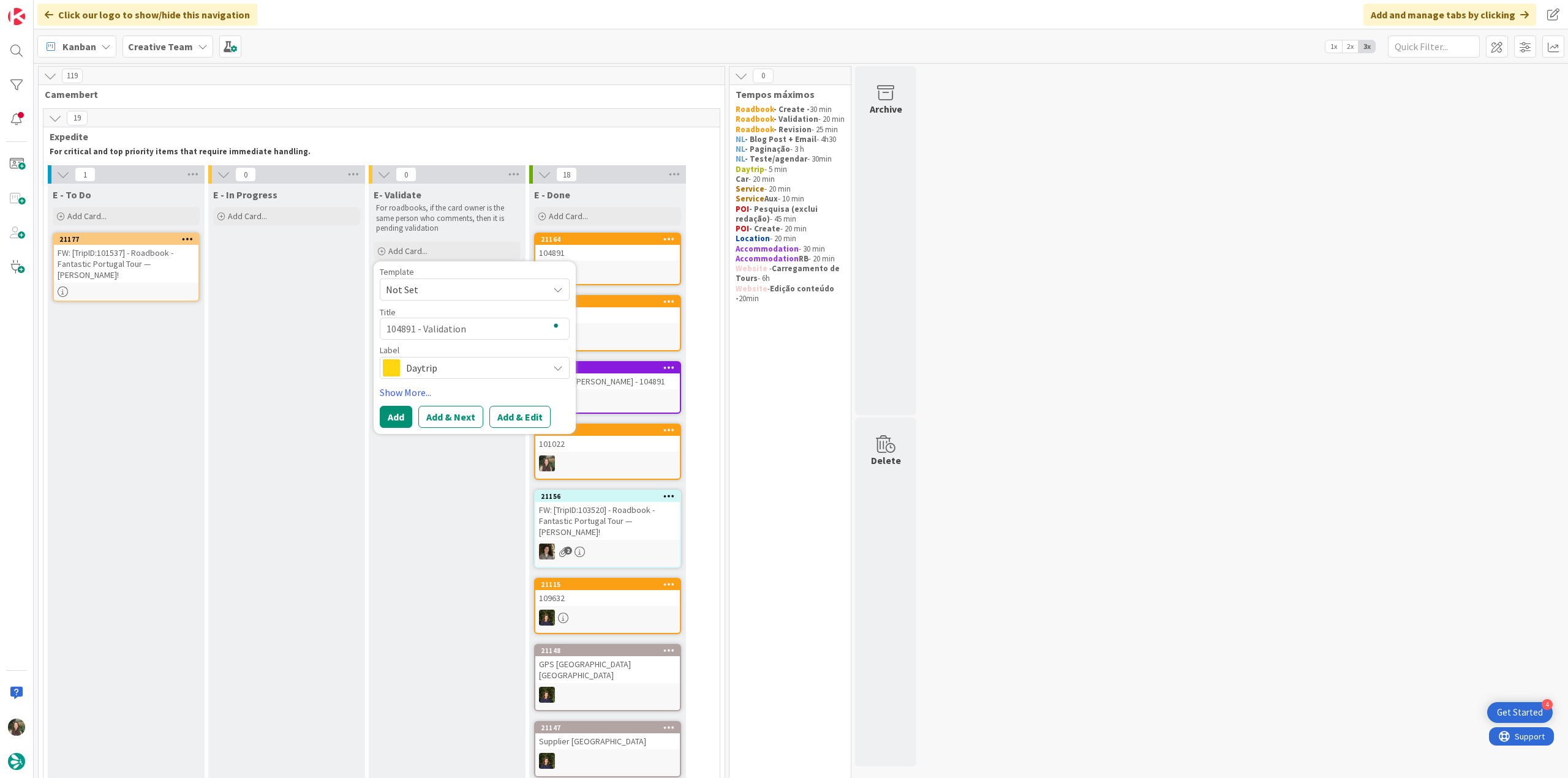
scroll to position [26, 0]
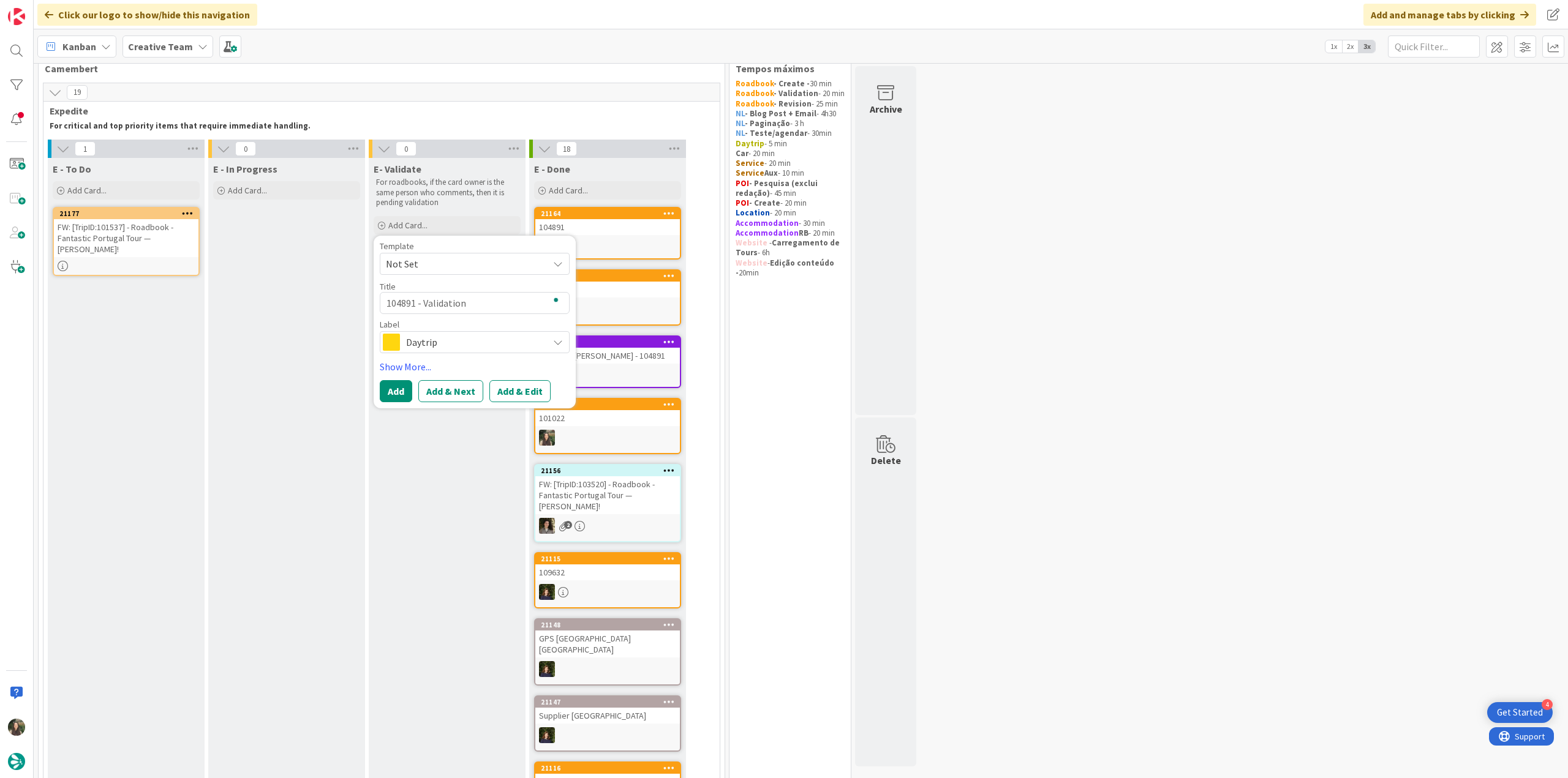
type textarea "104891 - Validation"
click at [445, 344] on span "Daytrip" at bounding box center [474, 342] width 136 height 17
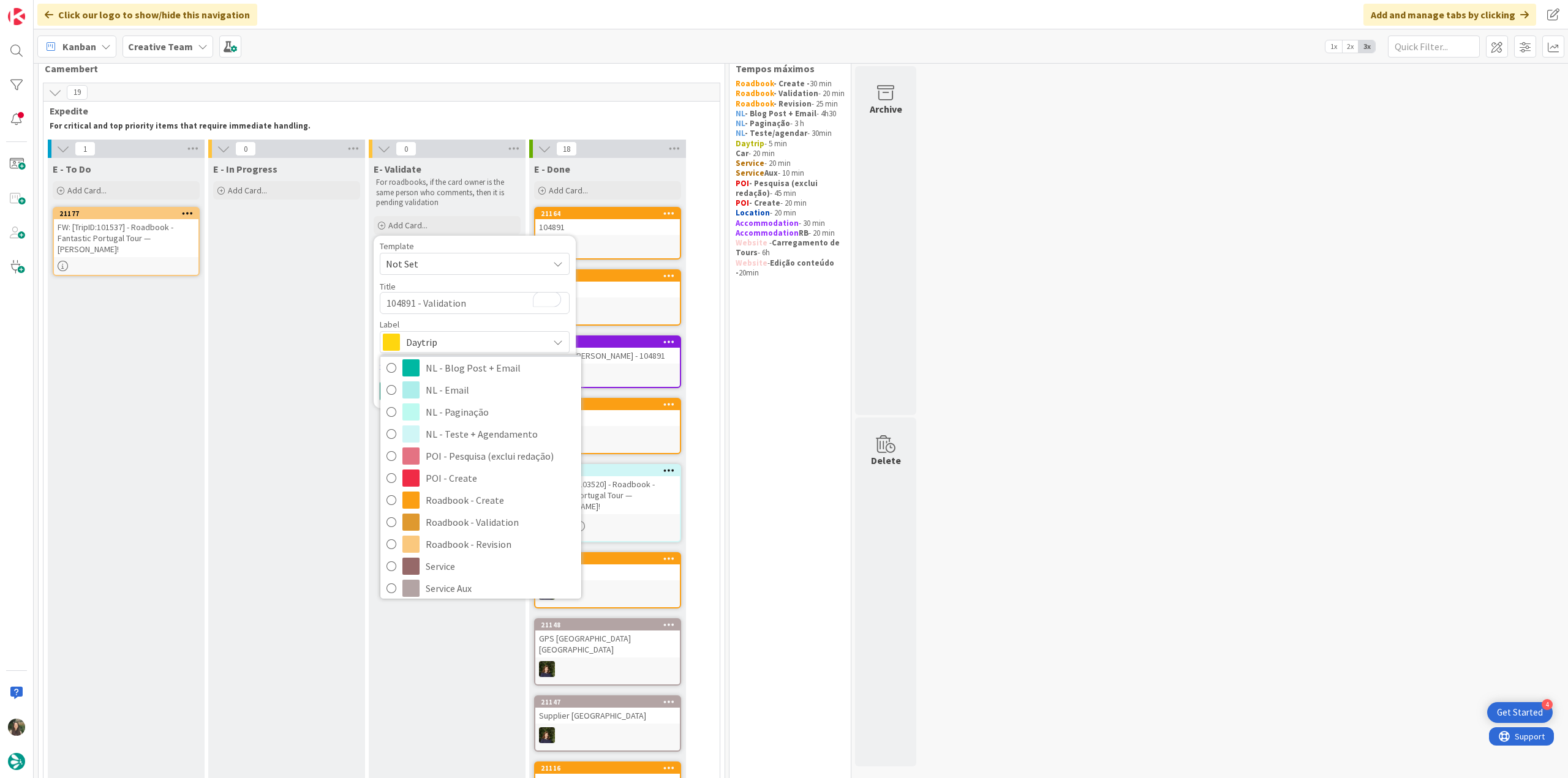
scroll to position [122, 0]
click at [471, 514] on span "Roadbook - Validation" at bounding box center [500, 513] width 150 height 19
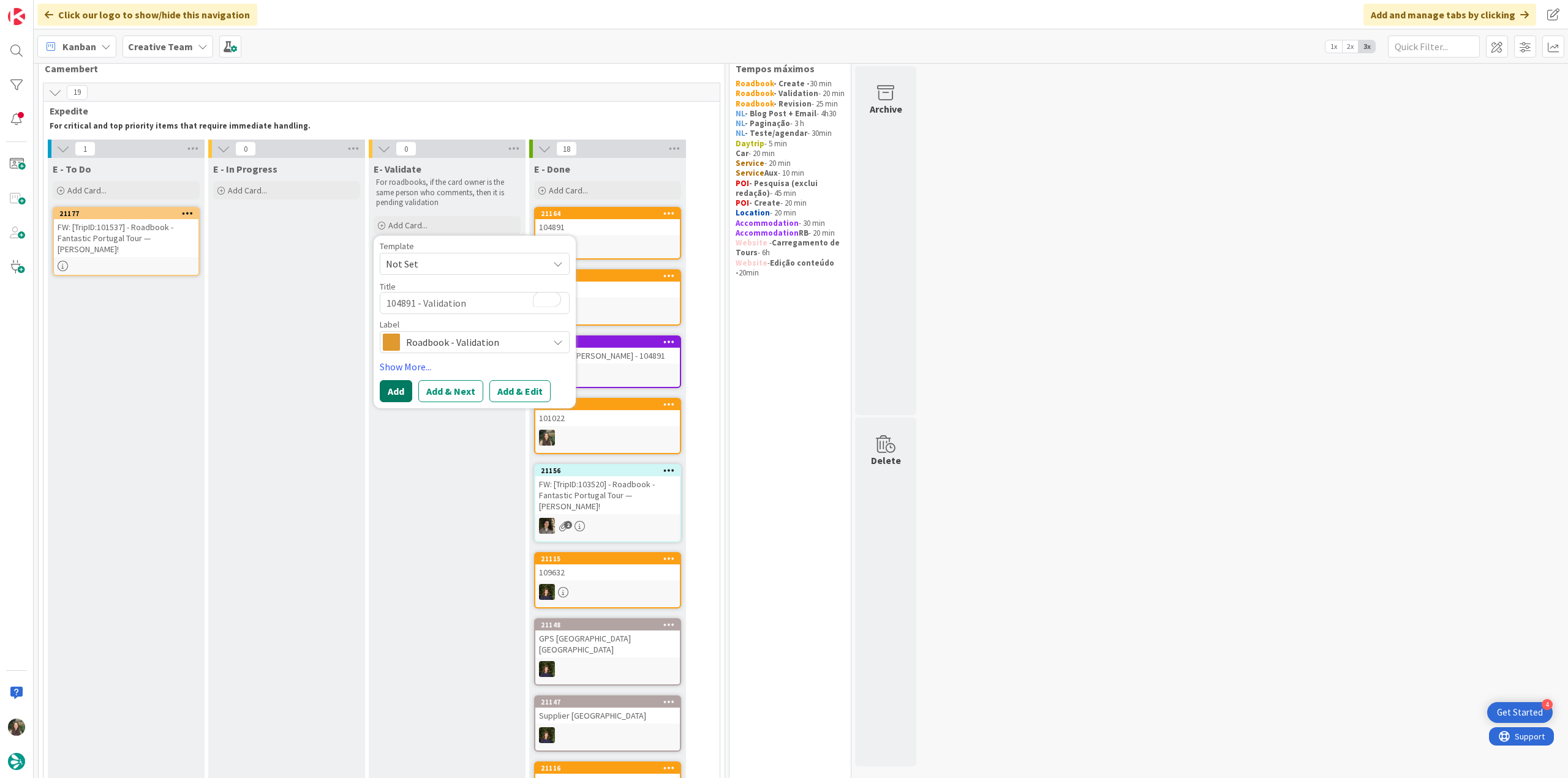
click at [391, 393] on button "Add" at bounding box center [396, 391] width 33 height 22
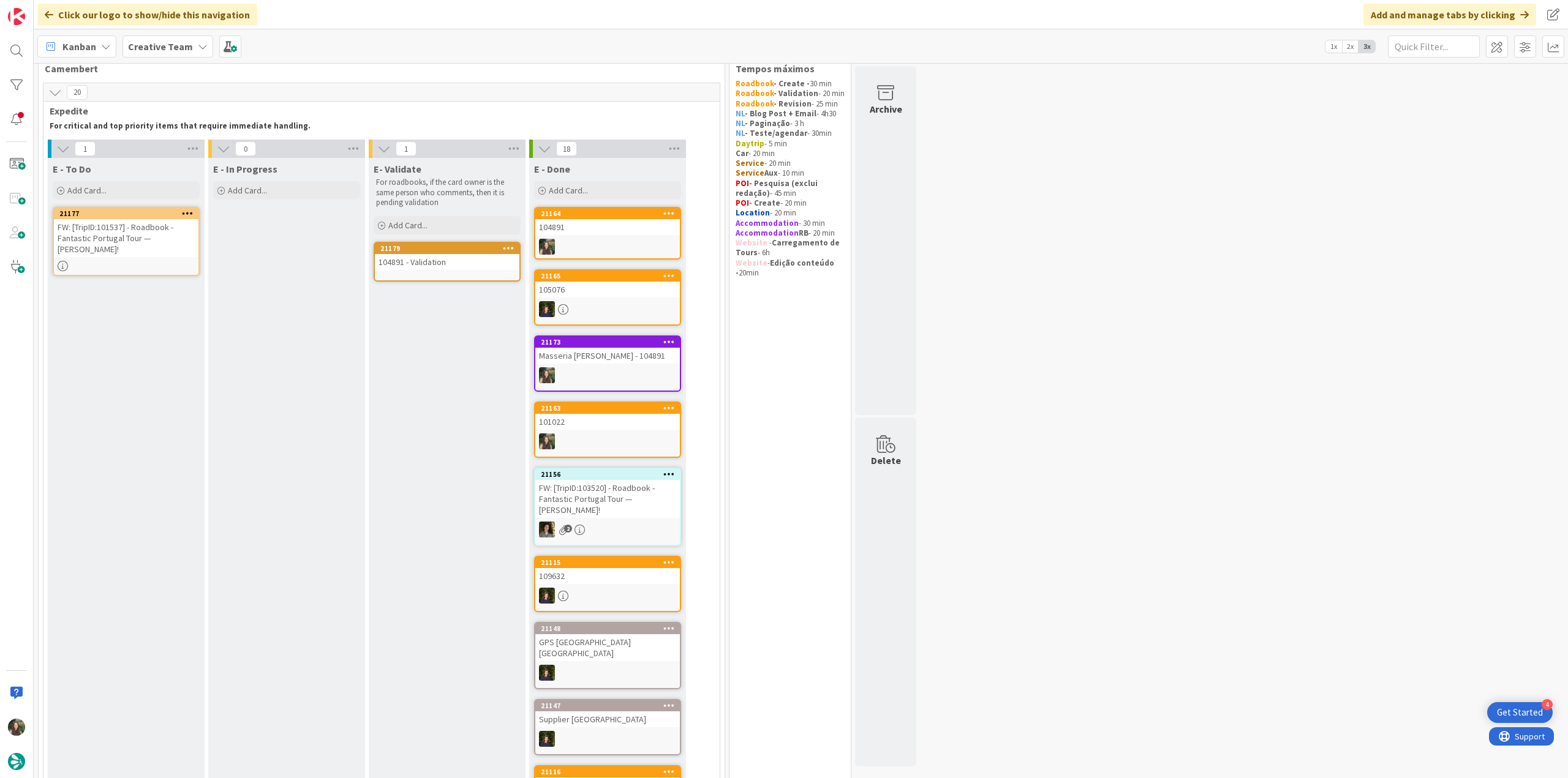
click at [421, 270] on link "21179 104891 - Validation" at bounding box center [447, 262] width 147 height 40
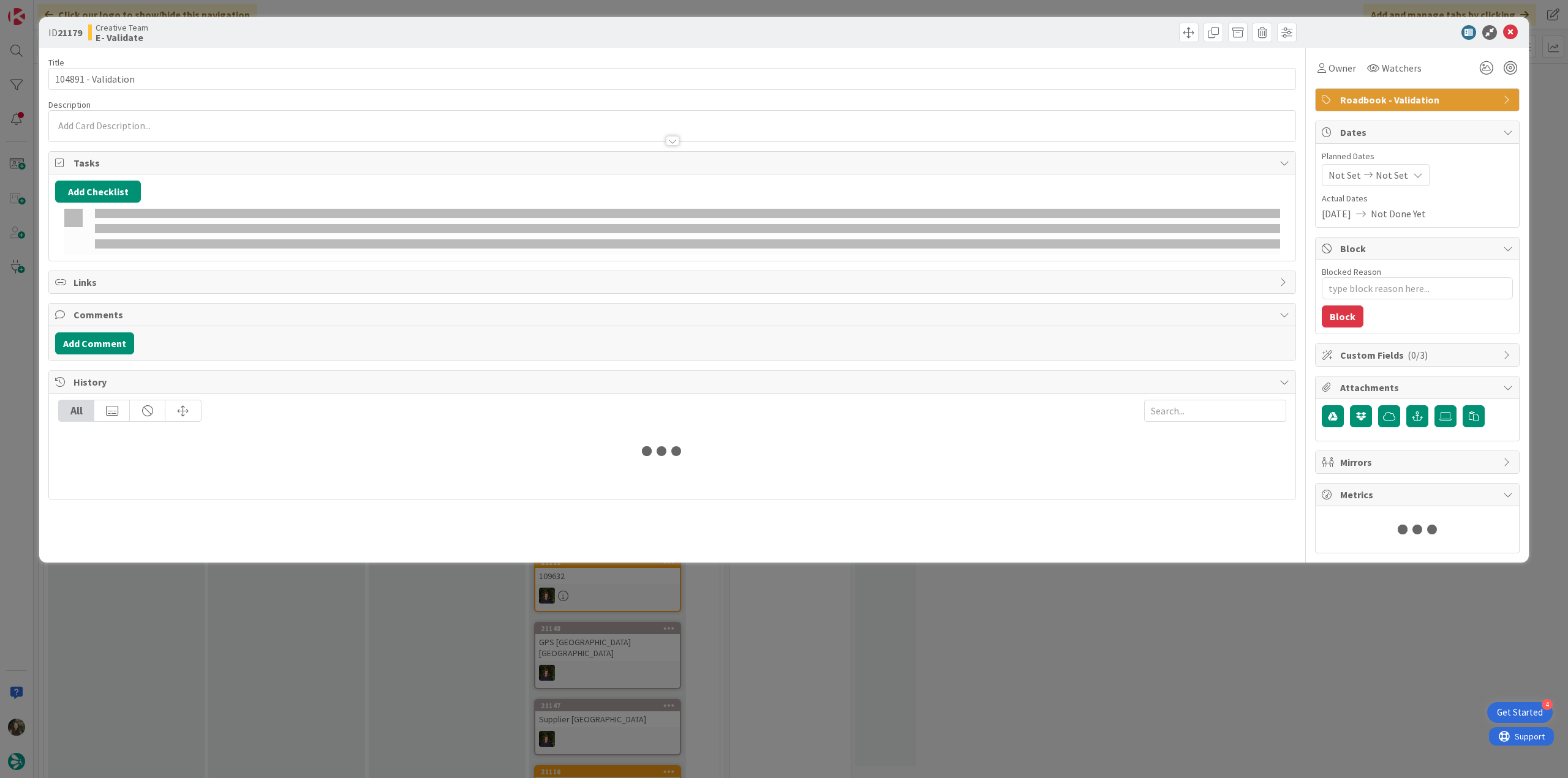
type textarea "x"
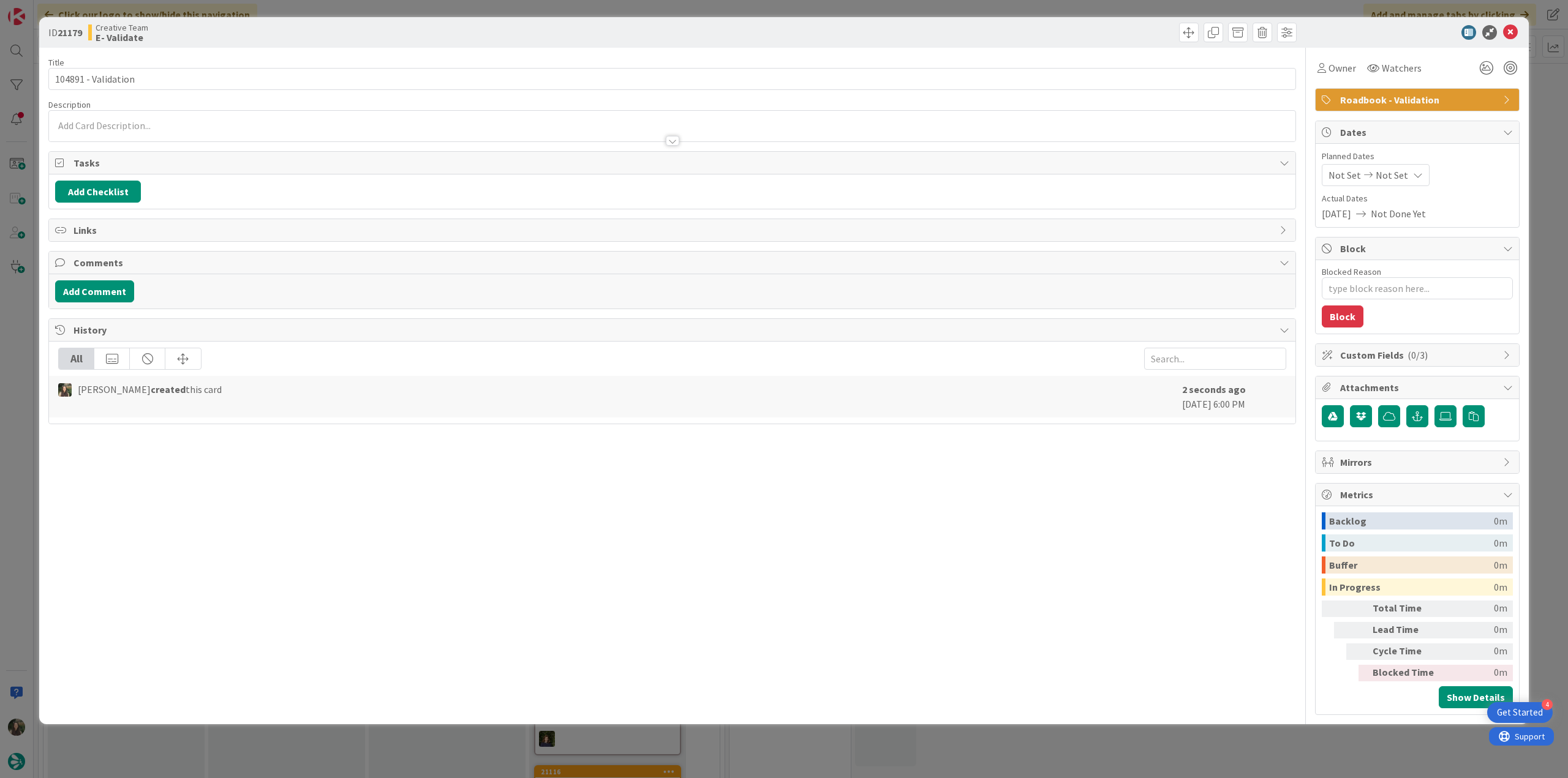
click at [173, 124] on div at bounding box center [672, 126] width 1246 height 30
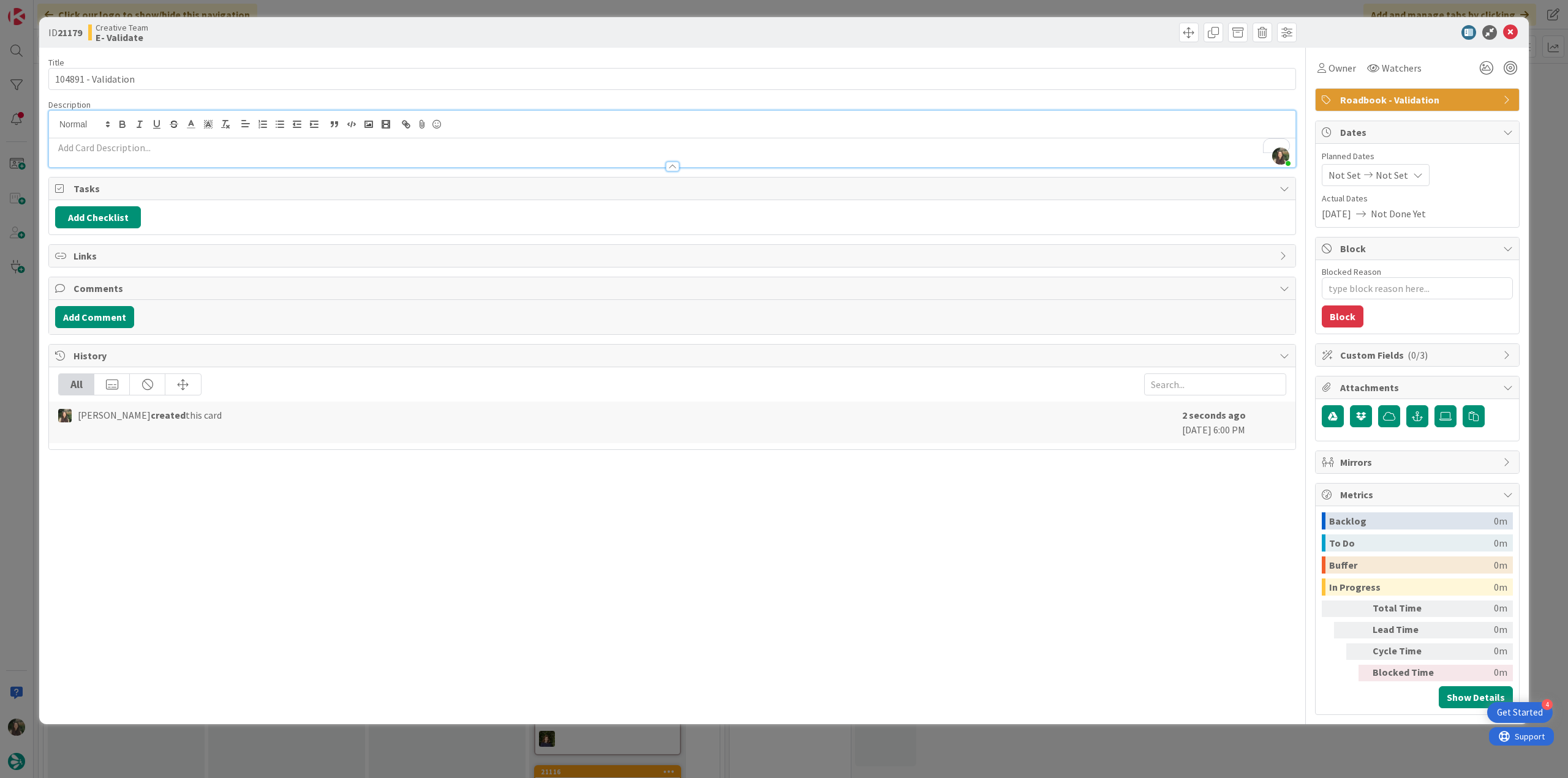
scroll to position [26, 0]
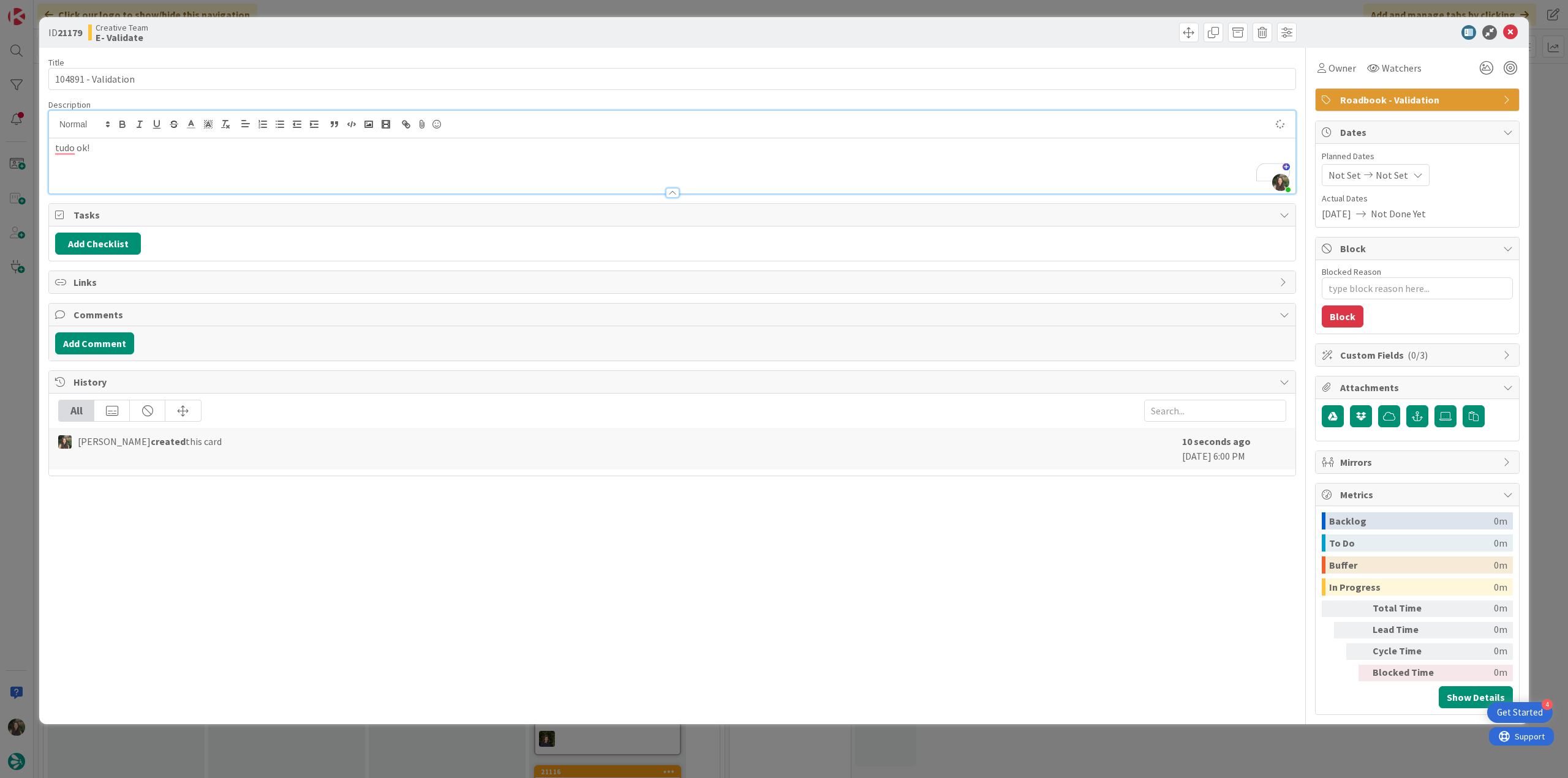
type textarea "x"
click at [21, 352] on div "ID 21179 Creative Team E- Validate Title 19 / 128 104891 - Validation Descripti…" at bounding box center [784, 389] width 1568 height 778
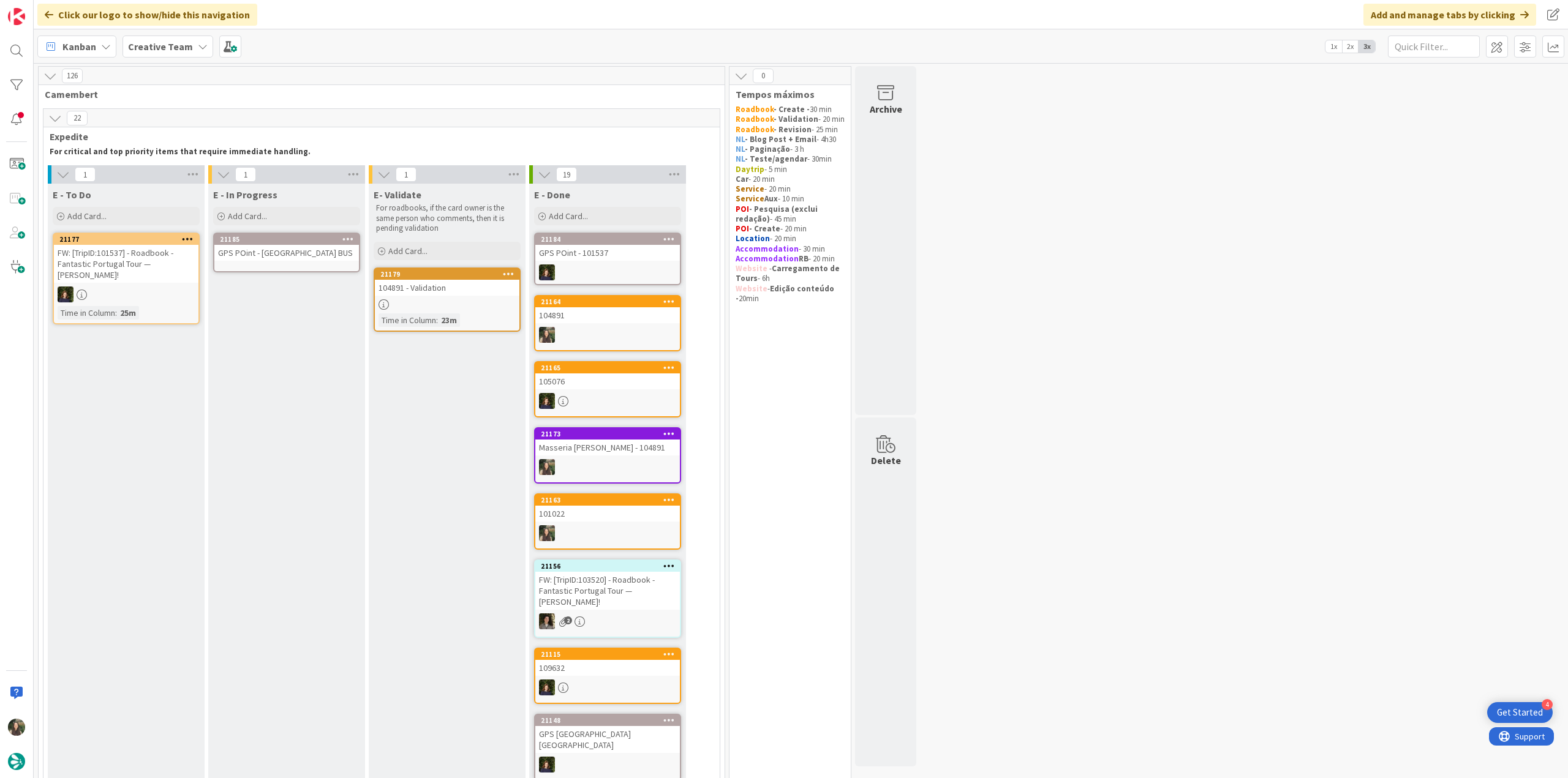
click at [1473, 24] on div "Add and manage tabs by clicking" at bounding box center [1449, 15] width 173 height 22
